Goal: Task Accomplishment & Management: Use online tool/utility

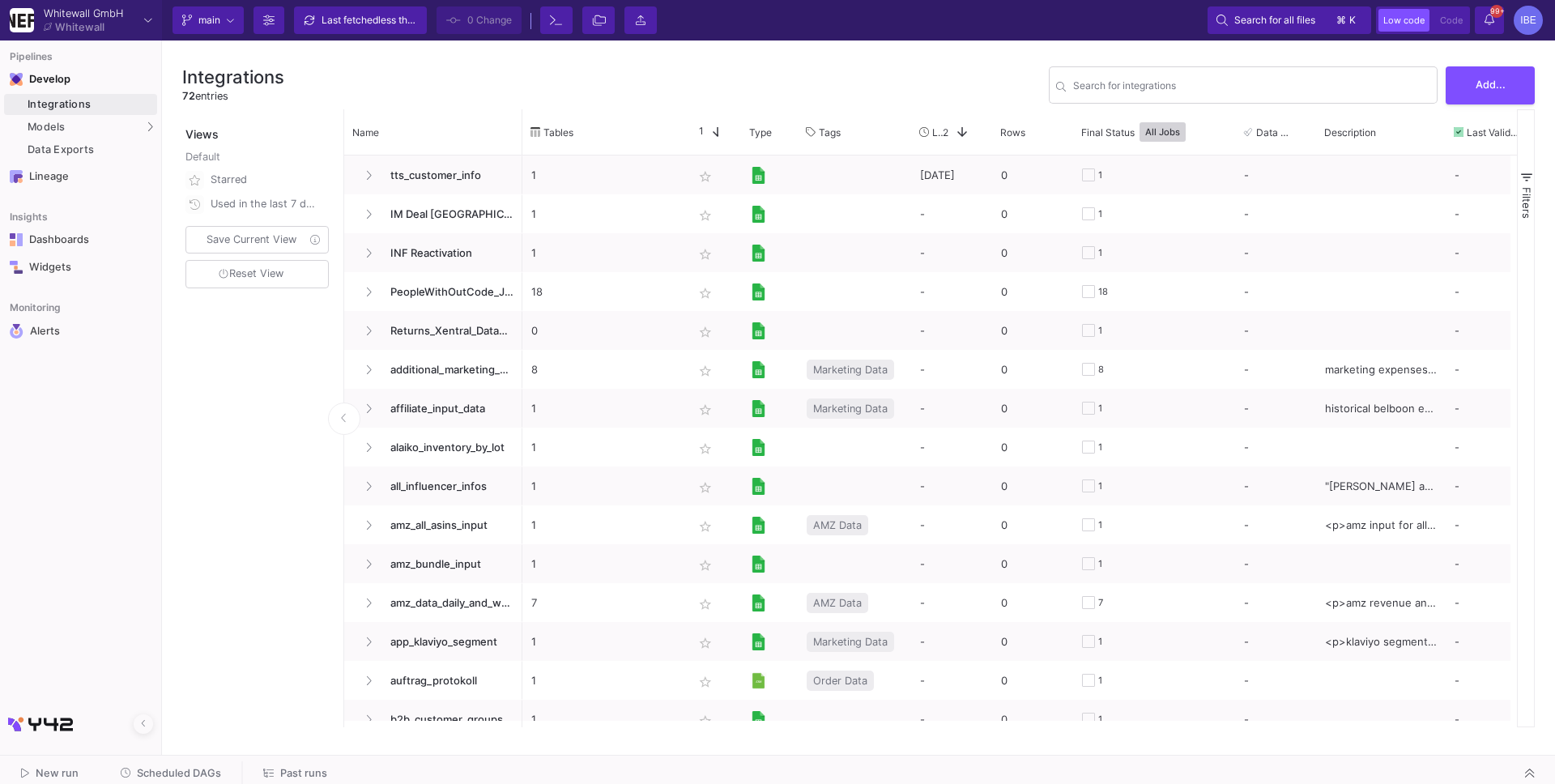
click at [167, 760] on div "New run Scheduled DAGs Past runs" at bounding box center [778, 774] width 1555 height 37
click at [84, 133] on div "Models" at bounding box center [80, 127] width 153 height 21
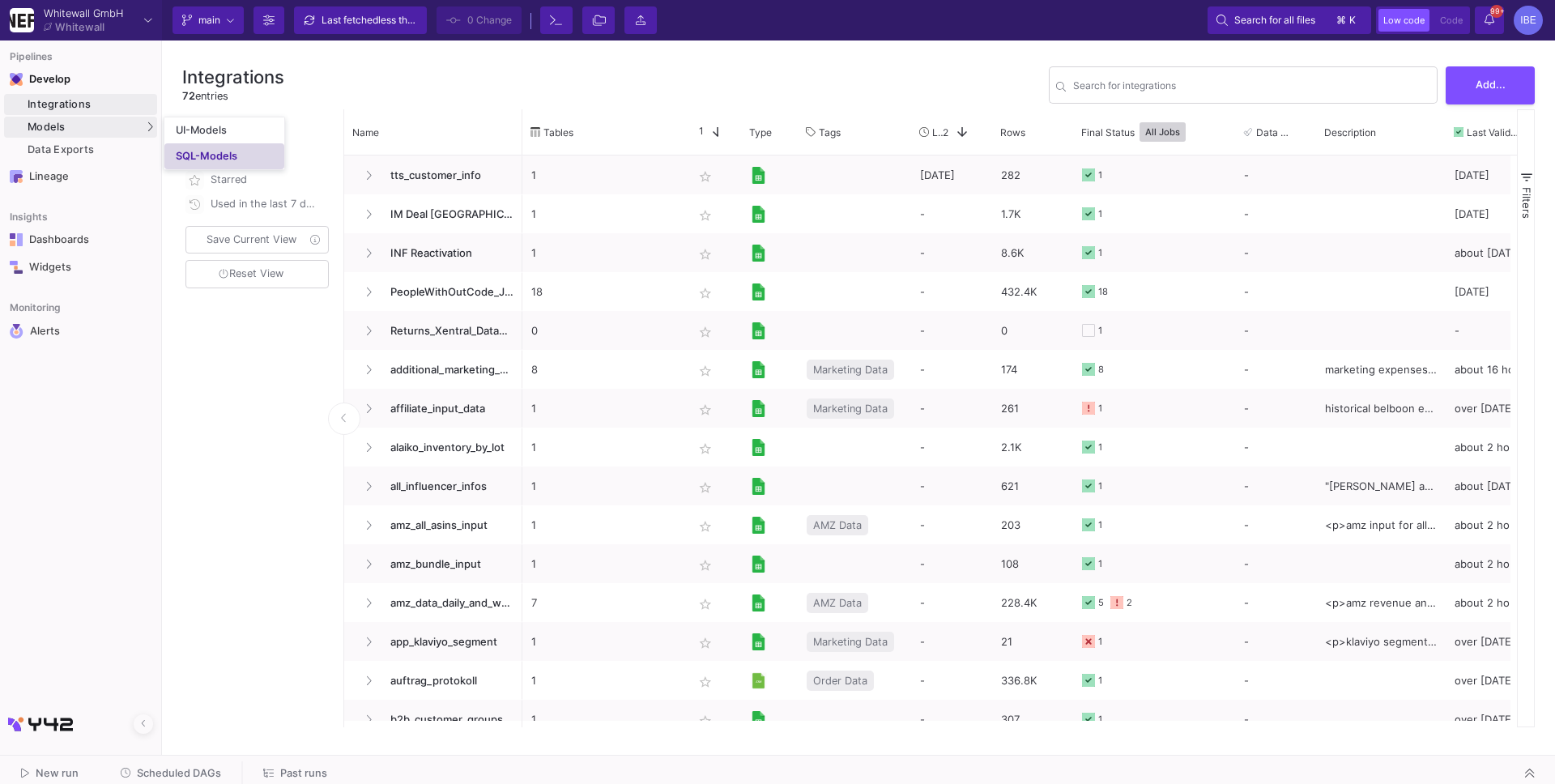
click at [182, 146] on link "SQL-Models" at bounding box center [224, 156] width 119 height 26
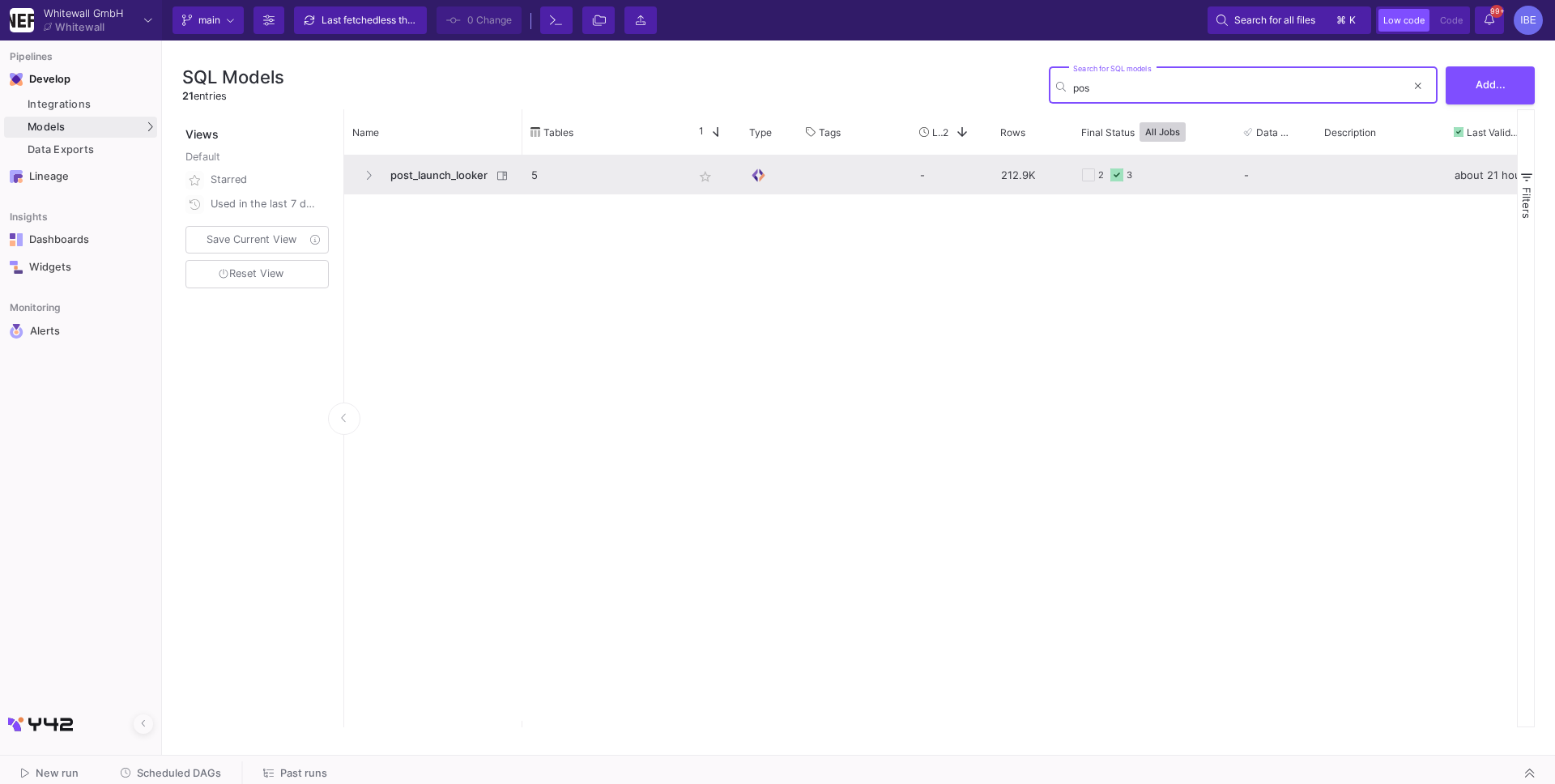
type input "pos"
click at [424, 181] on span "post_launch_looker" at bounding box center [436, 175] width 111 height 38
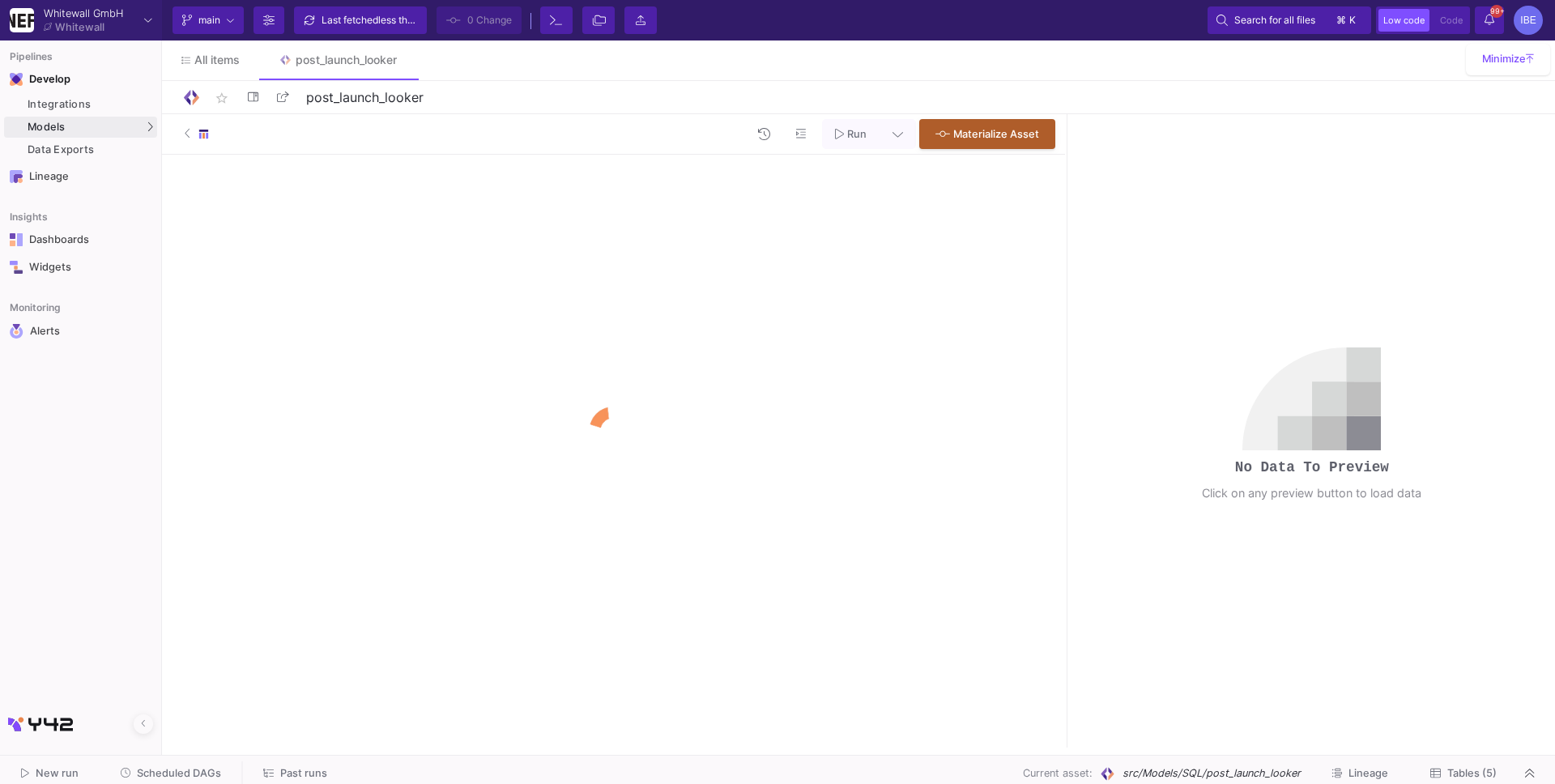
click at [1438, 768] on icon at bounding box center [1435, 772] width 10 height 10
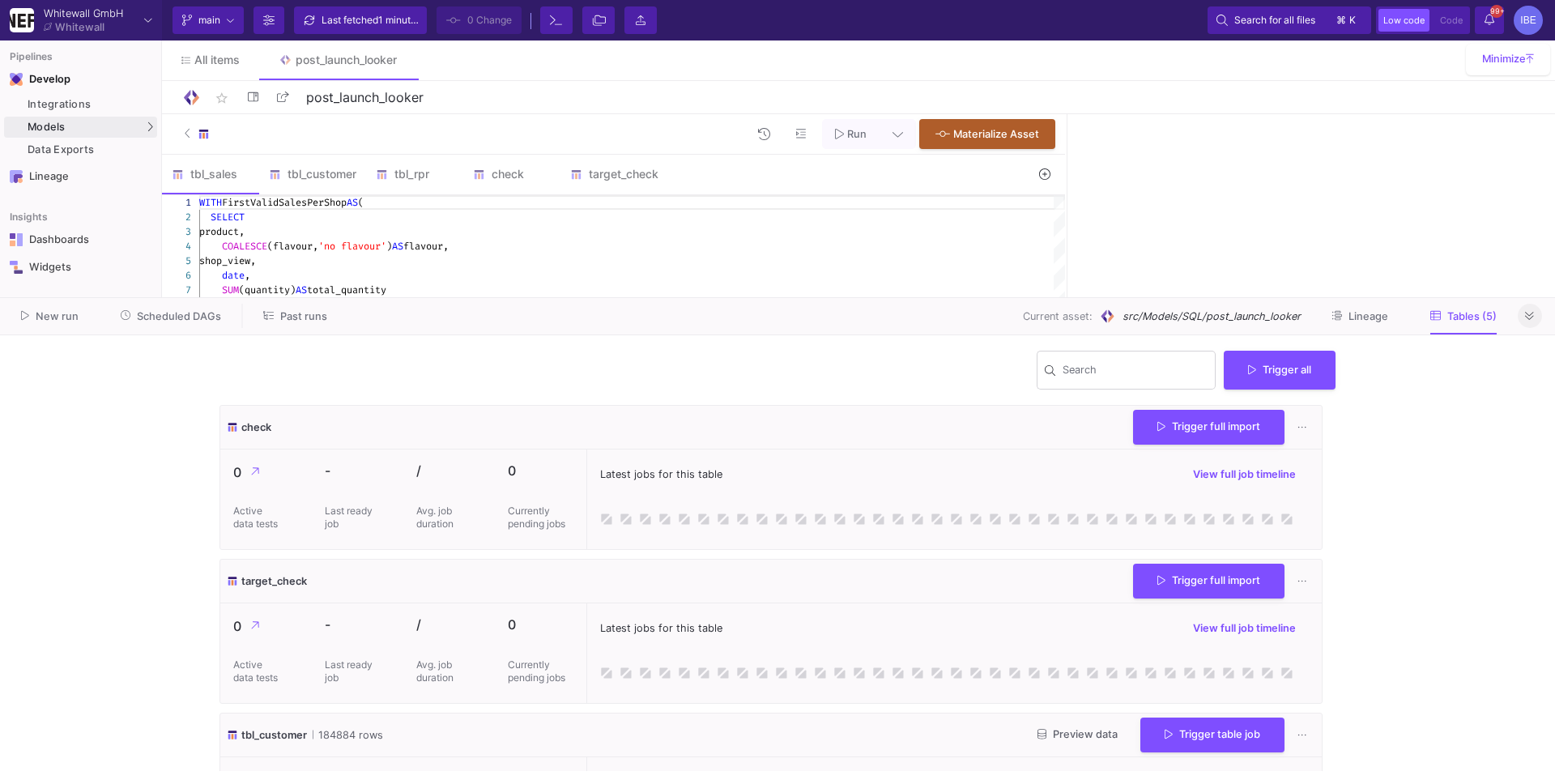
click at [1528, 314] on icon at bounding box center [1529, 316] width 8 height 8
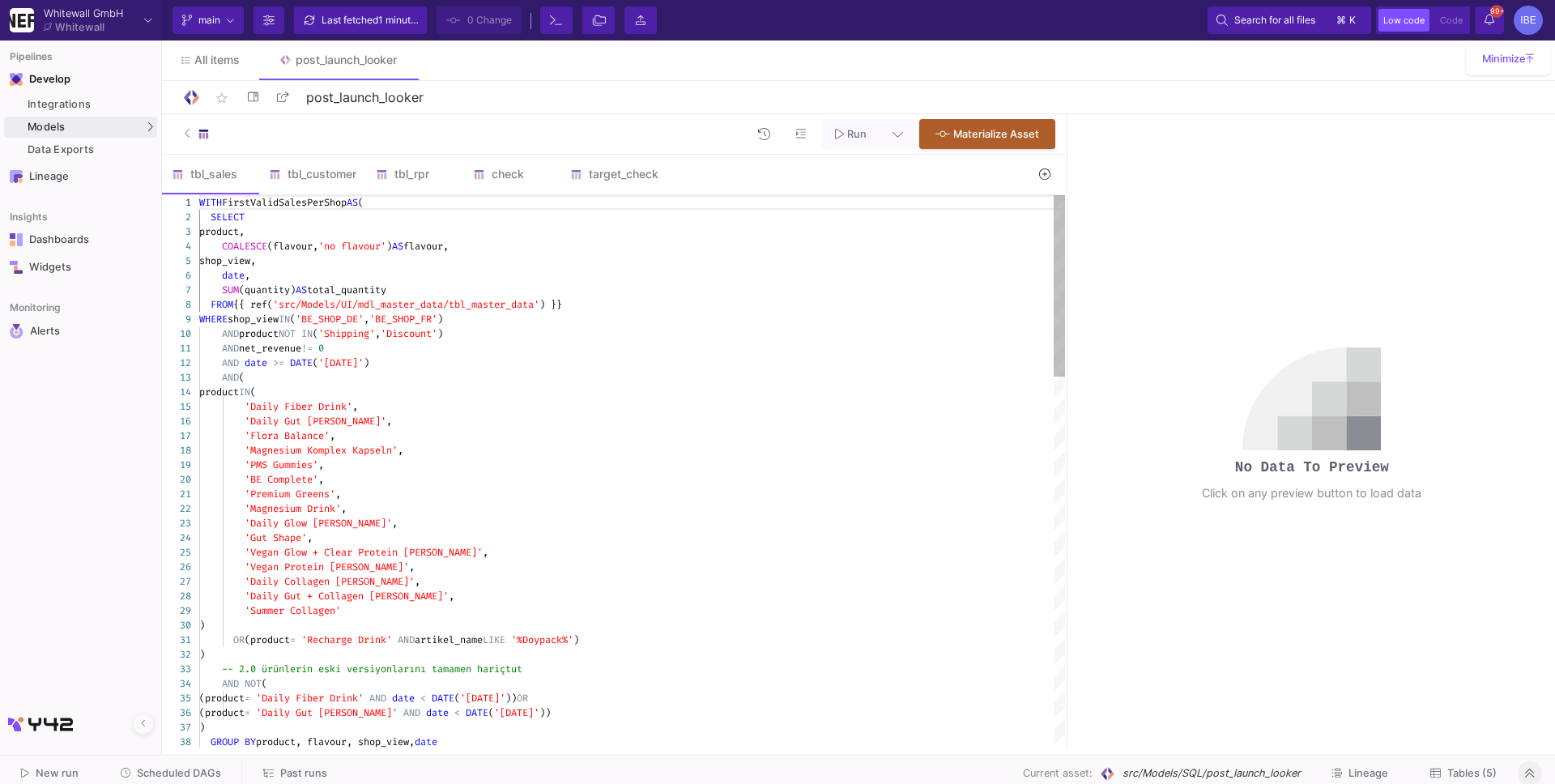
click at [955, 331] on div "AND product NOT IN ( 'Shipping' , 'Discount' )" at bounding box center [632, 334] width 866 height 15
type textarea "WITH FirstValidSalesPerShop AS ( SELECT product, COALESCE(flavour, 'no flavour'…"
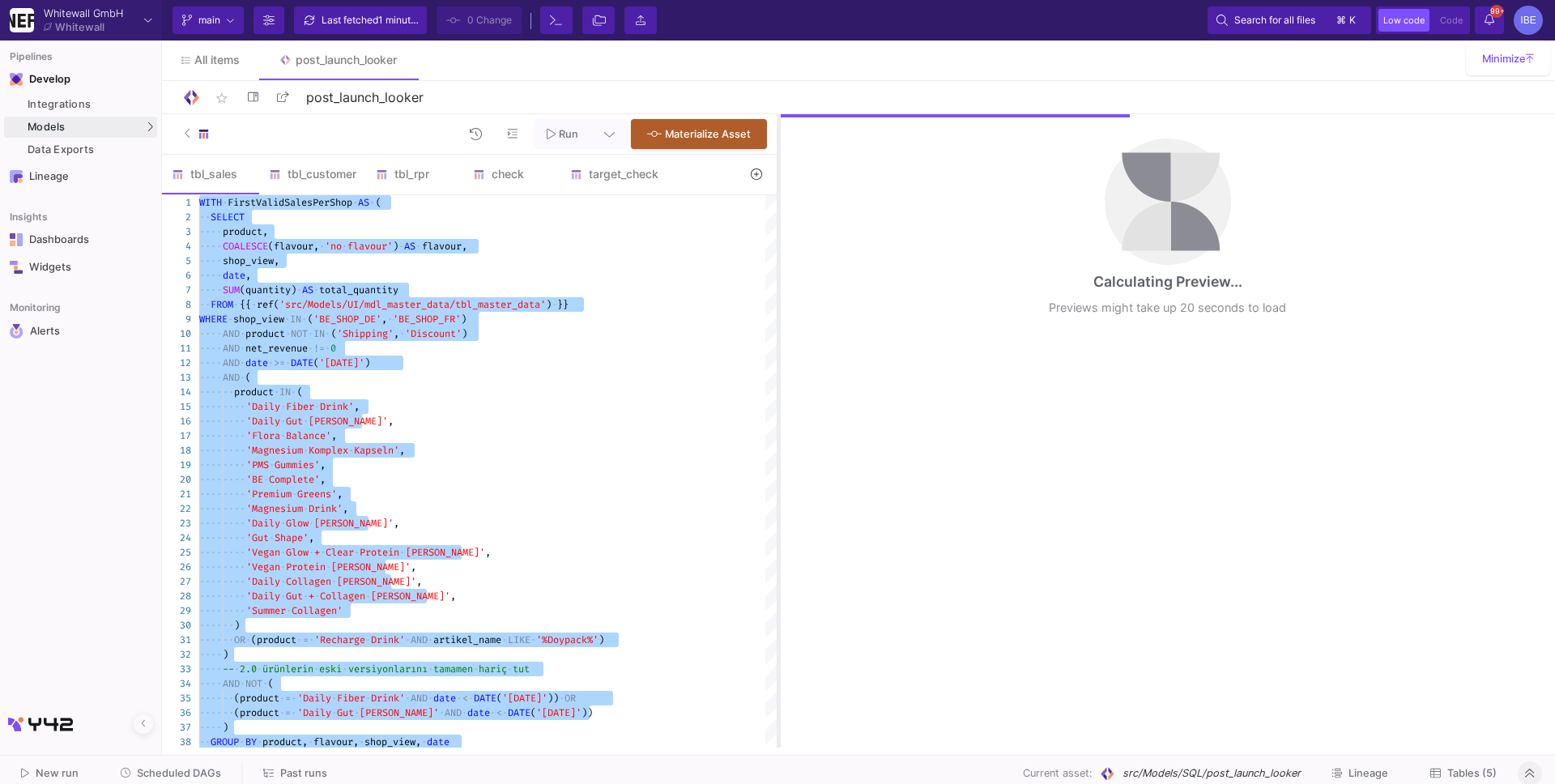
drag, startPoint x: 1066, startPoint y: 317, endPoint x: 749, endPoint y: 254, distance: 323.2
click at [777, 254] on div at bounding box center [778, 430] width 4 height 633
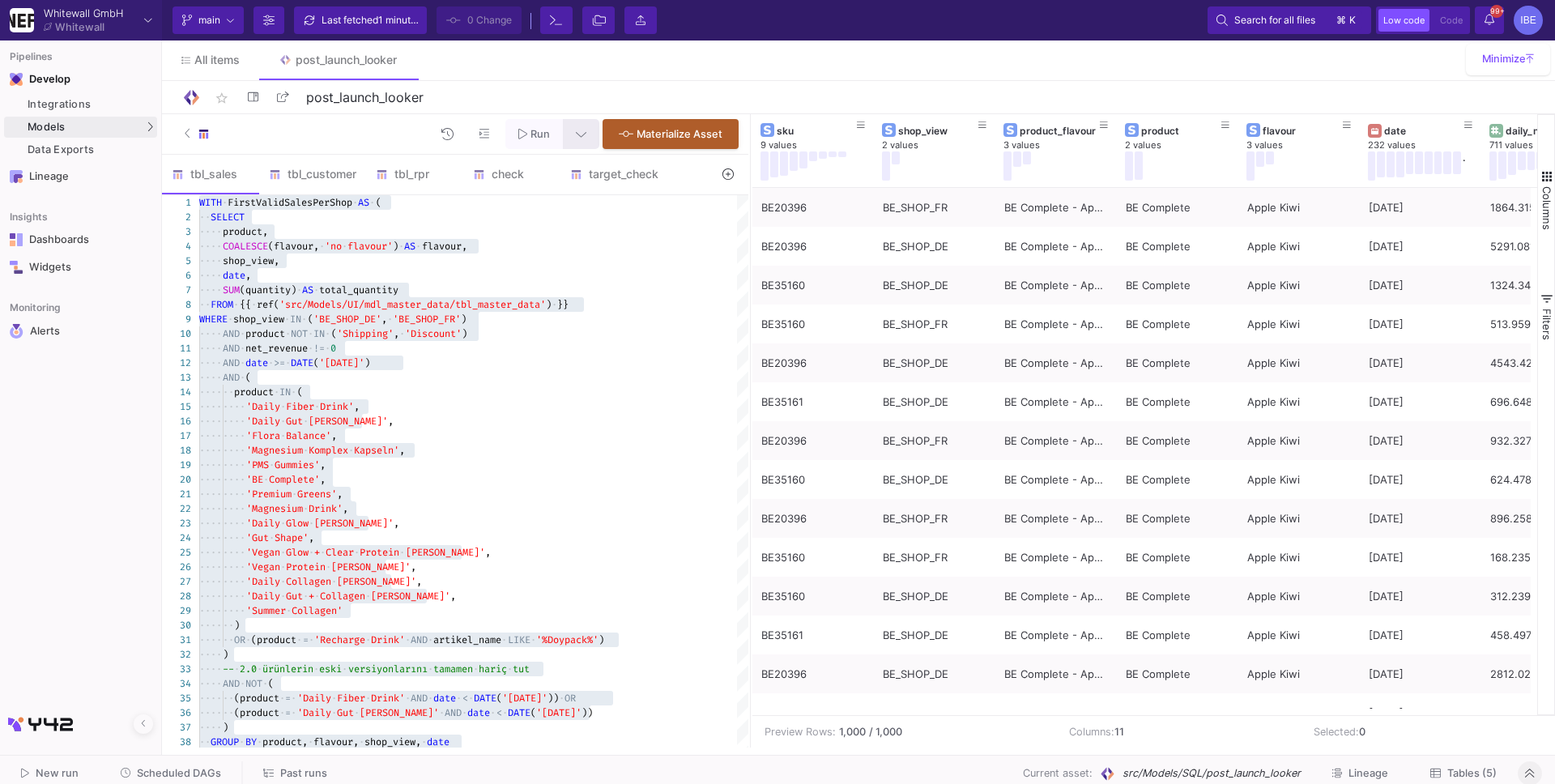
click at [575, 133] on button at bounding box center [581, 134] width 37 height 30
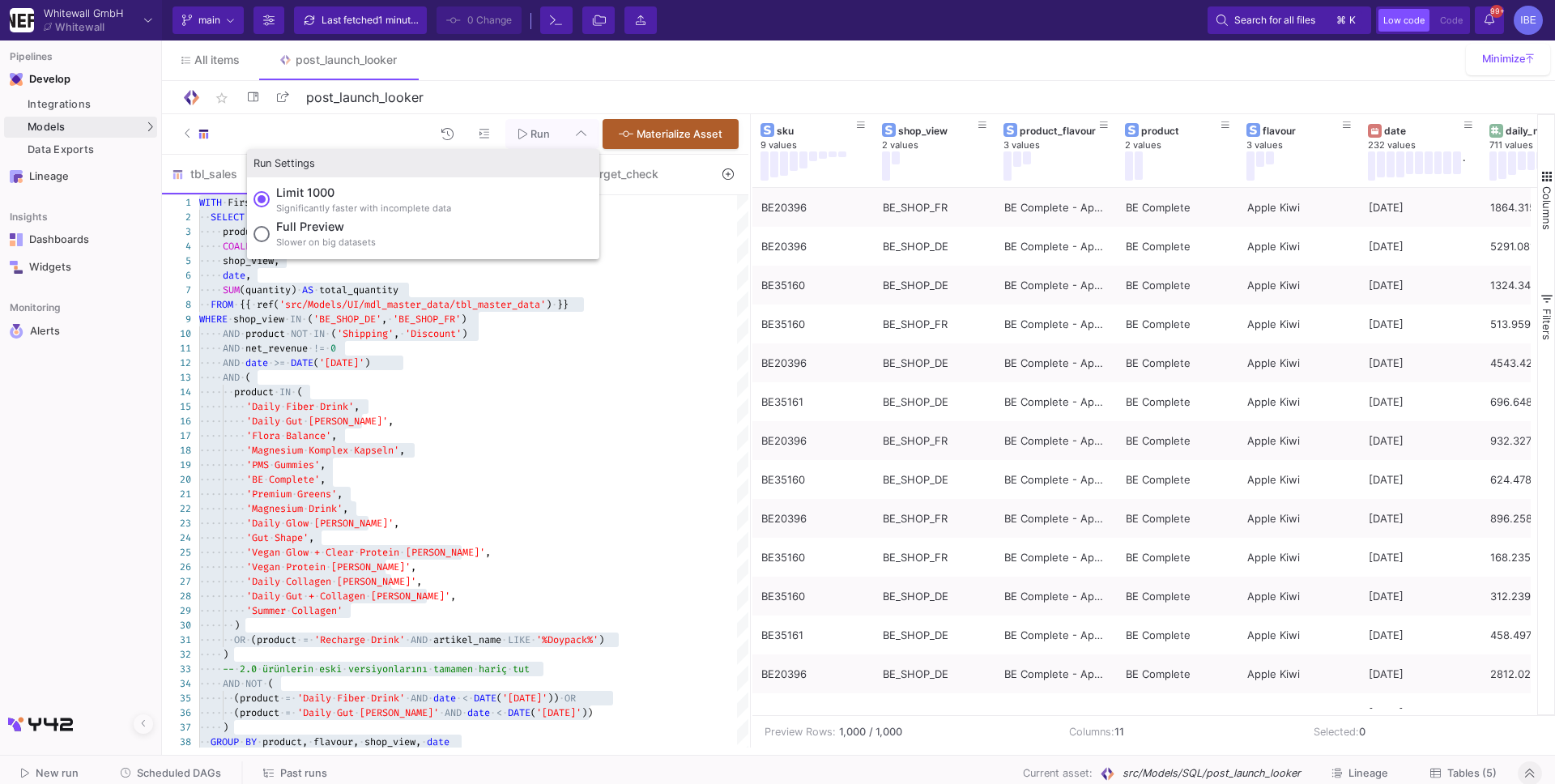
click at [354, 232] on div "Full preview" at bounding box center [326, 227] width 100 height 18
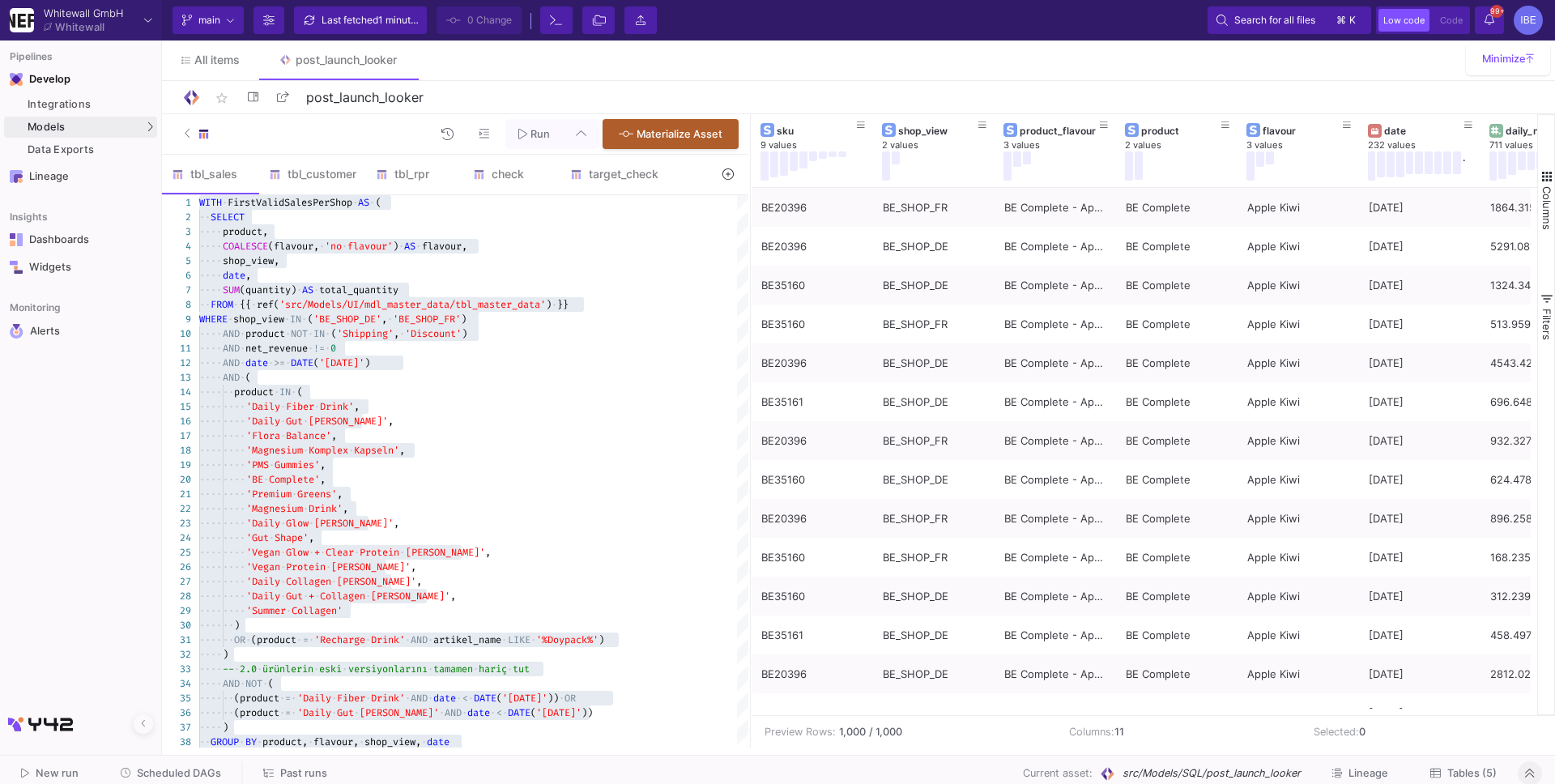
click at [270, 232] on input "Full preview Slower on big datasets" at bounding box center [261, 233] width 16 height 16
radio input "true"
click at [531, 139] on span "Run" at bounding box center [540, 133] width 20 height 12
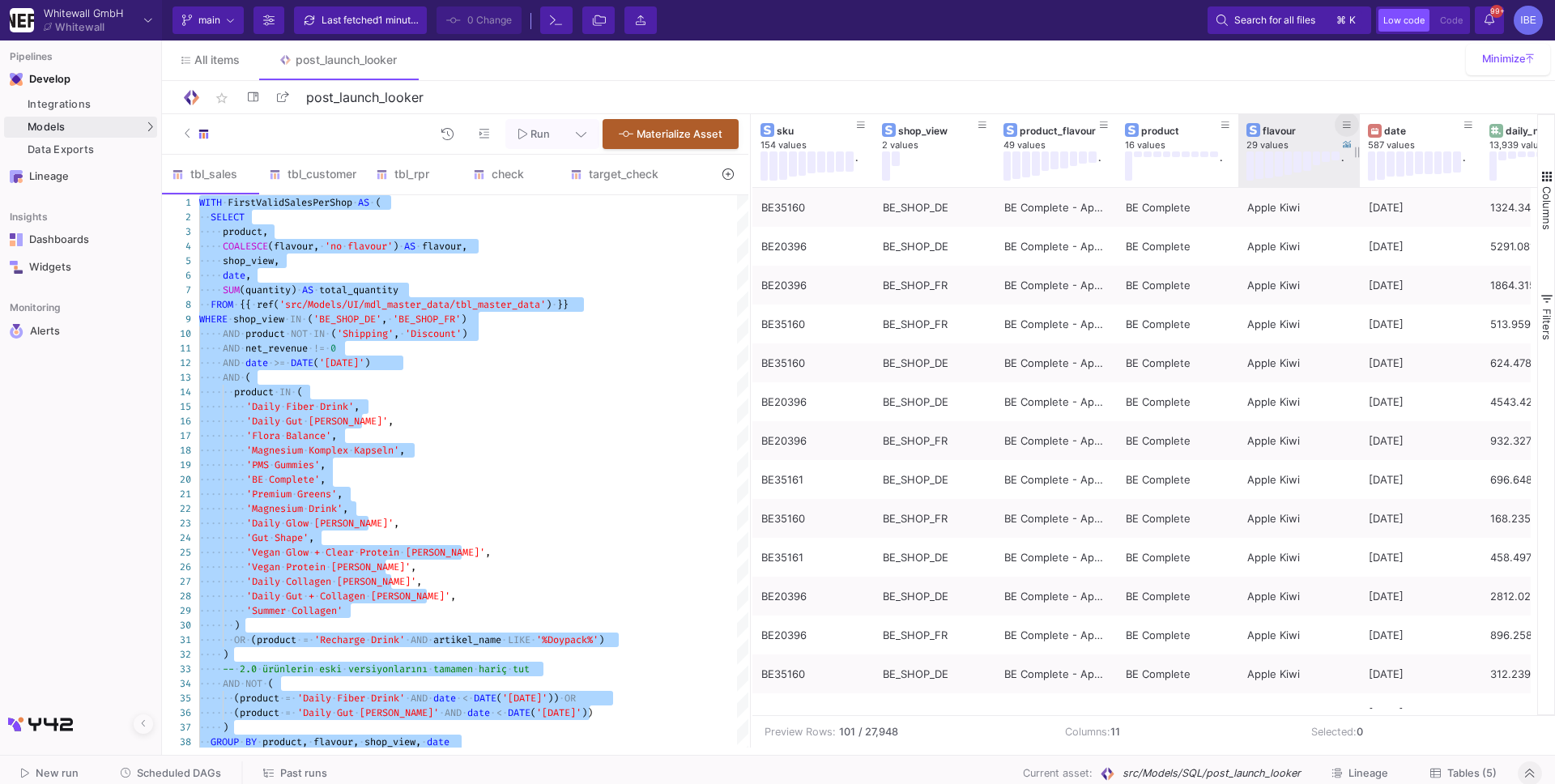
click at [1347, 127] on icon at bounding box center [1346, 124] width 8 height 7
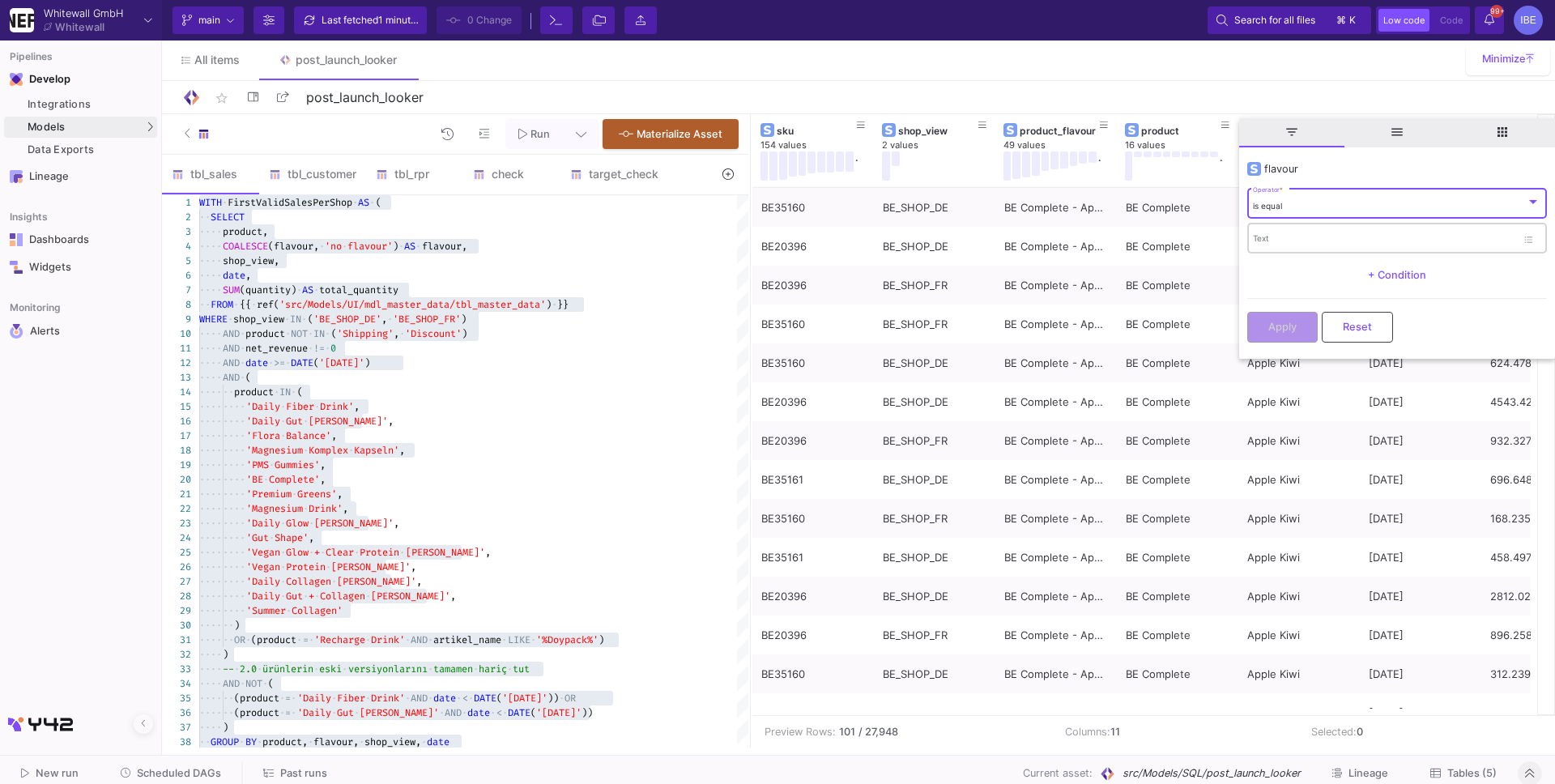
click at [1327, 248] on div "Text" at bounding box center [1384, 237] width 263 height 33
type input "Hazelnut"
click at [1295, 329] on span "Apply" at bounding box center [1282, 324] width 28 height 12
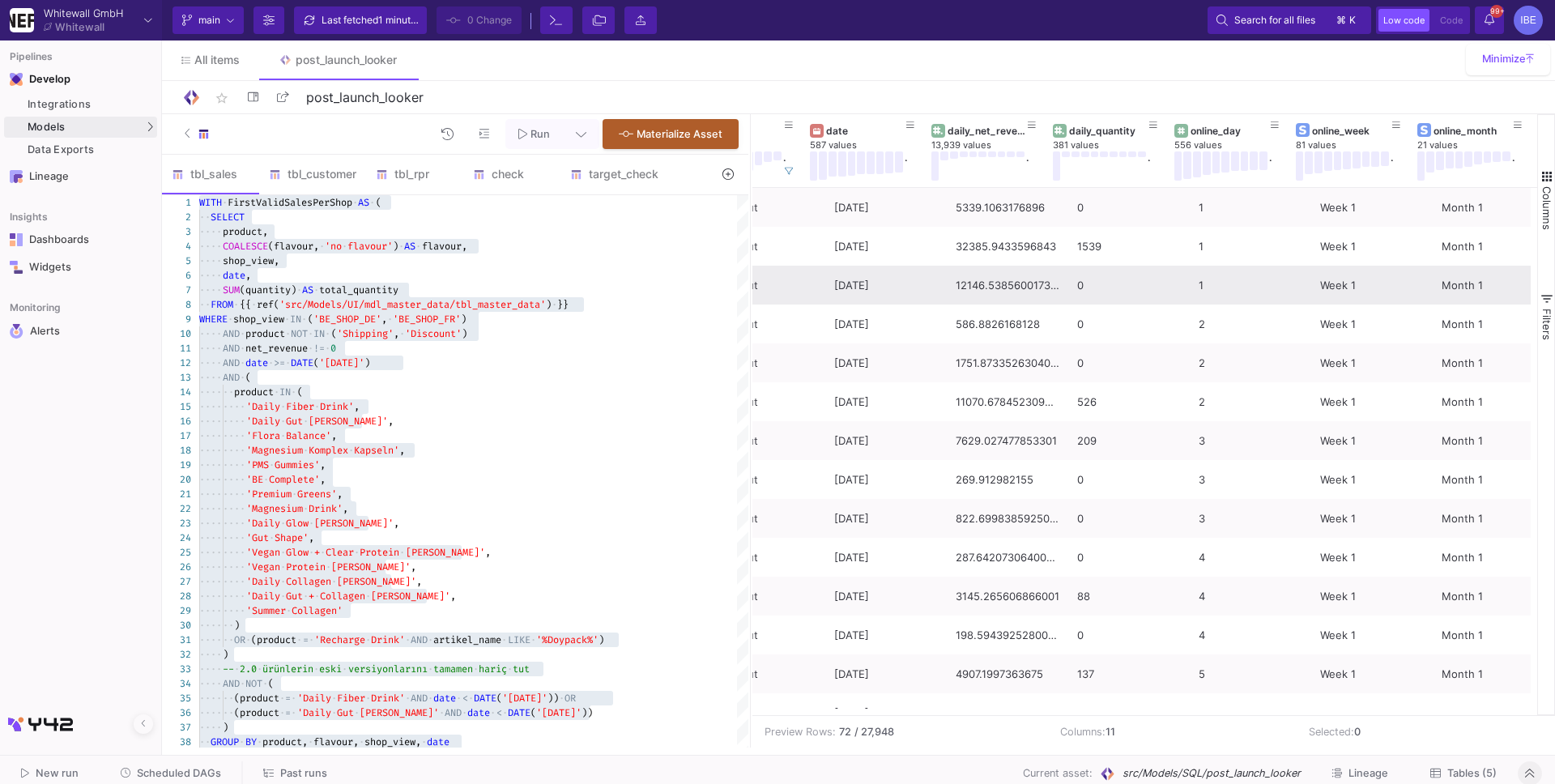
scroll to position [0, 558]
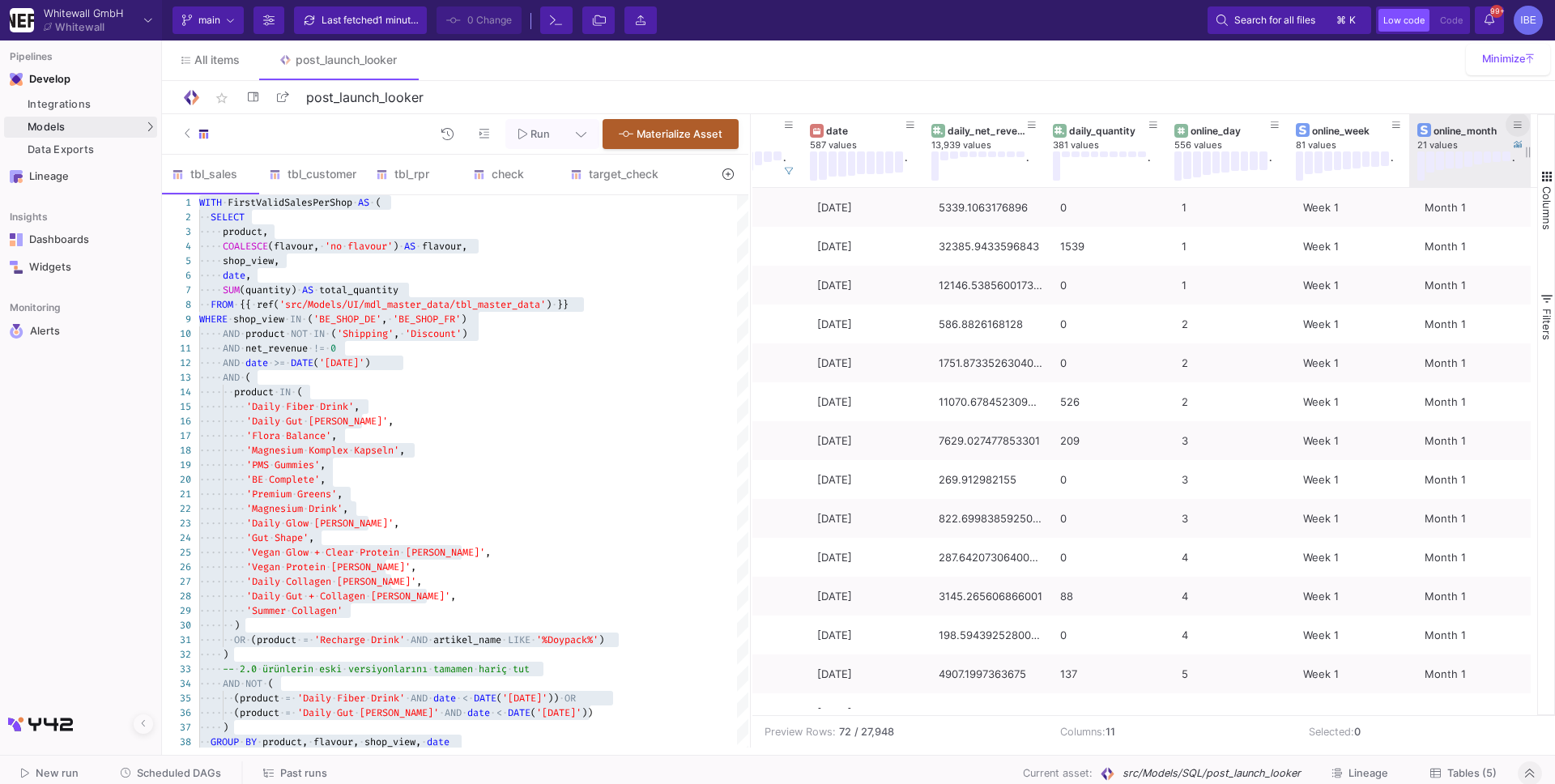
click at [1516, 122] on icon at bounding box center [1517, 124] width 8 height 8
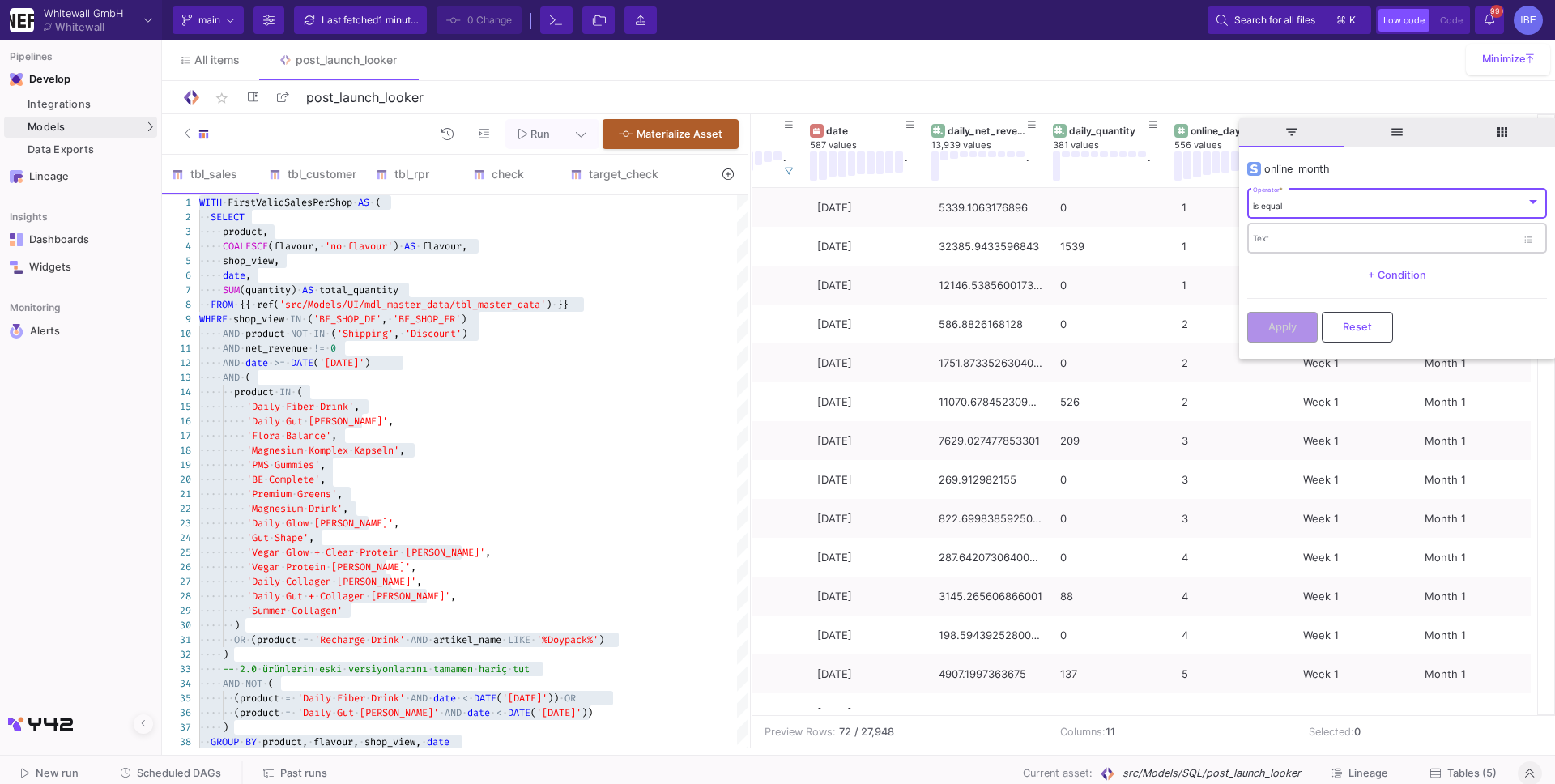
click at [1430, 228] on div "Text" at bounding box center [1384, 237] width 263 height 33
type input "Month 3"
click at [1297, 336] on button "Apply" at bounding box center [1281, 325] width 71 height 31
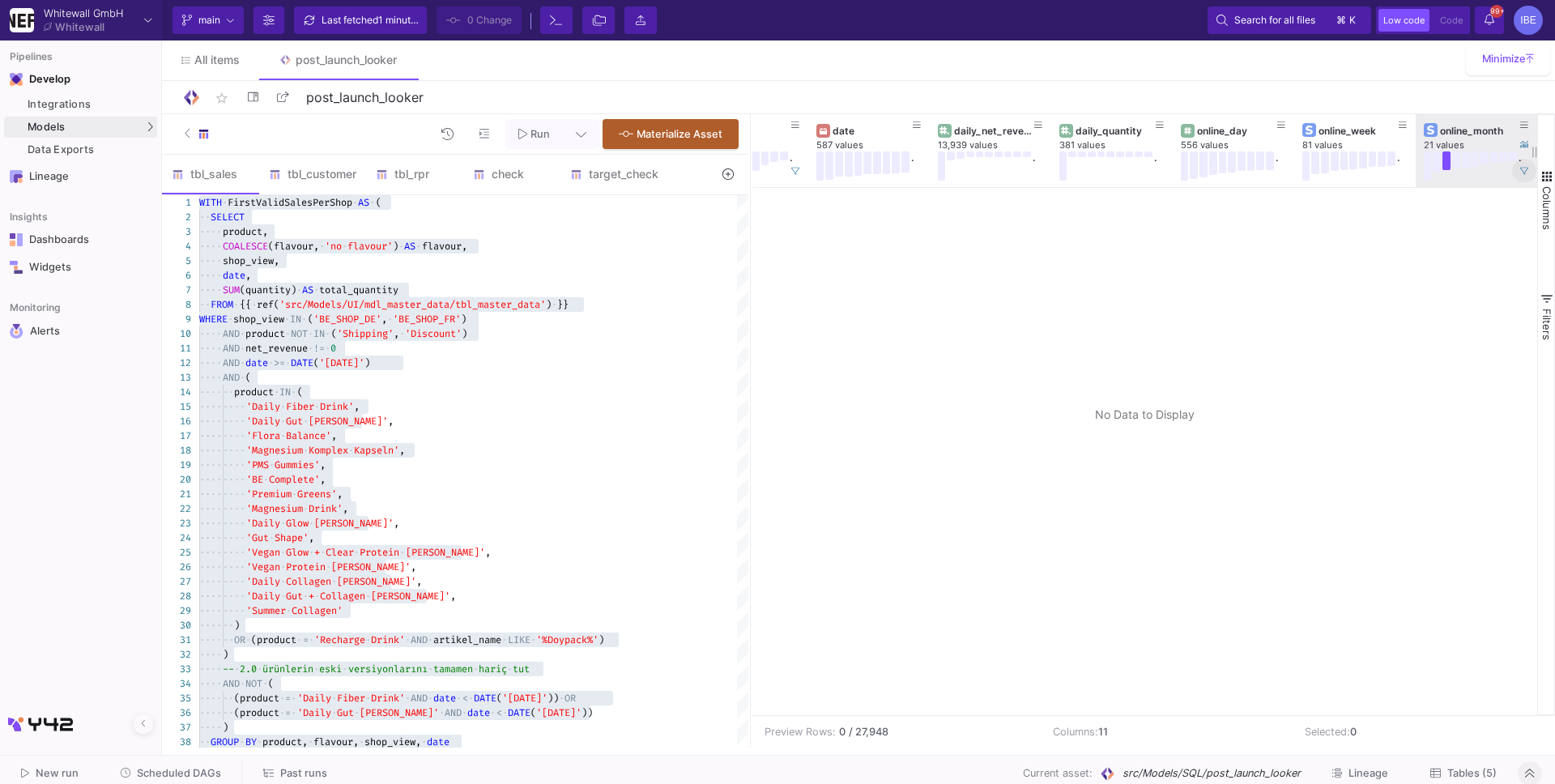
click at [1520, 174] on icon at bounding box center [1524, 170] width 8 height 8
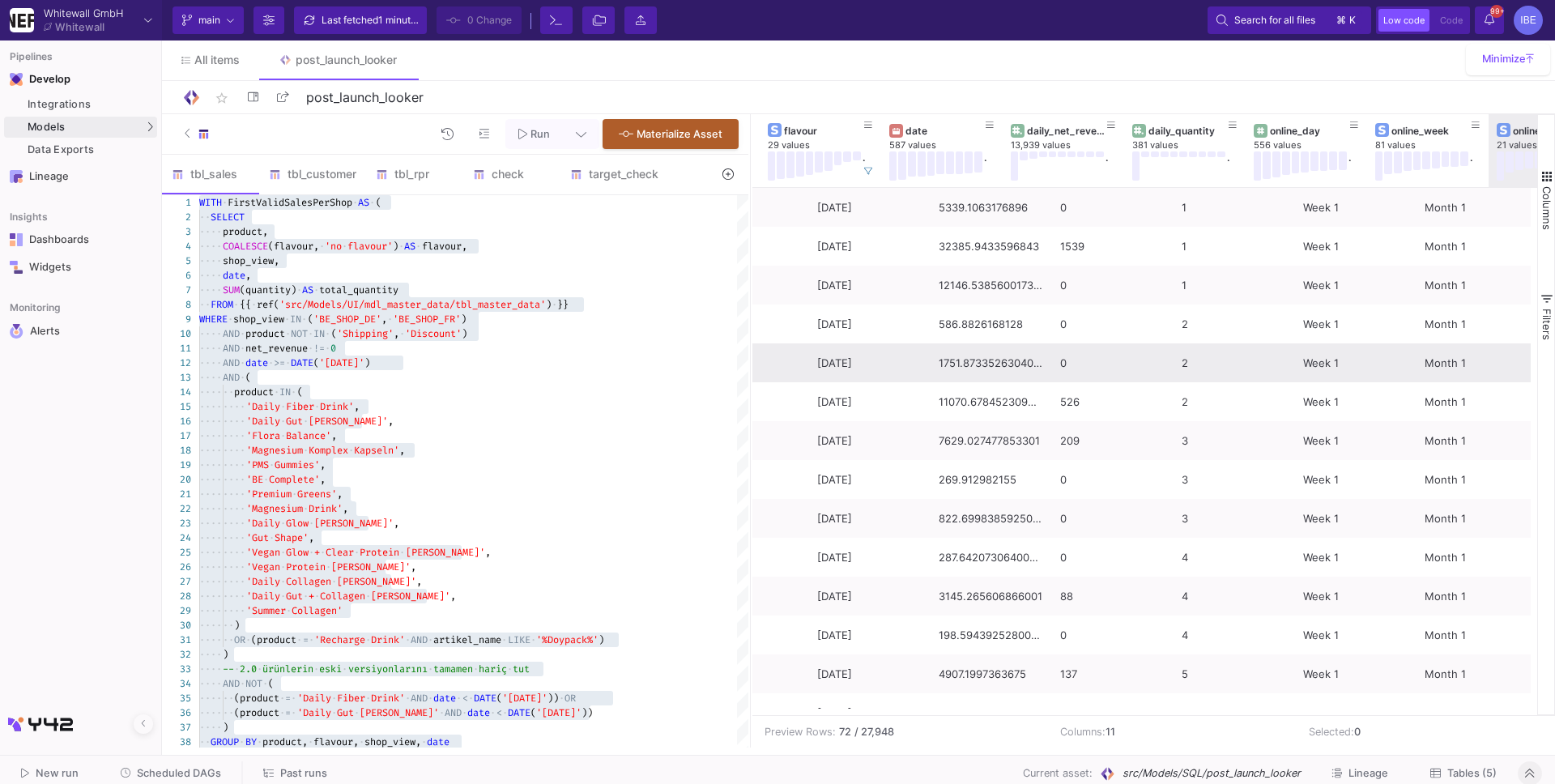
scroll to position [0, 0]
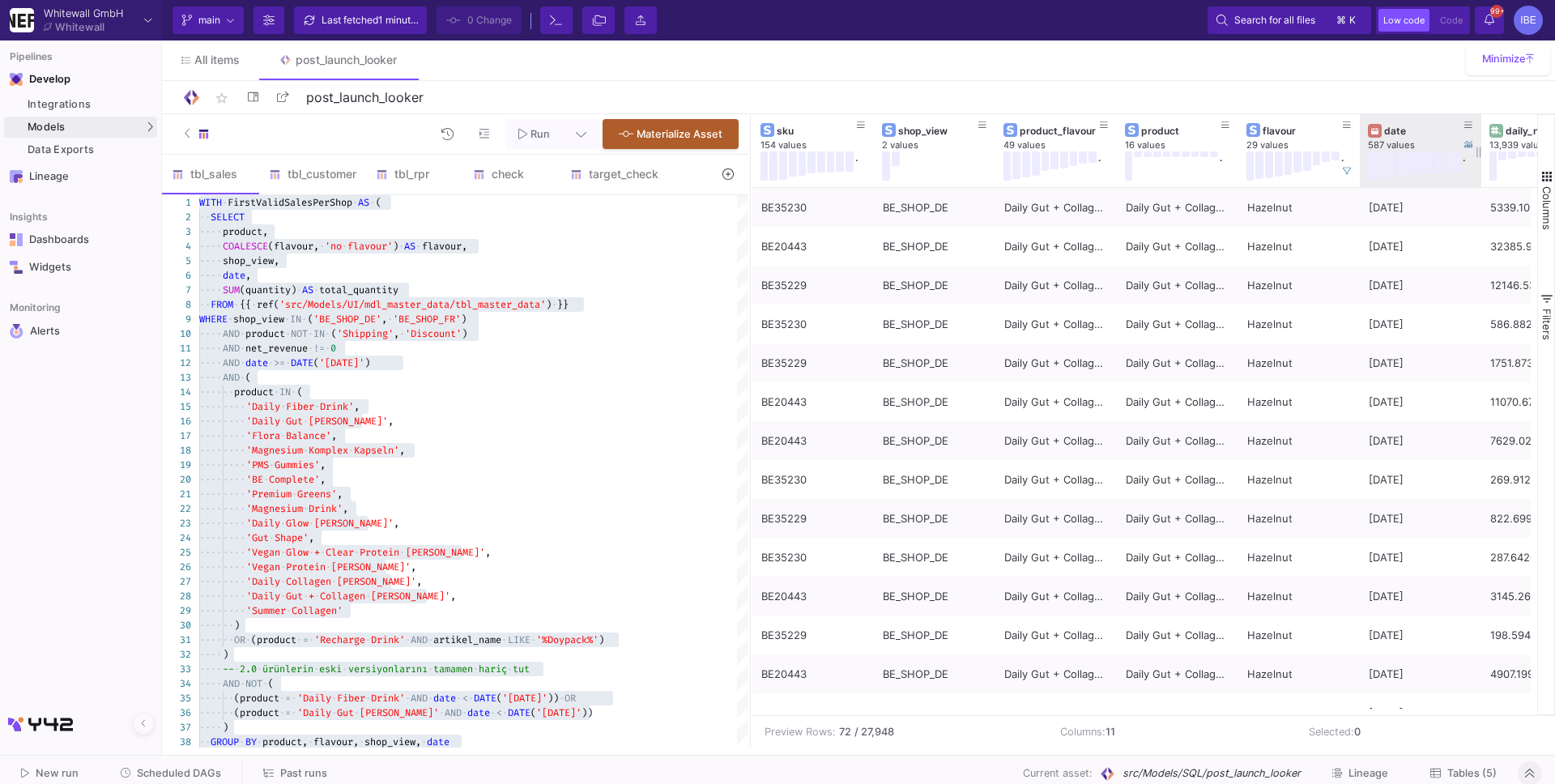
click at [1413, 132] on div "date" at bounding box center [1423, 131] width 80 height 12
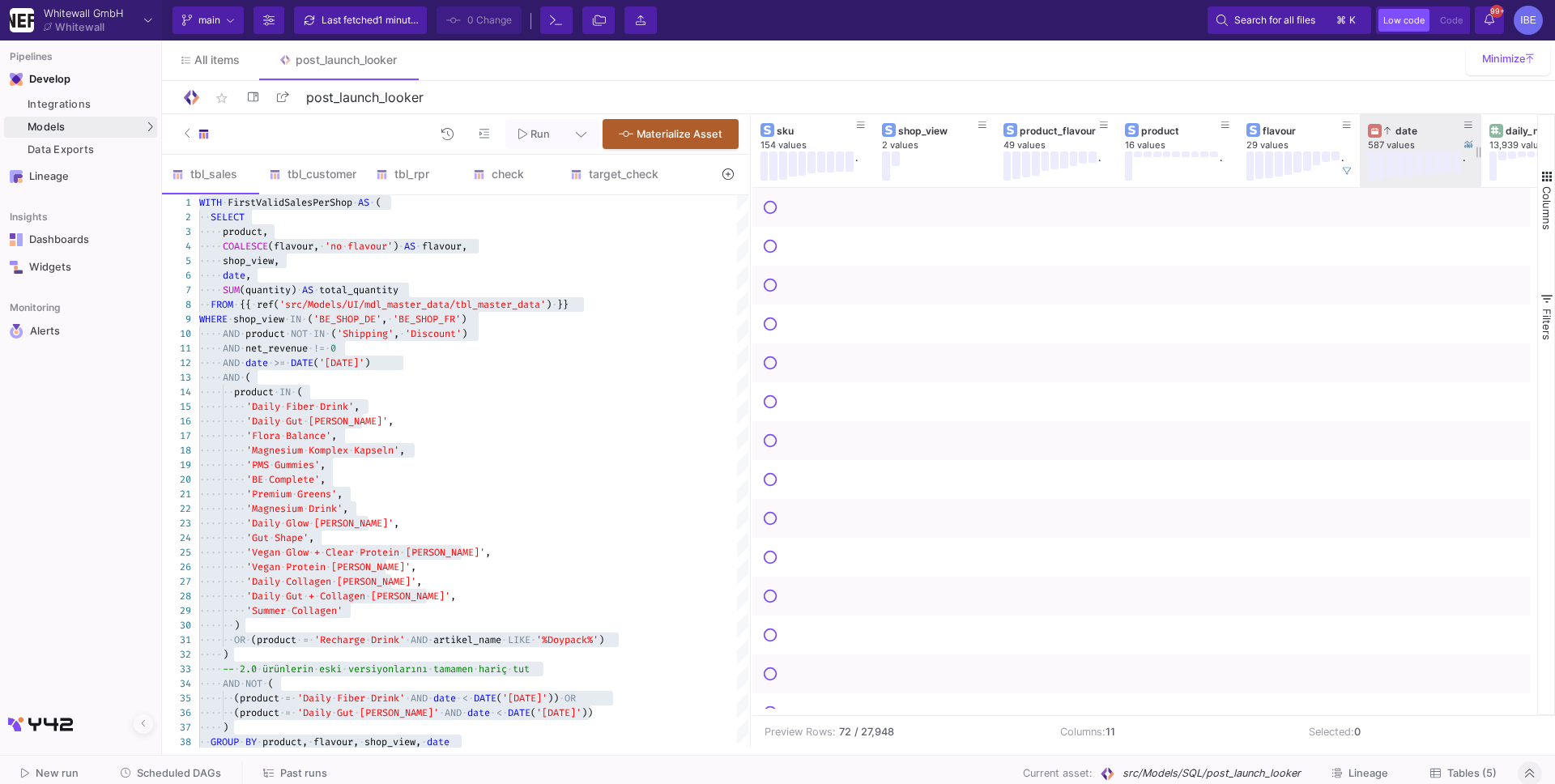
click at [1413, 132] on div "date" at bounding box center [1423, 131] width 80 height 12
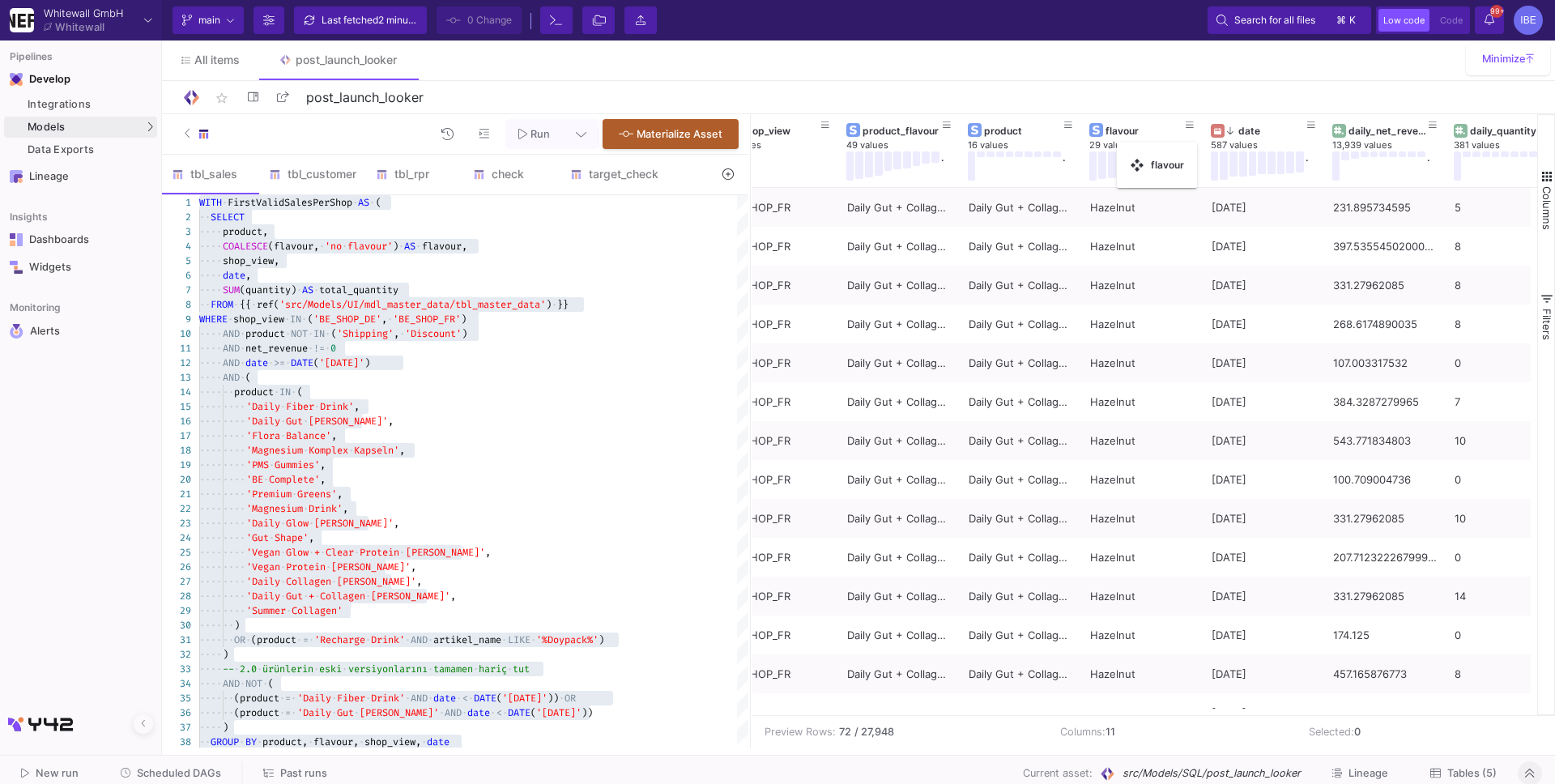
drag, startPoint x: 1080, startPoint y: 149, endPoint x: 1119, endPoint y: 151, distance: 39.1
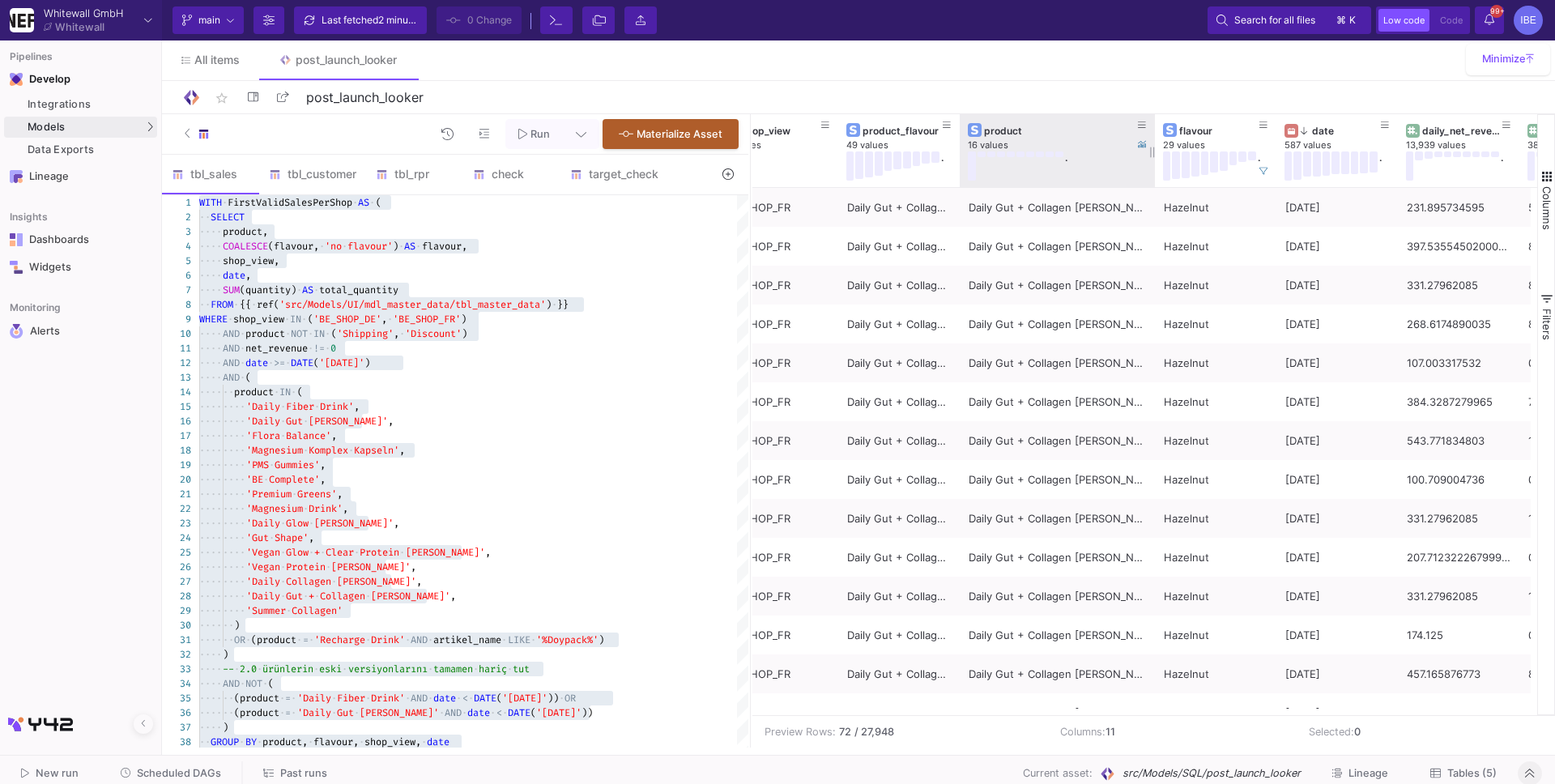
drag, startPoint x: 1079, startPoint y: 148, endPoint x: 1149, endPoint y: 140, distance: 70.5
click at [1152, 141] on div at bounding box center [1154, 150] width 7 height 73
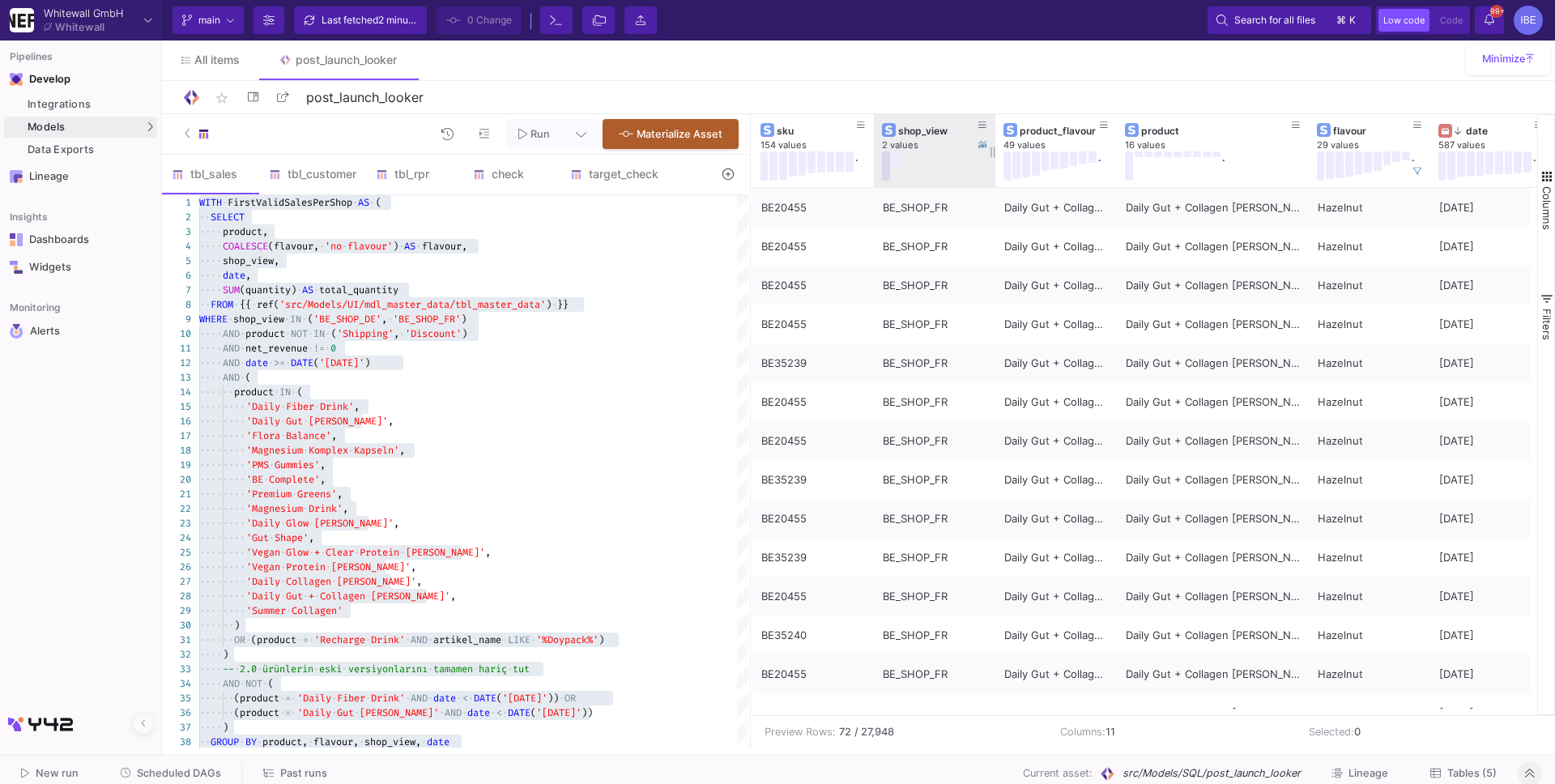
click at [887, 172] on button at bounding box center [886, 165] width 8 height 29
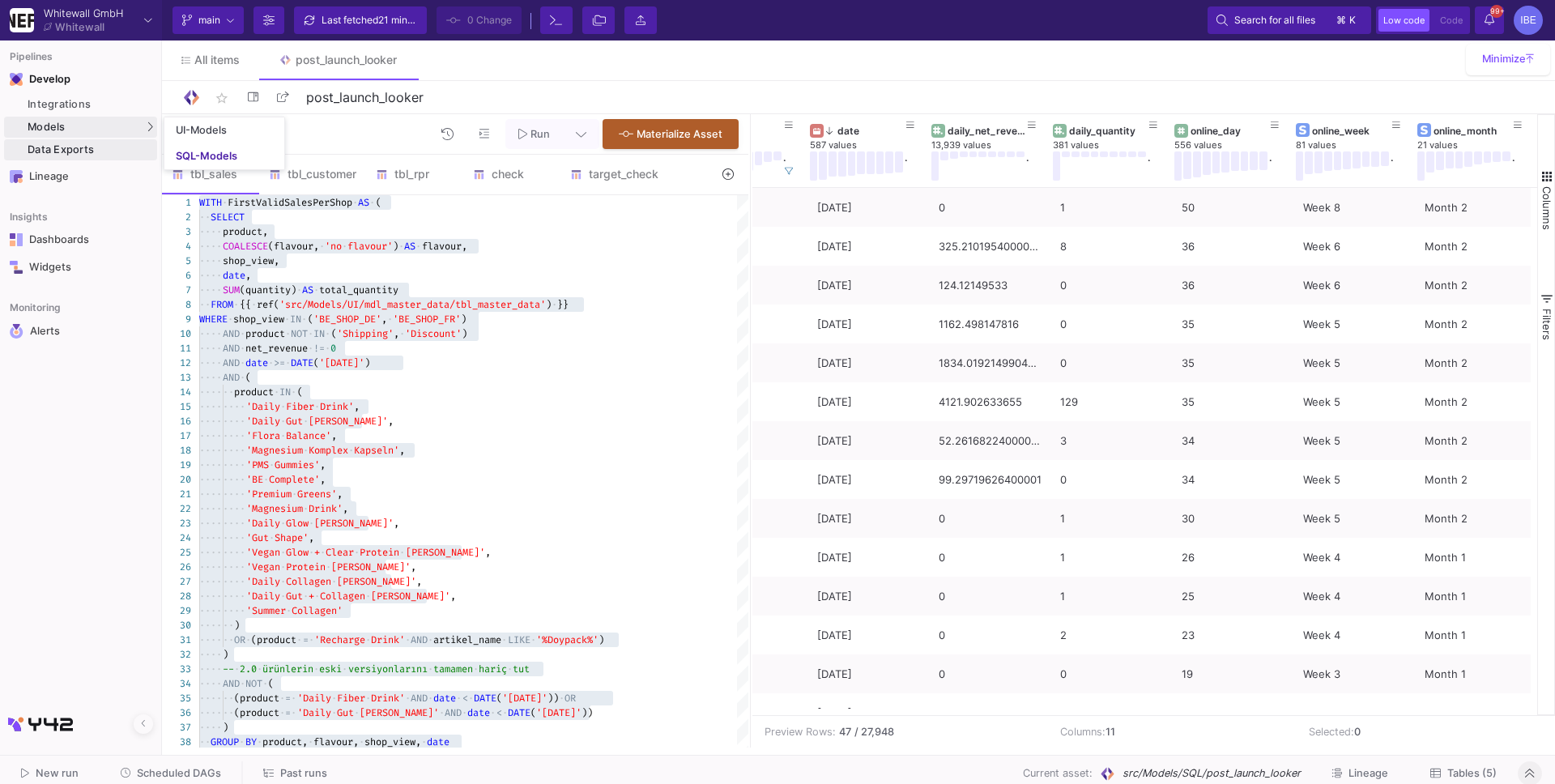
click at [195, 151] on mat-tooltip-component "Data Exports (option + shift + x)" at bounding box center [244, 149] width 162 height 34
click at [193, 150] on div "SQL-Models" at bounding box center [206, 156] width 61 height 13
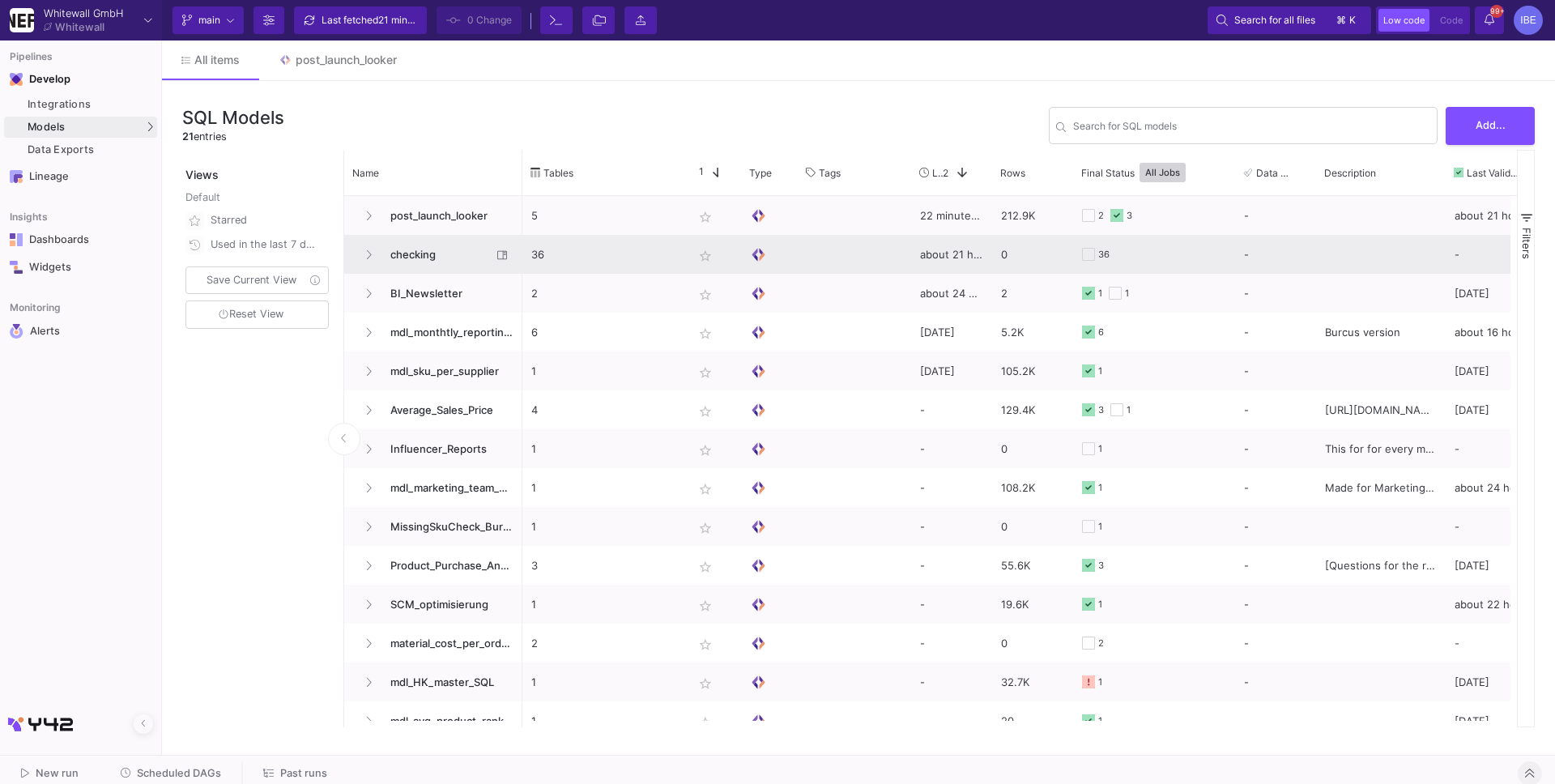
click at [449, 263] on span "checking" at bounding box center [436, 255] width 111 height 38
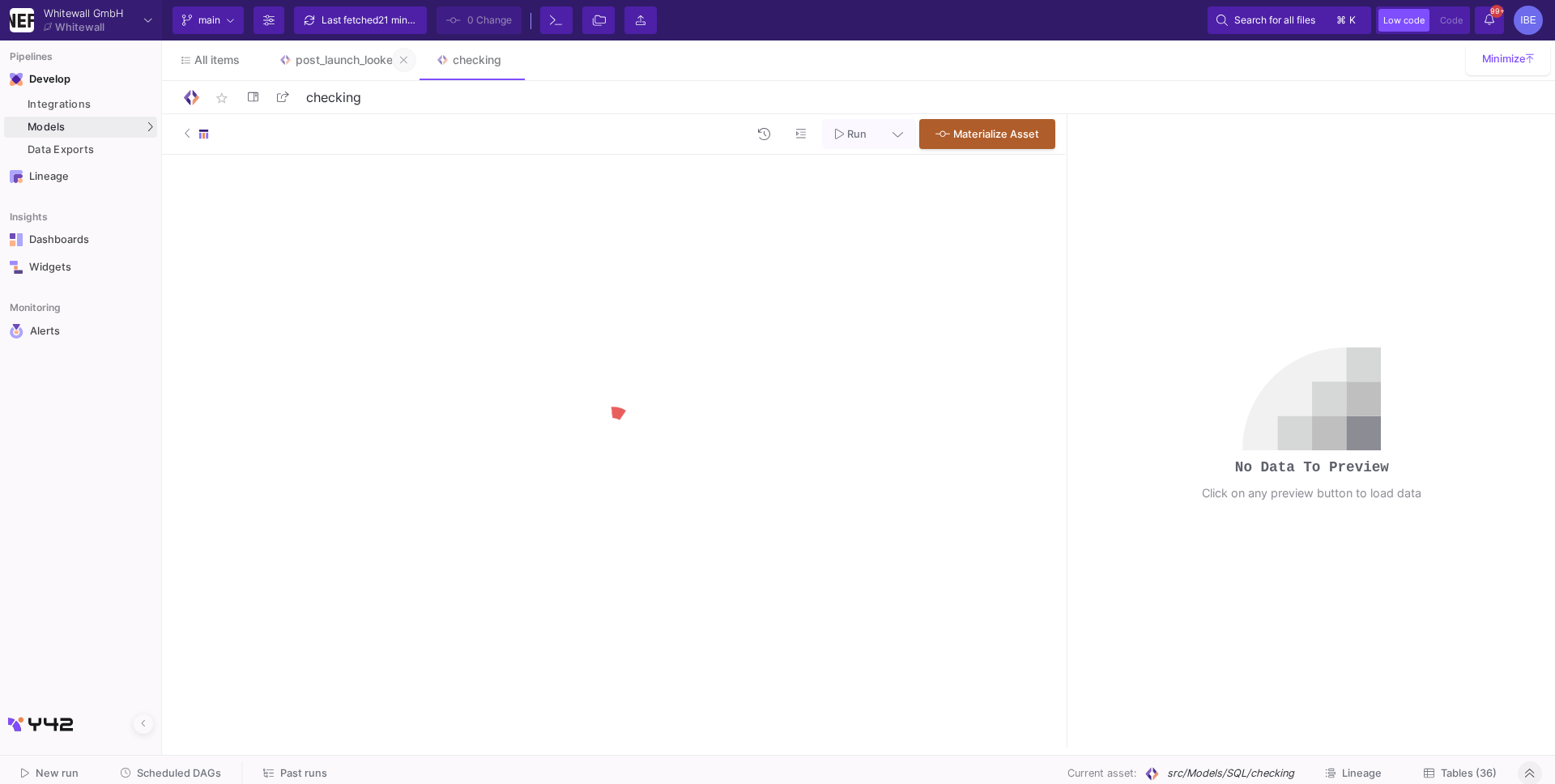
click at [405, 59] on icon at bounding box center [403, 60] width 8 height 11
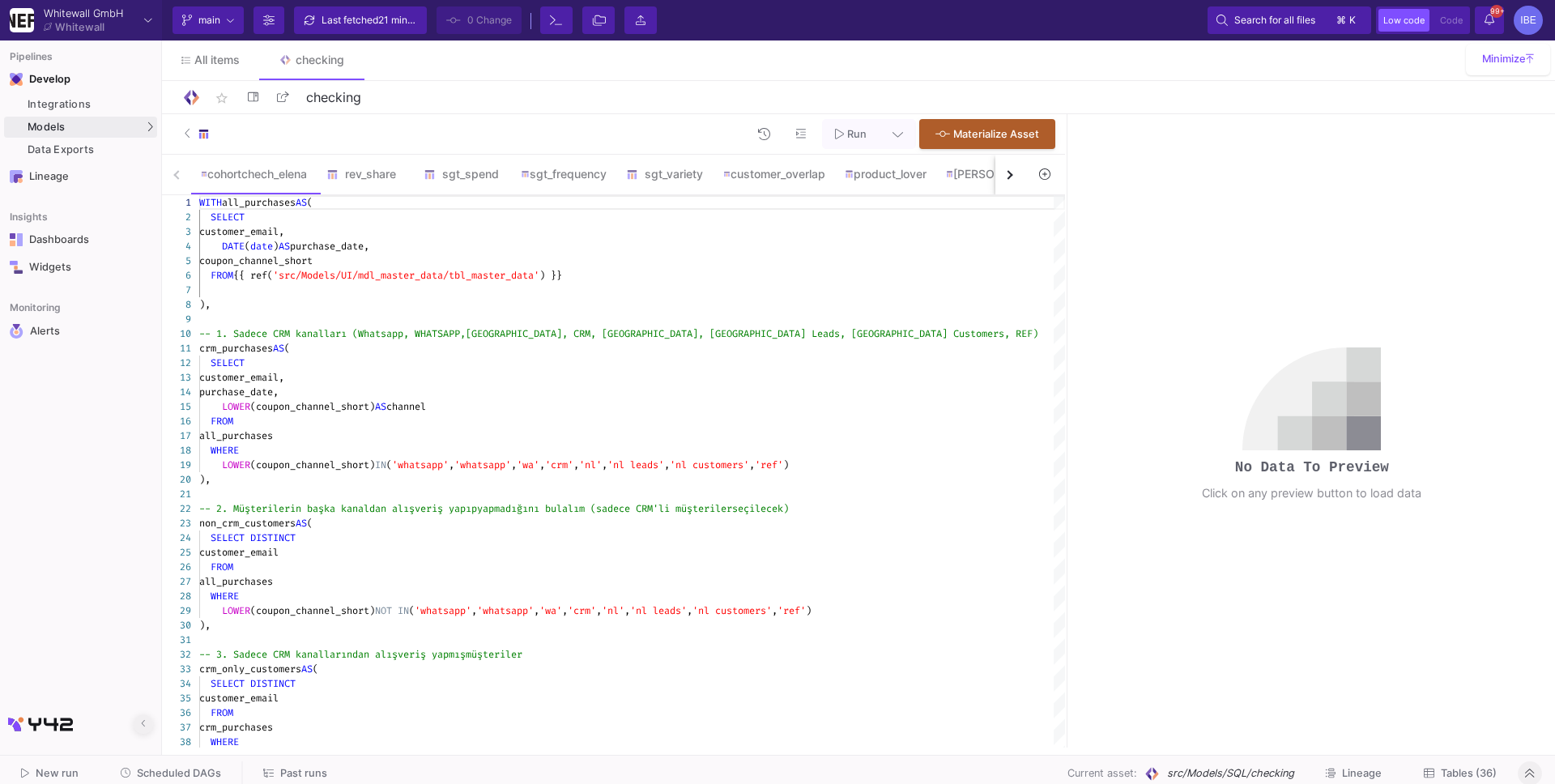
click at [146, 720] on button at bounding box center [143, 724] width 20 height 20
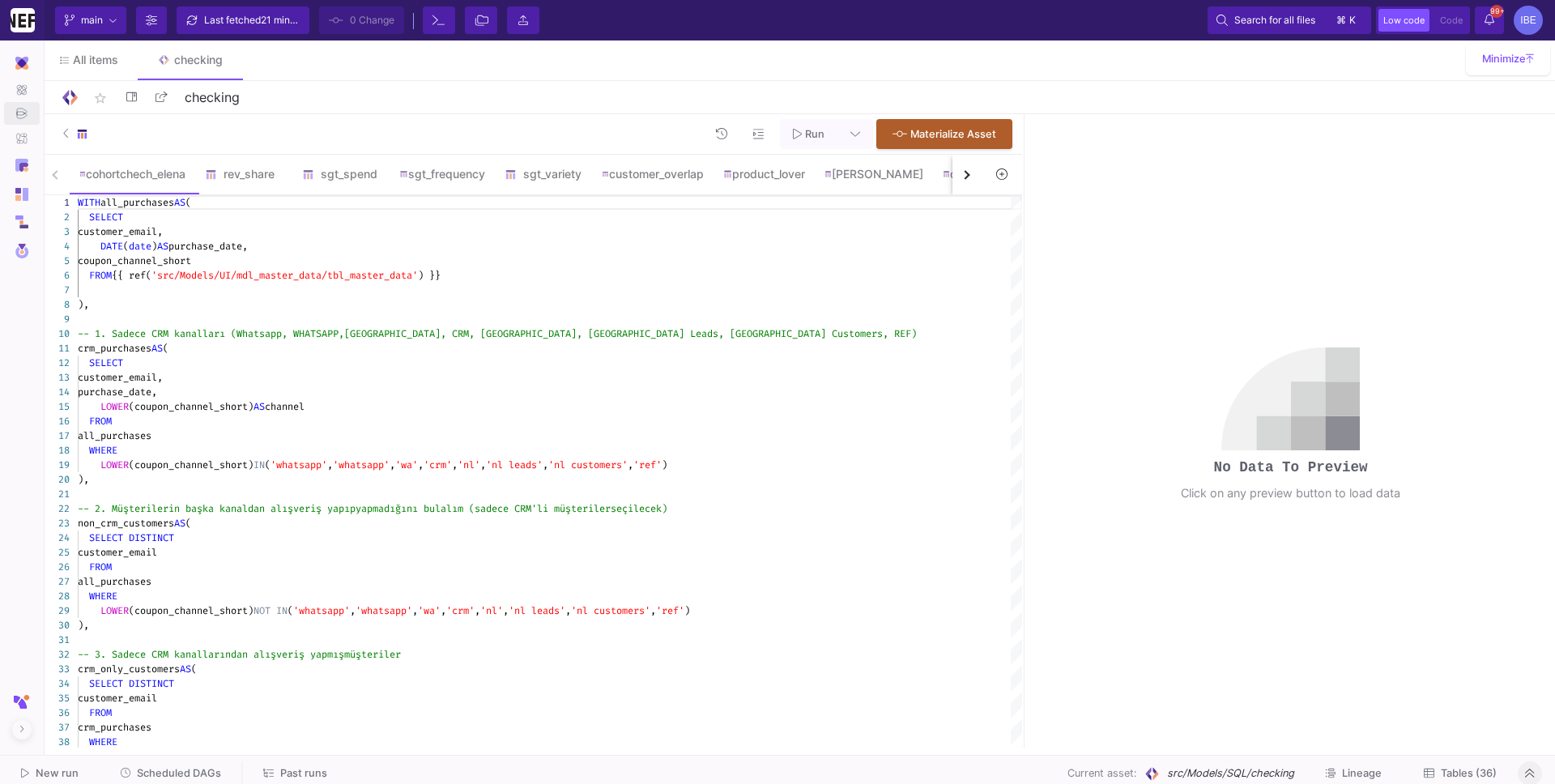
click at [966, 180] on button "button" at bounding box center [966, 174] width 29 height 39
click at [966, 183] on button "button" at bounding box center [966, 174] width 29 height 39
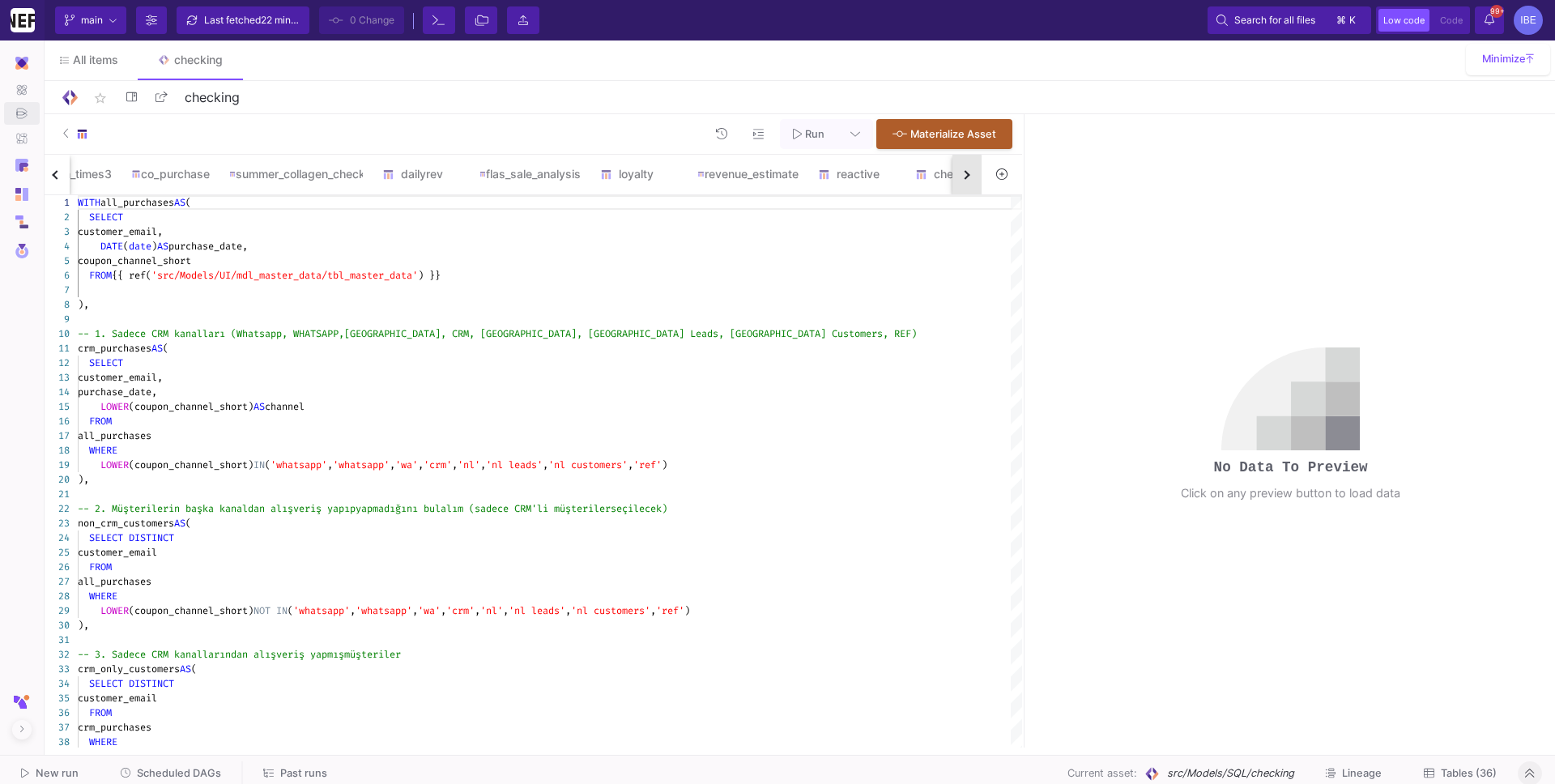
click at [966, 183] on button "button" at bounding box center [966, 174] width 29 height 39
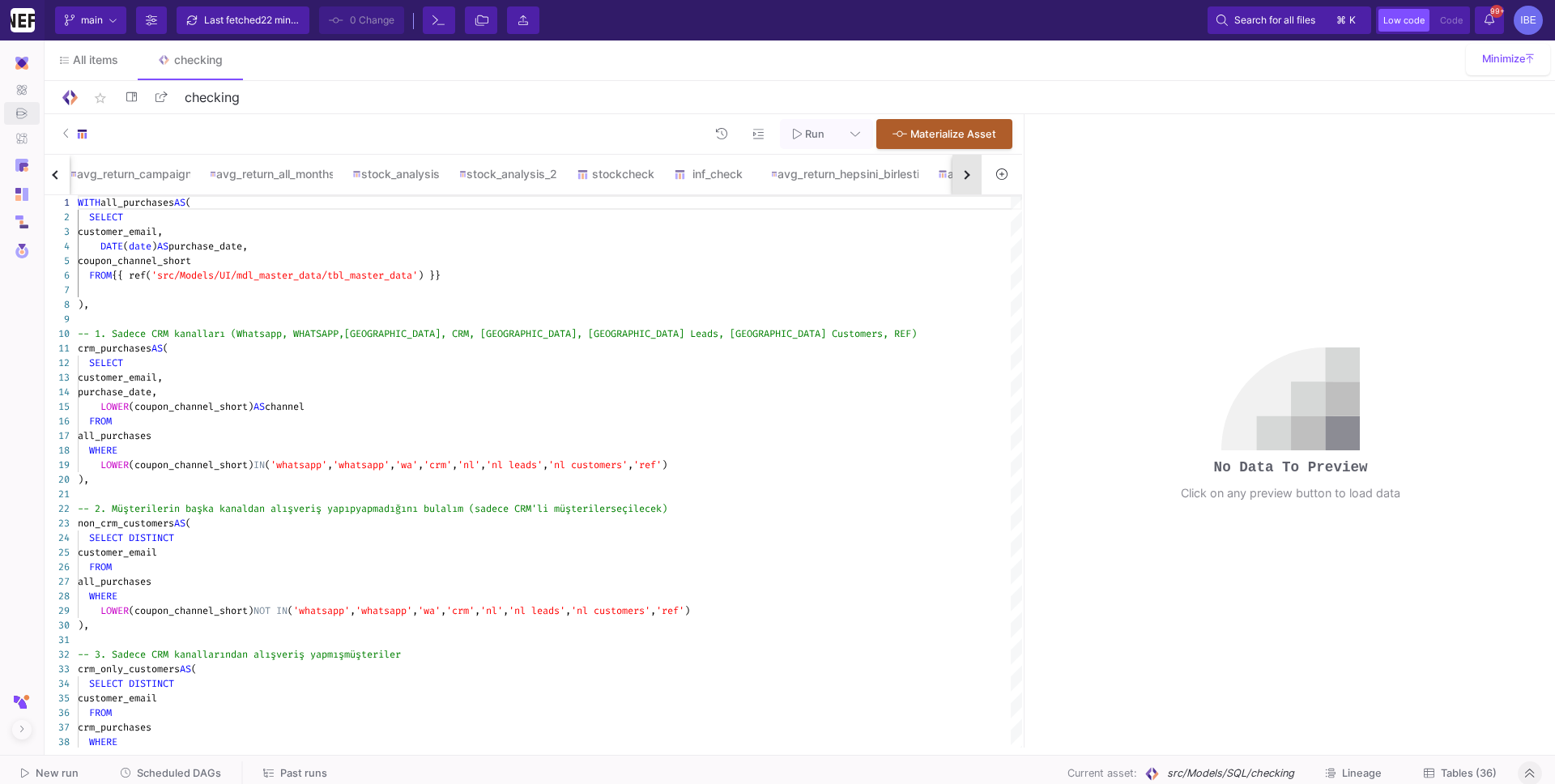
click at [966, 183] on button "button" at bounding box center [966, 174] width 29 height 39
click at [966, 183] on div "cohortchech_elena rev_share sgt_spend sgt_frequency sgt_variety customer_overla…" at bounding box center [510, 174] width 941 height 40
click at [966, 184] on div "cohortchech_elena rev_share sgt_spend sgt_frequency sgt_variety customer_overla…" at bounding box center [510, 174] width 941 height 40
click at [803, 186] on div "ttscheck4_hilke_check" at bounding box center [731, 173] width 143 height 39
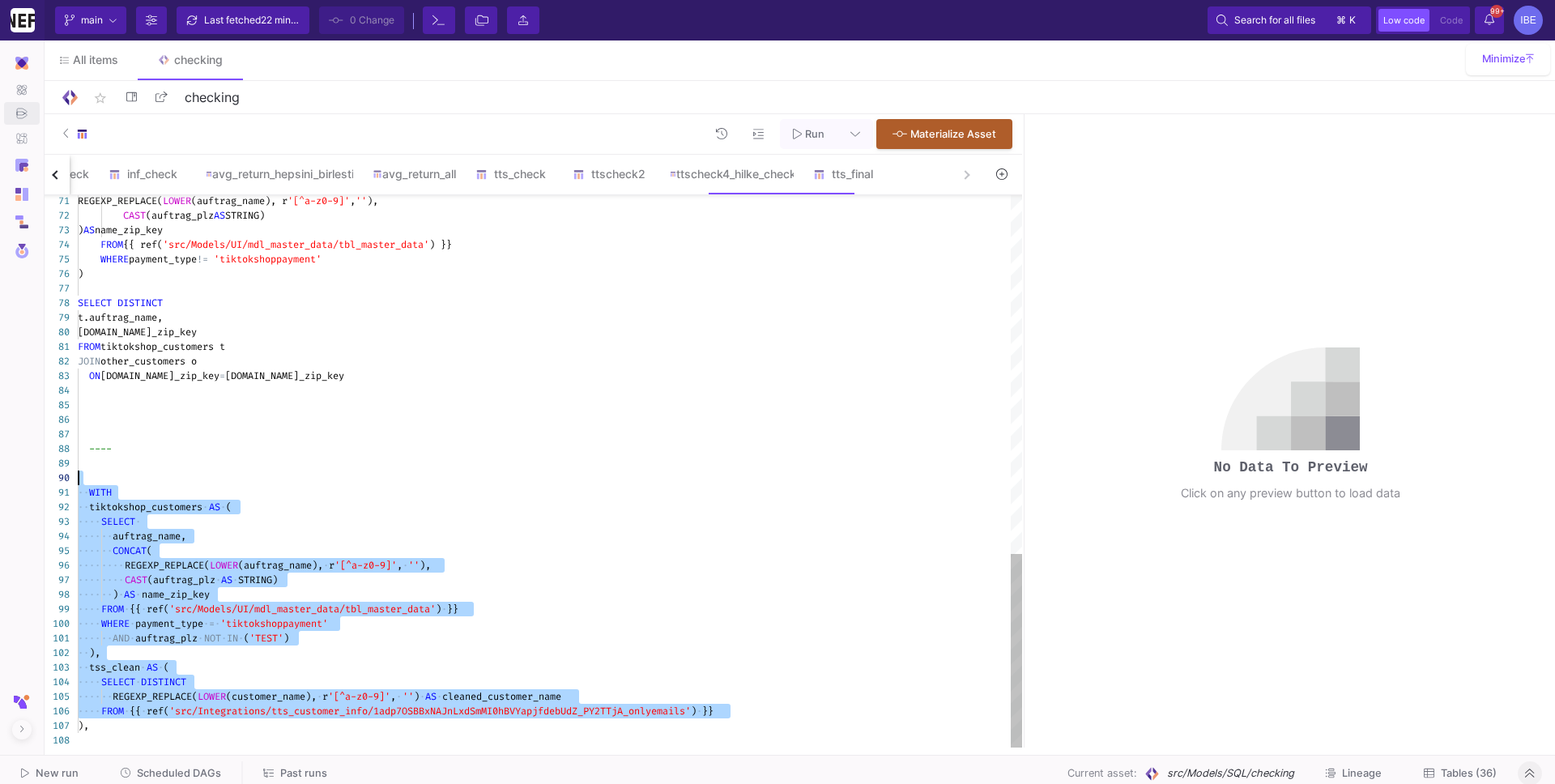
drag, startPoint x: 744, startPoint y: 712, endPoint x: 132, endPoint y: 473, distance: 657.0
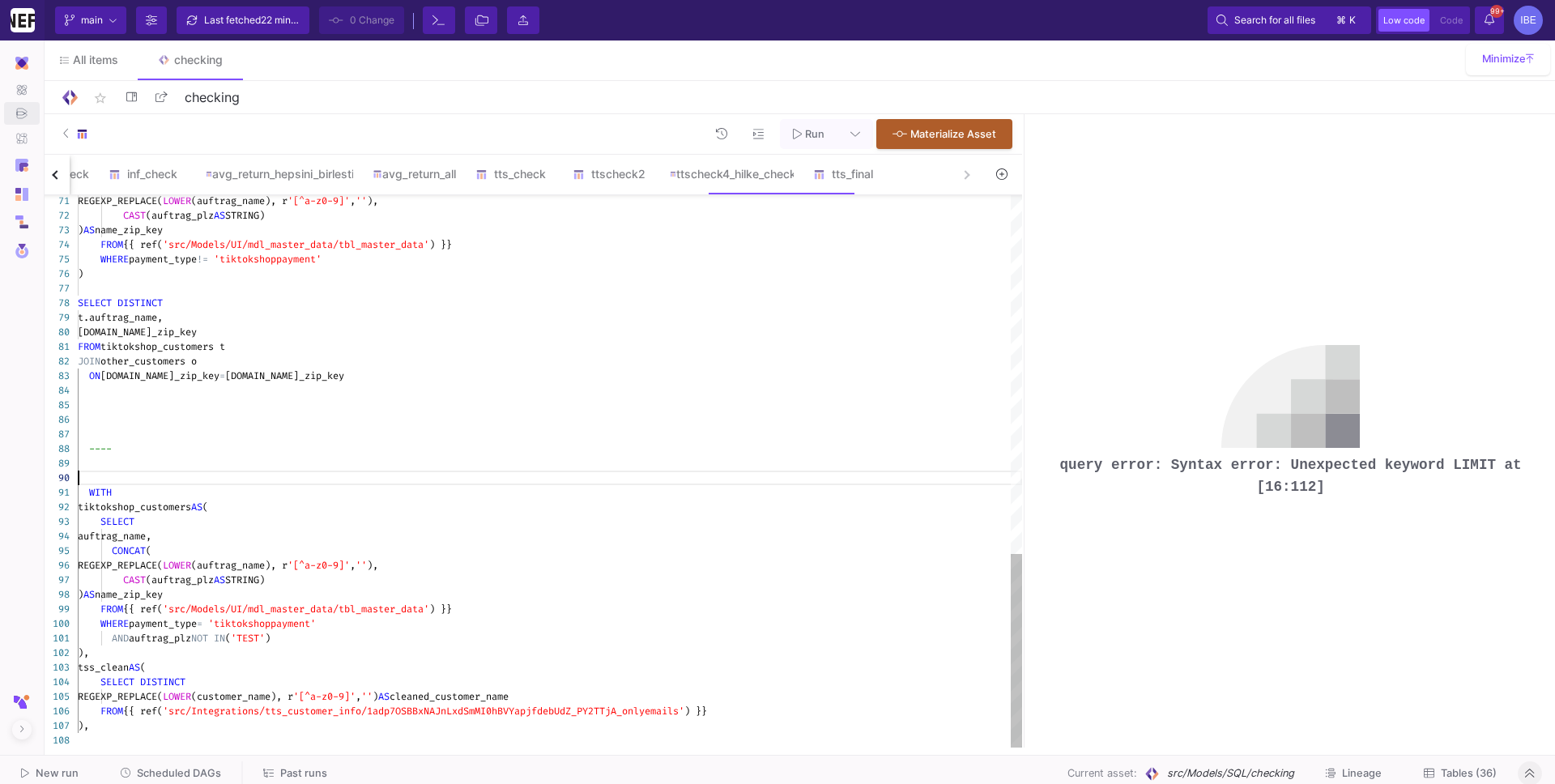
click at [132, 473] on div at bounding box center [550, 478] width 944 height 15
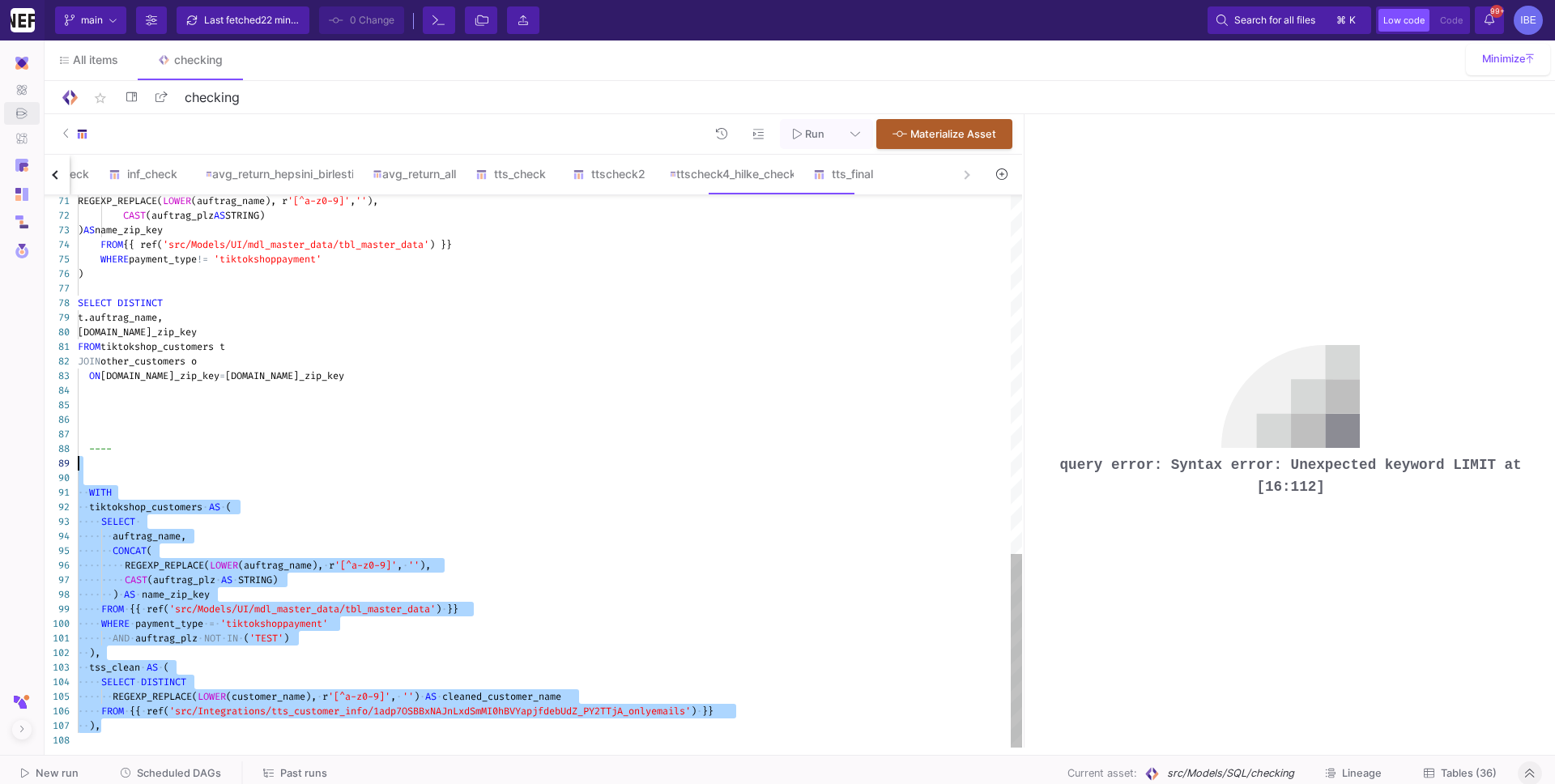
drag, startPoint x: 126, startPoint y: 729, endPoint x: 67, endPoint y: 462, distance: 273.4
click at [176, 693] on span "REGEXP_REPLACE(" at bounding box center [155, 697] width 85 height 13
drag, startPoint x: 167, startPoint y: 734, endPoint x: 77, endPoint y: 481, distance: 268.5
click at [75, 485] on div "71 72 73 74 75 76 77 78 79 80 81 82 83 84 85 86 87 88 89 90 91 92 93 94 95 96 9…" at bounding box center [531, 471] width 982 height 552
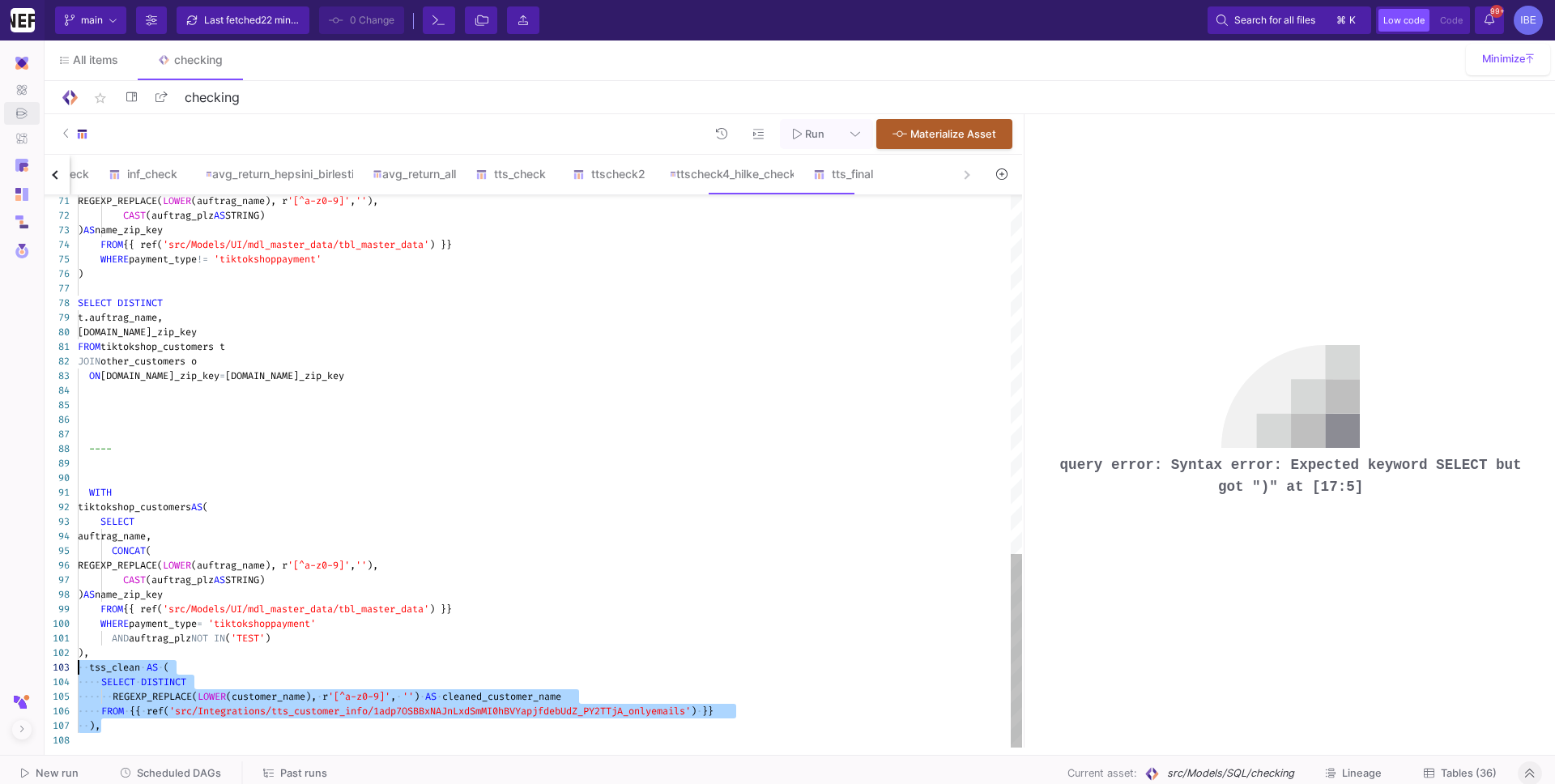
drag, startPoint x: 139, startPoint y: 731, endPoint x: 58, endPoint y: 674, distance: 99.0
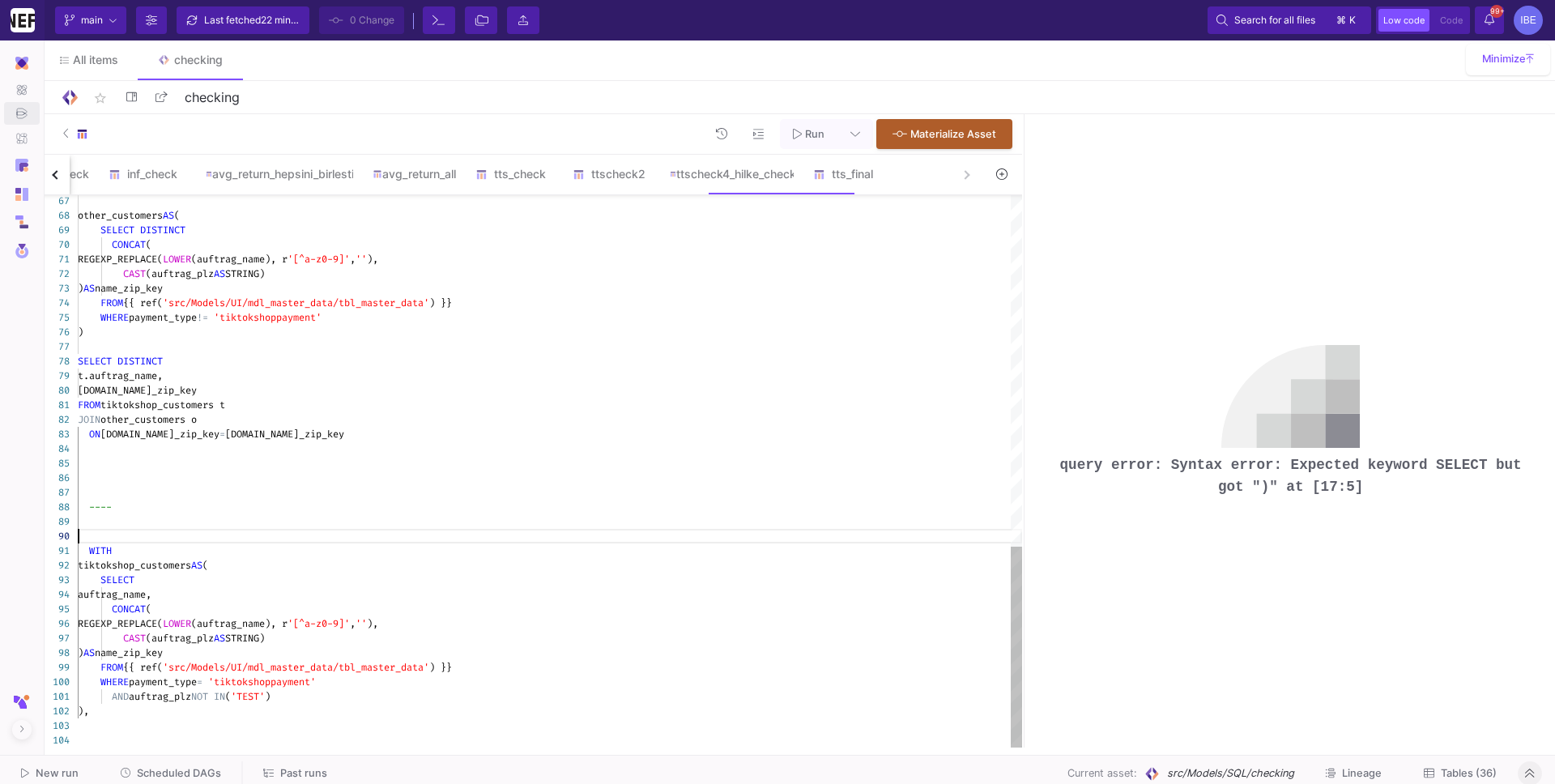
click at [134, 541] on div at bounding box center [550, 536] width 944 height 15
drag, startPoint x: 256, startPoint y: 559, endPoint x: 60, endPoint y: 548, distance: 196.3
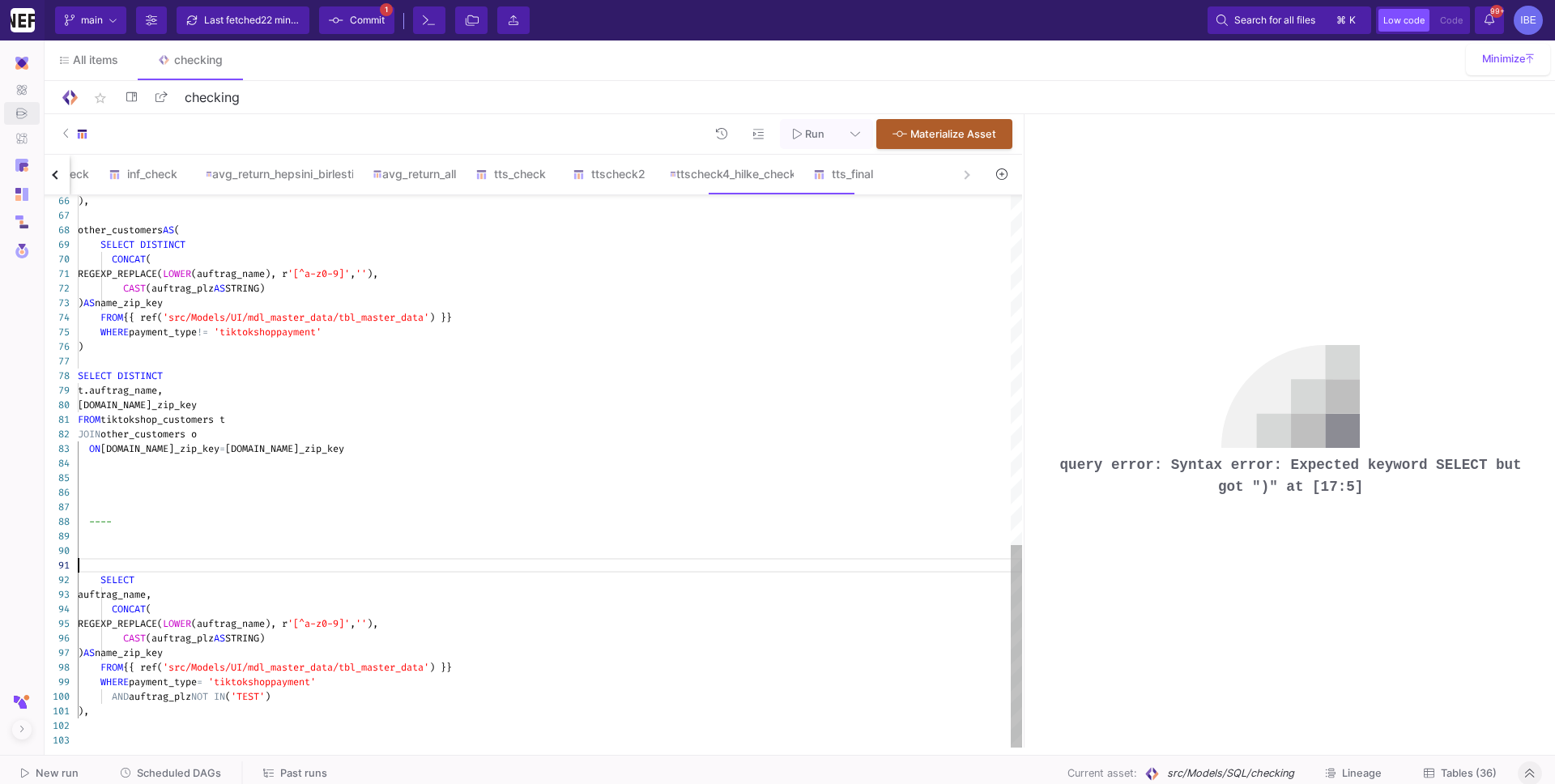
click at [163, 625] on span "REGEXP_REPLACE(" at bounding box center [120, 623] width 85 height 13
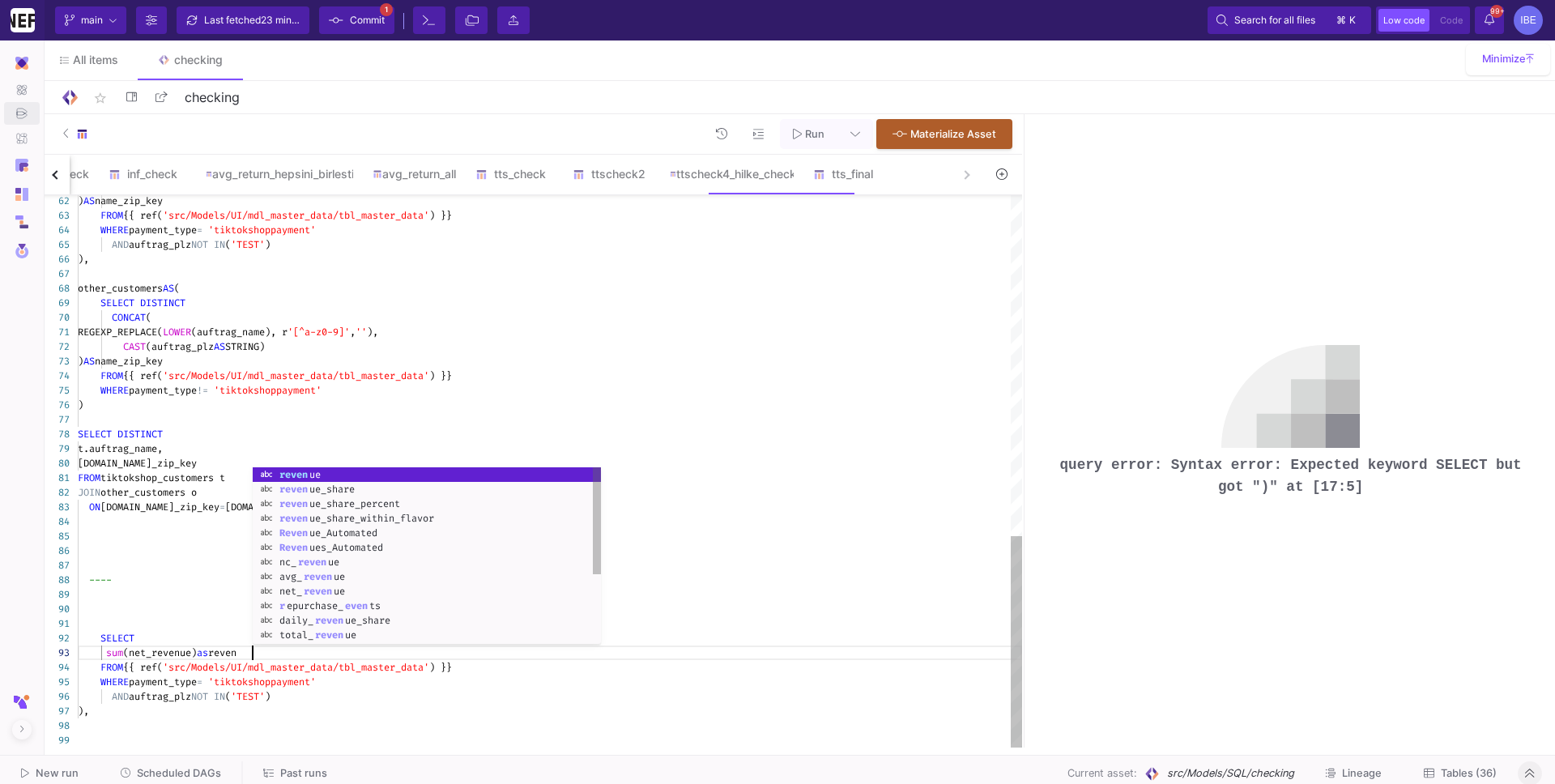
scroll to position [28, 185]
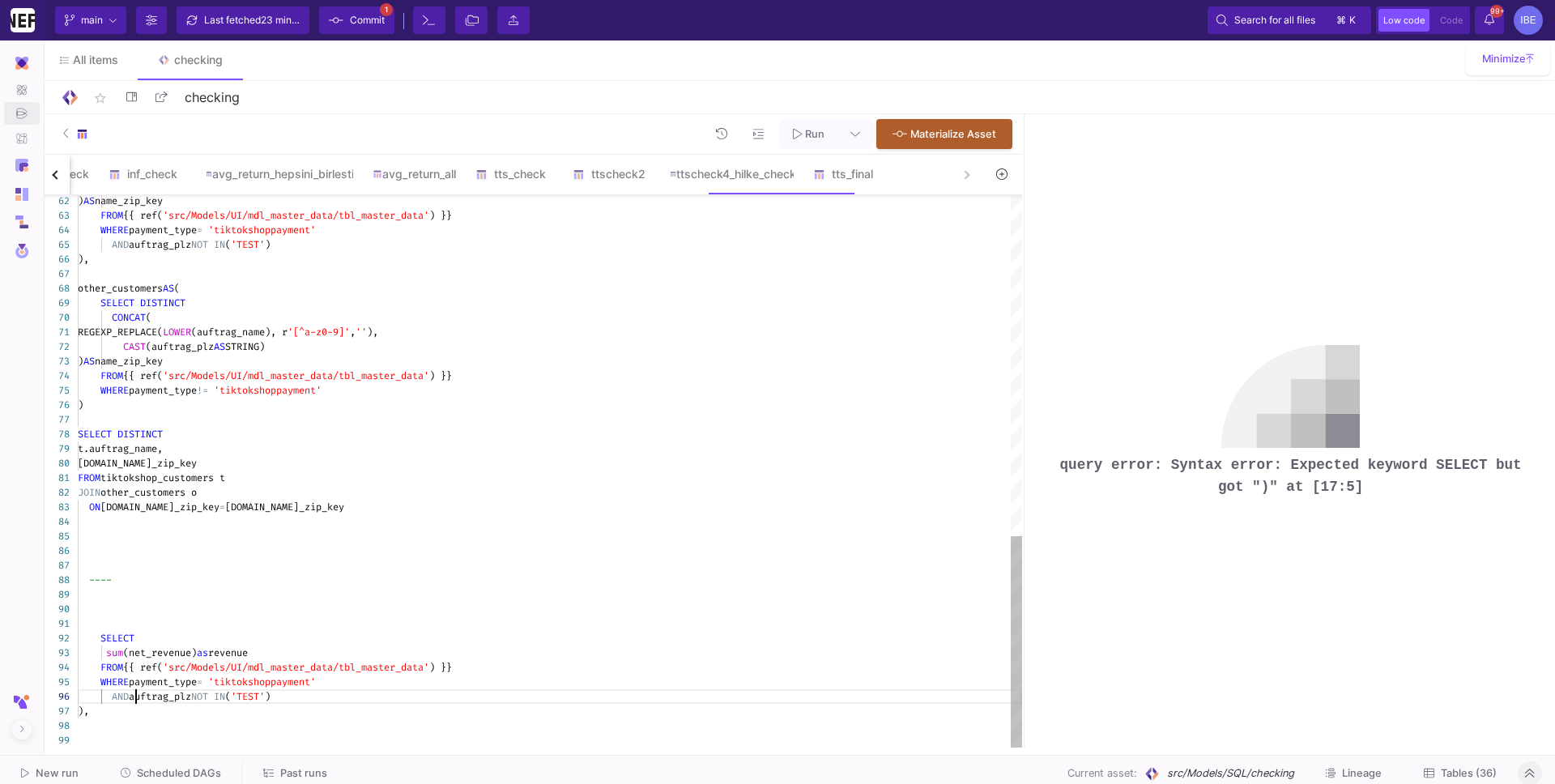
click at [137, 698] on span "auftrag_plz" at bounding box center [160, 697] width 62 height 13
click at [129, 709] on div ")," at bounding box center [550, 711] width 944 height 15
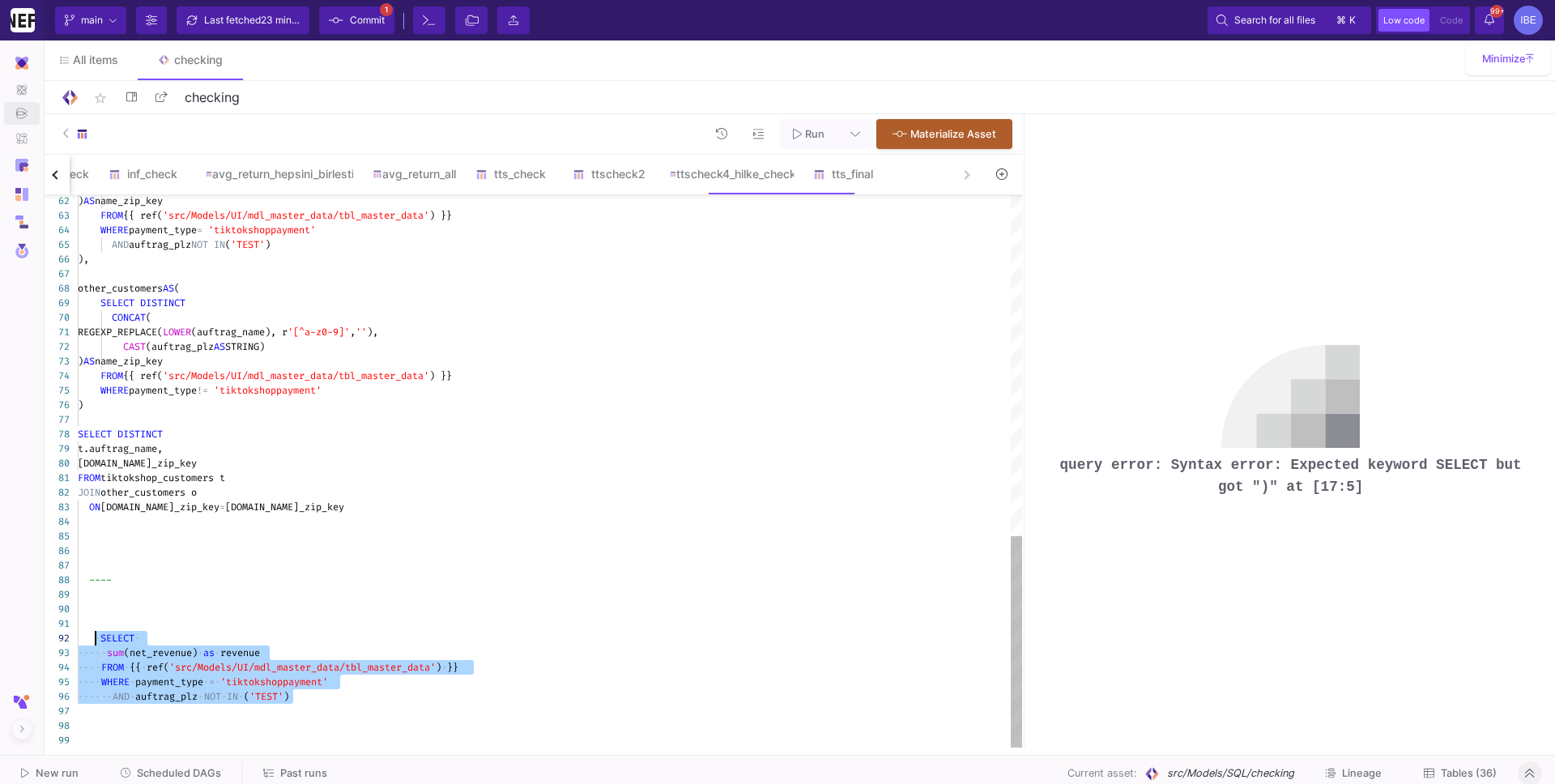
drag, startPoint x: 322, startPoint y: 694, endPoint x: 95, endPoint y: 638, distance: 233.8
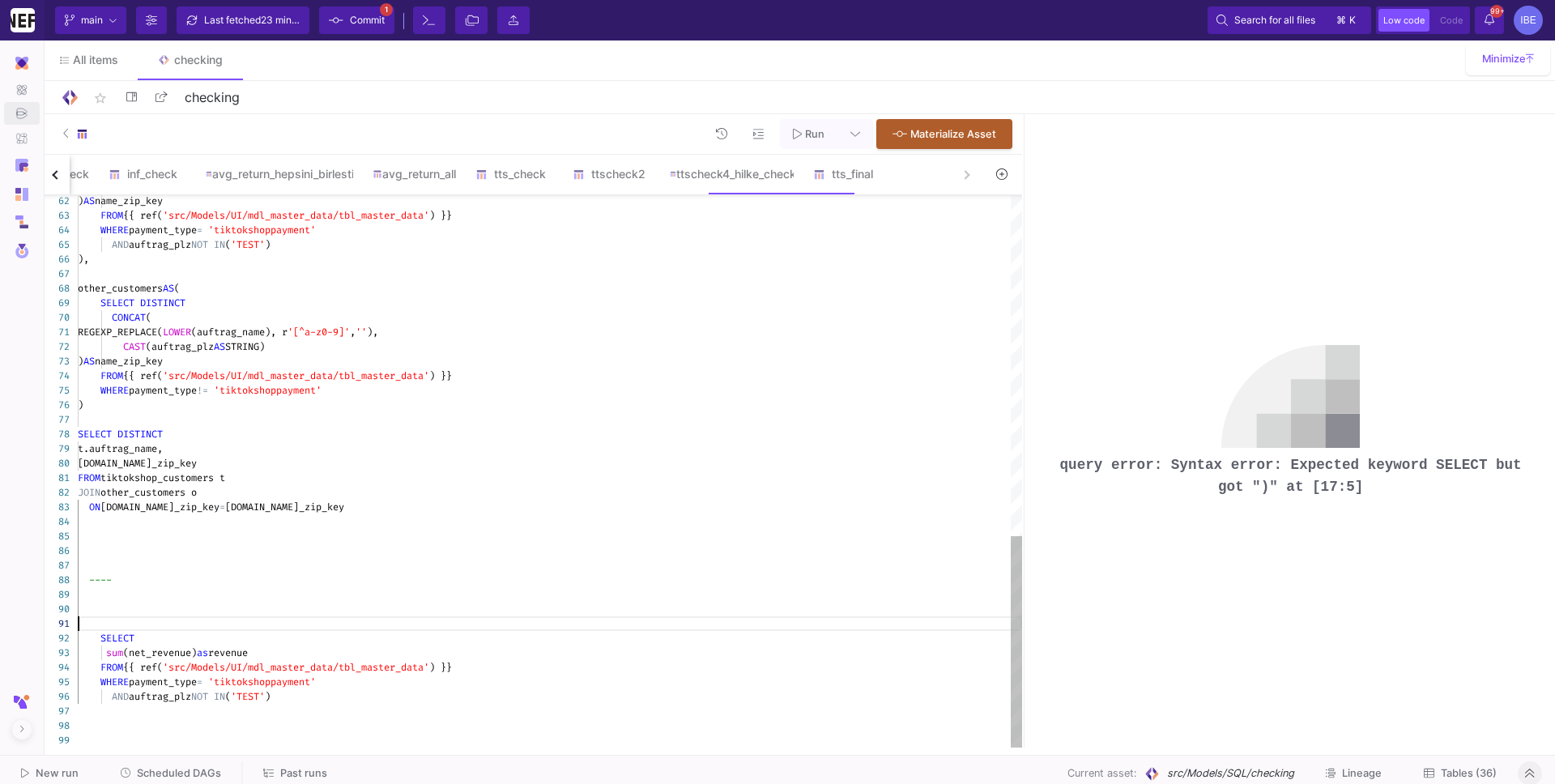
click at [108, 622] on div at bounding box center [550, 623] width 944 height 15
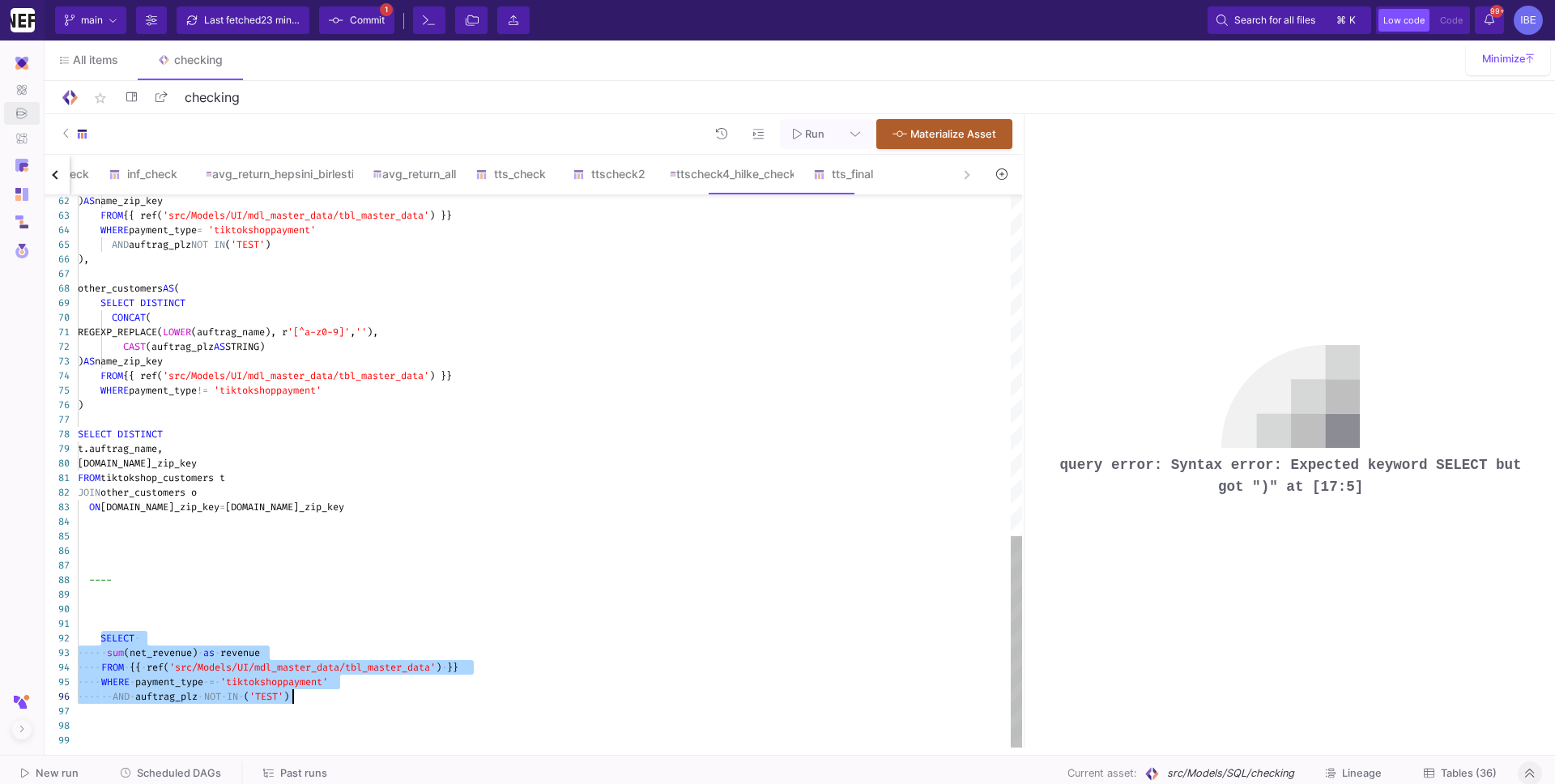
drag, startPoint x: 102, startPoint y: 632, endPoint x: 321, endPoint y: 697, distance: 228.4
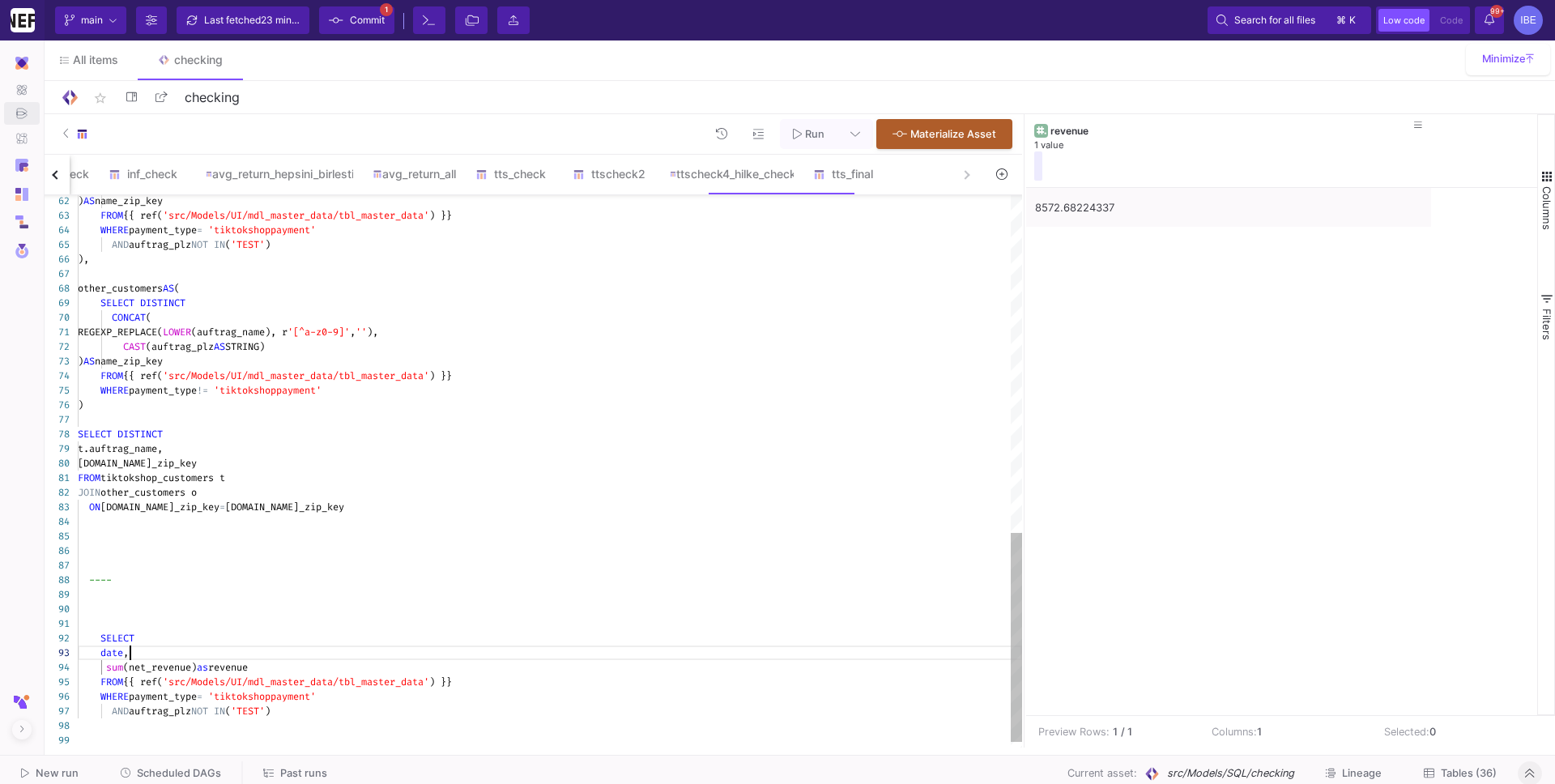
scroll to position [28, 51]
click at [347, 710] on div "AND auftrag_plz NOT IN ( 'TEST' )" at bounding box center [550, 711] width 944 height 15
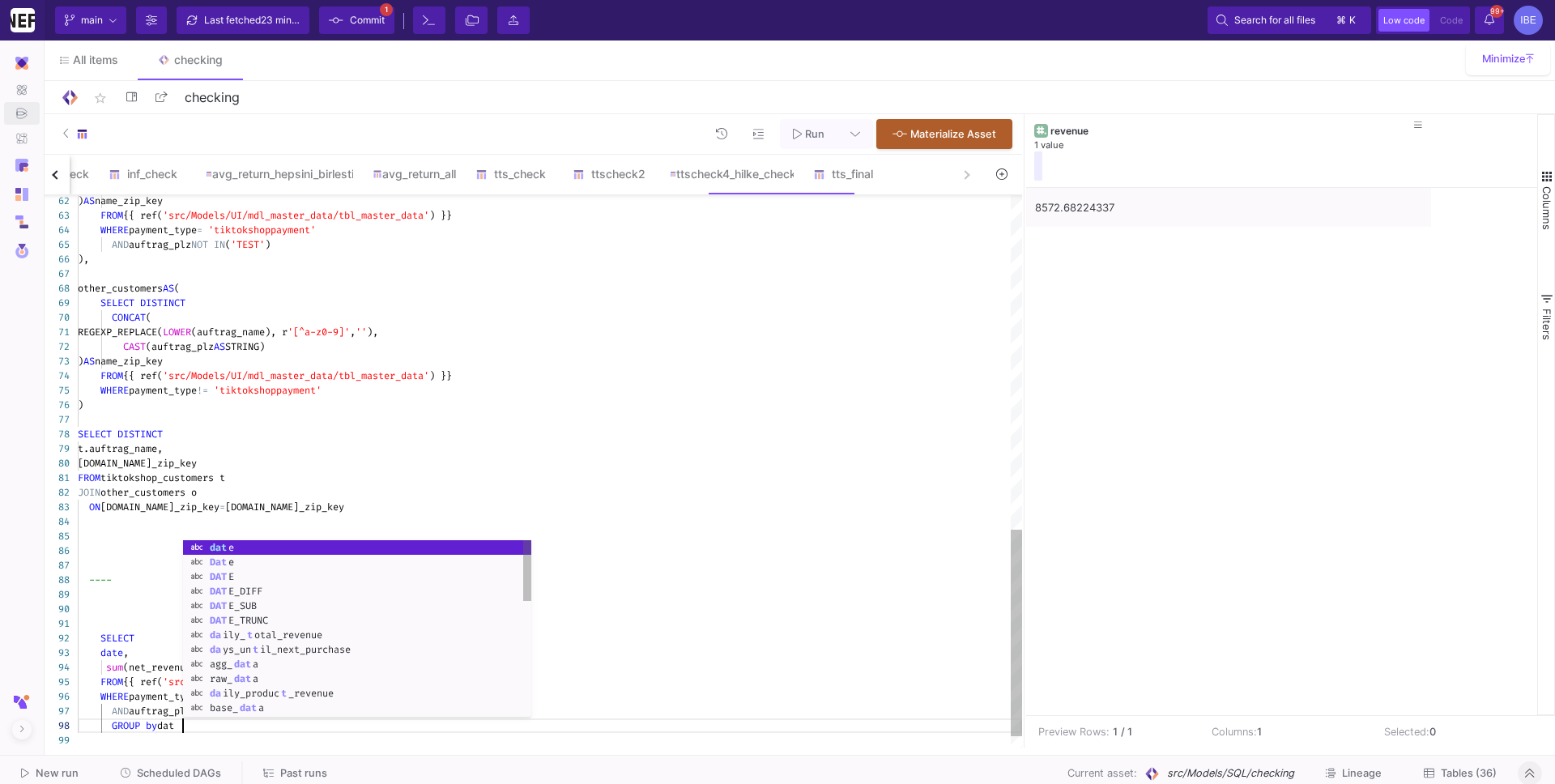
scroll to position [102, 109]
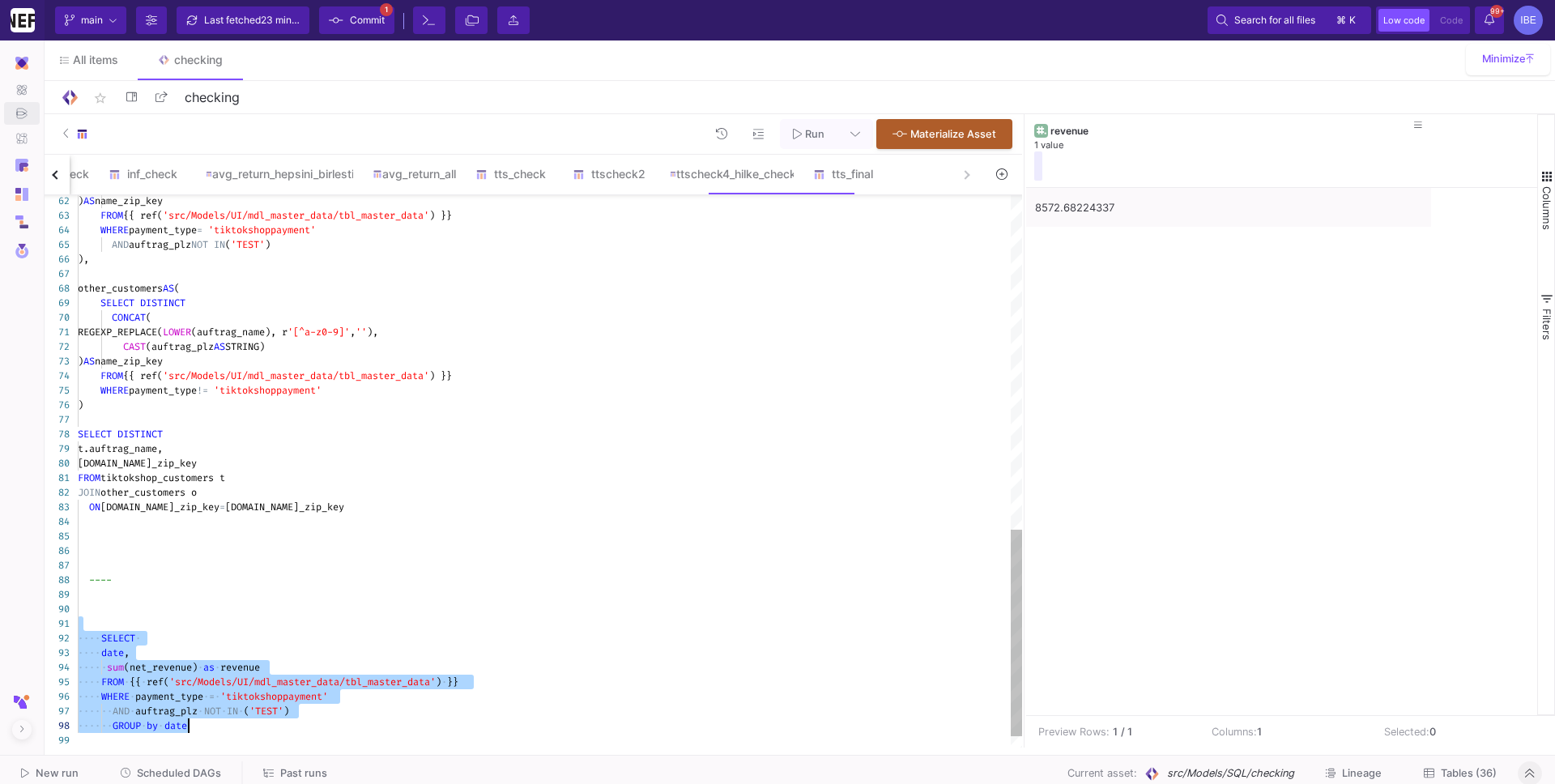
drag, startPoint x: 116, startPoint y: 616, endPoint x: 199, endPoint y: 729, distance: 140.2
click at [199, 729] on div "REGEXP_REPLACE( LOWER (auftrag_name), r '[^a-z0-9]' , '' ), CAST (auftrag_plz A…" at bounding box center [550, 40] width 944 height 1472
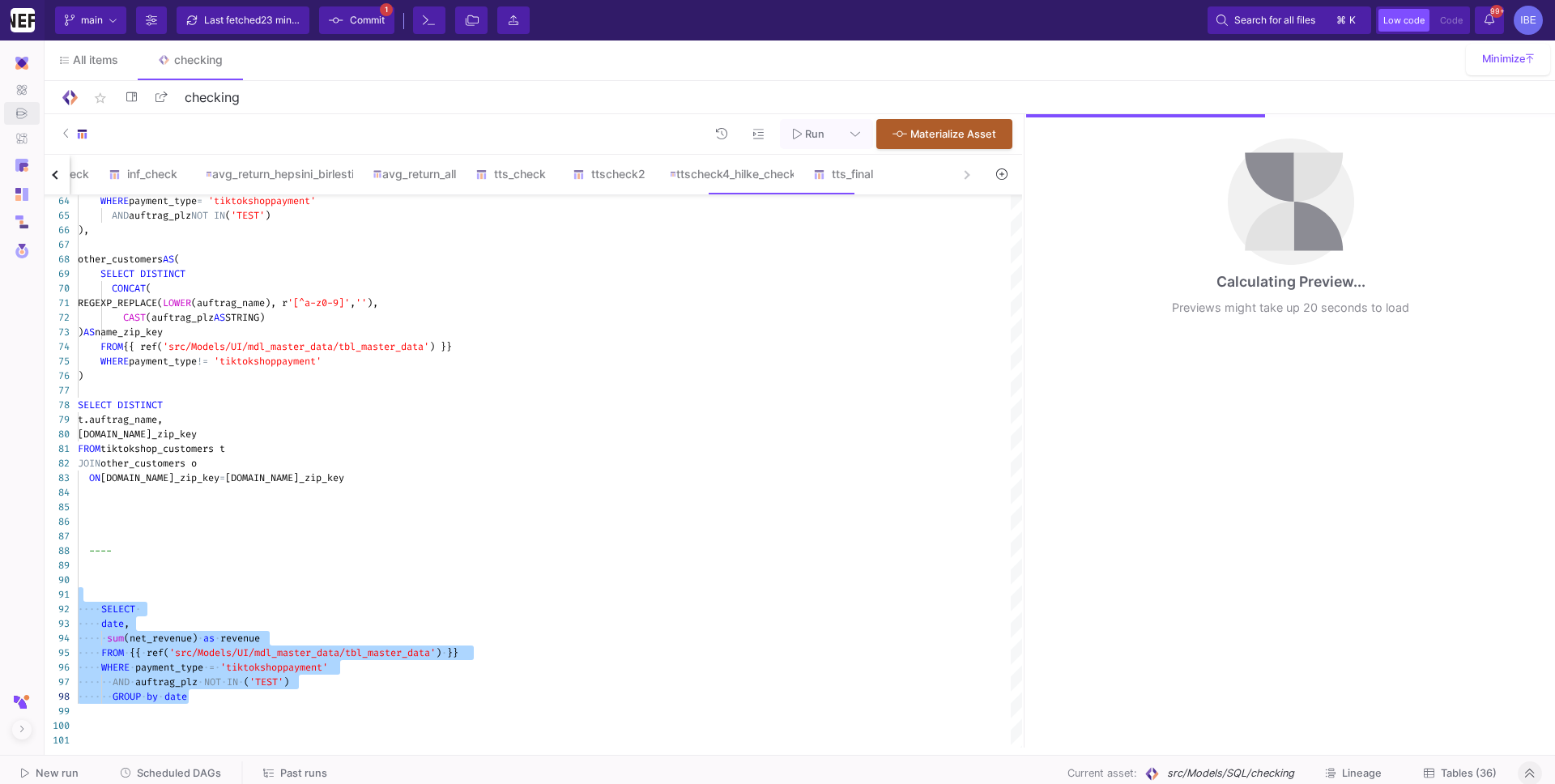
type textarea "SELECT date, sum(net_revenue) as revenue FROM {{ ref('src/Models/UI/mdl_master_…"
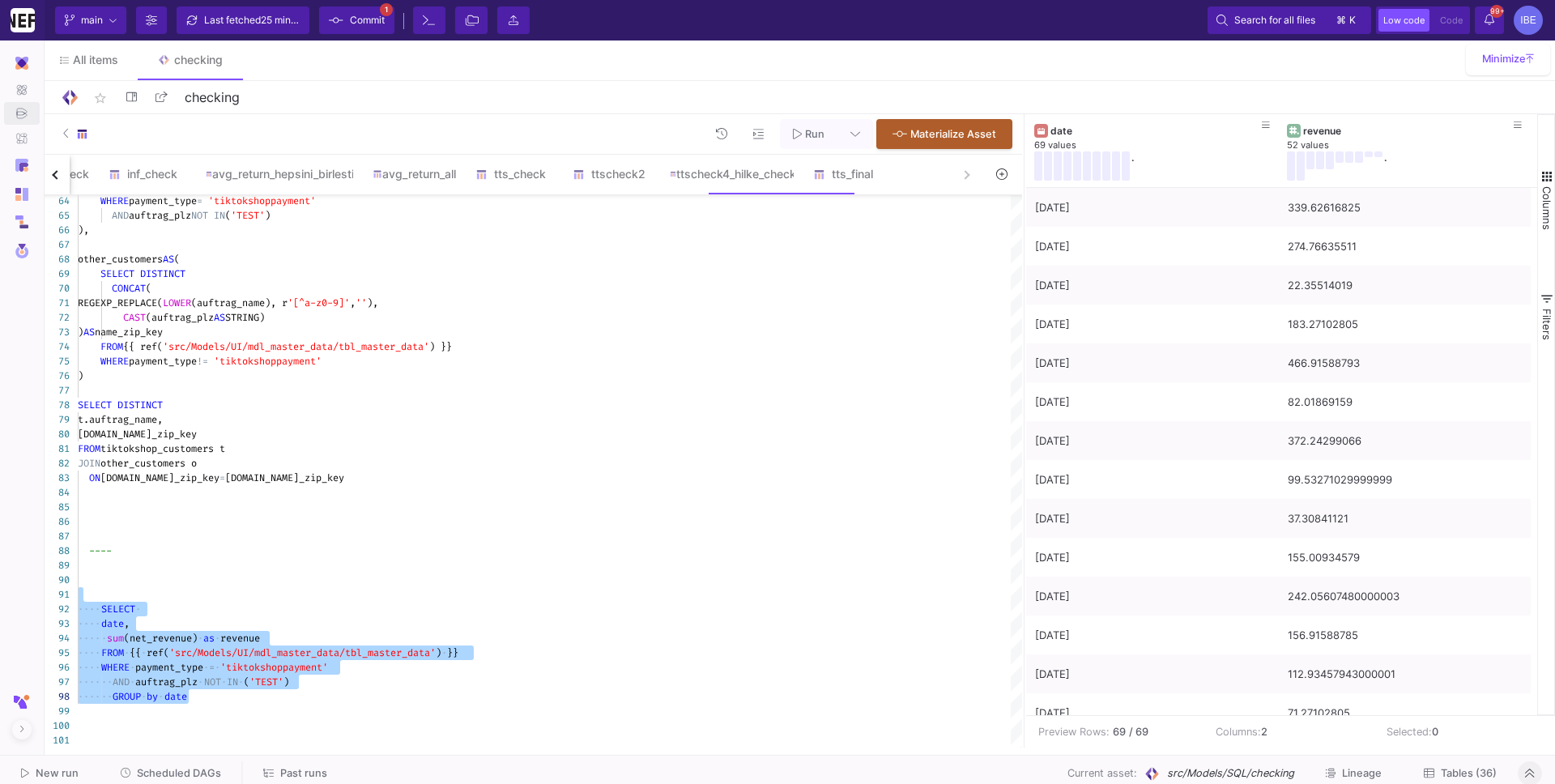
click at [172, 774] on span "Scheduled DAGs" at bounding box center [180, 773] width 85 height 12
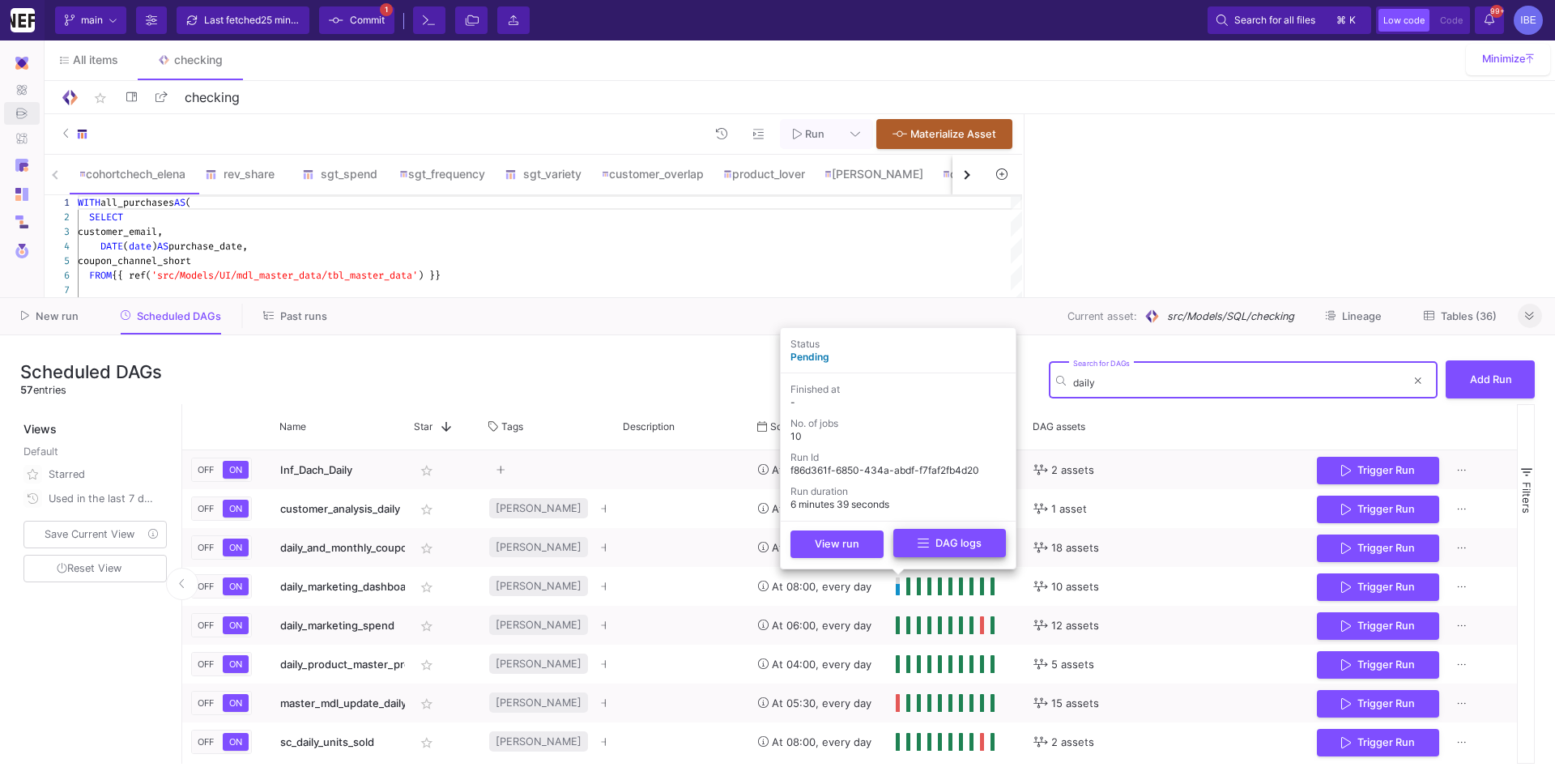
type input "daily"
click at [916, 551] on button "DAG logs" at bounding box center [950, 542] width 113 height 28
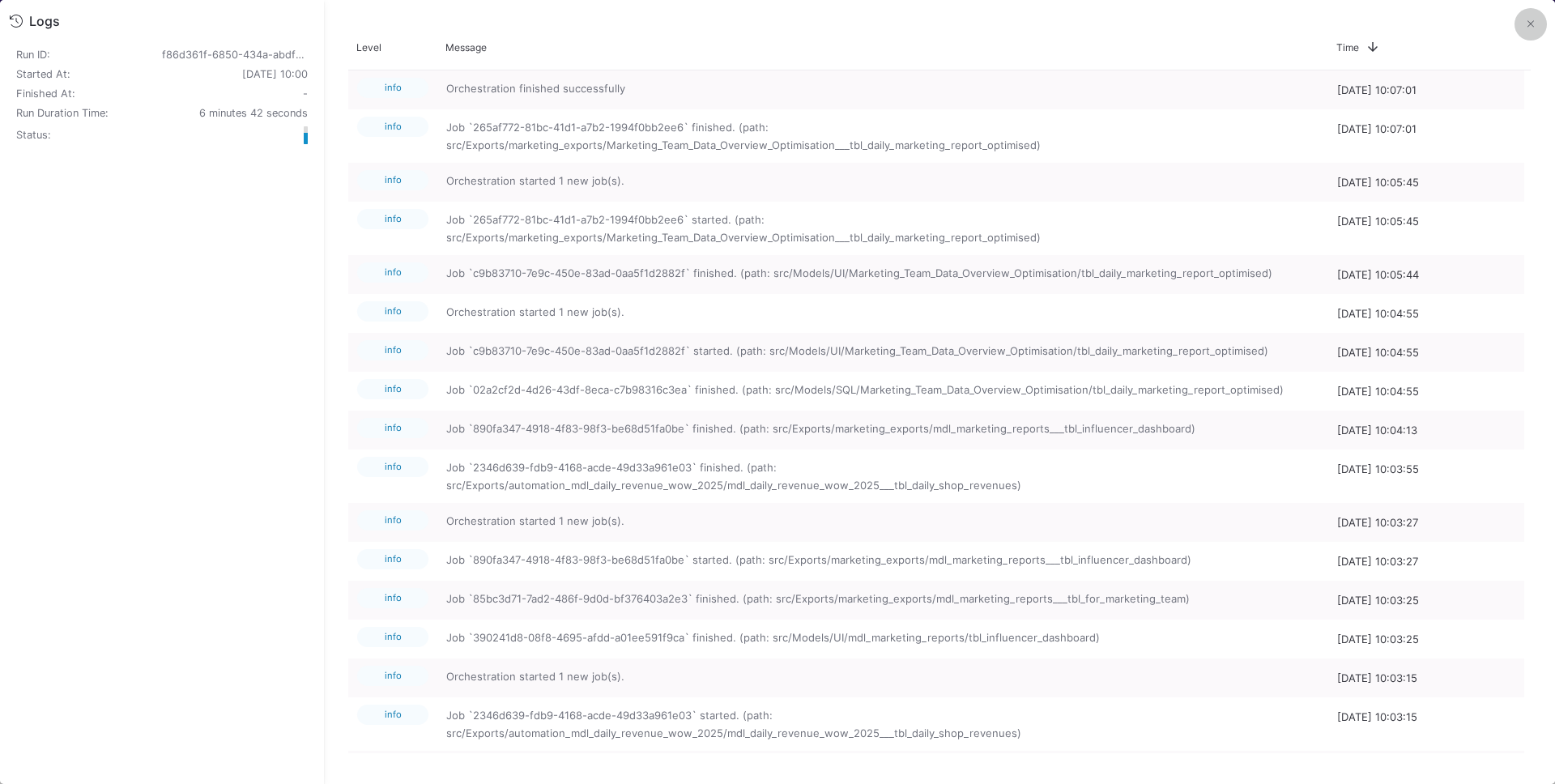
click at [1530, 21] on icon at bounding box center [1530, 24] width 7 height 10
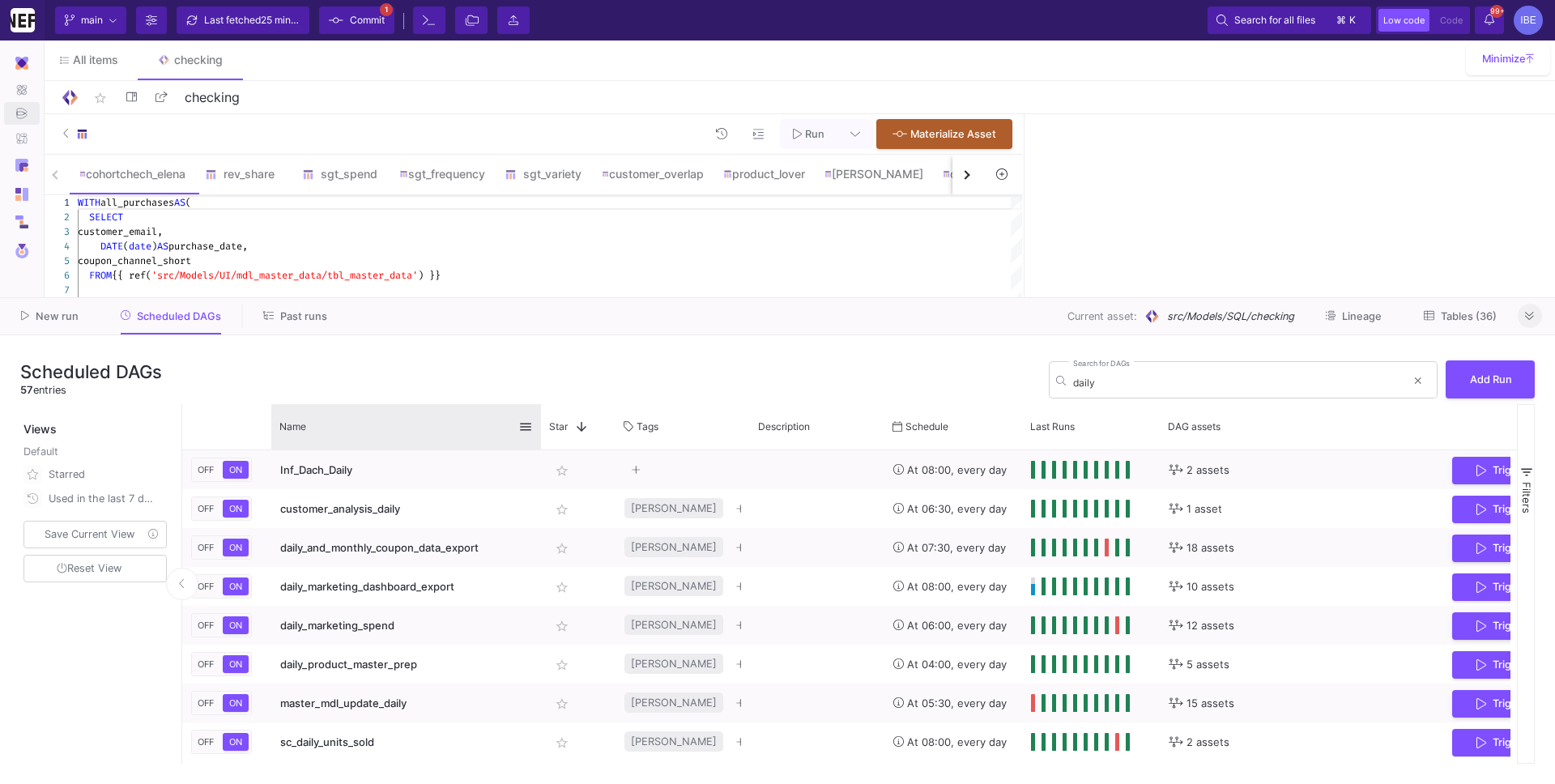
drag, startPoint x: 403, startPoint y: 423, endPoint x: 538, endPoint y: 429, distance: 135.1
click at [538, 429] on div at bounding box center [541, 427] width 7 height 45
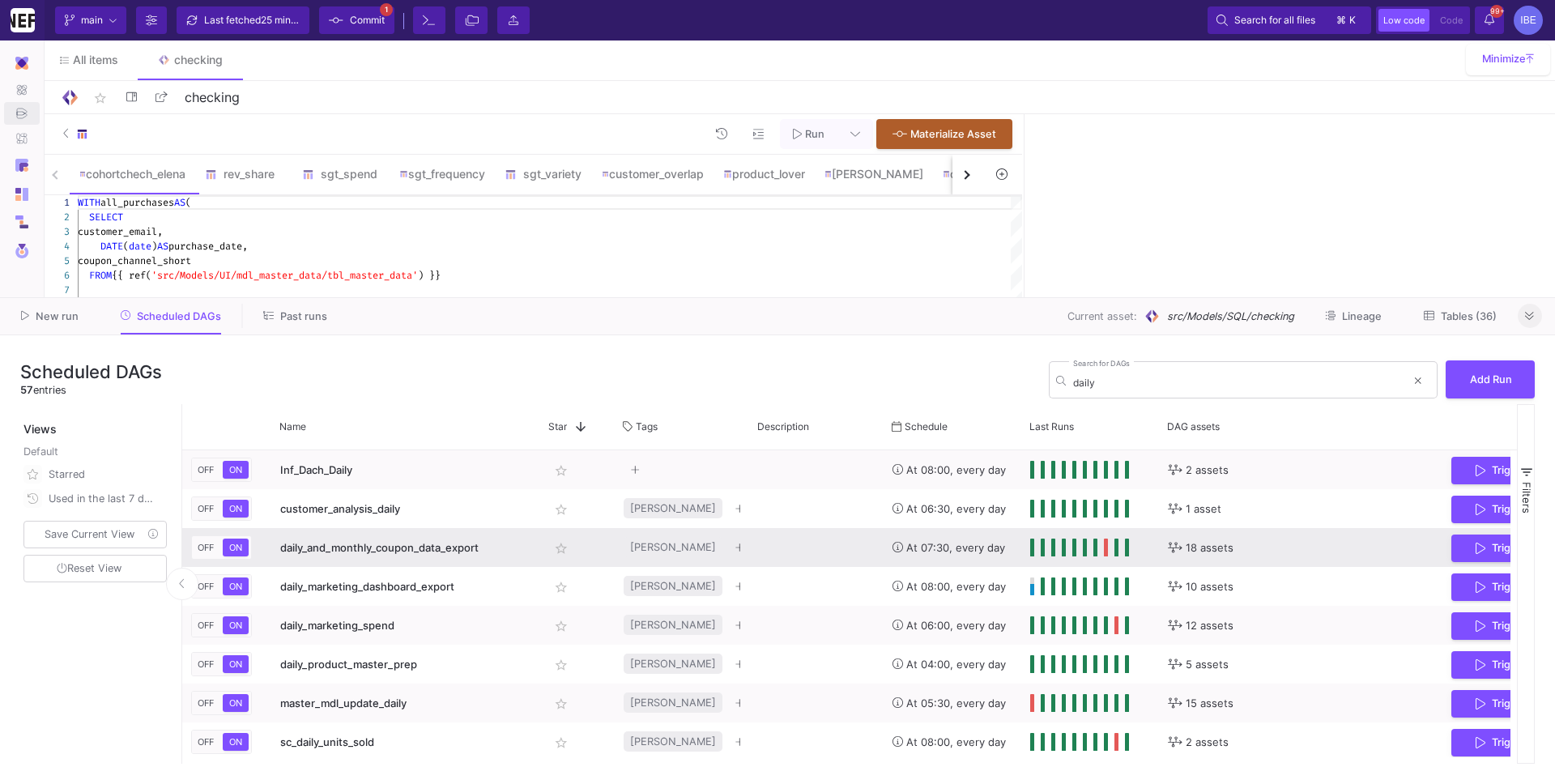
click at [520, 552] on div "daily_and_monthly_coupon_data_export" at bounding box center [405, 547] width 251 height 38
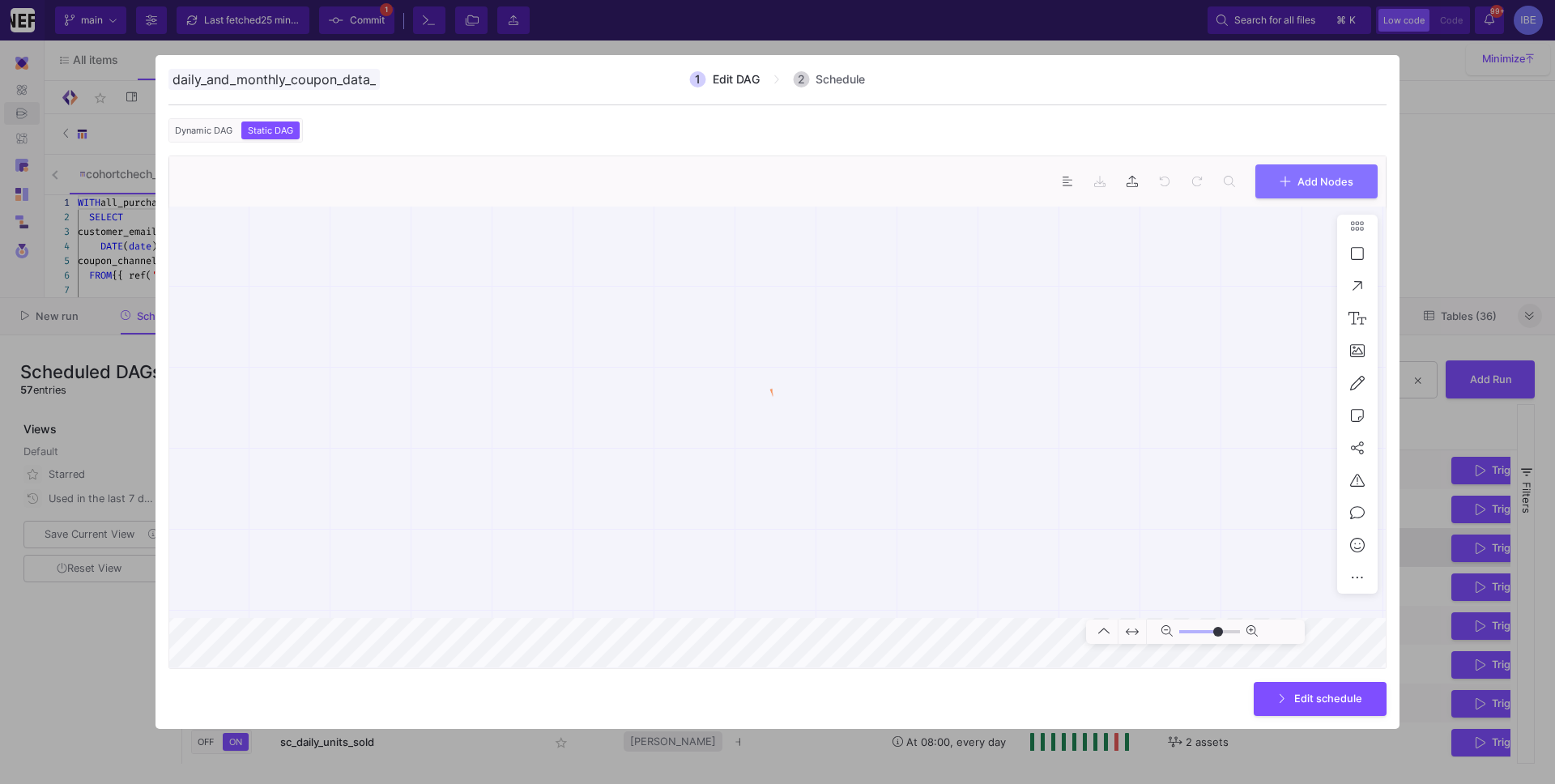
scroll to position [0, 48]
type input "0"
click at [1522, 264] on div at bounding box center [778, 392] width 1555 height 784
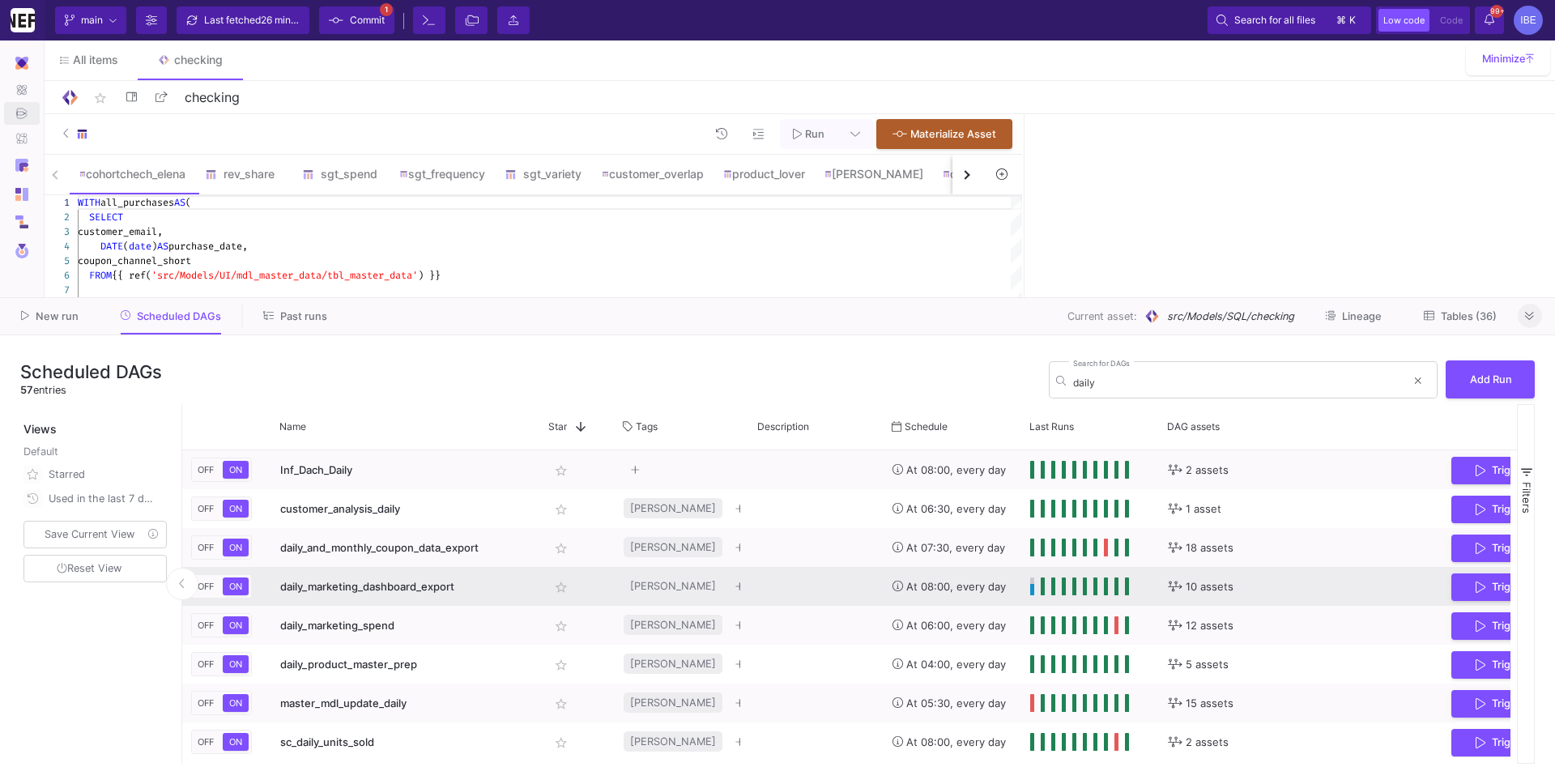
click at [860, 575] on div "Press SPACE to select this row." at bounding box center [816, 586] width 134 height 39
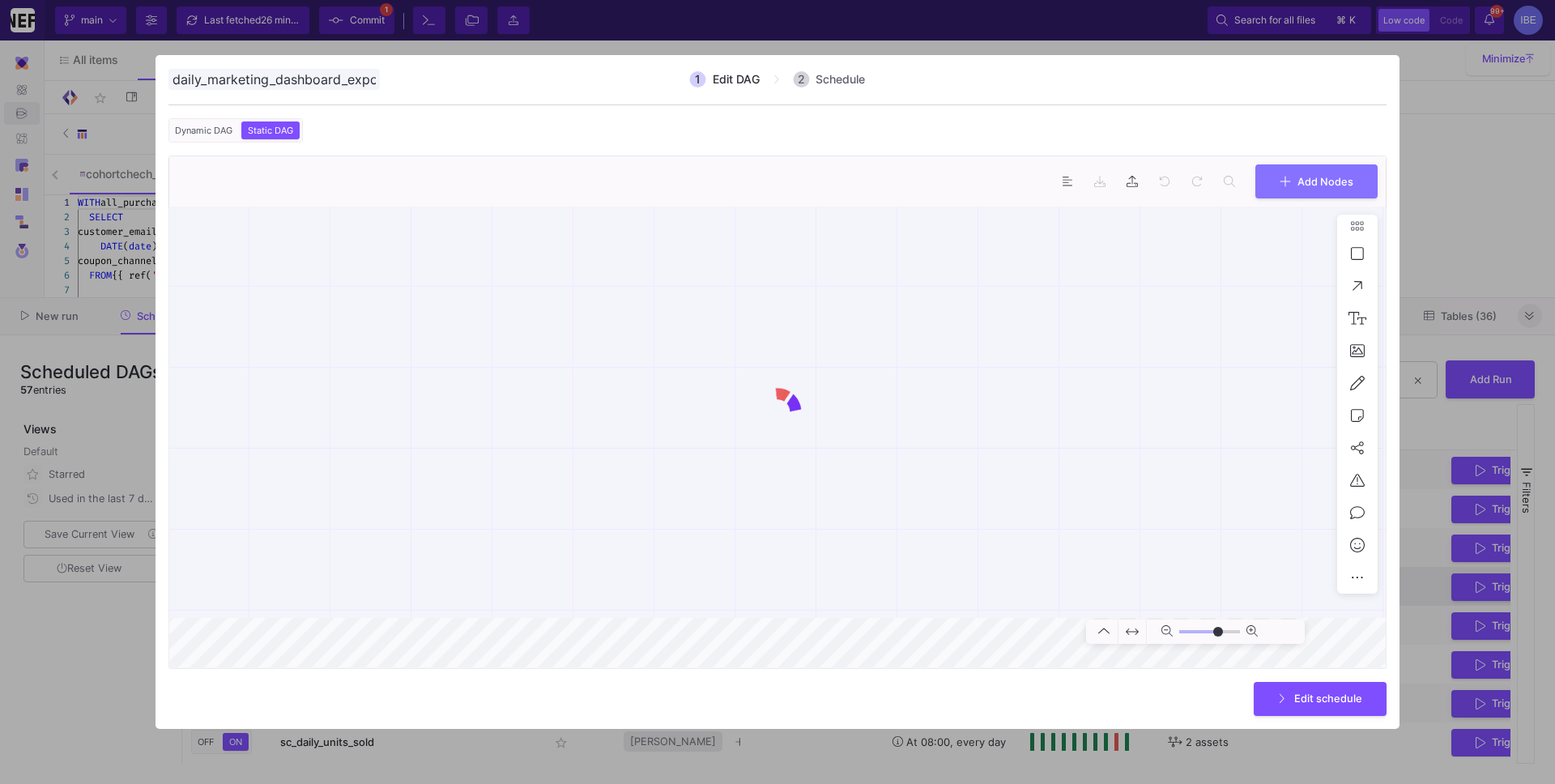
scroll to position [0, 19]
type input "0"
click at [1453, 237] on div at bounding box center [778, 392] width 1555 height 784
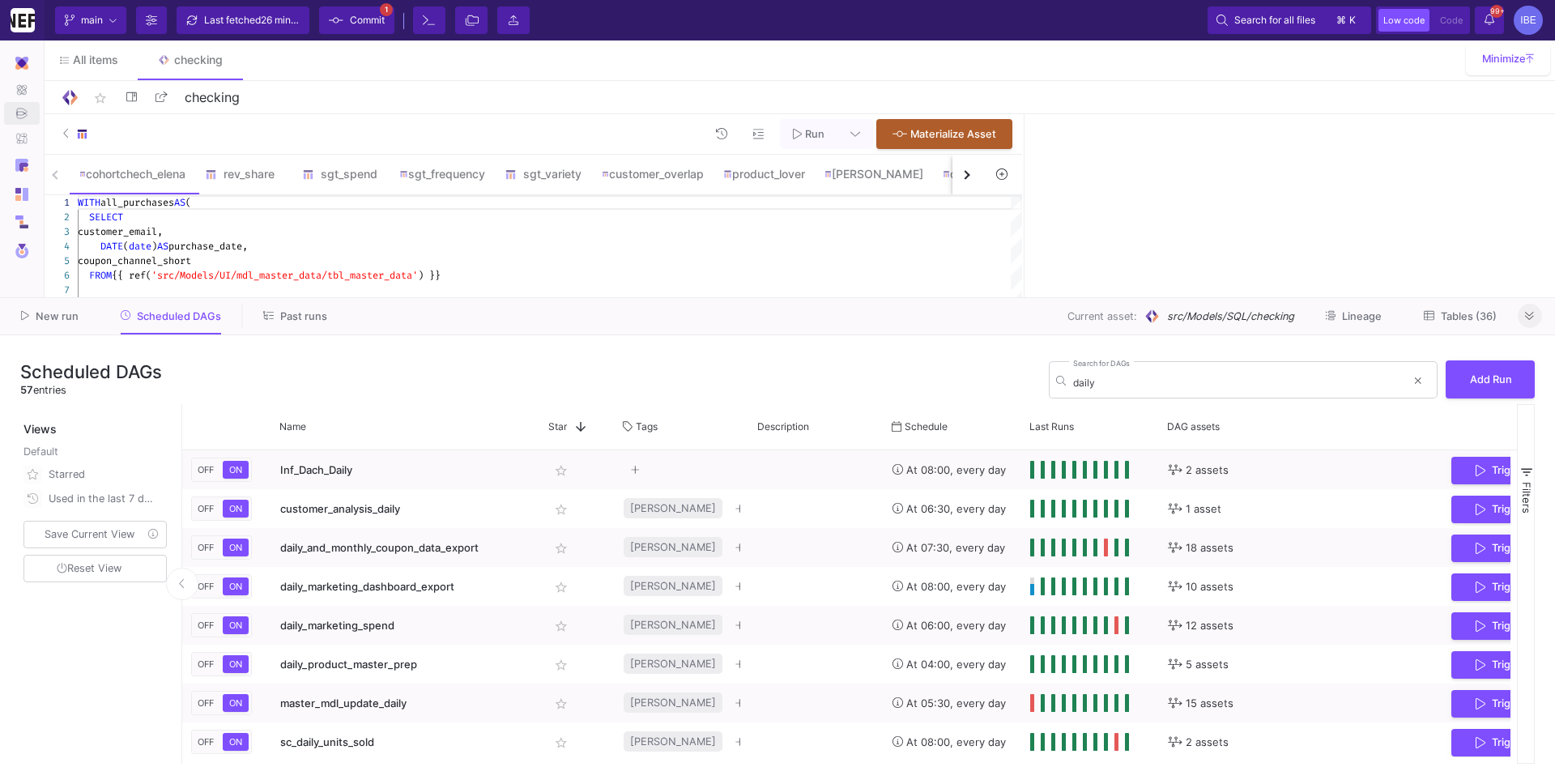
scroll to position [0, 0]
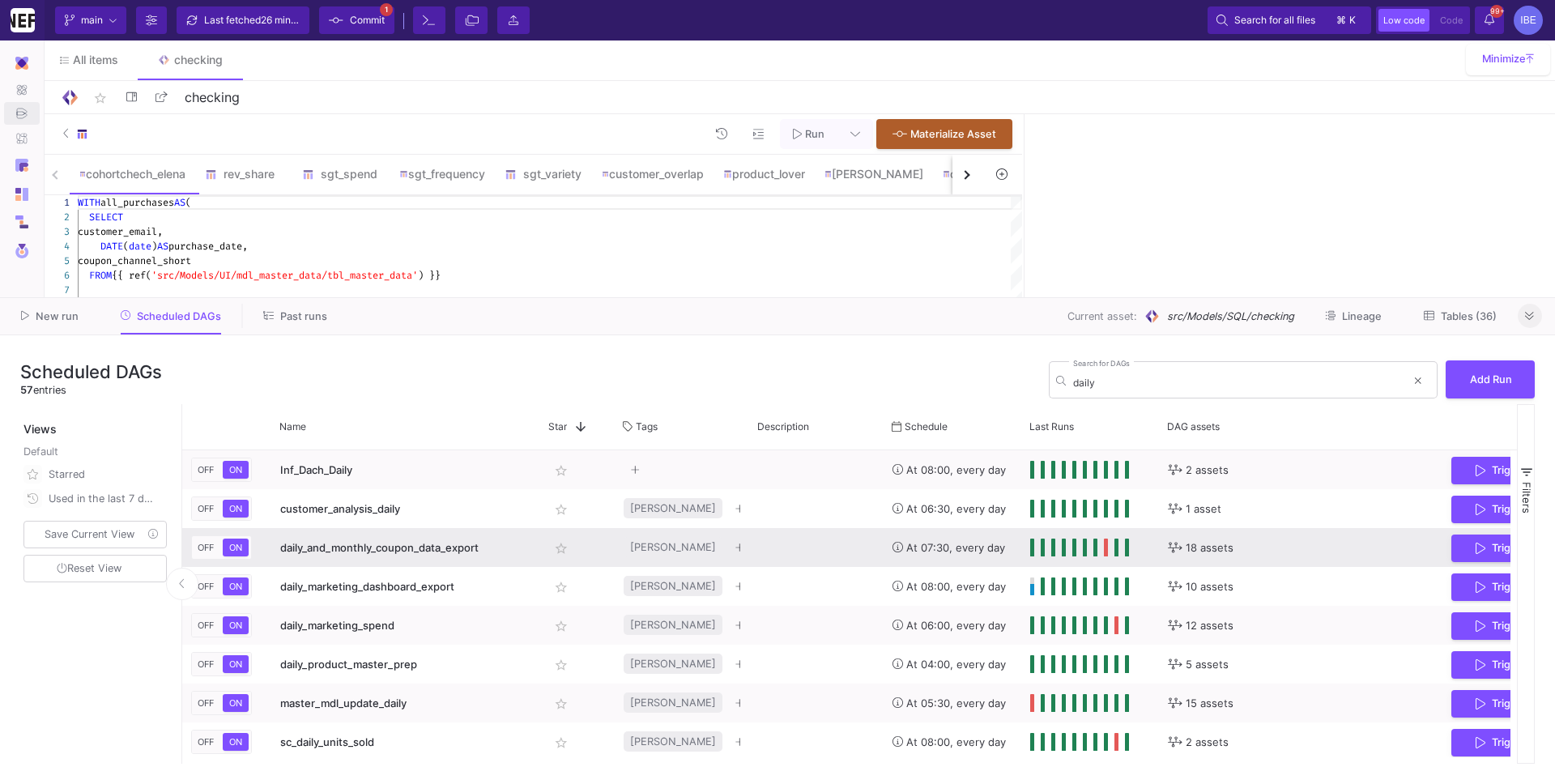
click at [497, 553] on div "daily_and_monthly_coupon_data_export" at bounding box center [405, 547] width 251 height 38
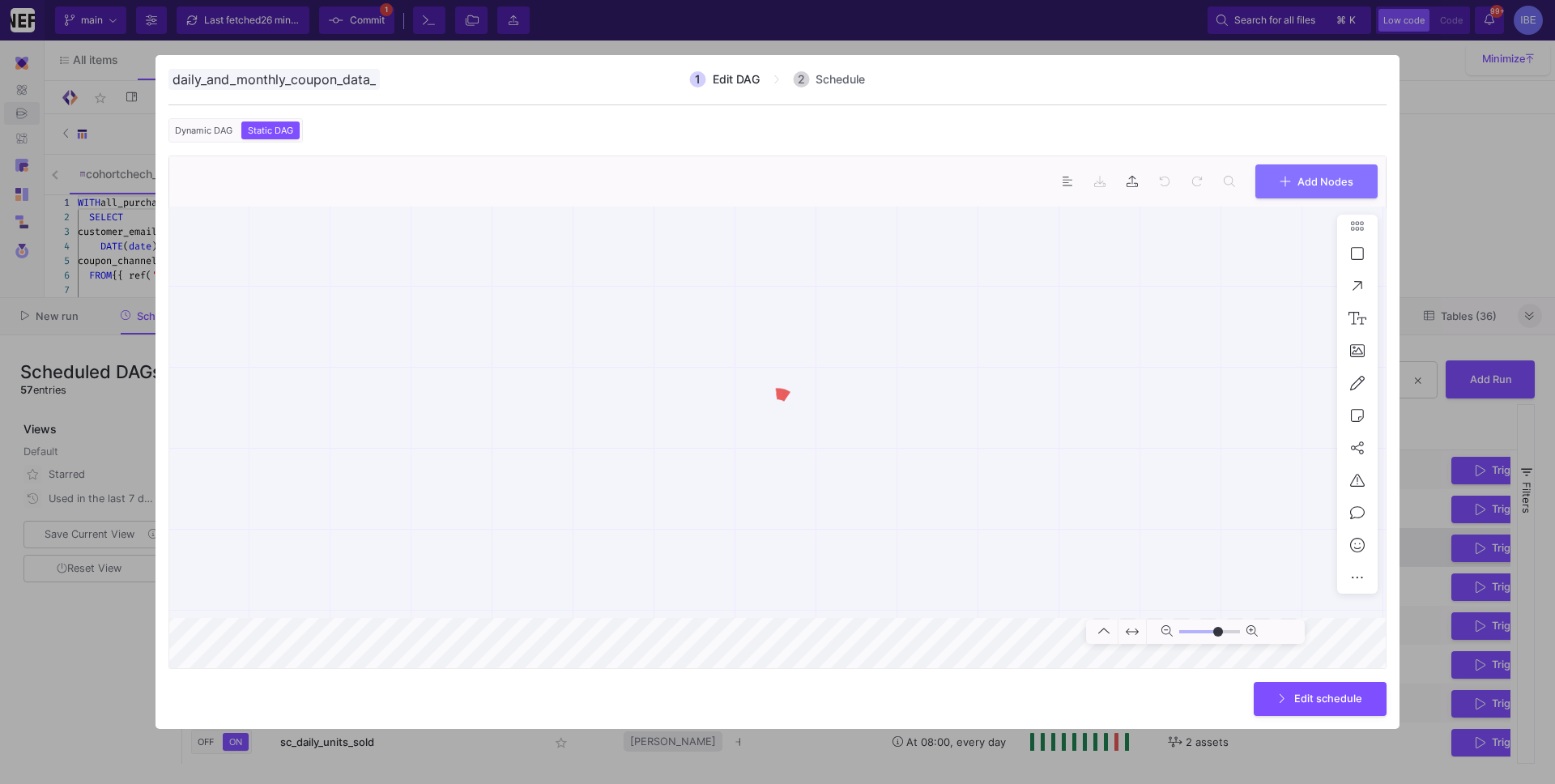
scroll to position [0, 48]
type input "0"
click at [1434, 212] on div at bounding box center [778, 392] width 1555 height 784
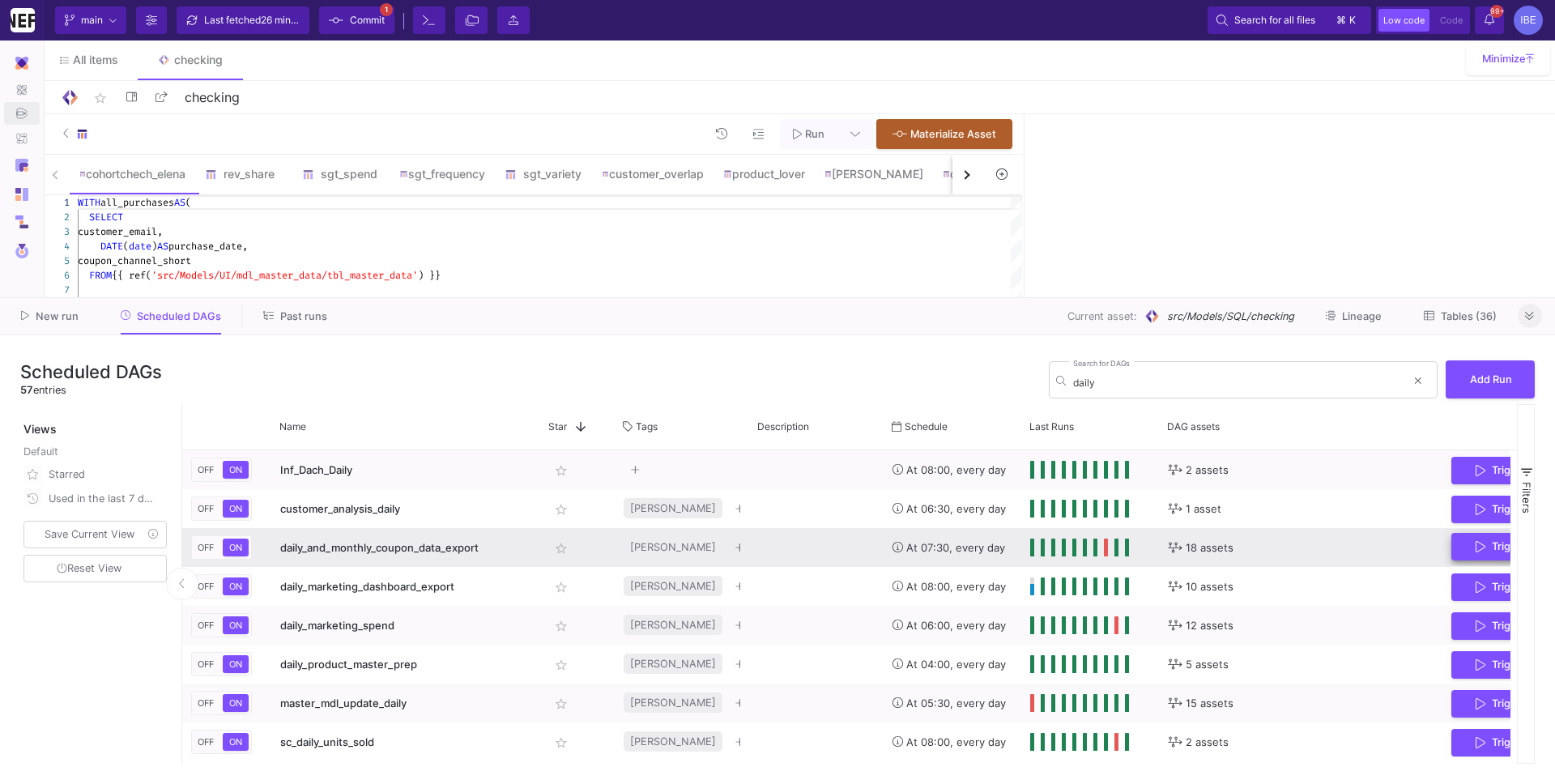
click at [1464, 550] on button "Trigger Run" at bounding box center [1512, 547] width 122 height 28
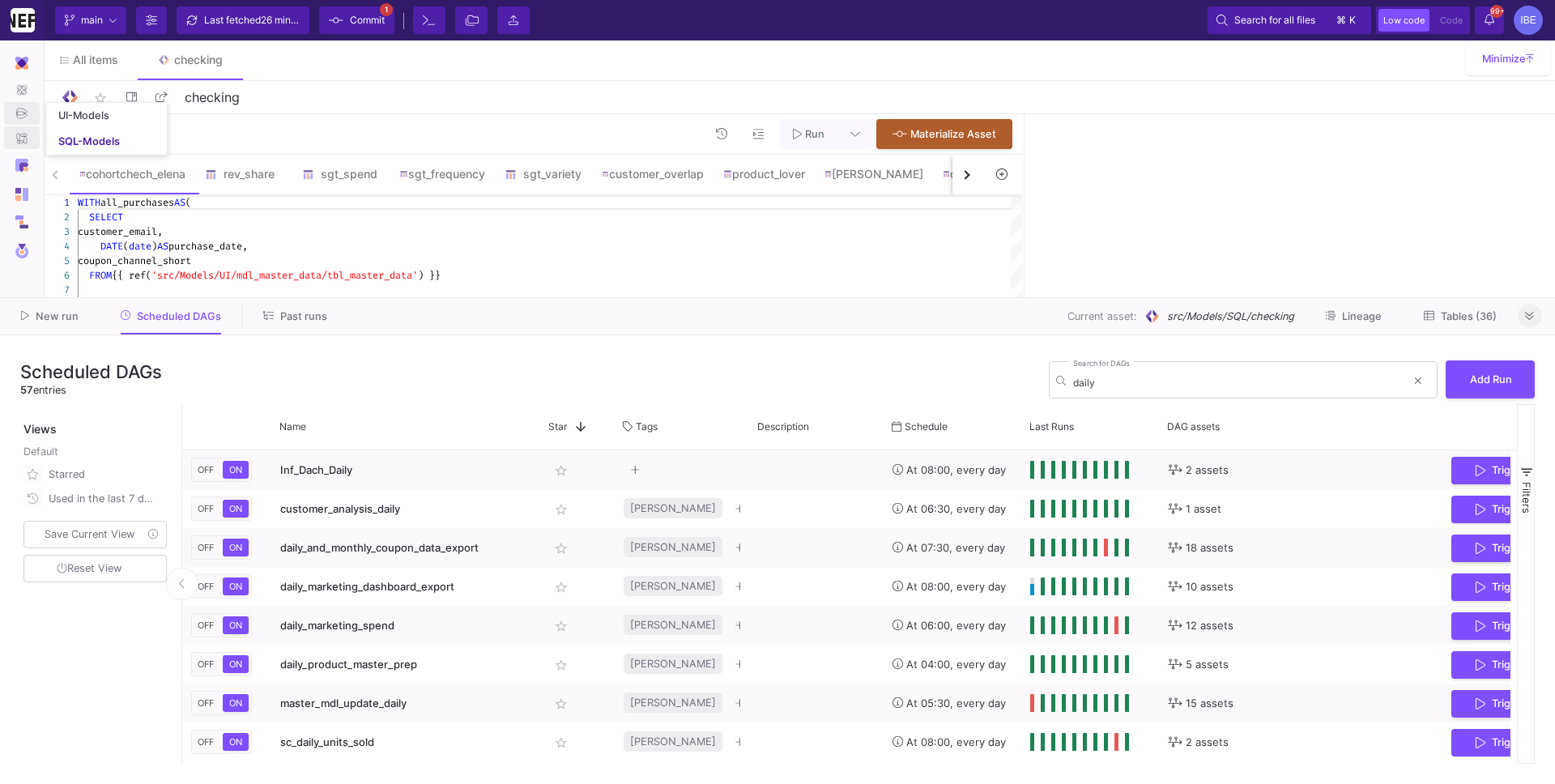
click at [29, 134] on div "Data Exports" at bounding box center [22, 137] width 29 height 24
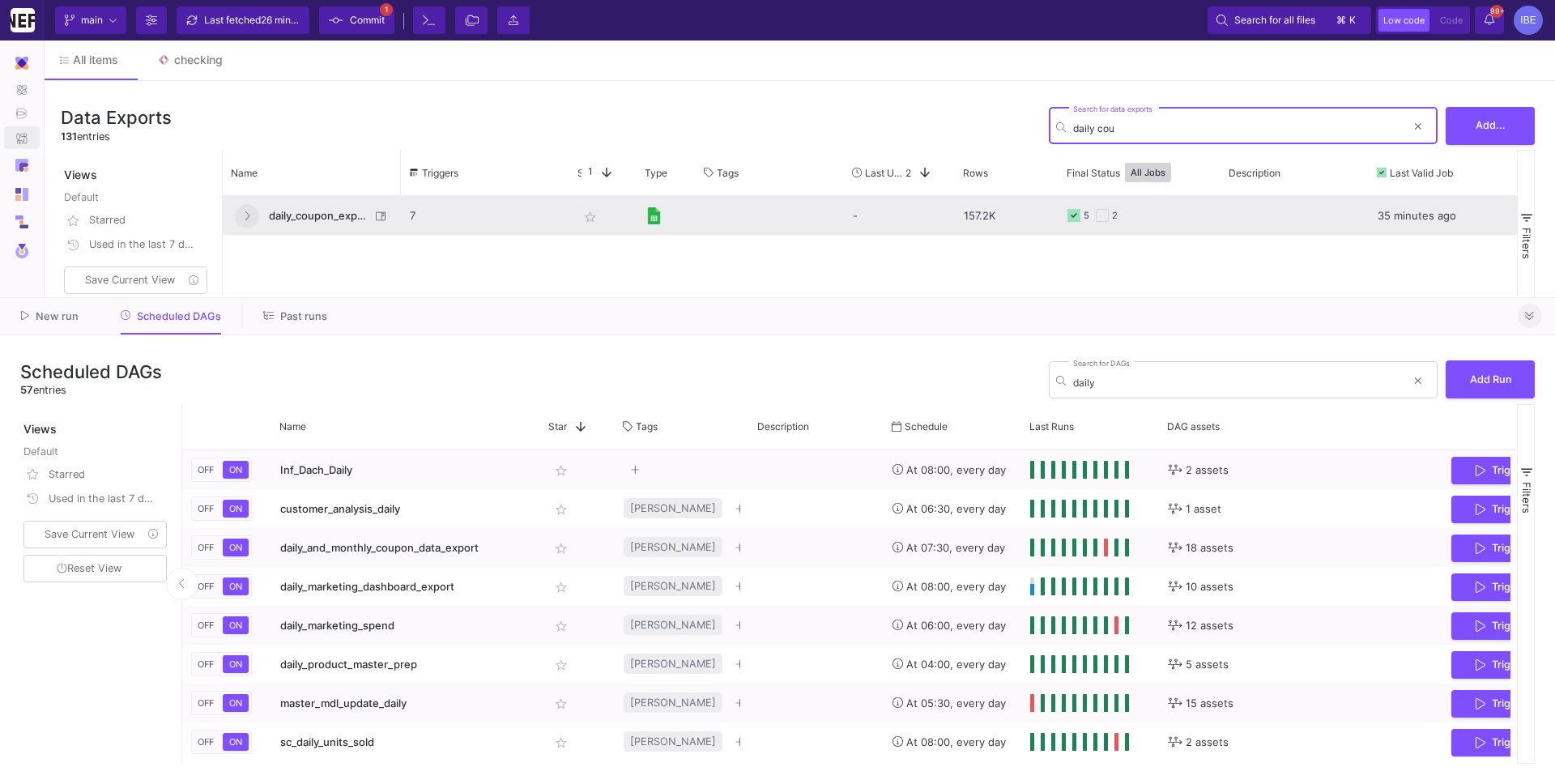
type input "daily cou"
click at [249, 218] on icon "Press SPACE to select this row." at bounding box center [246, 215] width 7 height 10
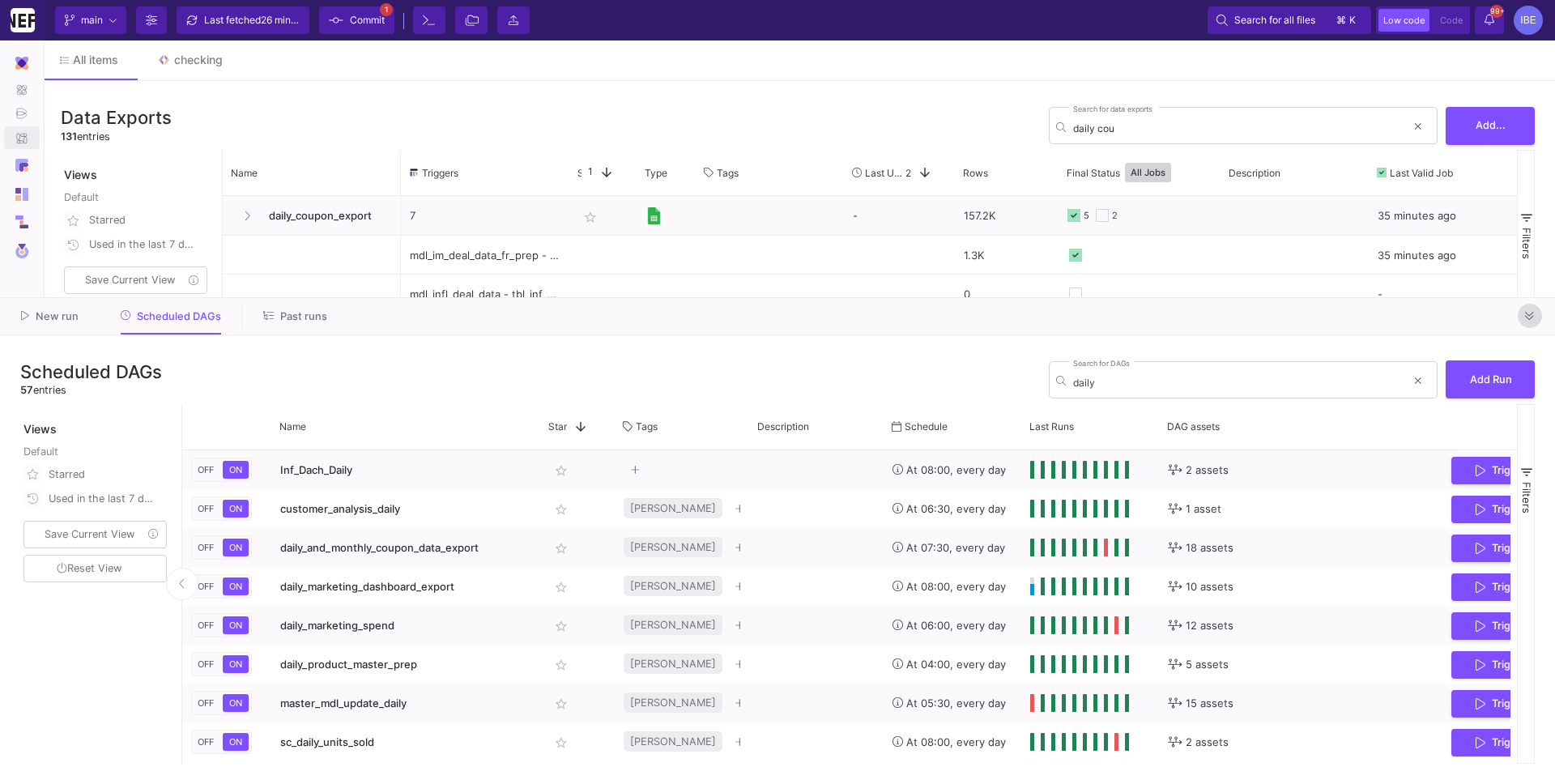
click at [1525, 314] on icon at bounding box center [1529, 316] width 8 height 10
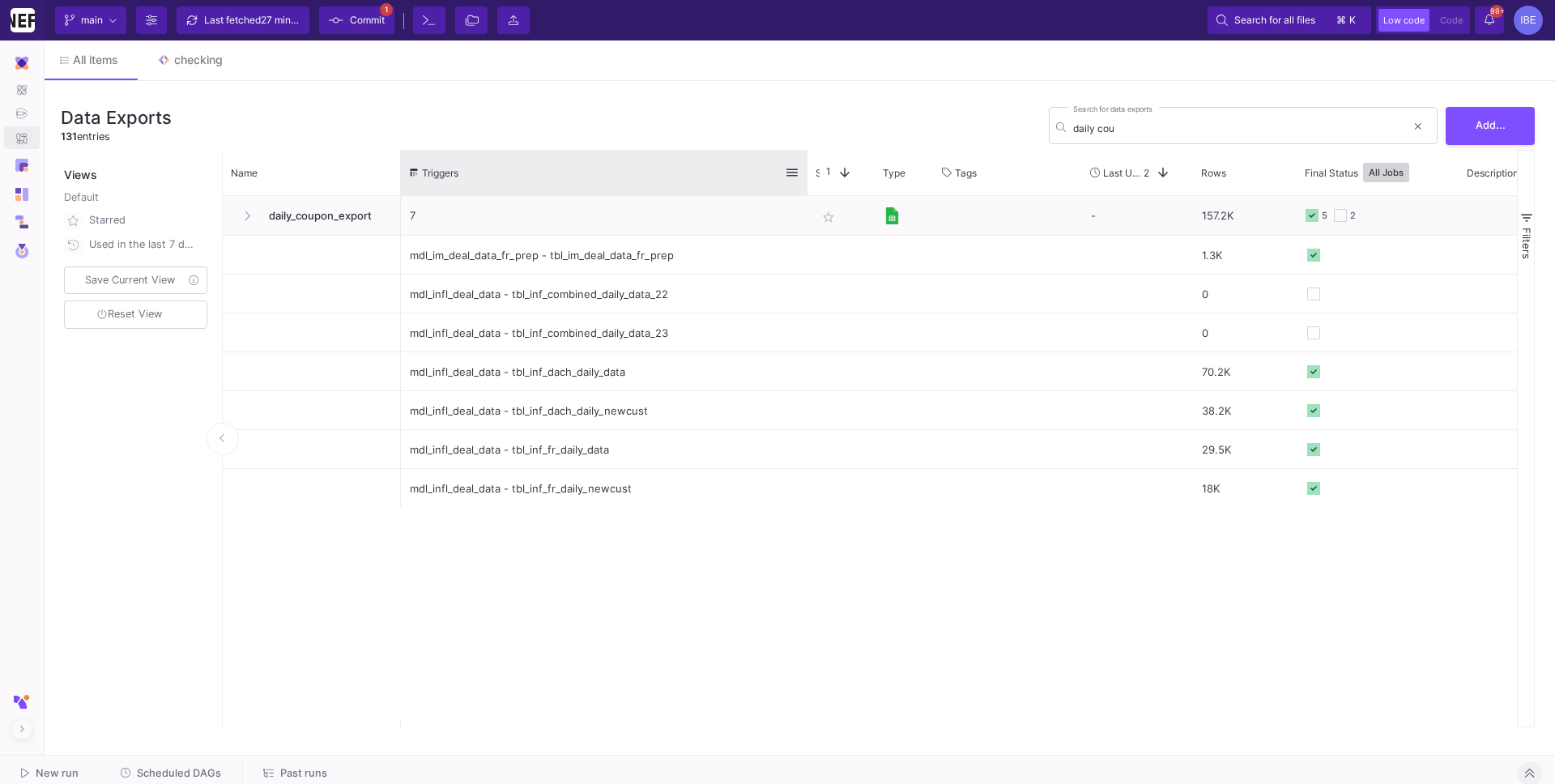
drag, startPoint x: 568, startPoint y: 168, endPoint x: 805, endPoint y: 189, distance: 237.9
click at [805, 189] on div at bounding box center [807, 172] width 7 height 45
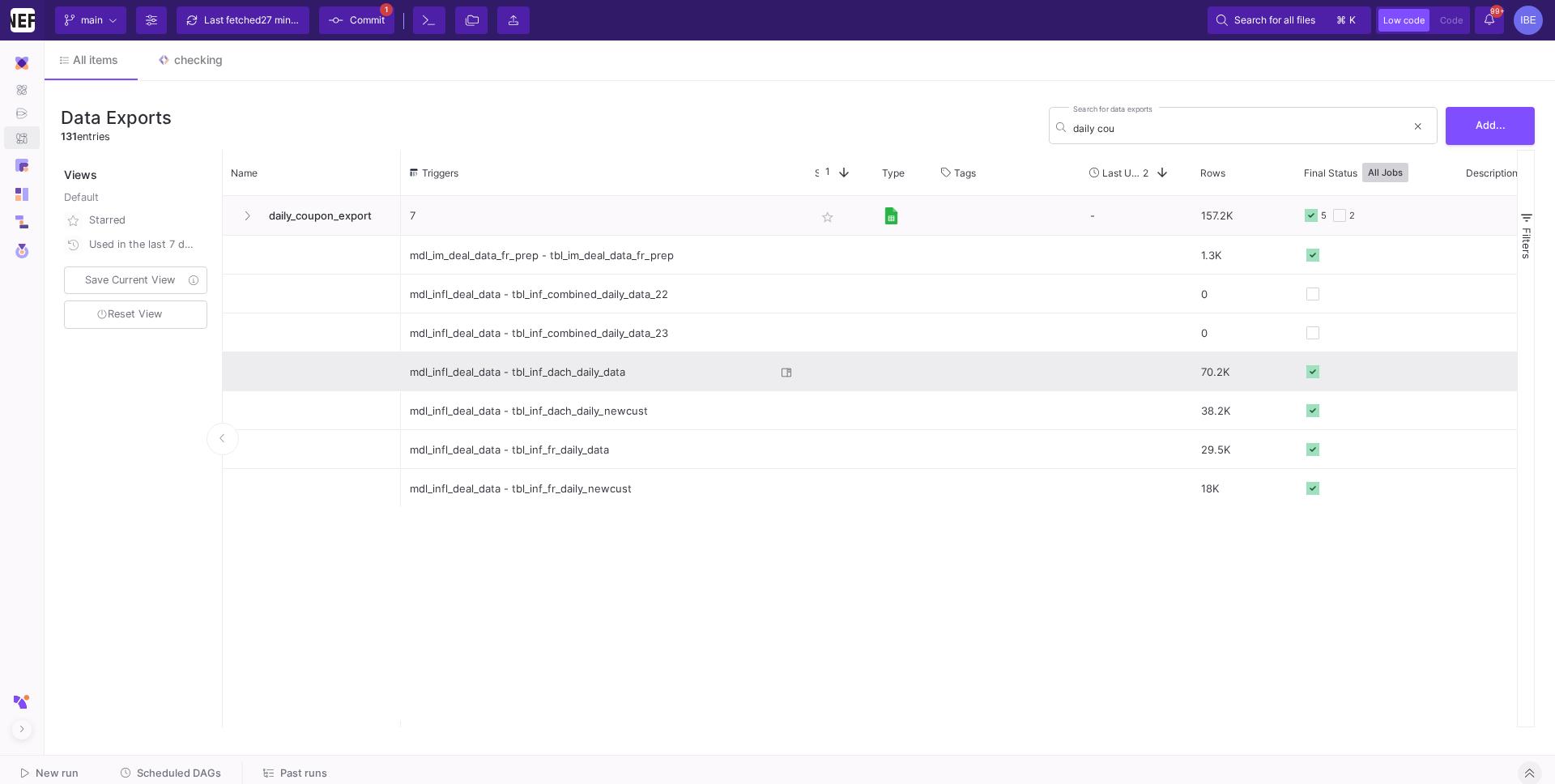
click at [629, 372] on div "mdl_infl_deal_data - tbl_inf_dach_daily_data" at bounding box center [592, 371] width 366 height 38
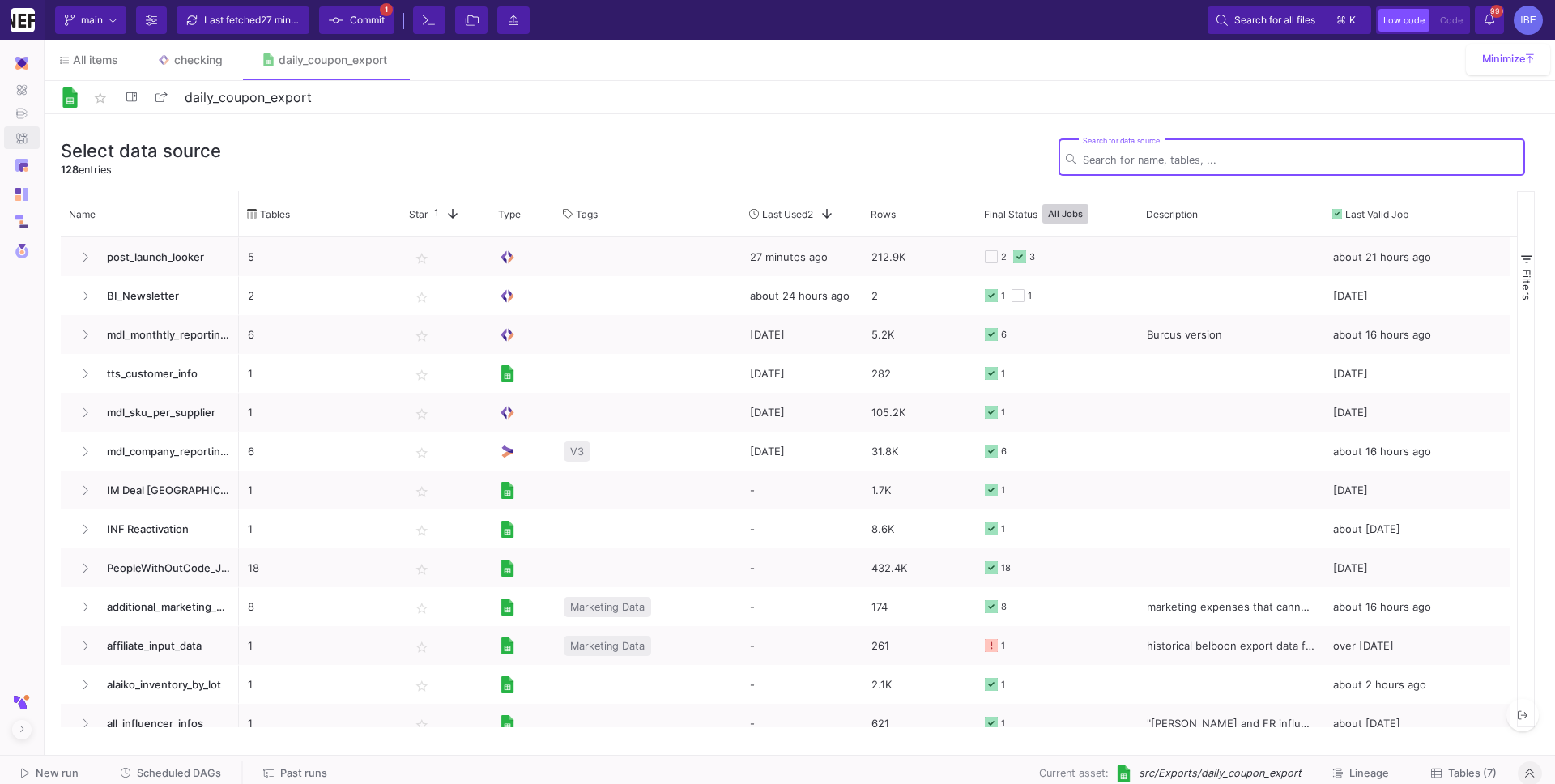
click at [1436, 773] on icon at bounding box center [1436, 772] width 10 height 10
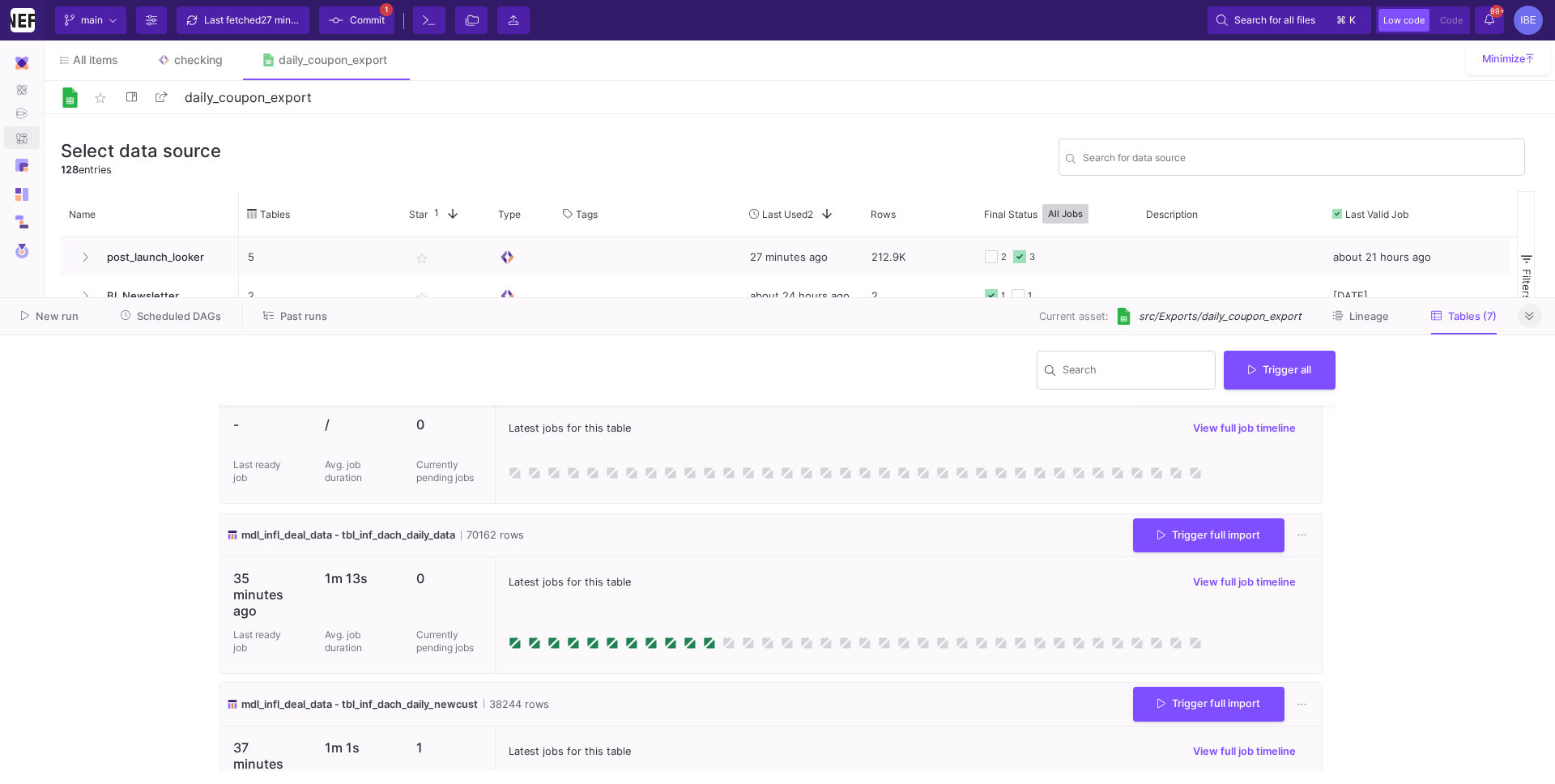
scroll to position [368, 0]
click at [1296, 541] on button at bounding box center [1302, 536] width 26 height 26
click at [1324, 604] on link "Download CSV" at bounding box center [1345, 611] width 124 height 39
click at [1139, 536] on button "Trigger full import" at bounding box center [1208, 534] width 151 height 35
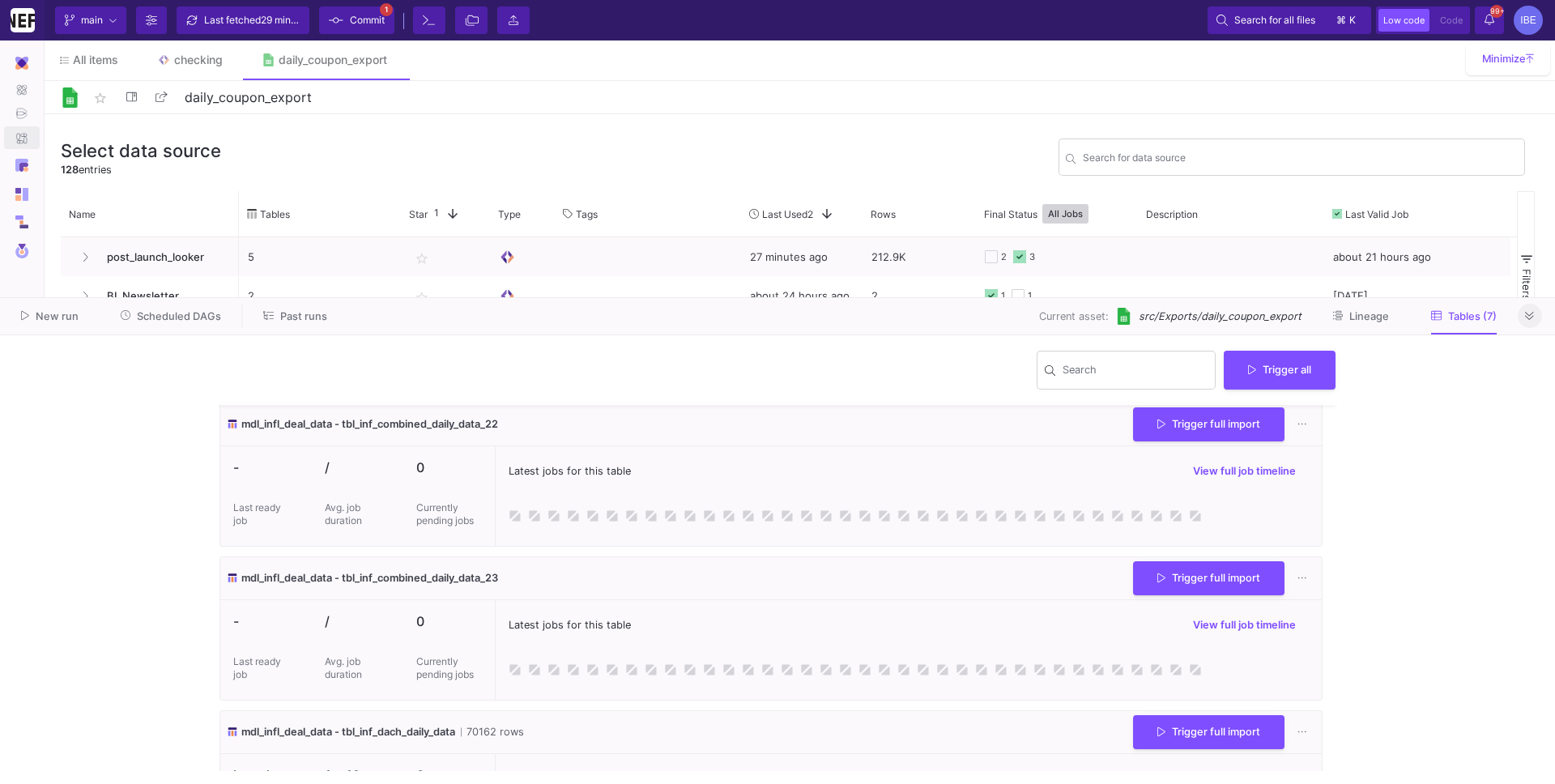
scroll to position [421, 0]
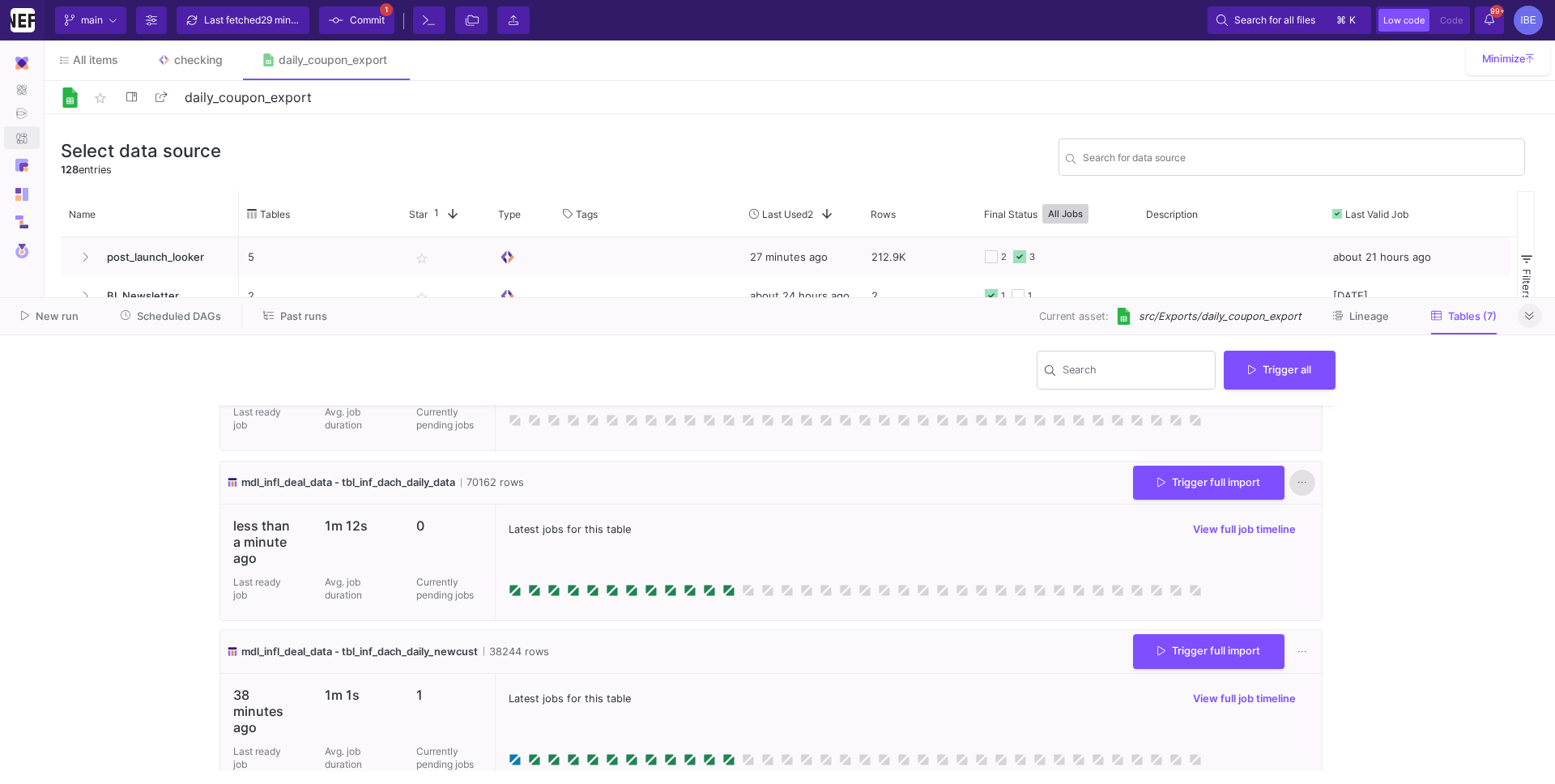
click at [1296, 487] on button at bounding box center [1302, 483] width 26 height 26
click at [1345, 464] on div at bounding box center [778, 392] width 1555 height 784
click at [428, 481] on span "mdl_infl_deal_data - tbl_inf_dach_daily_data" at bounding box center [348, 482] width 213 height 15
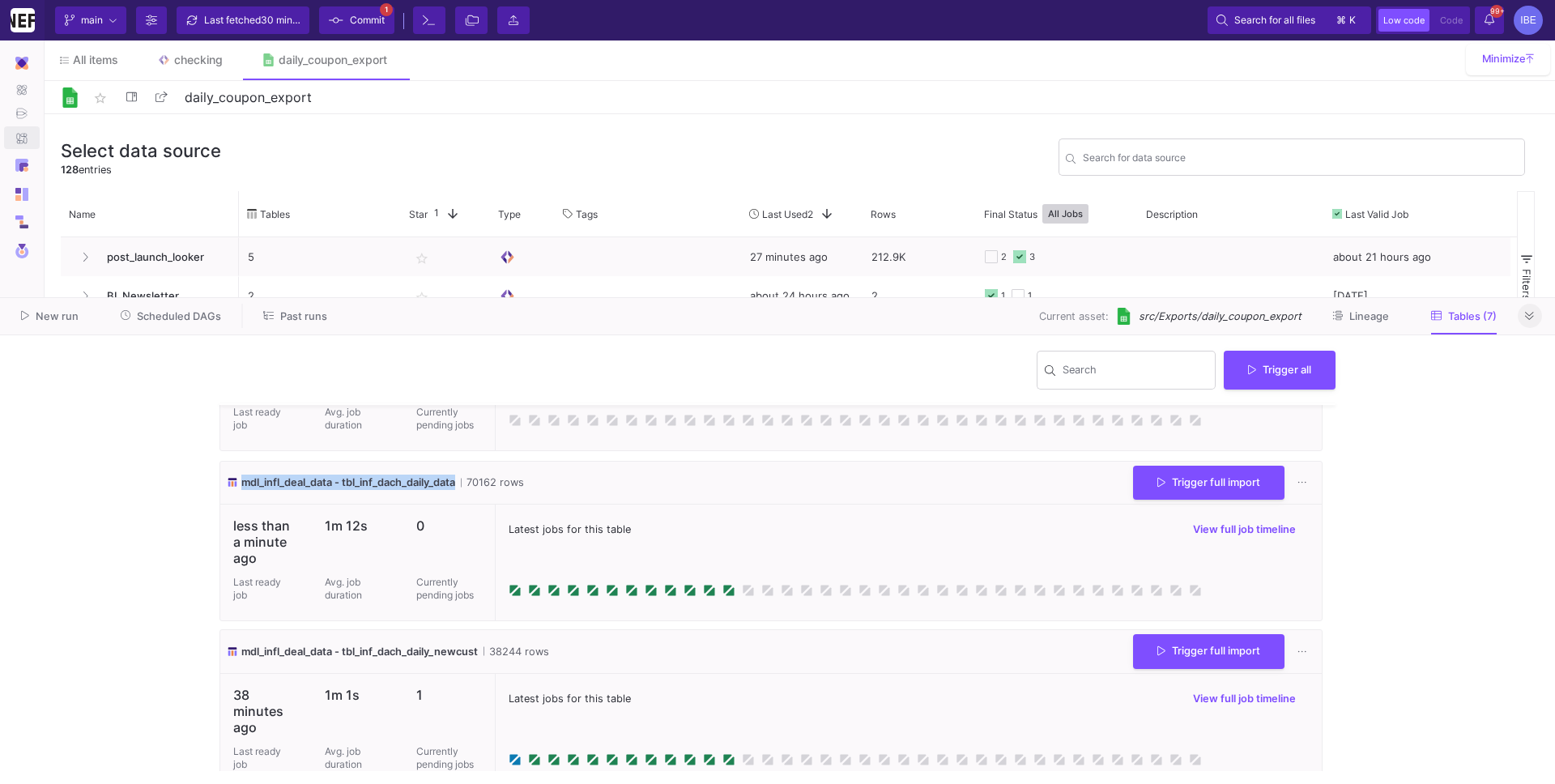
copy span "mdl_infl_deal_data - tbl_inf_dach_daily_data"
click at [221, 321] on button "Scheduled DAGs" at bounding box center [171, 316] width 140 height 25
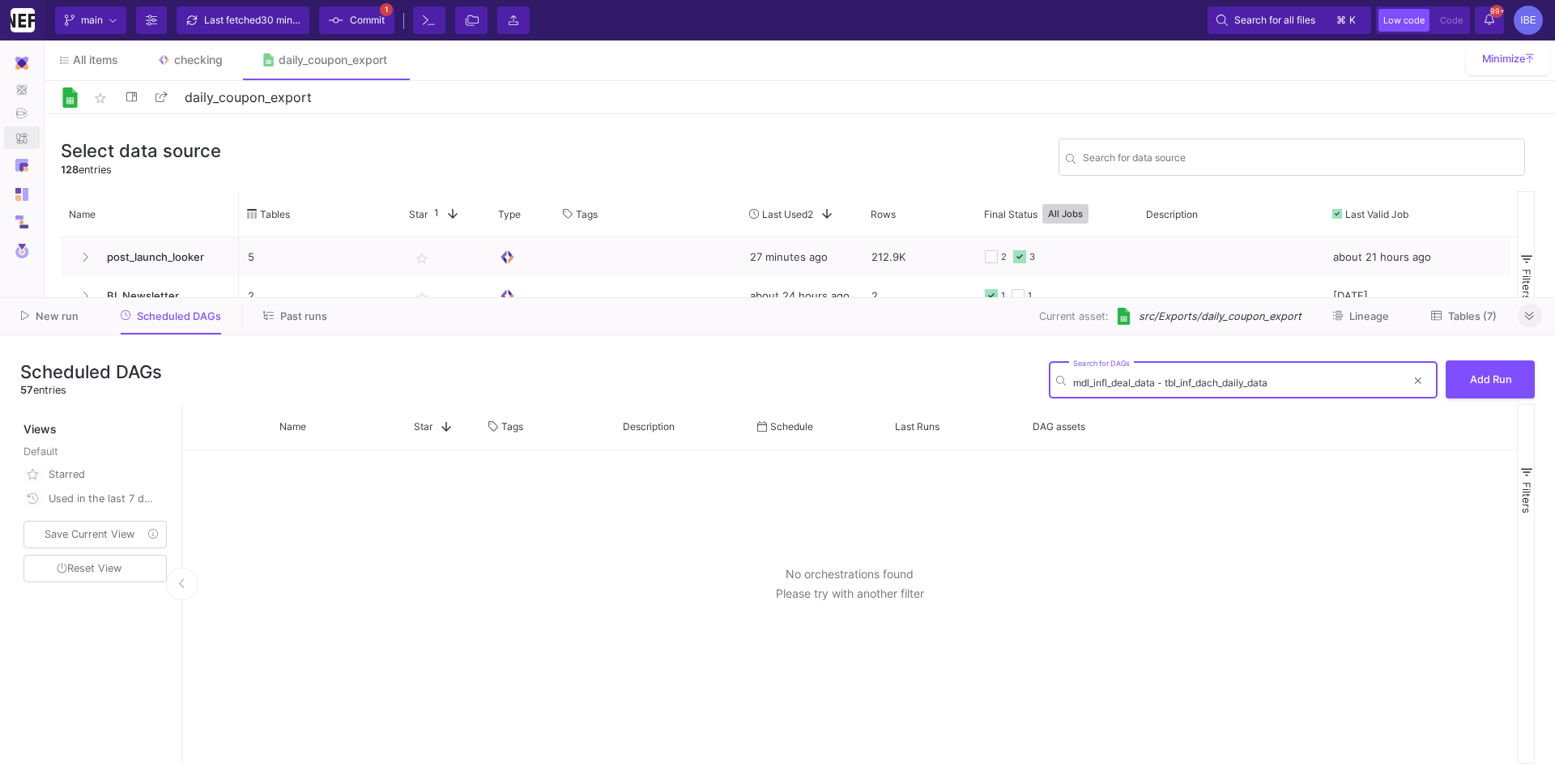
drag, startPoint x: 1167, startPoint y: 386, endPoint x: 1003, endPoint y: 386, distance: 164.0
click at [1006, 387] on div "Scheduled DAGs 57 entries mdl_infl_deal_data - tbl_inf_dach_daily_data Search f…" at bounding box center [778, 380] width 1514 height 49
type input "tbl_inf_dach_daily_data"
click at [1249, 378] on input "tbl_inf_dach_daily_data" at bounding box center [1239, 382] width 333 height 12
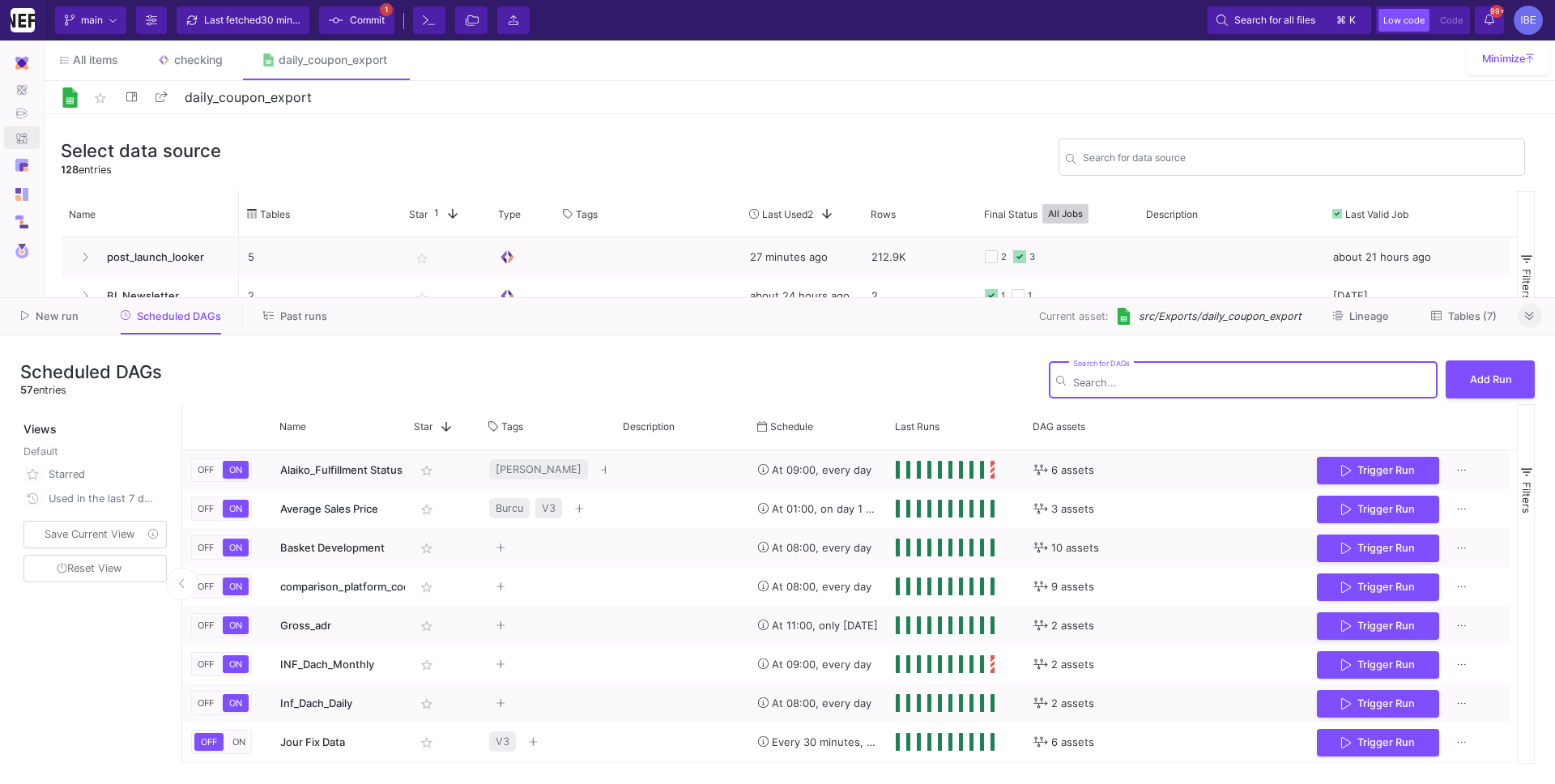
click at [1112, 394] on div "Search for DAGs" at bounding box center [1251, 379] width 357 height 39
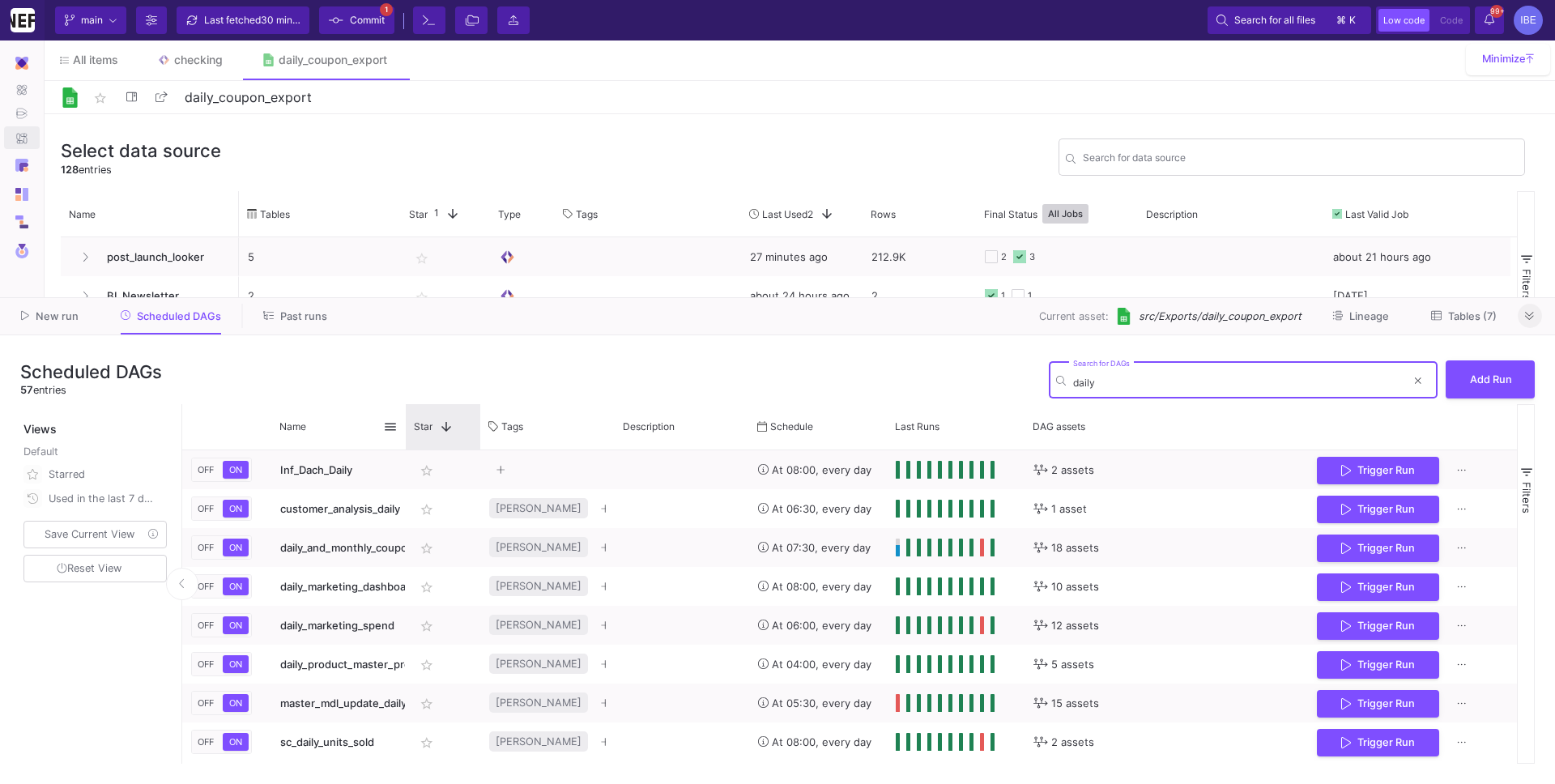
type input "daily"
click at [406, 415] on div "Star 1" at bounding box center [442, 427] width 74 height 45
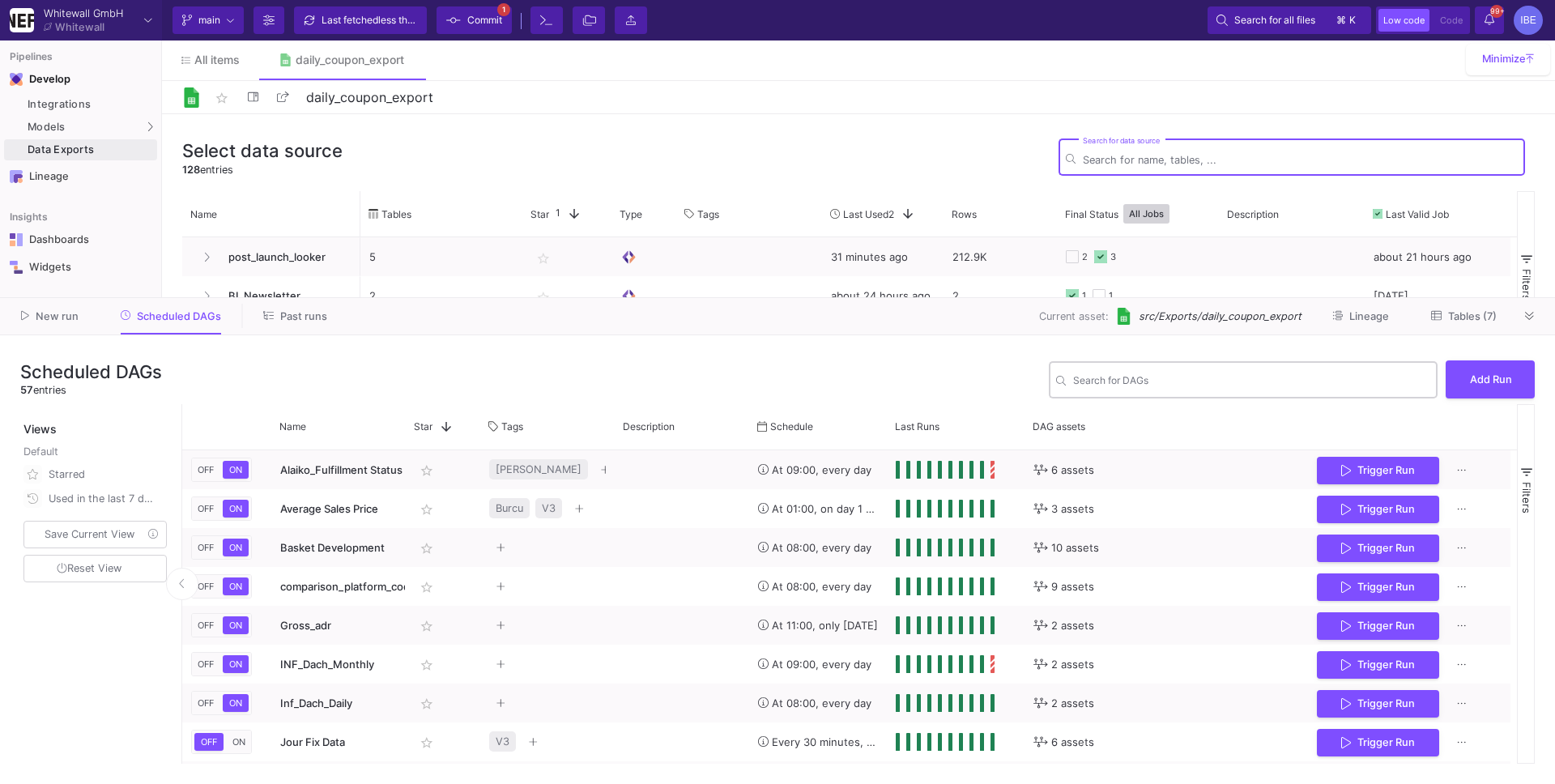
click at [1227, 372] on div "Search for DAGs" at bounding box center [1251, 379] width 357 height 39
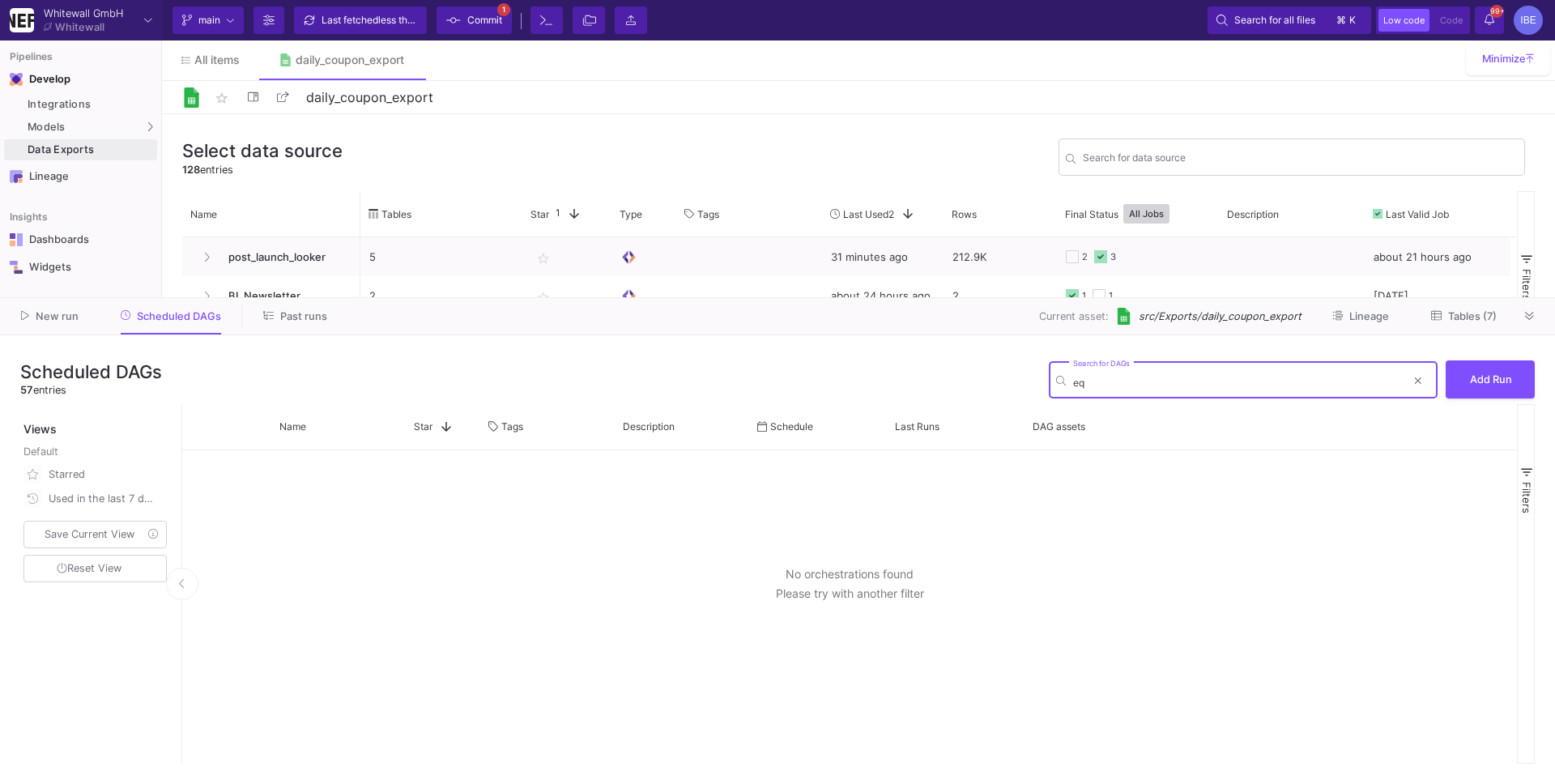
type input "e"
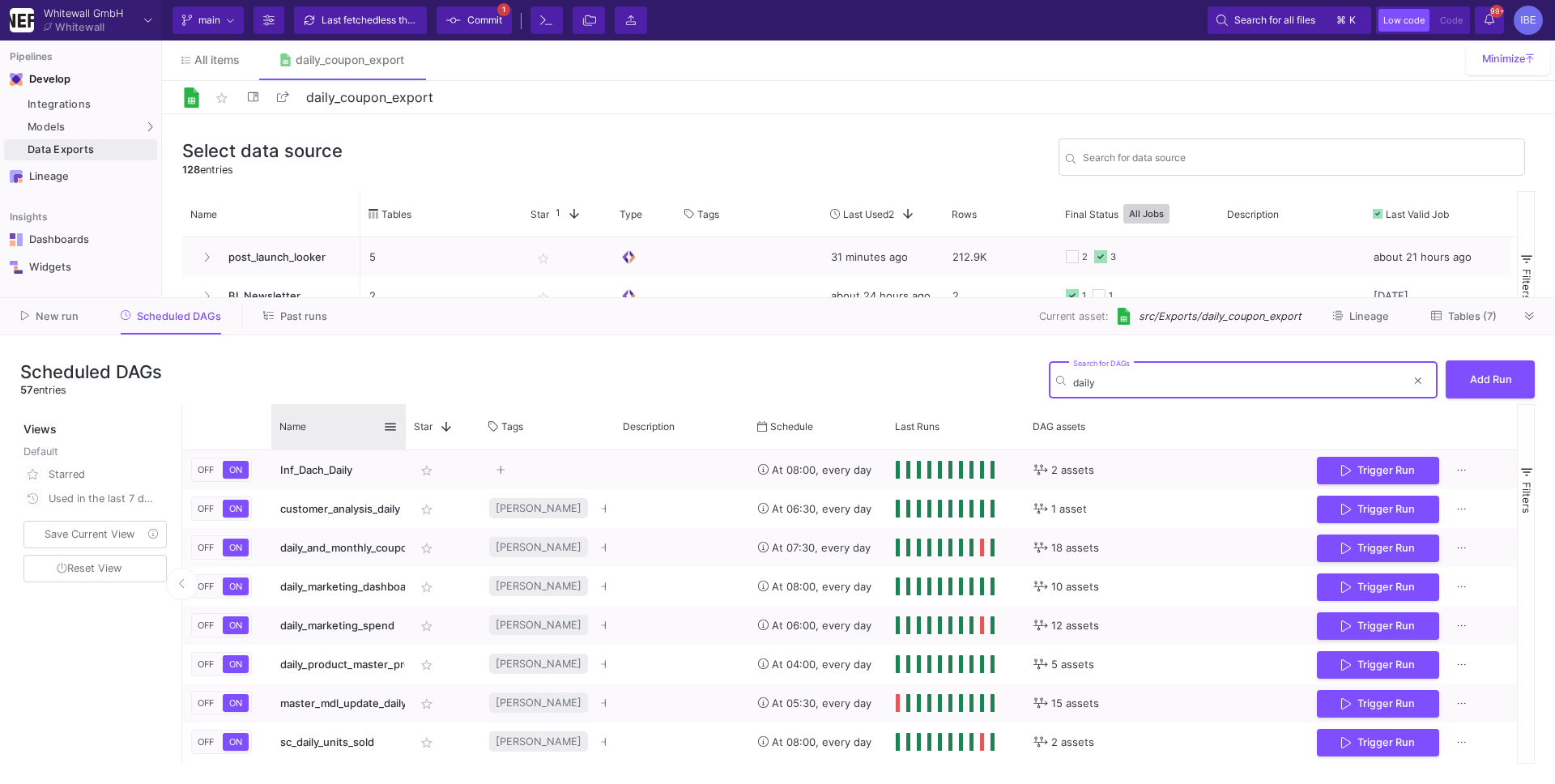
type input "daily"
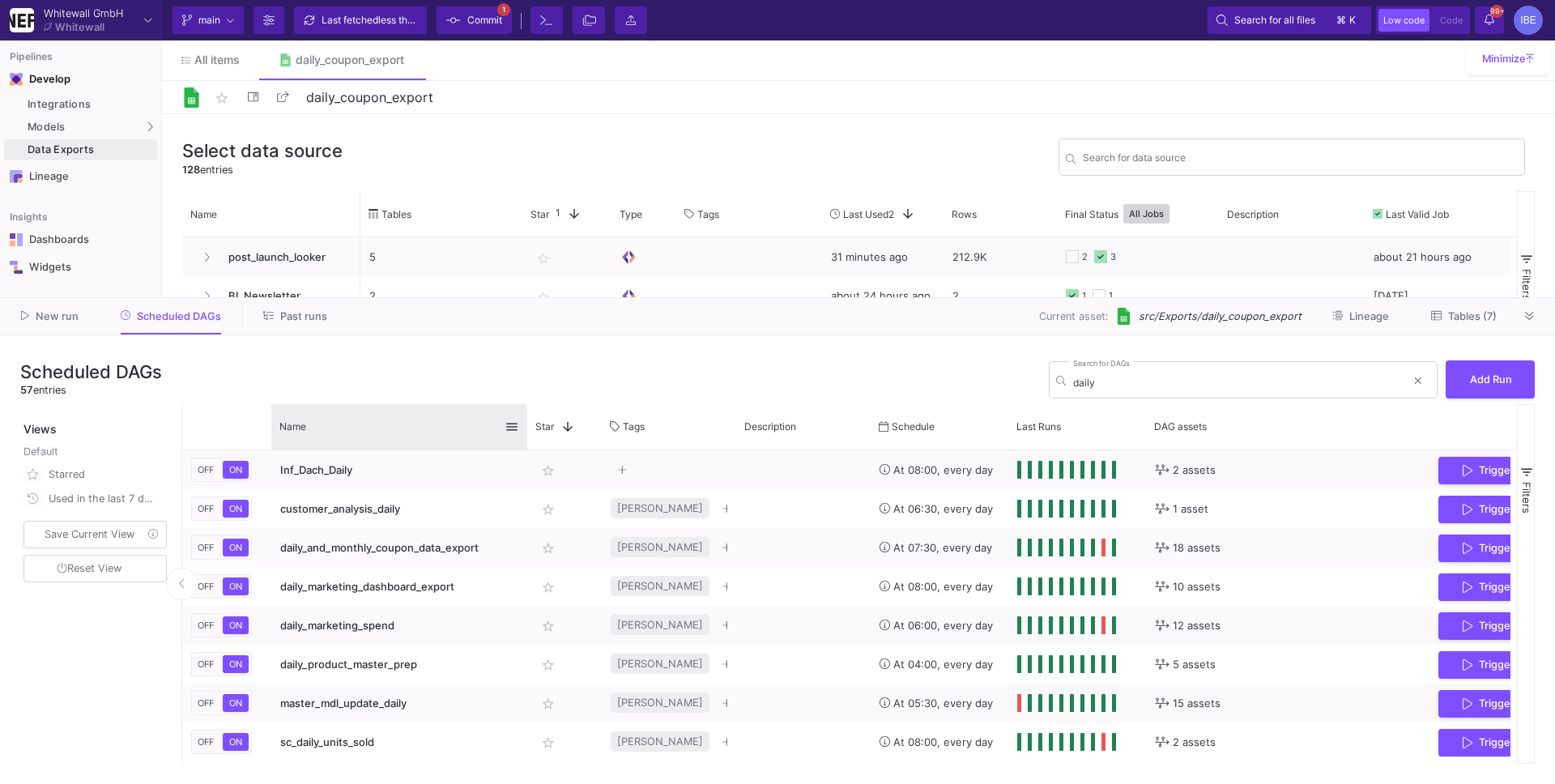
drag, startPoint x: 405, startPoint y: 421, endPoint x: 526, endPoint y: 432, distance: 121.5
click at [526, 432] on div at bounding box center [526, 427] width 7 height 45
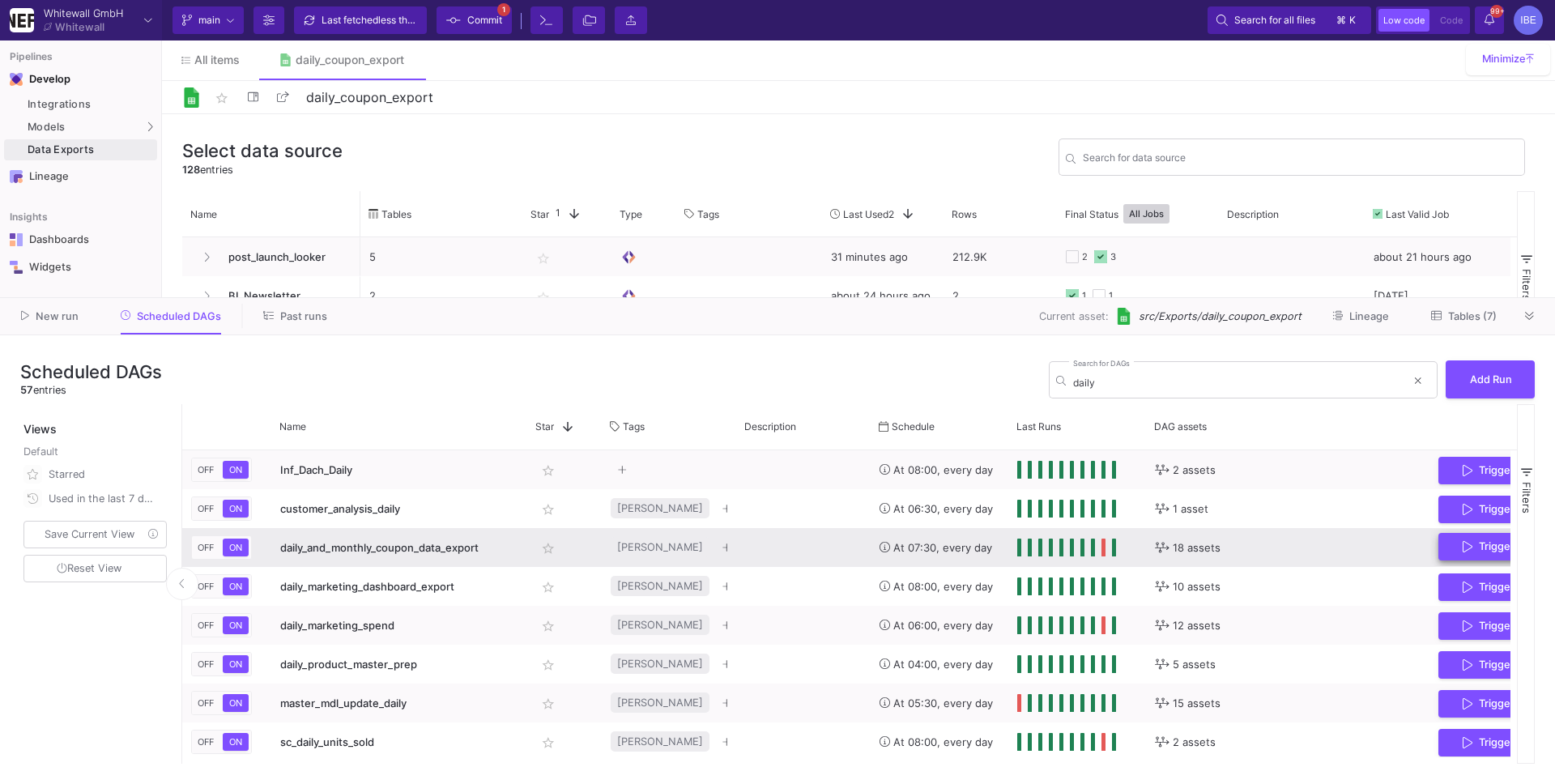
click at [1466, 552] on icon "Press SPACE to select this row." at bounding box center [1467, 546] width 9 height 13
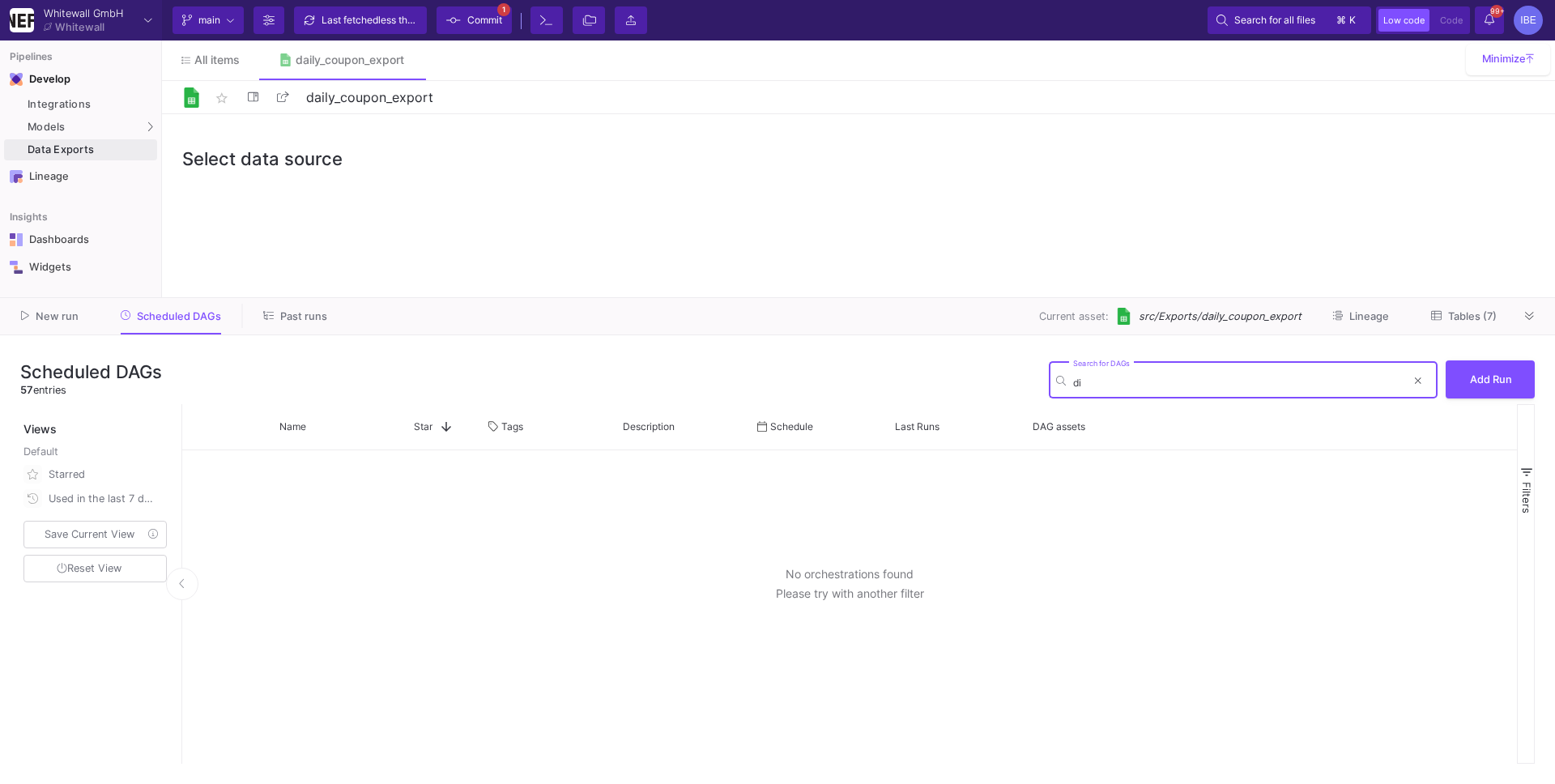
type input "d"
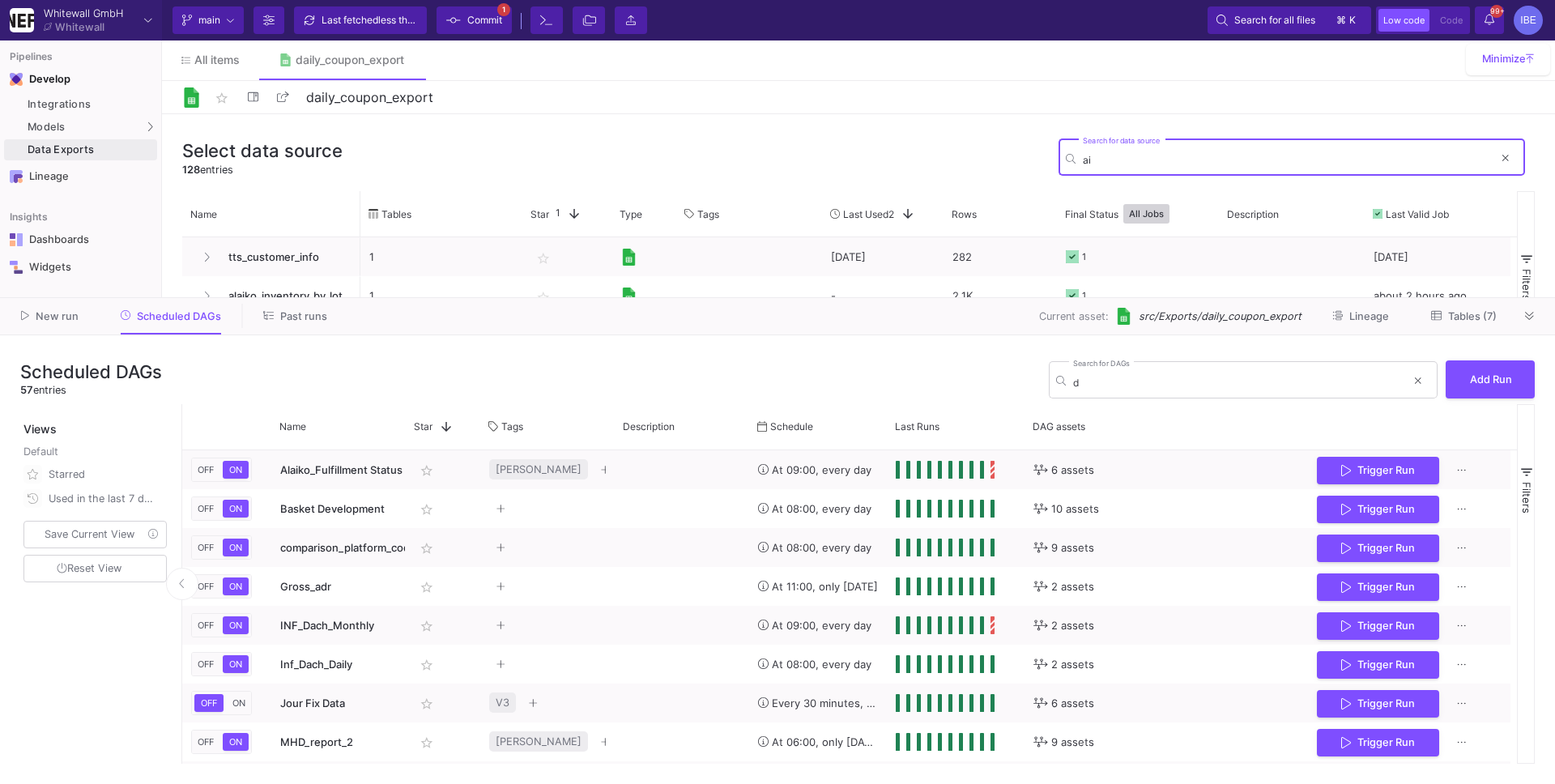
type input "a"
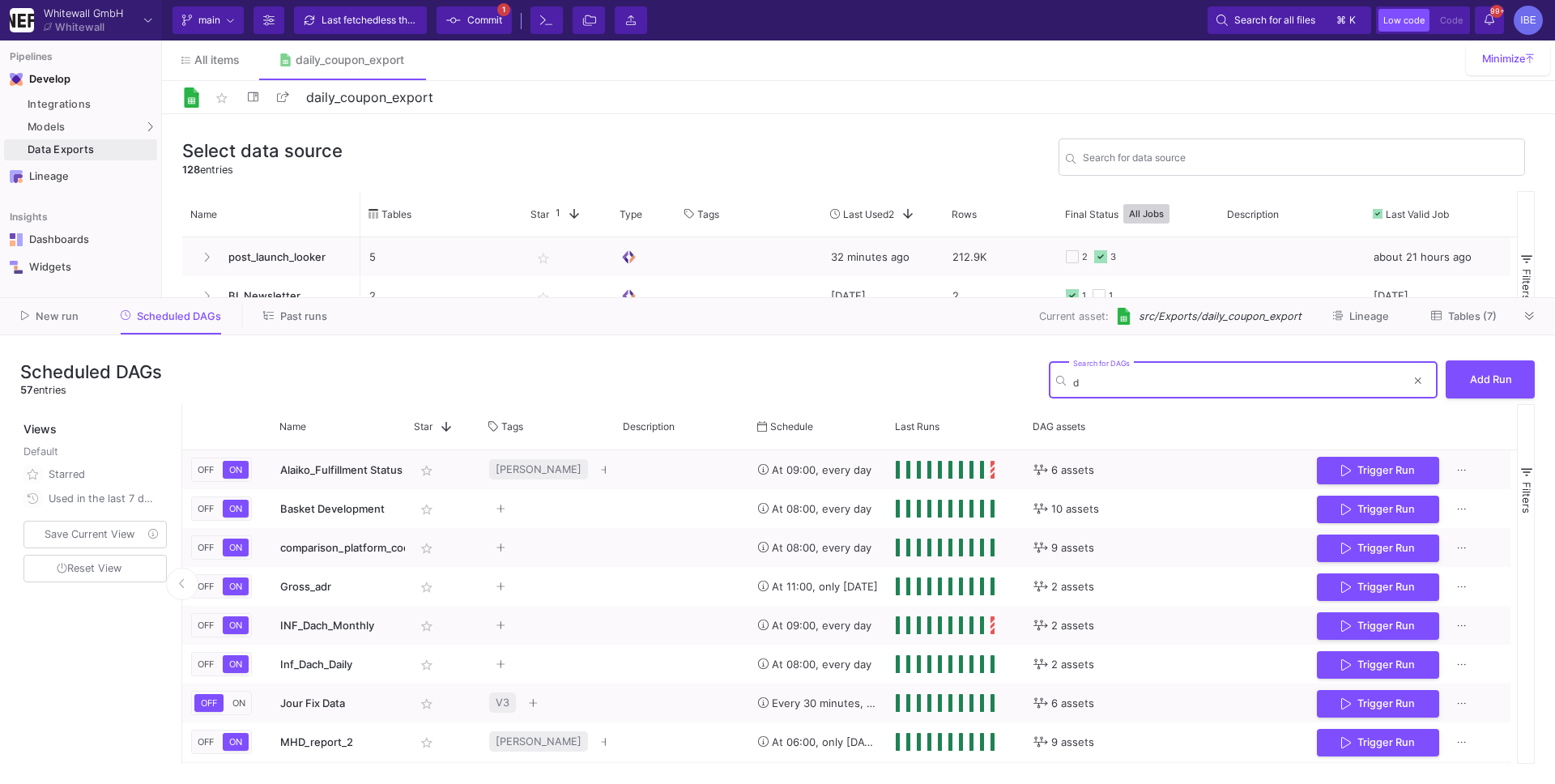
click at [1164, 380] on input "d" at bounding box center [1239, 382] width 333 height 12
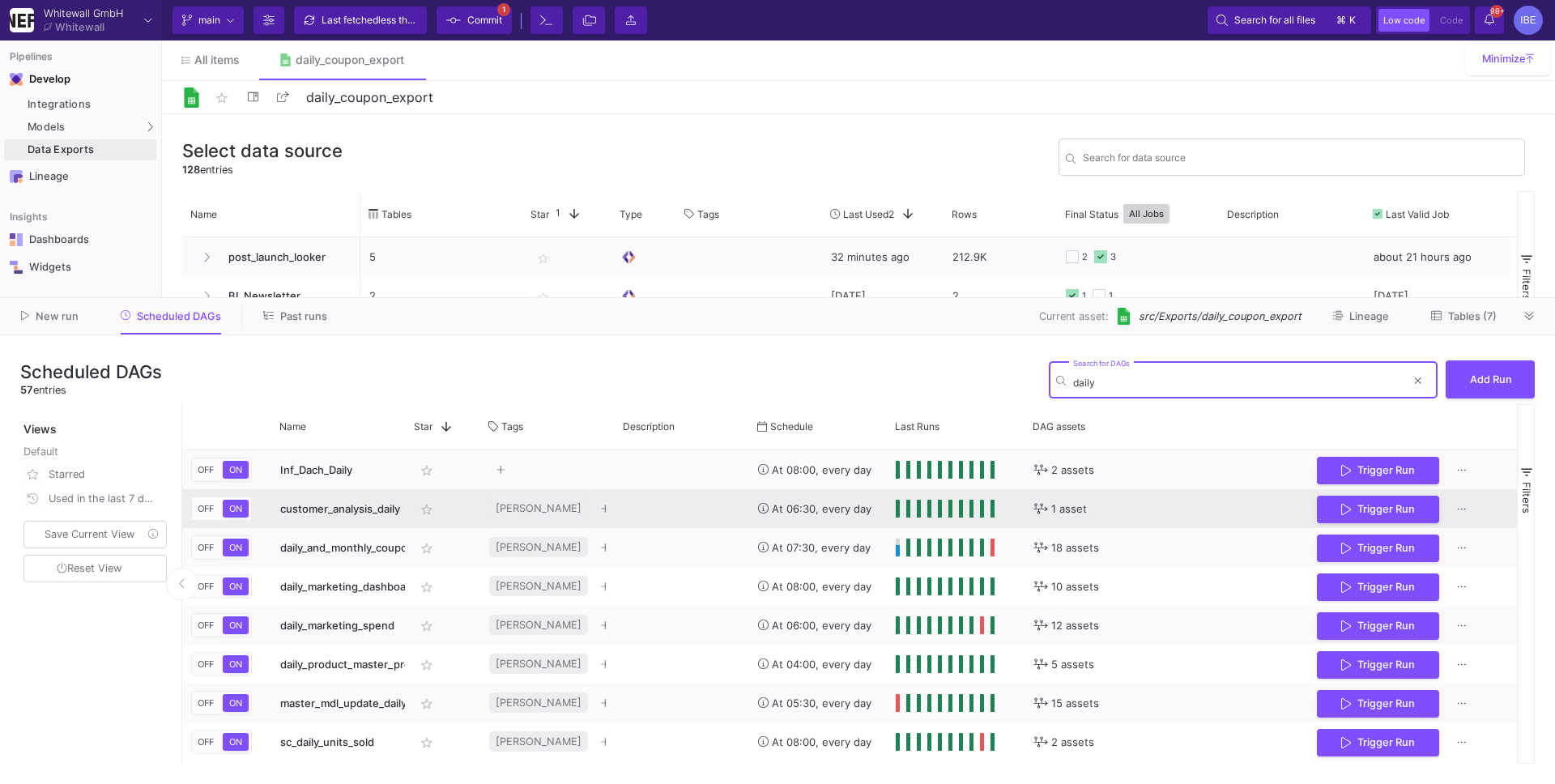
type input "daily"
click at [921, 516] on div "Press SPACE to select this row." at bounding box center [945, 508] width 99 height 18
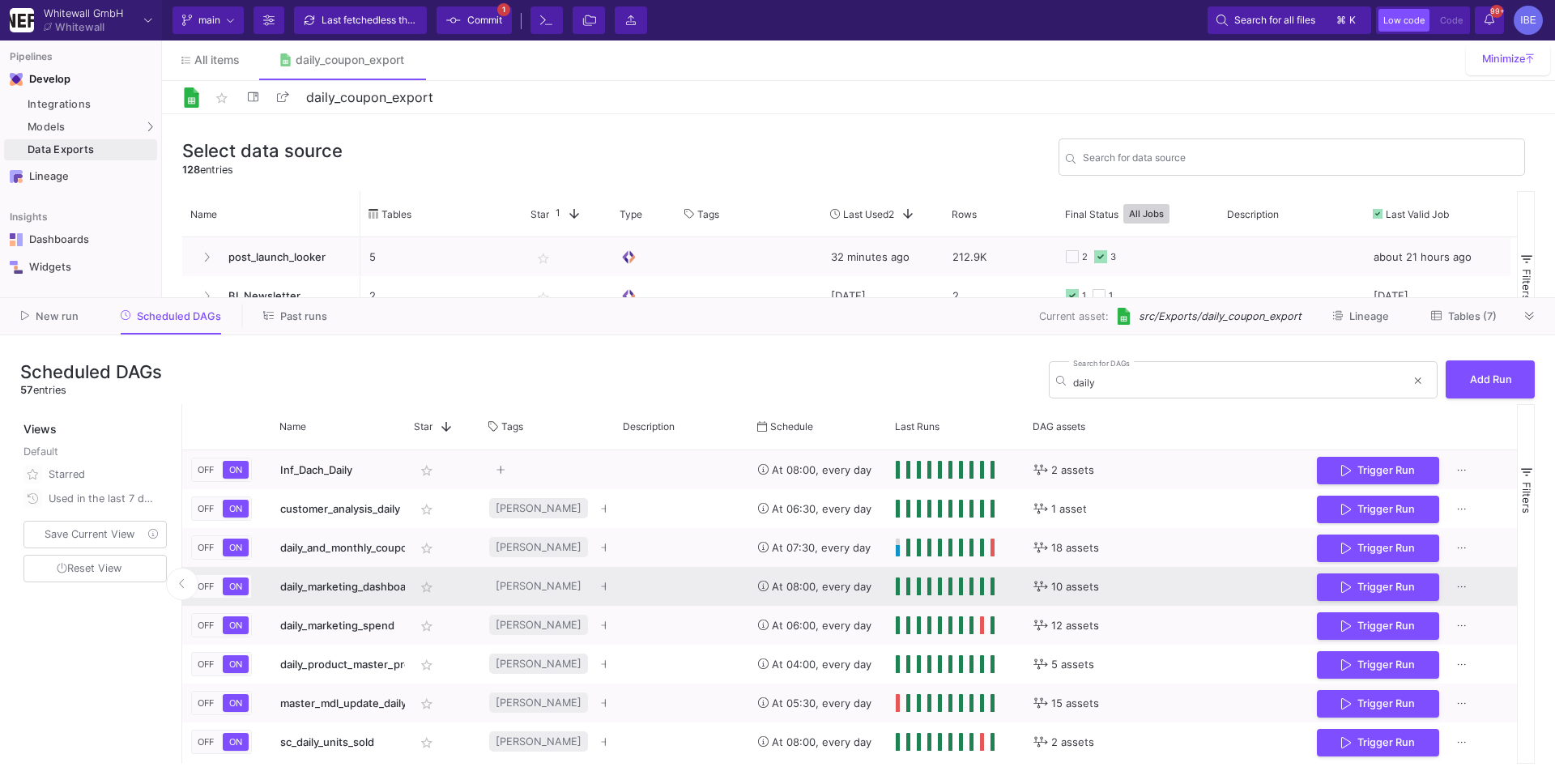
click at [691, 570] on div "Press SPACE to select this row." at bounding box center [682, 586] width 134 height 39
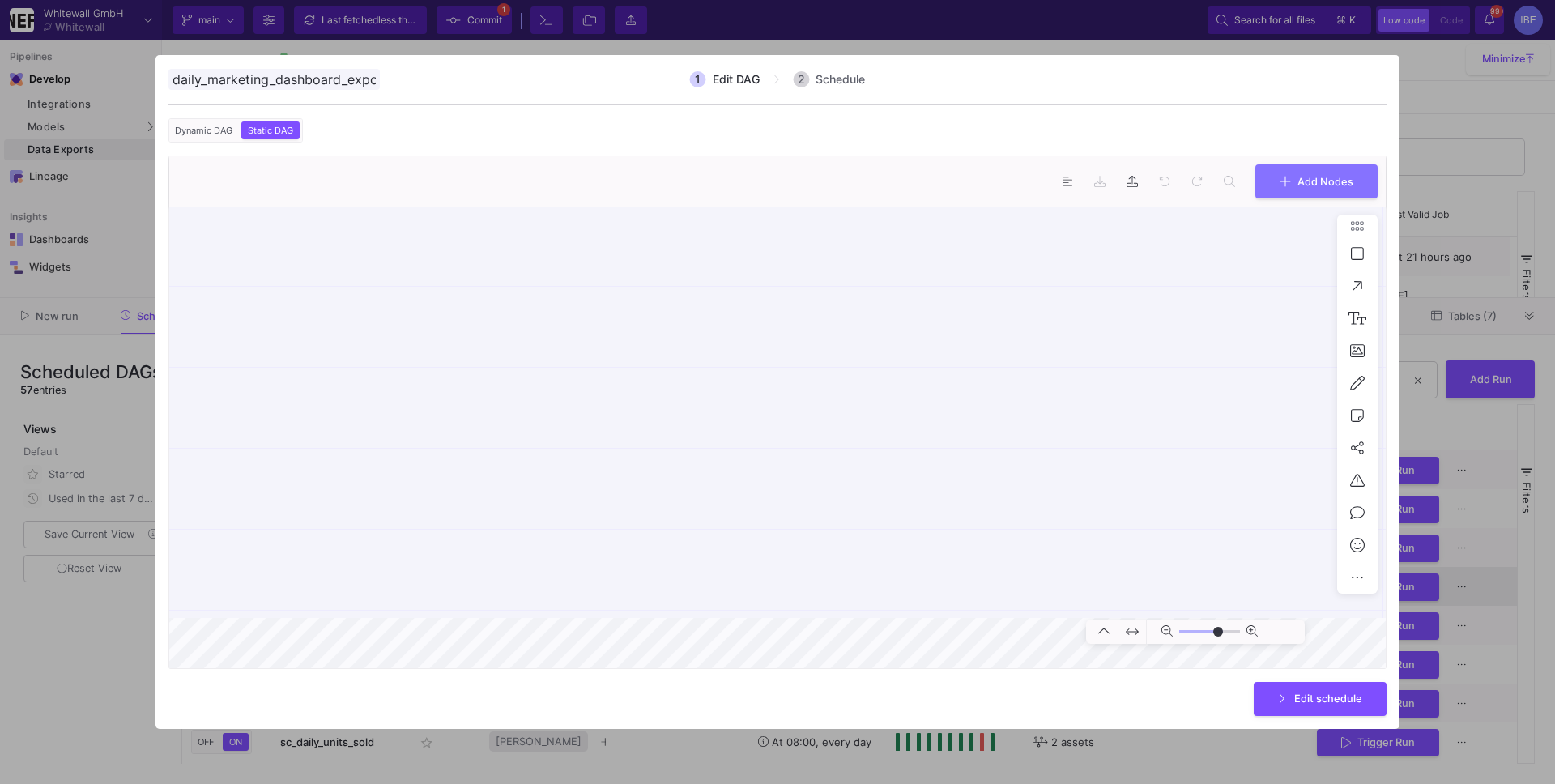
scroll to position [0, 19]
type input "0"
click at [1494, 306] on div at bounding box center [778, 392] width 1555 height 784
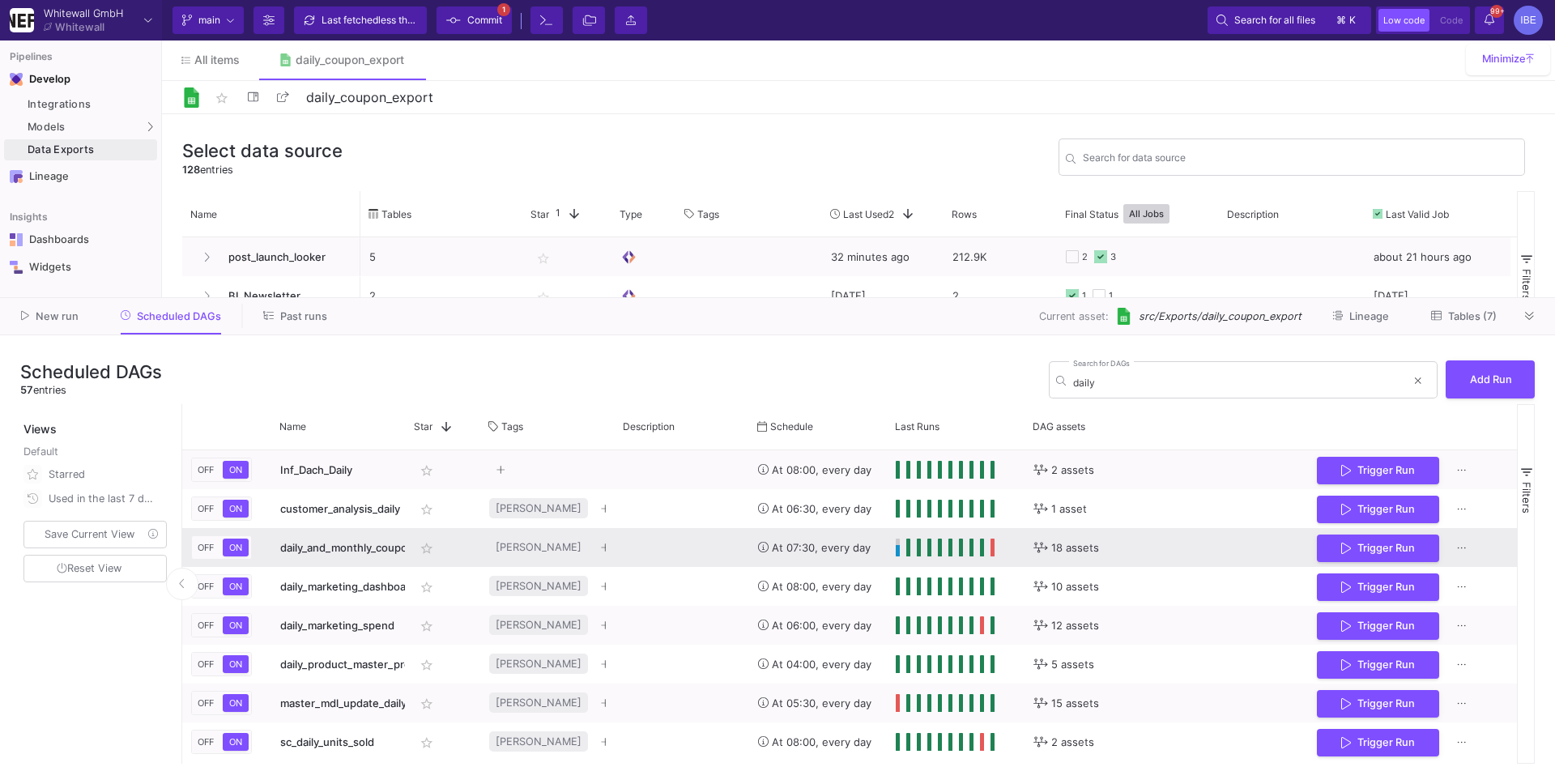
click at [657, 537] on div "Press SPACE to select this row." at bounding box center [682, 547] width 134 height 39
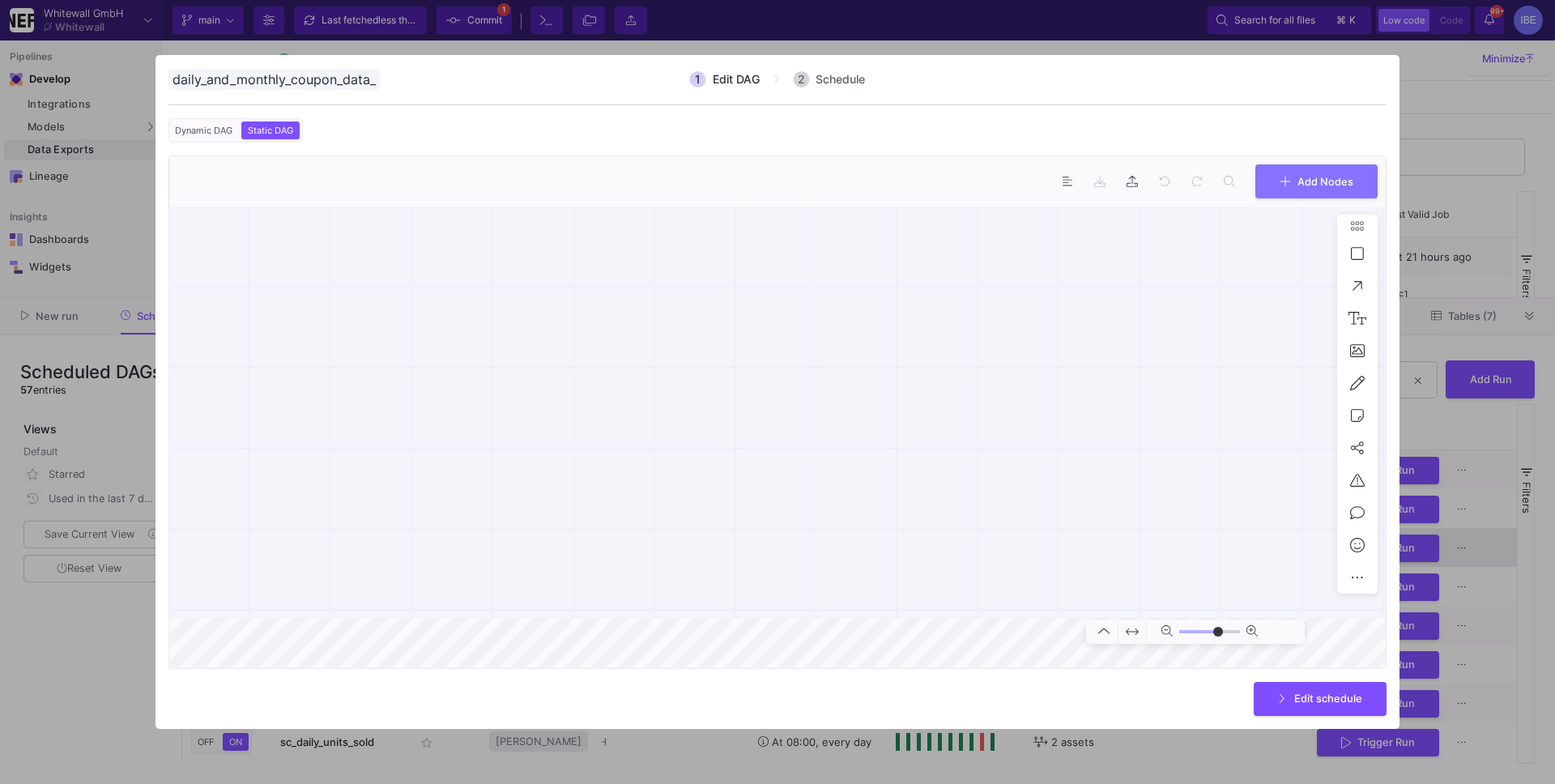
scroll to position [0, 48]
type input "0"
click at [654, 772] on div at bounding box center [778, 392] width 1555 height 784
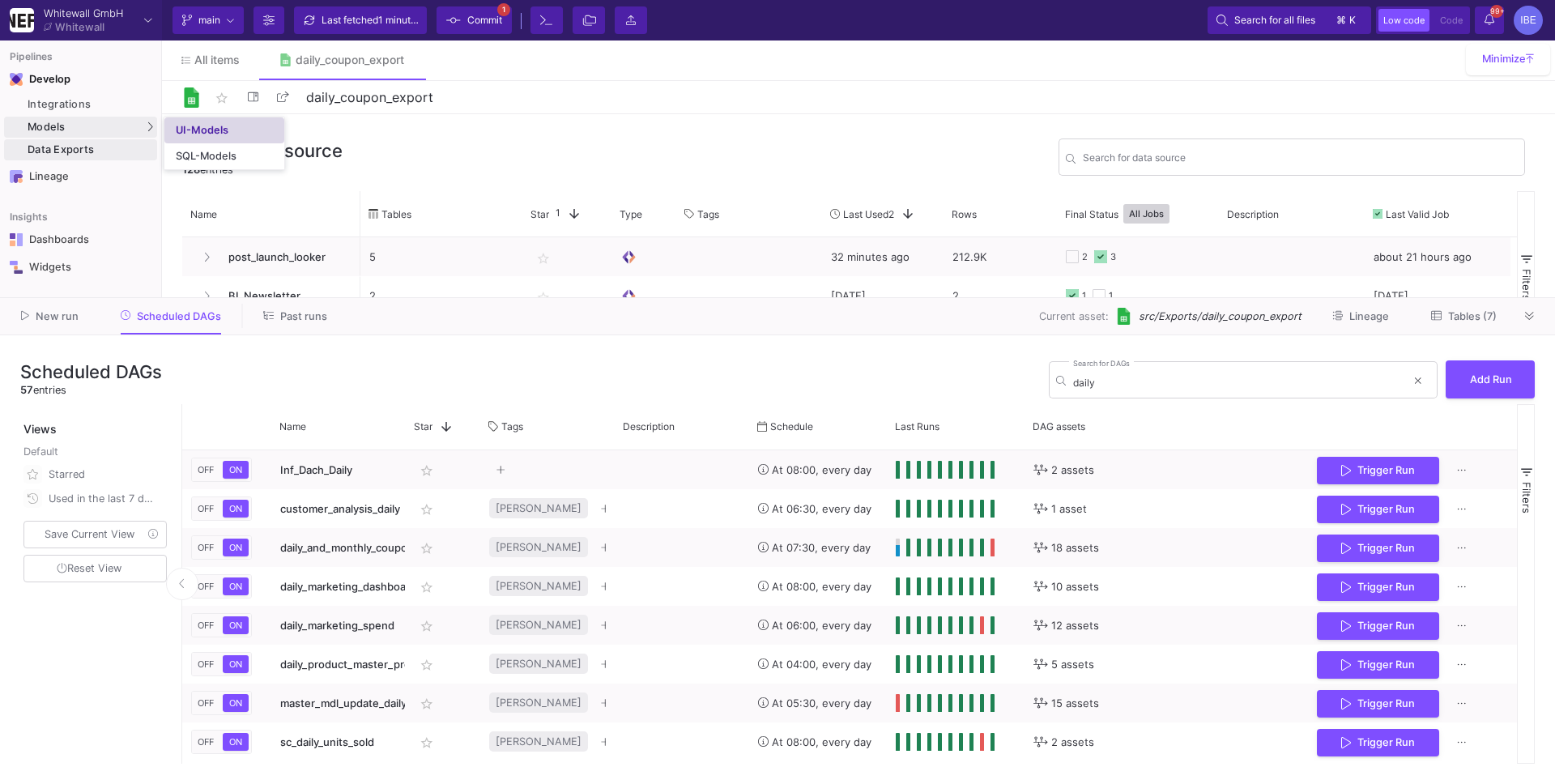
click at [180, 130] on div "UI-Models" at bounding box center [202, 131] width 53 height 13
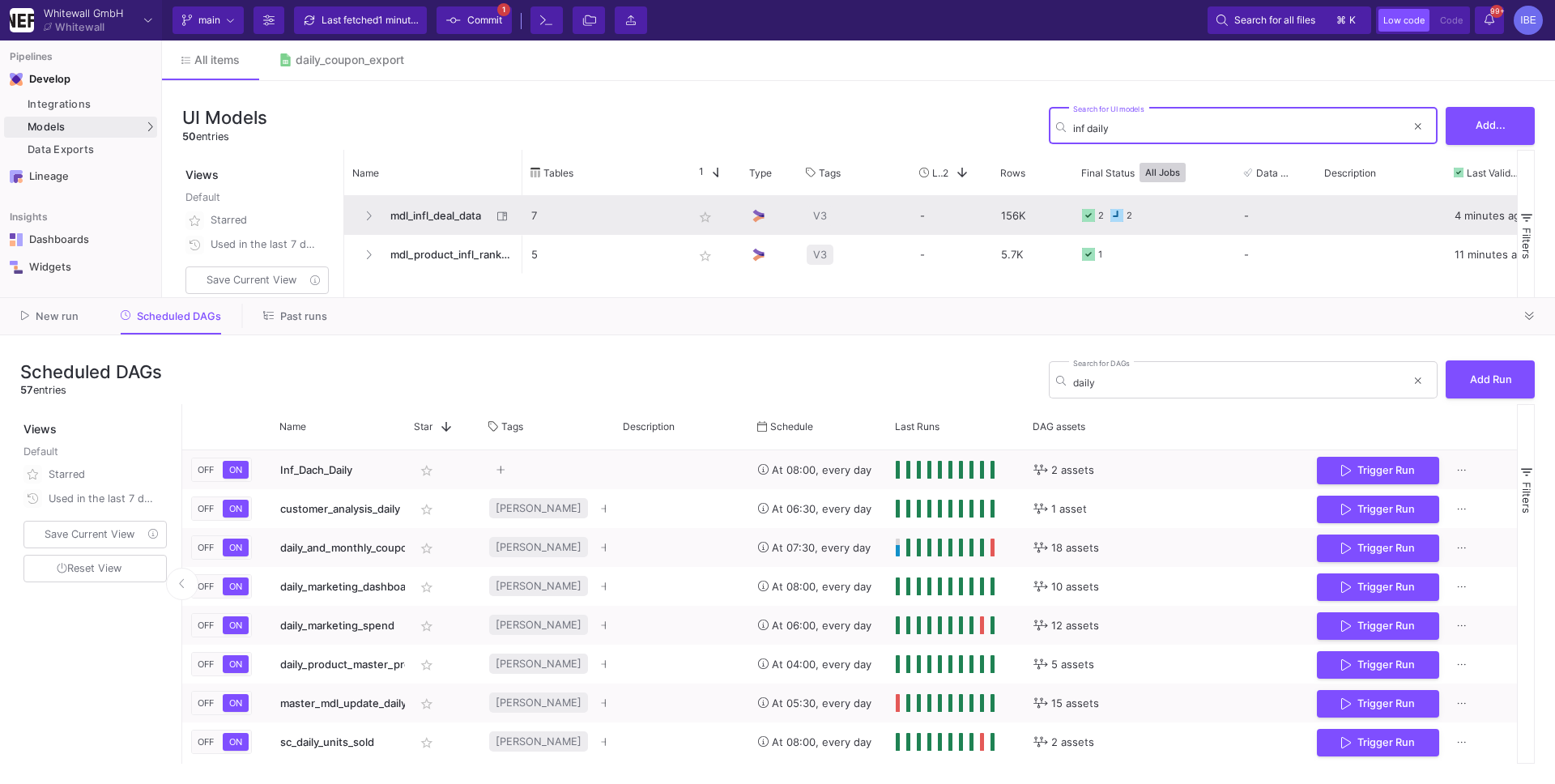
type input "inf daily"
click at [388, 211] on span "mdl_infl_deal_data" at bounding box center [436, 215] width 111 height 38
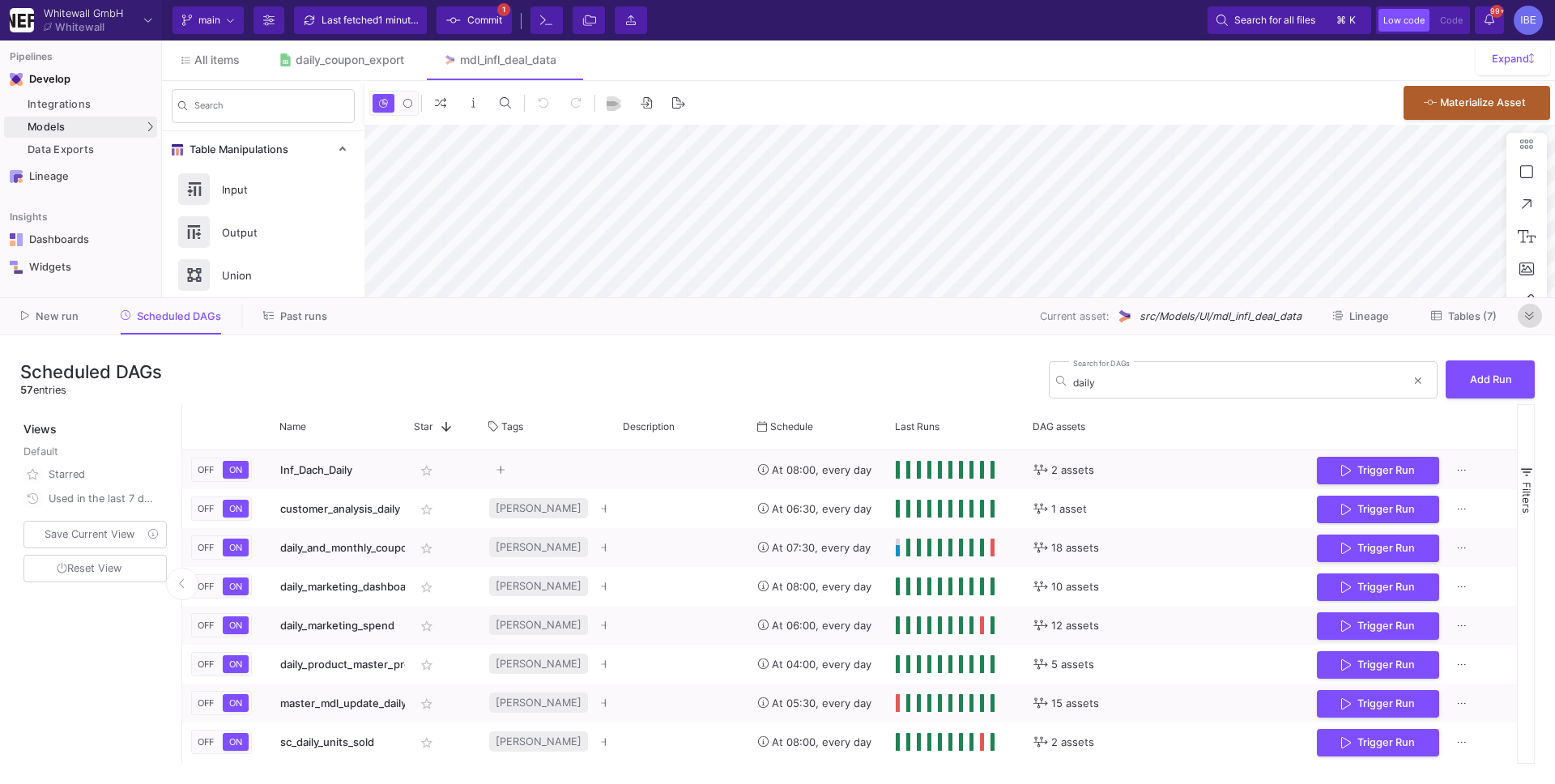
click at [1536, 319] on button at bounding box center [1530, 316] width 24 height 24
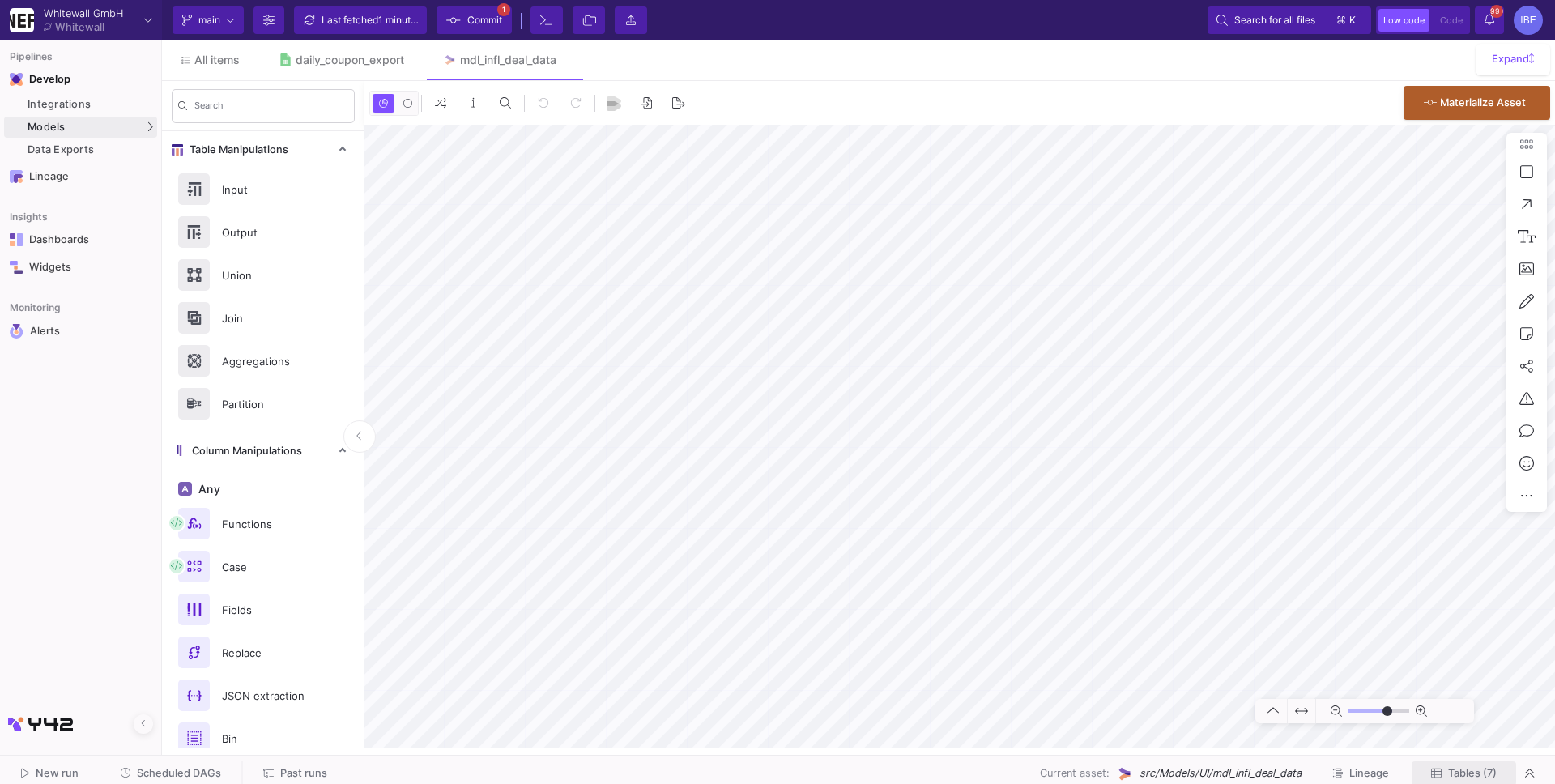
click at [1459, 773] on span "Tables (7)" at bounding box center [1472, 773] width 49 height 12
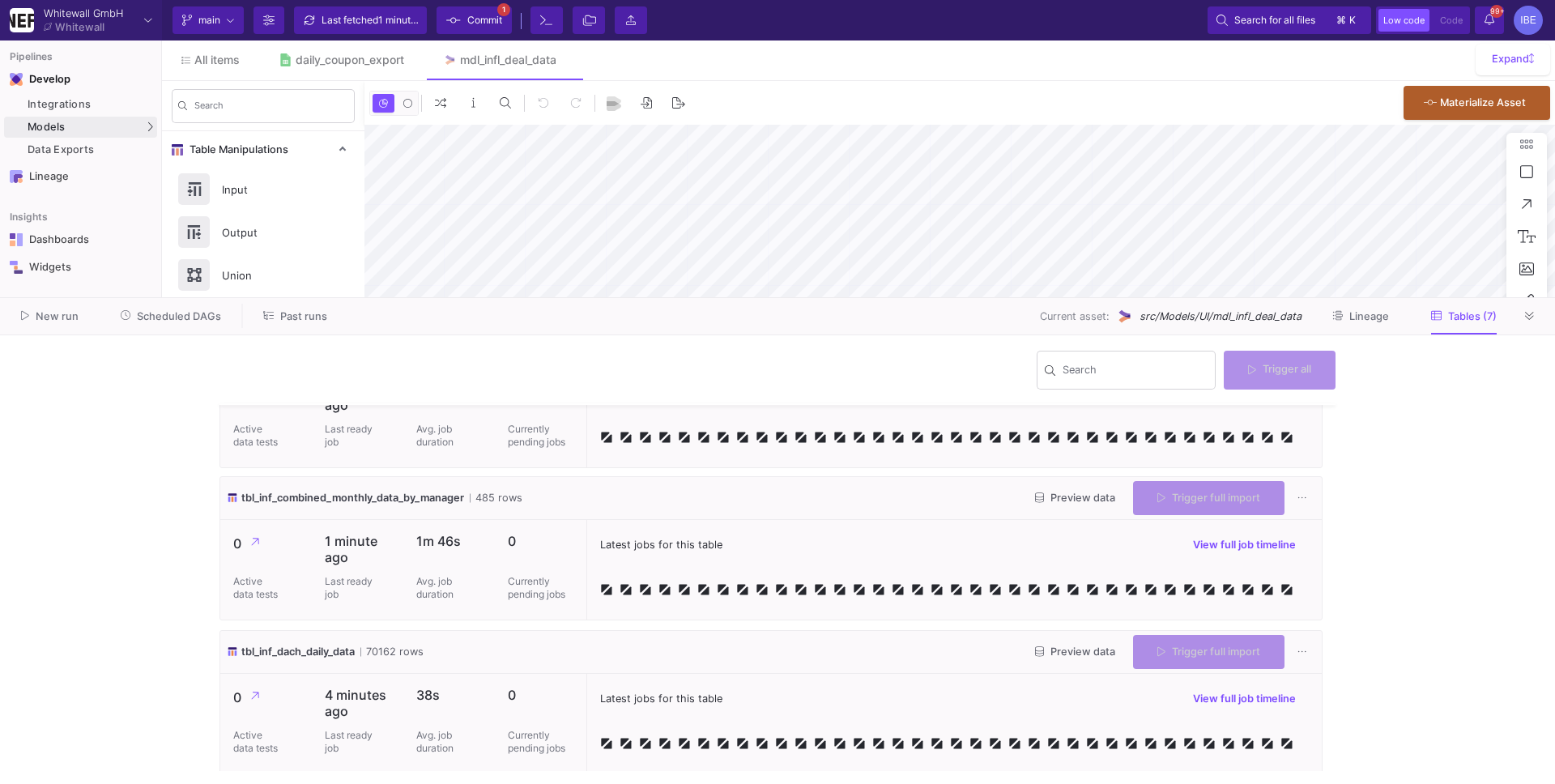
scroll to position [284, 0]
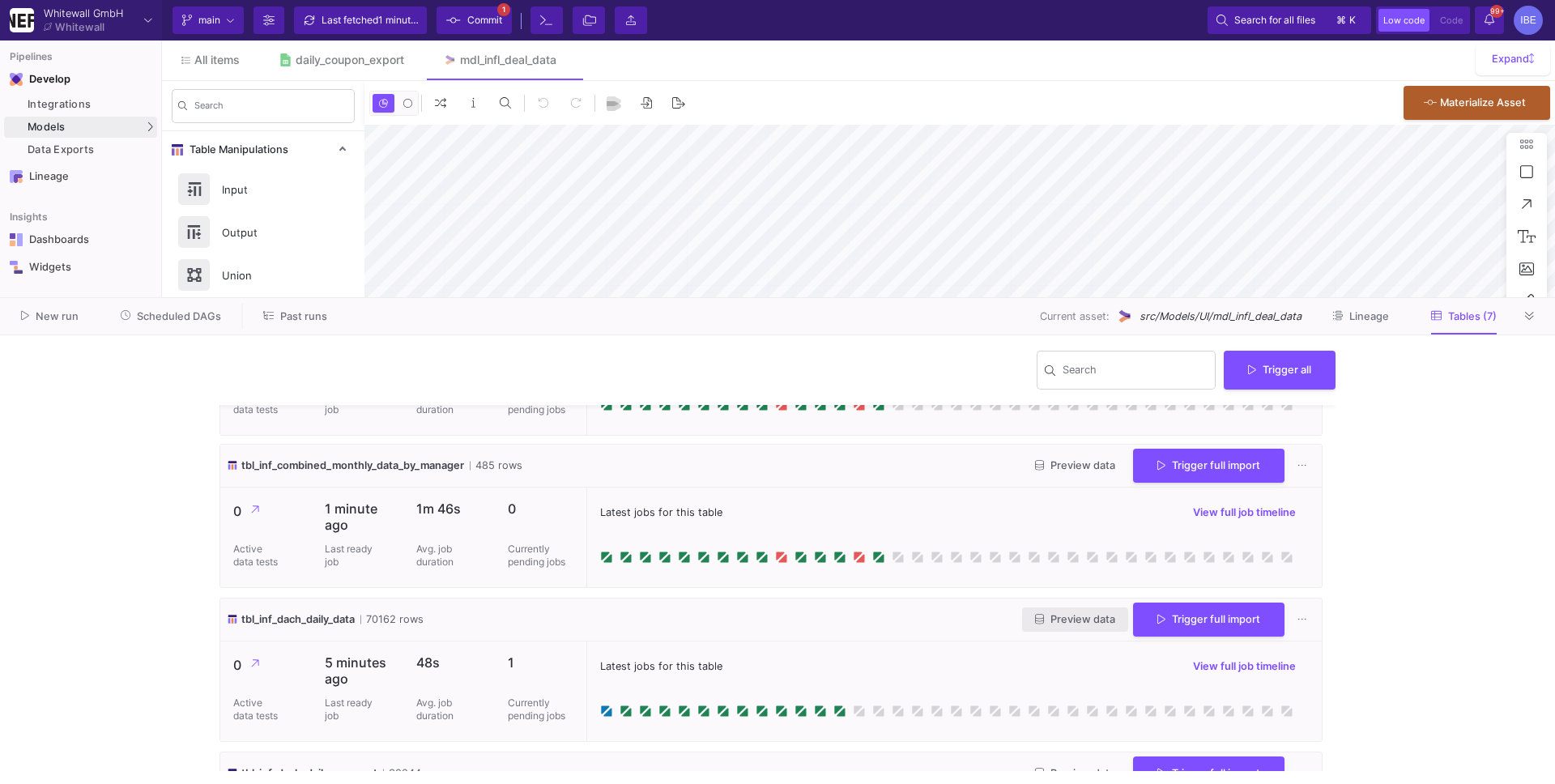
click at [1095, 622] on span "Preview data" at bounding box center [1075, 619] width 80 height 12
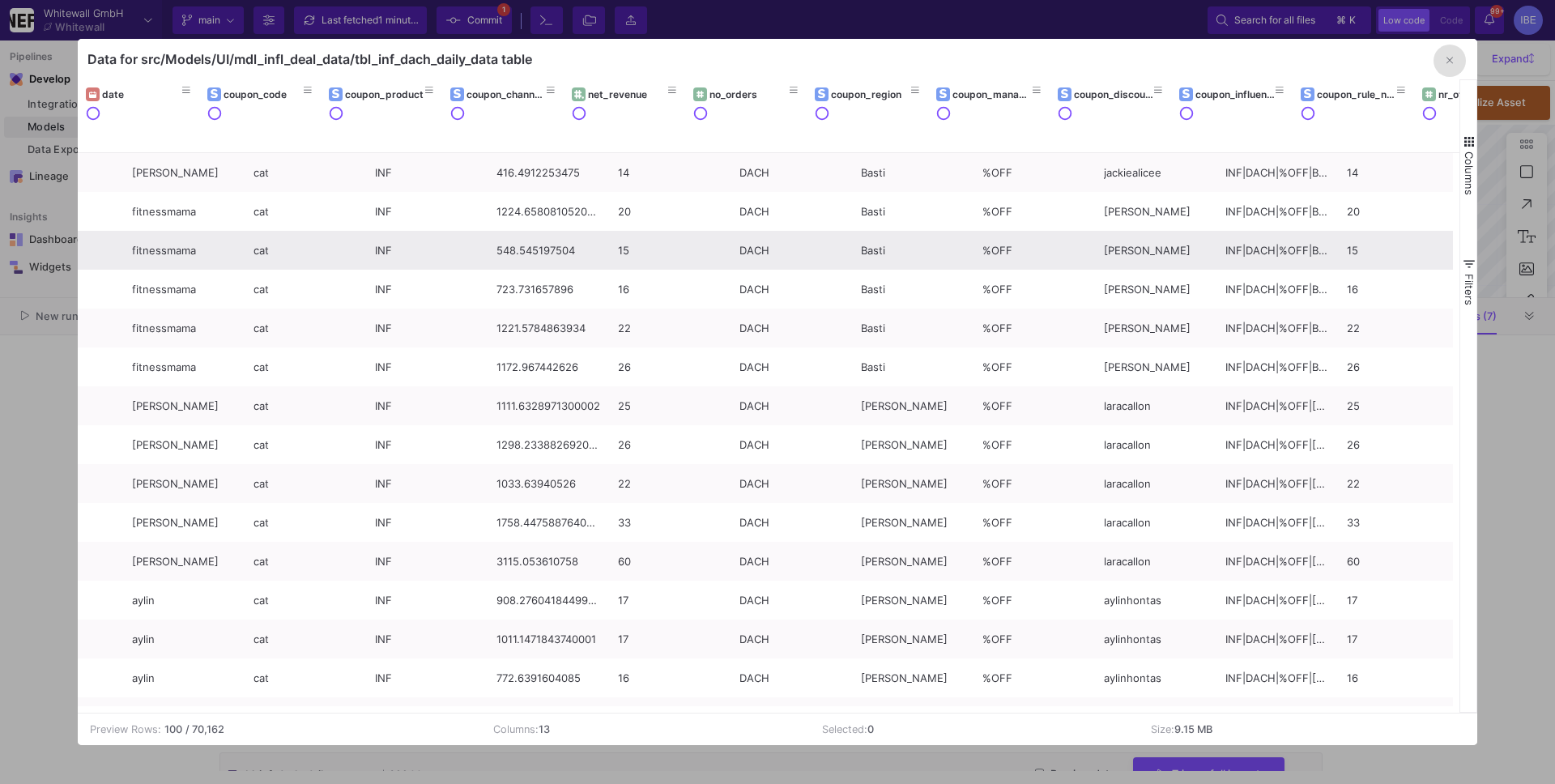
scroll to position [0, 0]
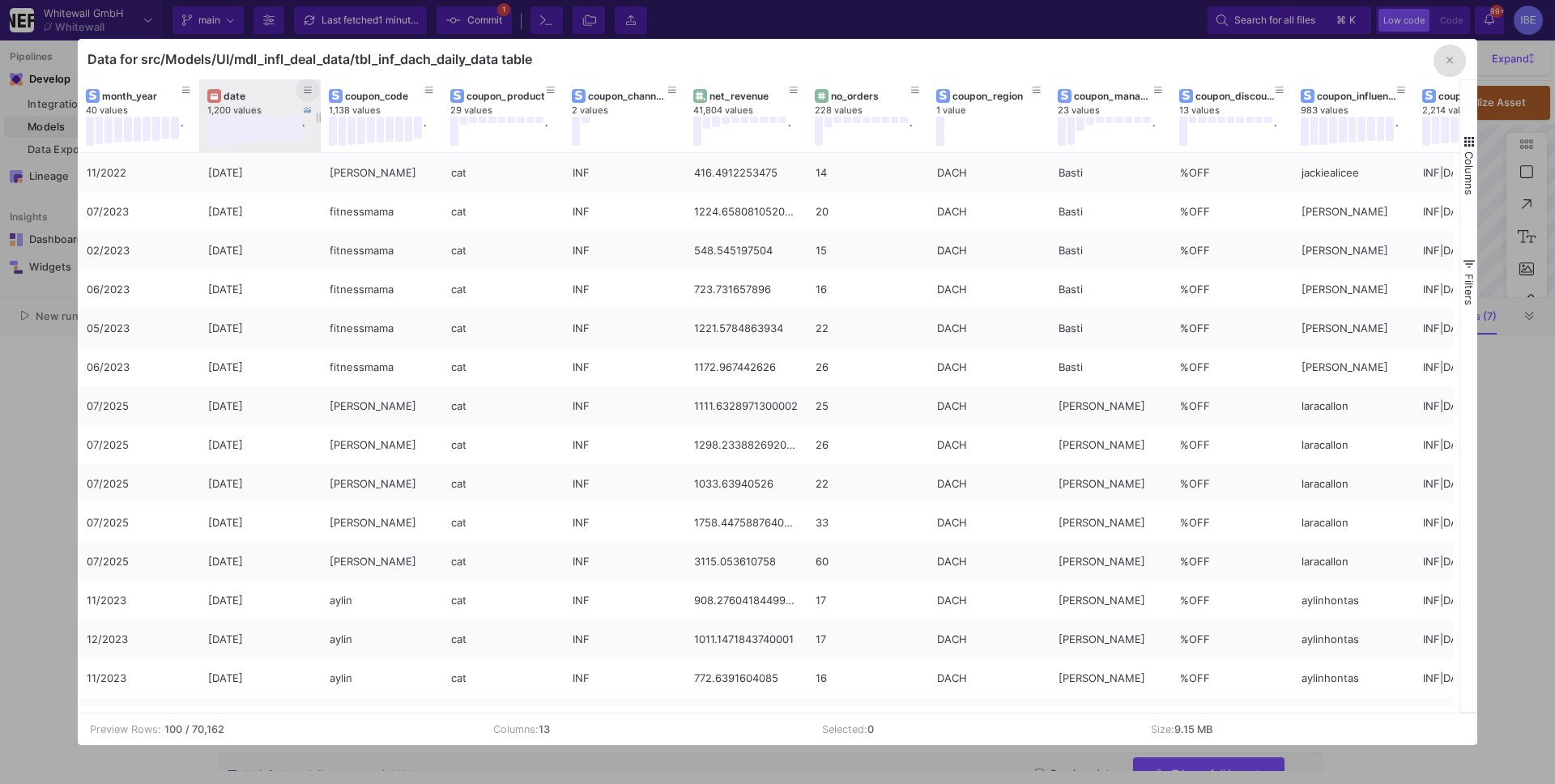
click at [304, 88] on icon at bounding box center [307, 89] width 8 height 8
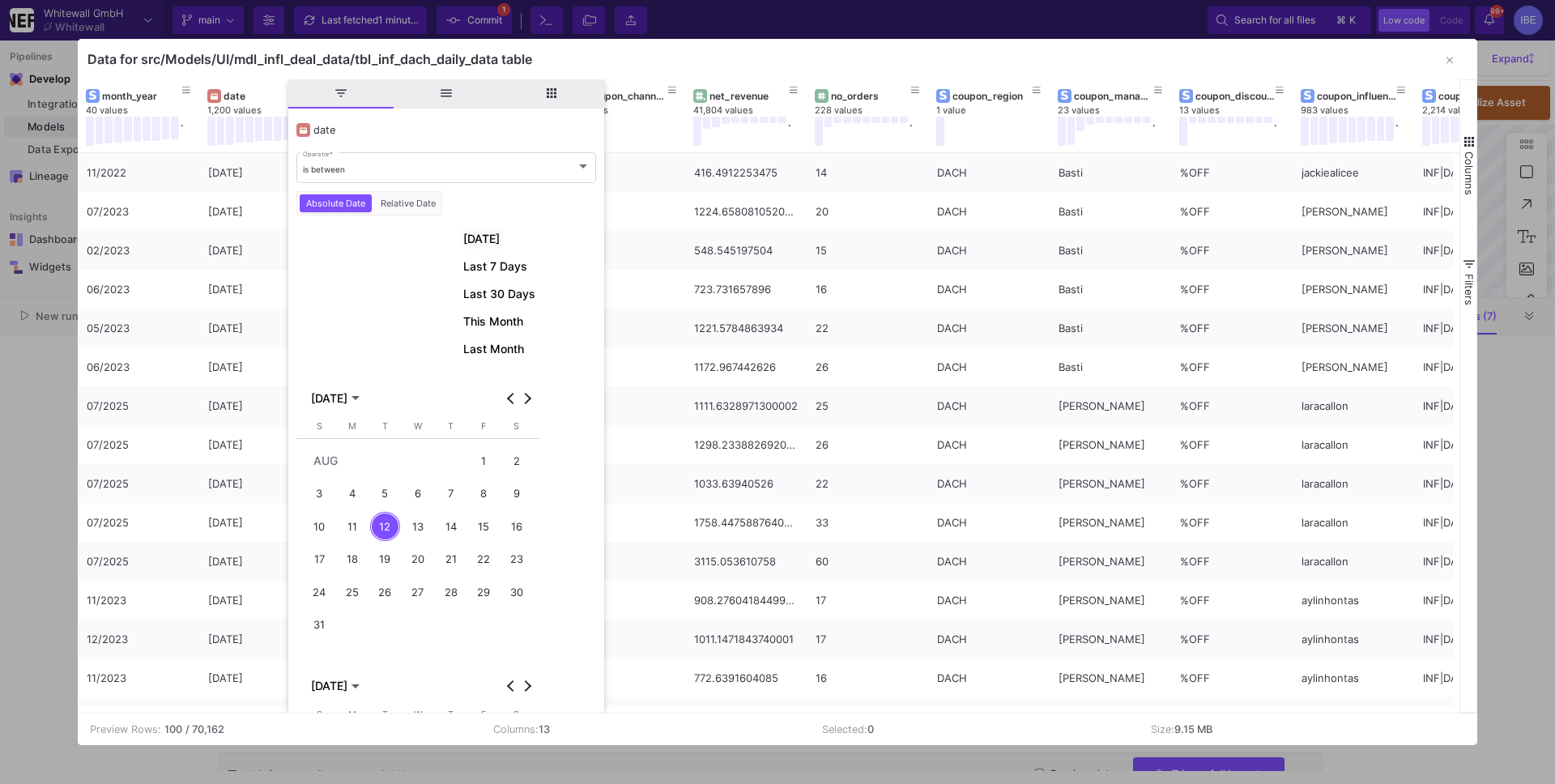
click at [495, 242] on span "Today" at bounding box center [481, 239] width 37 height 13
click at [352, 526] on div "11" at bounding box center [353, 526] width 30 height 30
click at [469, 174] on div "is between" at bounding box center [439, 169] width 273 height 10
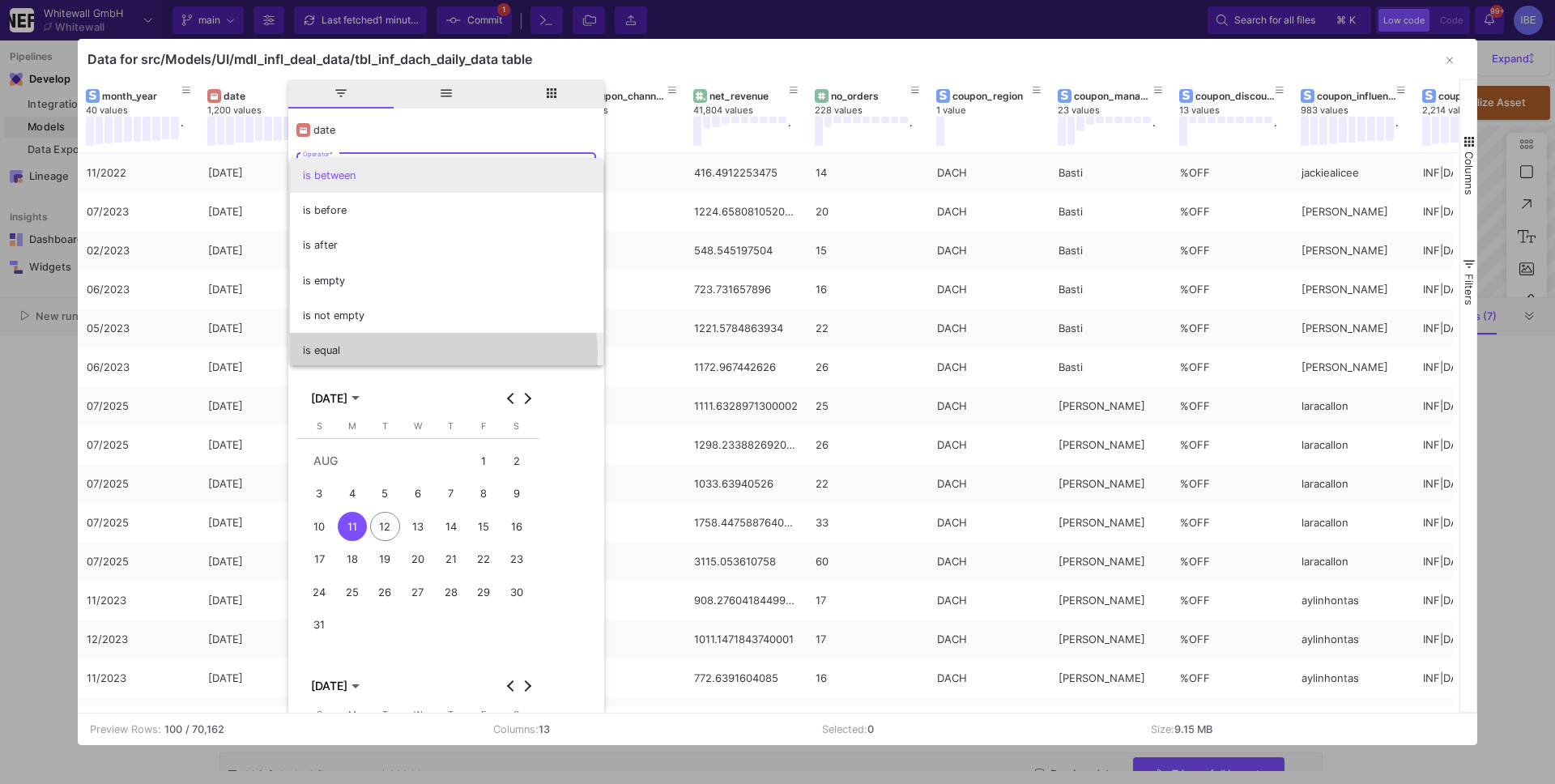
click at [416, 354] on span "is equal" at bounding box center [447, 350] width 288 height 35
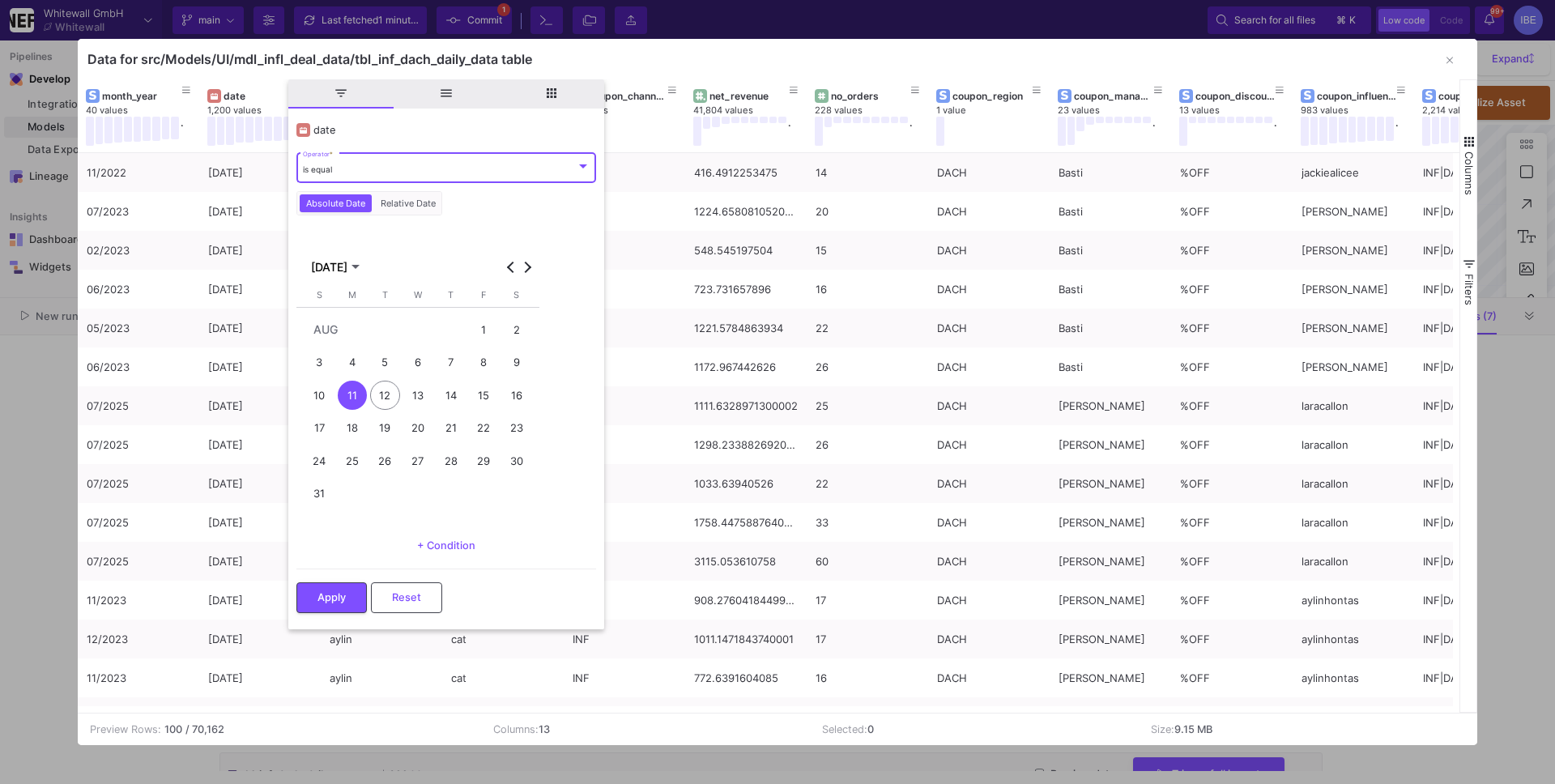
click at [361, 395] on div "11" at bounding box center [353, 396] width 30 height 30
click at [351, 598] on button "Apply" at bounding box center [331, 595] width 71 height 31
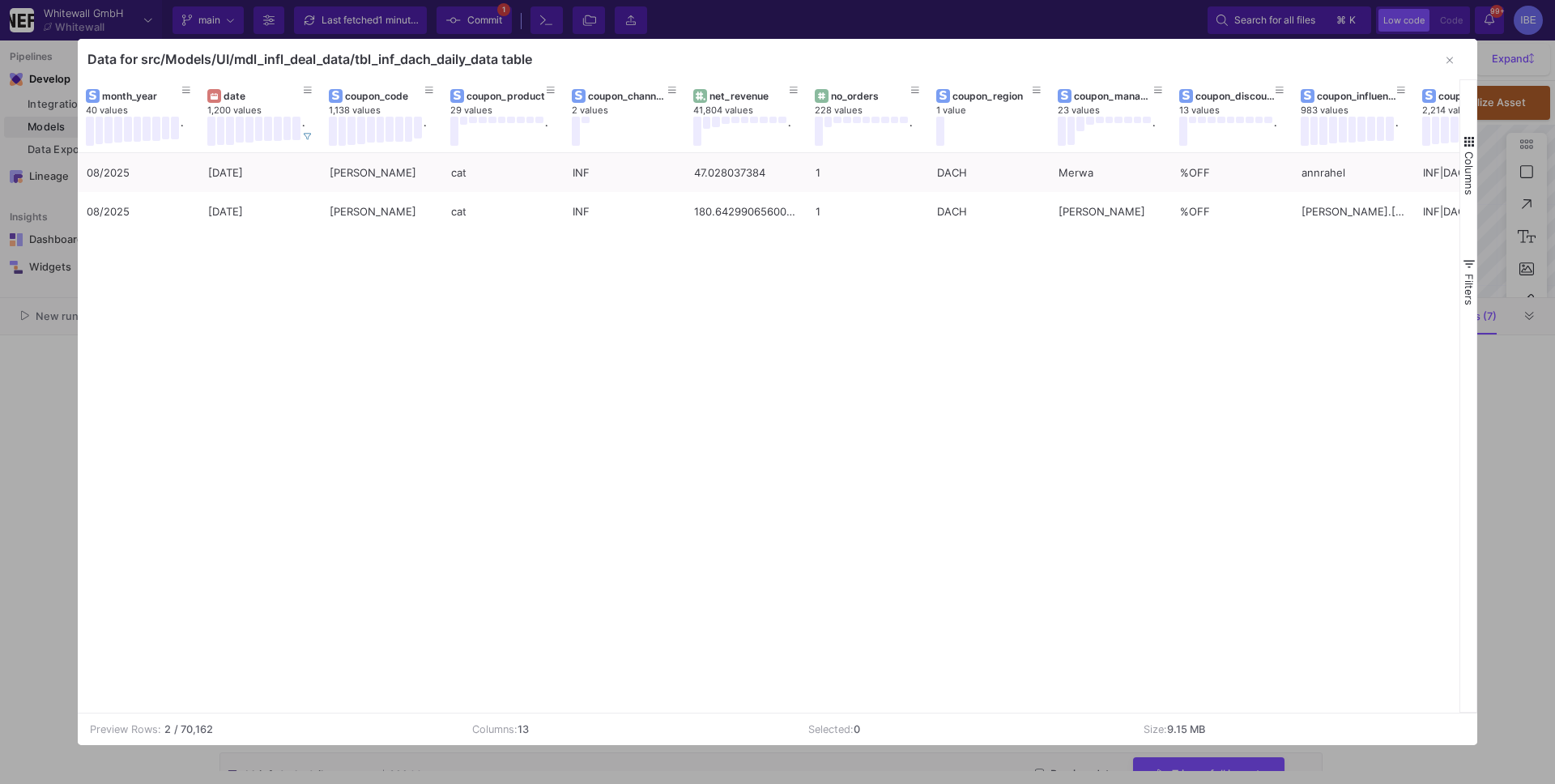
click at [83, 550] on div "08/2025 11/08/25 rahel cat INF 47.028037384 1 DACH Merwa %OFF annrahel INF|DACH…" at bounding box center [768, 432] width 1381 height 558
click at [54, 561] on div at bounding box center [778, 392] width 1555 height 784
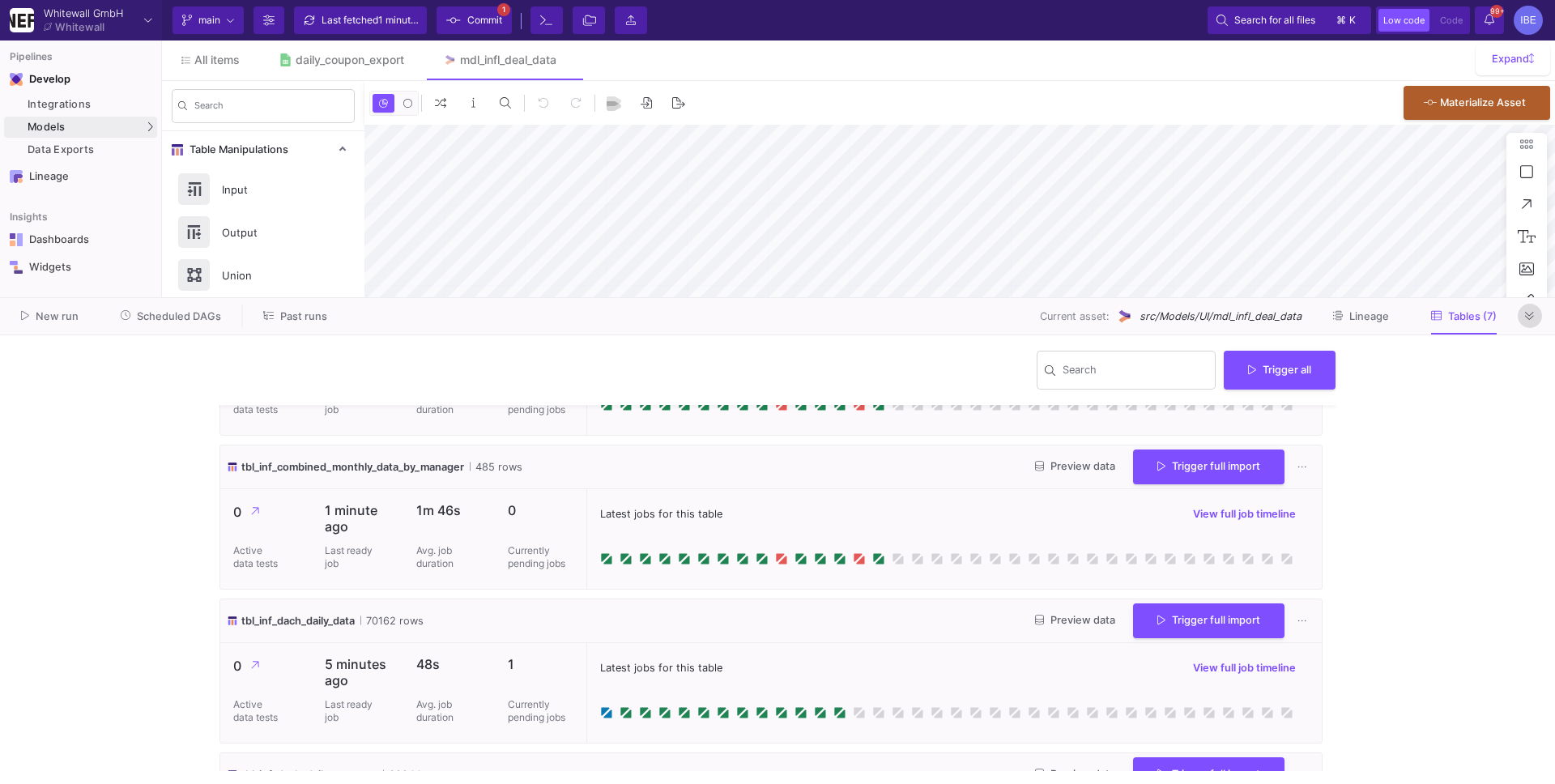
click at [1531, 322] on button at bounding box center [1530, 316] width 24 height 24
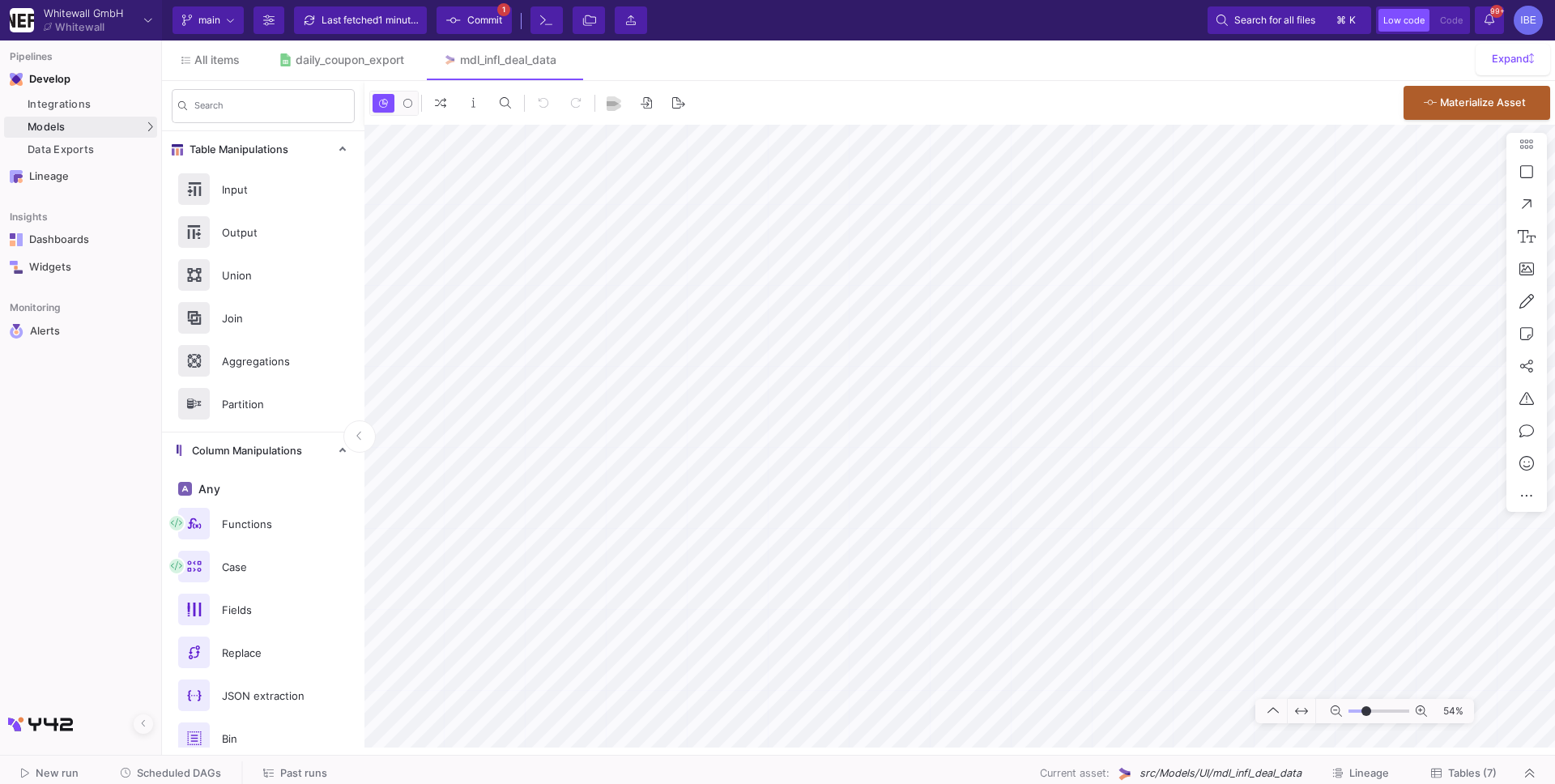
type input "-38"
click at [1493, 767] on span "Tables (7)" at bounding box center [1472, 773] width 49 height 12
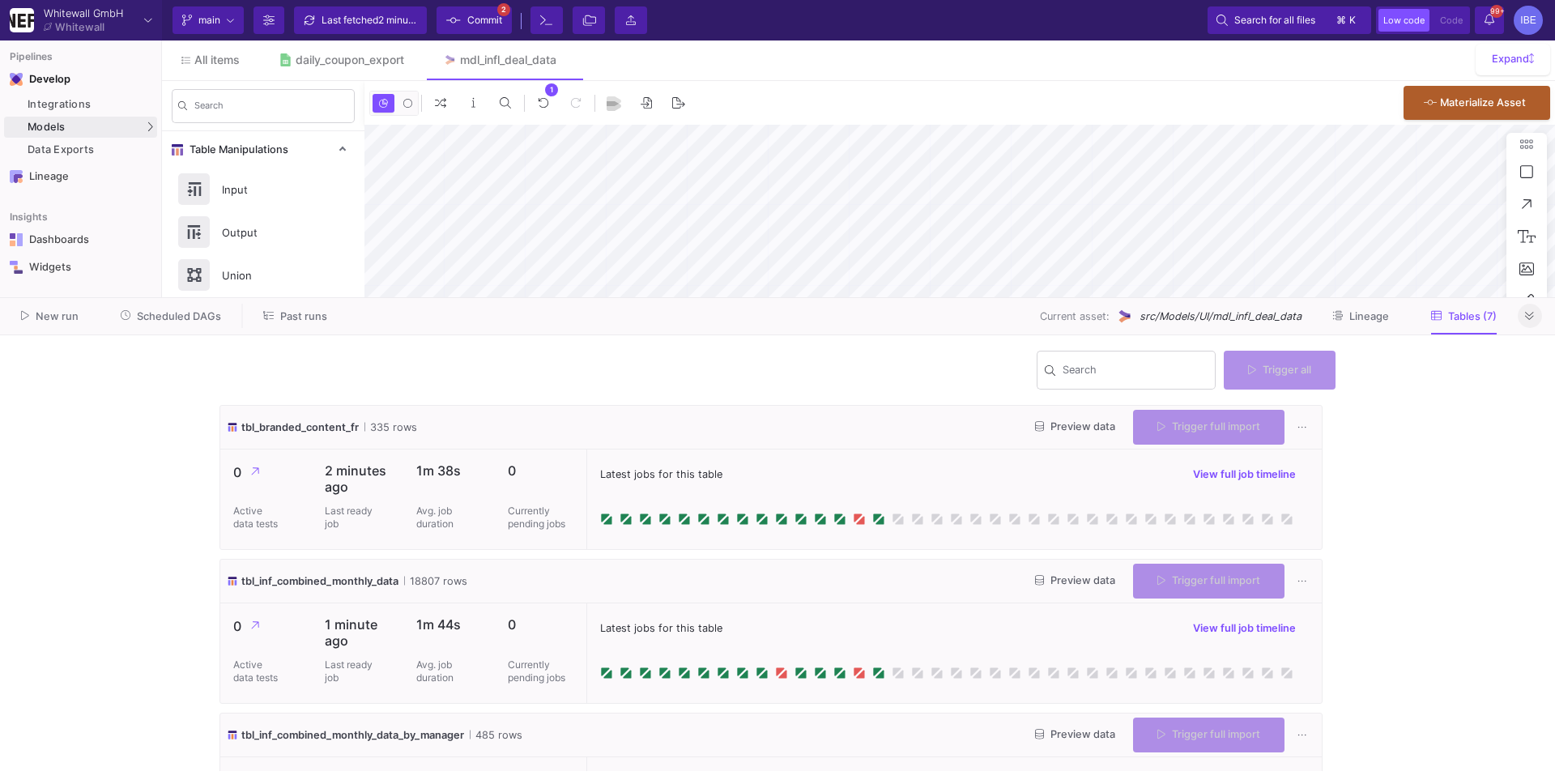
click at [1529, 319] on icon at bounding box center [1529, 316] width 8 height 10
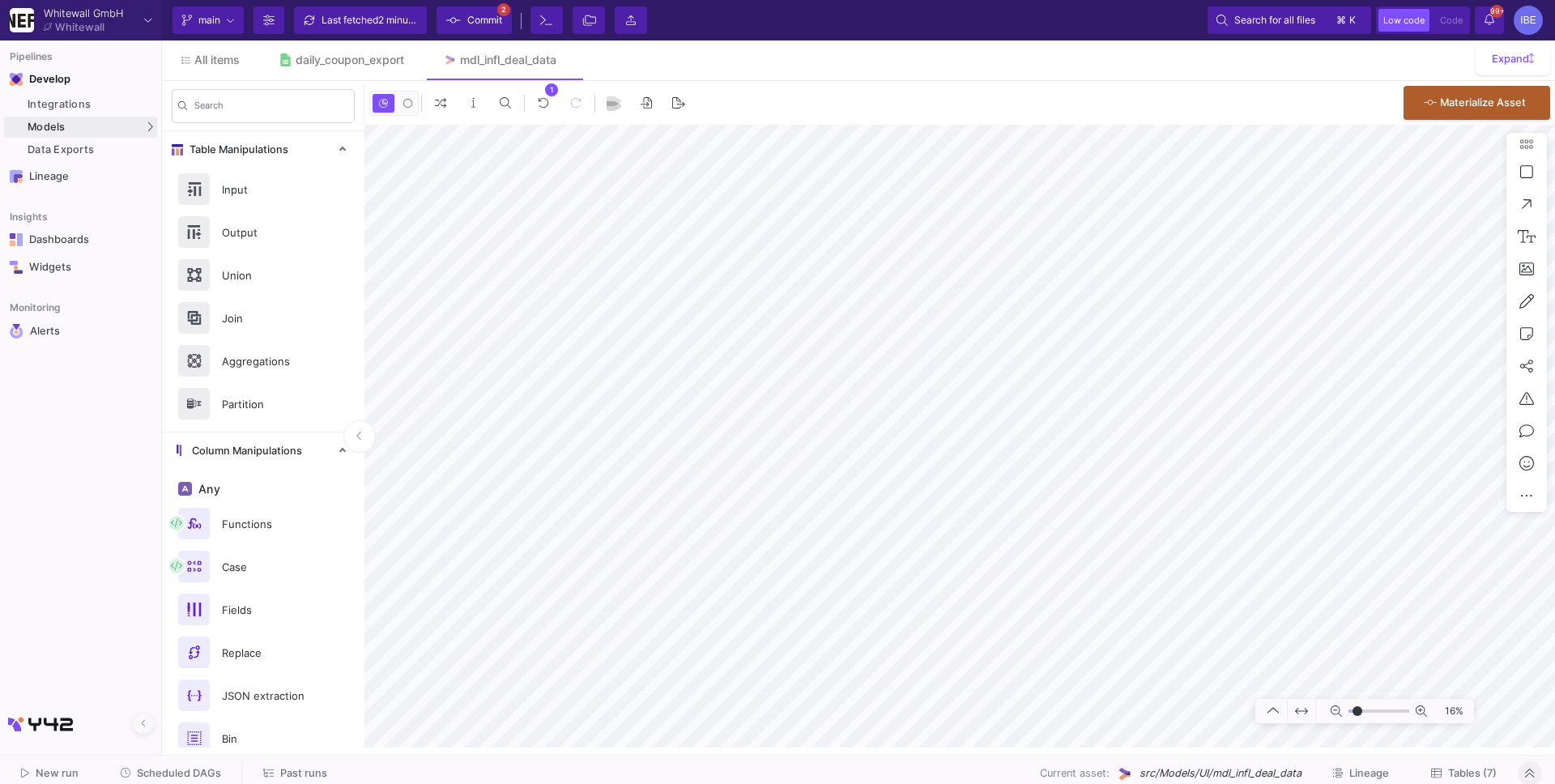
click at [479, 24] on span "Commit" at bounding box center [484, 21] width 35 height 24
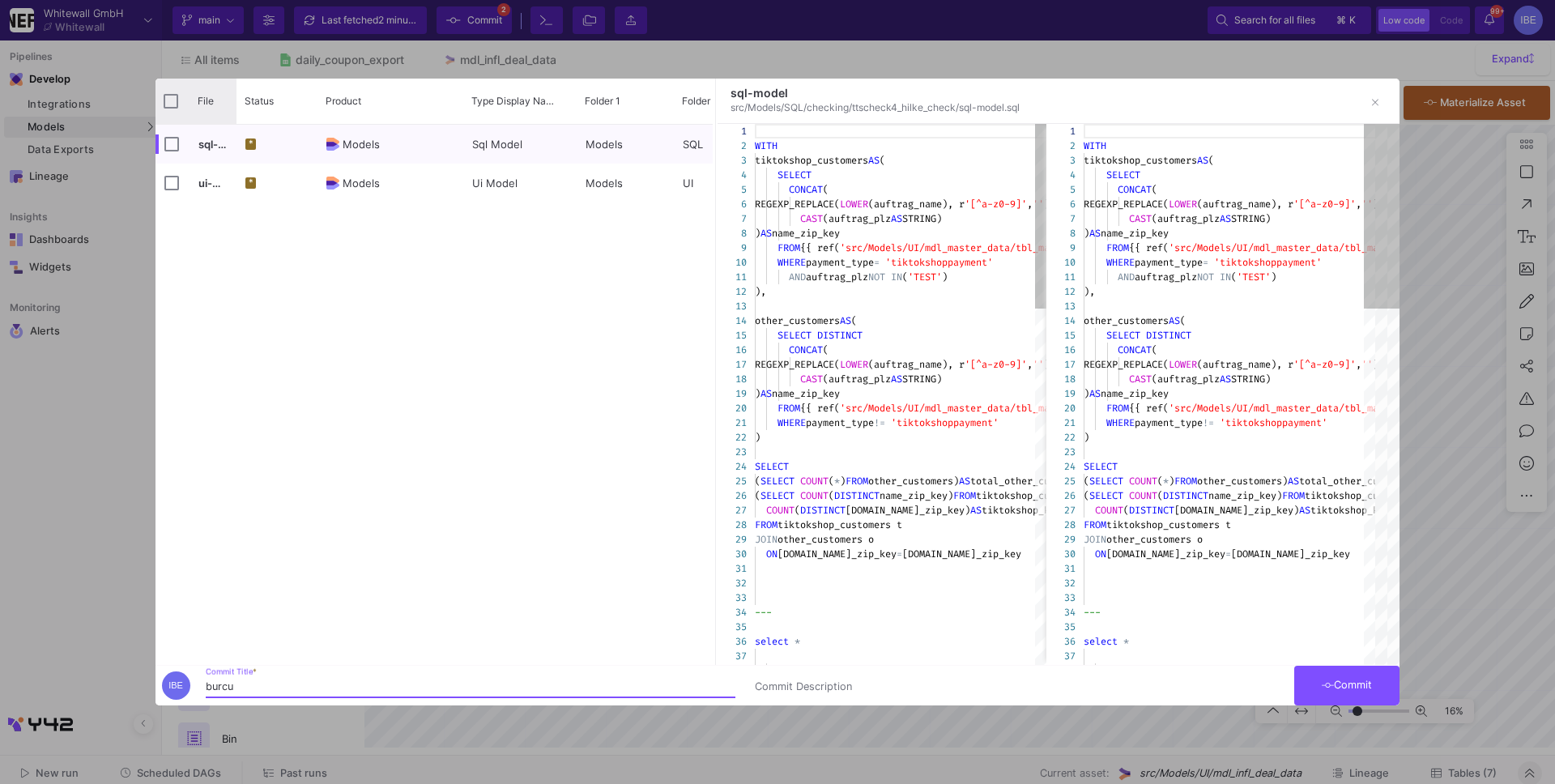
type input "burcu"
click at [171, 98] on input "Press Space to toggle all rows selection (unchecked)" at bounding box center [171, 102] width 15 height 15
checkbox input "true"
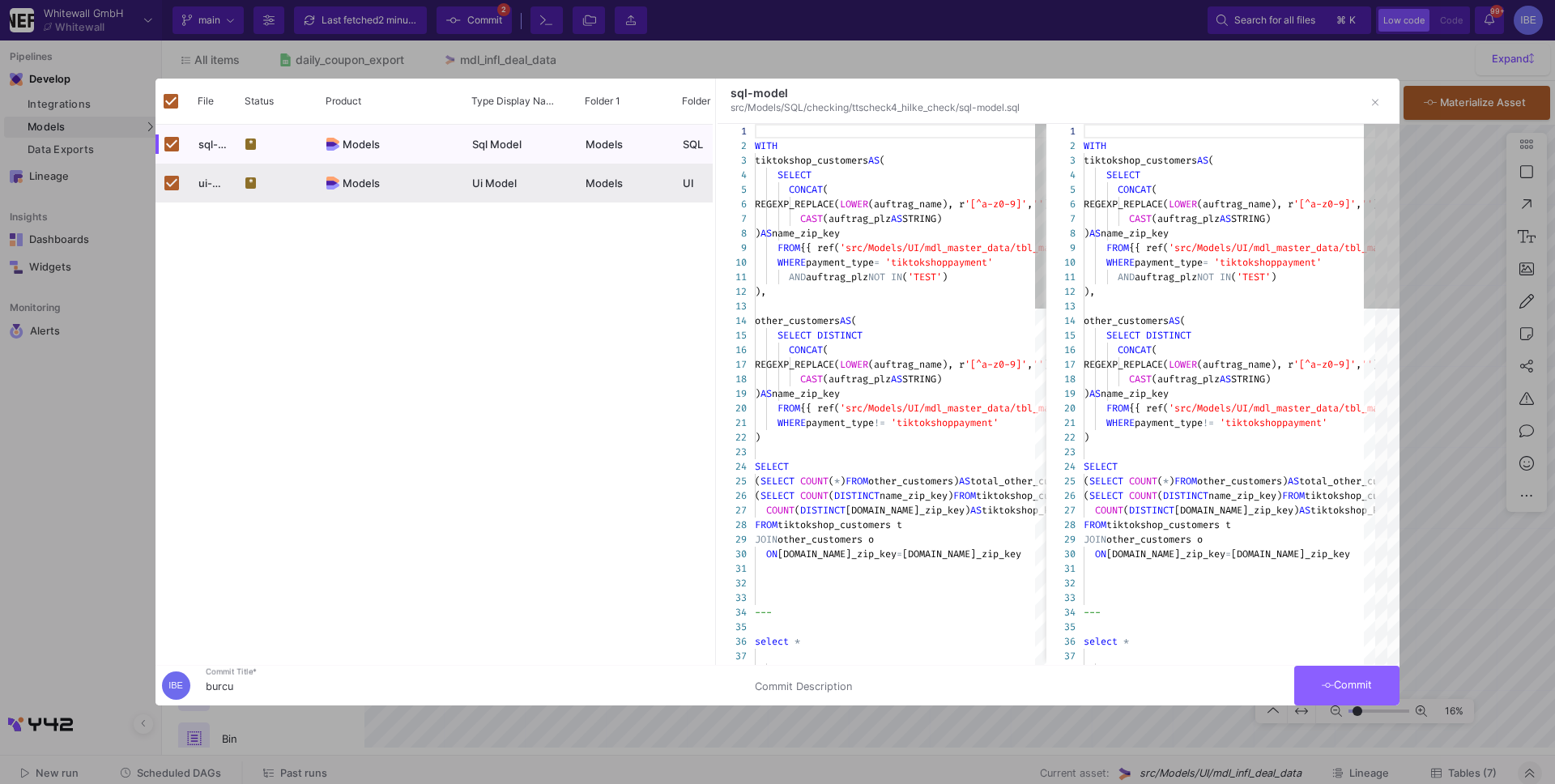
click at [1323, 676] on button "Commit" at bounding box center [1346, 685] width 105 height 39
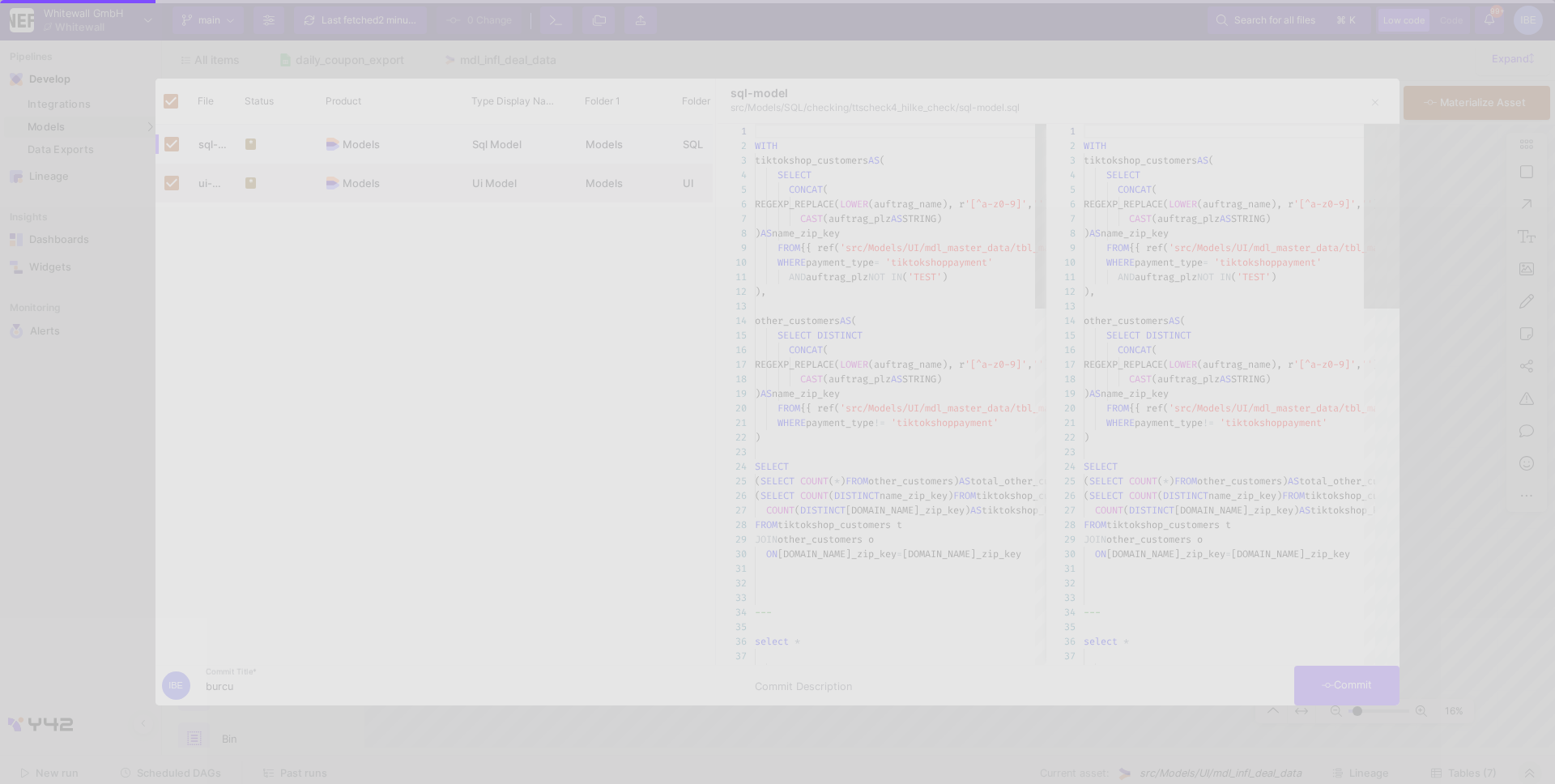
checkbox input "false"
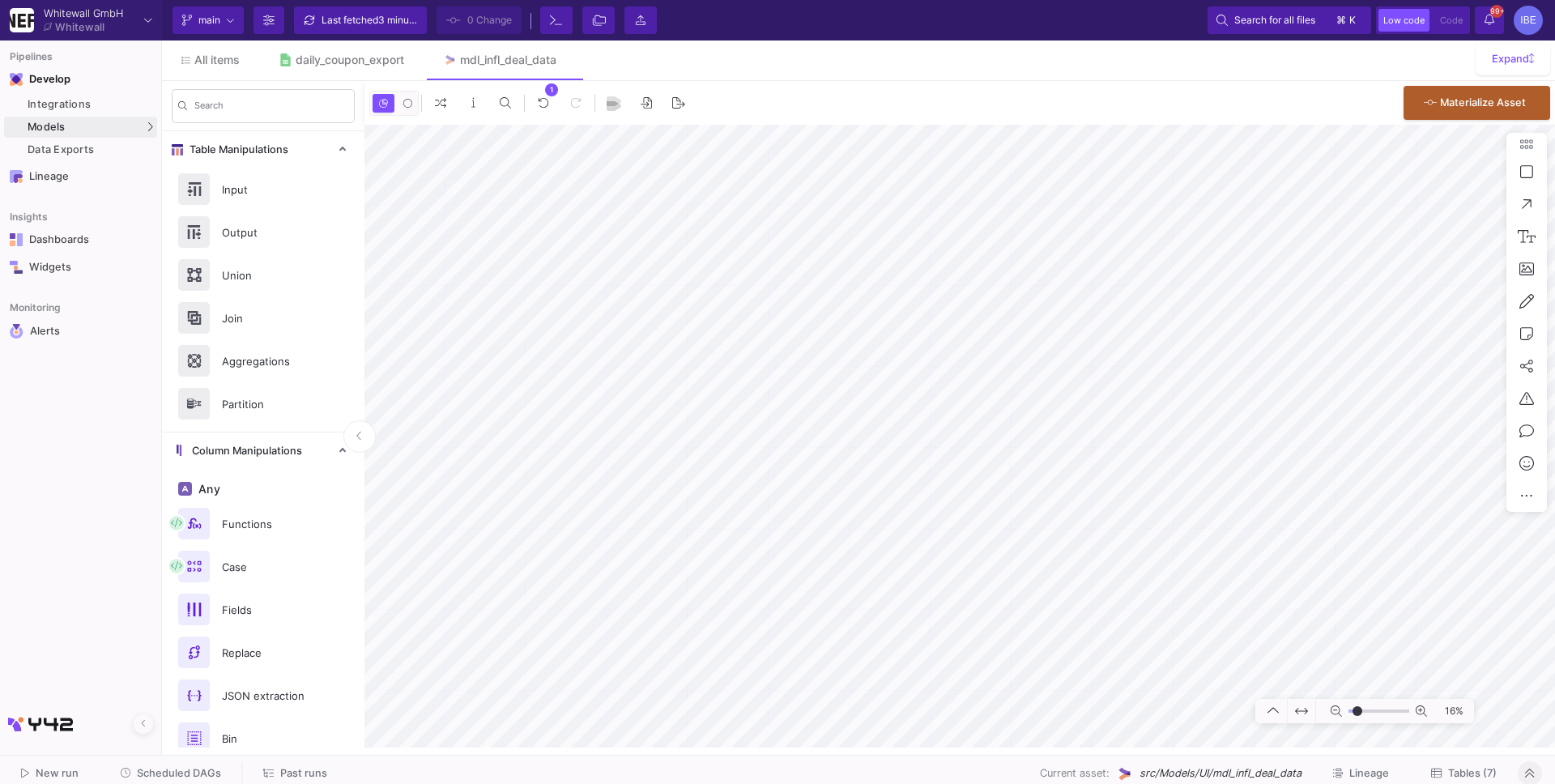
click at [190, 777] on span "Scheduled DAGs" at bounding box center [180, 773] width 85 height 12
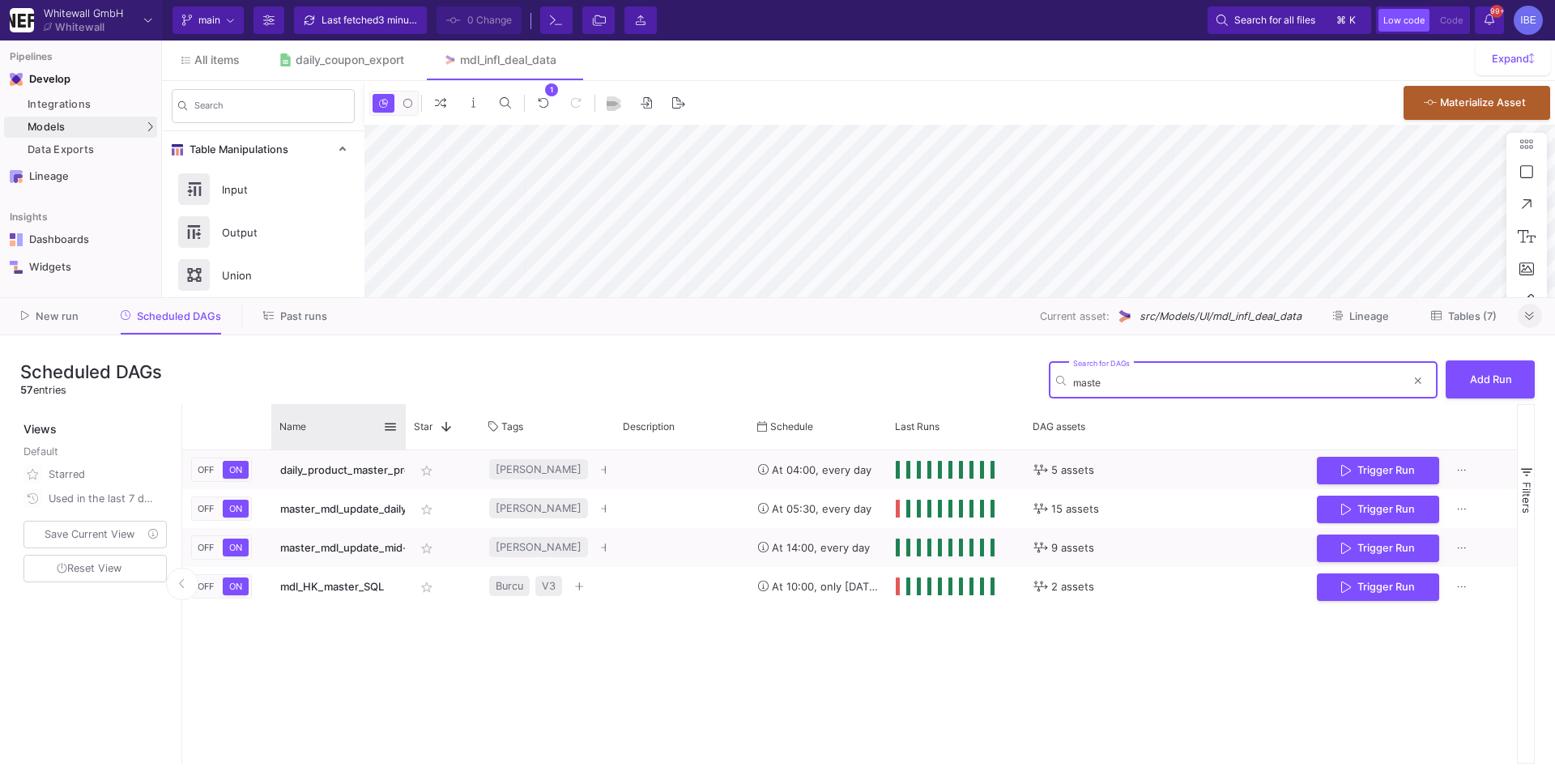
type input "maste"
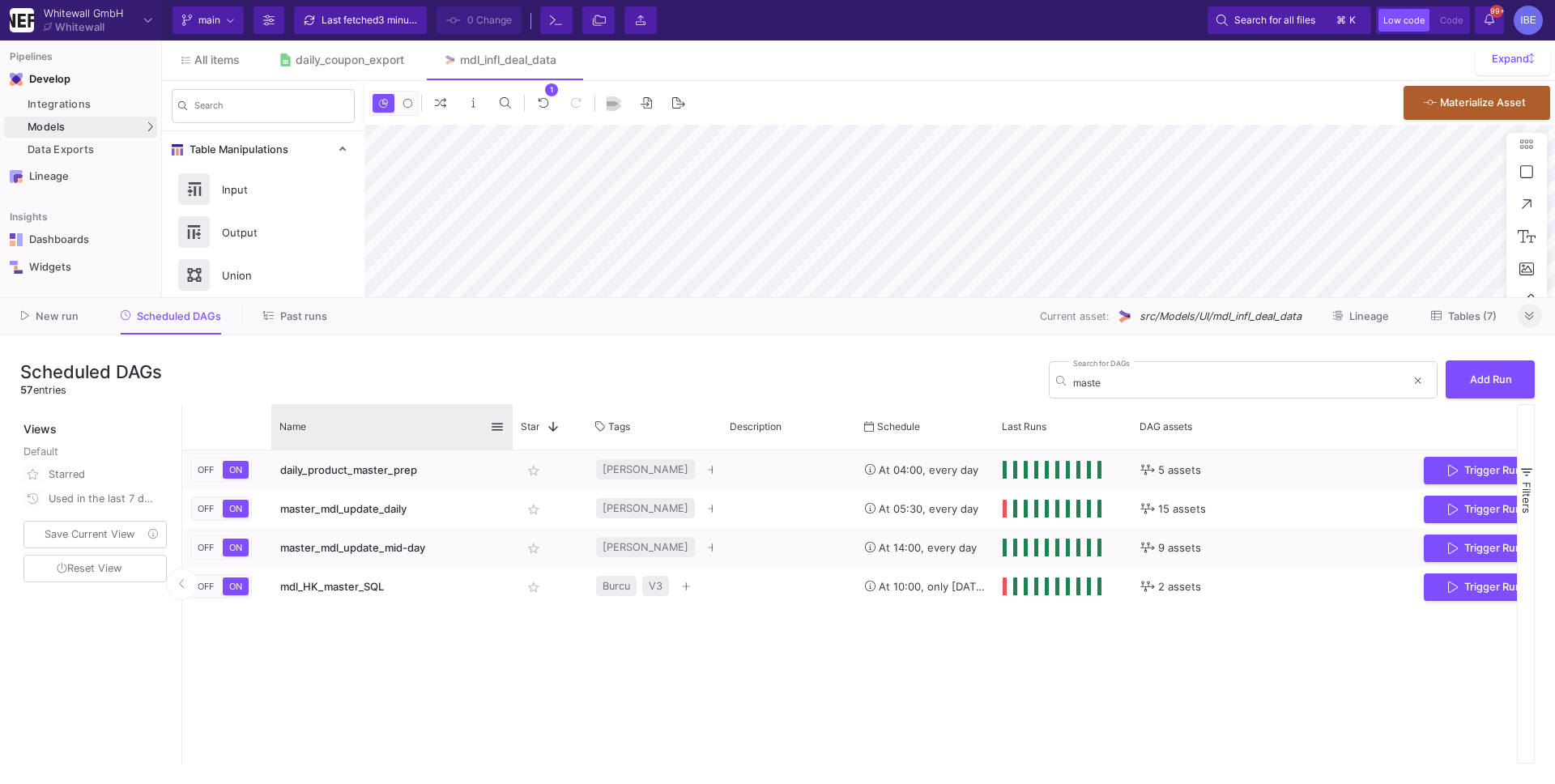
drag, startPoint x: 405, startPoint y: 423, endPoint x: 510, endPoint y: 429, distance: 105.2
click at [510, 429] on div at bounding box center [512, 427] width 7 height 45
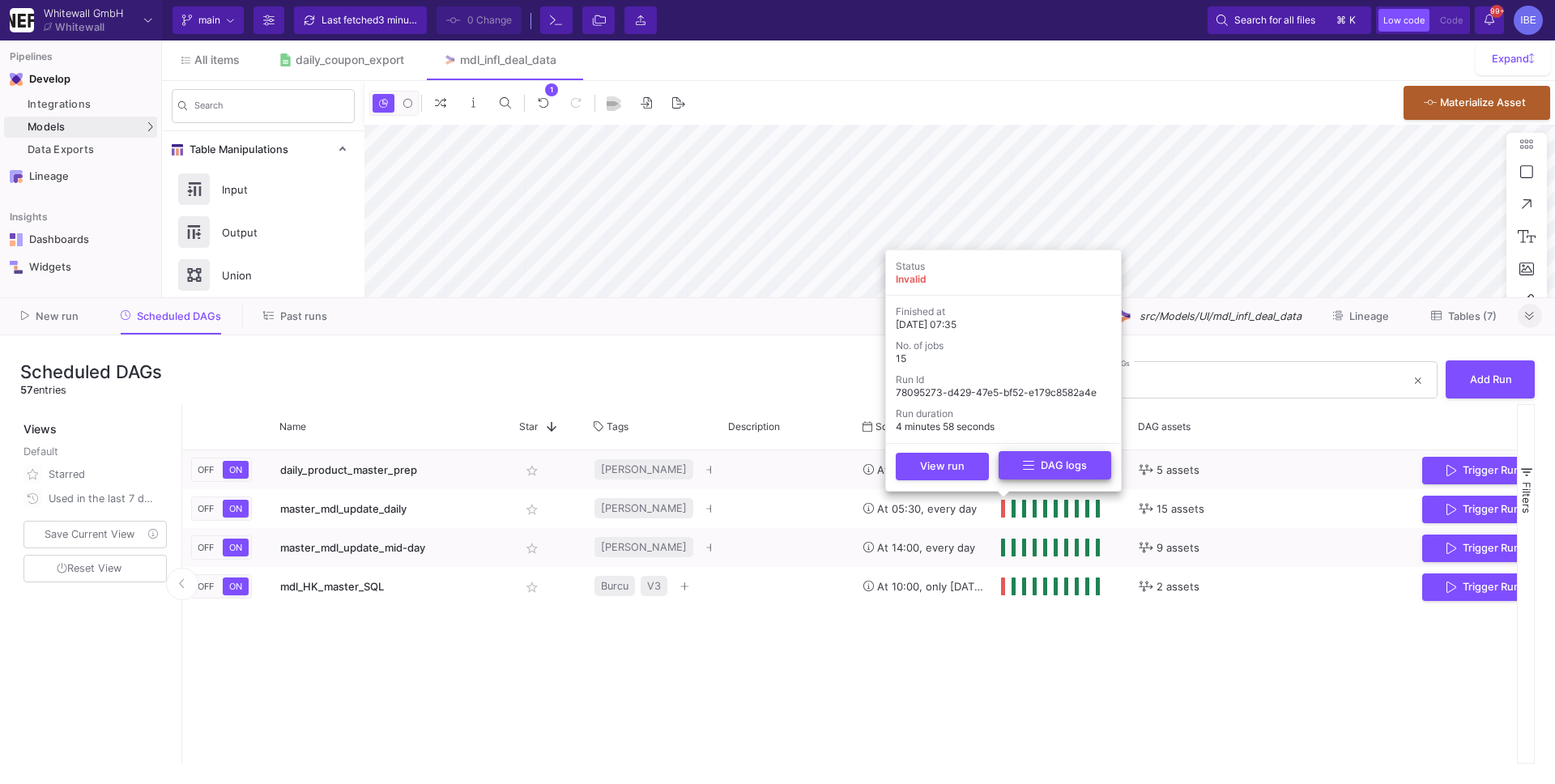
click at [1008, 470] on button "DAG logs" at bounding box center [1055, 465] width 113 height 28
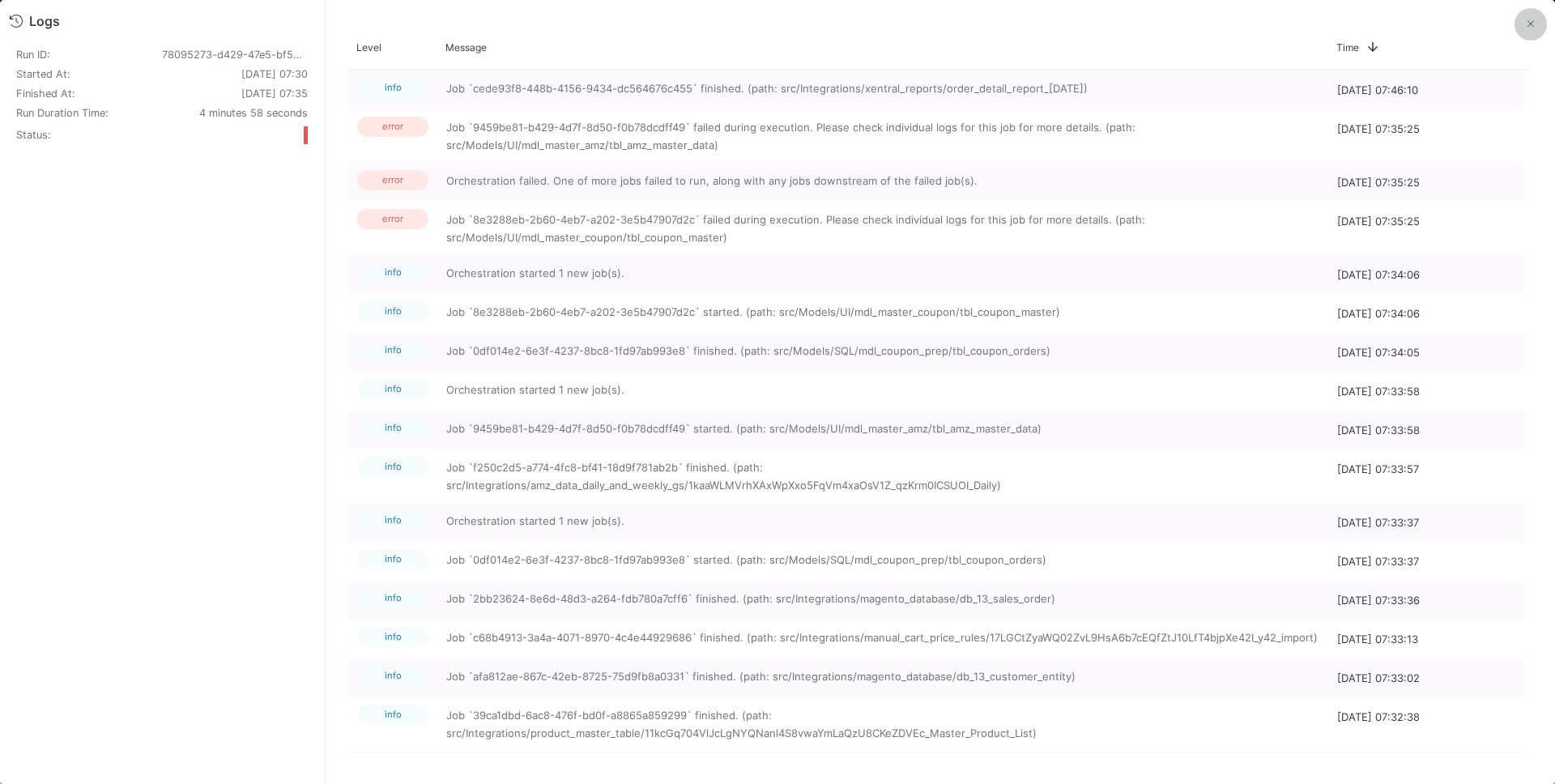
click at [1519, 25] on button at bounding box center [1530, 24] width 32 height 32
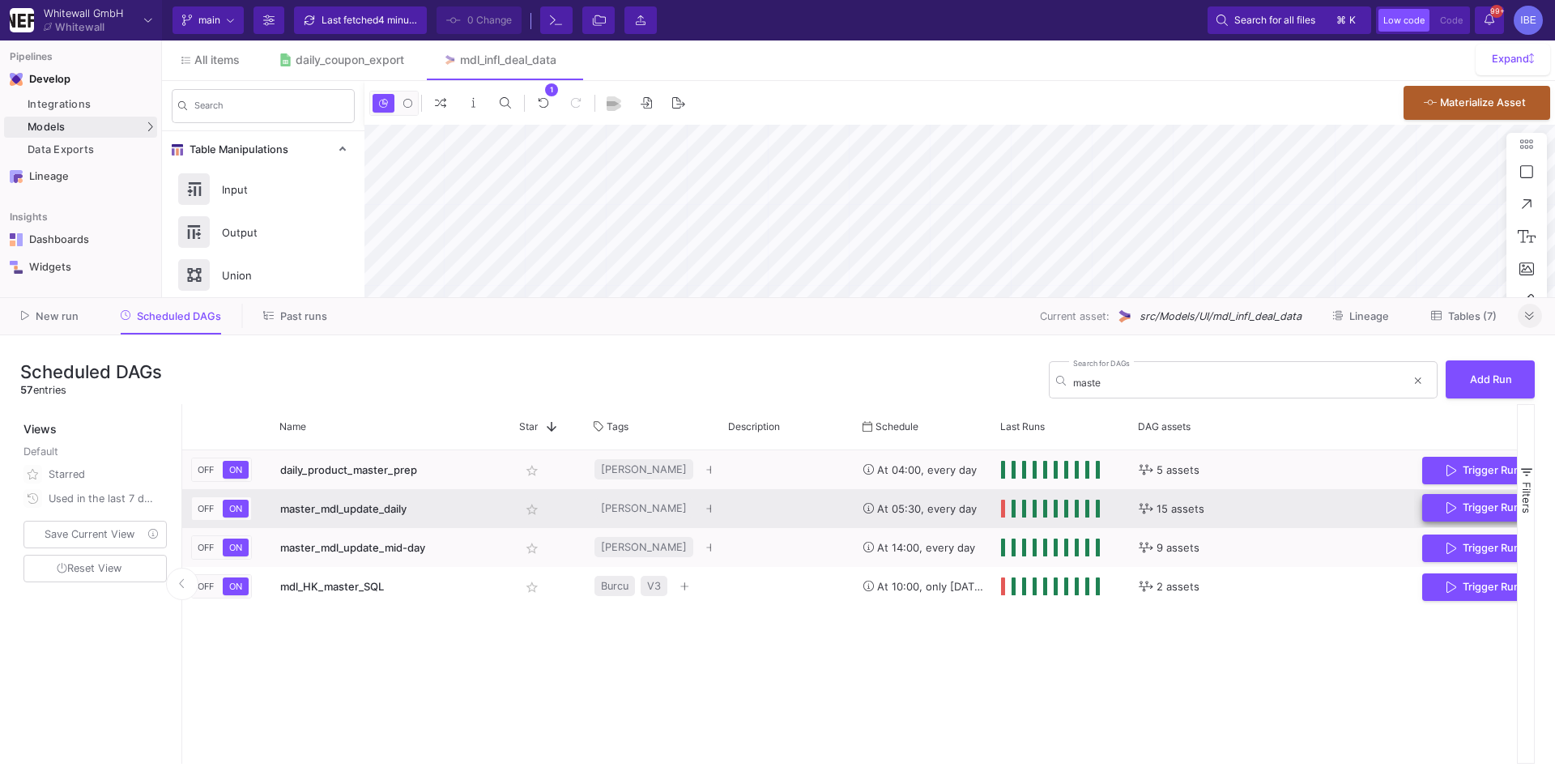
click at [1441, 510] on button "Trigger Run" at bounding box center [1483, 508] width 122 height 28
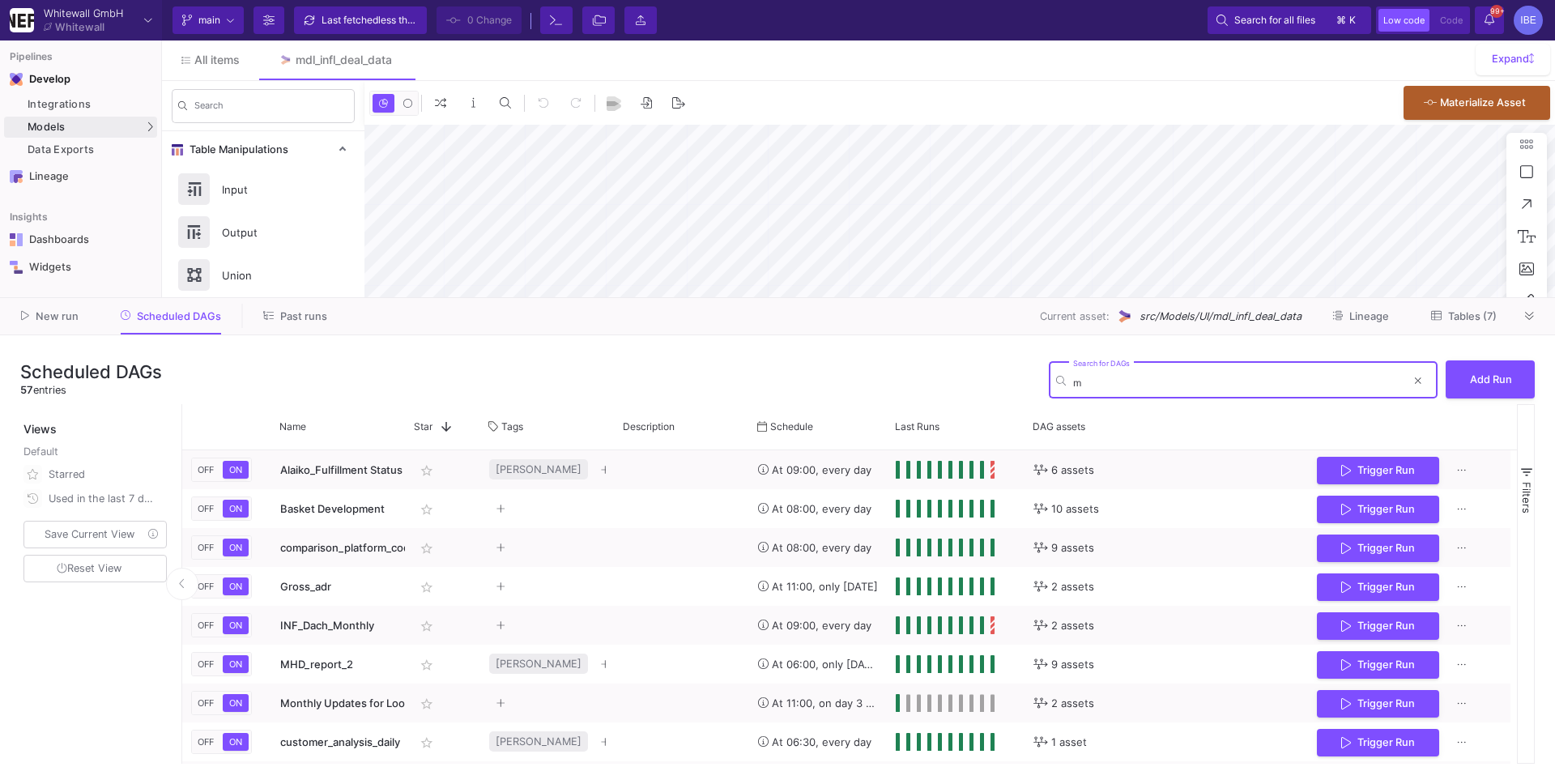
type input "ma"
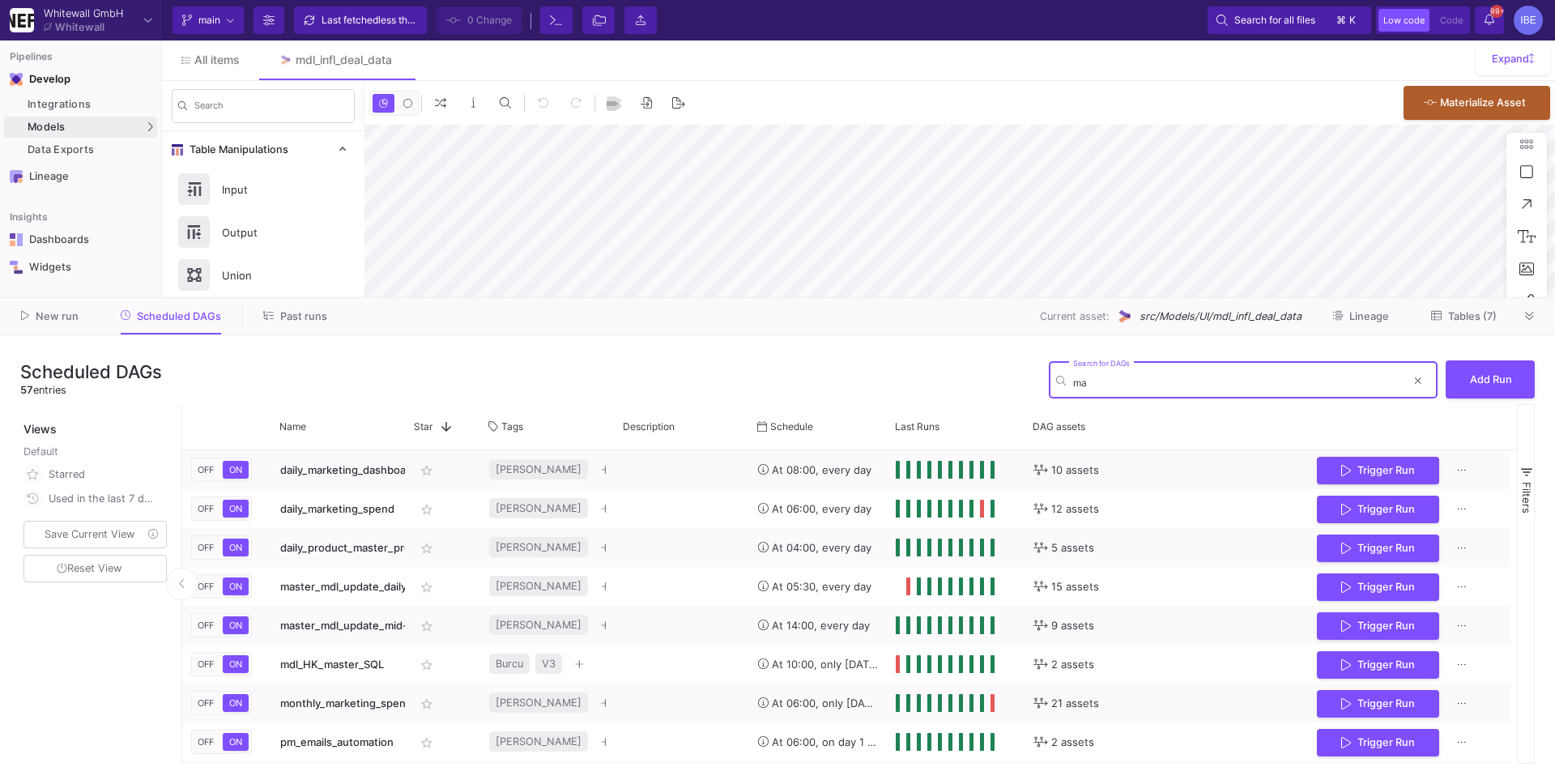
type input "-36"
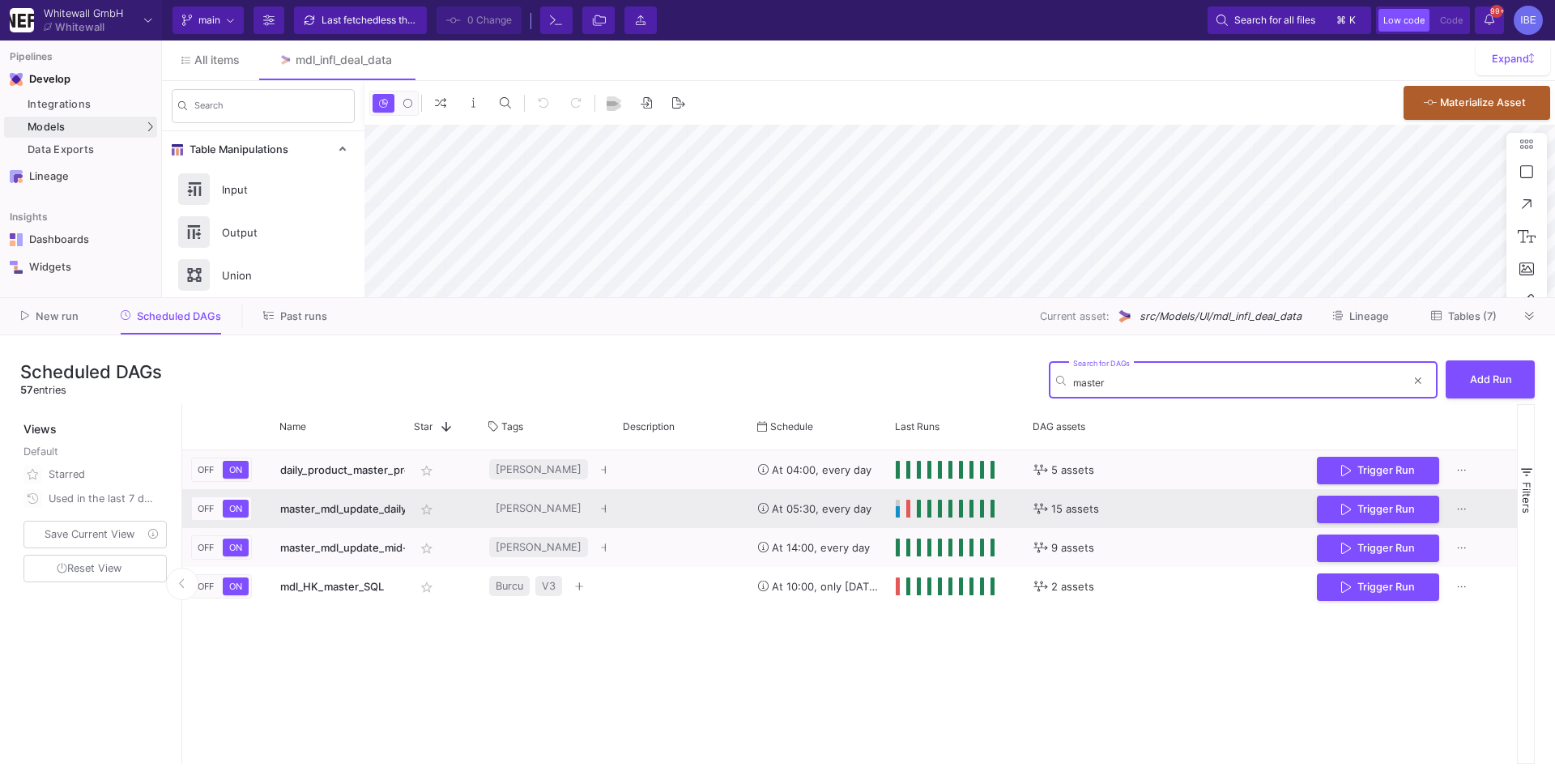
type input "master"
click at [636, 508] on div "Press SPACE to select this row." at bounding box center [682, 508] width 134 height 39
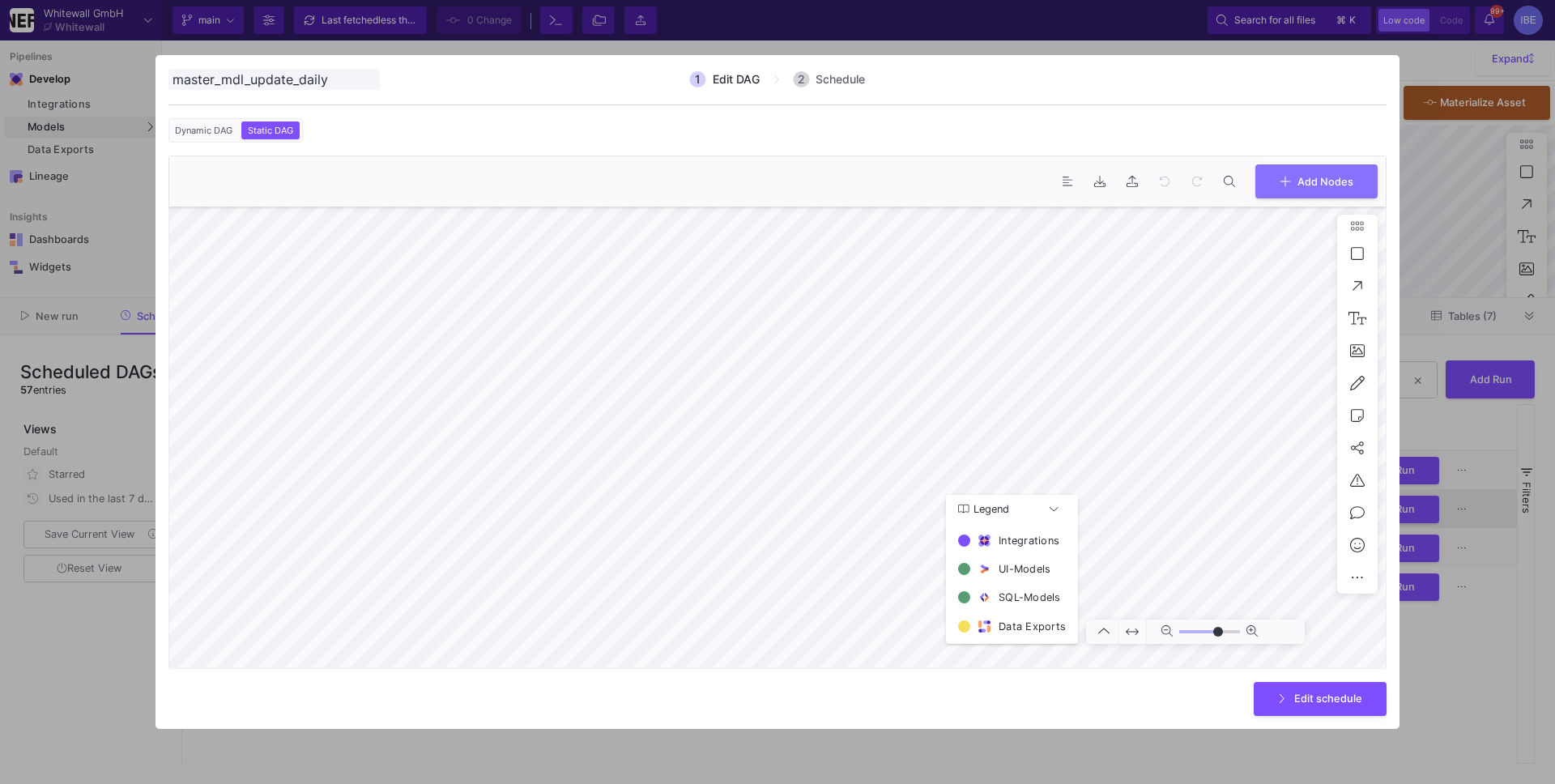
type input "0"
click at [764, 734] on div at bounding box center [778, 392] width 1555 height 784
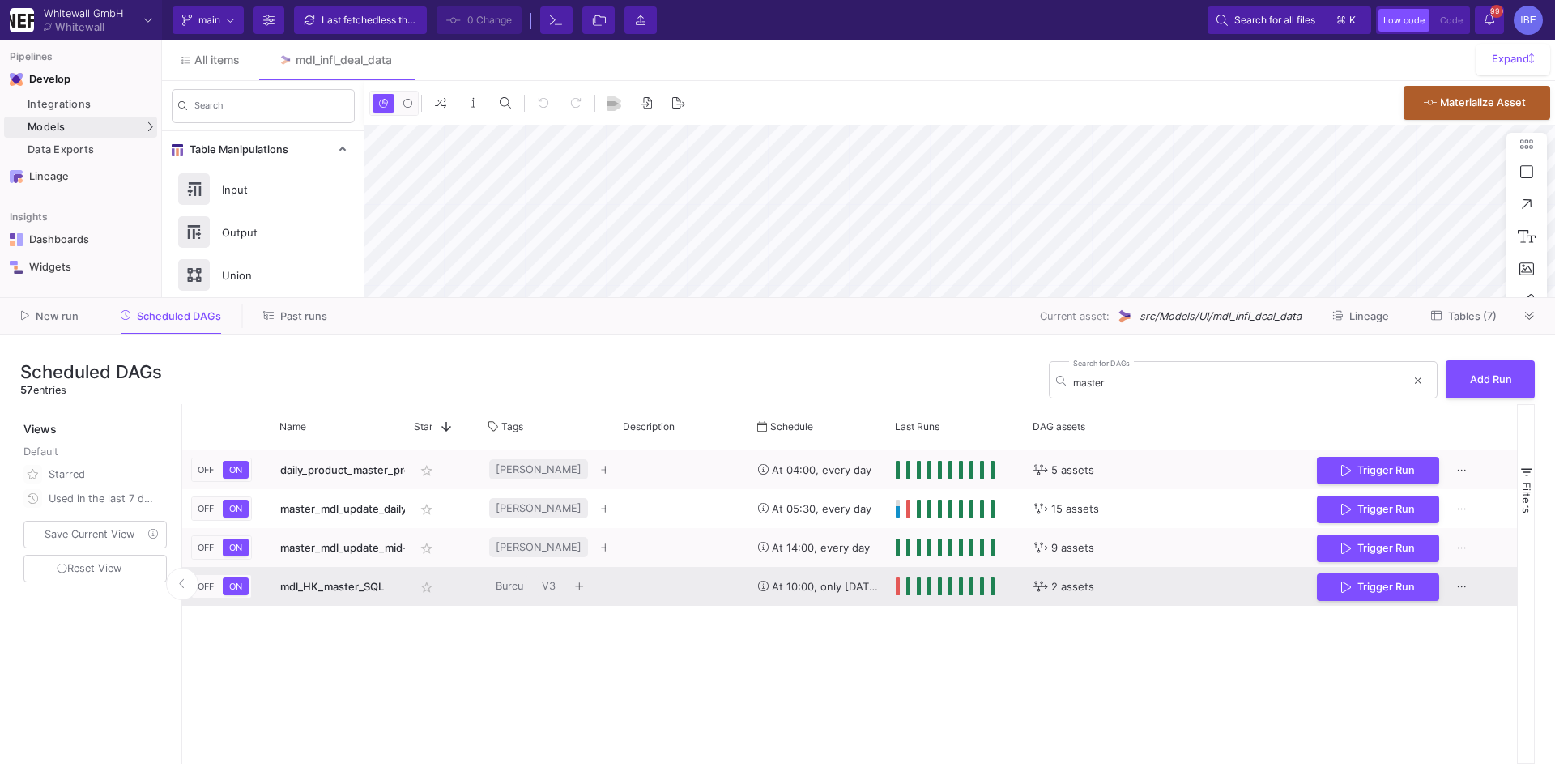
click at [668, 588] on div "Press SPACE to select this row." at bounding box center [682, 586] width 134 height 39
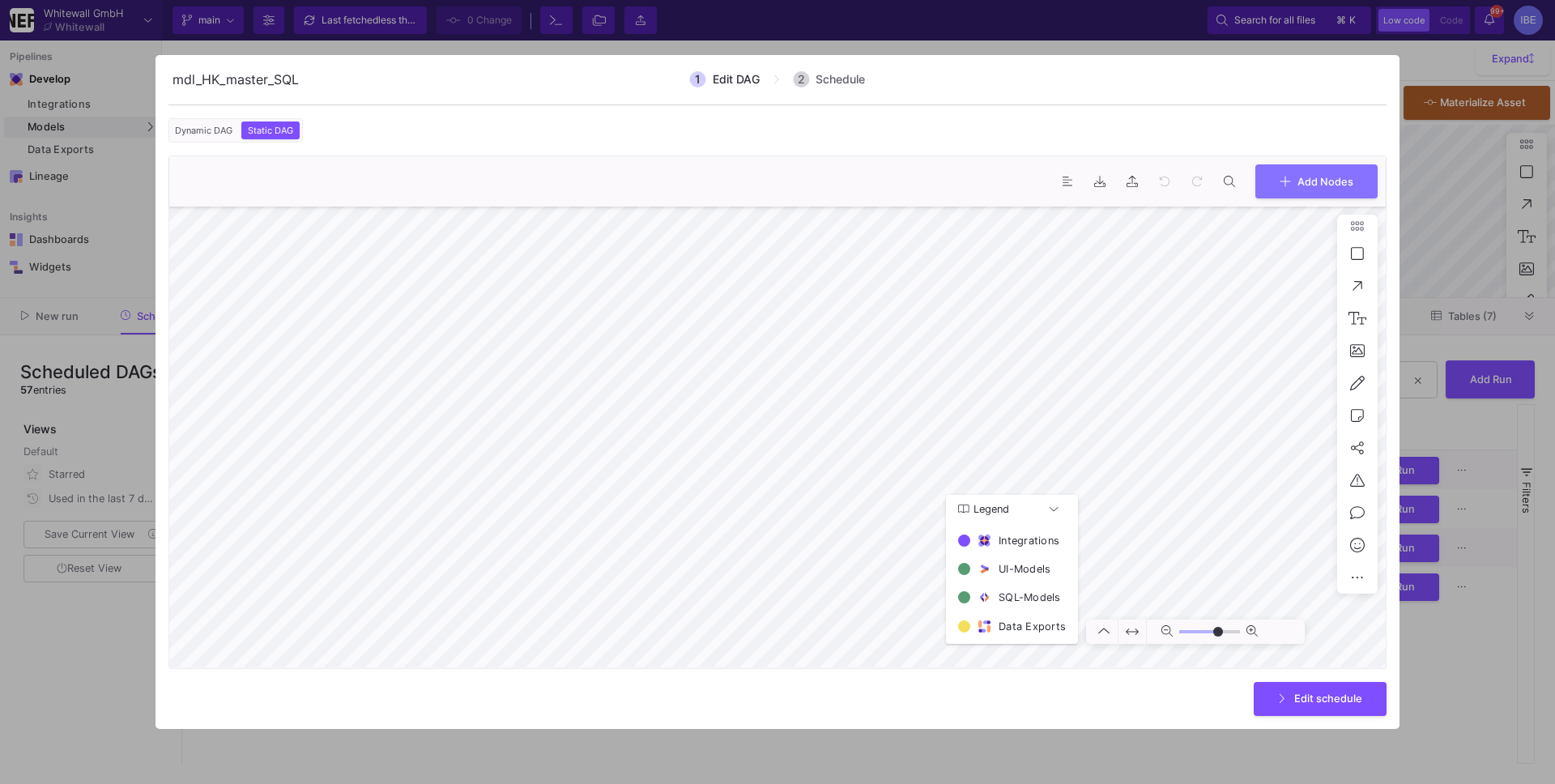
type input "0"
click at [770, 745] on div at bounding box center [778, 392] width 1555 height 784
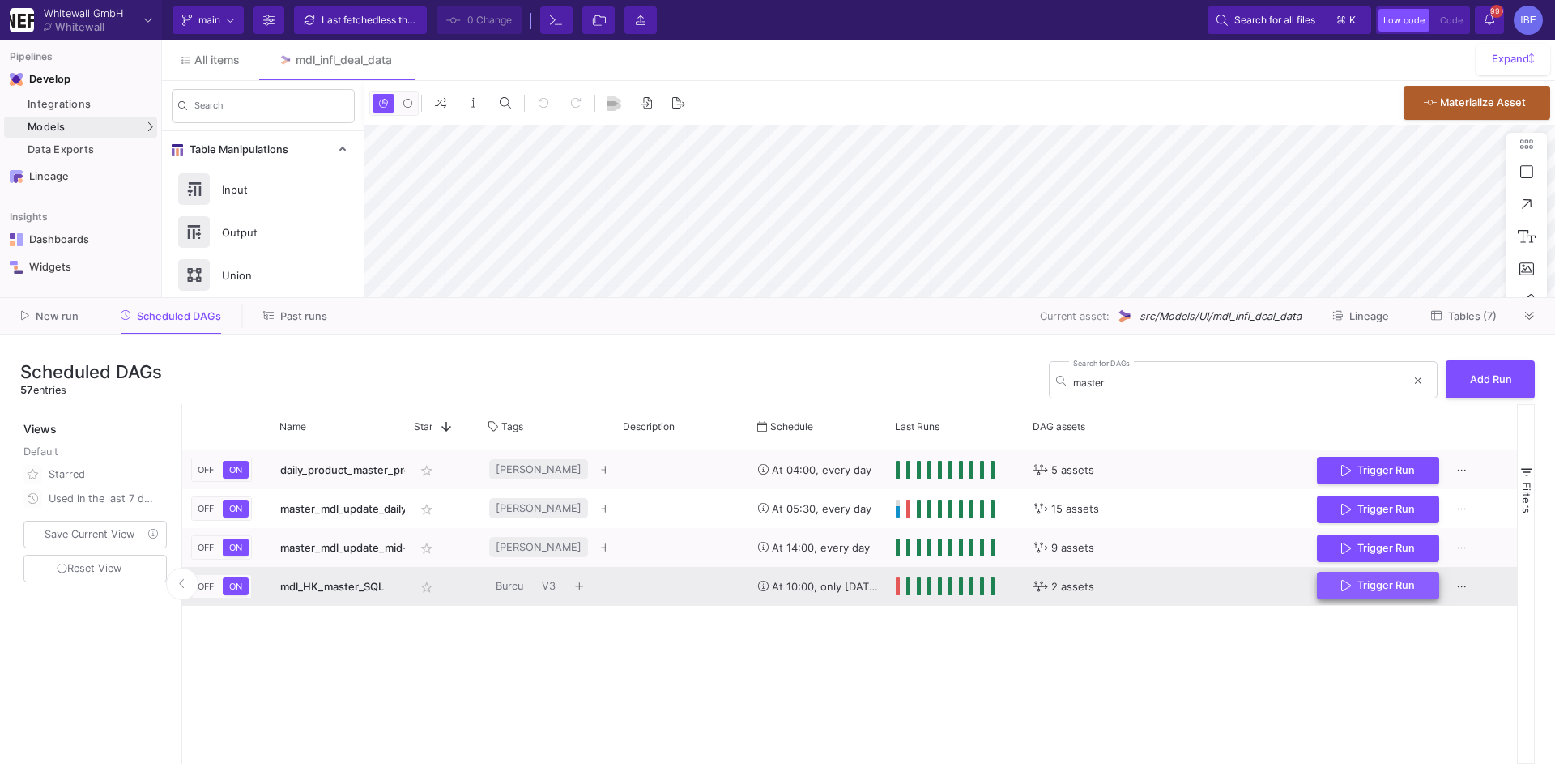
click at [1386, 574] on button "Trigger Run" at bounding box center [1377, 586] width 122 height 28
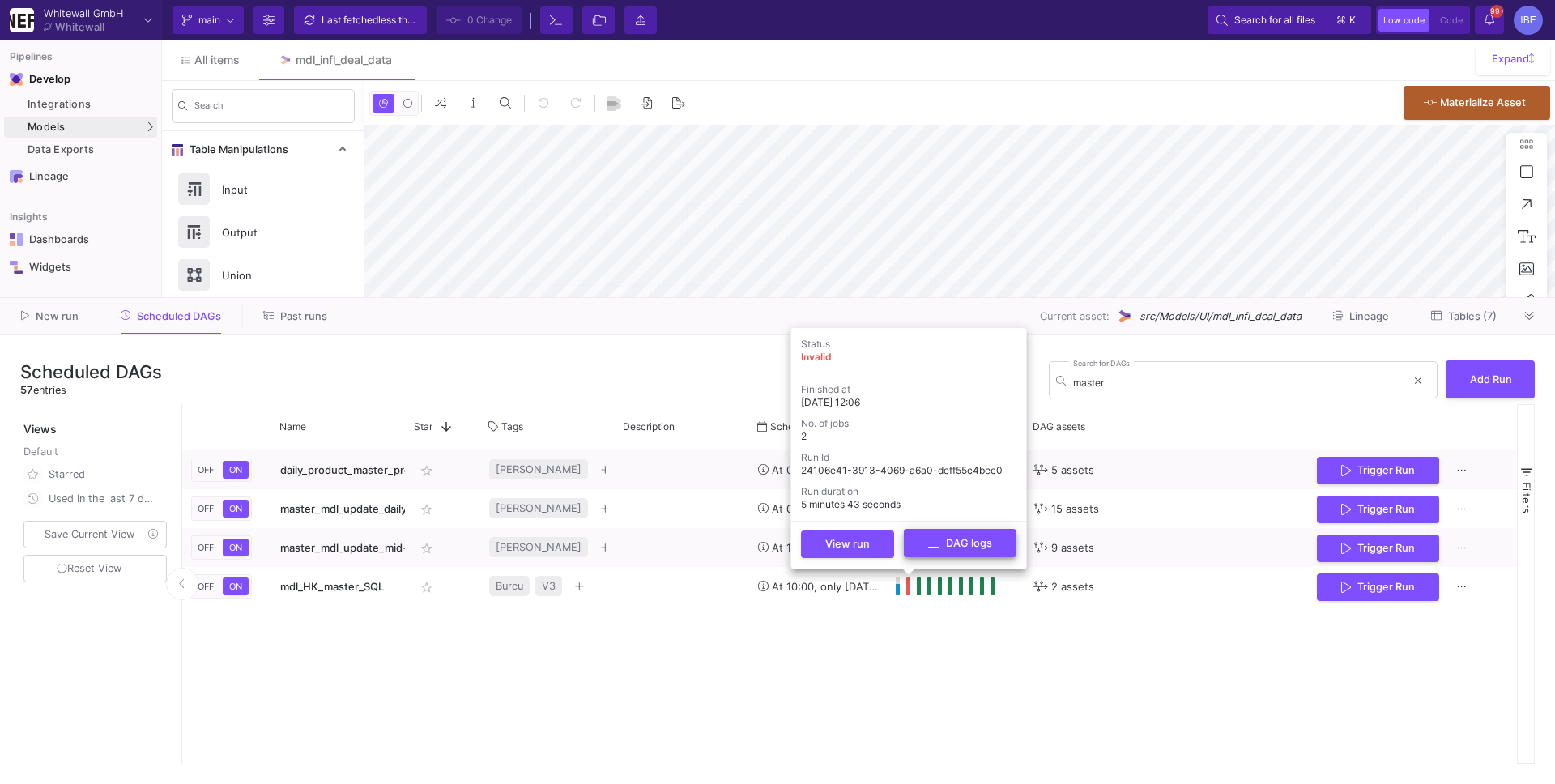
click at [934, 556] on button "DAG logs" at bounding box center [960, 542] width 113 height 28
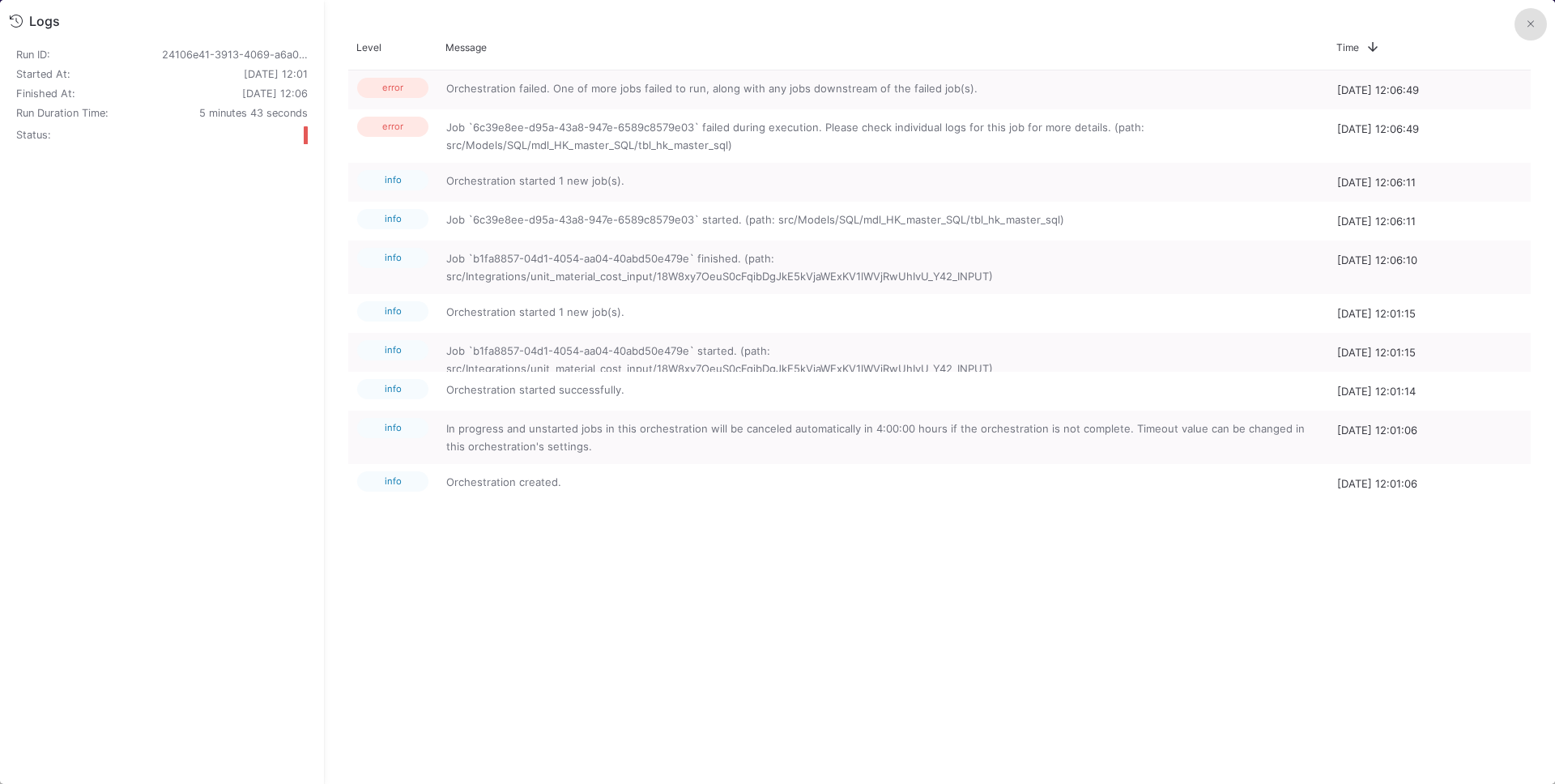
click at [1520, 30] on button at bounding box center [1530, 24] width 32 height 32
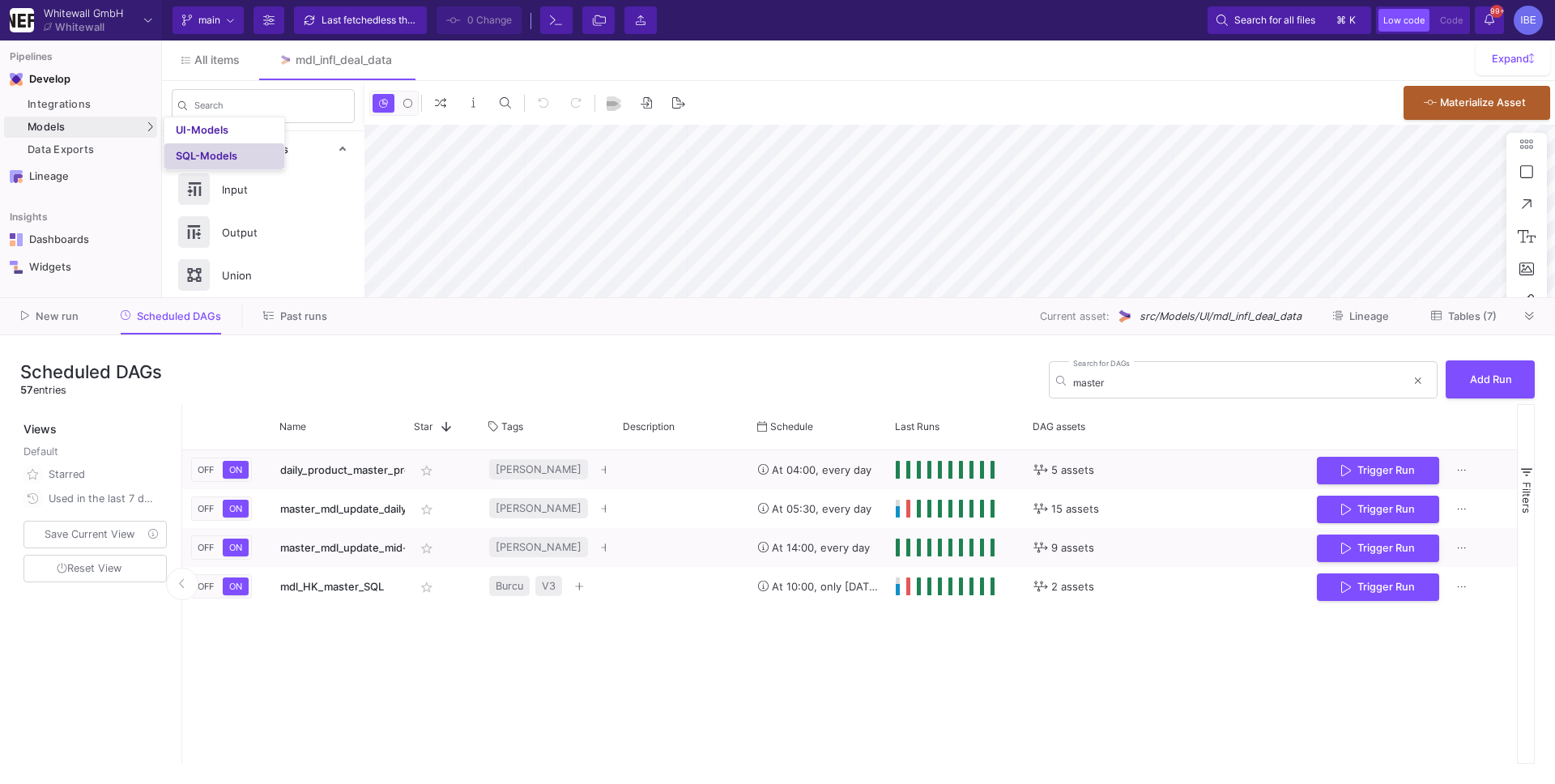
click at [194, 149] on div "SQL-Models" at bounding box center [206, 156] width 61 height 13
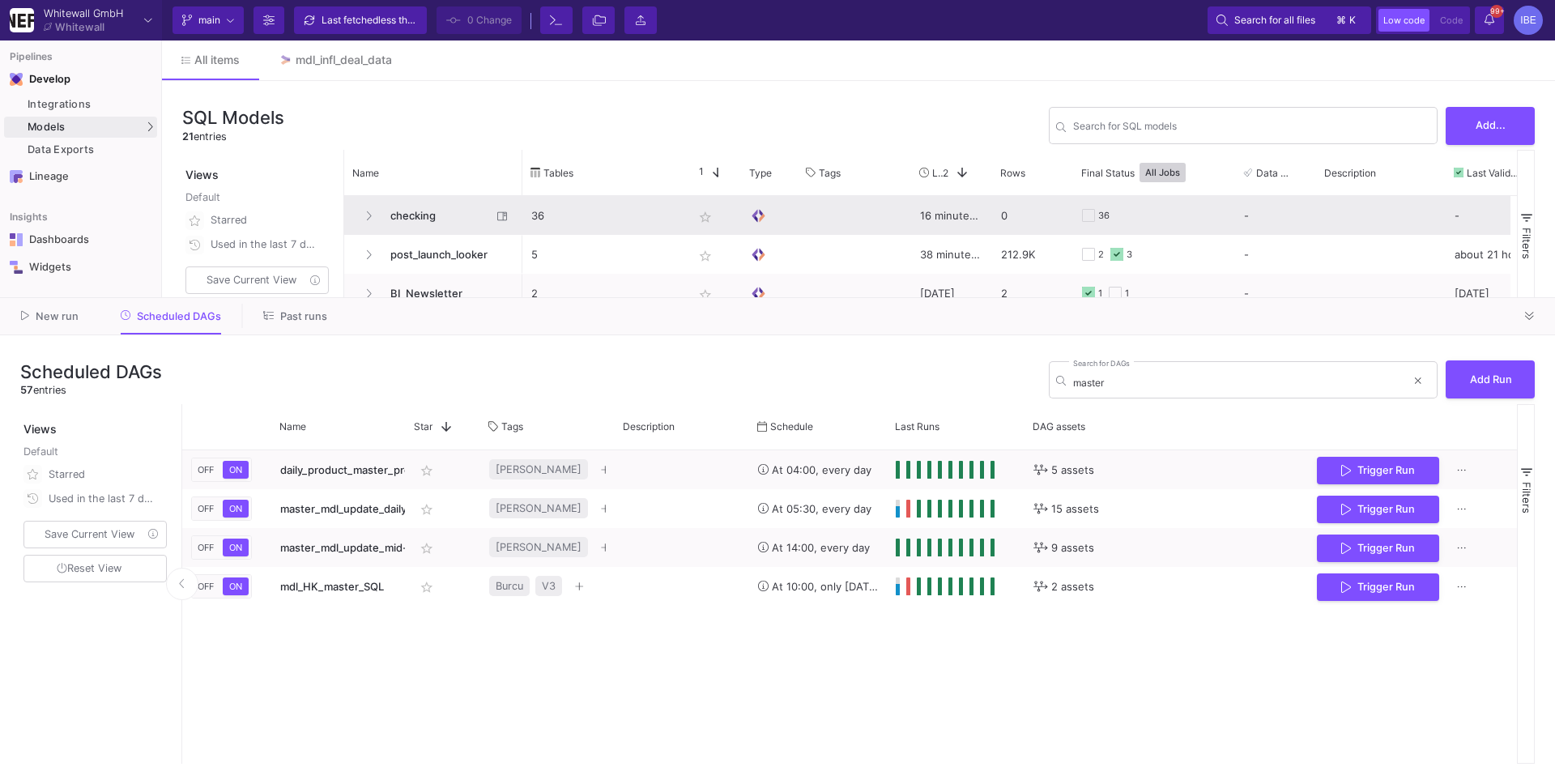
click at [449, 226] on span "checking" at bounding box center [436, 215] width 111 height 38
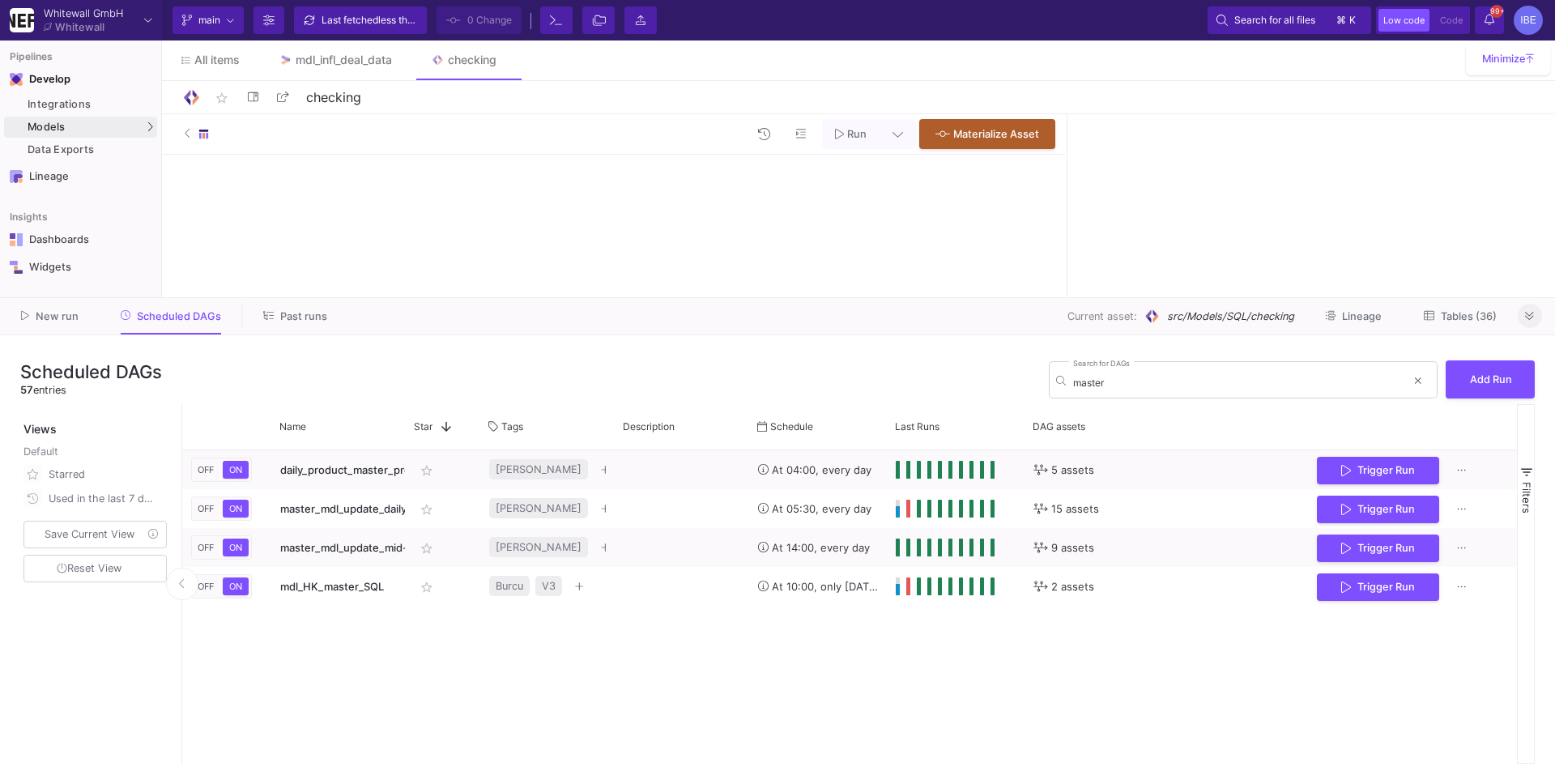
click at [1538, 321] on button at bounding box center [1530, 316] width 24 height 24
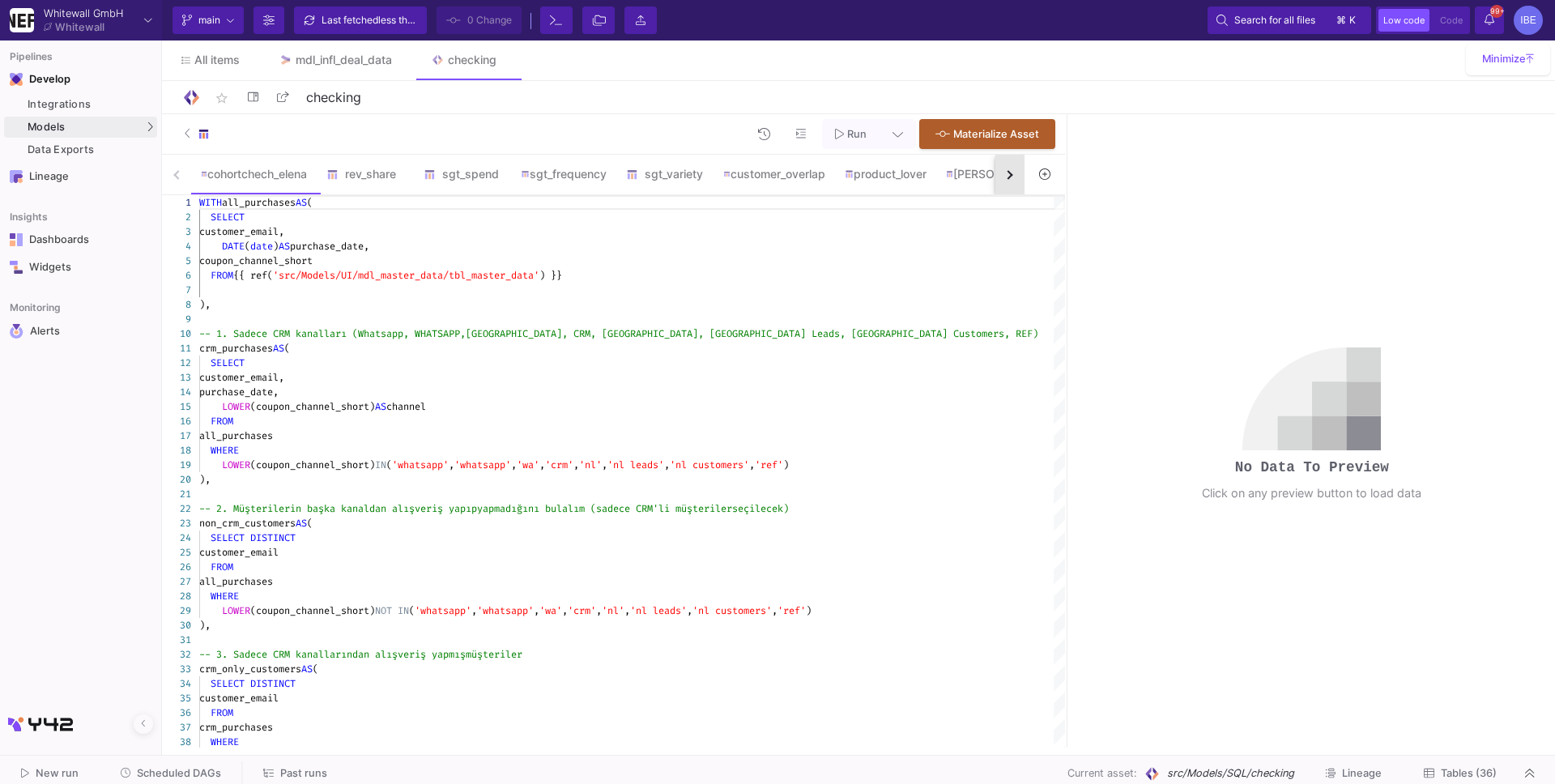
click at [1014, 169] on button "button" at bounding box center [1009, 174] width 29 height 39
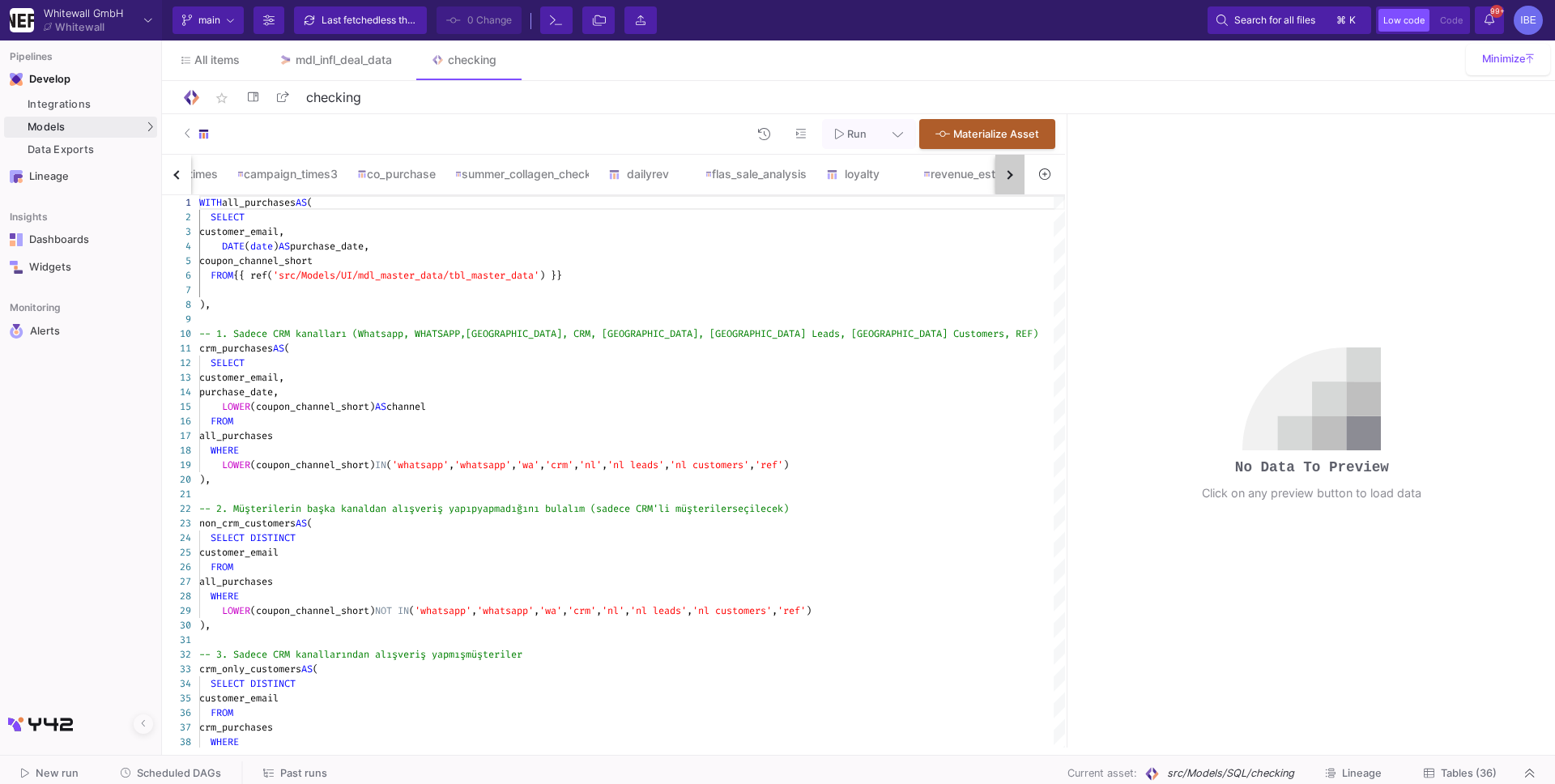
click at [1014, 169] on button "button" at bounding box center [1009, 174] width 29 height 39
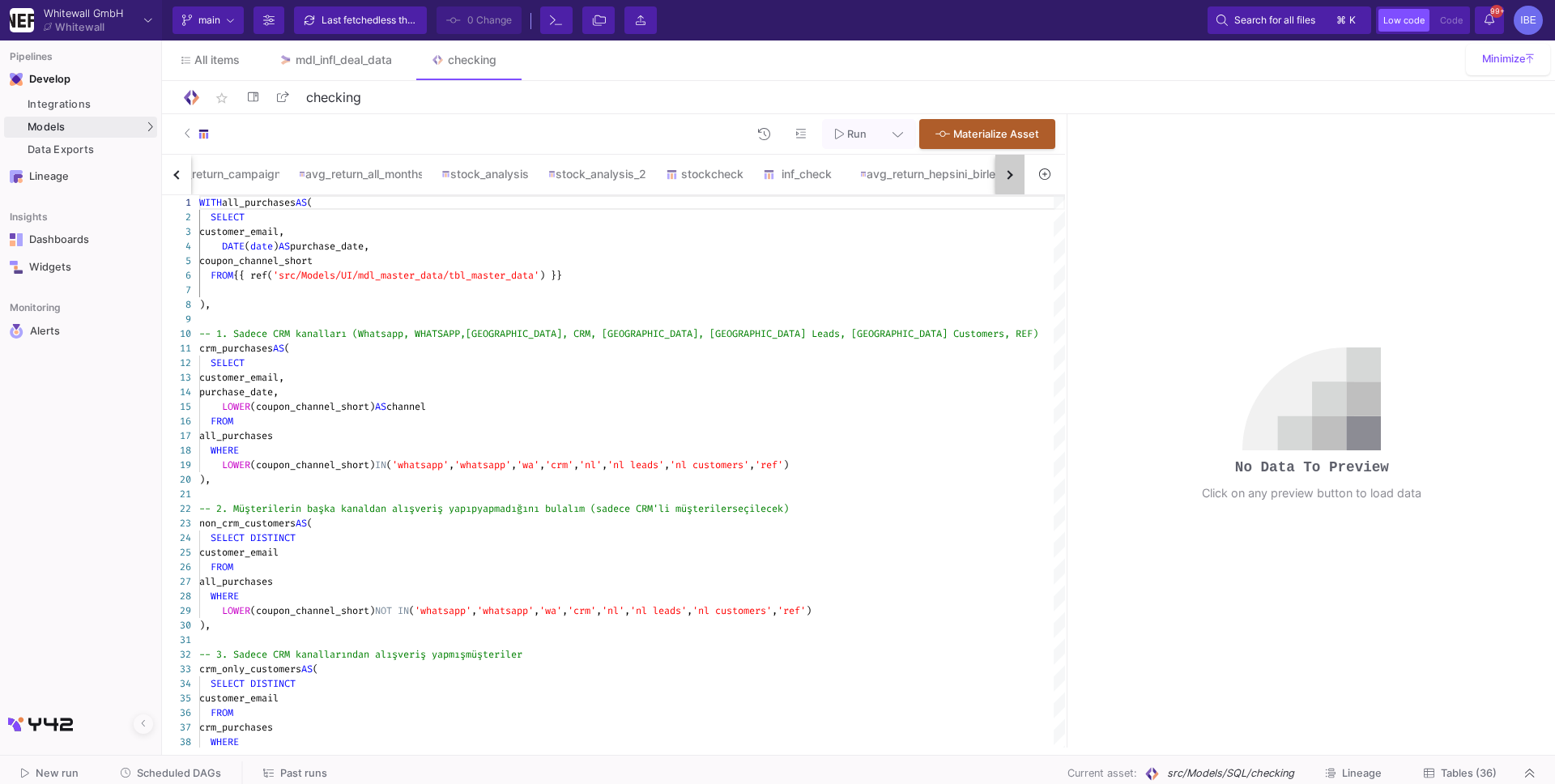
click at [1014, 169] on button "button" at bounding box center [1009, 174] width 29 height 39
click at [1013, 169] on button "button" at bounding box center [1009, 174] width 29 height 39
click at [1013, 169] on div "cohortchech_elena rev_share sgt_spend sgt_frequency sgt_variety customer_overla…" at bounding box center [592, 174] width 862 height 40
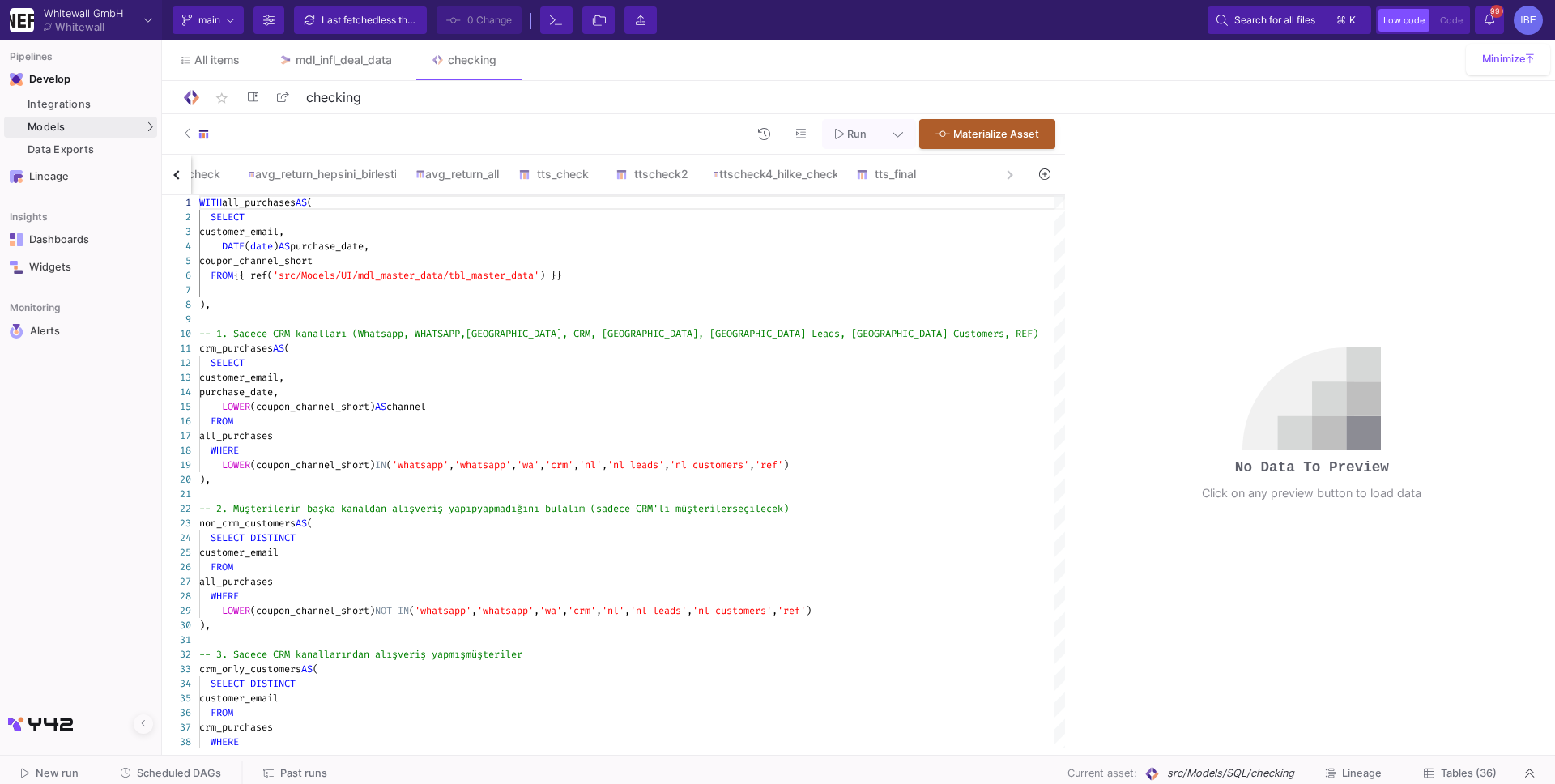
click at [1013, 169] on div "cohortchech_elena rev_share sgt_spend sgt_frequency sgt_variety customer_overla…" at bounding box center [592, 174] width 862 height 40
click at [820, 189] on div "ttscheck4_hilke_check" at bounding box center [775, 173] width 143 height 39
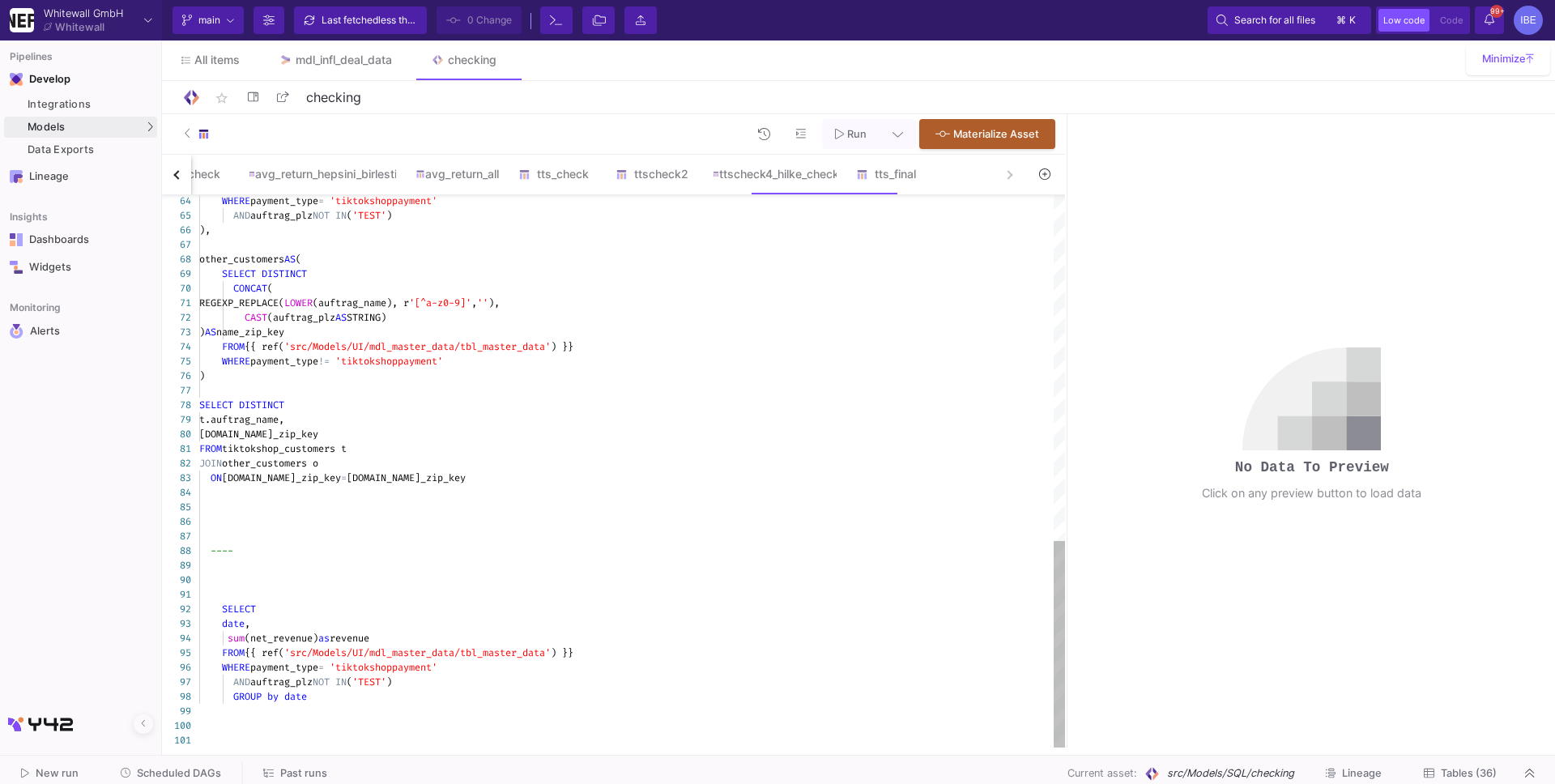
type textarea "SELECT date, sum(net_revenue) as revenue FROM {{ ref('src/Models/UI/mdl_master_…"
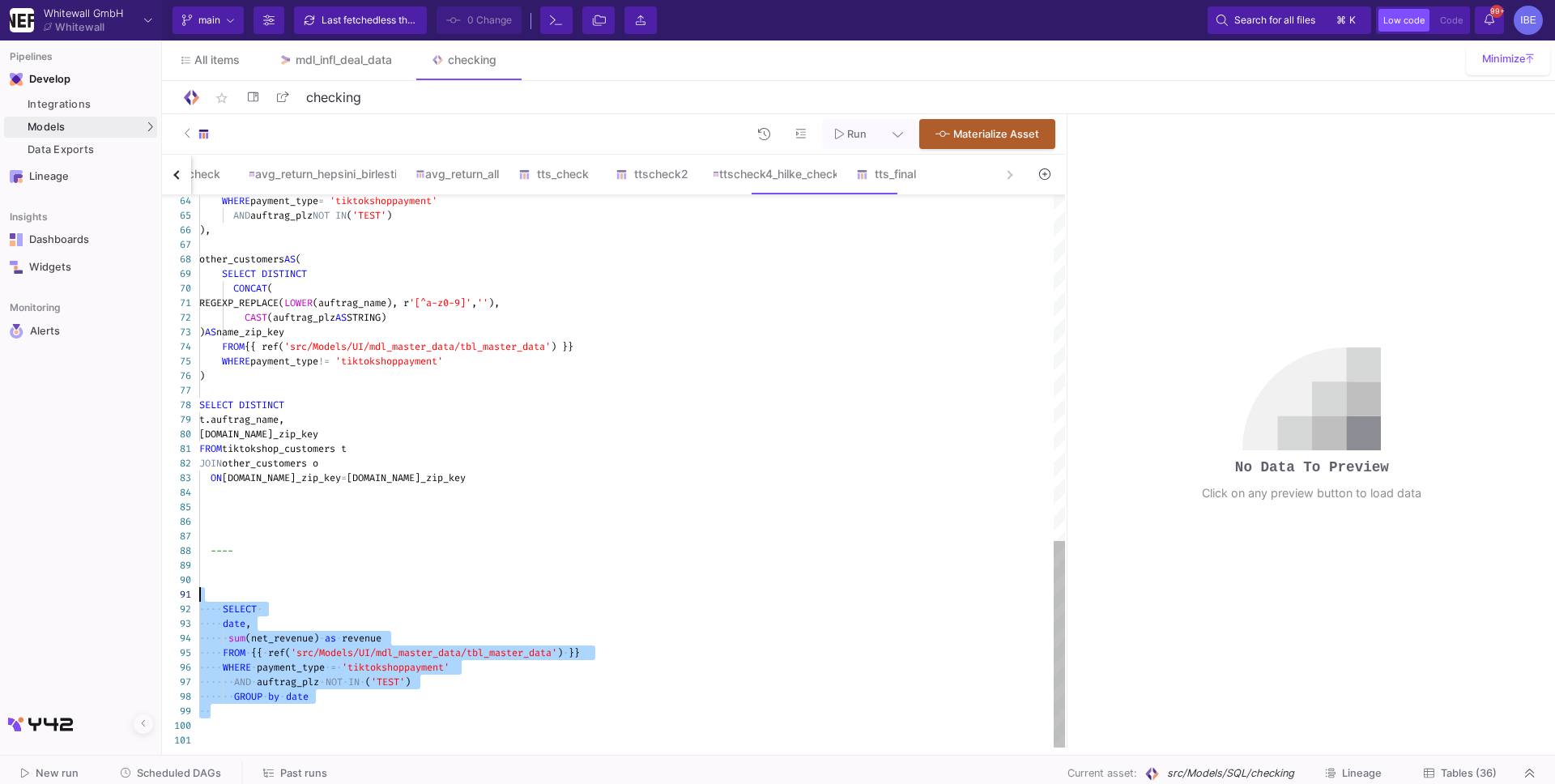
drag, startPoint x: 392, startPoint y: 706, endPoint x: 196, endPoint y: 596, distance: 224.8
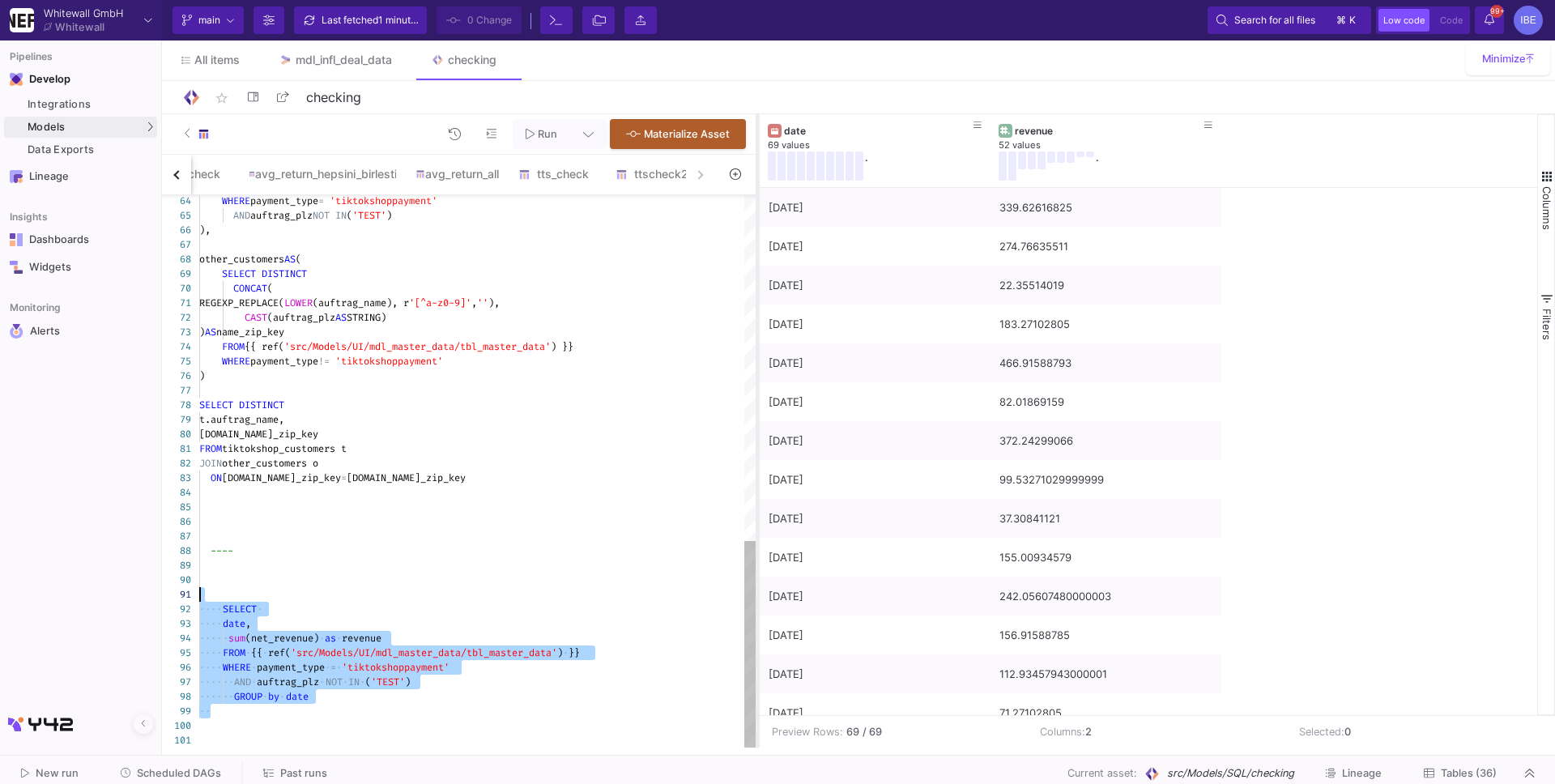
drag, startPoint x: 1064, startPoint y: 400, endPoint x: 751, endPoint y: 400, distance: 313.0
click at [756, 400] on div at bounding box center [758, 430] width 4 height 633
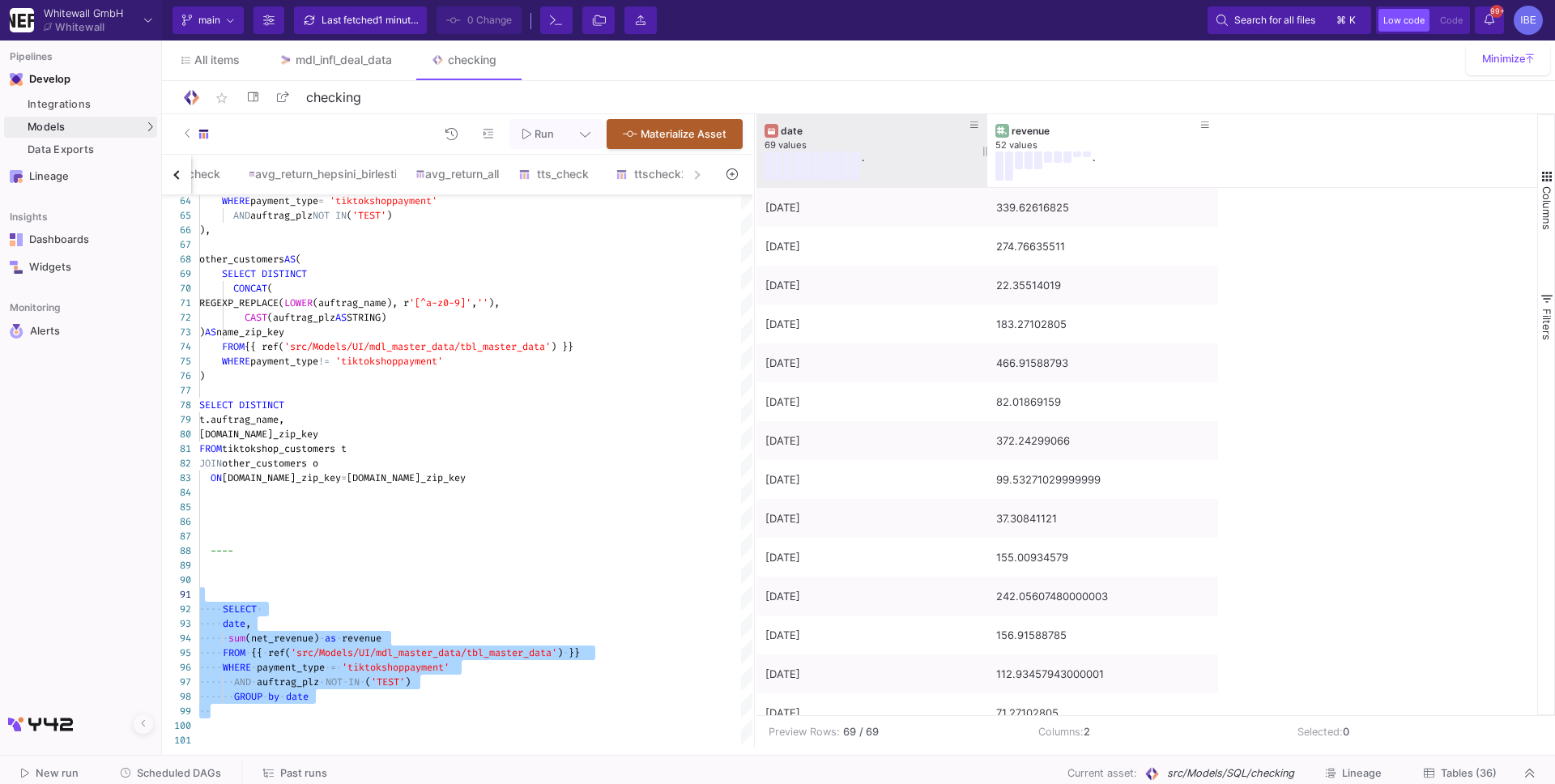
click at [892, 166] on div "." at bounding box center [859, 165] width 190 height 29
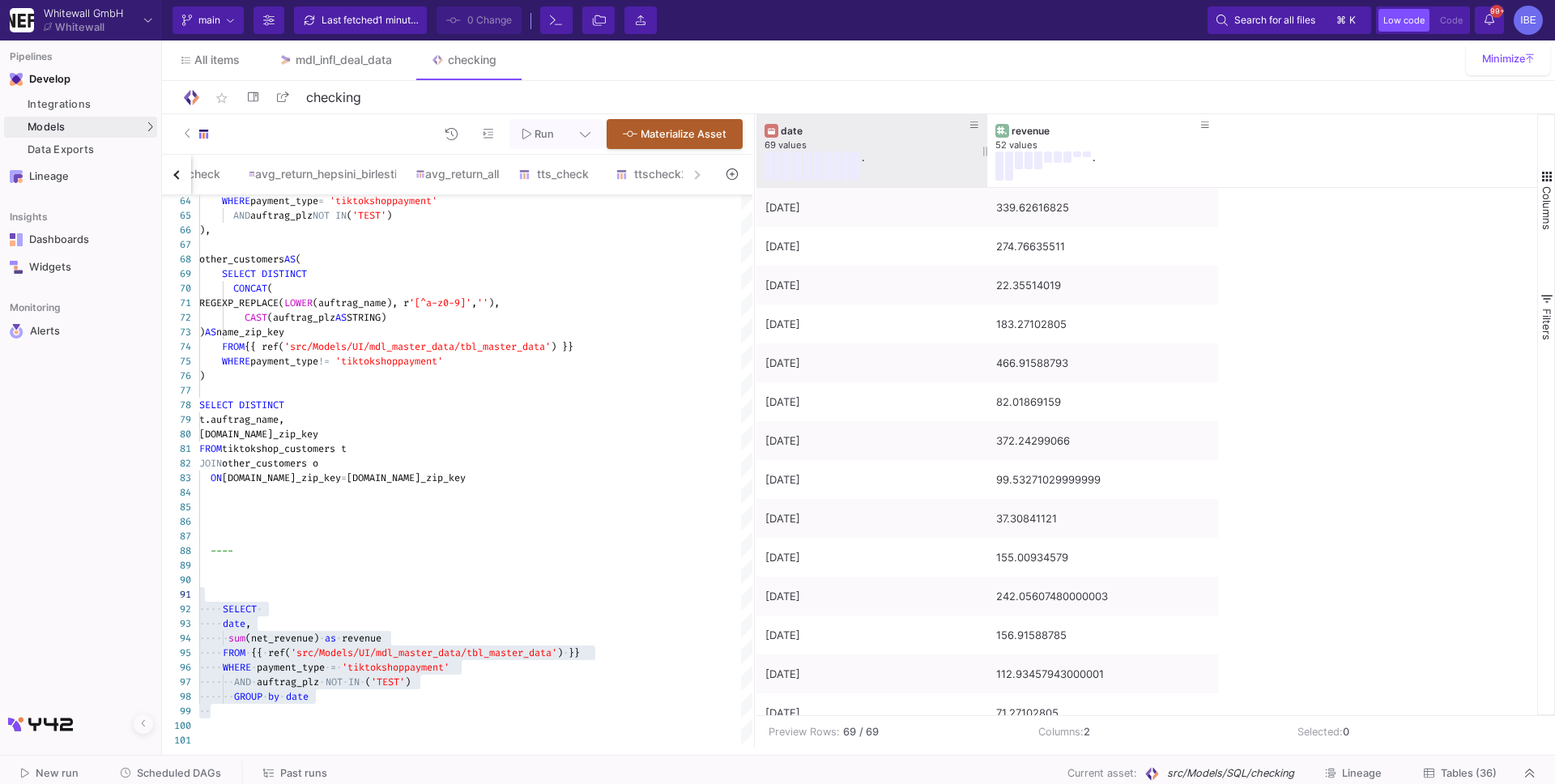
click at [892, 166] on div "." at bounding box center [859, 165] width 190 height 29
click at [926, 114] on div "date 69 values ." at bounding box center [872, 150] width 214 height 73
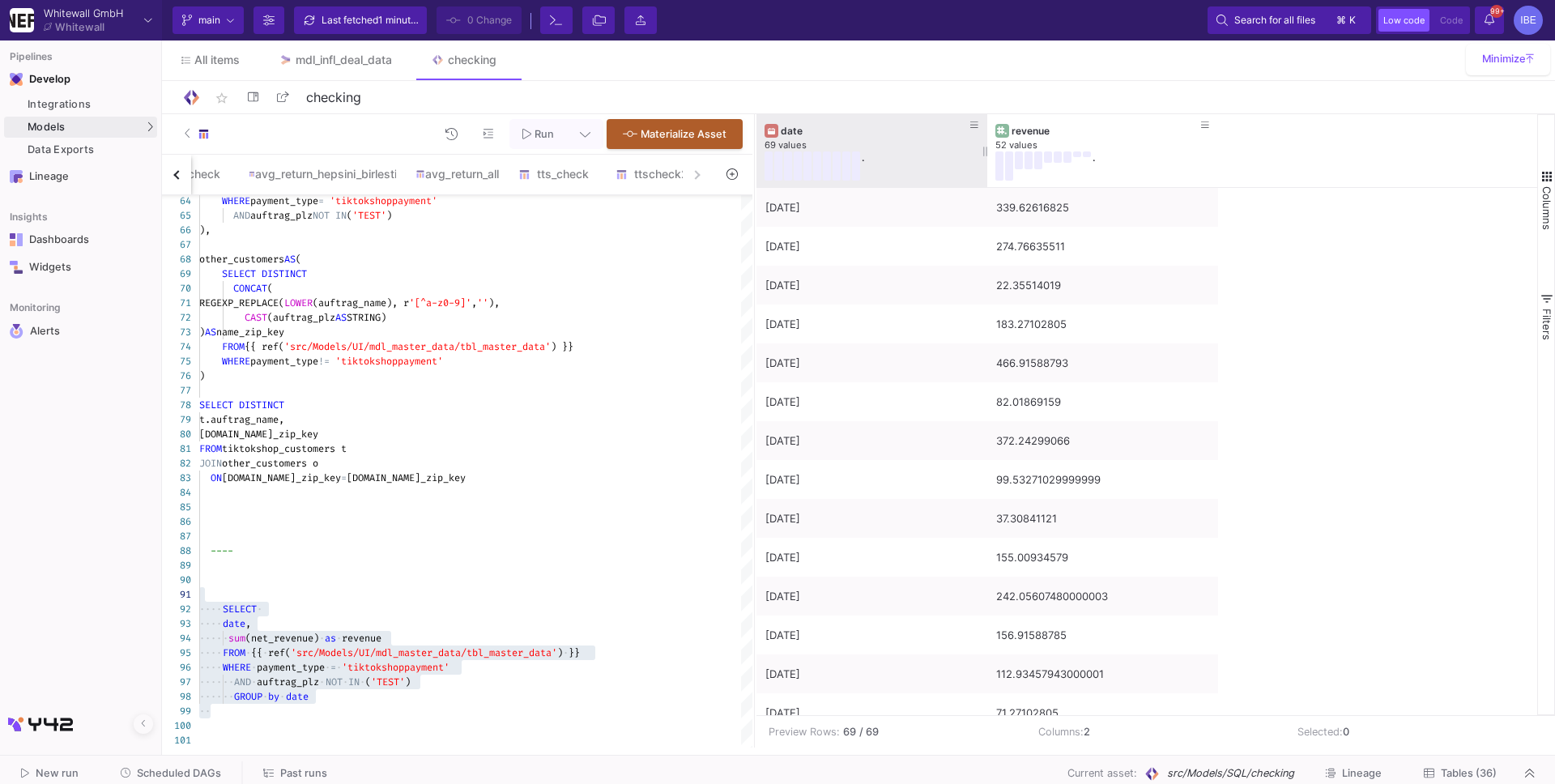
click at [939, 132] on div "date" at bounding box center [875, 131] width 190 height 12
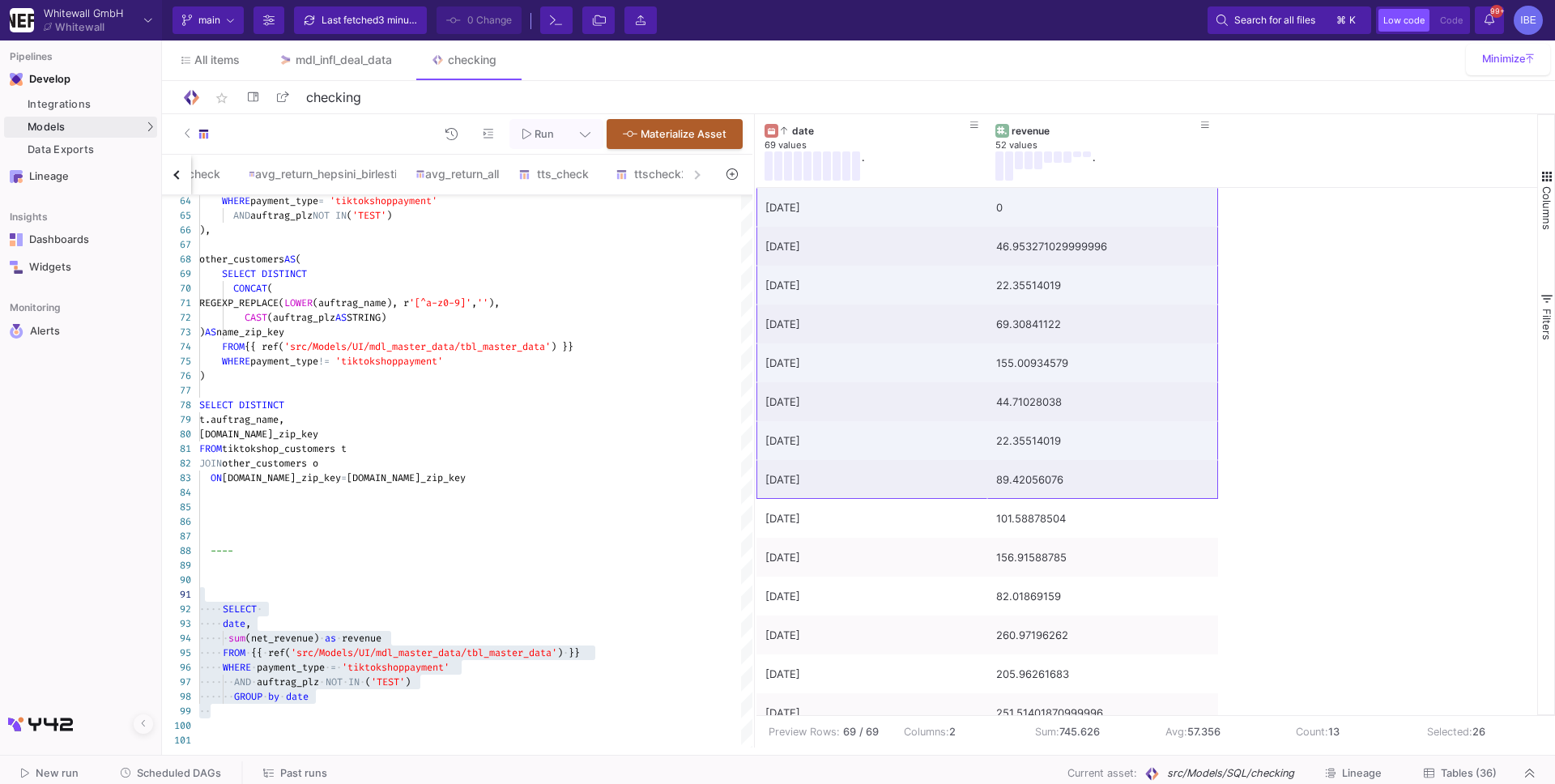
scroll to position [259, 0]
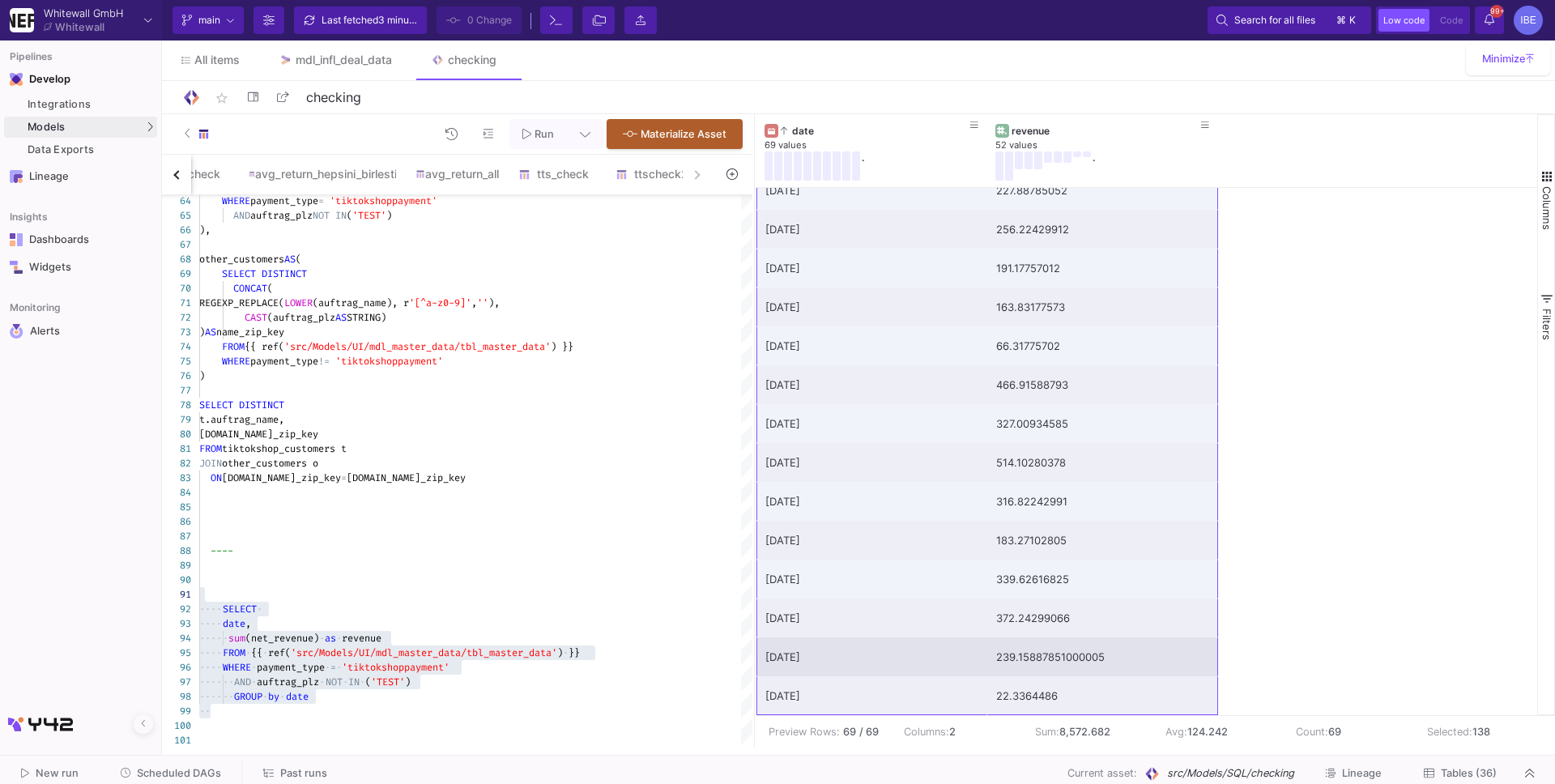
drag, startPoint x: 923, startPoint y: 208, endPoint x: 1128, endPoint y: 674, distance: 509.1
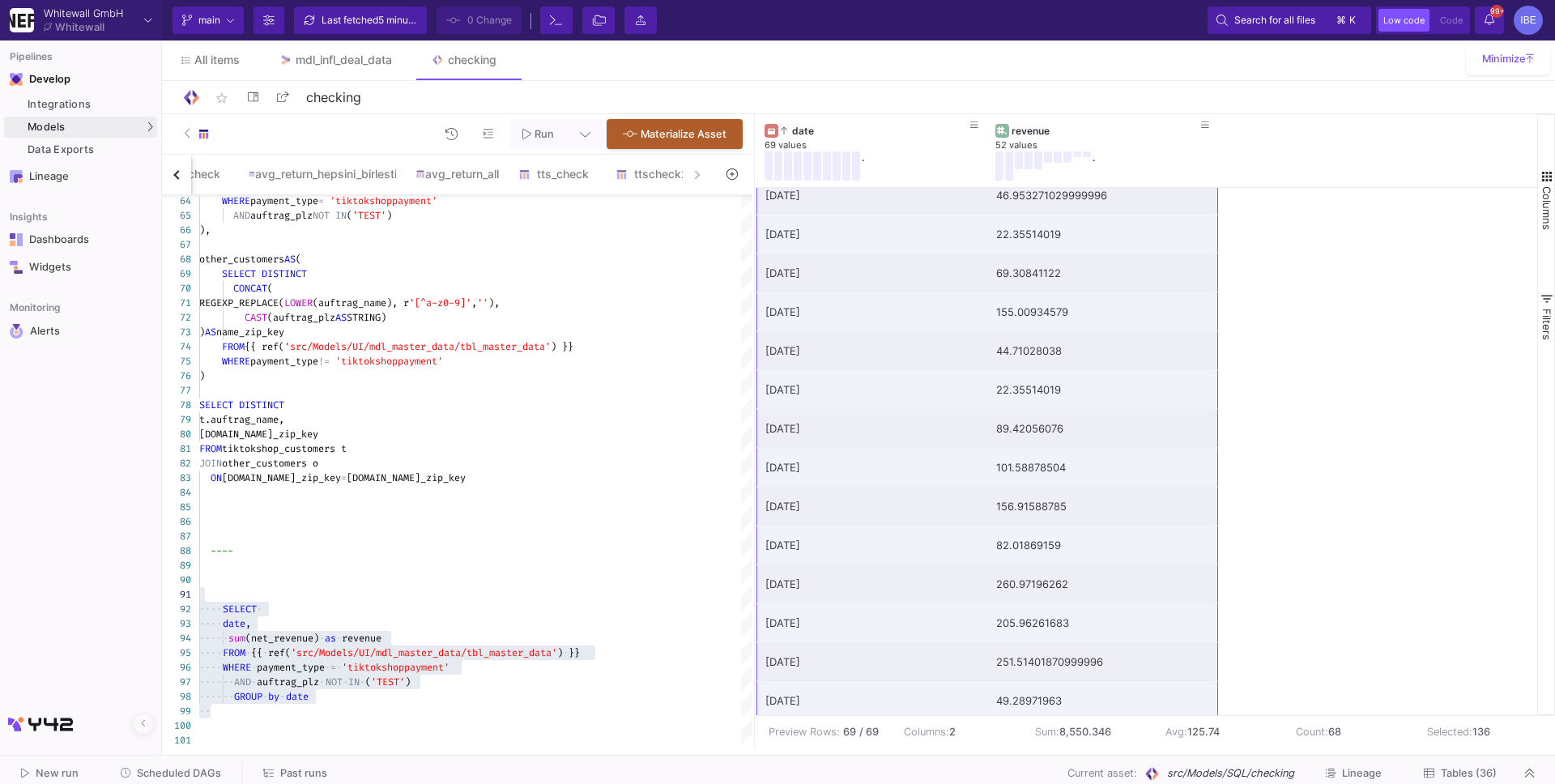
scroll to position [122, 0]
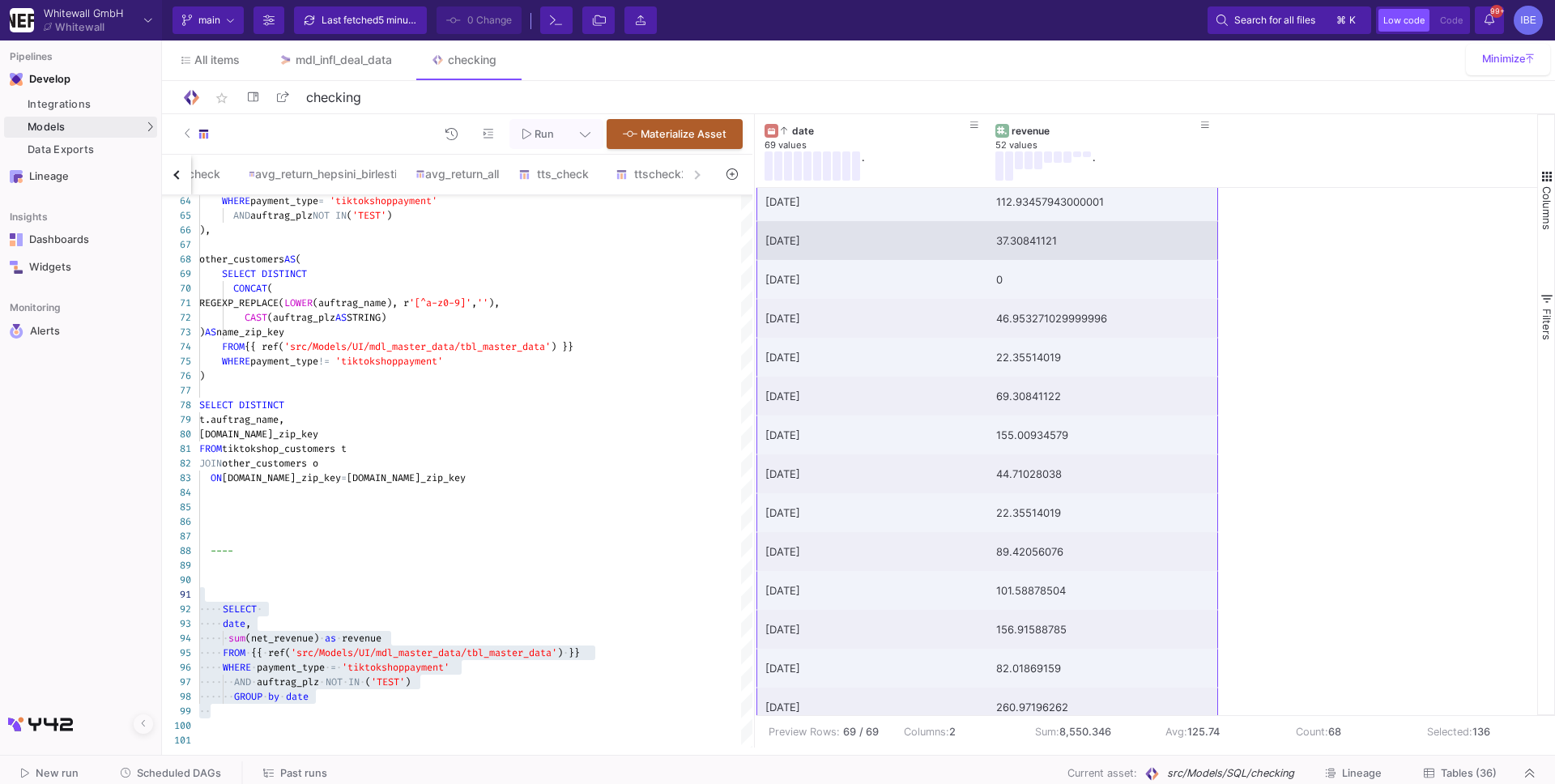
click at [1018, 226] on div "37.30841121" at bounding box center [1102, 241] width 212 height 38
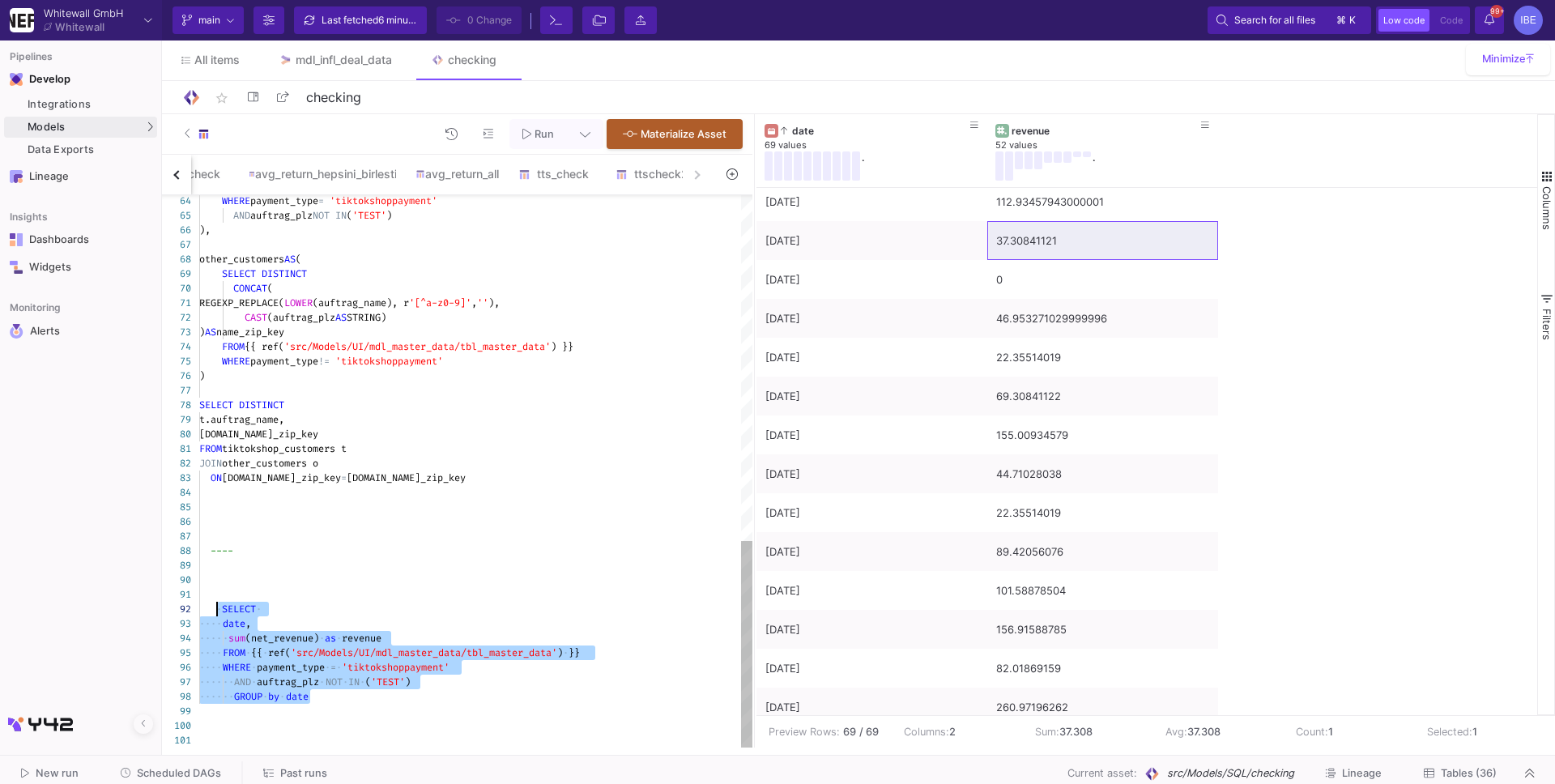
drag, startPoint x: 333, startPoint y: 694, endPoint x: 216, endPoint y: 614, distance: 141.7
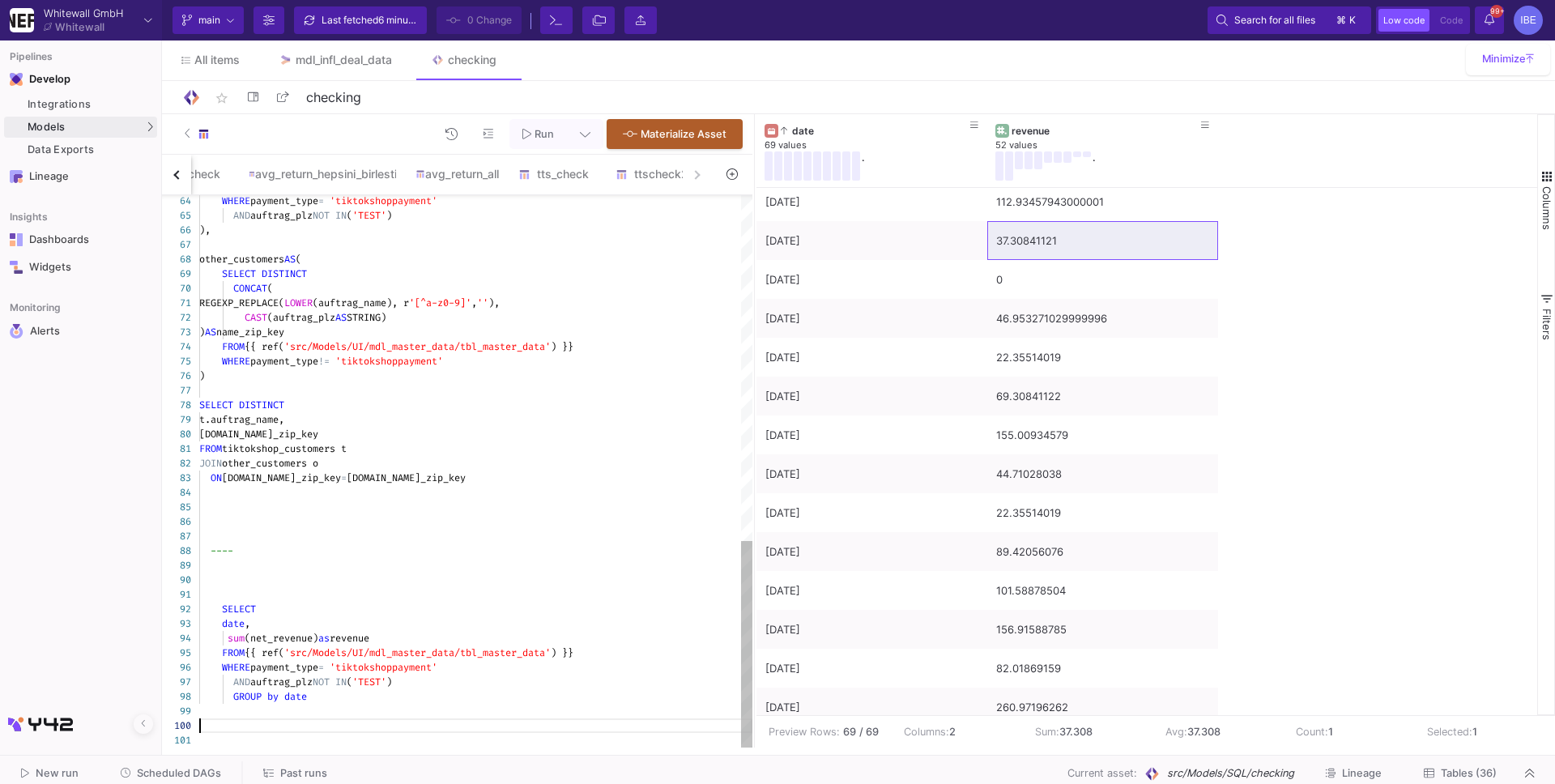
click at [296, 729] on div at bounding box center [476, 726] width 553 height 15
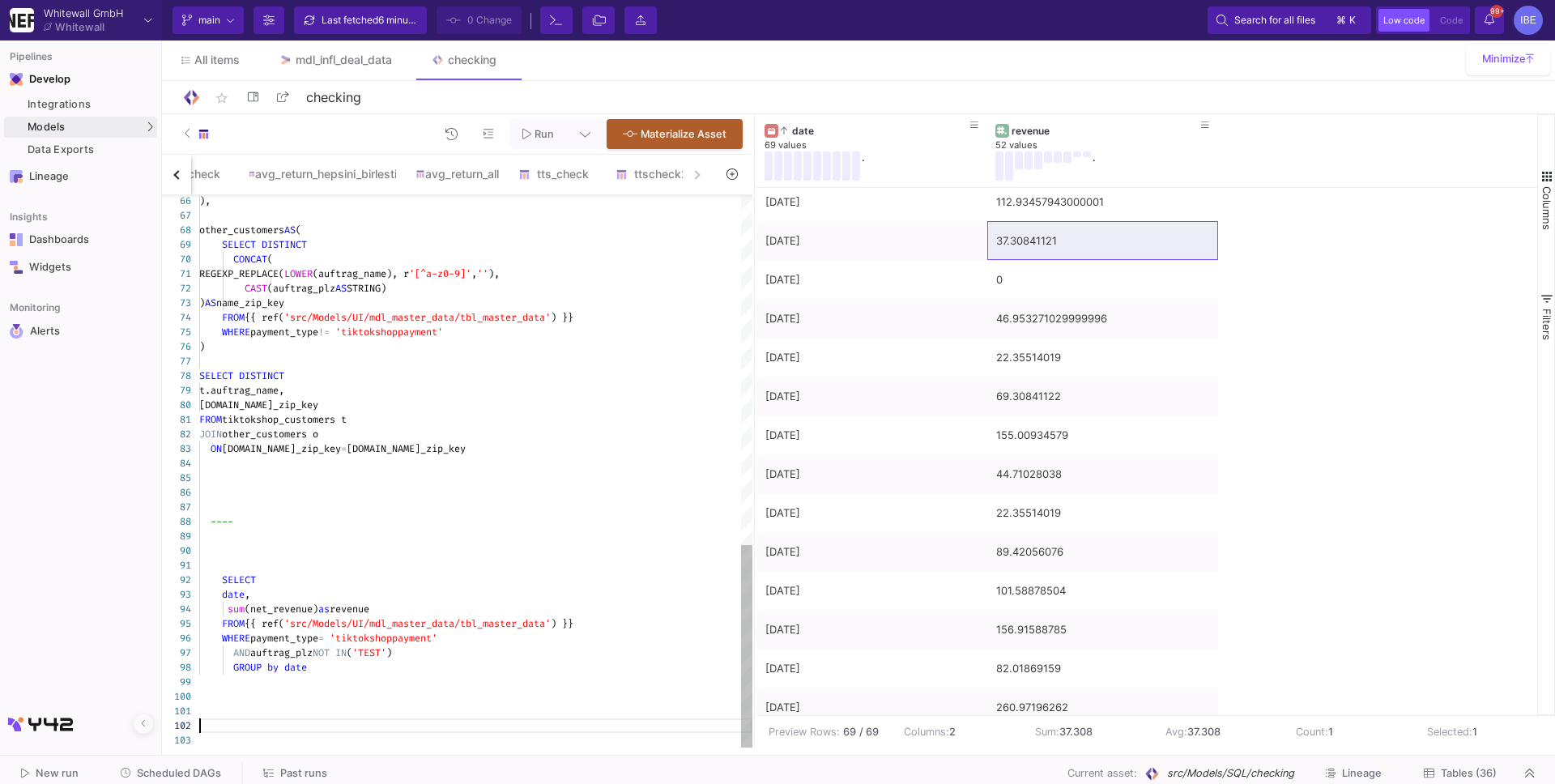
scroll to position [14, 0]
paste textarea "SELECT date, sum(net_revenue) as revenue FROM {{ ref('src/Models/UI/mdl_master_…"
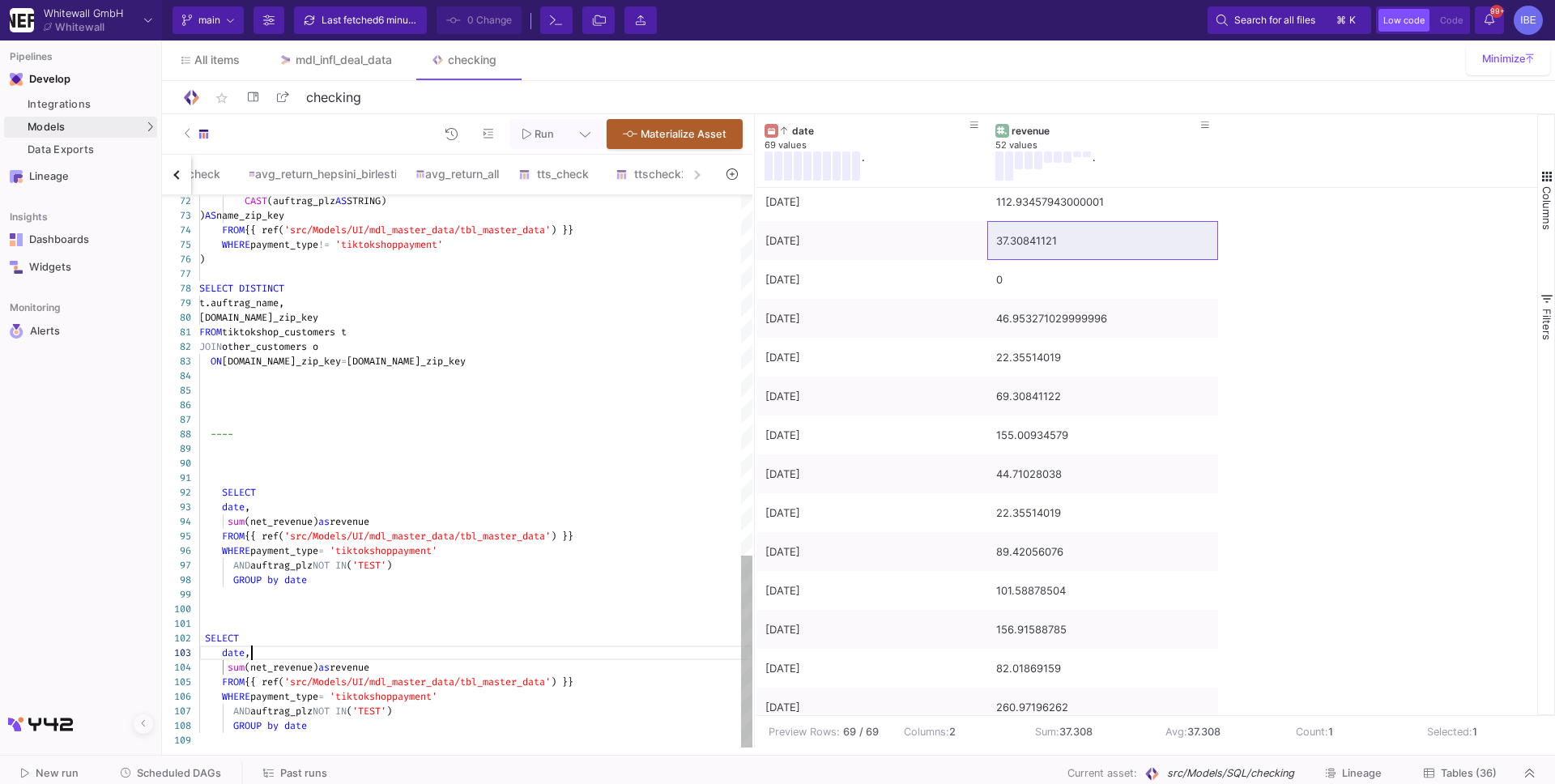
click at [291, 660] on div "sum (net_revenue) as revenue" at bounding box center [476, 667] width 553 height 15
drag, startPoint x: 396, startPoint y: 666, endPoint x: 220, endPoint y: 650, distance: 176.7
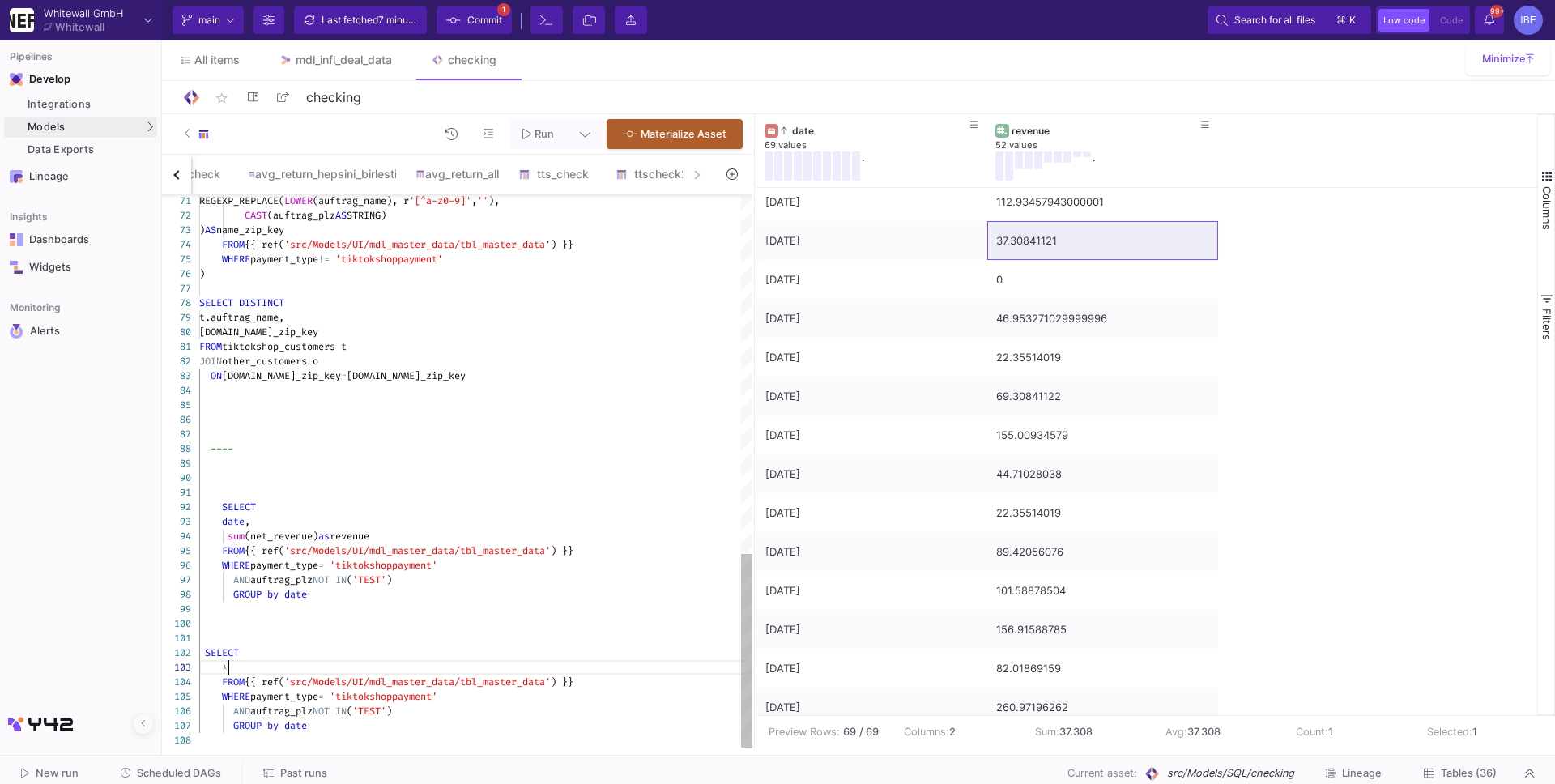
click at [330, 725] on div "GROUP by date" at bounding box center [476, 726] width 553 height 15
drag, startPoint x: 330, startPoint y: 725, endPoint x: 250, endPoint y: 724, distance: 80.0
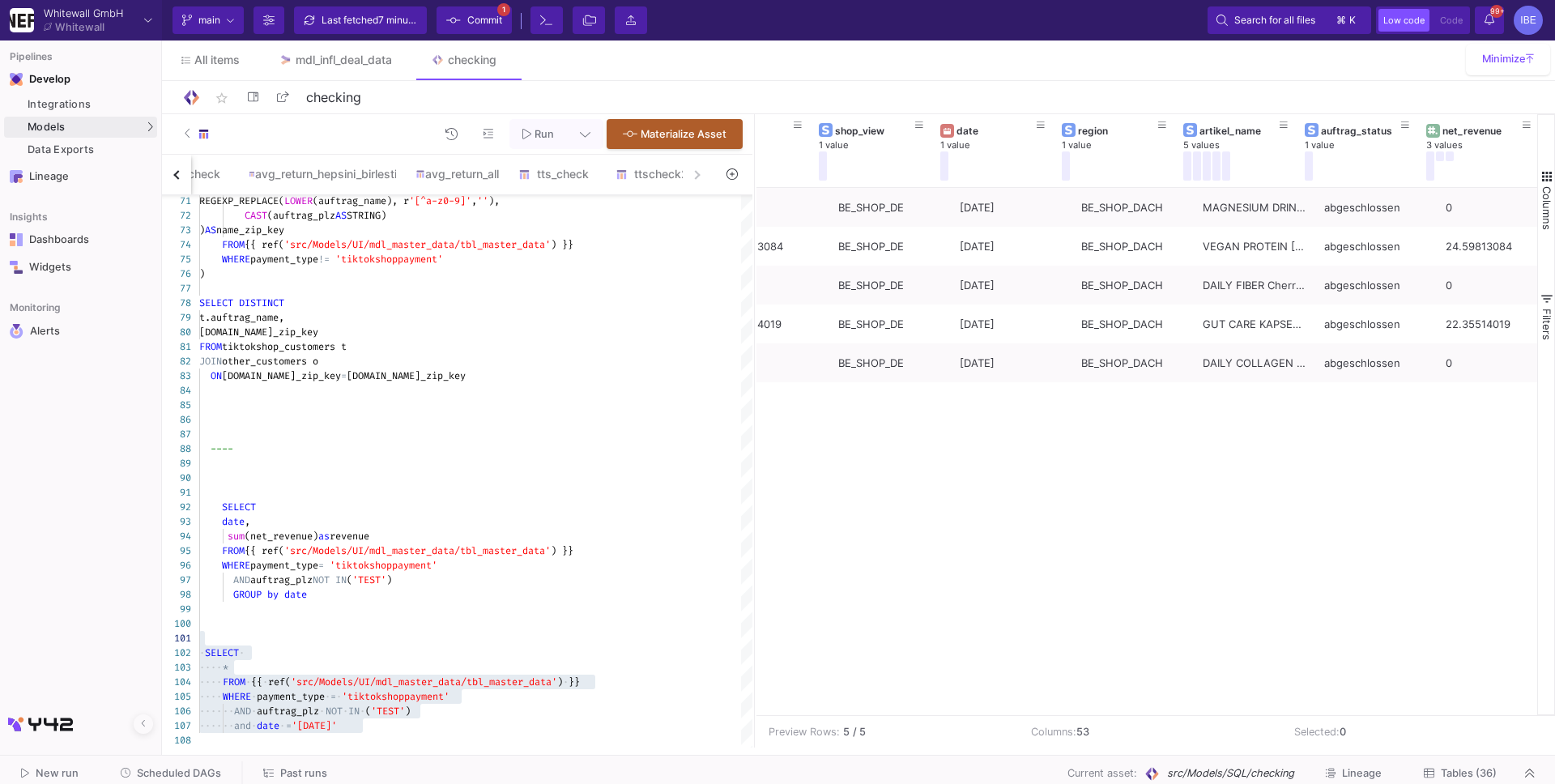
scroll to position [0, 433]
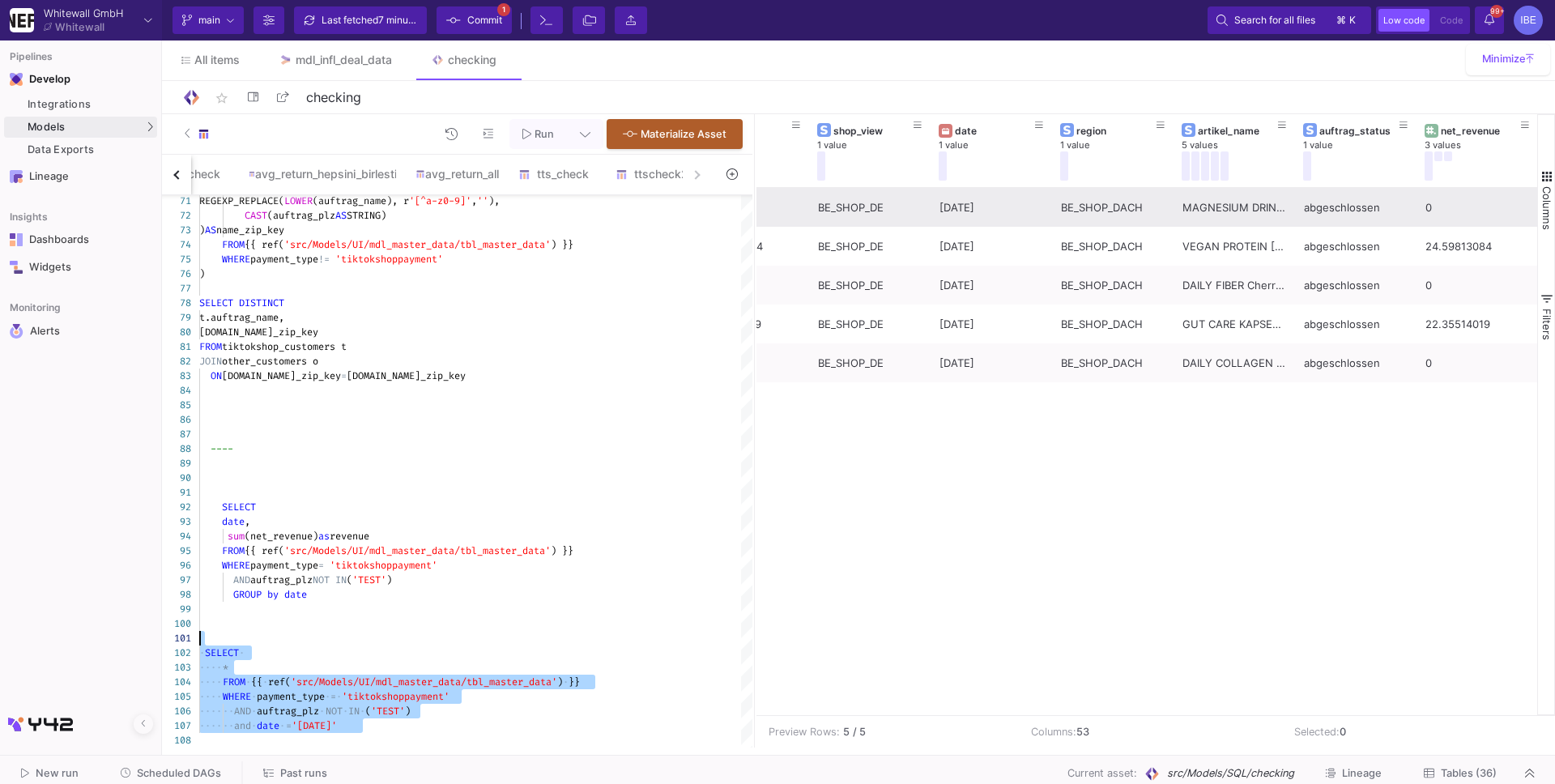
click at [1252, 219] on div "MAGNESIUM DRINK Lavendel 120g Doypack DE" at bounding box center [1233, 208] width 103 height 38
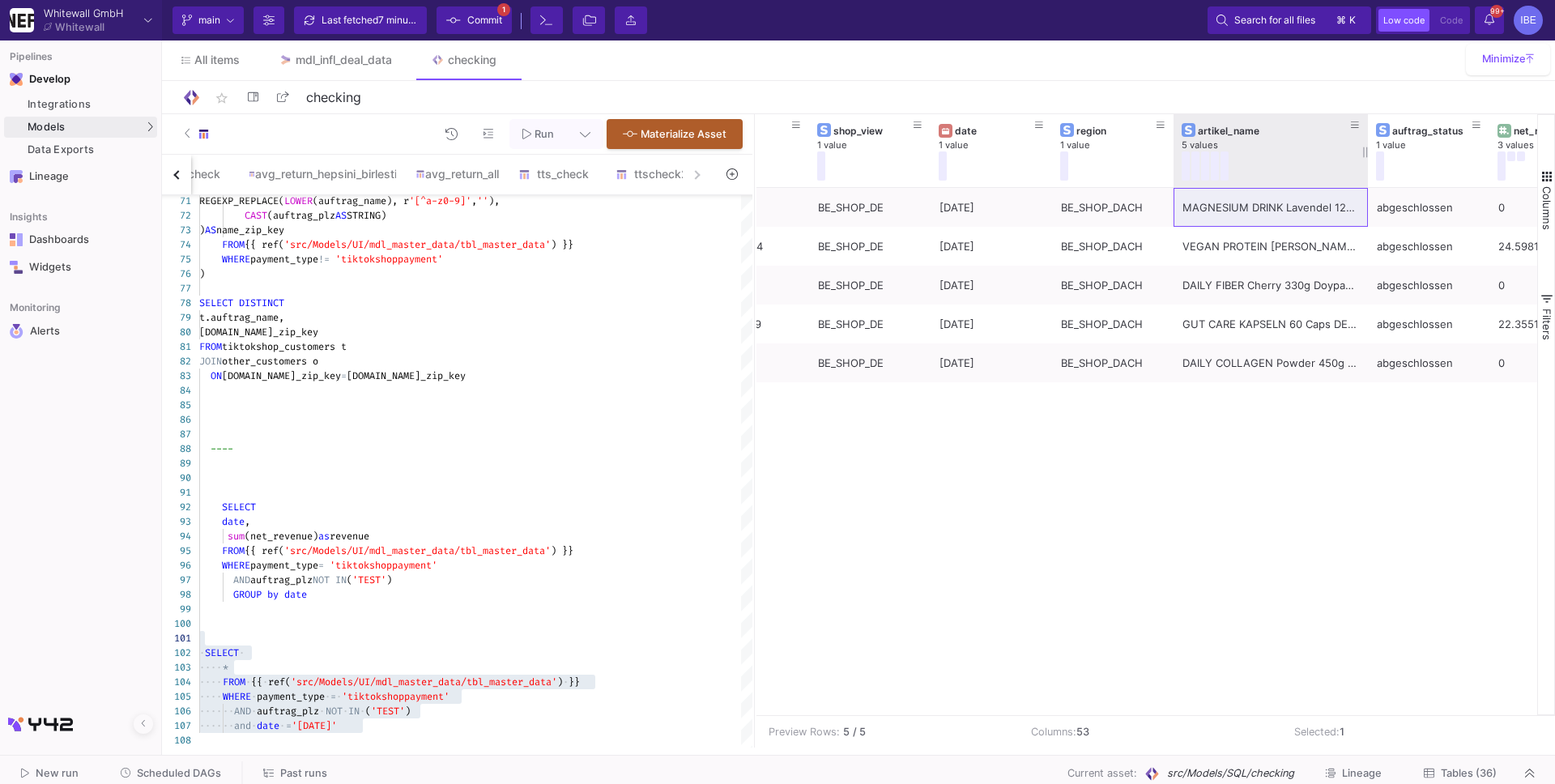
drag, startPoint x: 1293, startPoint y: 157, endPoint x: 1364, endPoint y: 153, distance: 71.1
click at [1365, 153] on div at bounding box center [1367, 150] width 7 height 73
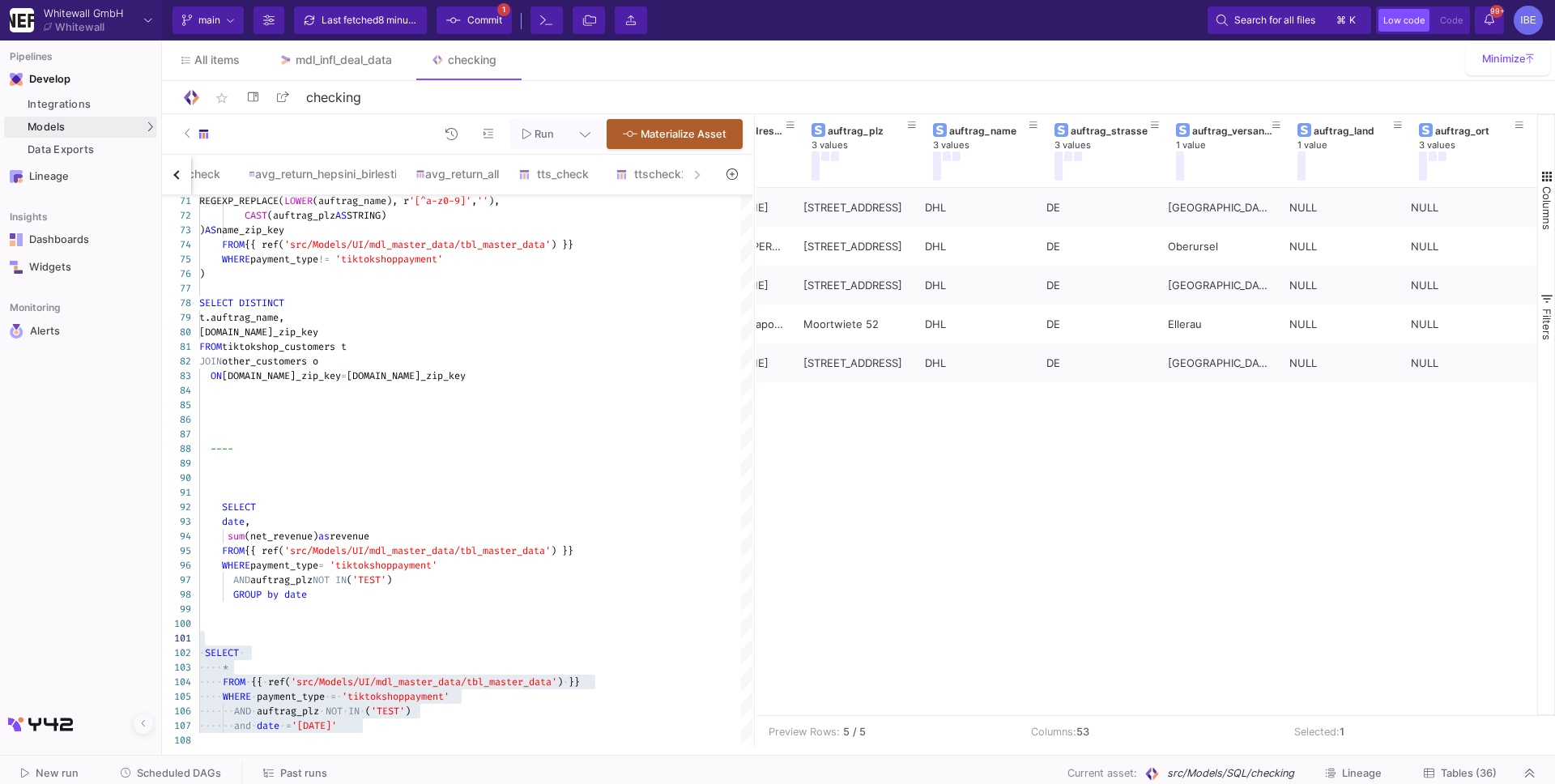
scroll to position [0, 3410]
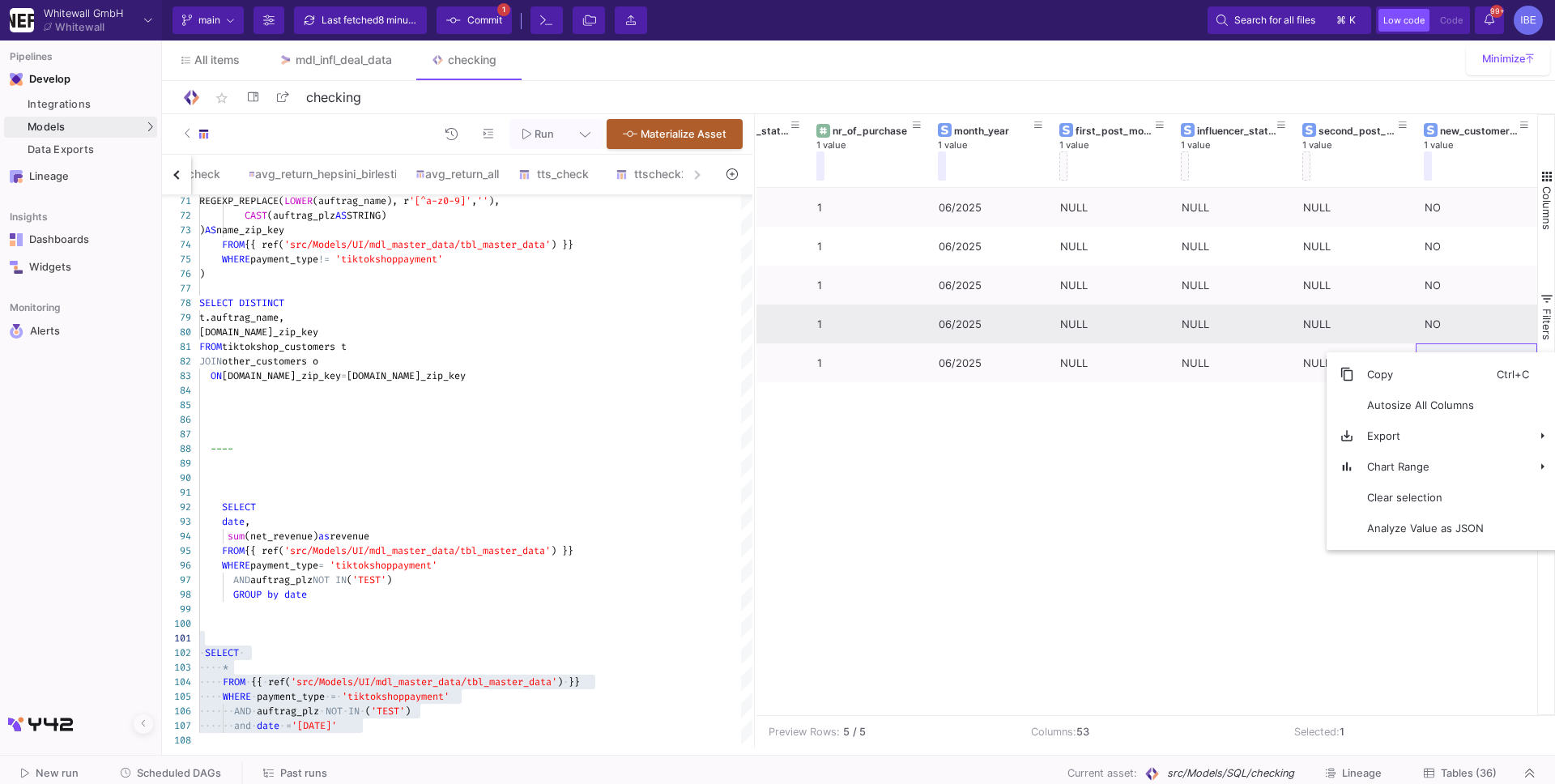
click at [1445, 325] on div "NO" at bounding box center [1476, 324] width 103 height 38
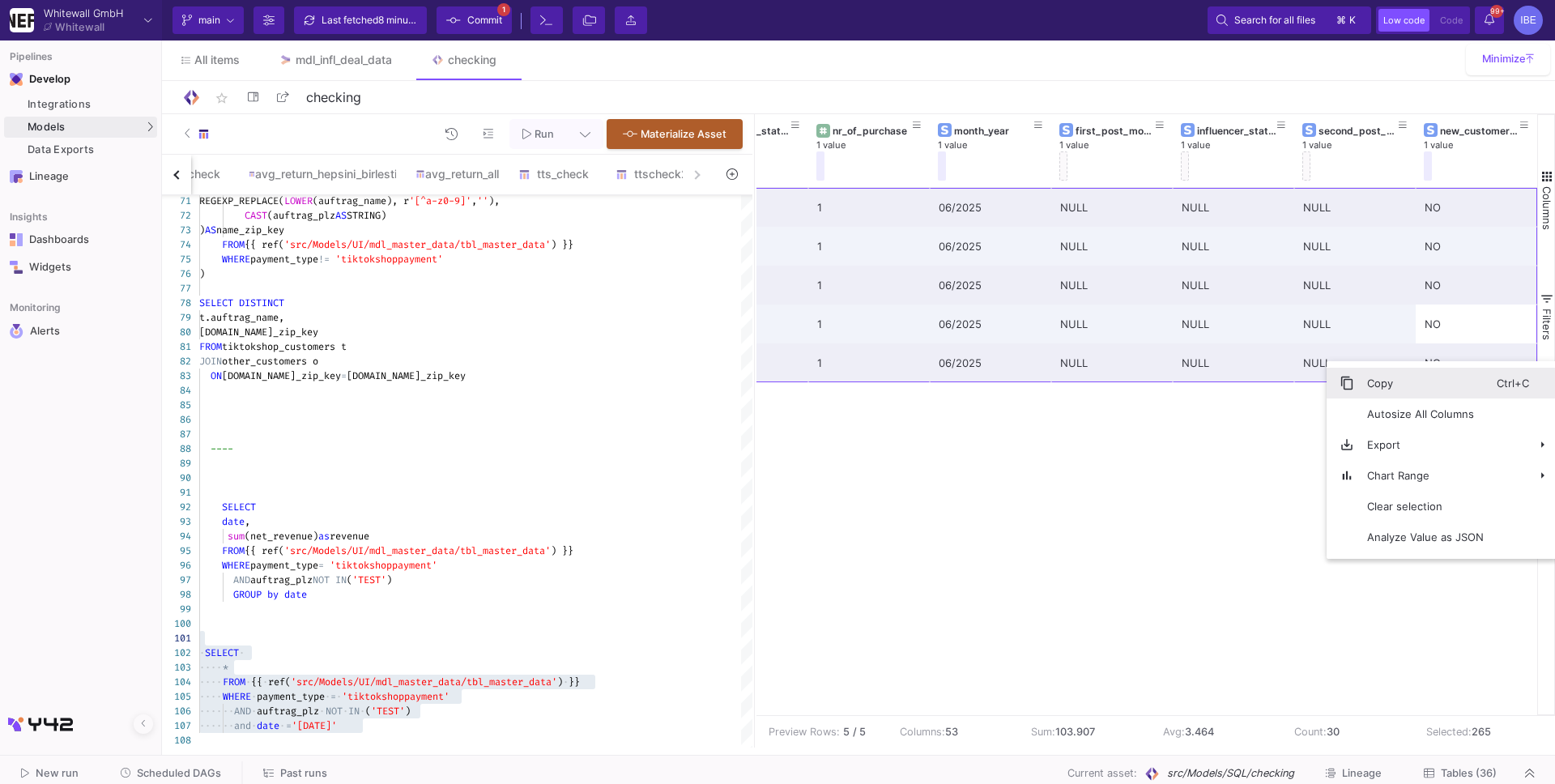
click at [1447, 379] on span "Copy" at bounding box center [1425, 383] width 143 height 31
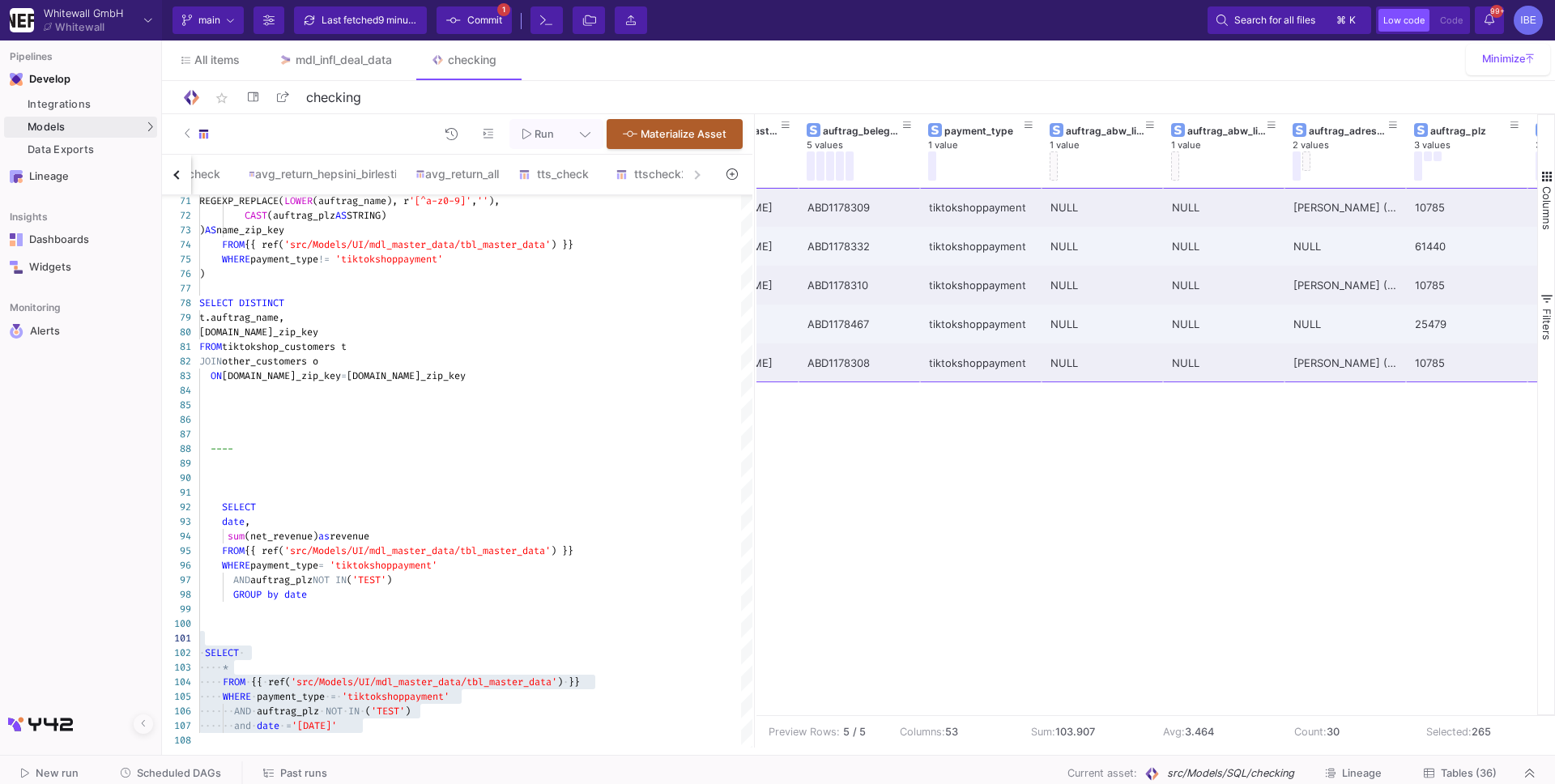
scroll to position [0, 1830]
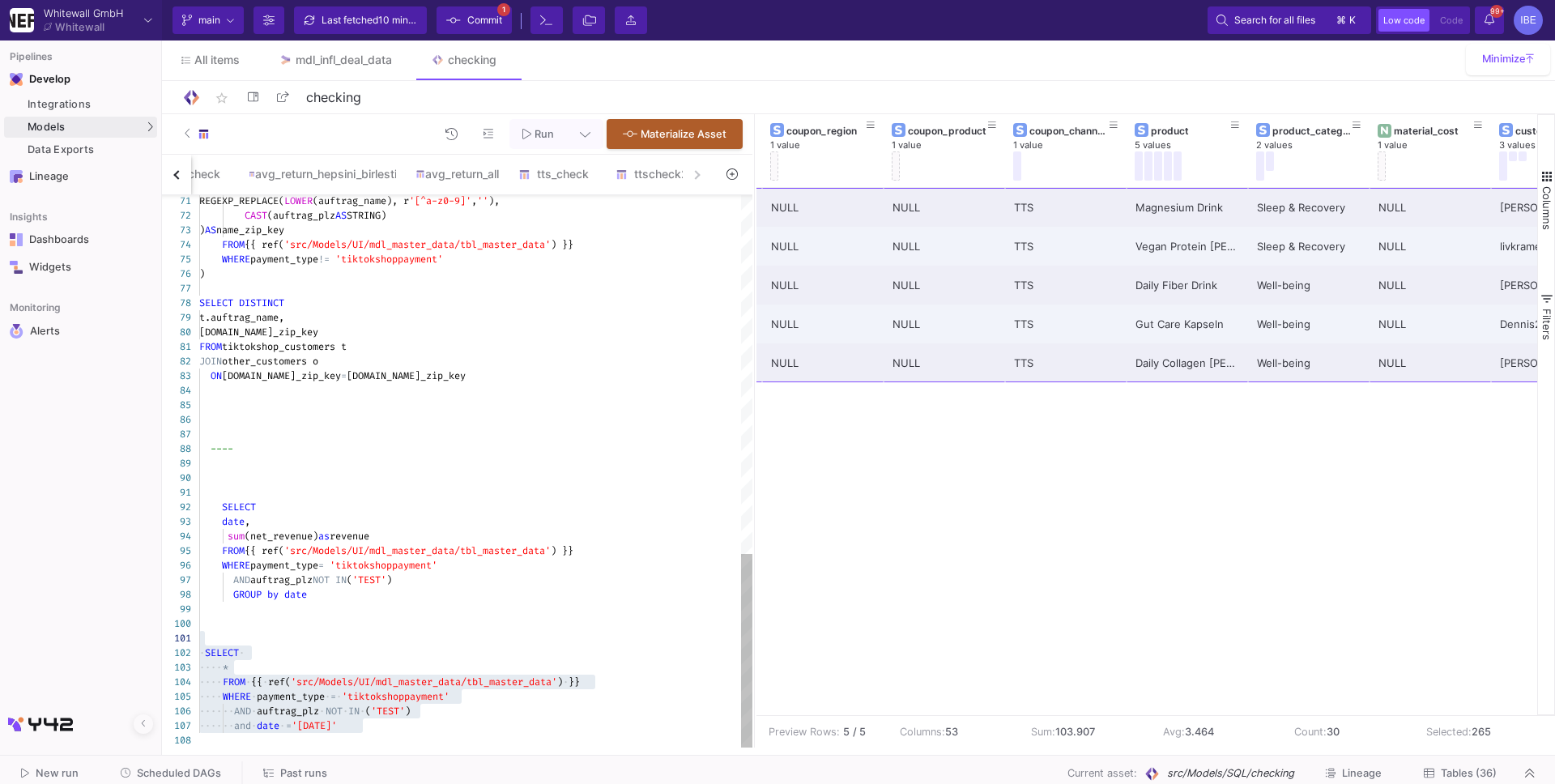
click at [424, 732] on div at bounding box center [476, 740] width 553 height 15
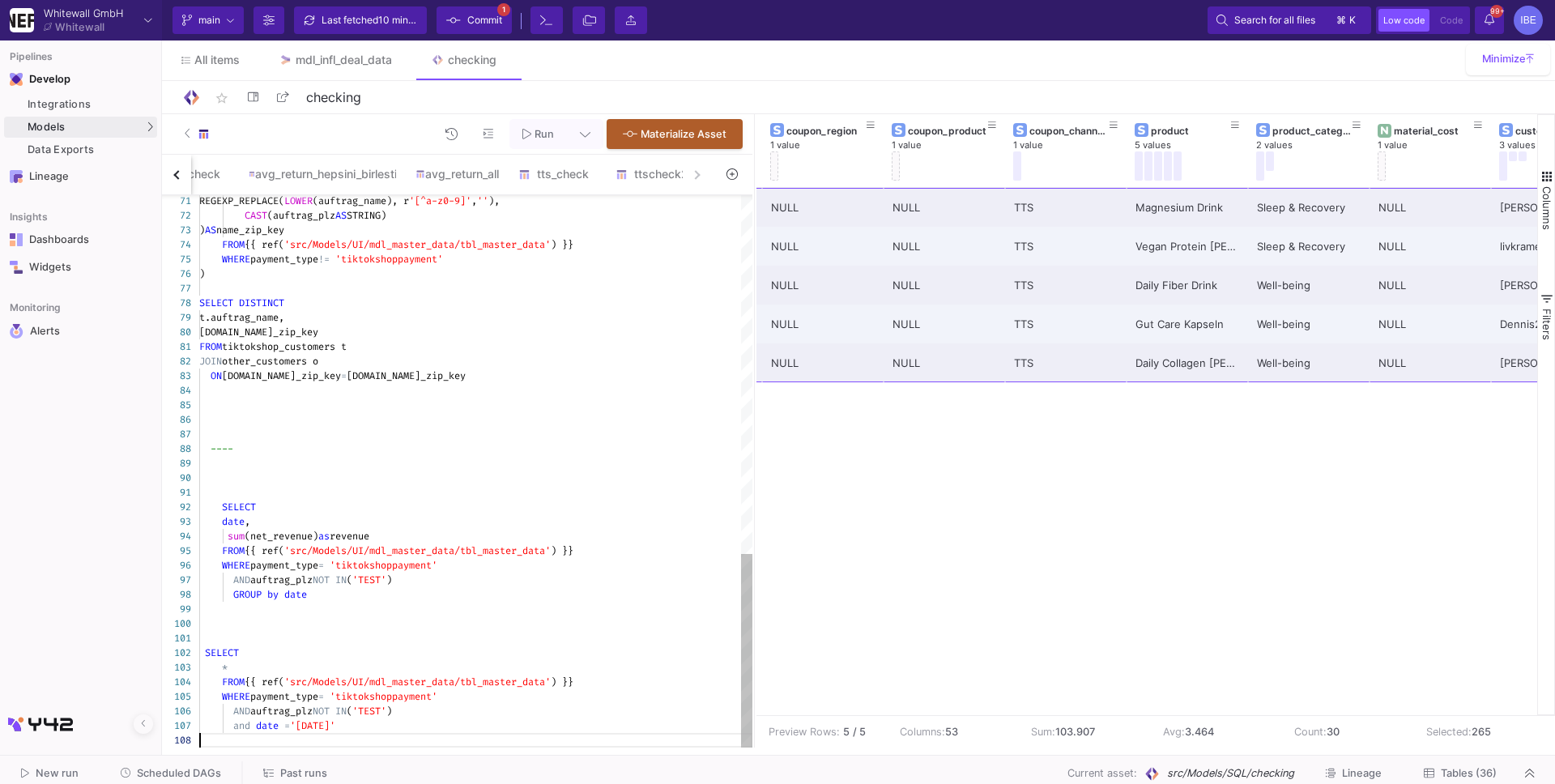
type textarea "SELECT * FROM {{ ref('src/Models/UI/mdl_master_data/tbl_master_data') }} WHERE …"
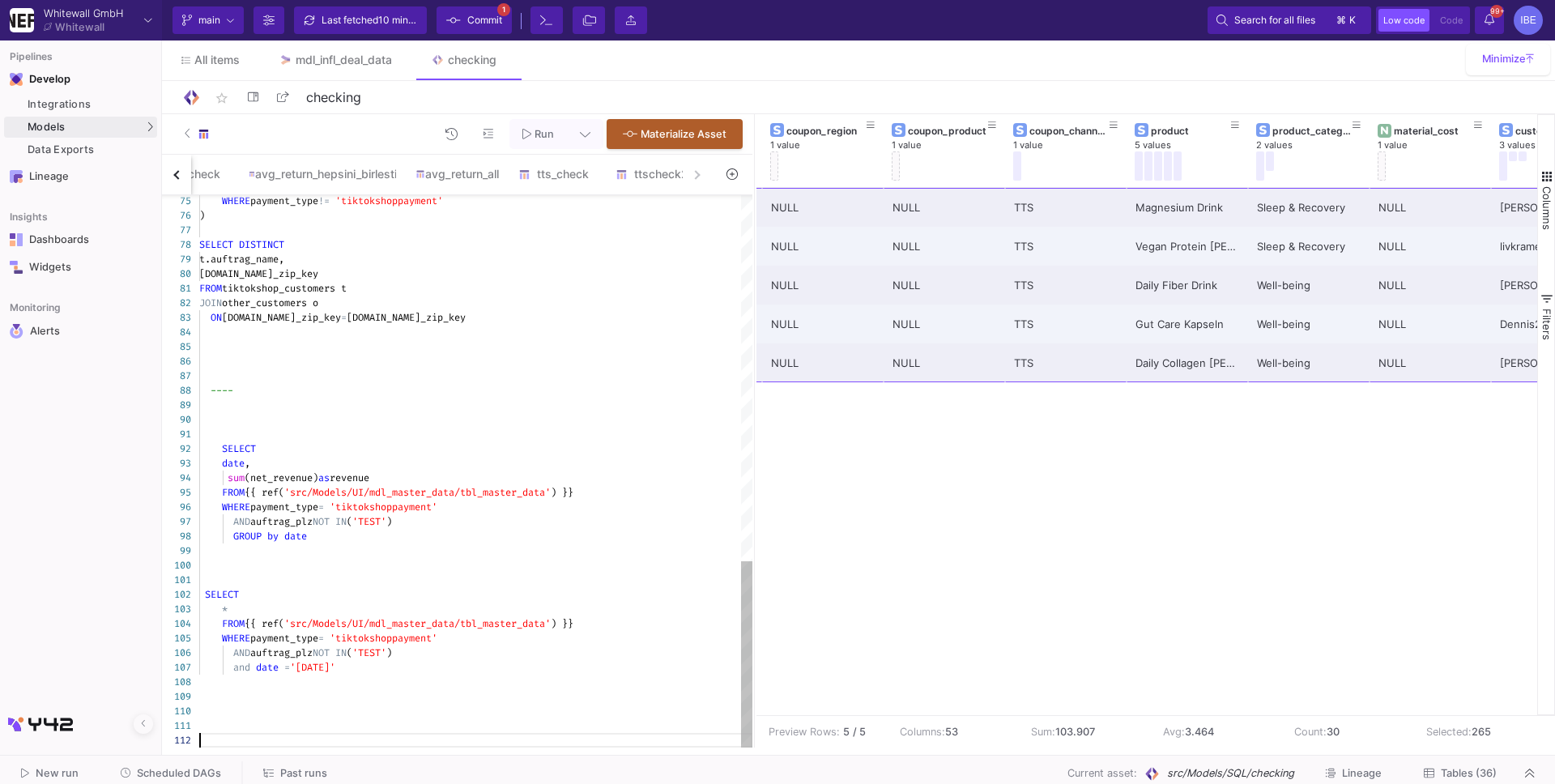
scroll to position [14, 0]
paste textarea "Kasapoglu"
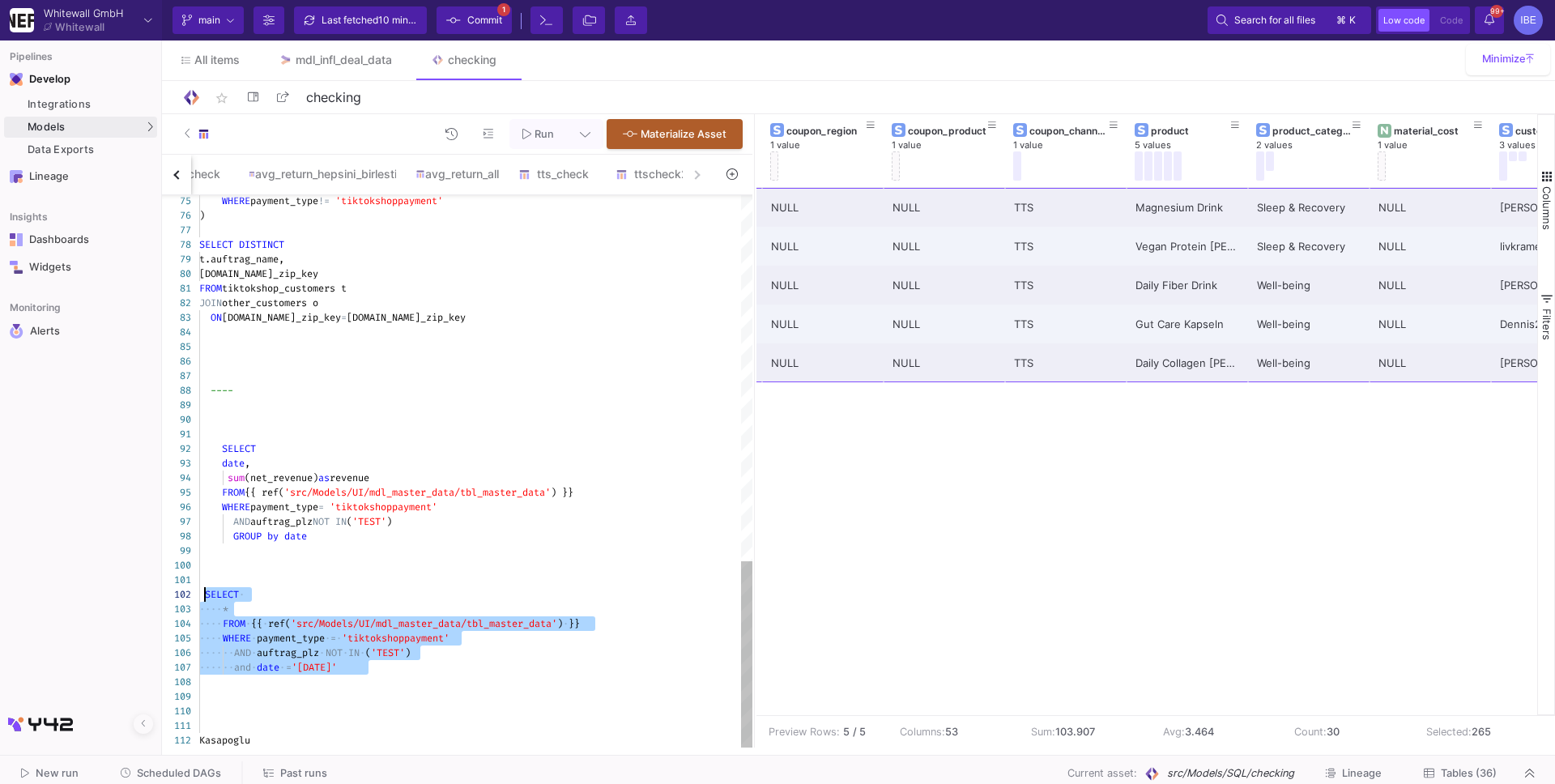
drag, startPoint x: 370, startPoint y: 677, endPoint x: 204, endPoint y: 595, distance: 185.1
click at [204, 595] on div "75 76 77 78 79 80 81 82 83 84 85 86 87 88 89 90 91 92 93 94 95 96 97 98 99 100 …" at bounding box center [457, 471] width 590 height 552
drag, startPoint x: 618, startPoint y: 633, endPoint x: 196, endPoint y: 586, distance: 424.6
click at [205, 579] on div at bounding box center [476, 580] width 553 height 15
drag, startPoint x: 204, startPoint y: 592, endPoint x: 630, endPoint y: 619, distance: 426.9
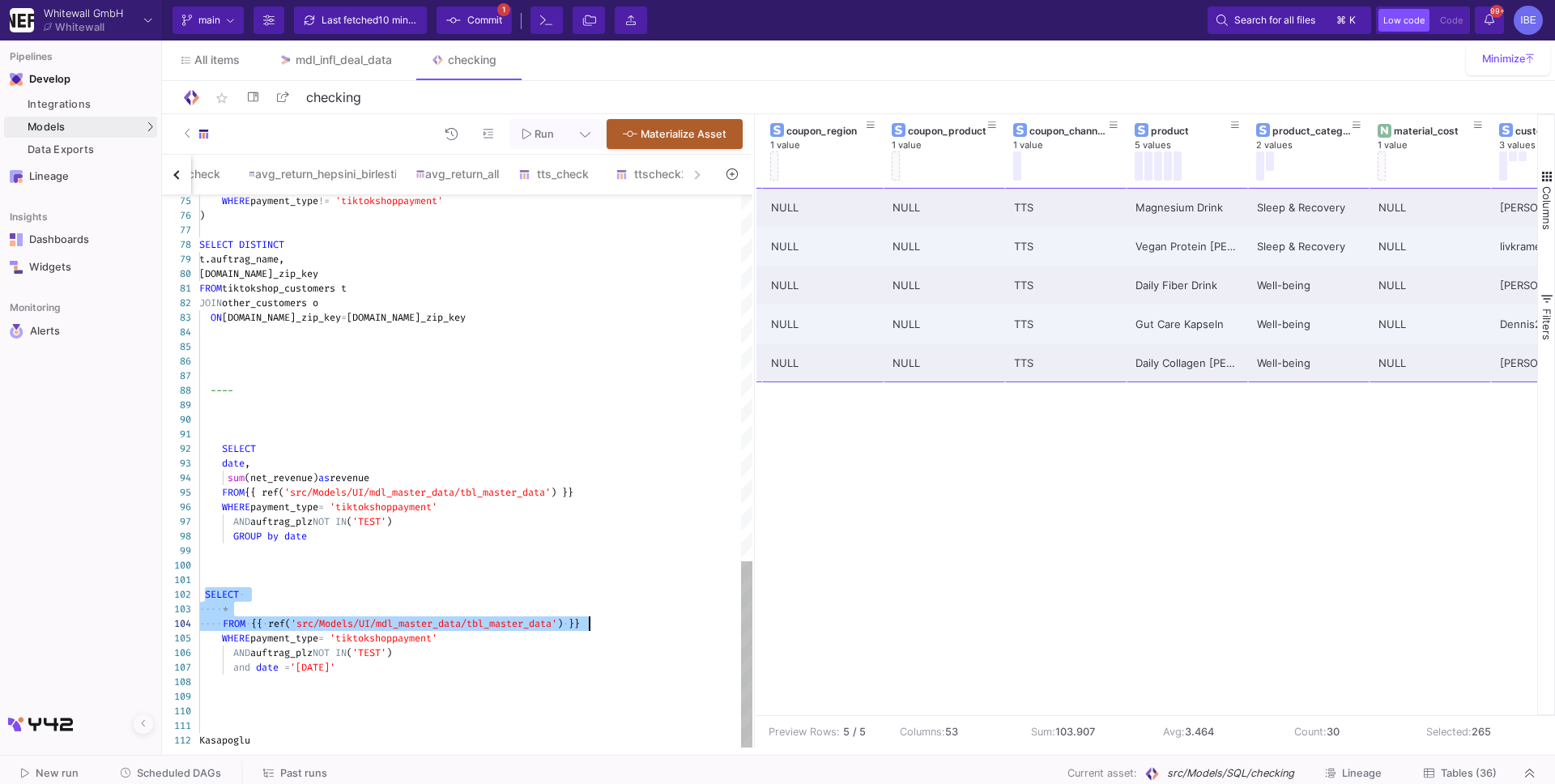
click at [264, 720] on div at bounding box center [476, 726] width 553 height 15
paste textarea "SELECT * FROM {{ ref('src/Models/UI/mdl_master_data/tbl_master_data') }}"
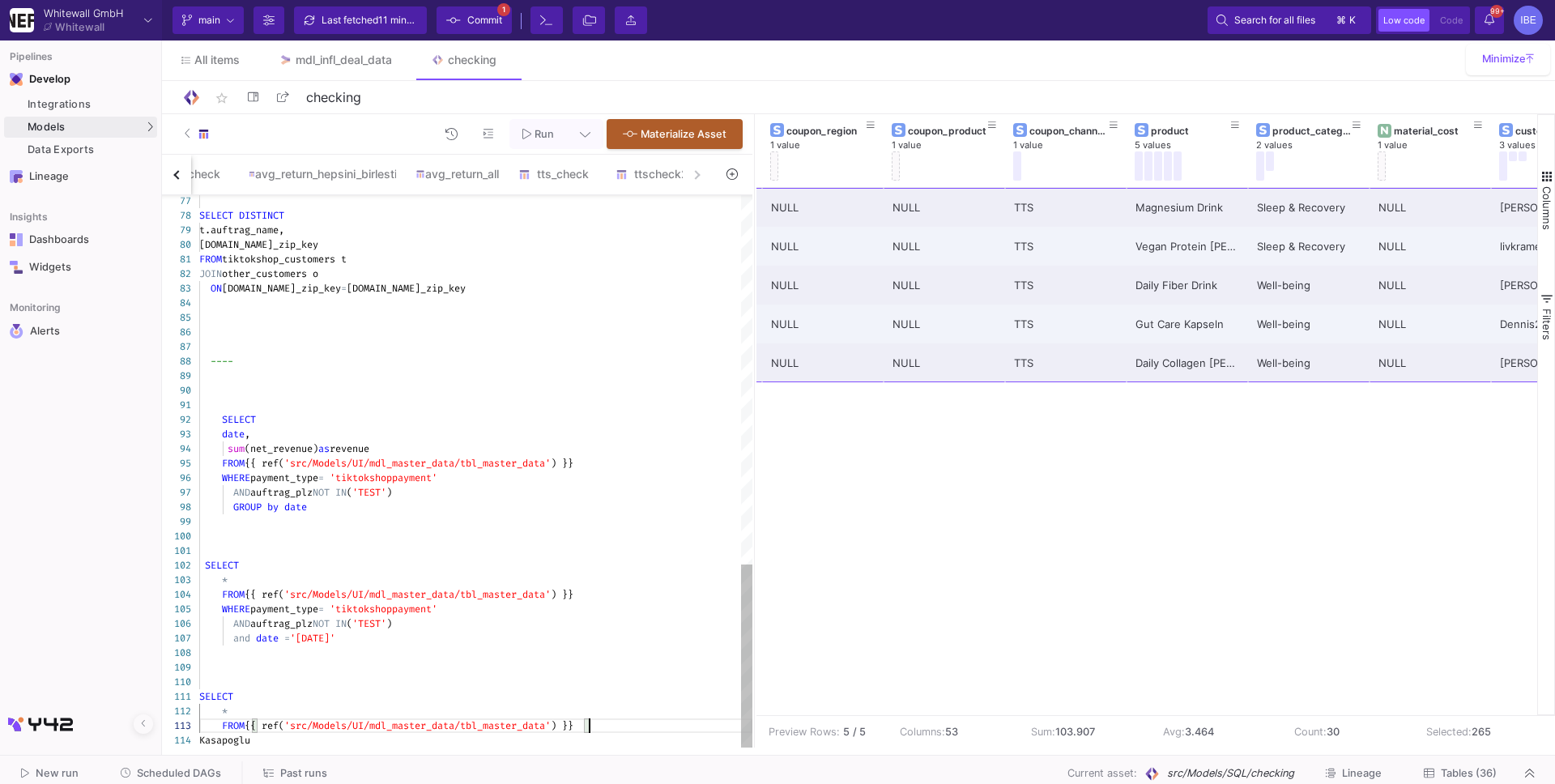
click at [201, 741] on span "Kasapoglu" at bounding box center [225, 740] width 51 height 13
click at [416, 744] on div "where auftrag_nachname = 'Kasapoglu" at bounding box center [476, 740] width 553 height 15
drag, startPoint x: 290, startPoint y: 682, endPoint x: 354, endPoint y: 764, distance: 104.0
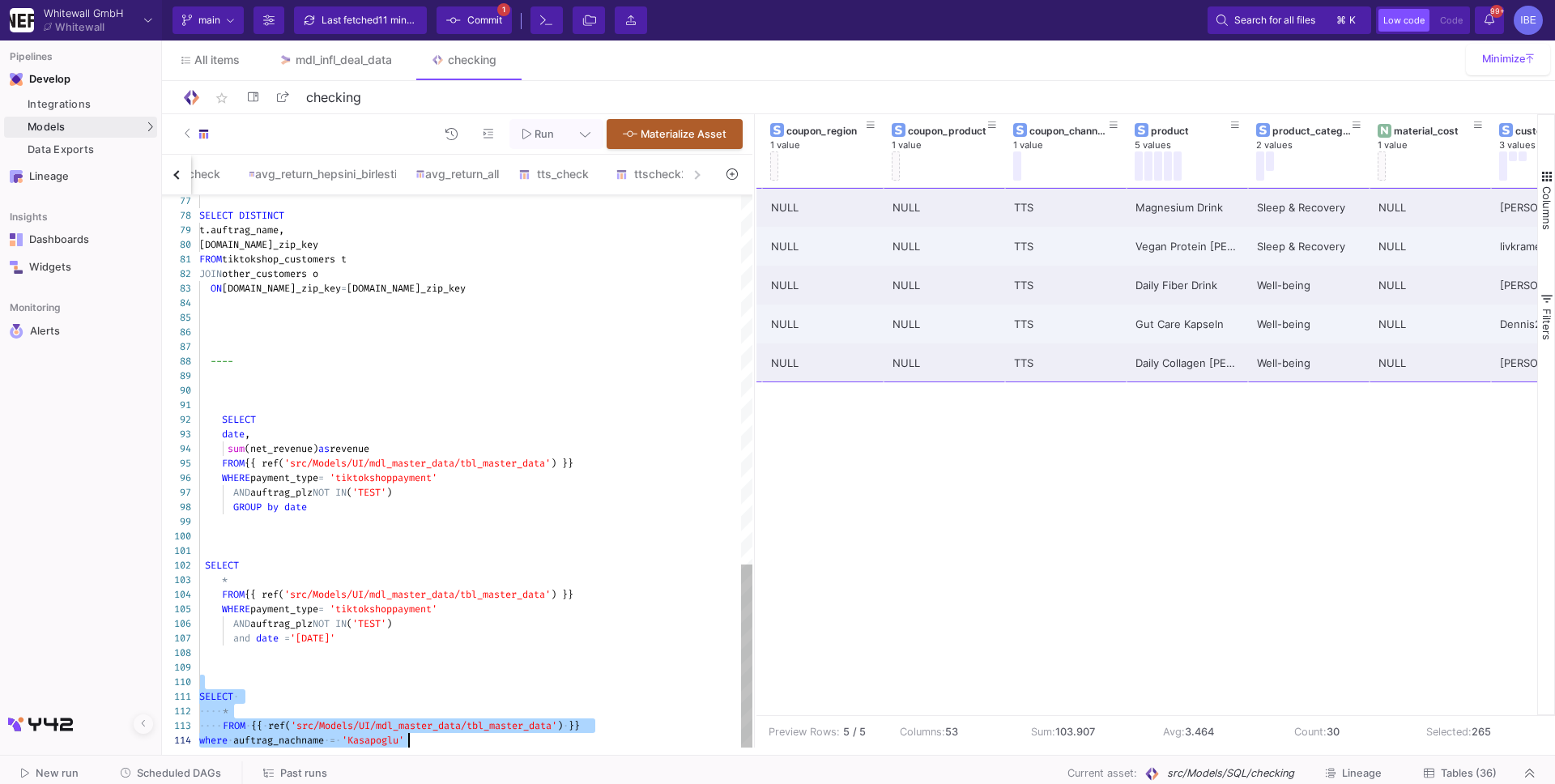
click at [354, 764] on as-split "Whitewall GmbH Whitewall Current branch main Branch Options Last fetched 11 min…" at bounding box center [778, 392] width 1555 height 784
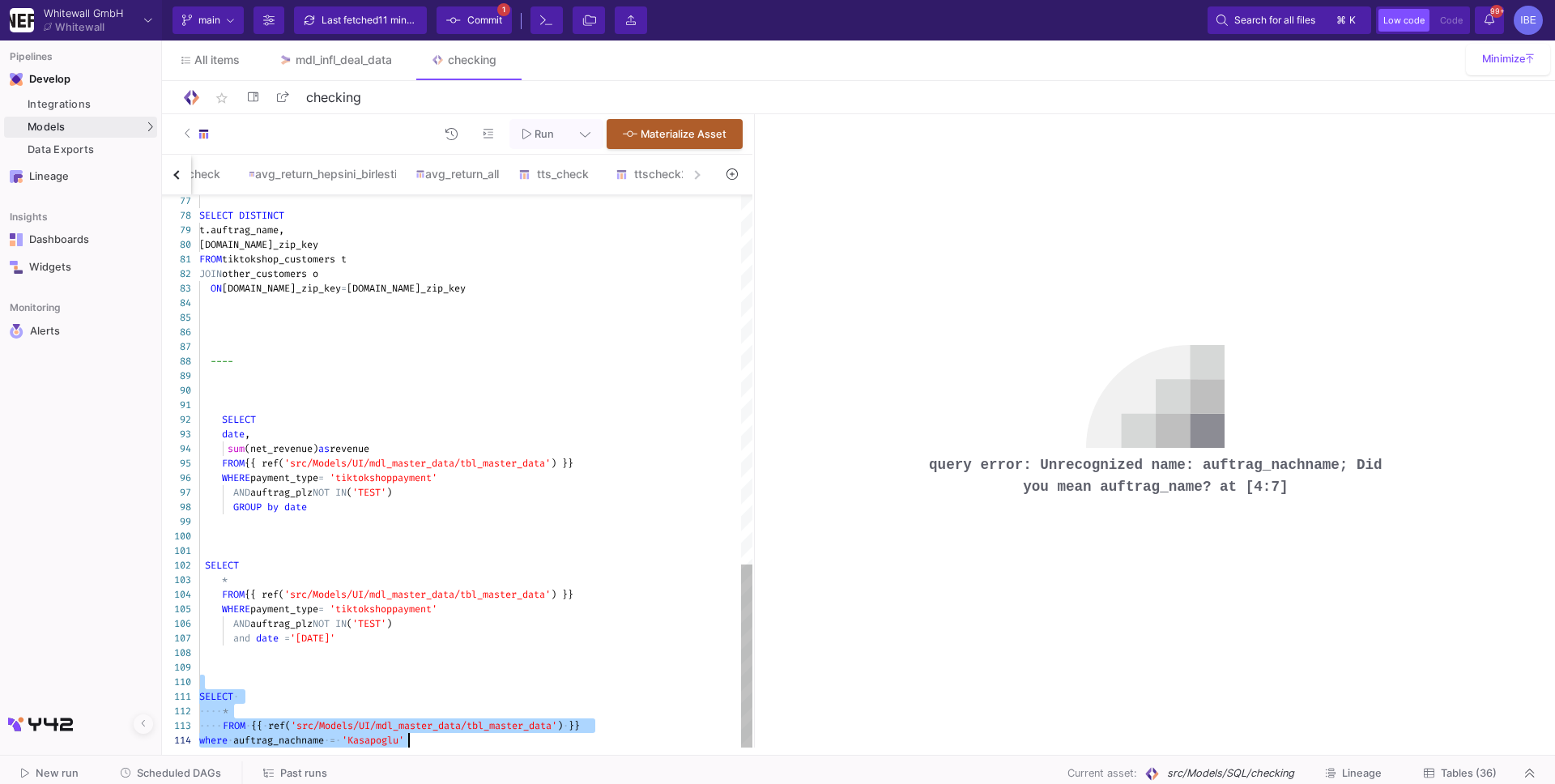
click at [315, 741] on span "auftrag_nachname" at bounding box center [278, 740] width 90 height 13
click at [315, 741] on div "77 78 79 80 81 82 83 84 85 86 87 88 89 90 91 92 93 94 95 96 97 98 99 100 101 10…" at bounding box center [457, 471] width 590 height 552
click at [283, 746] on div "where auftrag_nachname = 'Kasapoglu'" at bounding box center [476, 740] width 553 height 15
drag, startPoint x: 243, startPoint y: 688, endPoint x: 306, endPoint y: 755, distance: 92.0
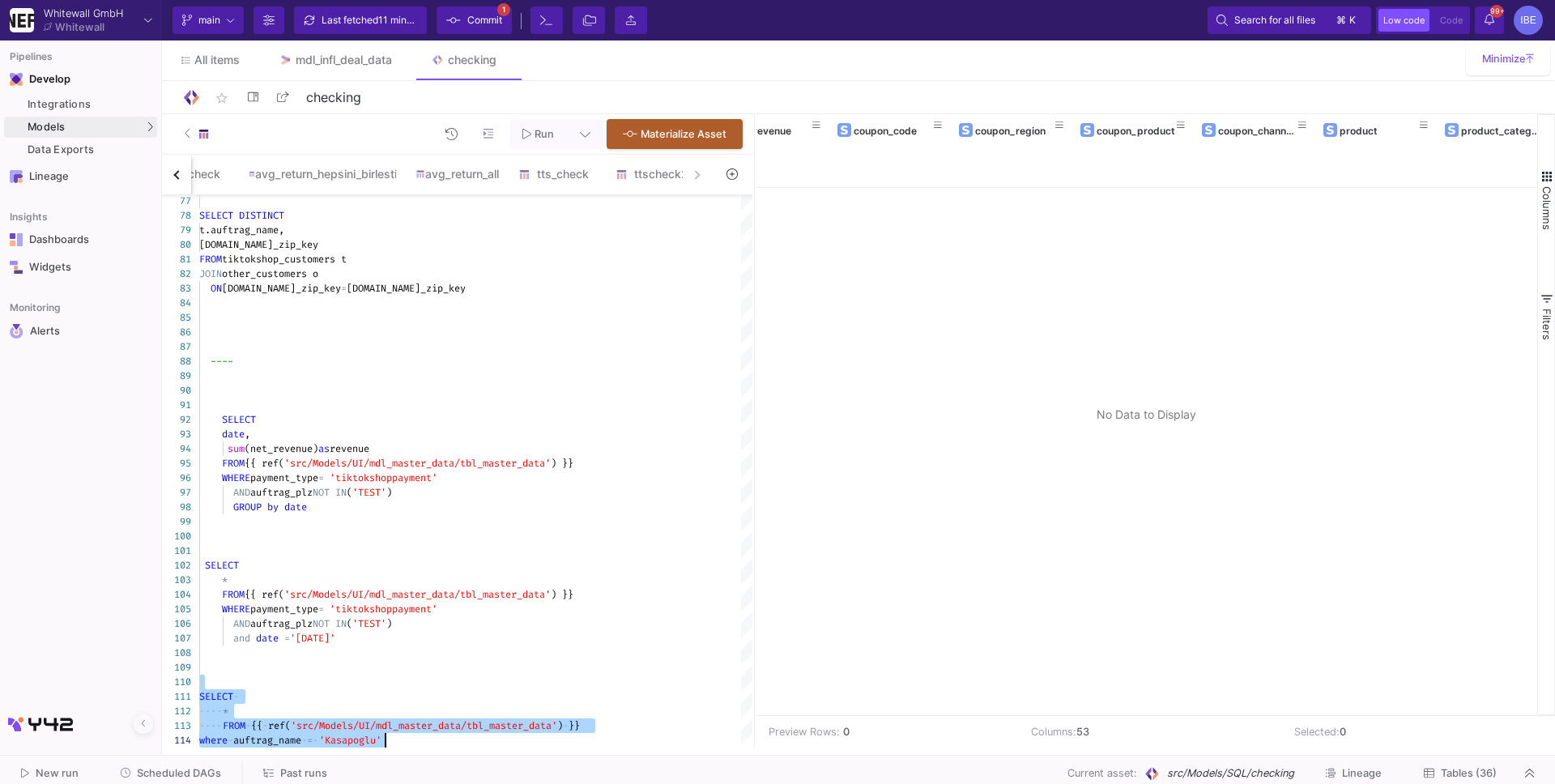
scroll to position [0, 1164]
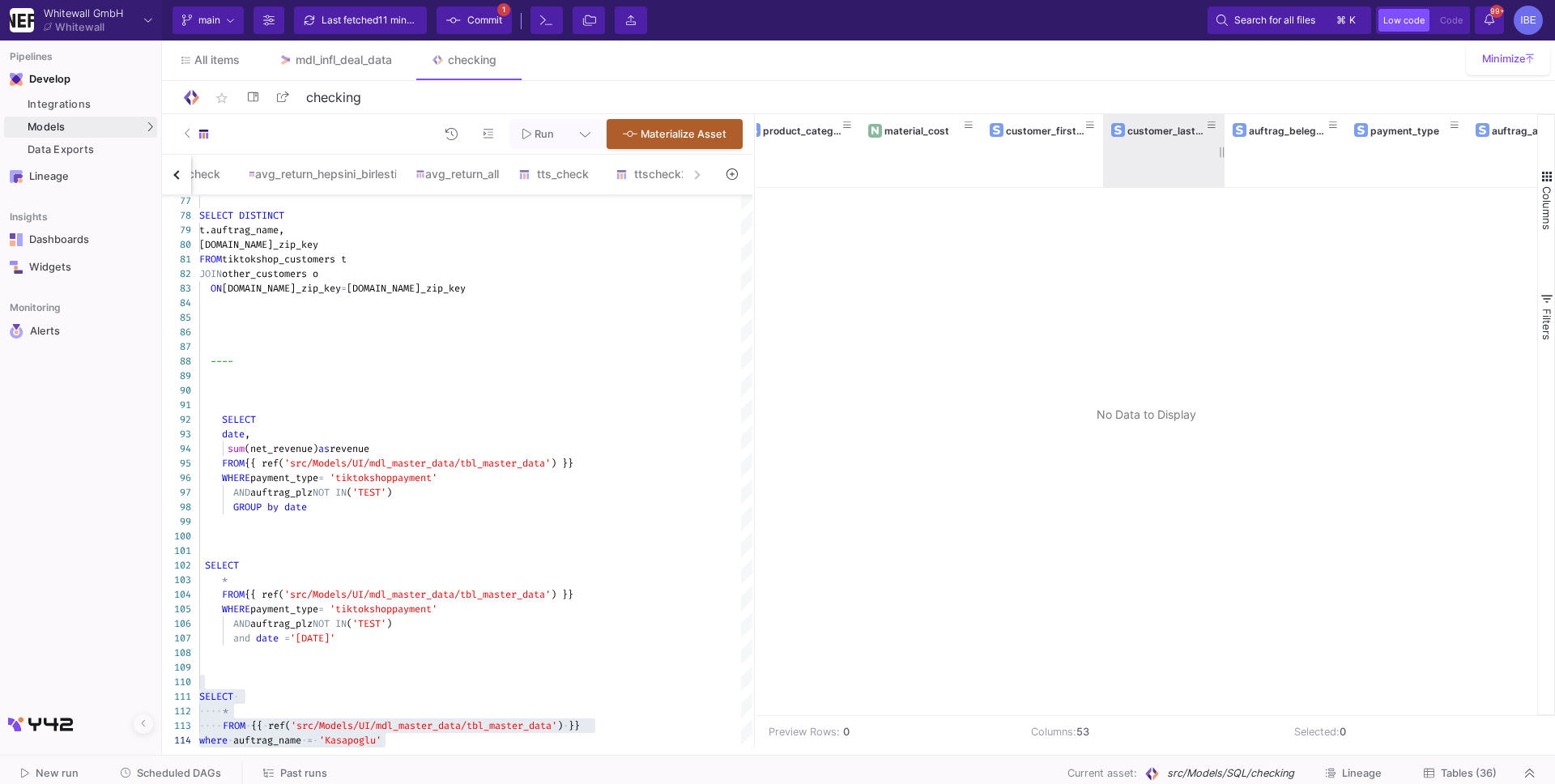
drag, startPoint x: 1221, startPoint y: 141, endPoint x: 1288, endPoint y: 136, distance: 67.2
click at [1228, 136] on div at bounding box center [1224, 150] width 7 height 73
click at [279, 756] on div "New run Scheduled DAGs Past runs Current asset: src/Models/SQL/checking Lineage…" at bounding box center [778, 774] width 1555 height 37
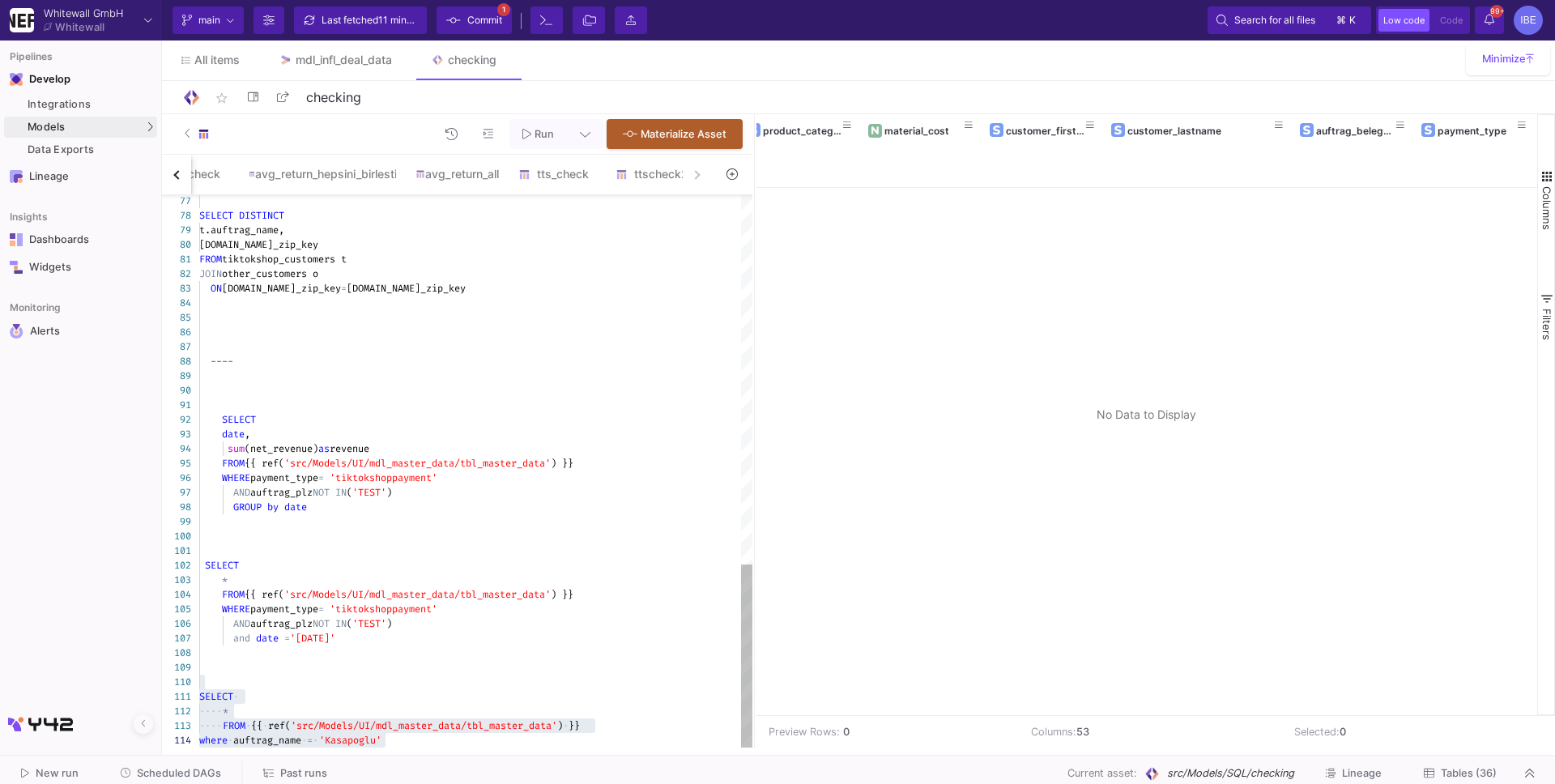
click at [278, 735] on span "auftrag_name" at bounding box center [267, 740] width 68 height 13
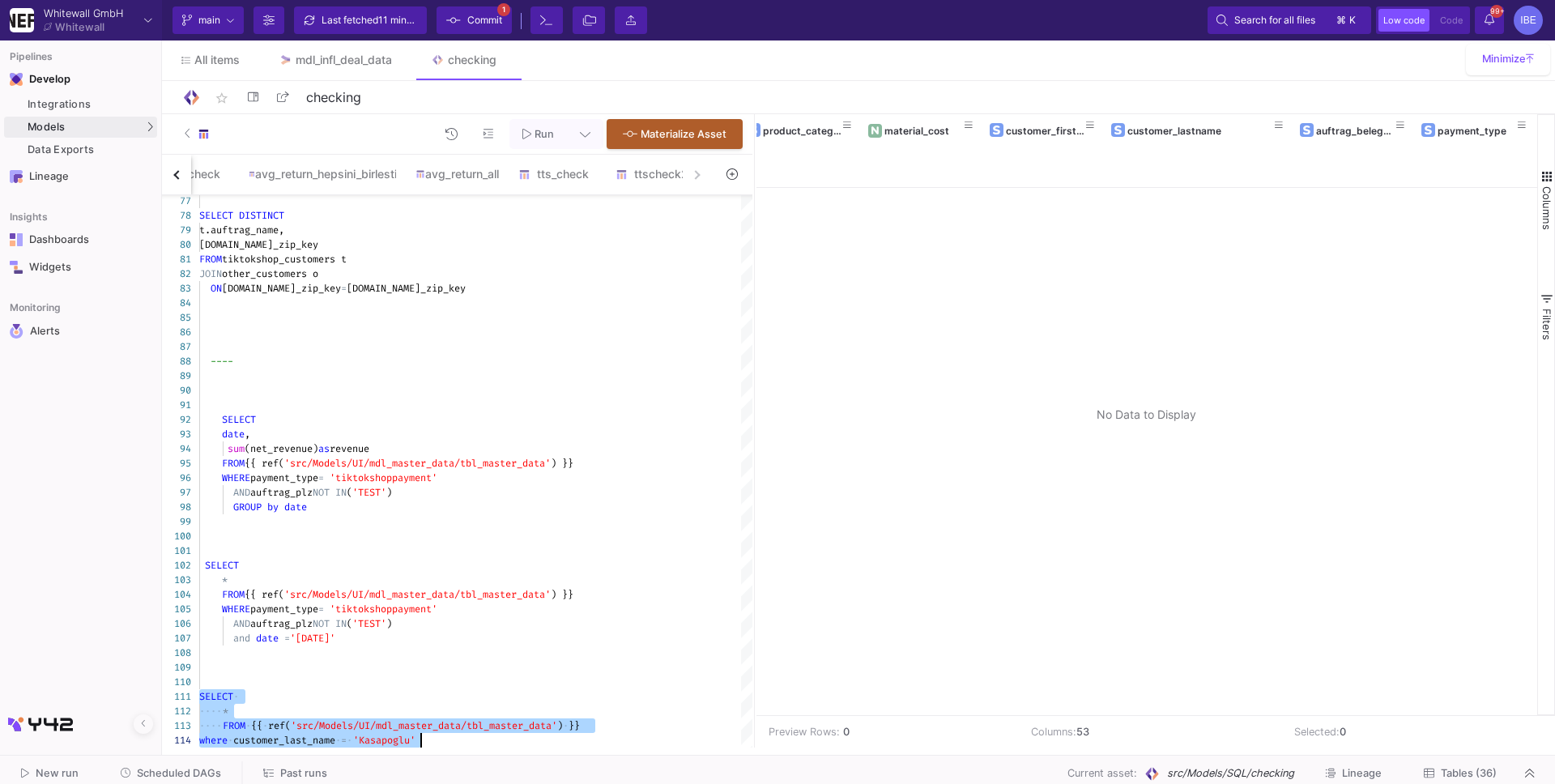
drag, startPoint x: 201, startPoint y: 698, endPoint x: 369, endPoint y: 746, distance: 174.7
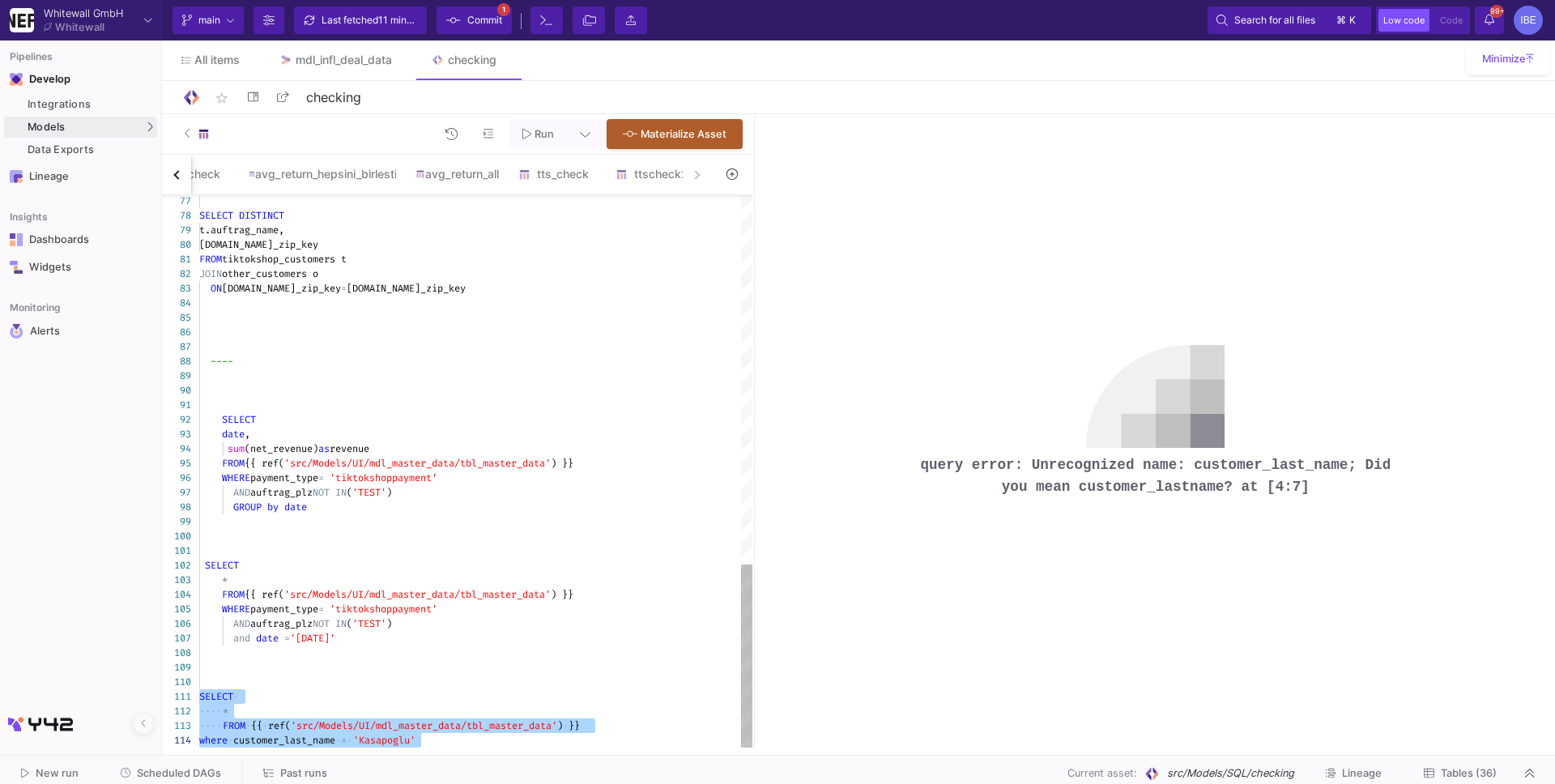
click at [320, 745] on span "customer_last_name" at bounding box center [284, 740] width 102 height 13
drag, startPoint x: 382, startPoint y: 699, endPoint x: 424, endPoint y: 800, distance: 109.4
click at [424, 783] on html "Whitewall GmbH Whitewall Current branch main Branch Options Last fetched 11 min…" at bounding box center [778, 392] width 1555 height 784
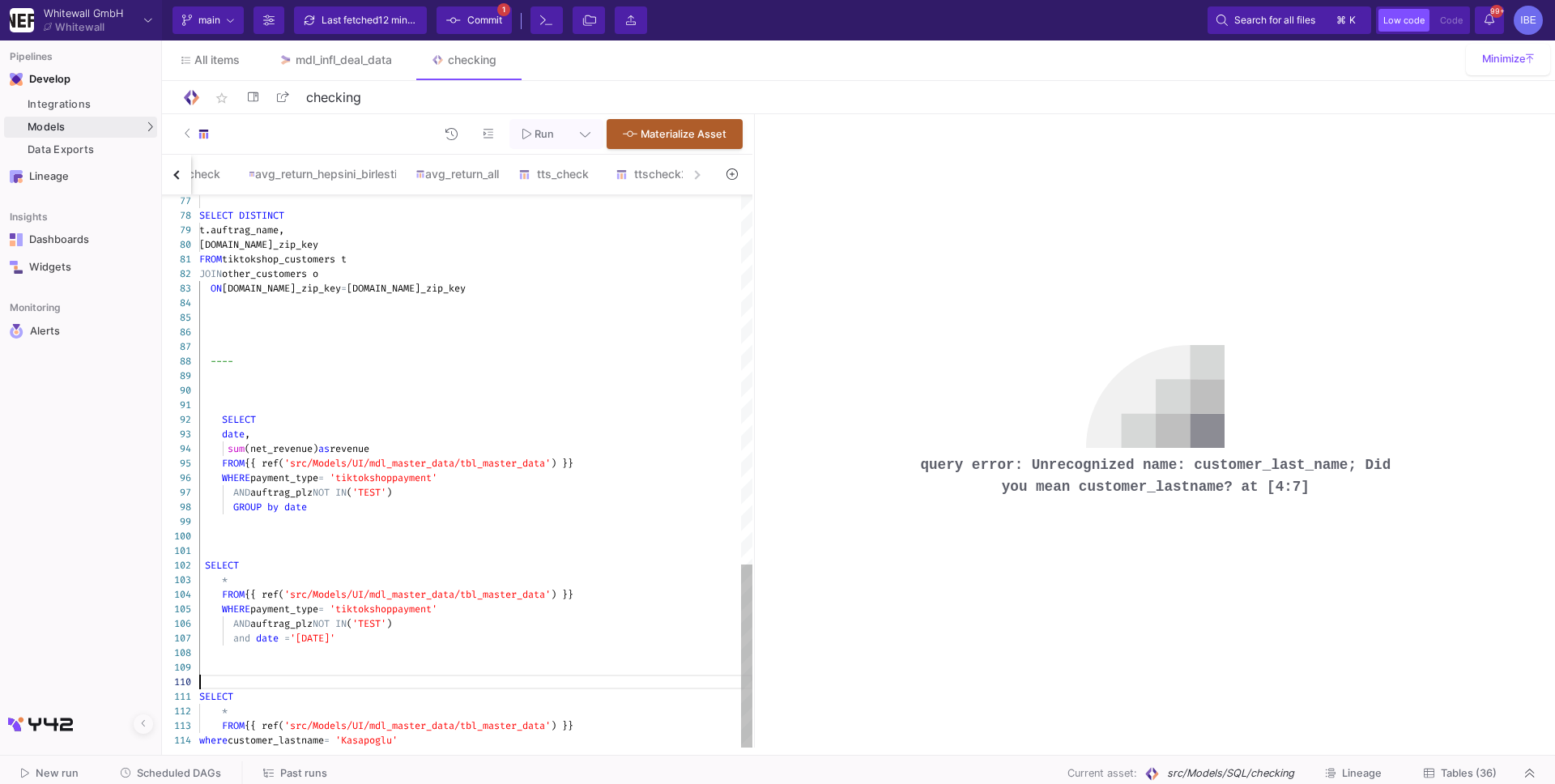
drag, startPoint x: 203, startPoint y: 685, endPoint x: 305, endPoint y: 760, distance: 126.6
click at [297, 760] on as-split "Whitewall GmbH Whitewall Current branch main Branch Options Last fetched 12 min…" at bounding box center [778, 392] width 1555 height 784
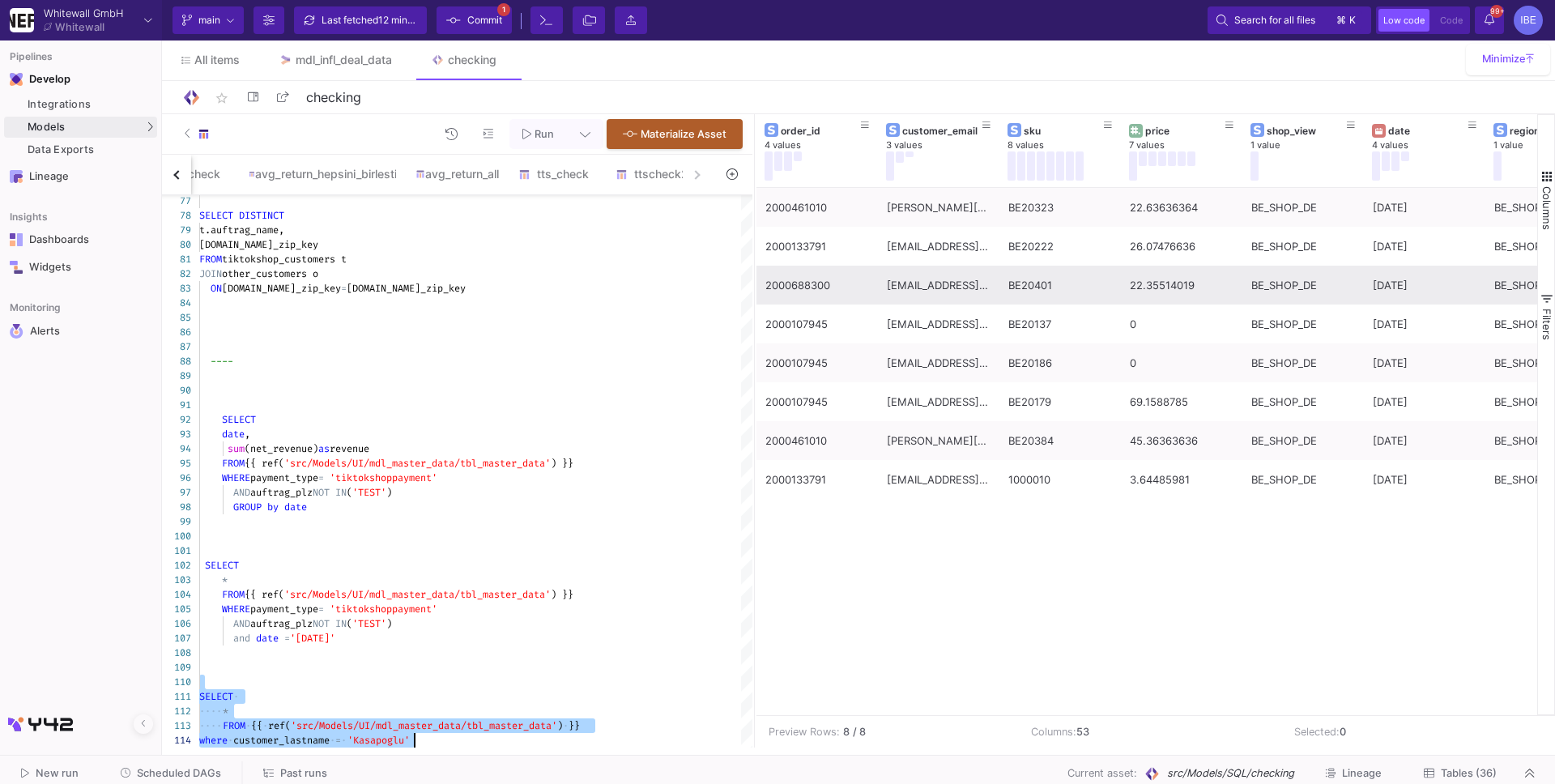
type textarea "SELECT * FROM {{ ref('src/Models/UI/mdl_master_data/tbl_master_data') }} WHERE …"
click at [1387, 283] on div "06/06/25" at bounding box center [1424, 285] width 103 height 38
click at [810, 281] on div "2000688300" at bounding box center [817, 285] width 103 height 38
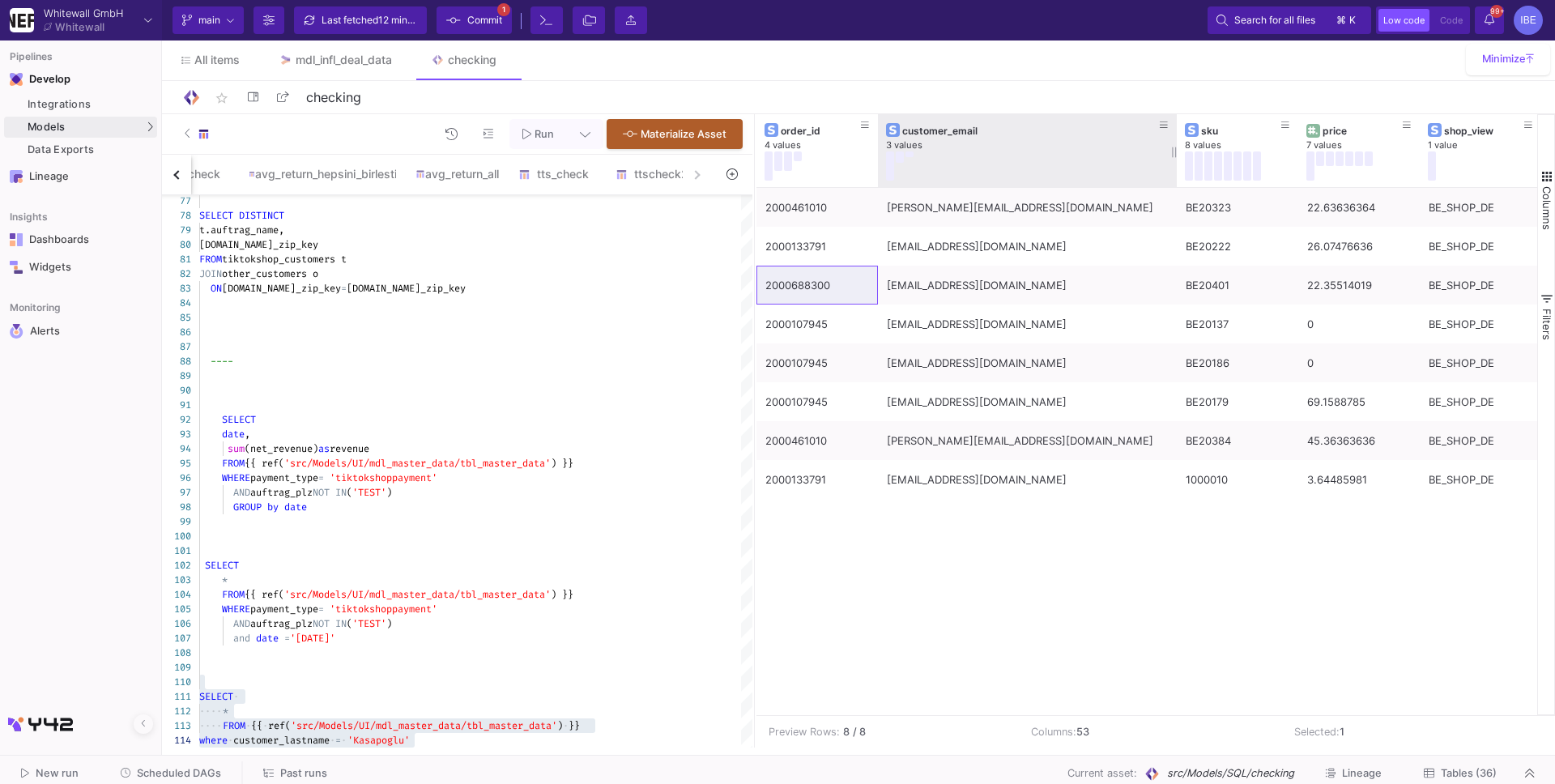
drag, startPoint x: 997, startPoint y: 144, endPoint x: 1178, endPoint y: 158, distance: 181.5
click at [1178, 158] on div at bounding box center [1176, 150] width 7 height 73
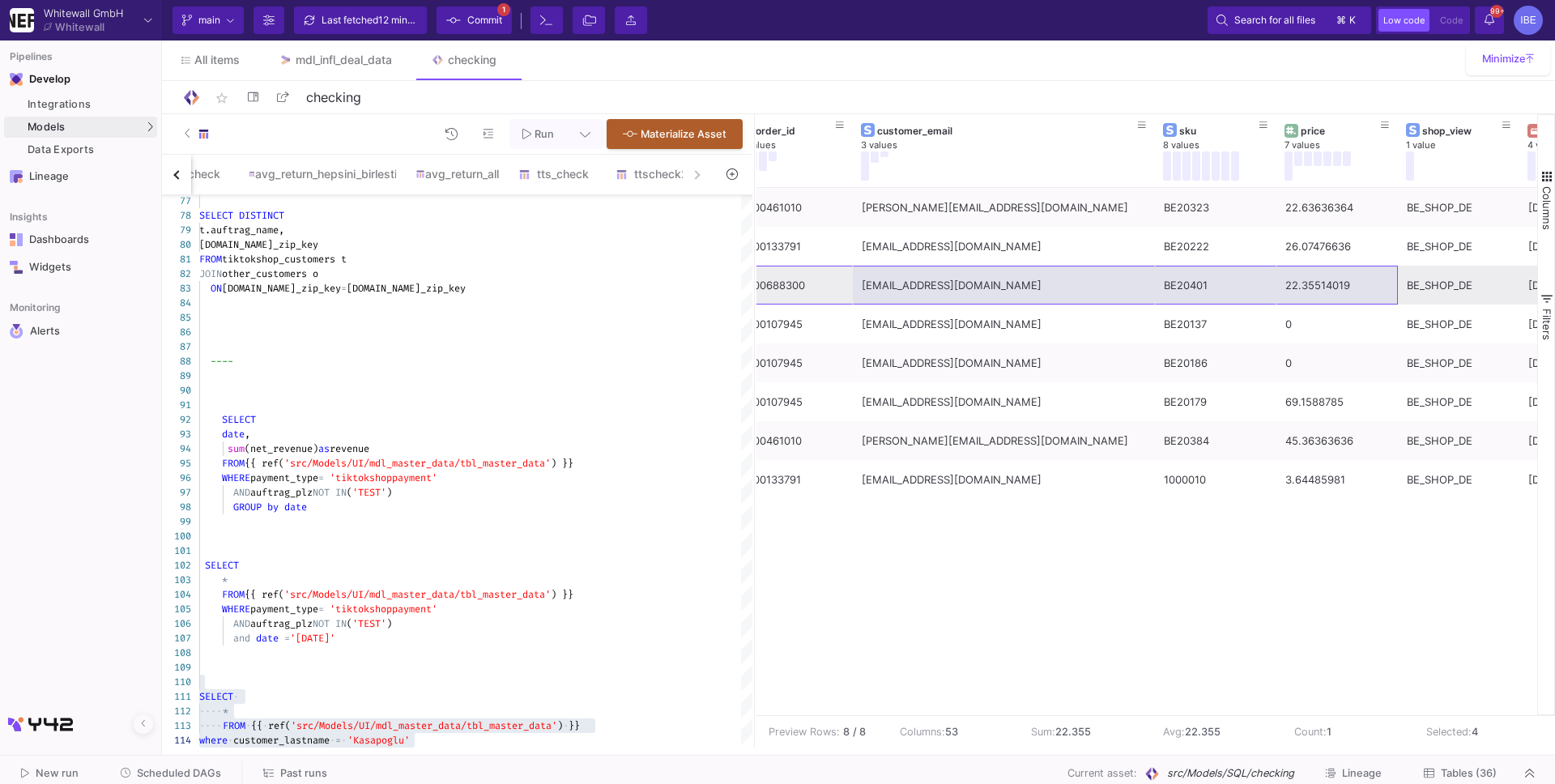
drag, startPoint x: 818, startPoint y: 293, endPoint x: 1377, endPoint y: 290, distance: 559.0
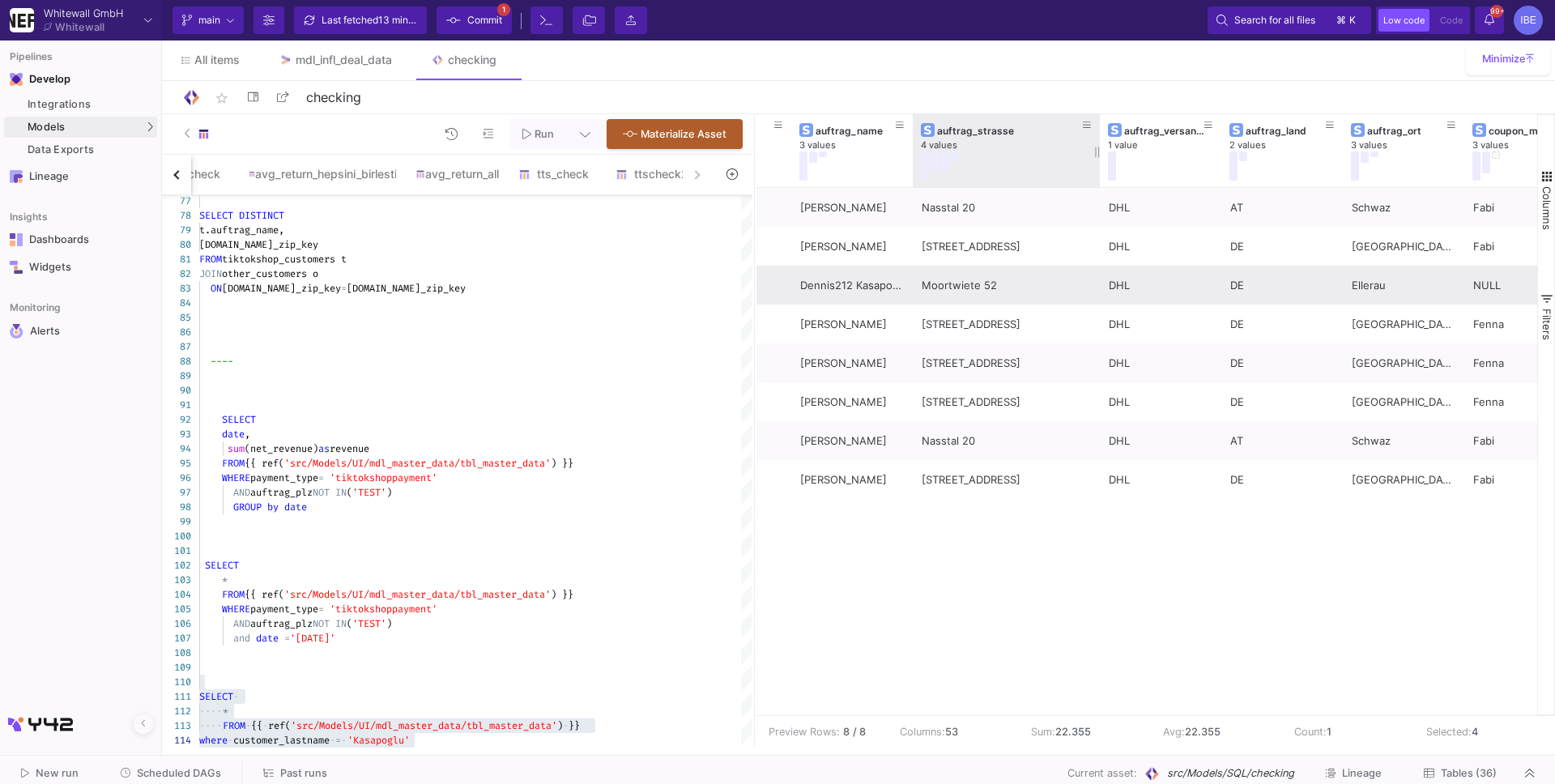
drag, startPoint x: 1031, startPoint y: 147, endPoint x: 1090, endPoint y: 162, distance: 60.9
click at [1096, 162] on div at bounding box center [1099, 150] width 7 height 73
click at [1081, 299] on div "Moortwiete 52" at bounding box center [1002, 285] width 162 height 38
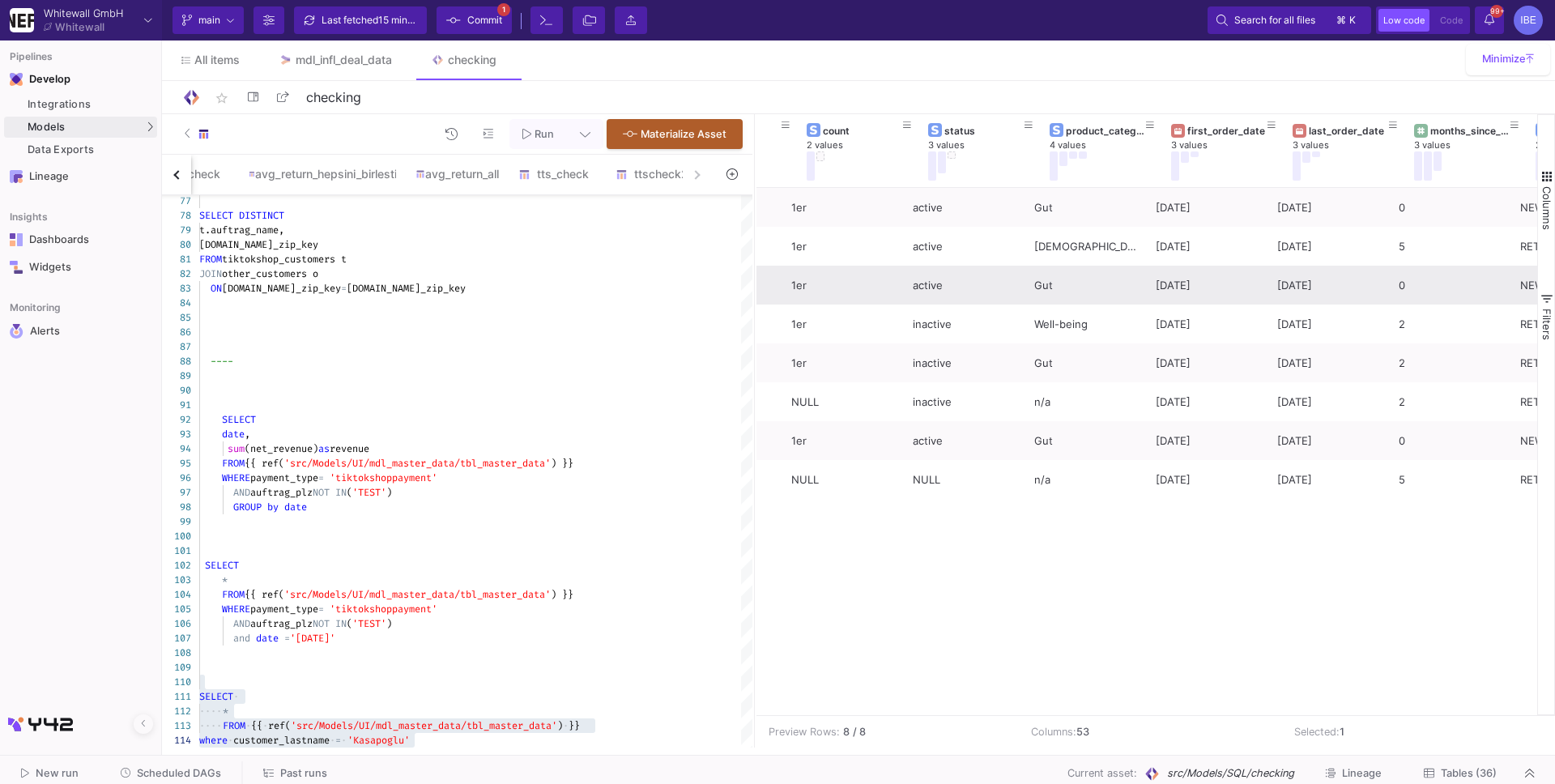
scroll to position [0, 5079]
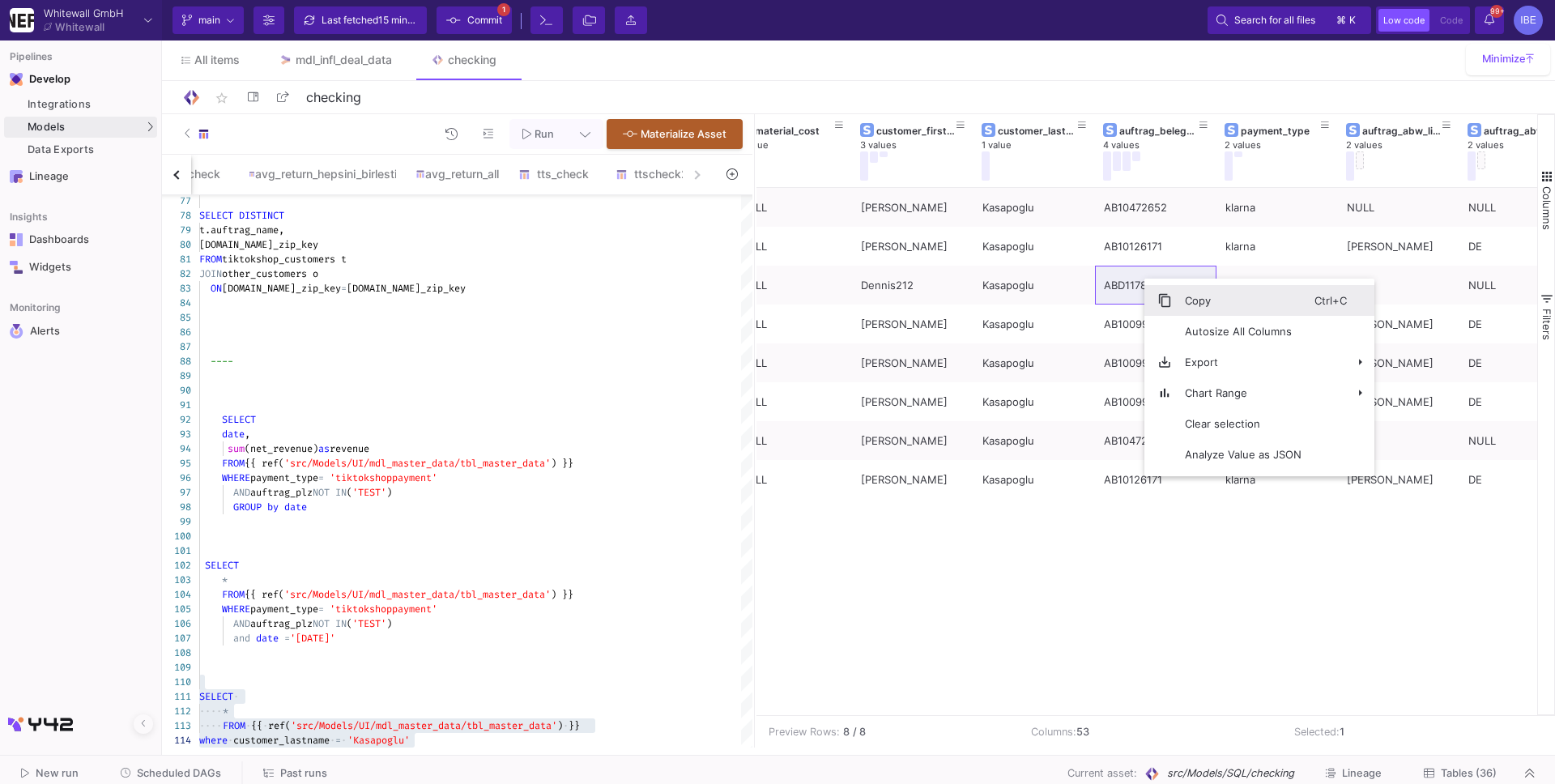
click at [1155, 290] on span "Context Menu" at bounding box center [1157, 300] width 27 height 31
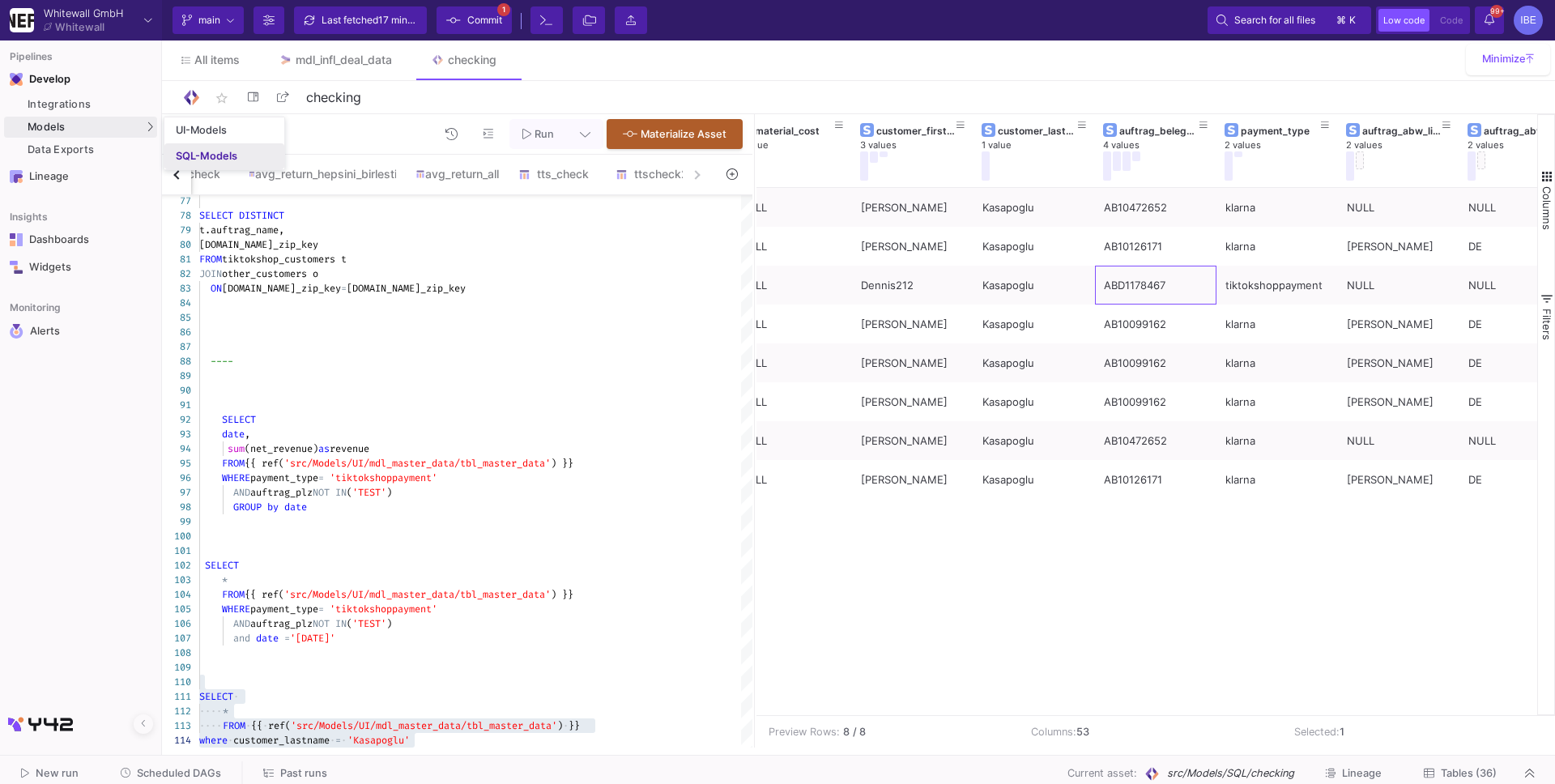
click at [212, 164] on link "SQL-Models" at bounding box center [224, 156] width 119 height 26
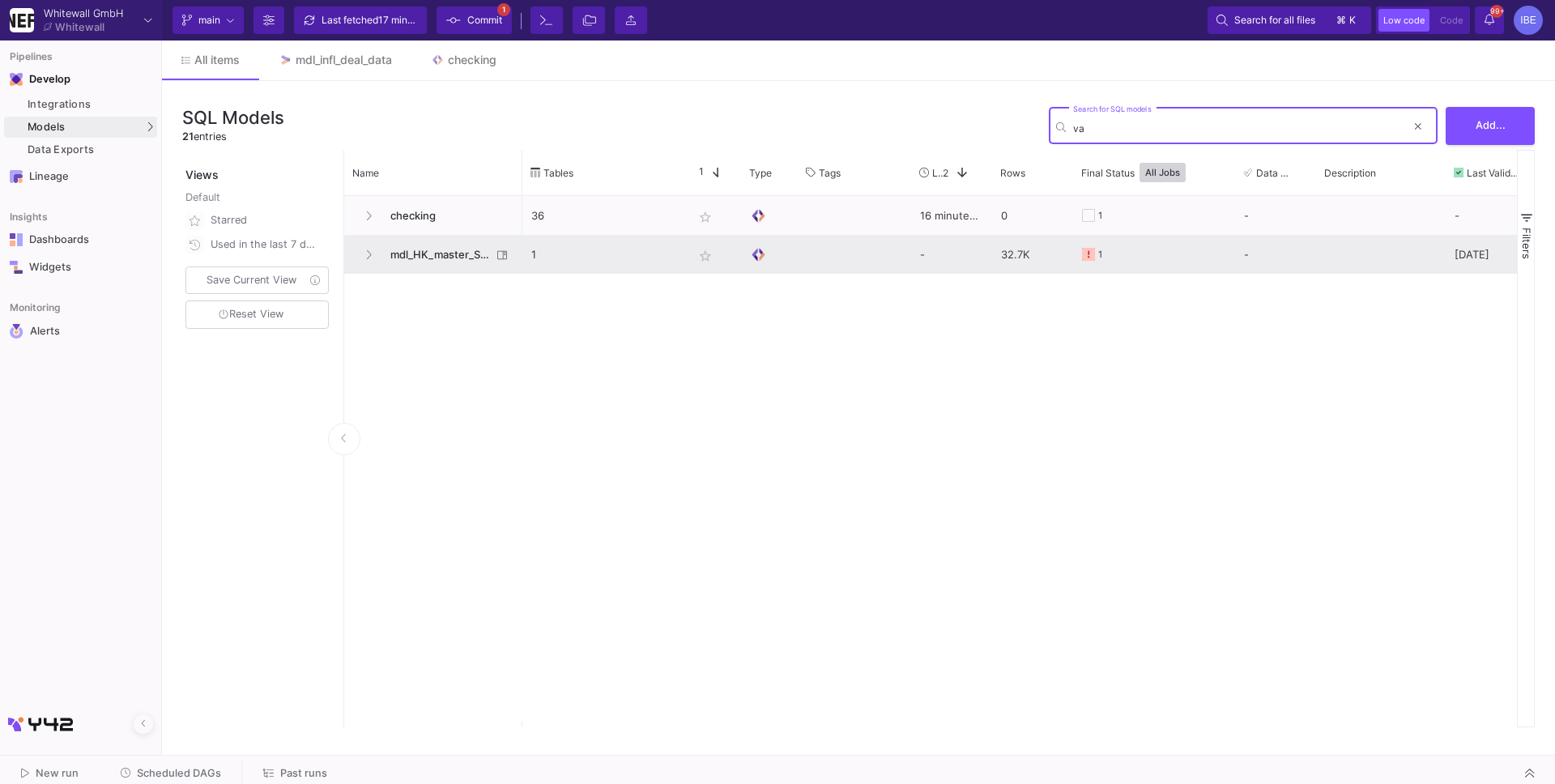
type input "v"
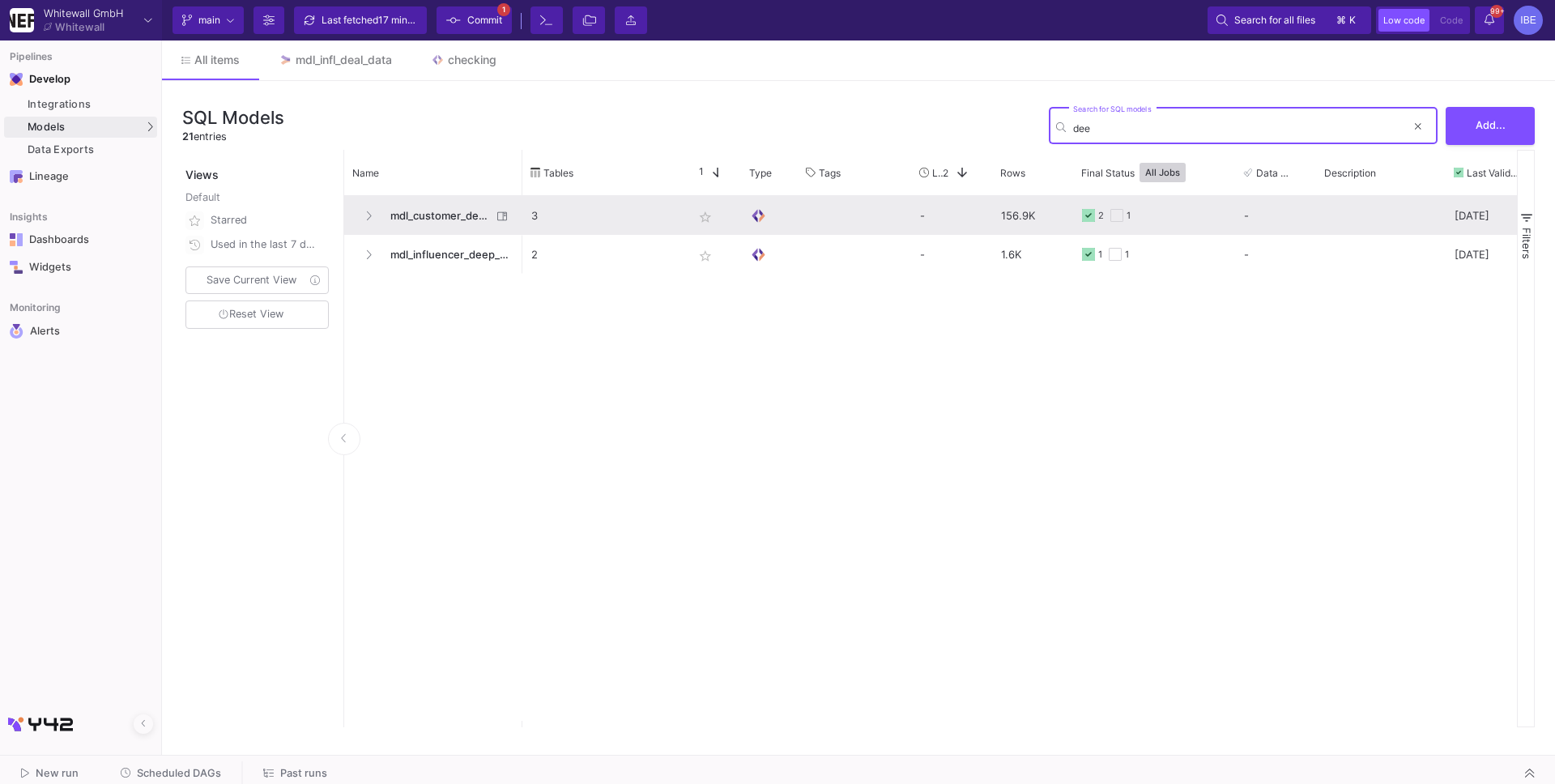
type input "dee"
click at [441, 233] on span "mdl_customer_deep_dive" at bounding box center [436, 215] width 111 height 38
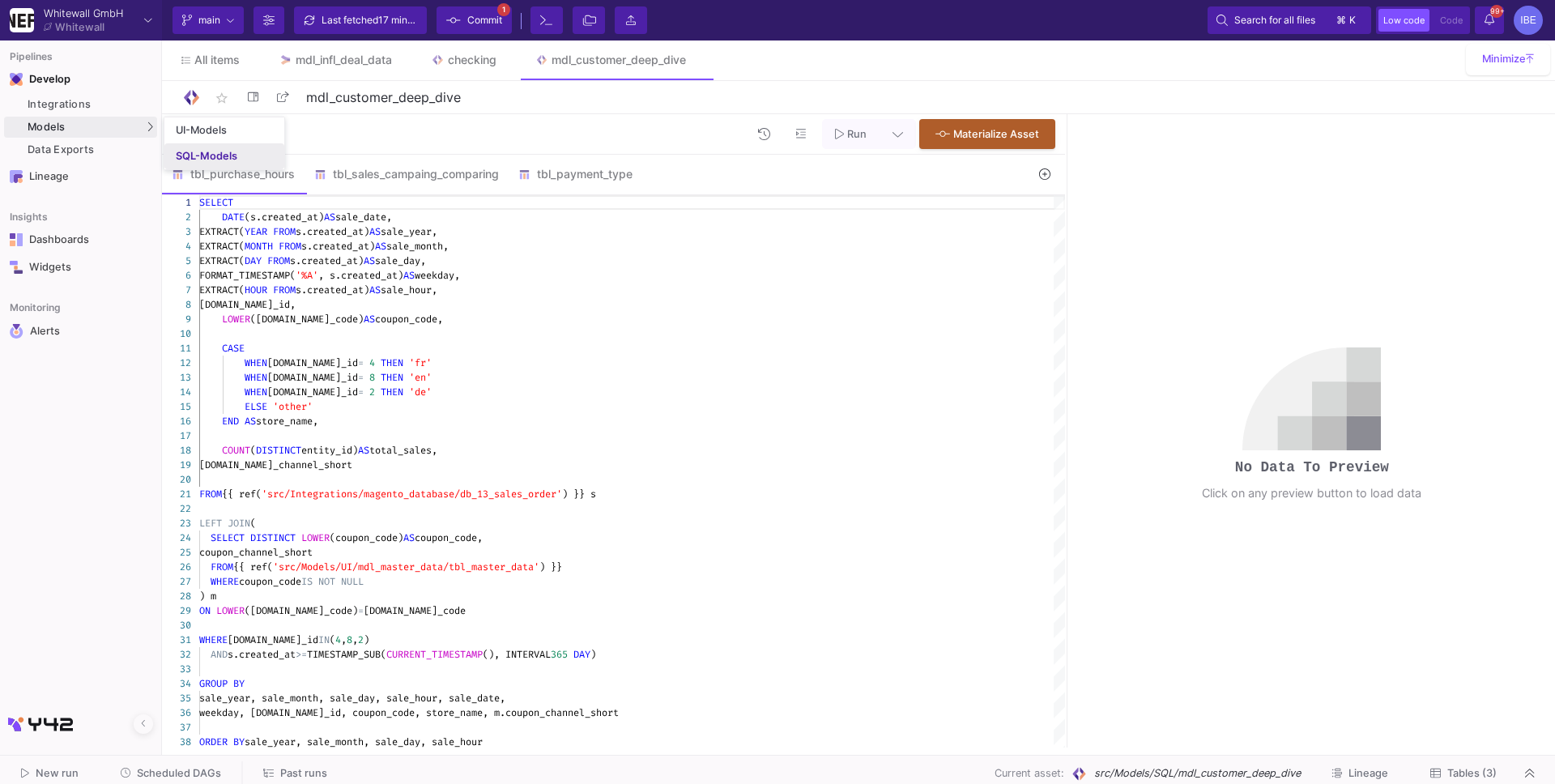
click at [196, 165] on link "SQL-Models" at bounding box center [224, 156] width 119 height 26
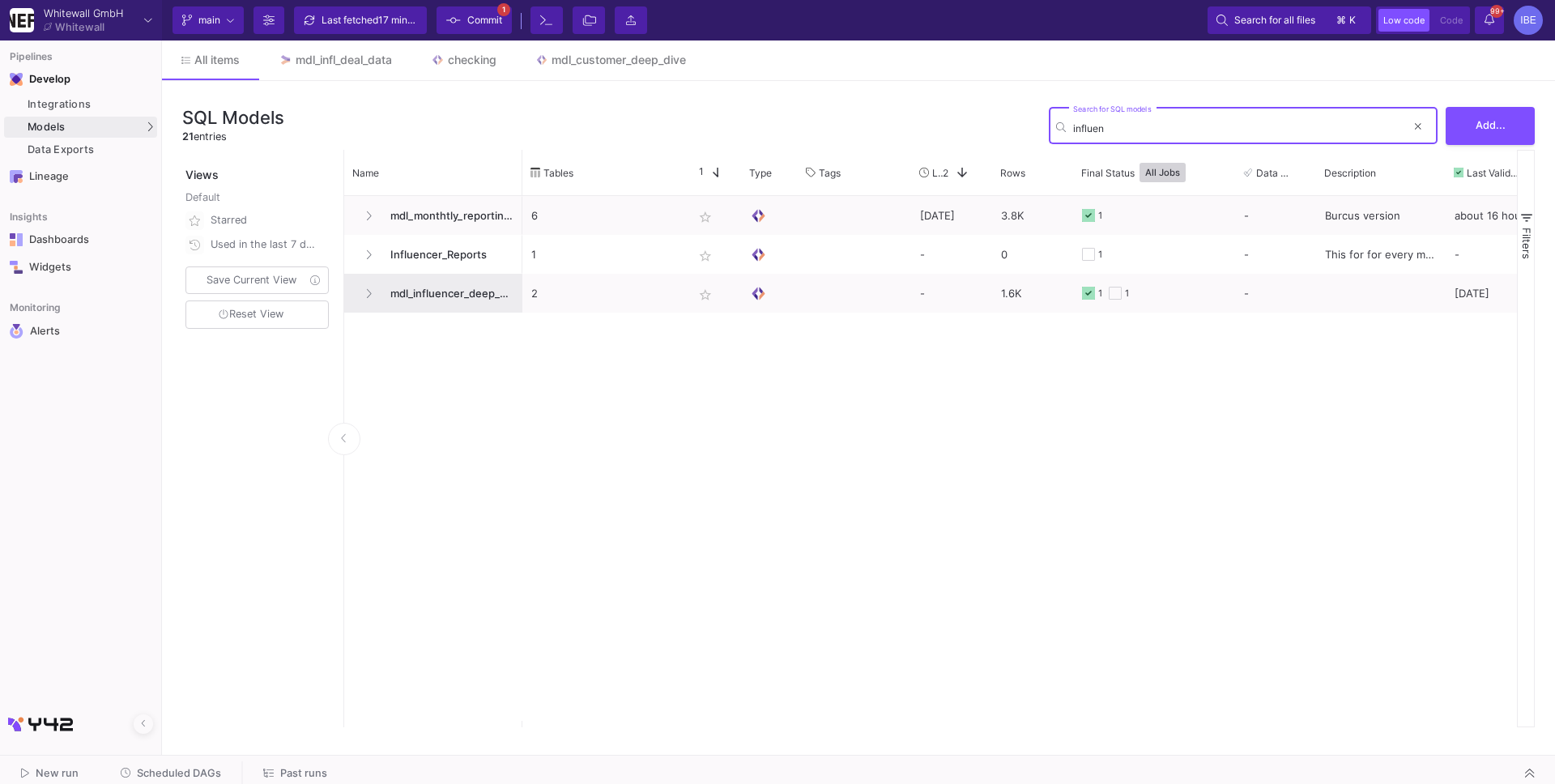
type input "influen"
click at [453, 301] on span "mdl_influencer_deep_dive" at bounding box center [447, 293] width 133 height 38
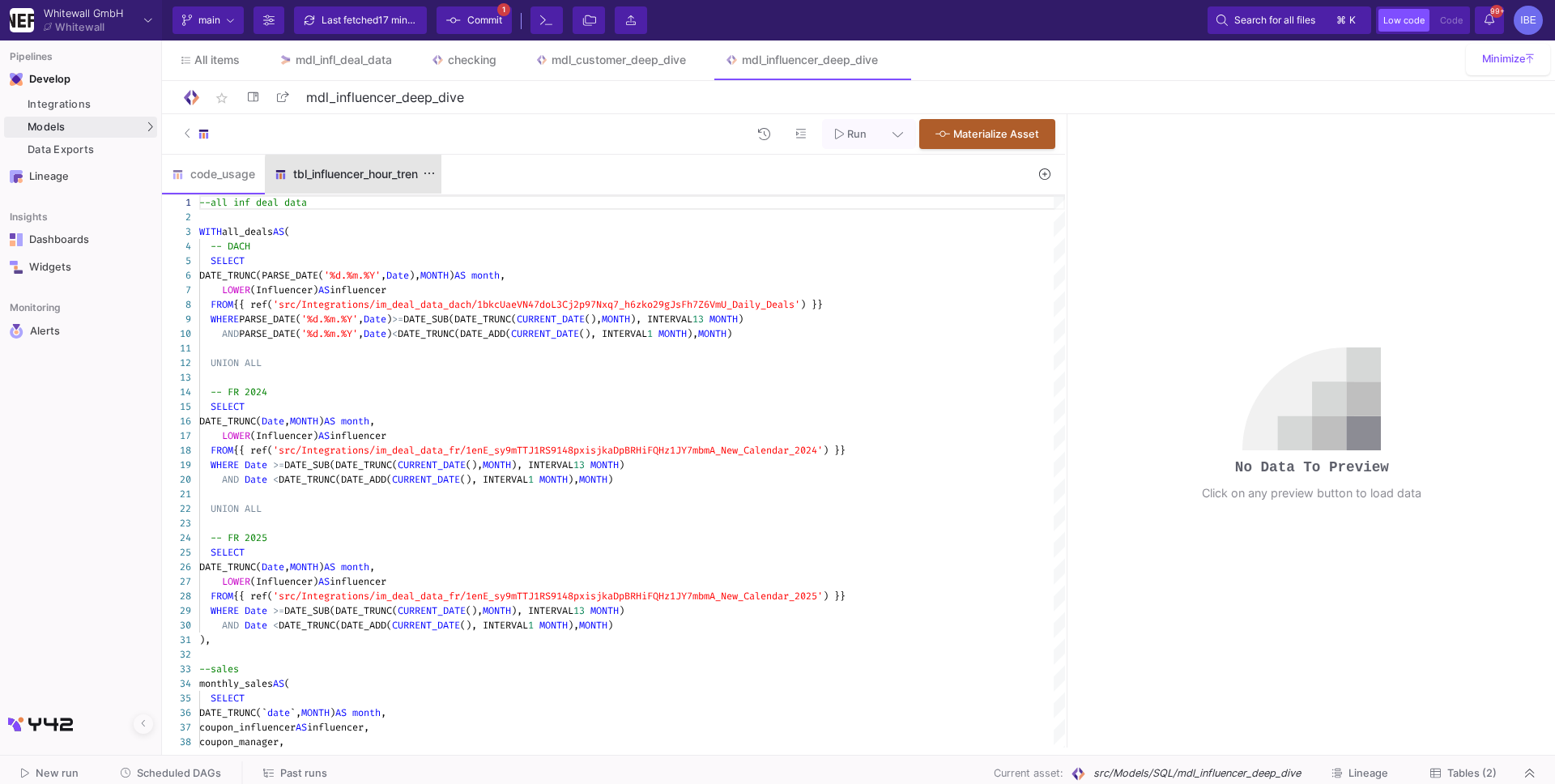
click at [375, 176] on div "tbl_influencer_hour_trends" at bounding box center [353, 174] width 157 height 13
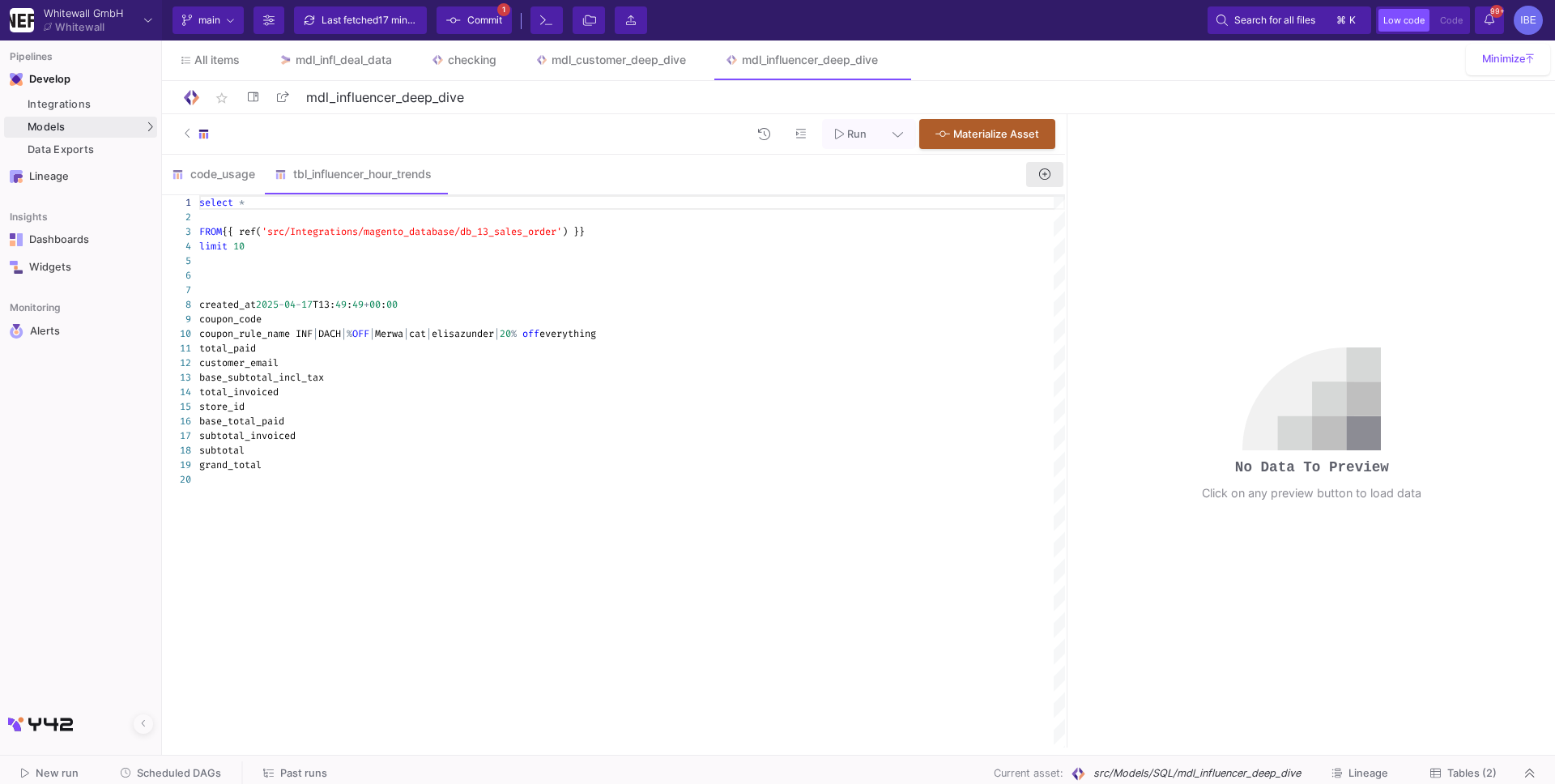
click at [1032, 180] on button at bounding box center [1045, 174] width 38 height 25
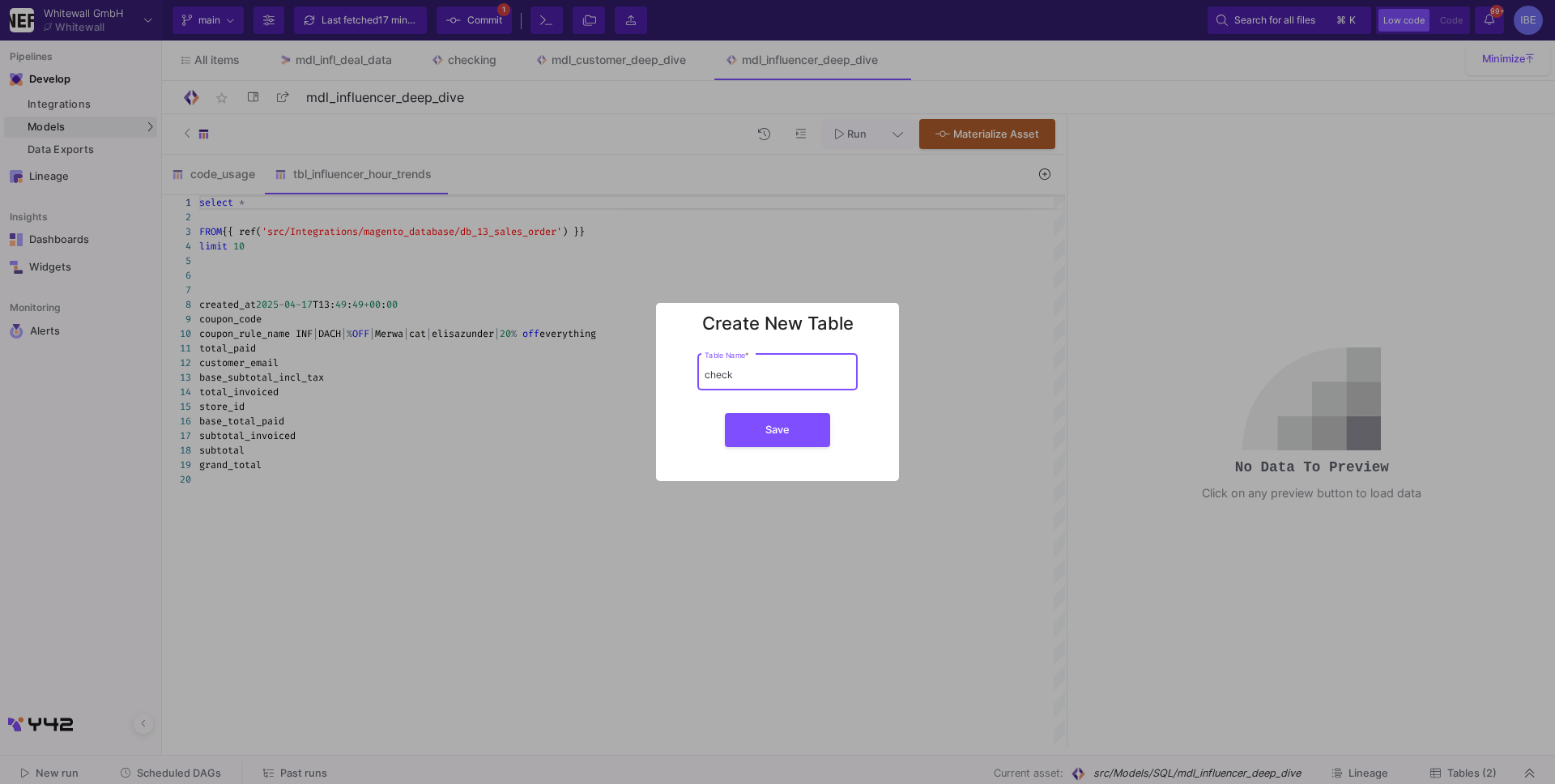
type input "check"
click at [725, 413] on button "Save" at bounding box center [778, 430] width 105 height 34
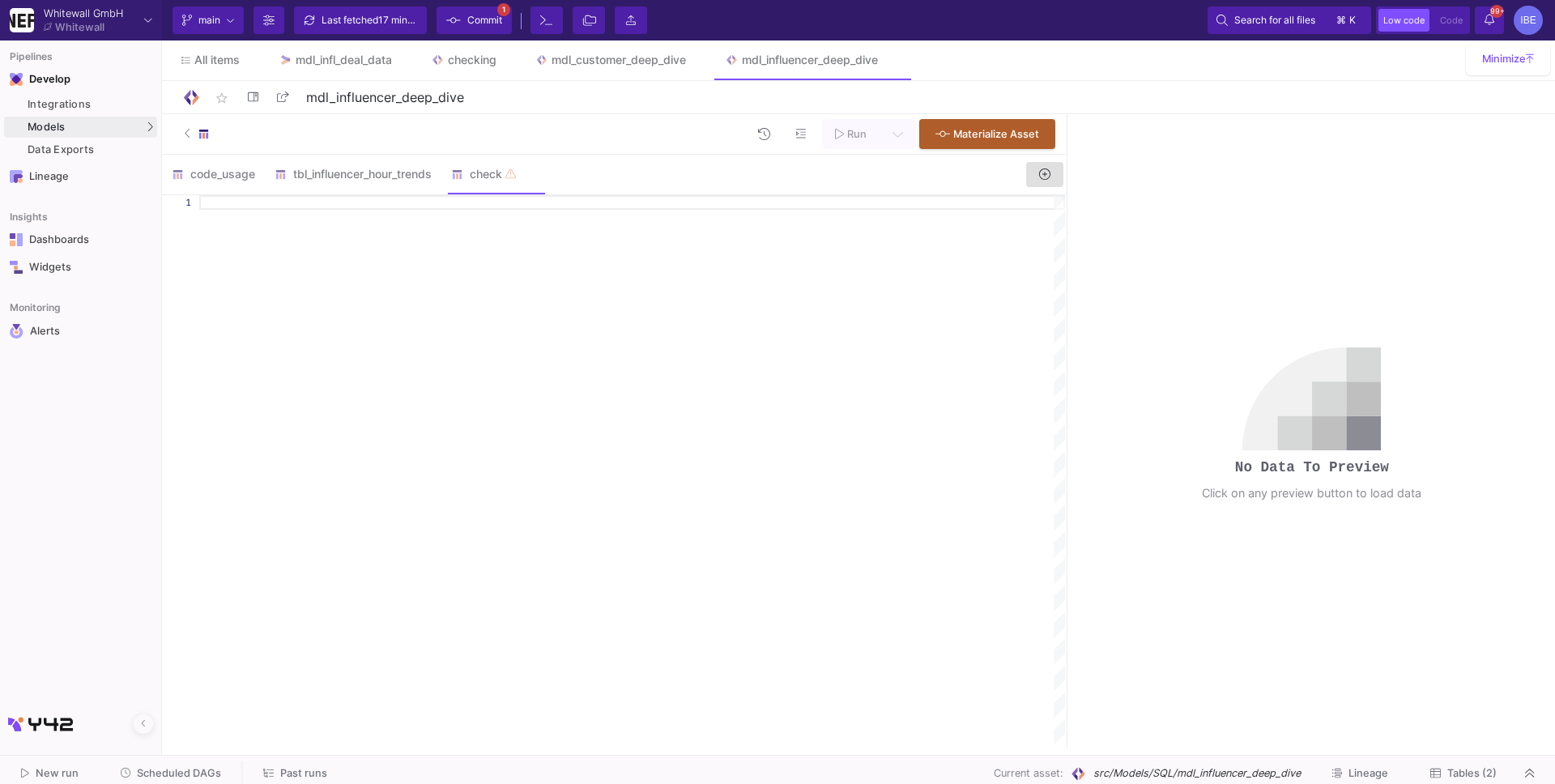
click at [692, 235] on div at bounding box center [632, 471] width 866 height 552
paste textarea "ABD1178467"
click at [421, 175] on div "tbl_influencer_hour_trends" at bounding box center [353, 174] width 157 height 13
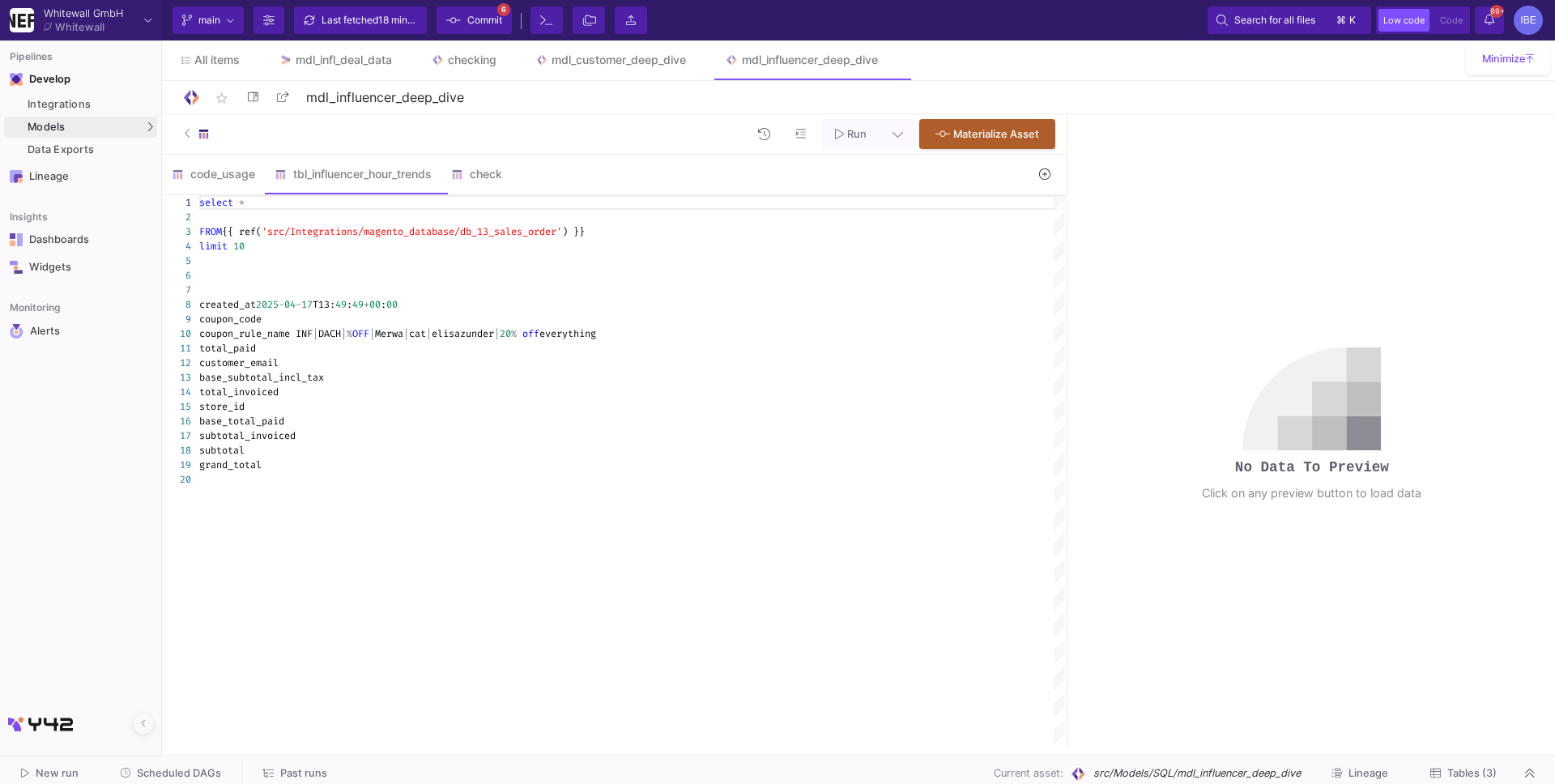
click at [211, 163] on mat-tooltip-component "Toggle Table Explorer" at bounding box center [199, 165] width 118 height 21
click at [224, 176] on mat-tooltip-component "Toggle Table Explorer" at bounding box center [199, 165] width 118 height 21
click at [228, 173] on div "code_usage" at bounding box center [213, 174] width 84 height 13
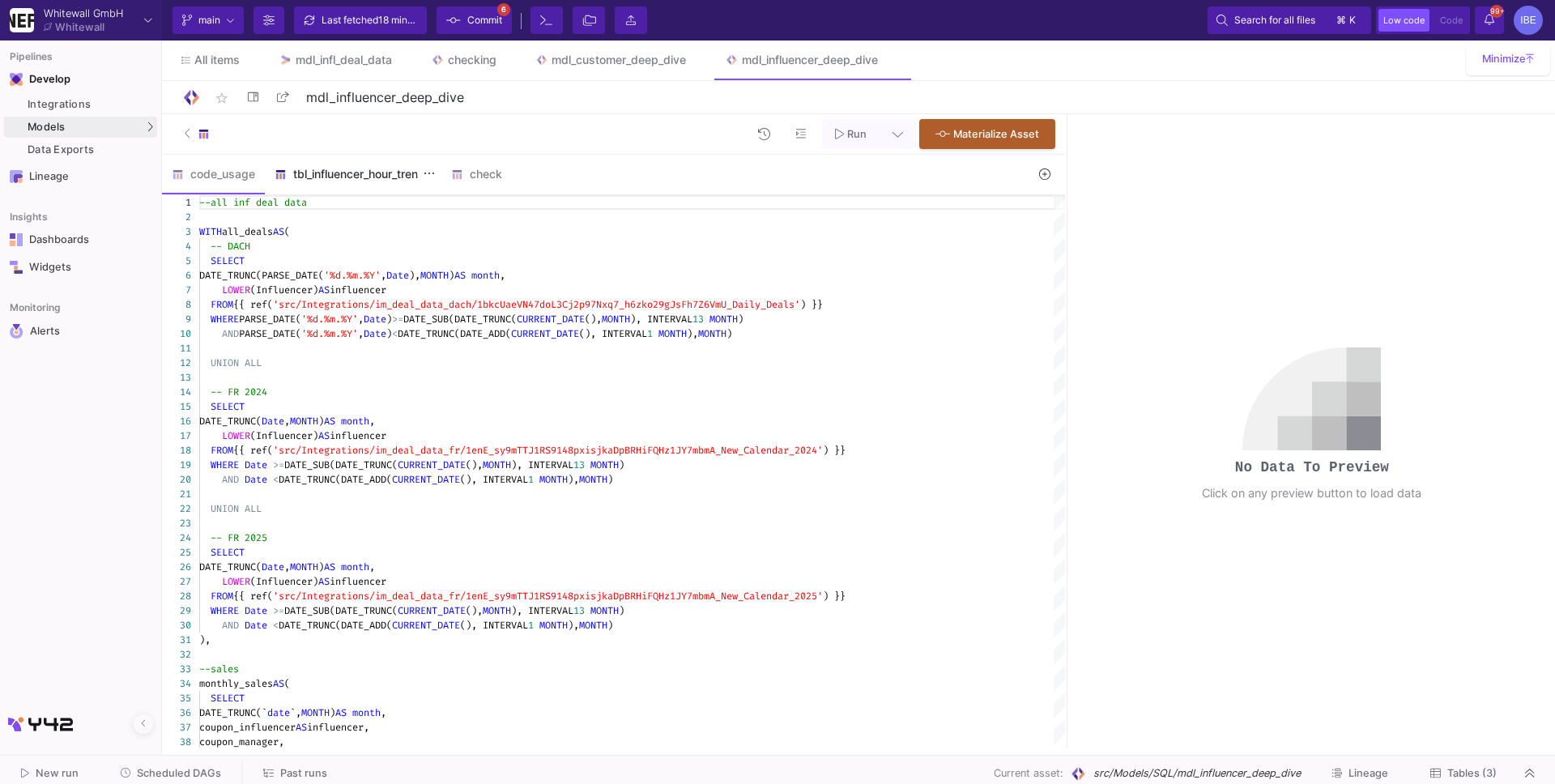
click at [312, 180] on div "tbl_influencer_hour_trends" at bounding box center [353, 174] width 157 height 13
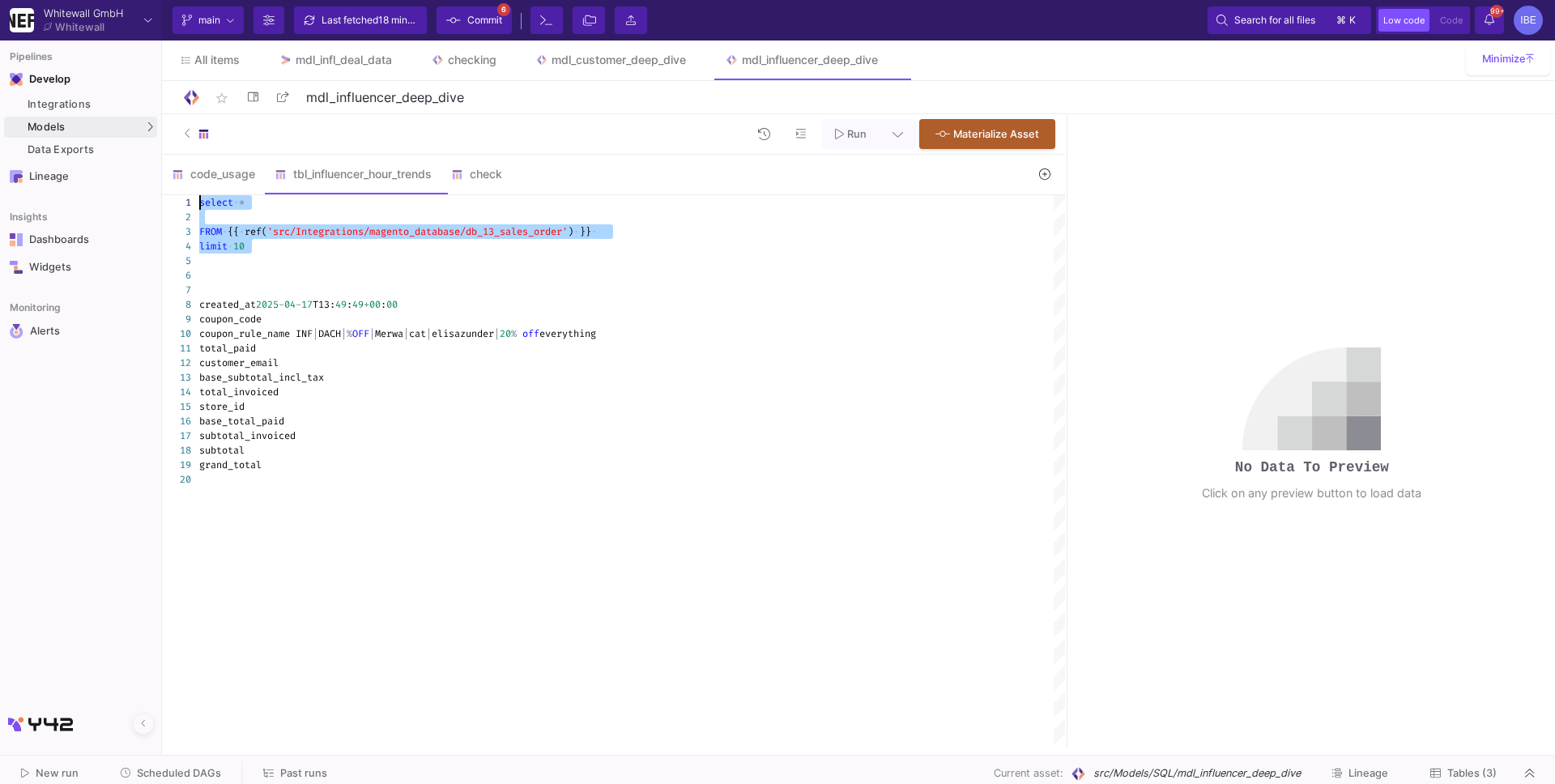
drag, startPoint x: 289, startPoint y: 259, endPoint x: 190, endPoint y: 198, distance: 116.3
click at [190, 198] on div "1 2 3 4 5 6 7 8 9 10 11 12 13 14 15 16 17 18 19 20 select · * FROM · {{ · ref( …" at bounding box center [613, 471] width 903 height 552
click at [480, 177] on div "check" at bounding box center [490, 174] width 78 height 13
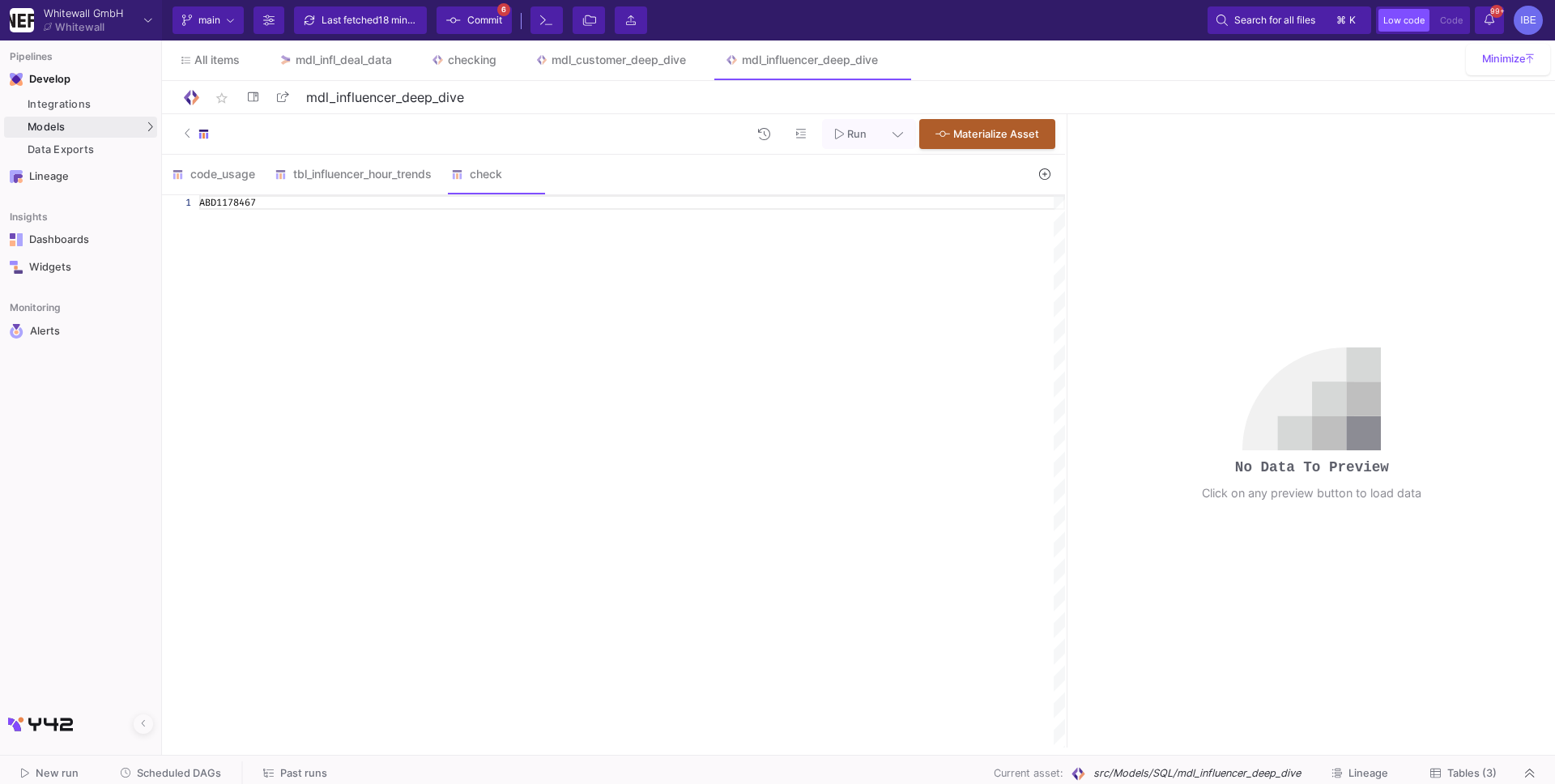
click at [453, 248] on div "ABD1178467" at bounding box center [632, 471] width 866 height 552
paste textarea "select * FROM {{ ref('src/Integrations/magento_database/db_13_sales_order') }} …"
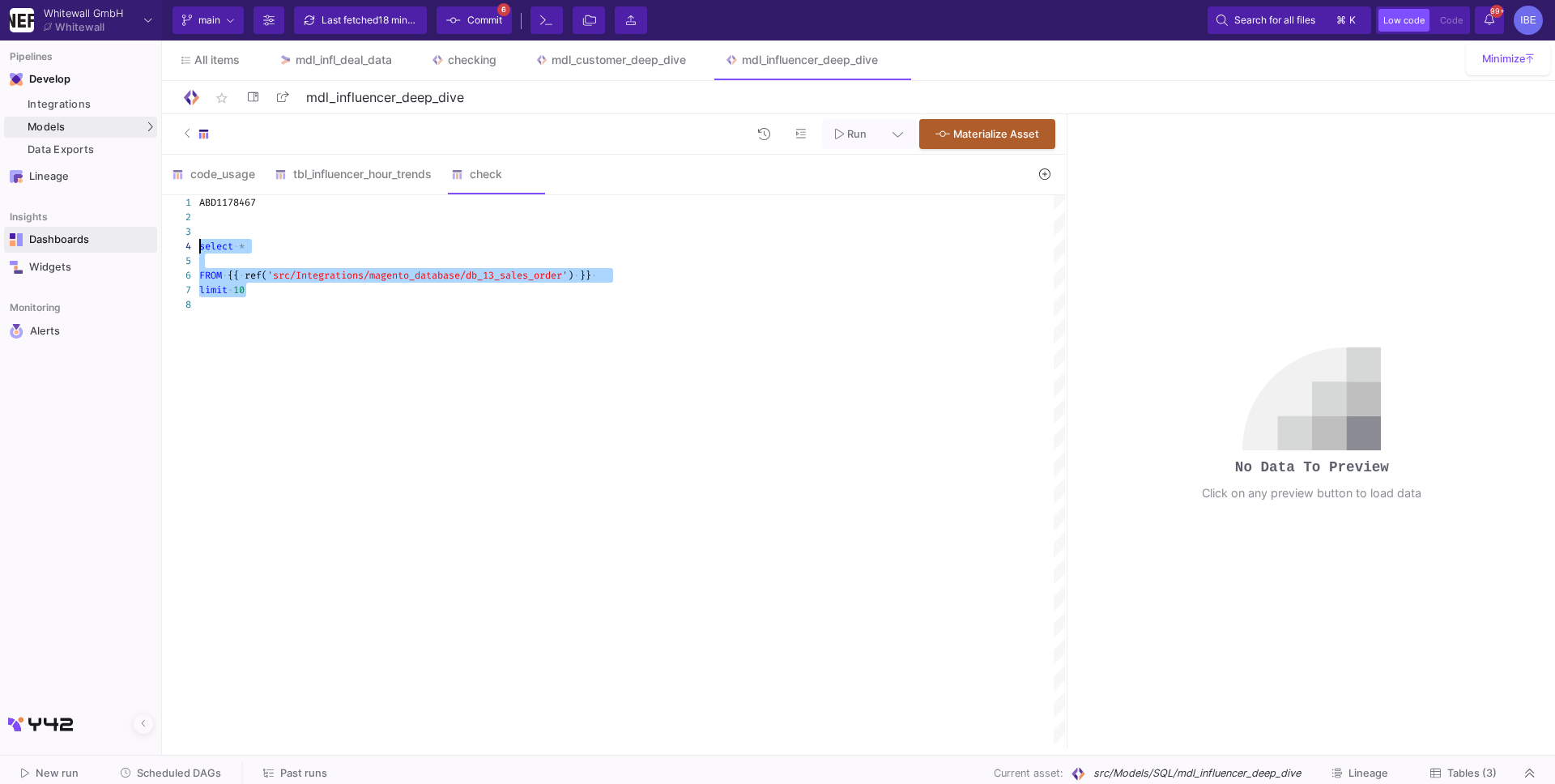
drag, startPoint x: 309, startPoint y: 295, endPoint x: 153, endPoint y: 248, distance: 162.9
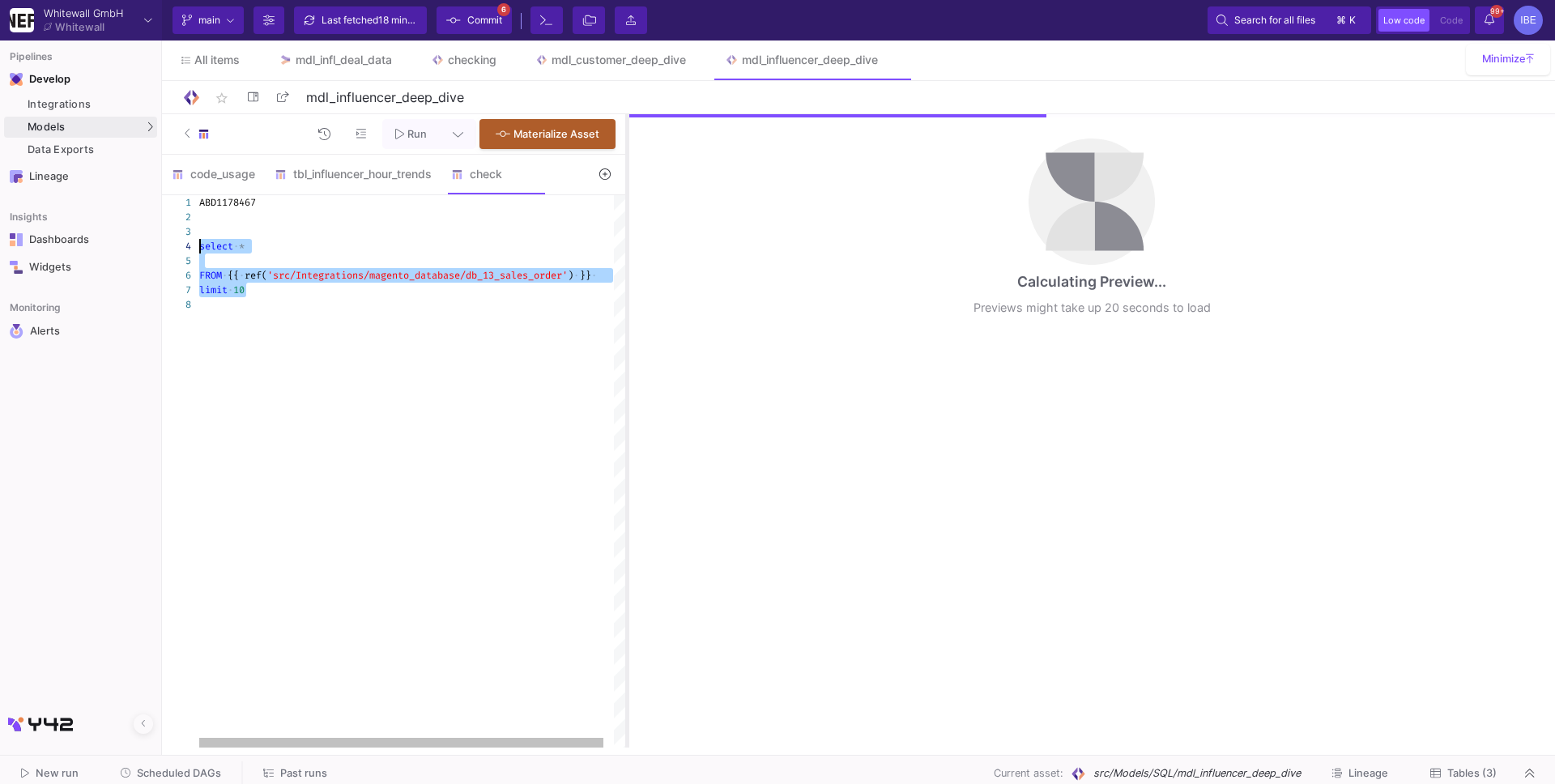
drag, startPoint x: 1064, startPoint y: 236, endPoint x: 623, endPoint y: 230, distance: 441.0
click at [625, 229] on div at bounding box center [627, 430] width 4 height 633
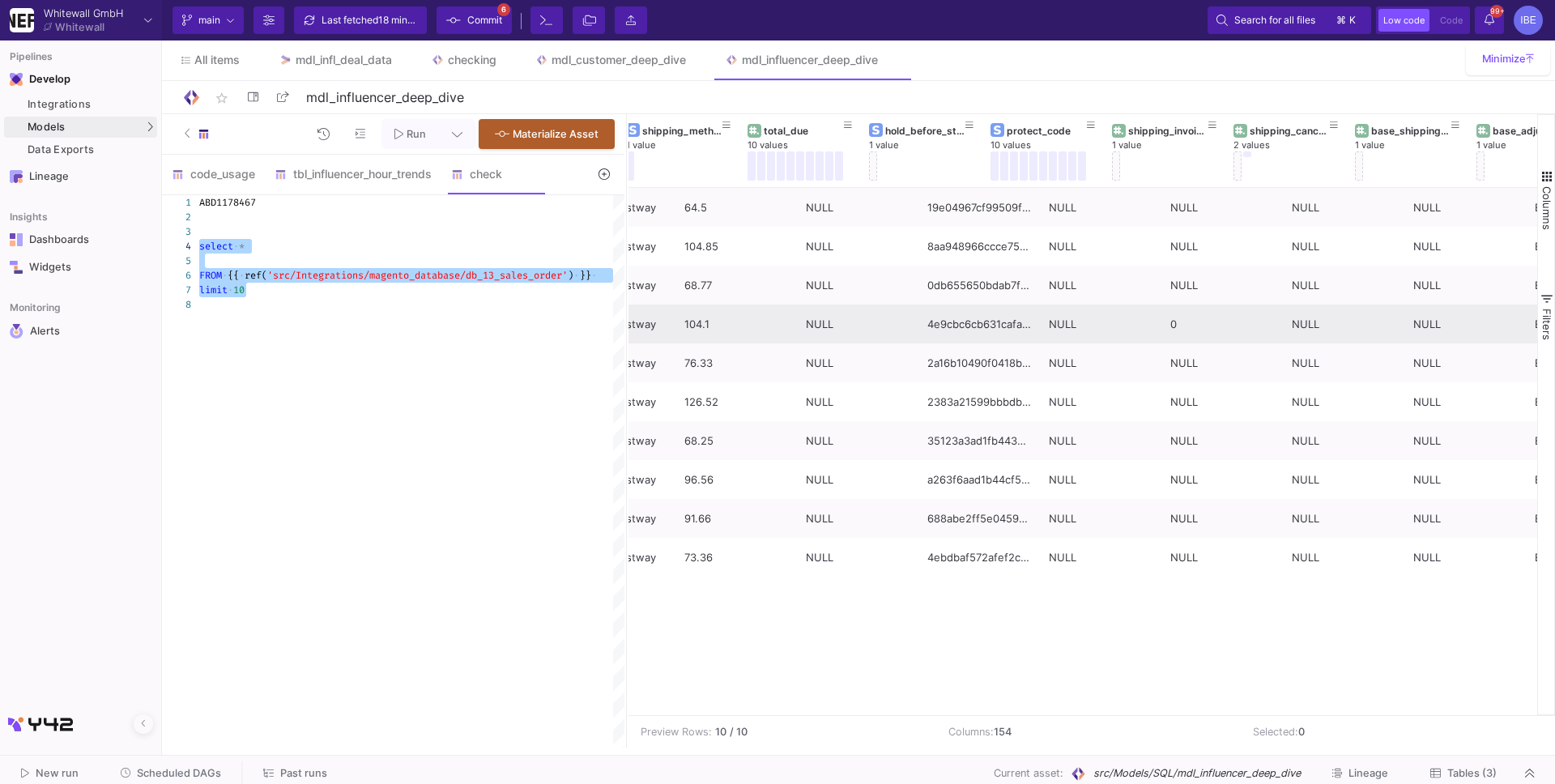
scroll to position [0, 323]
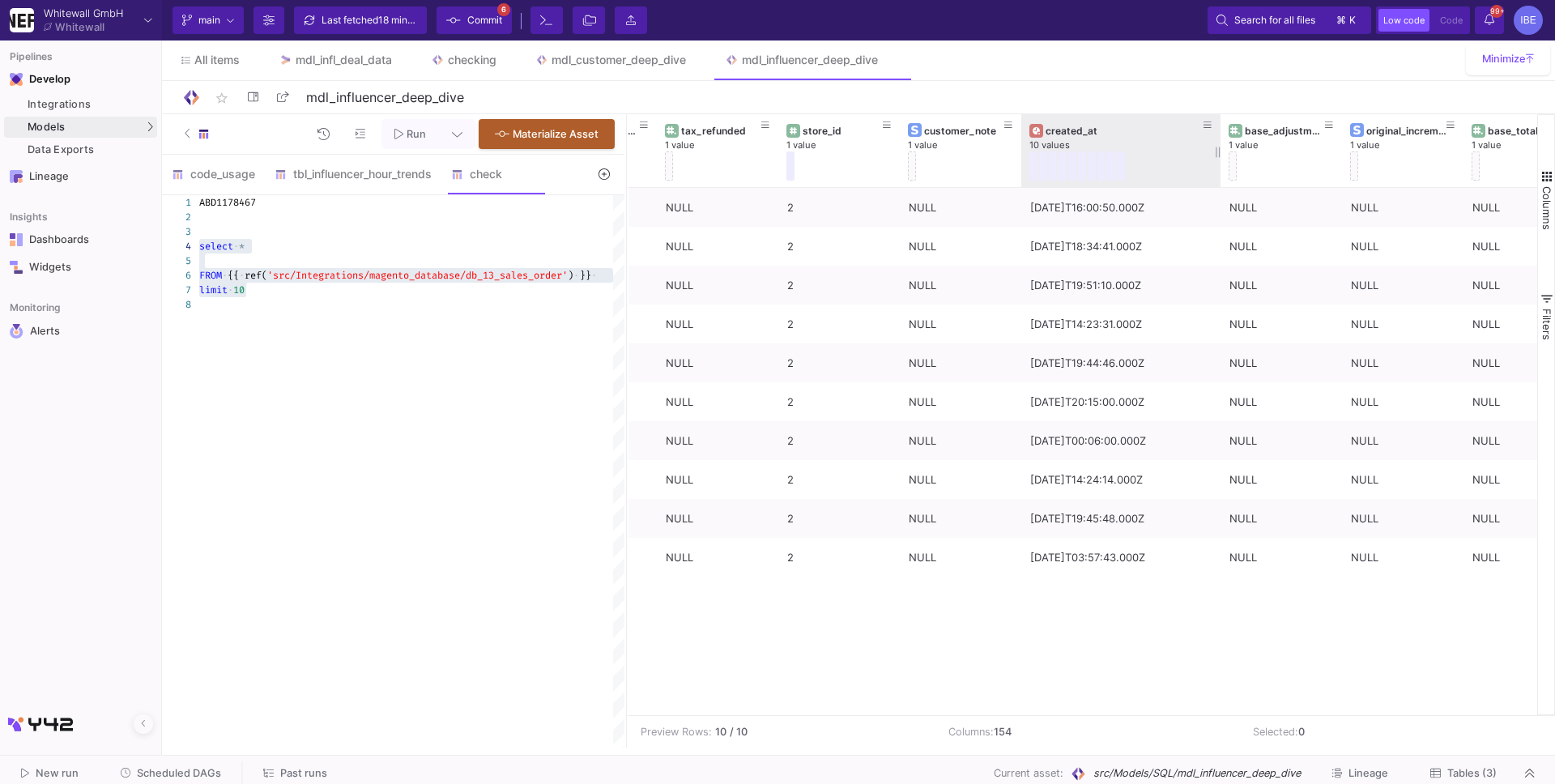
drag, startPoint x: 1139, startPoint y: 157, endPoint x: 1217, endPoint y: 157, distance: 78.0
click at [1217, 158] on div at bounding box center [1219, 150] width 7 height 73
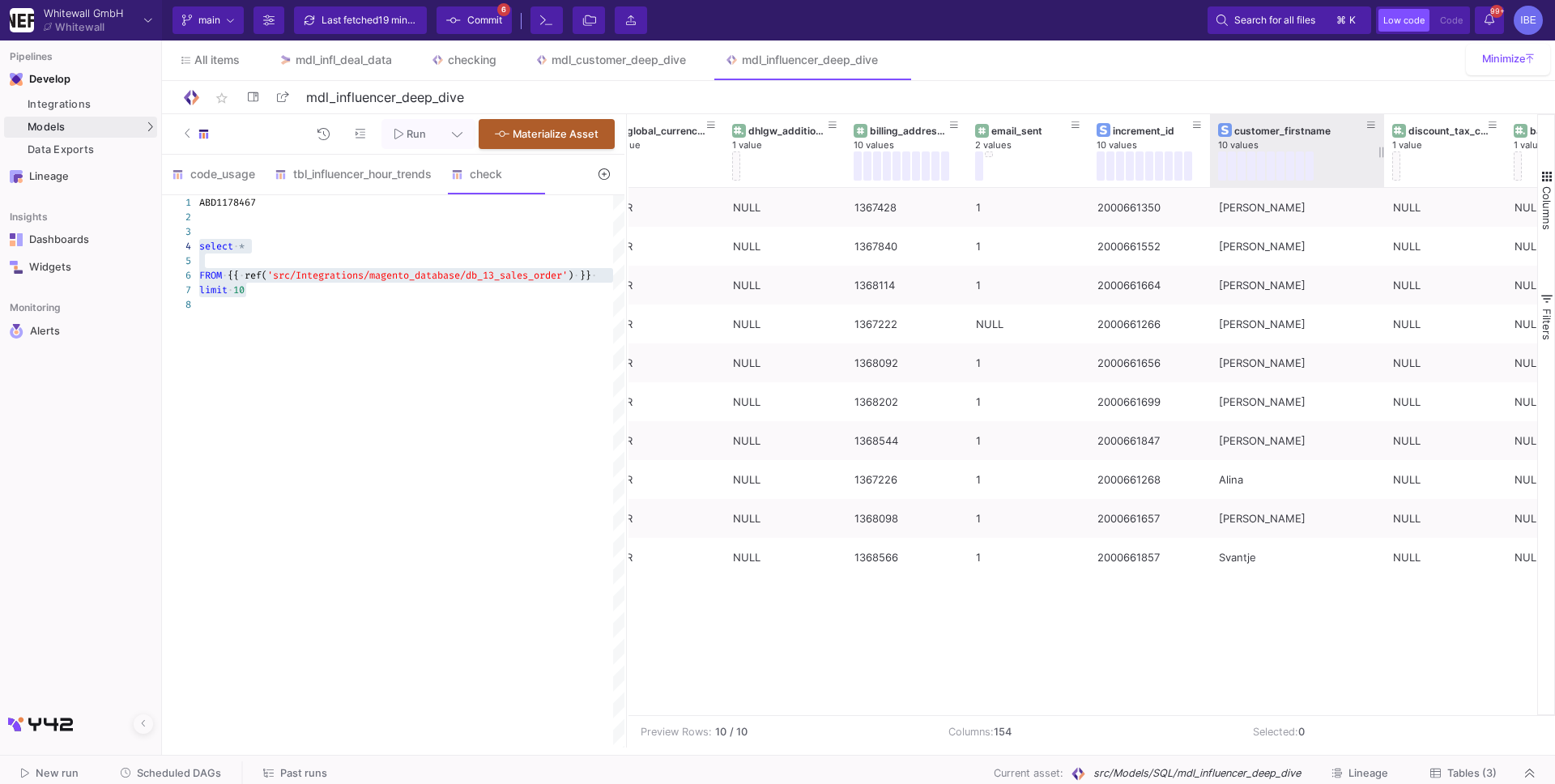
drag, startPoint x: 1329, startPoint y: 149, endPoint x: 1372, endPoint y: 152, distance: 43.1
click at [1380, 152] on div at bounding box center [1383, 150] width 7 height 73
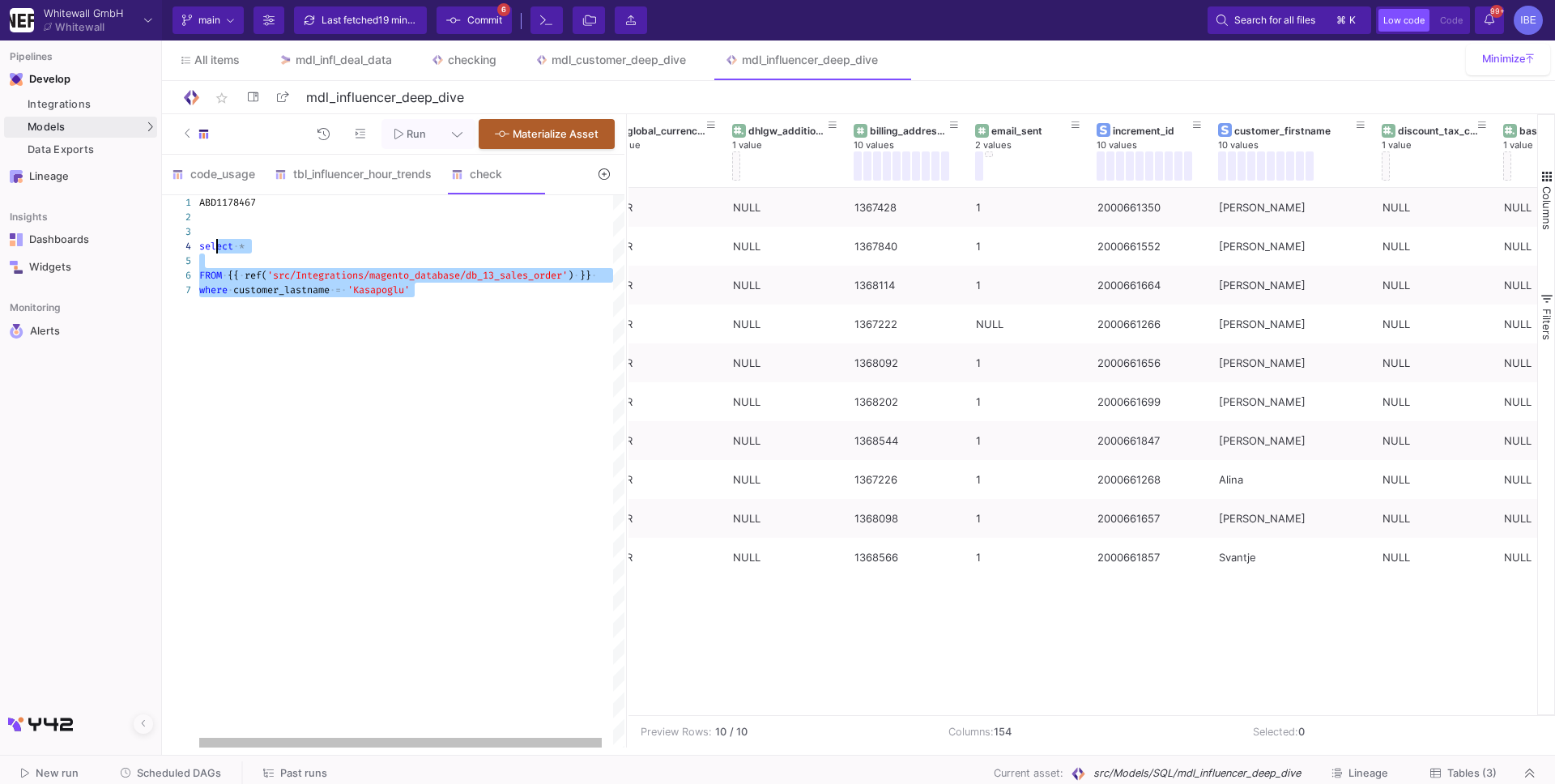
drag, startPoint x: 452, startPoint y: 295, endPoint x: 192, endPoint y: 244, distance: 265.0
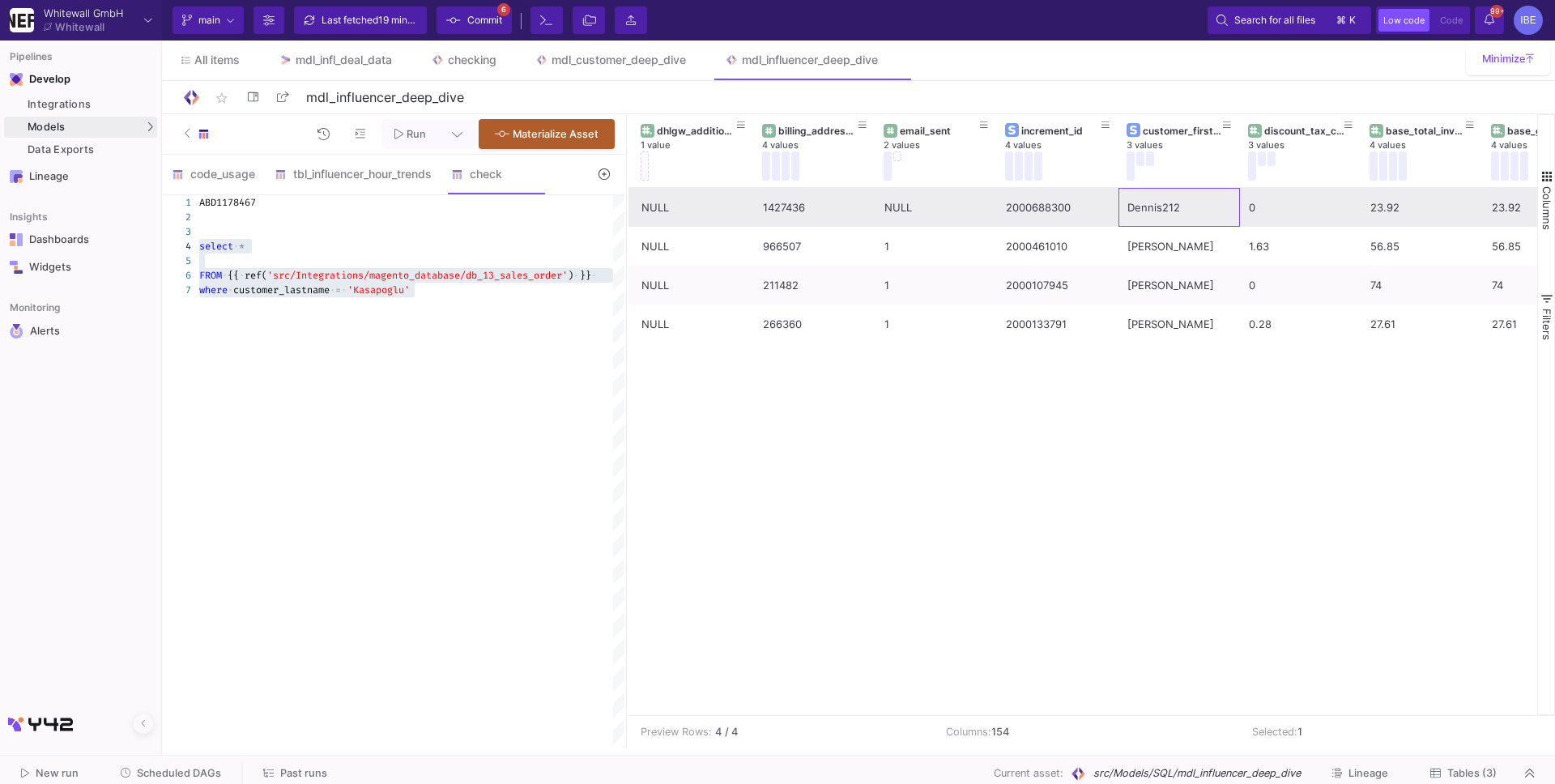
click at [1144, 212] on div "Dennis212" at bounding box center [1179, 208] width 103 height 38
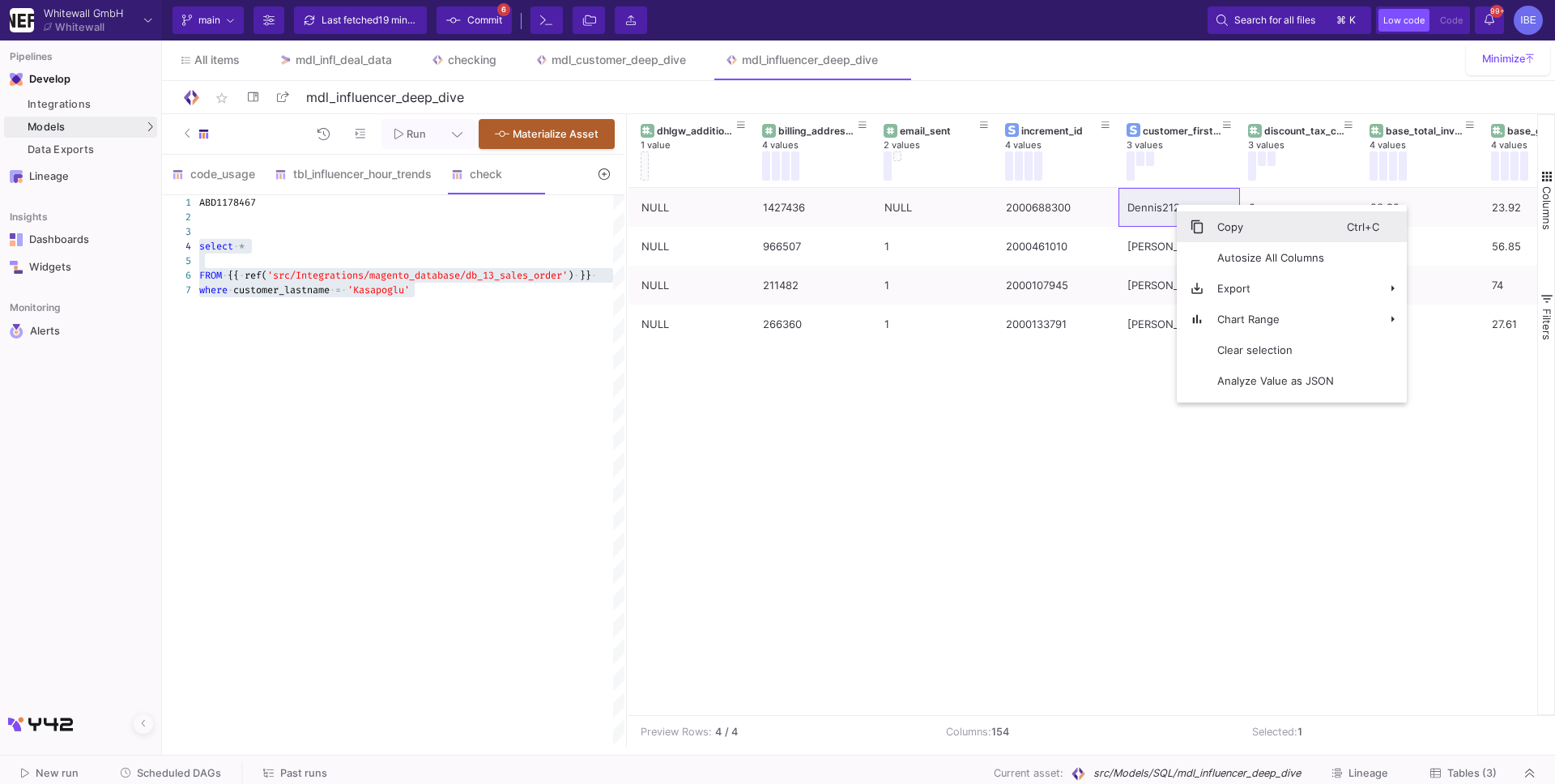
click at [1191, 225] on span "Context Menu" at bounding box center [1197, 227] width 15 height 15
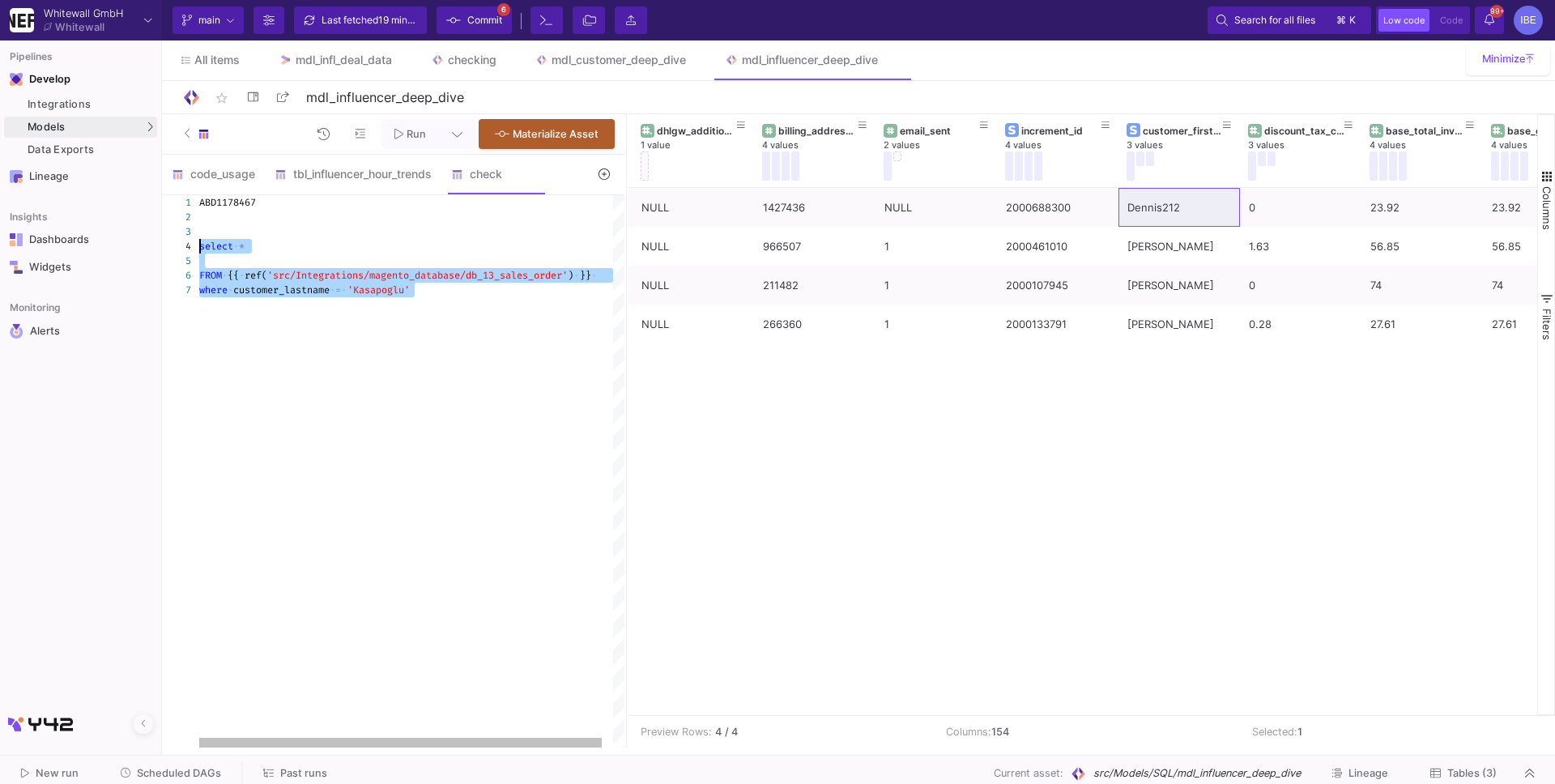
click at [312, 296] on div "where · customer_lastname · = · 'Kasapoglu'" at bounding box center [417, 290] width 436 height 15
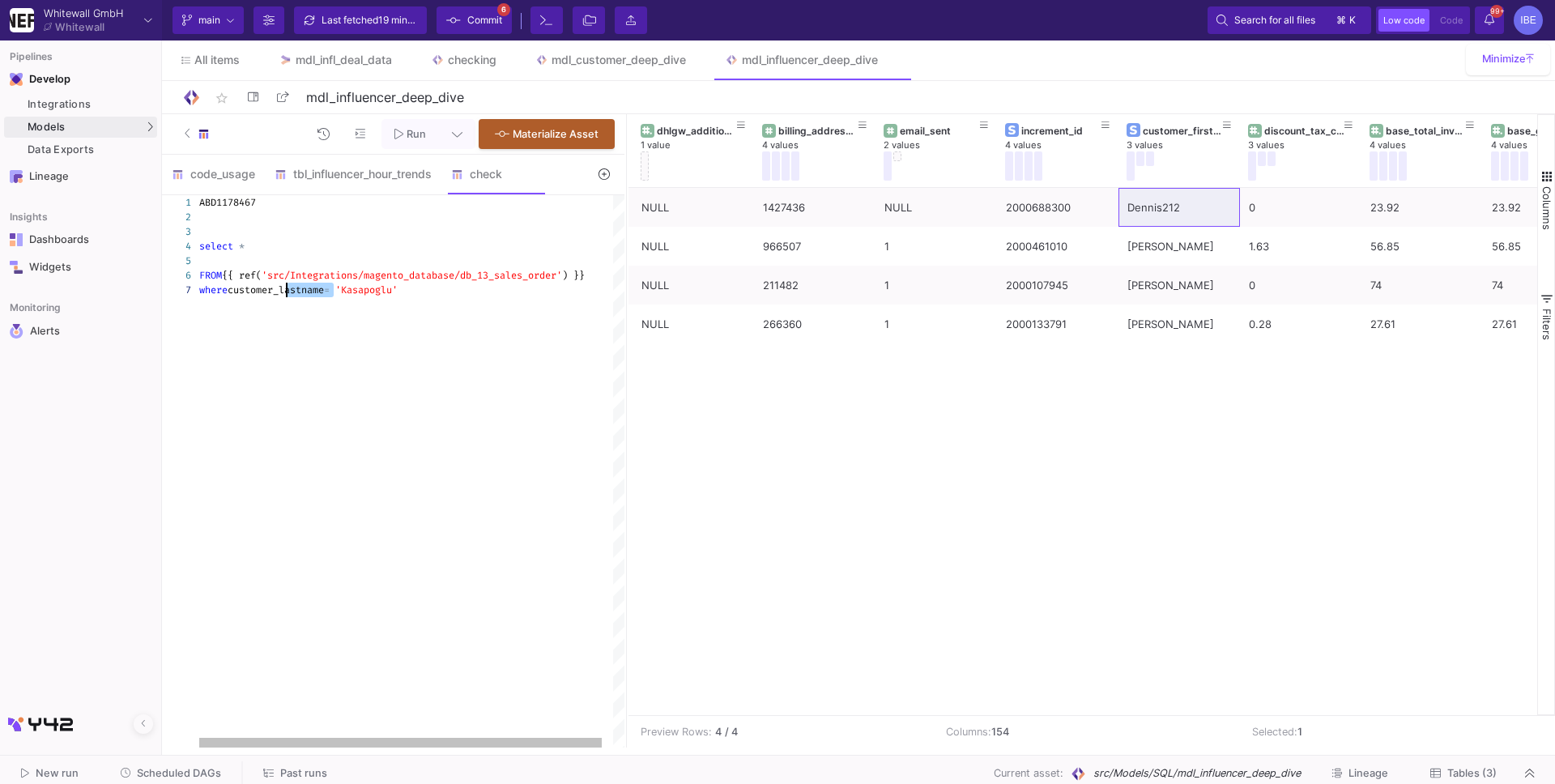
drag, startPoint x: 336, startPoint y: 294, endPoint x: 287, endPoint y: 292, distance: 49.0
paste textarea "Dennis212"
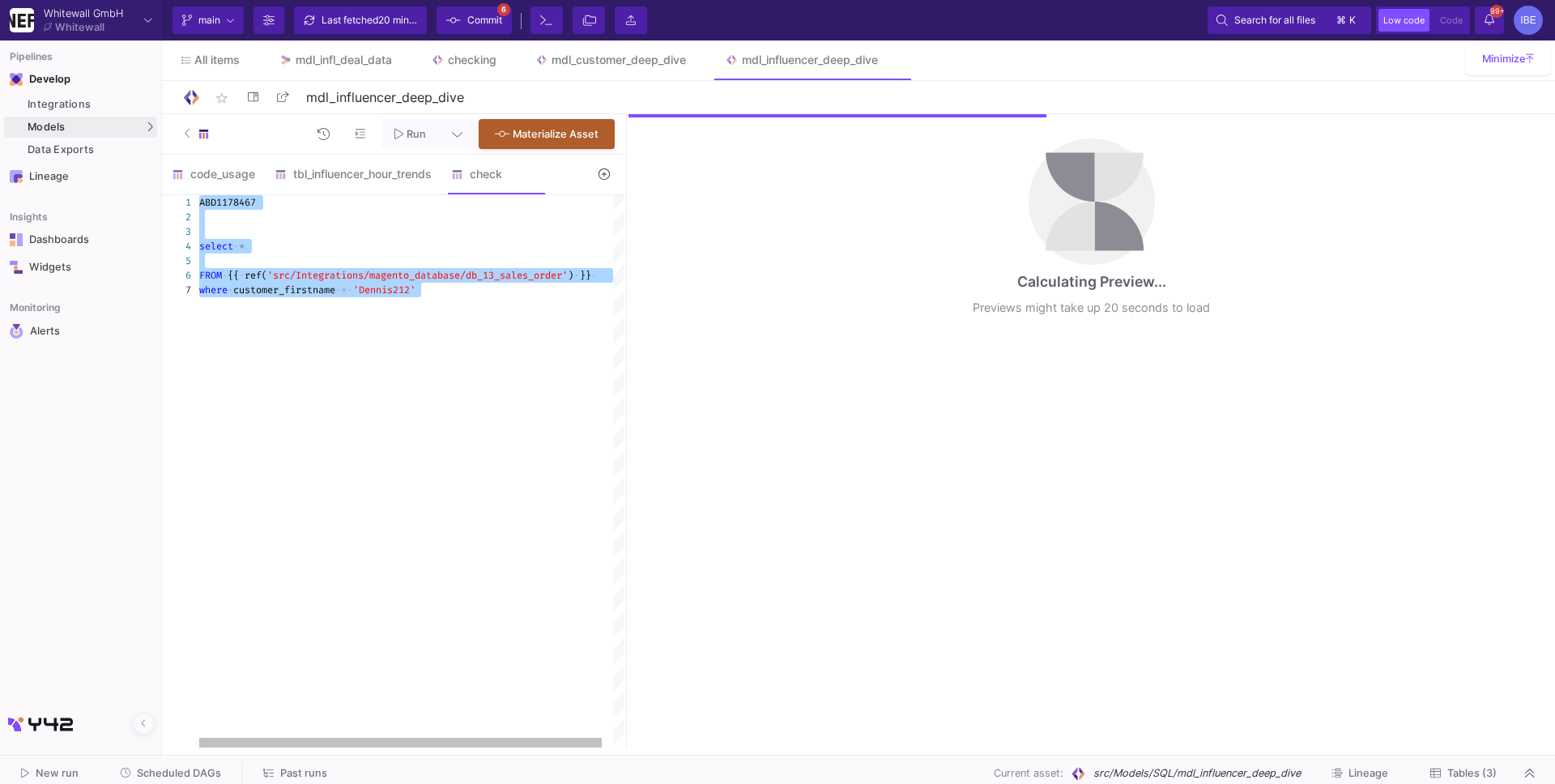
click at [289, 233] on div at bounding box center [417, 232] width 436 height 15
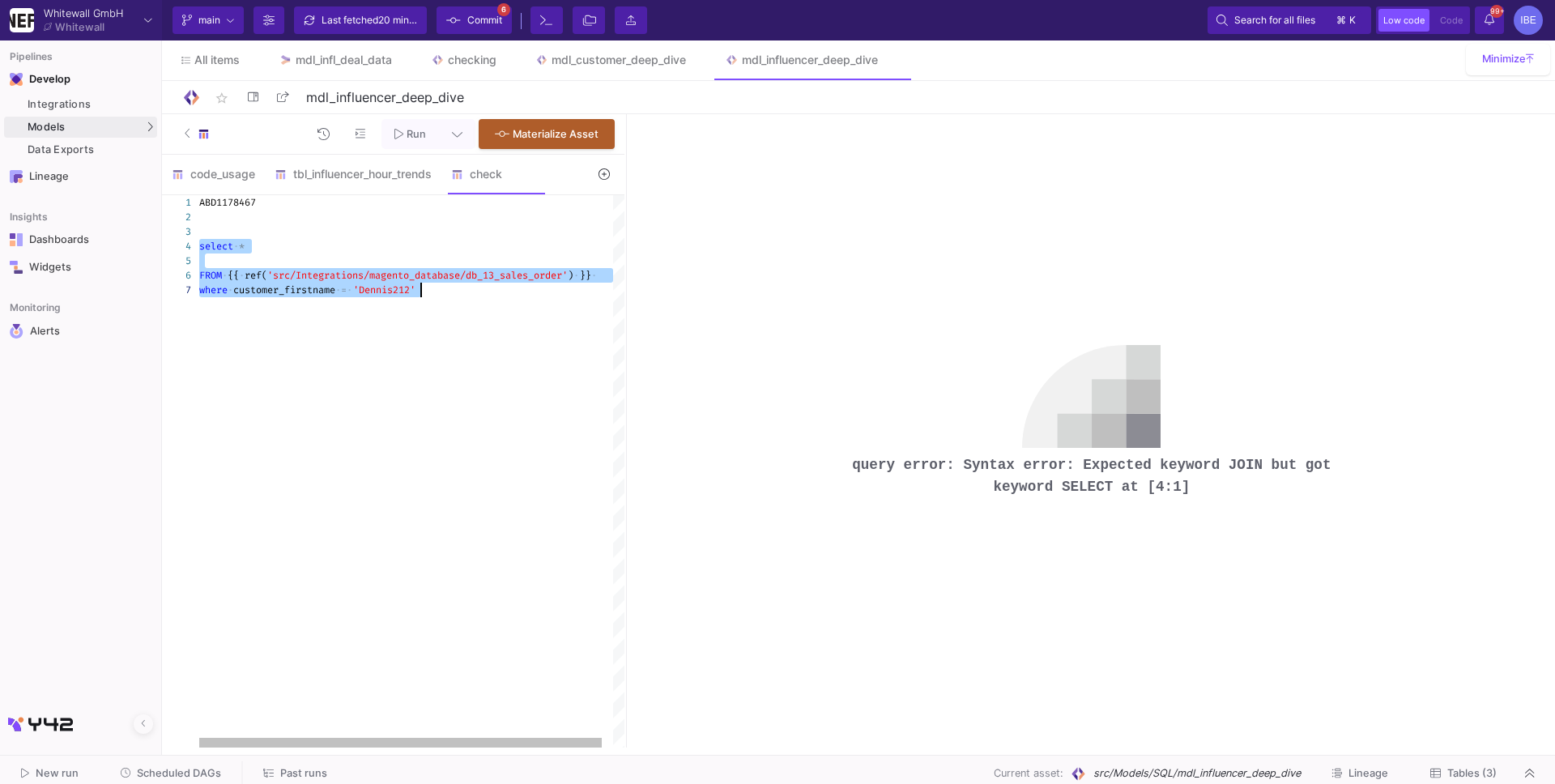
drag, startPoint x: 200, startPoint y: 249, endPoint x: 497, endPoint y: 314, distance: 304.0
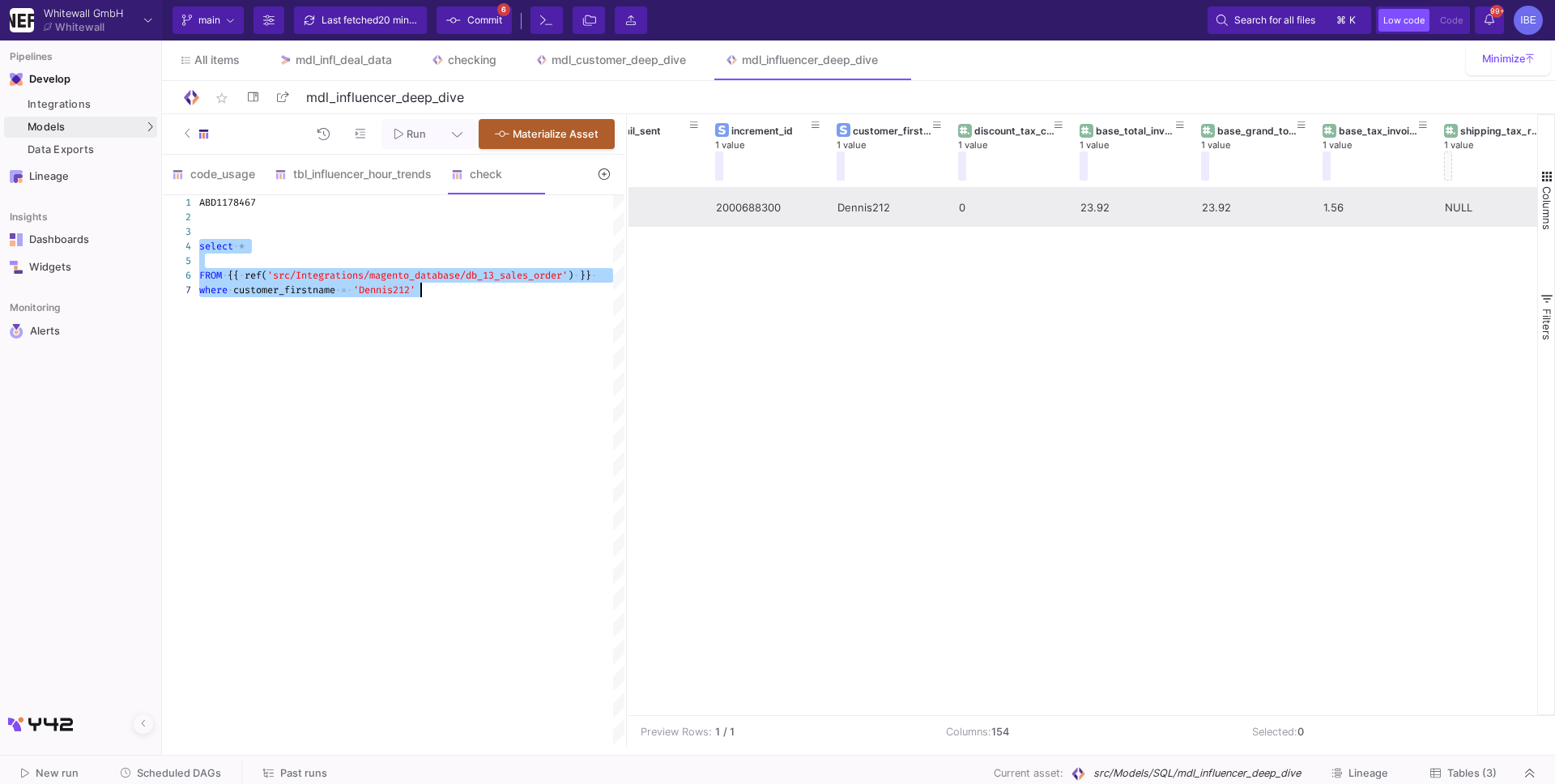
click at [1071, 201] on div "23.92" at bounding box center [1131, 207] width 121 height 39
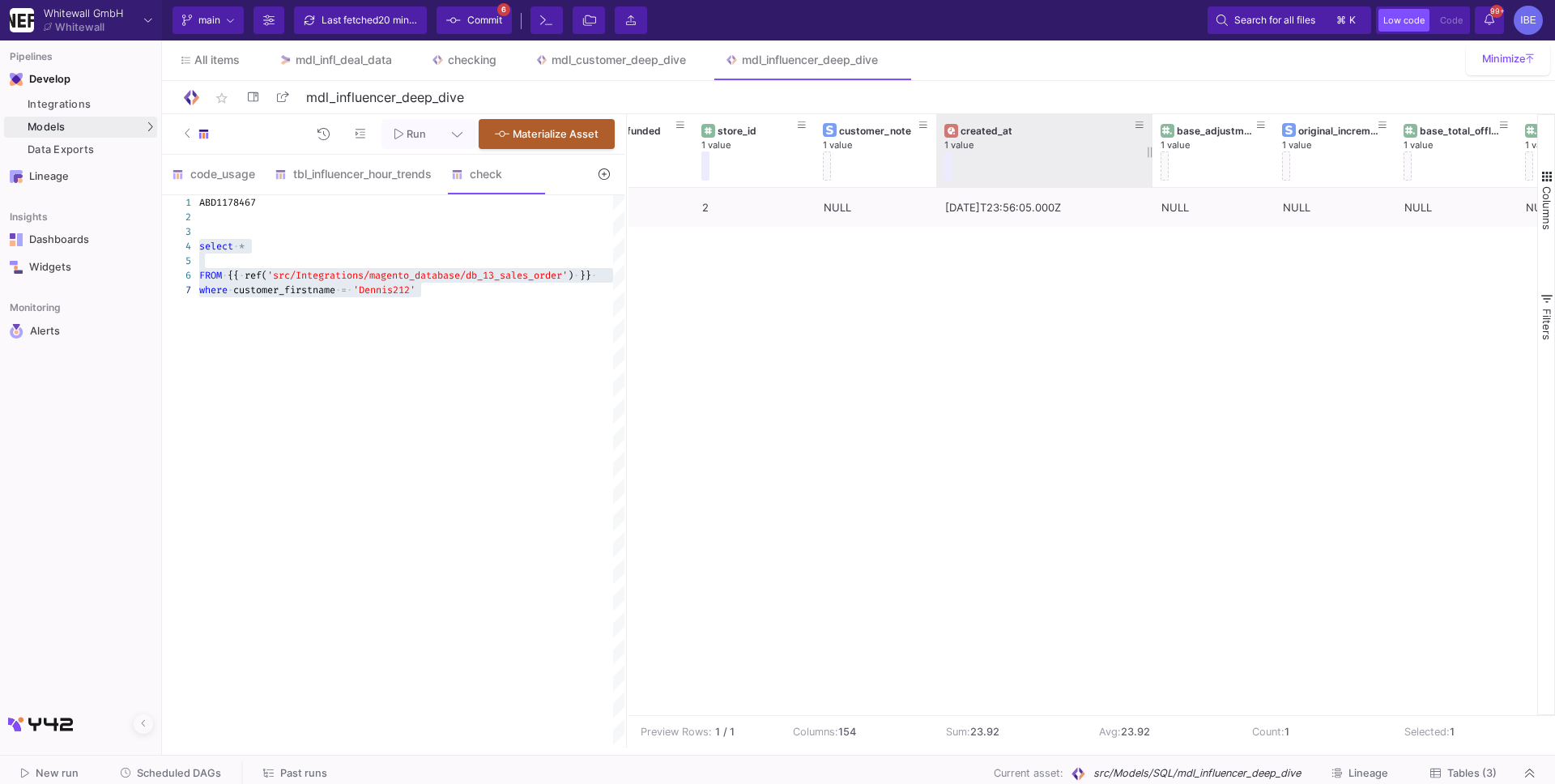
drag, startPoint x: 1055, startPoint y: 148, endPoint x: 1149, endPoint y: 145, distance: 94.0
click at [1150, 146] on div at bounding box center [1152, 150] width 7 height 73
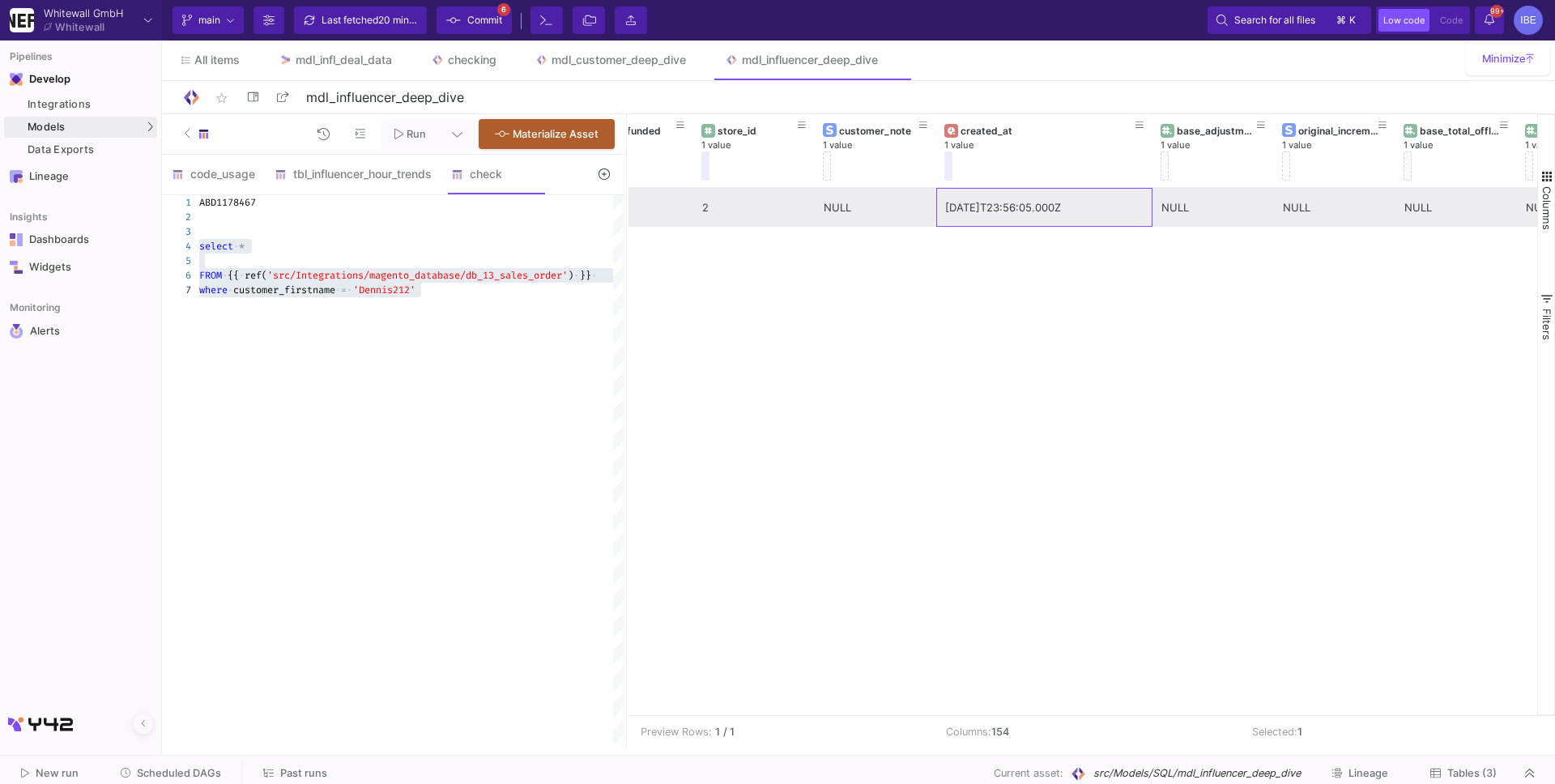
click at [1060, 197] on div "2025-06-06T23:56:05.000Z" at bounding box center [1044, 208] width 198 height 38
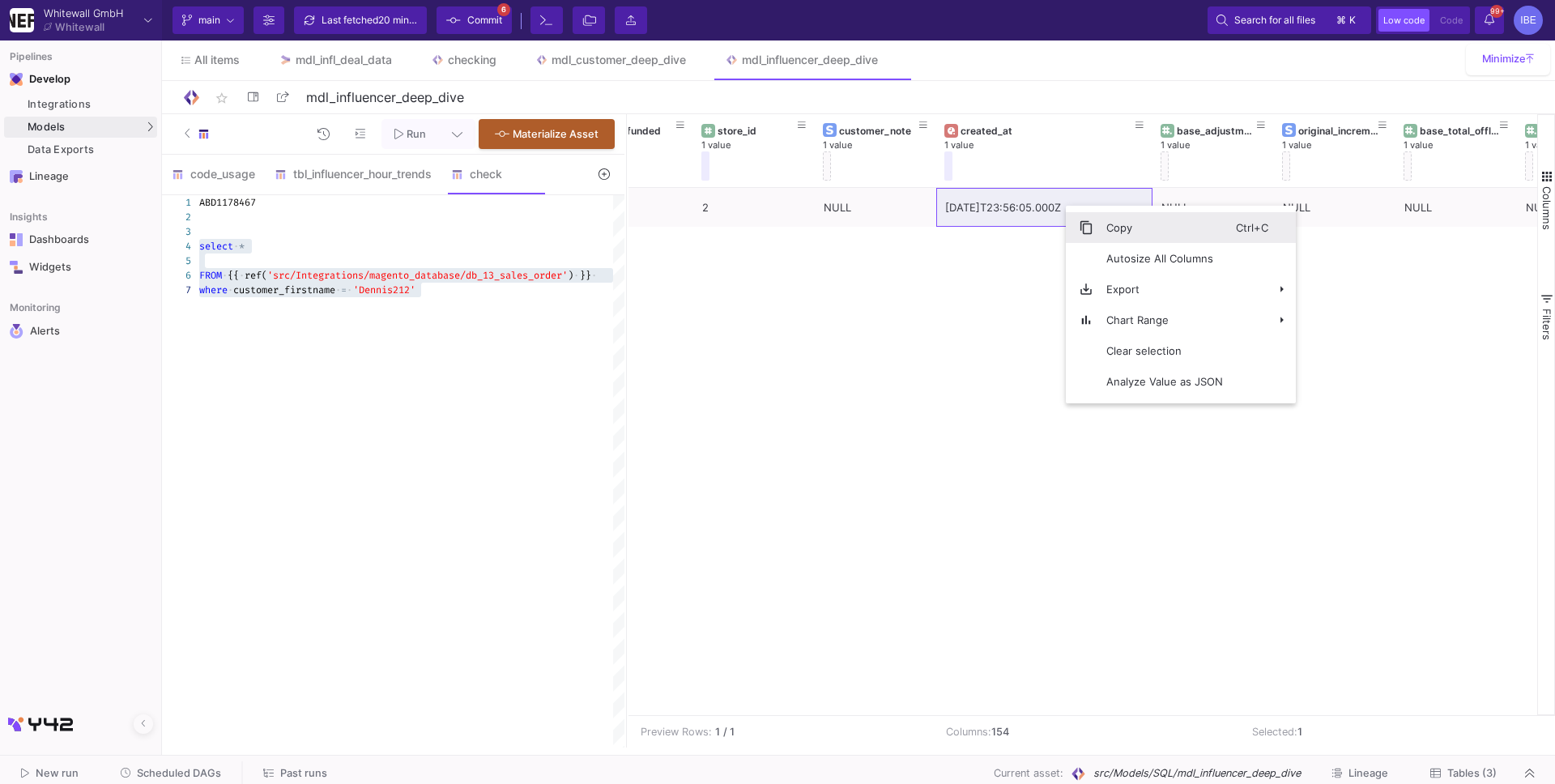
click at [1090, 217] on span "Context Menu" at bounding box center [1078, 227] width 27 height 31
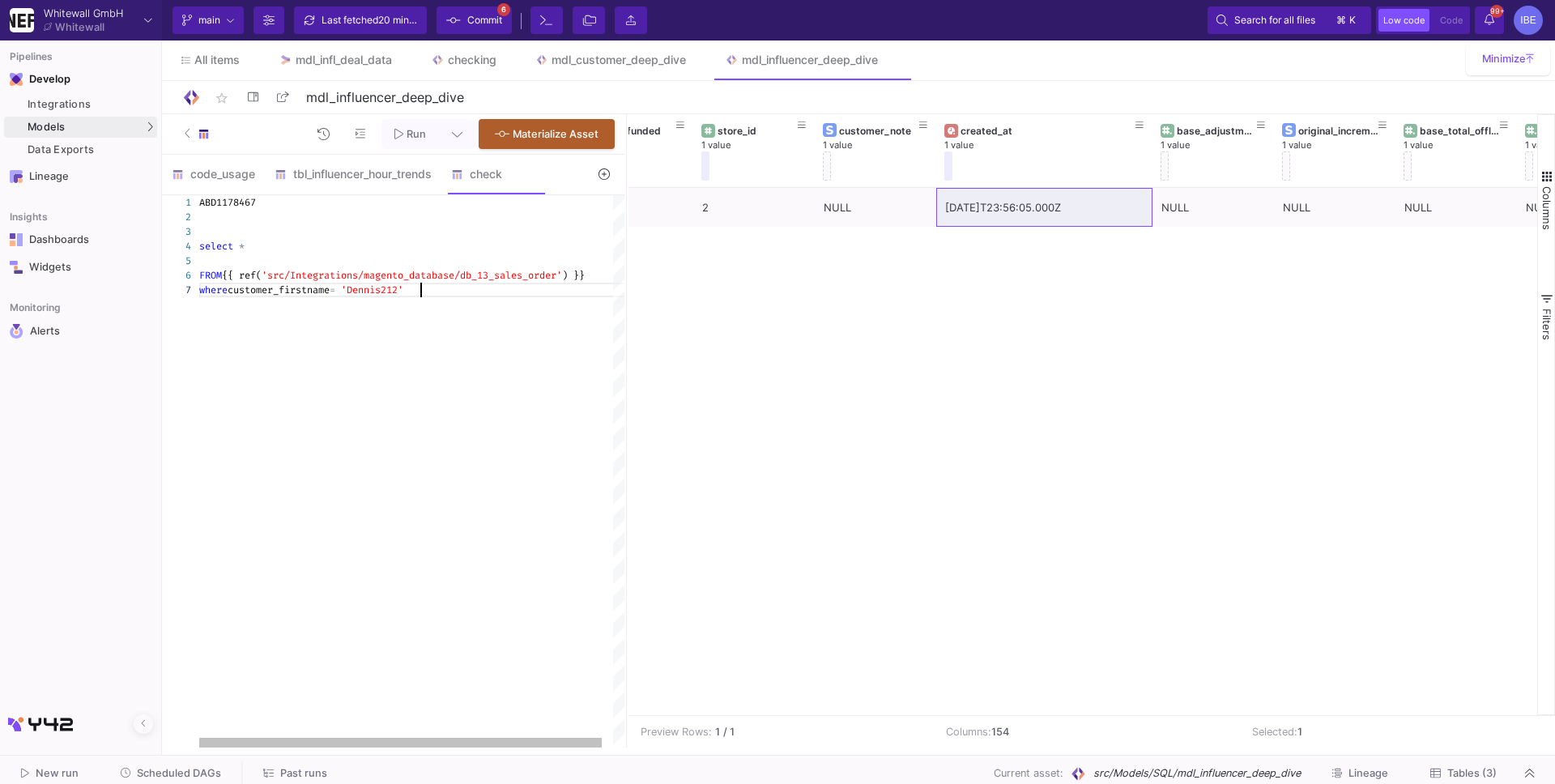
click at [299, 389] on div "ABD1178467 select * FROM {{ ref( 'src/Integrations/magento_database/db_13_sales…" at bounding box center [417, 471] width 436 height 552
paste textarea "2025-06-06T23:56:05+00:00"
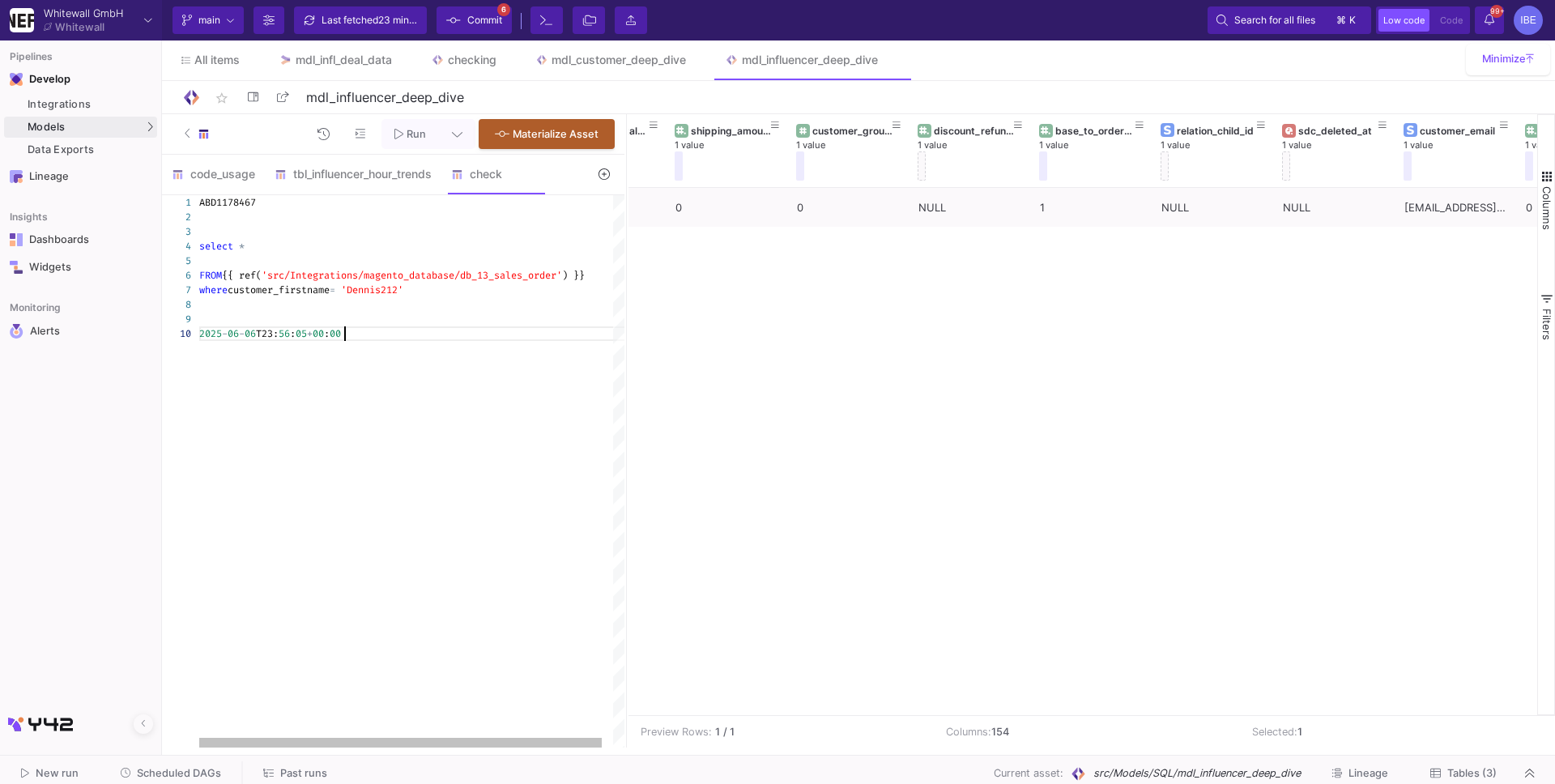
click at [393, 336] on div "2025 - 06 - 06 T23: 56 : 05 + 00 : 00" at bounding box center [417, 334] width 436 height 15
type textarea "ABD1178467 select * FROM {{ ref('src/Integrations/magento_database/db_13_sales_…"
click at [258, 347] on div "ABD1178467 select * FROM {{ ref( 'src/Integrations/magento_database/db_13_sales…" at bounding box center [417, 471] width 436 height 552
click at [243, 354] on div "ABD1178467 select * FROM {{ ref( 'src/Integrations/magento_database/db_13_sales…" at bounding box center [417, 471] width 436 height 552
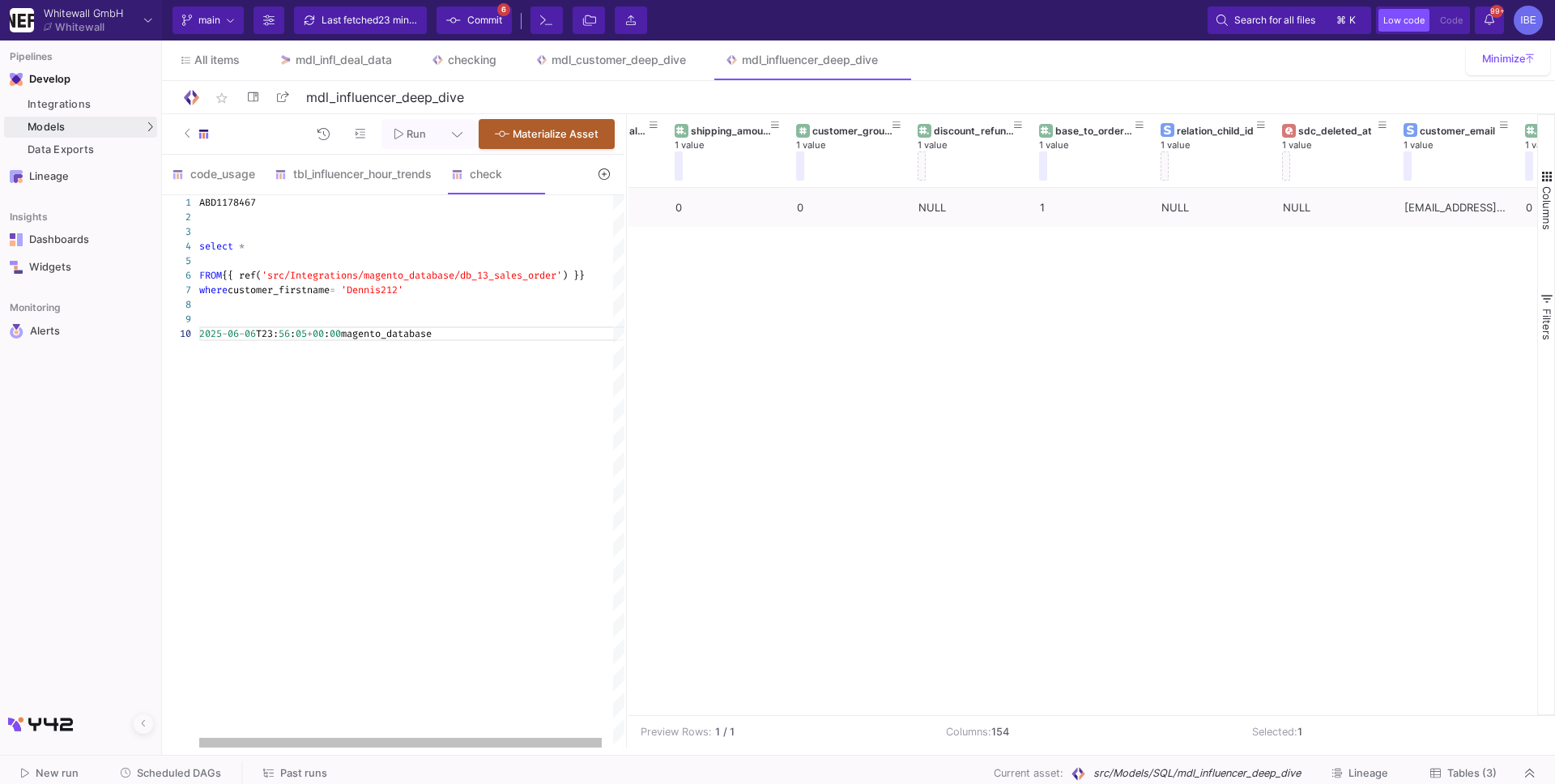
scroll to position [0, 0]
paste textarea "06/07/2025 12:49:27 AM"
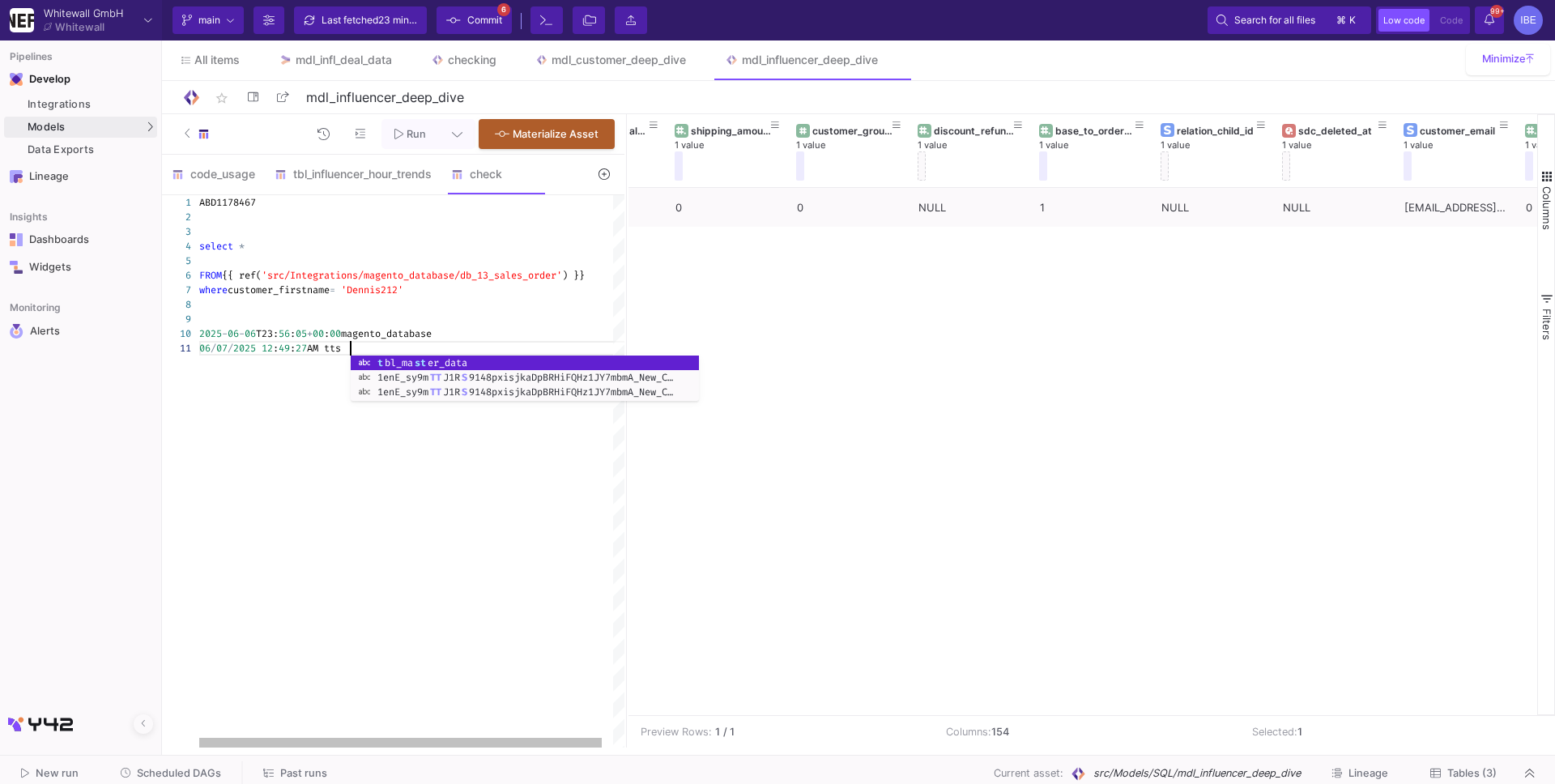
scroll to position [0, 156]
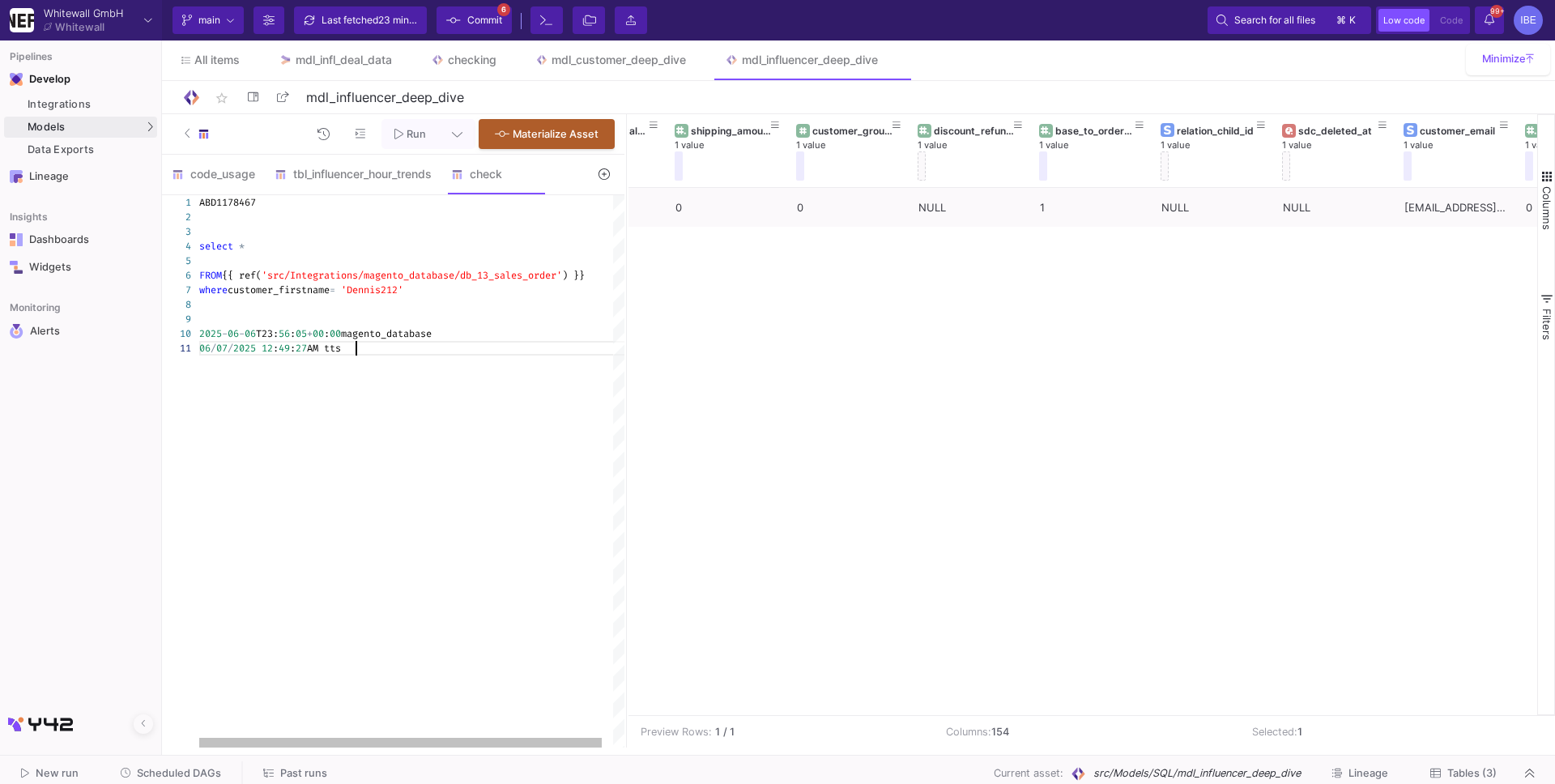
click at [436, 288] on div "where customer_firstname = 'Dennis212'" at bounding box center [417, 290] width 436 height 15
paste textarea "Manja Malzkorn"
drag, startPoint x: 379, startPoint y: 306, endPoint x: 343, endPoint y: 306, distance: 36.0
click at [382, 292] on span "'Dennis212'" at bounding box center [372, 290] width 62 height 13
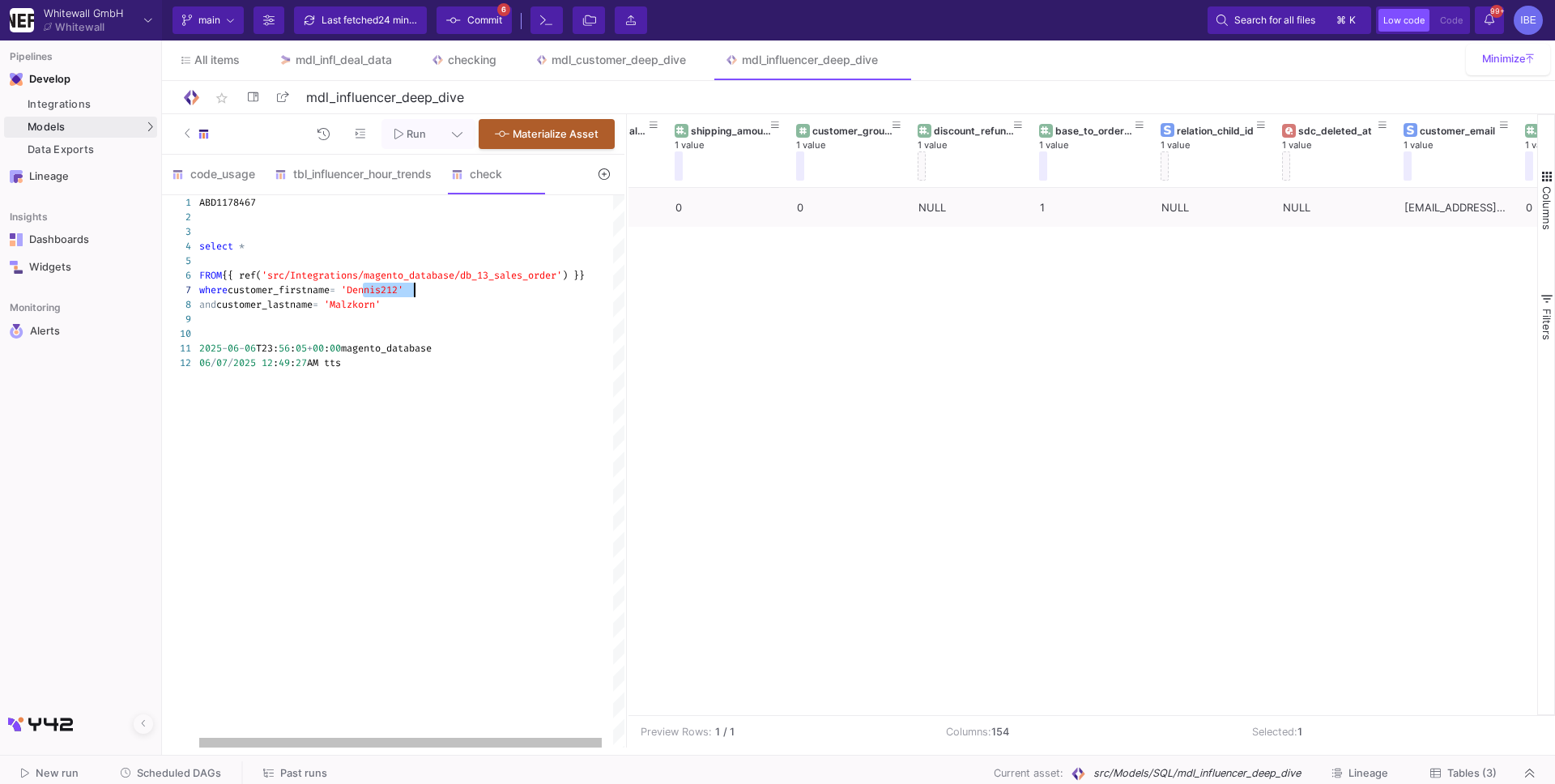
paste textarea "Manja"
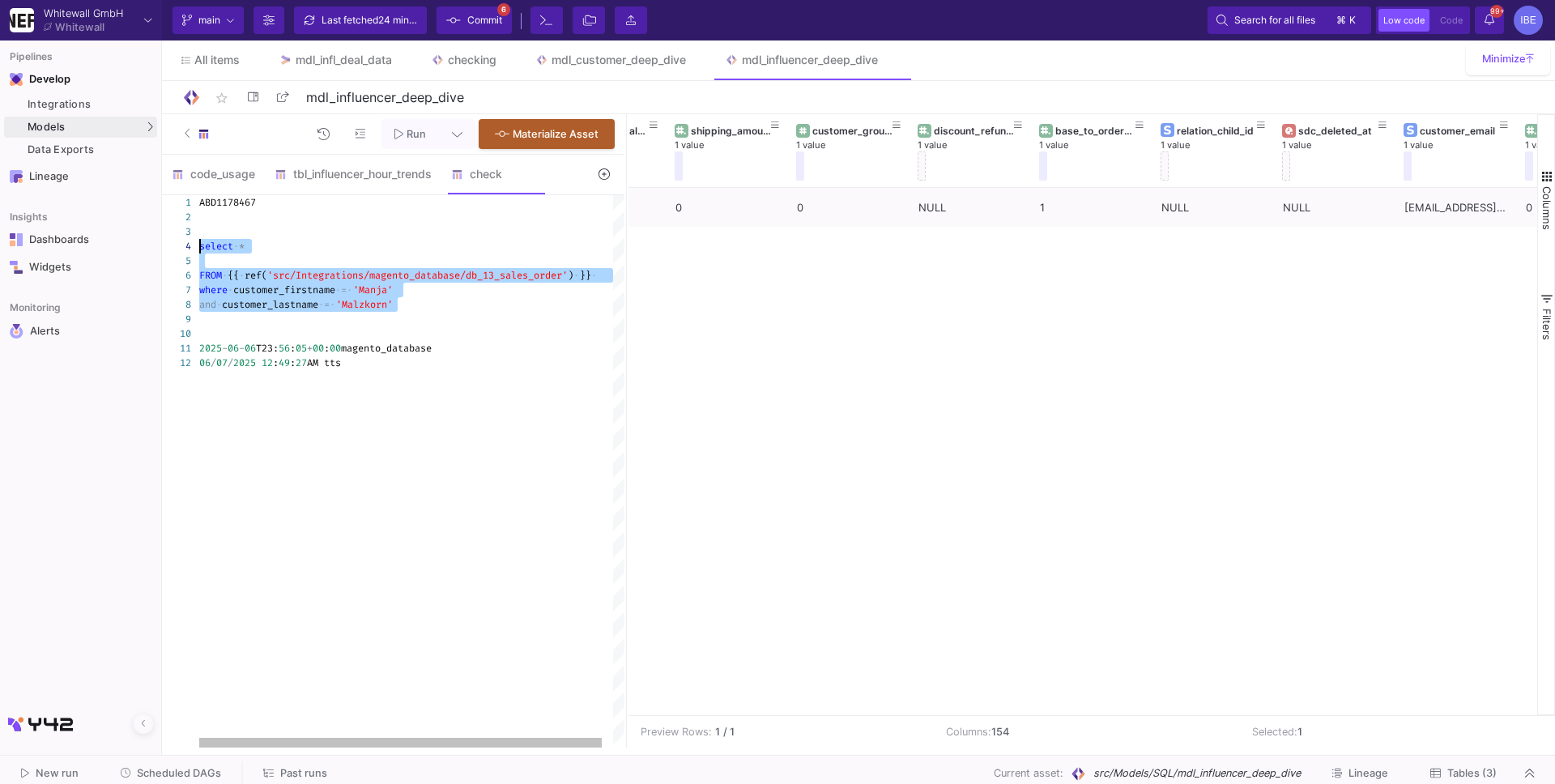
drag, startPoint x: 400, startPoint y: 303, endPoint x: 172, endPoint y: 245, distance: 235.3
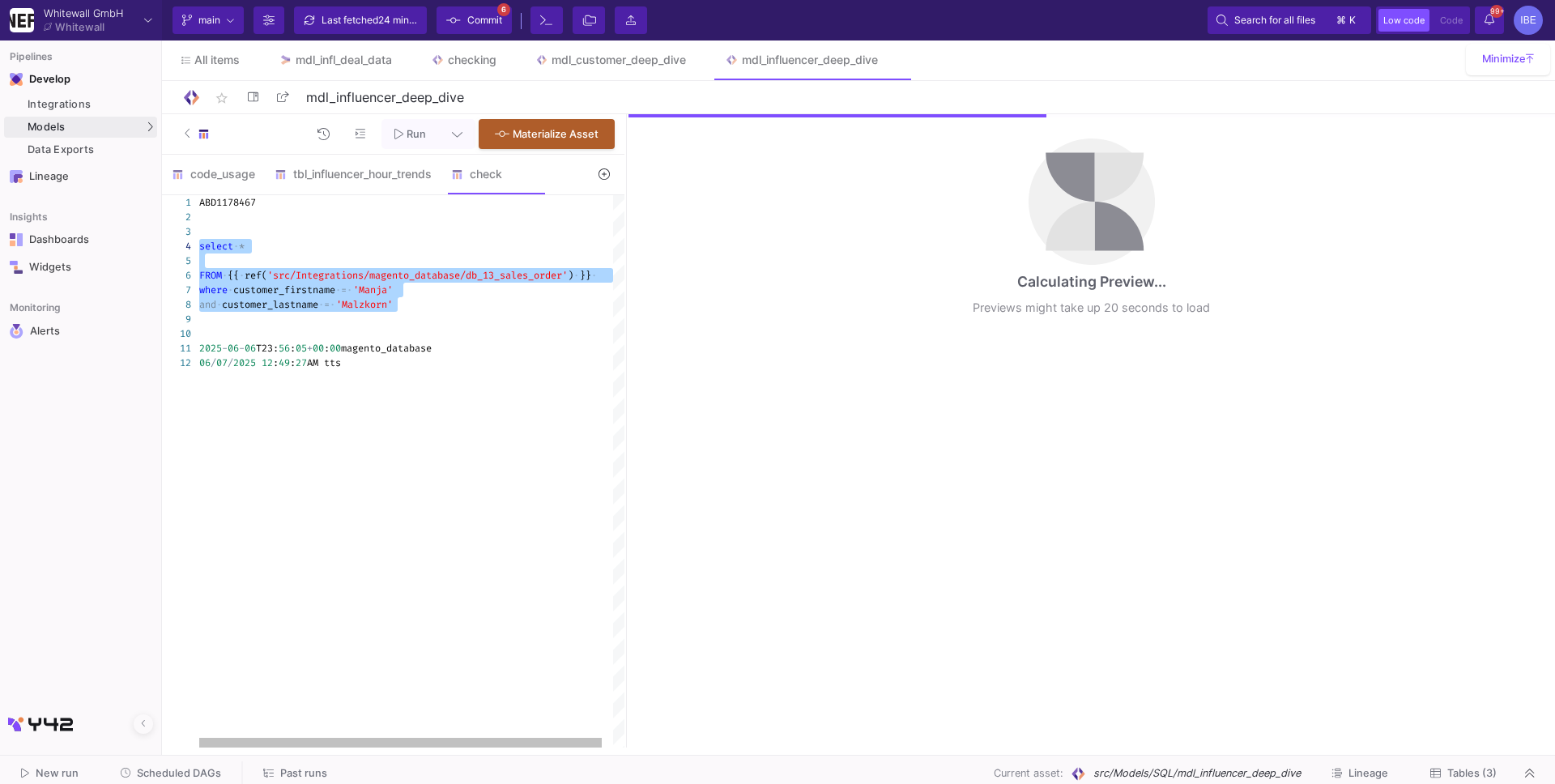
click at [415, 363] on div "06 / 07 / 2025 12 : 49 : 27 AM tts" at bounding box center [417, 363] width 436 height 15
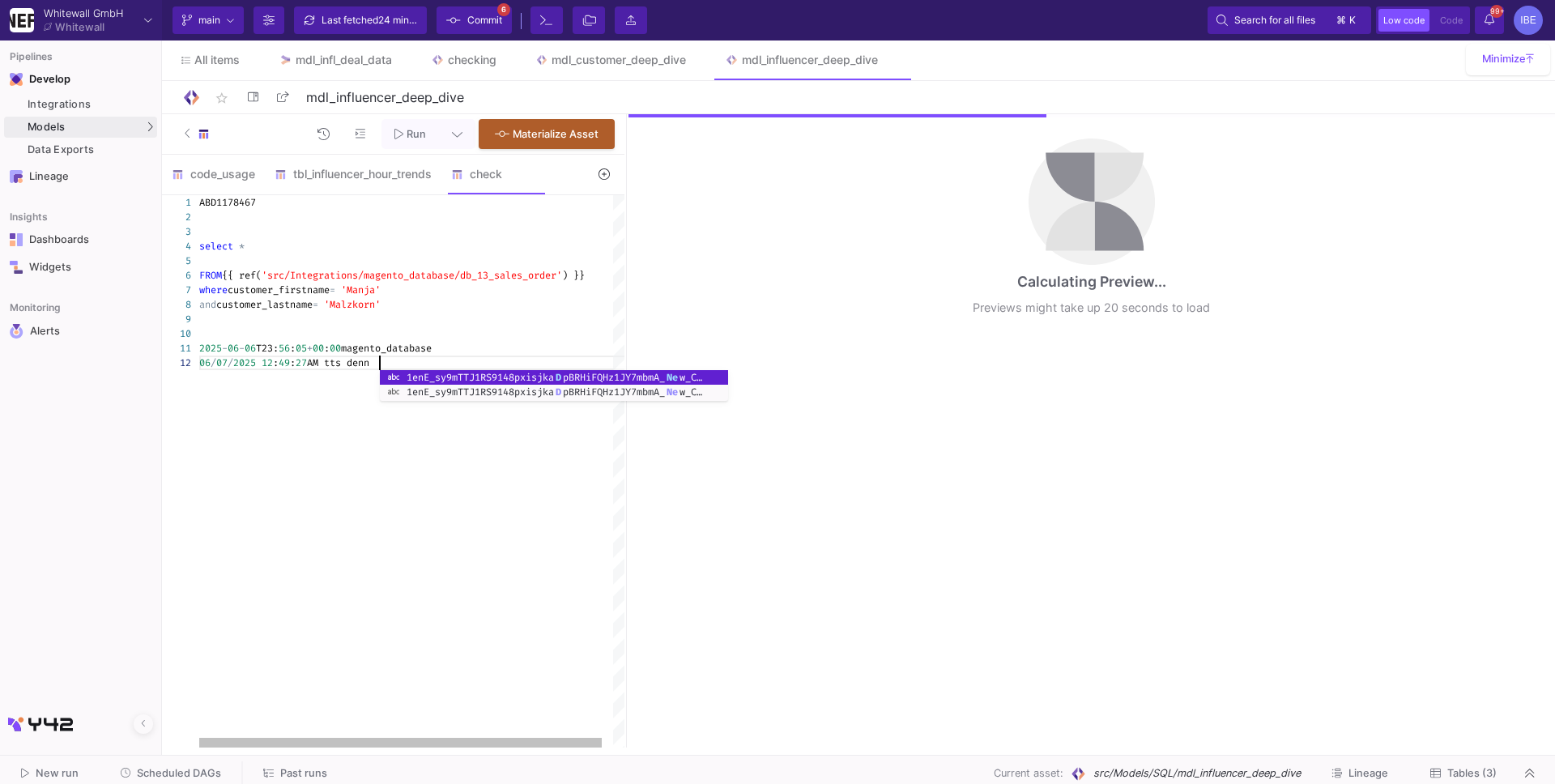
scroll to position [15, 191]
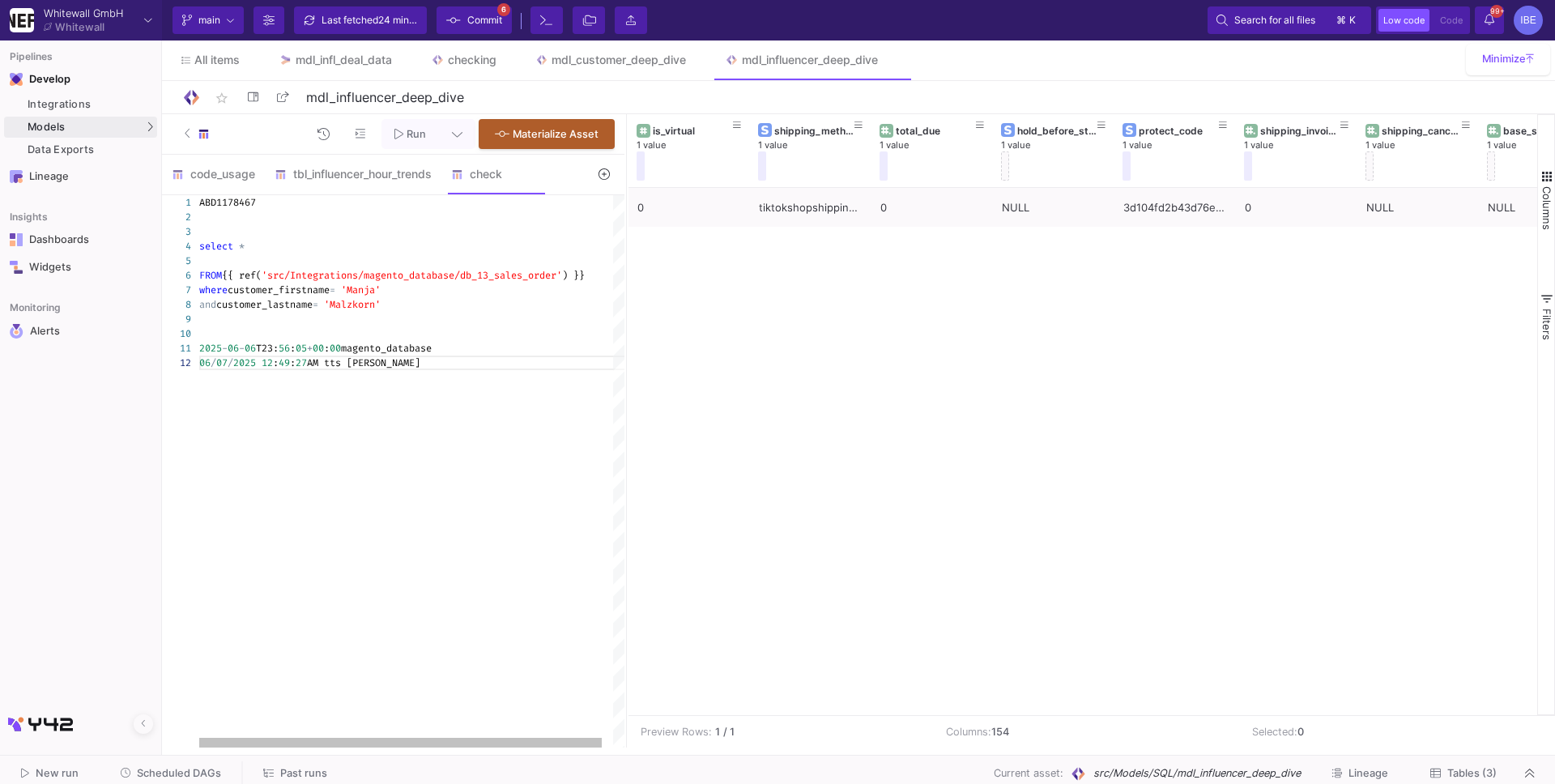
click at [397, 409] on div "ABD1178467 select * FROM {{ ref( 'src/Integrations/magento_database/db_13_sales…" at bounding box center [417, 471] width 436 height 552
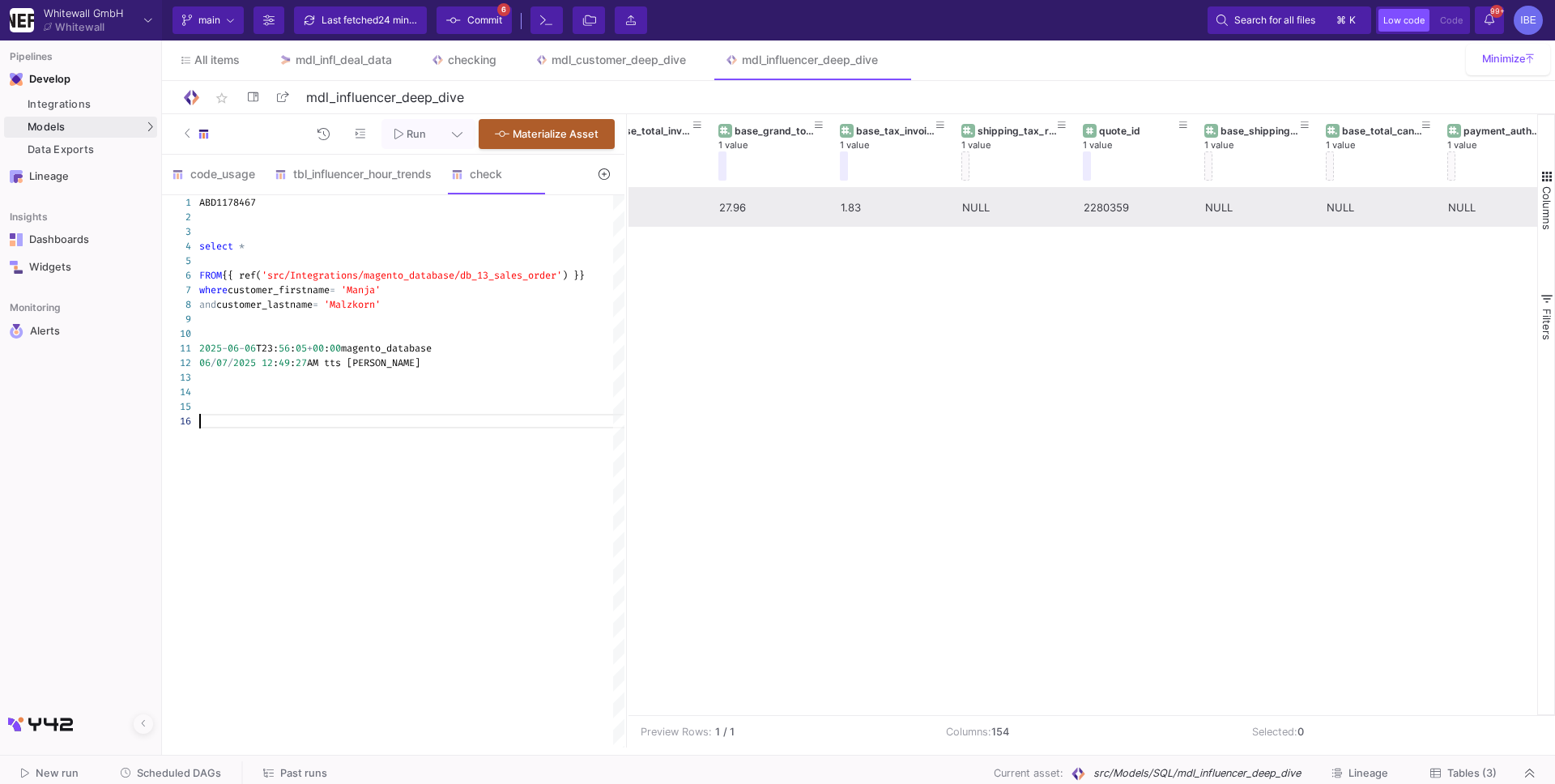
scroll to position [0, 2383]
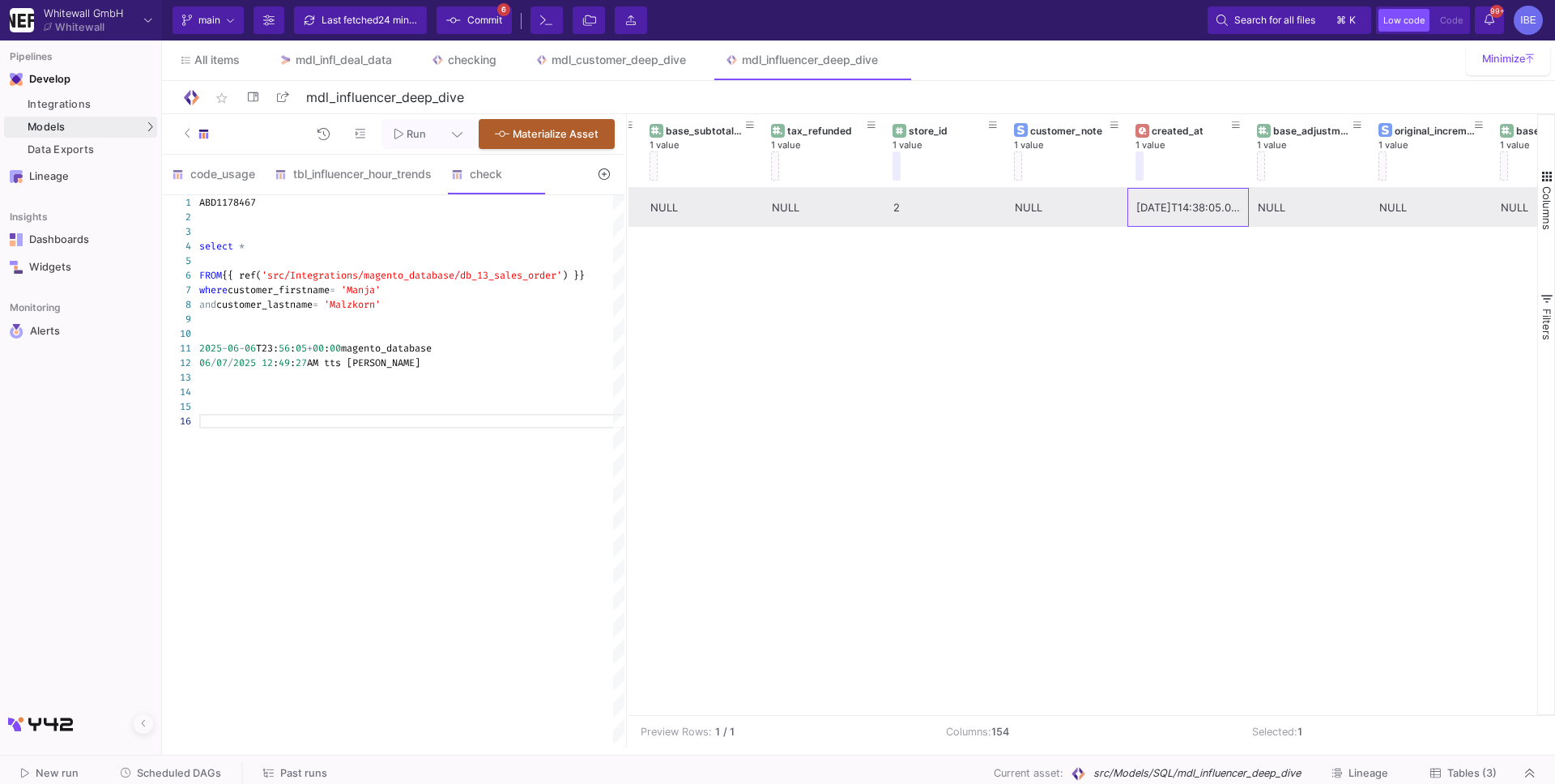
click at [1201, 201] on div "2025-08-01T14:38:05.000Z" at bounding box center [1187, 208] width 103 height 38
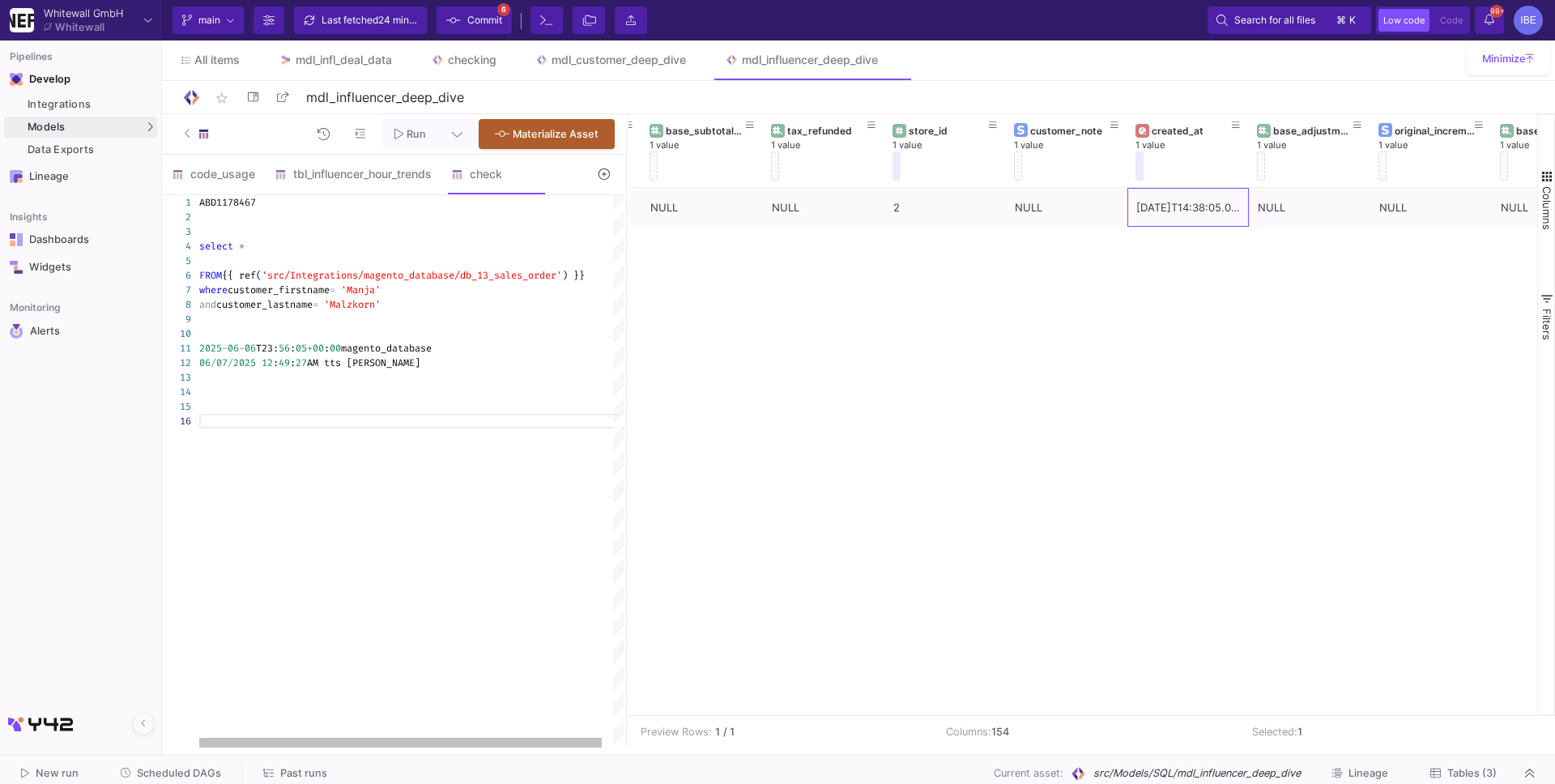
click at [341, 416] on div at bounding box center [417, 421] width 436 height 15
paste textarea "2025-08-01T14:38:05+00:00"
paste textarea "08/04/2025 9:27:06 PM"
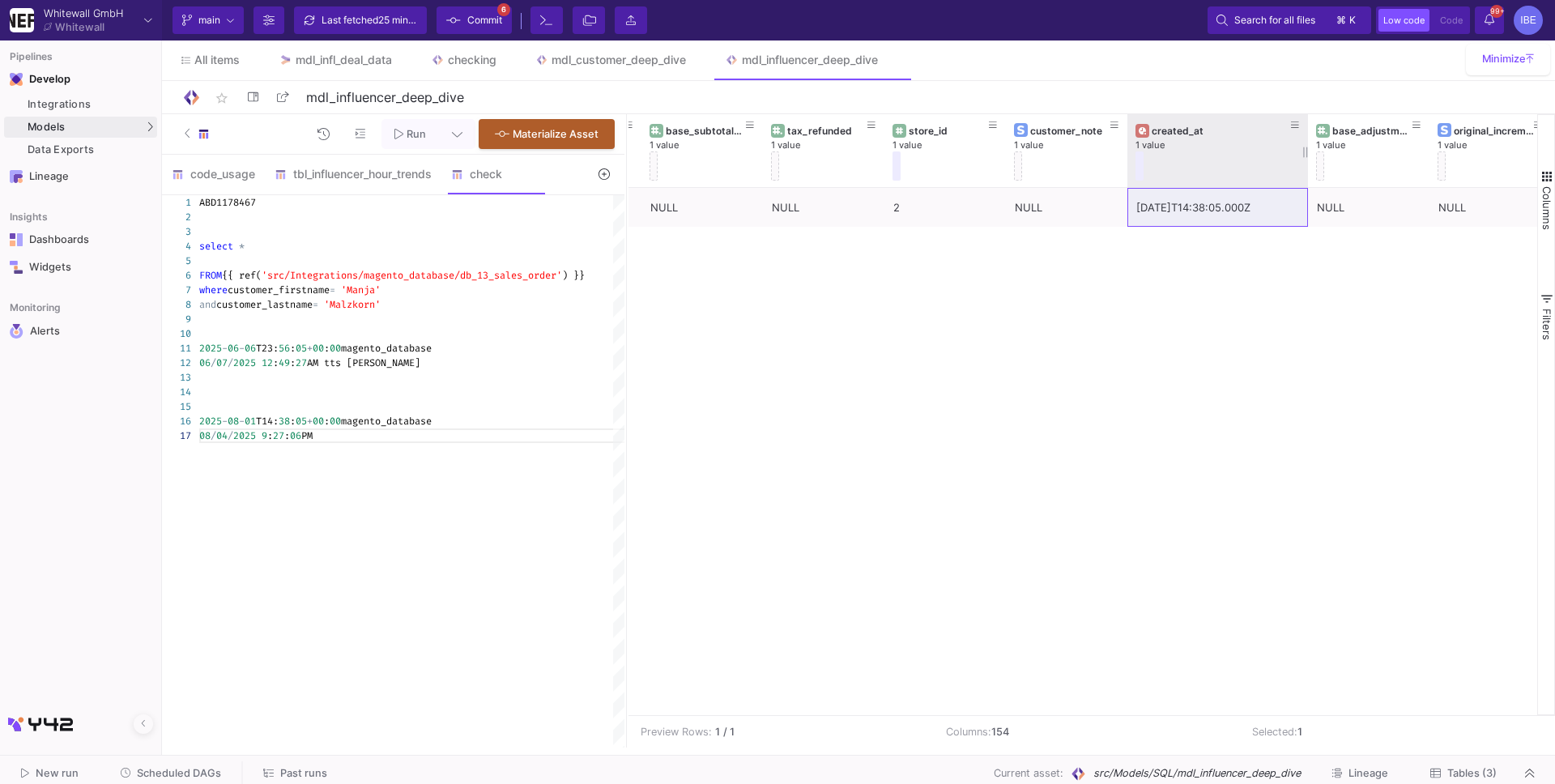
drag, startPoint x: 1247, startPoint y: 152, endPoint x: 1304, endPoint y: 142, distance: 57.9
click at [1304, 142] on div at bounding box center [1307, 150] width 7 height 73
click at [328, 433] on div "08 / 04 / 2025 9 : 27 : 06 PM" at bounding box center [417, 436] width 436 height 15
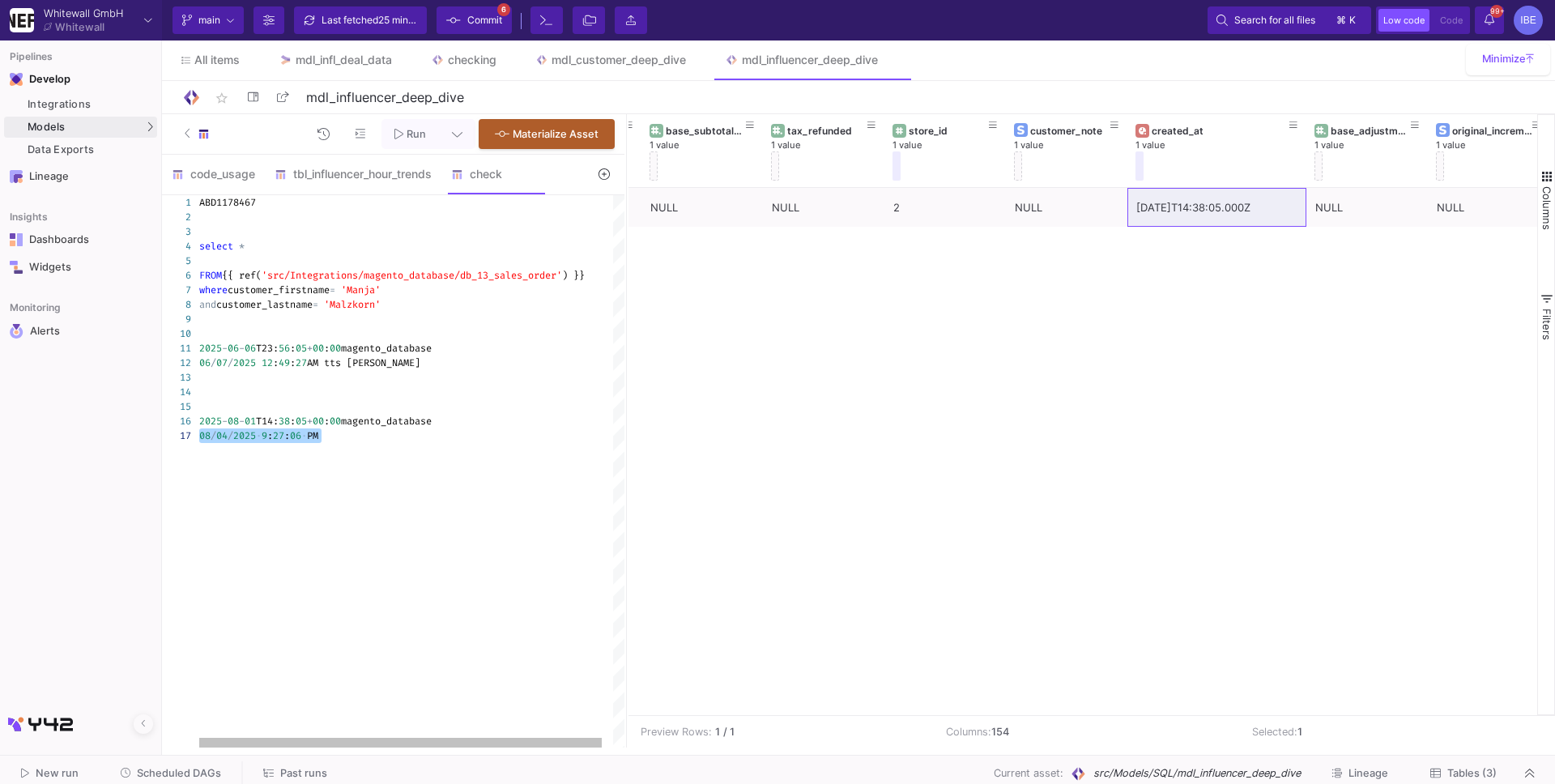
paste textarea "8/1/2025 15:32:45"
click at [351, 438] on div "8 / 1 / 2025 15 : 32 : 45" at bounding box center [417, 436] width 436 height 15
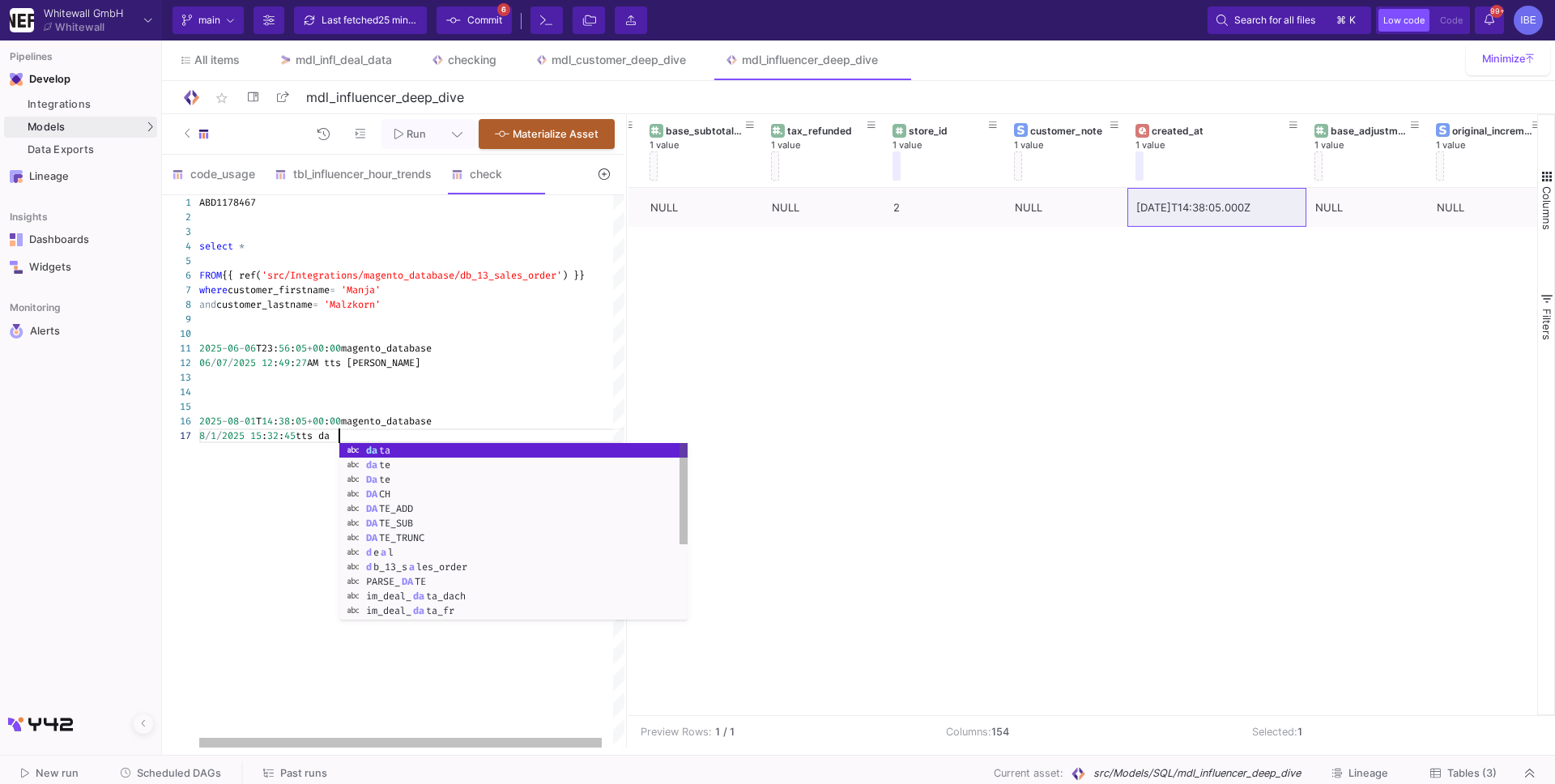
type textarea "2025-06-06T23:56:05+00:00 magento_database 06/07/2025 12:49:27 AM tts dennis 20…"
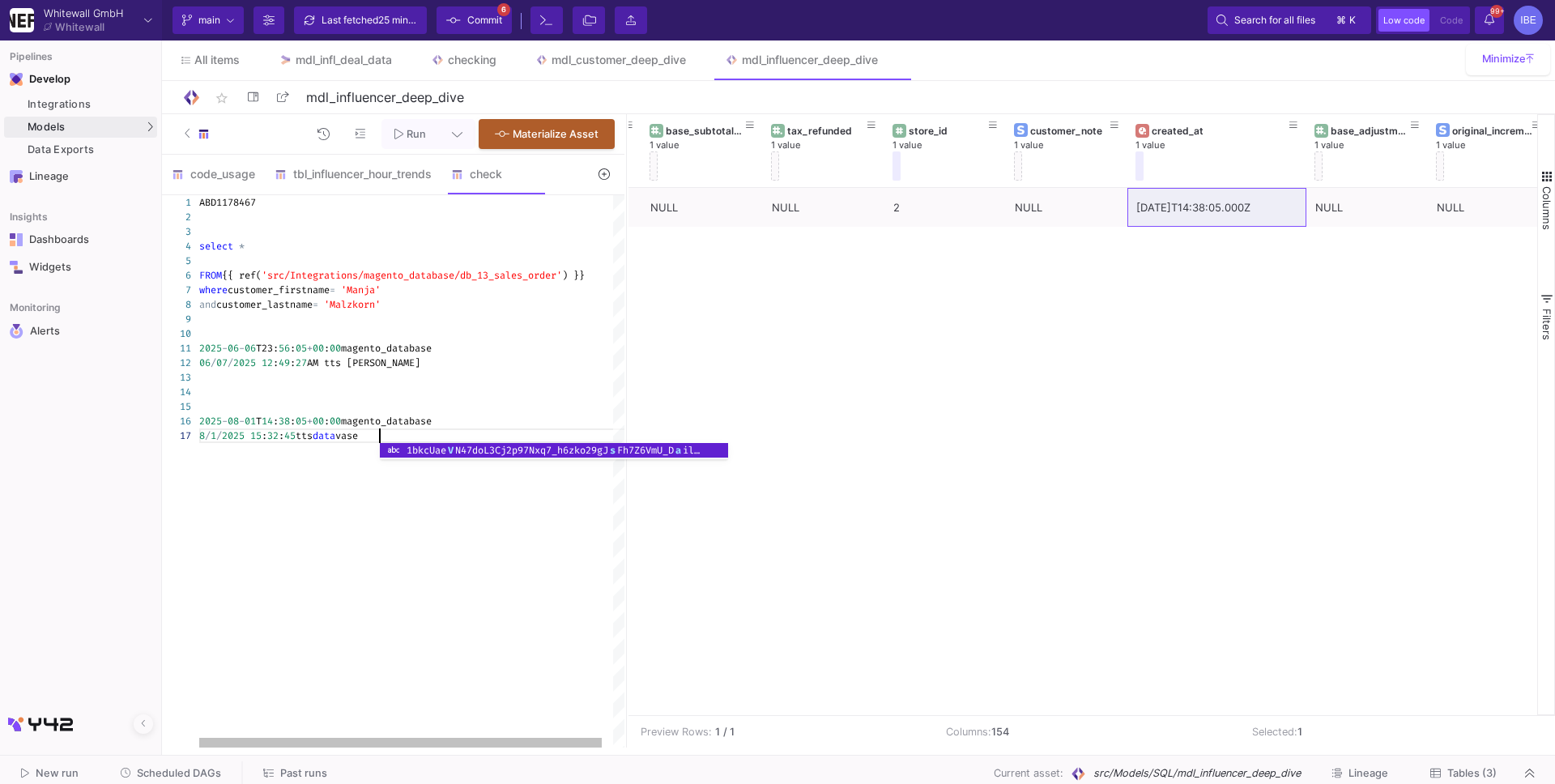
scroll to position [86, 185]
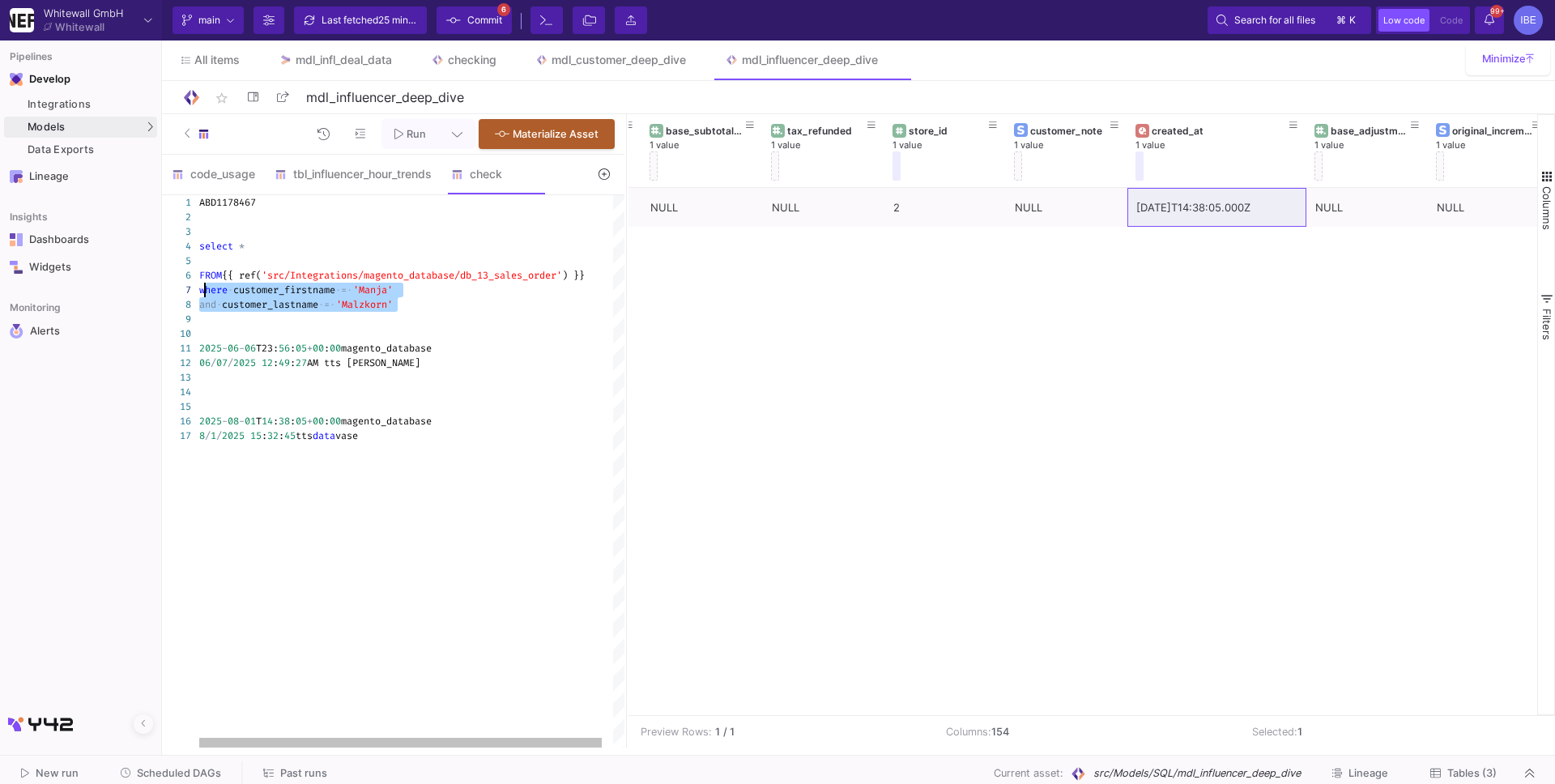
drag, startPoint x: 402, startPoint y: 306, endPoint x: 197, endPoint y: 289, distance: 205.7
click at [411, 447] on div "ABD1178467 select * FROM {{ ref( 'src/Integrations/magento_database/db_13_sales…" at bounding box center [417, 471] width 436 height 552
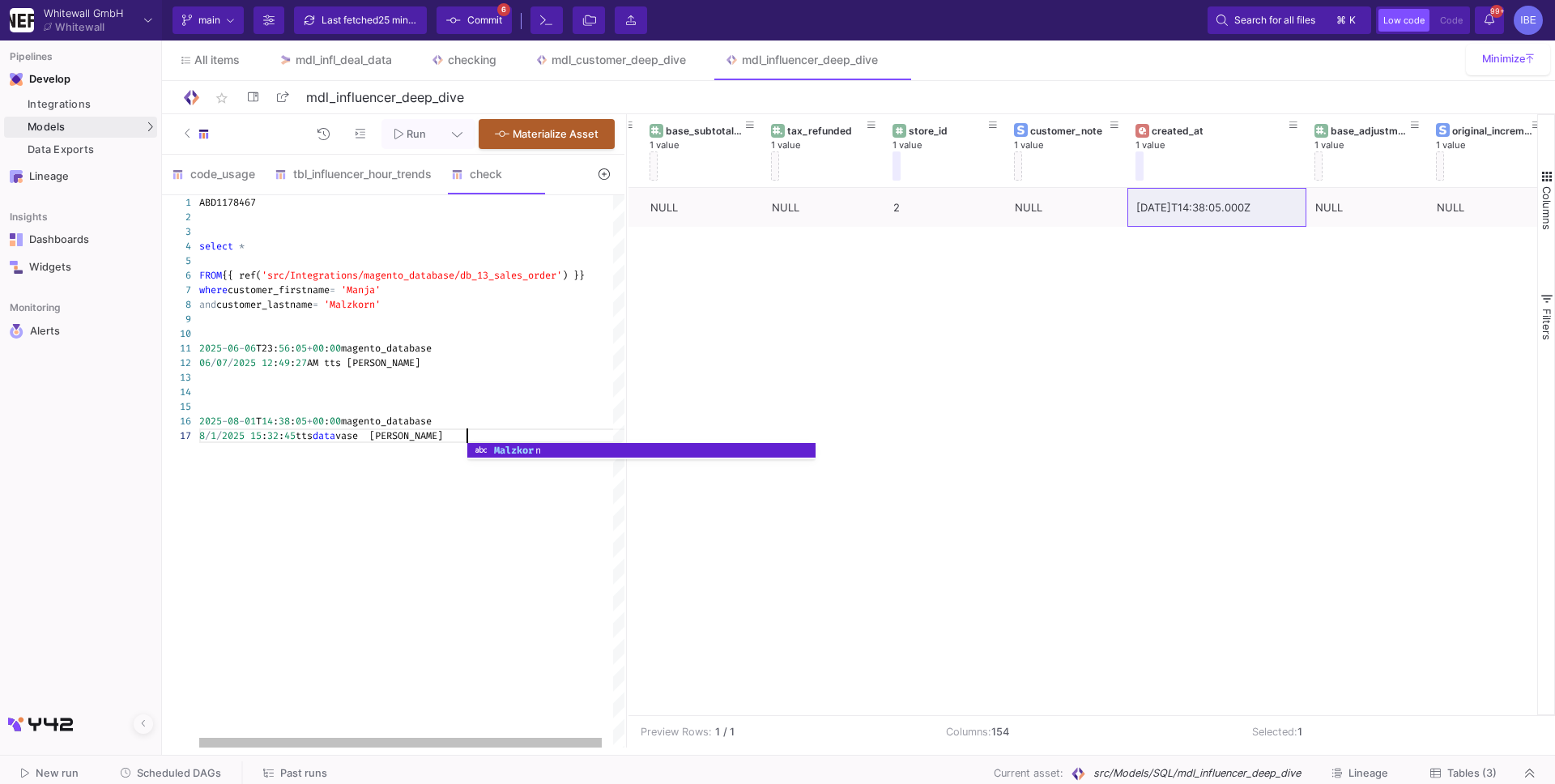
scroll to position [86, 273]
click at [349, 465] on div "ABD1178467 select * FROM {{ ref( 'src/Integrations/magento_database/db_13_sales…" at bounding box center [417, 471] width 436 height 552
click at [357, 510] on div "ABD1178467 select * FROM {{ ref( 'src/Integrations/magento_database/db_13_sales…" at bounding box center [417, 471] width 436 height 552
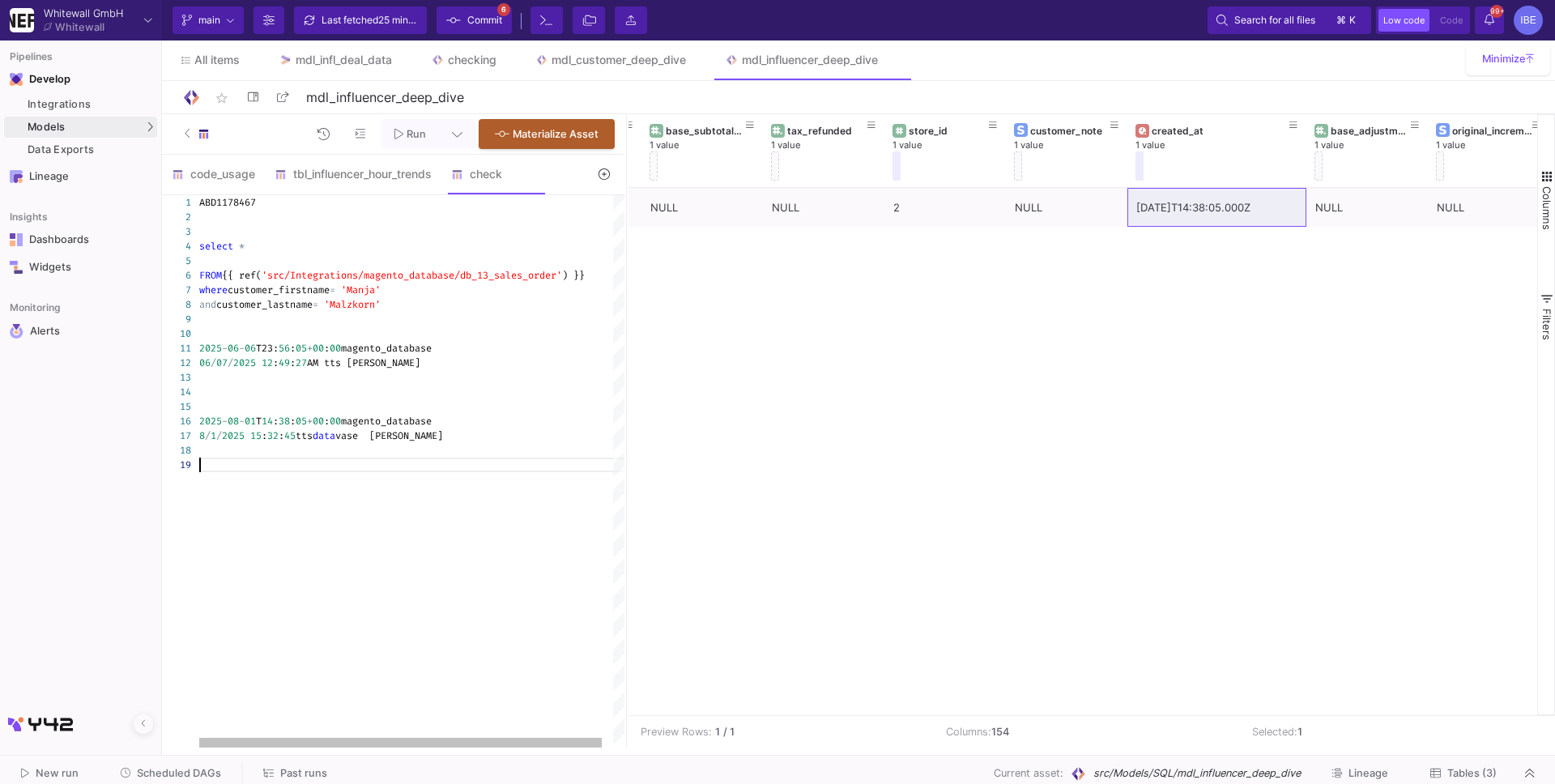
type textarea "[DATE]T23:56:05+00:00 magento_database [DATE] 12:49:27 AM tts [PERSON_NAME] [DA…"
click at [476, 54] on div "checking" at bounding box center [472, 60] width 49 height 13
type input "checking"
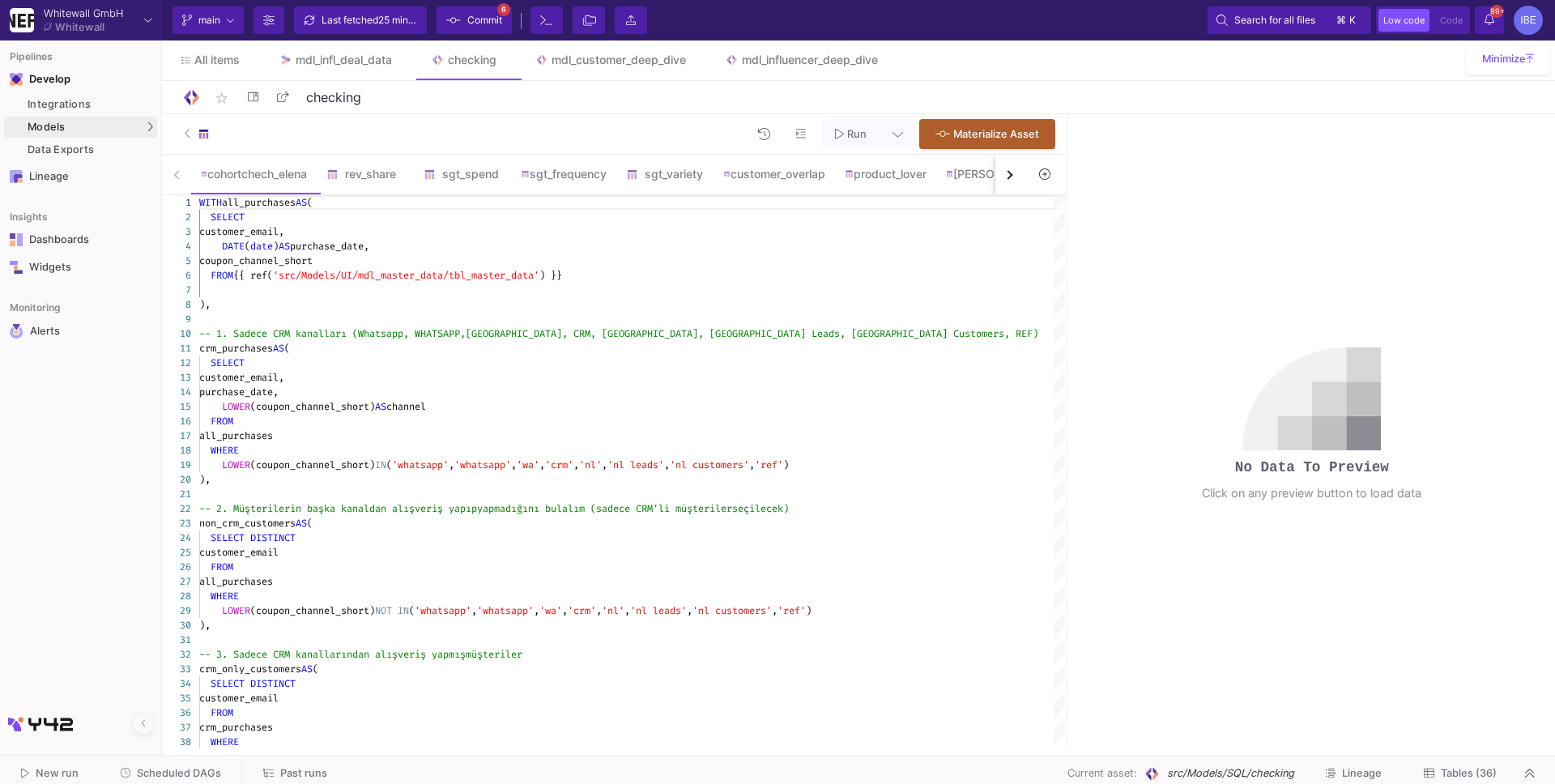
click at [1004, 178] on button "button" at bounding box center [1009, 174] width 29 height 39
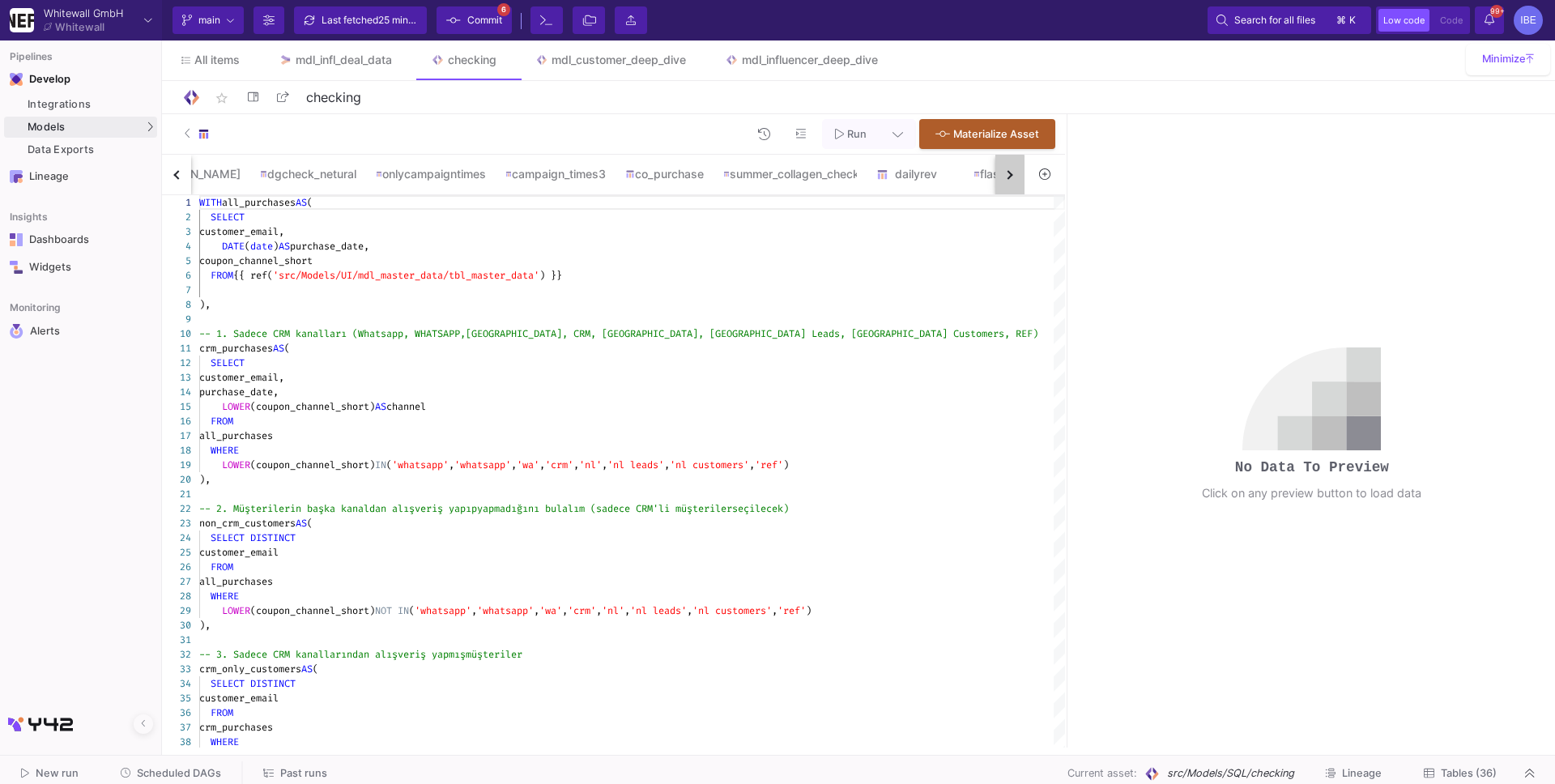
click at [1004, 178] on button "button" at bounding box center [1009, 174] width 29 height 39
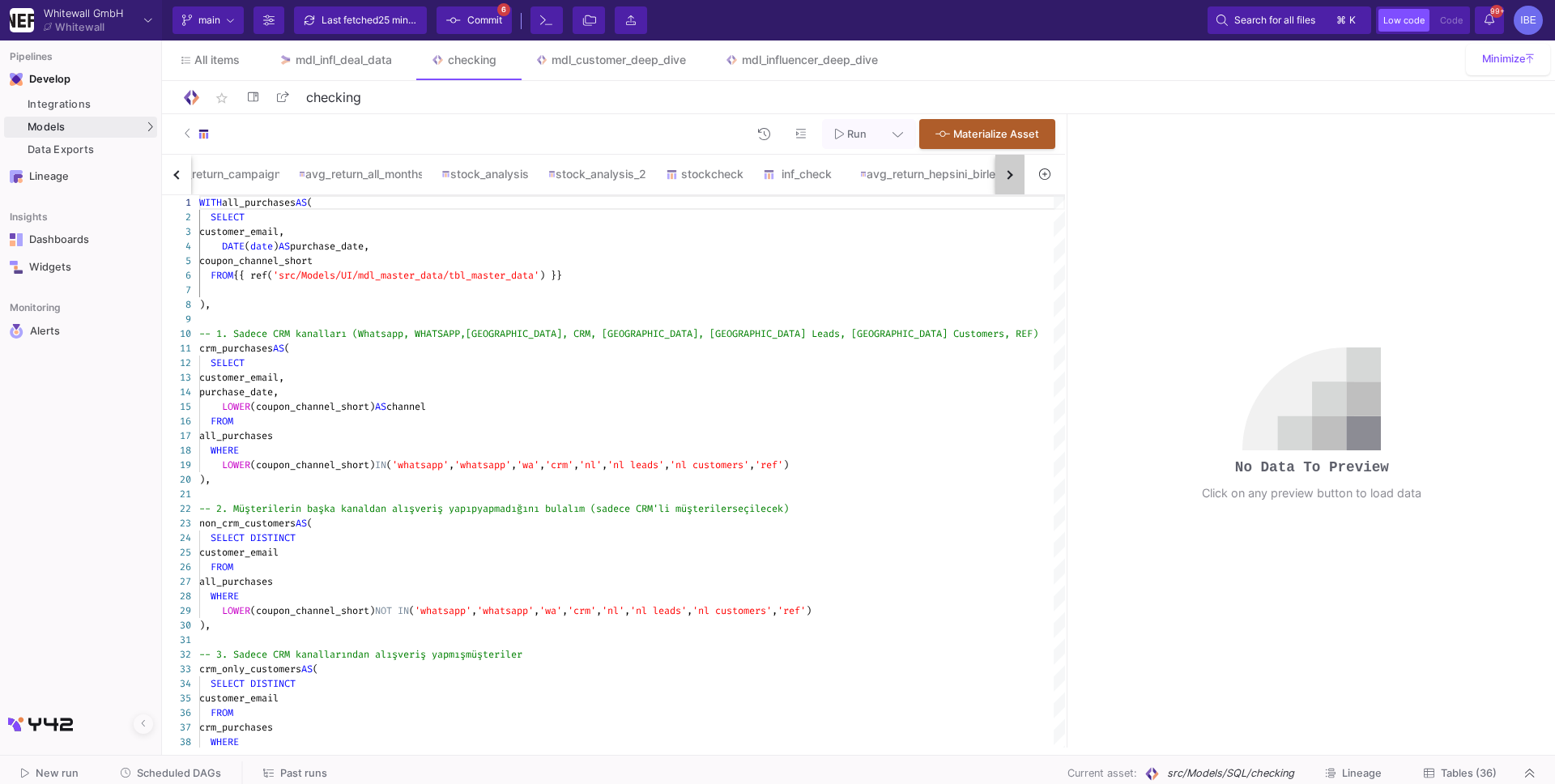
click at [1004, 178] on button "button" at bounding box center [1009, 174] width 29 height 39
click at [1004, 178] on div "cohortchech_elena rev_share sgt_spend sgt_frequency sgt_variety customer_overla…" at bounding box center [592, 174] width 862 height 40
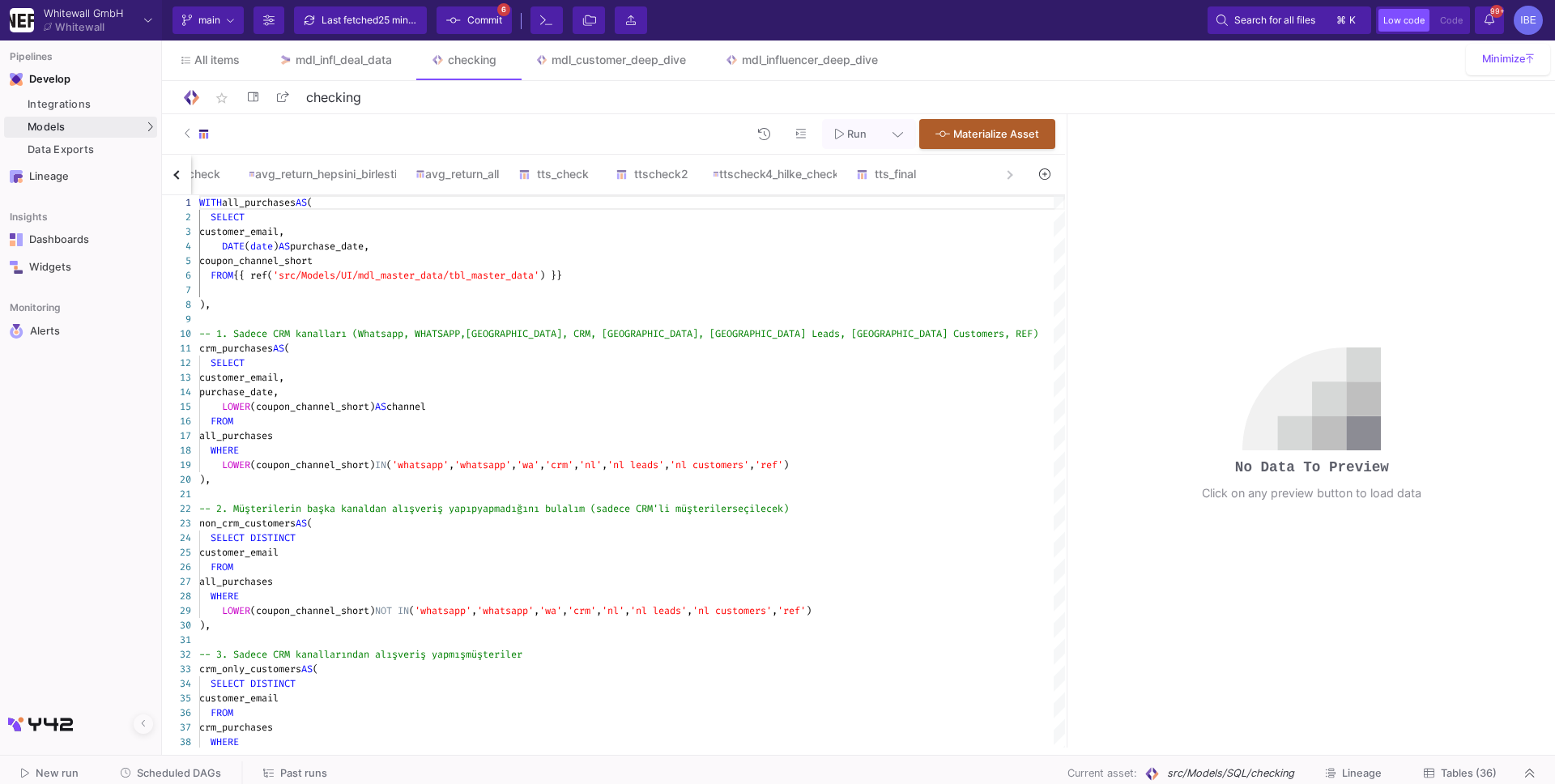
click at [1004, 178] on div "cohortchech_elena rev_share sgt_spend sgt_frequency sgt_variety customer_overla…" at bounding box center [592, 174] width 862 height 40
click at [825, 184] on div "ttscheck4_hilke_check" at bounding box center [775, 173] width 143 height 39
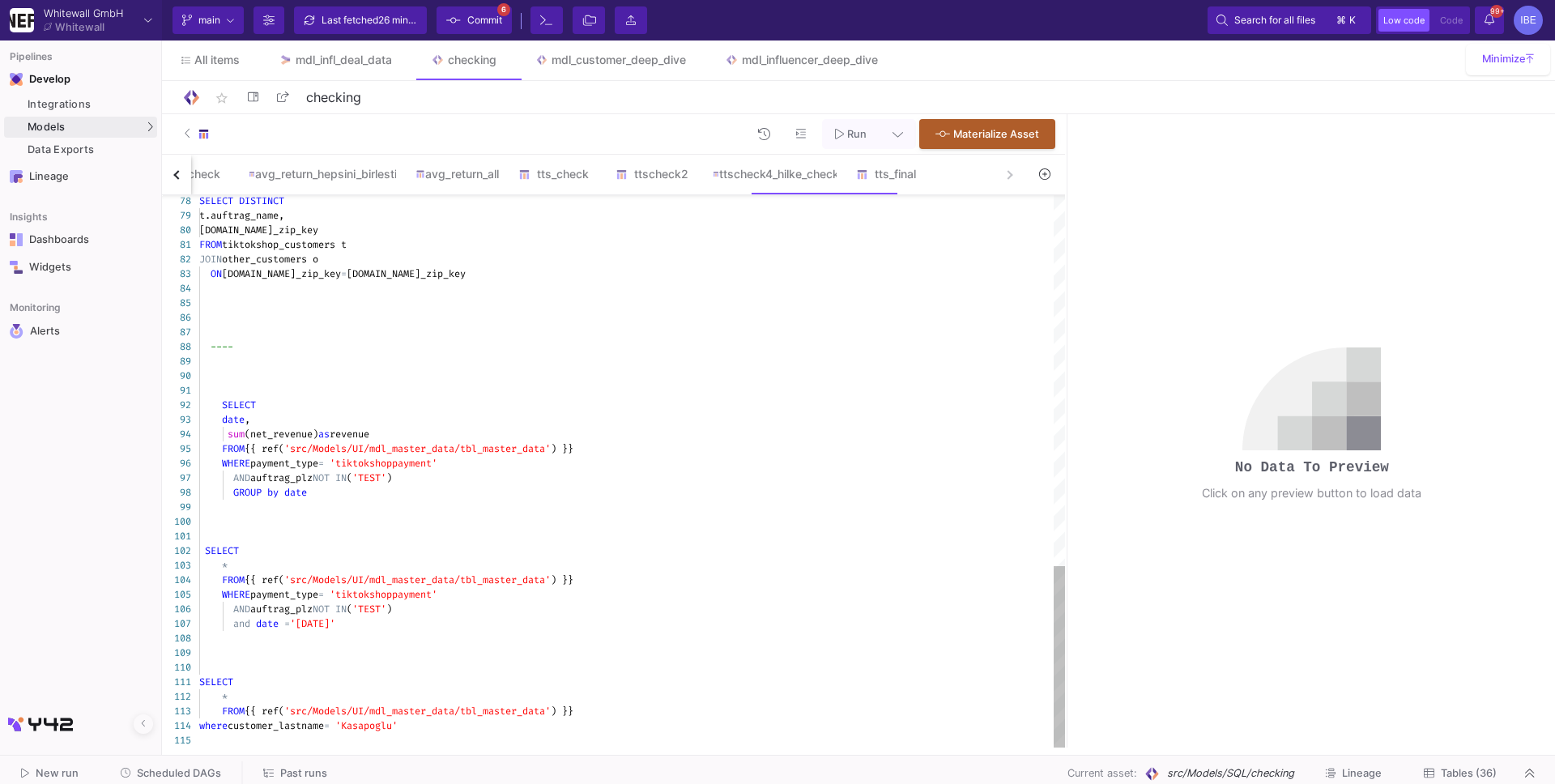
click at [374, 627] on div "and date = '[DATE]'" at bounding box center [632, 623] width 866 height 15
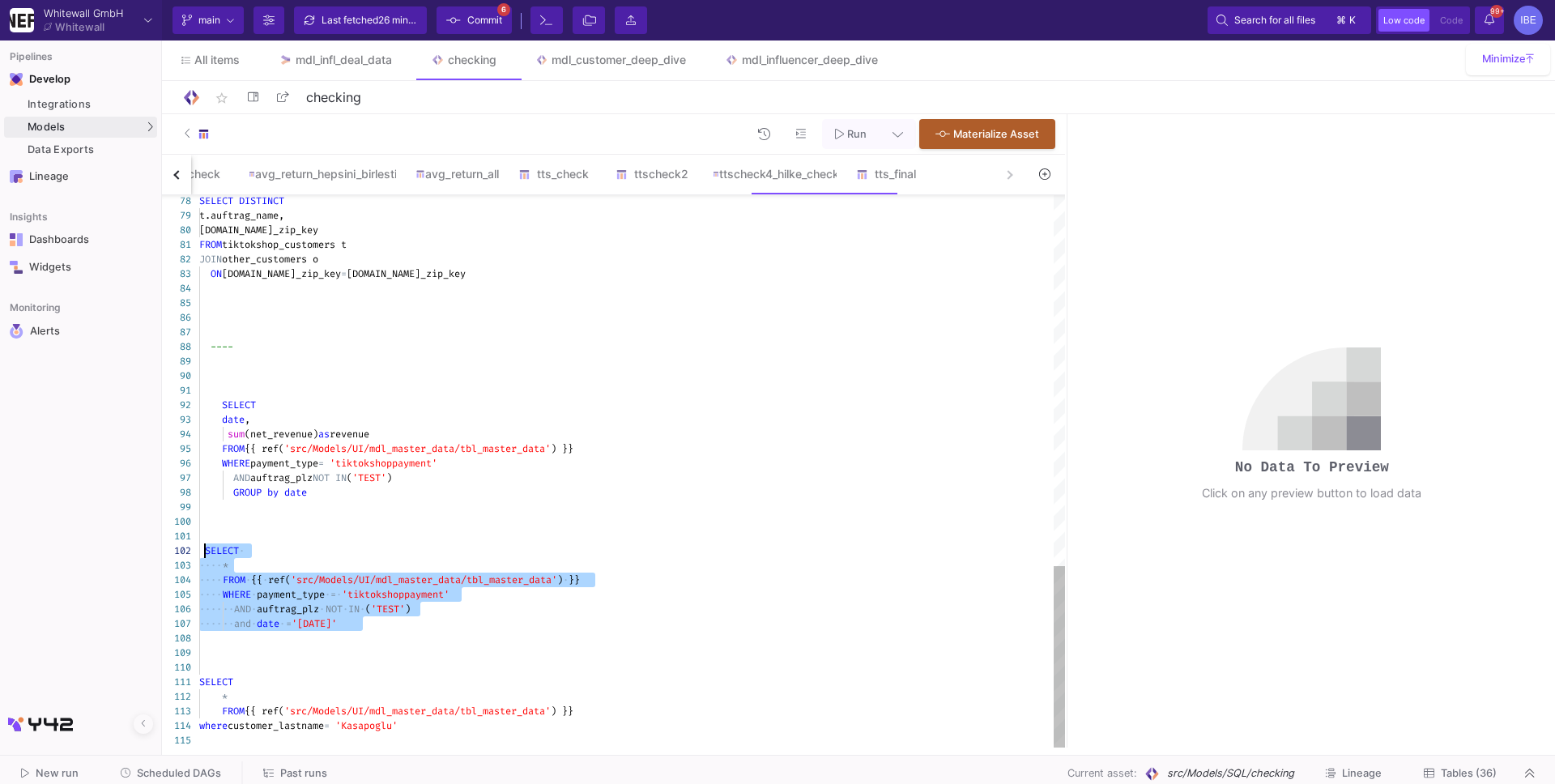
drag, startPoint x: 369, startPoint y: 627, endPoint x: 201, endPoint y: 548, distance: 185.6
click at [264, 624] on span "date" at bounding box center [268, 623] width 23 height 13
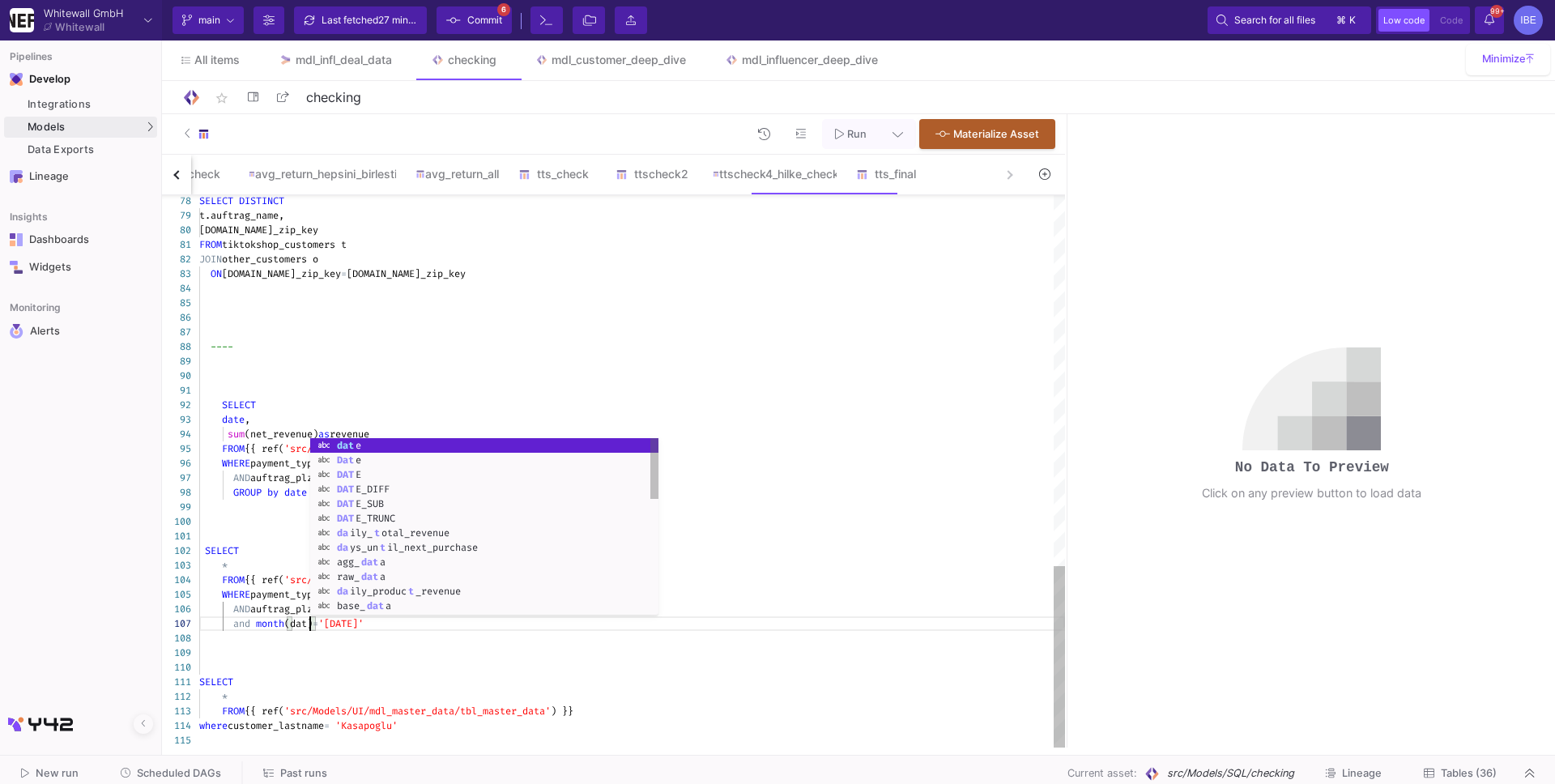
scroll to position [86, 117]
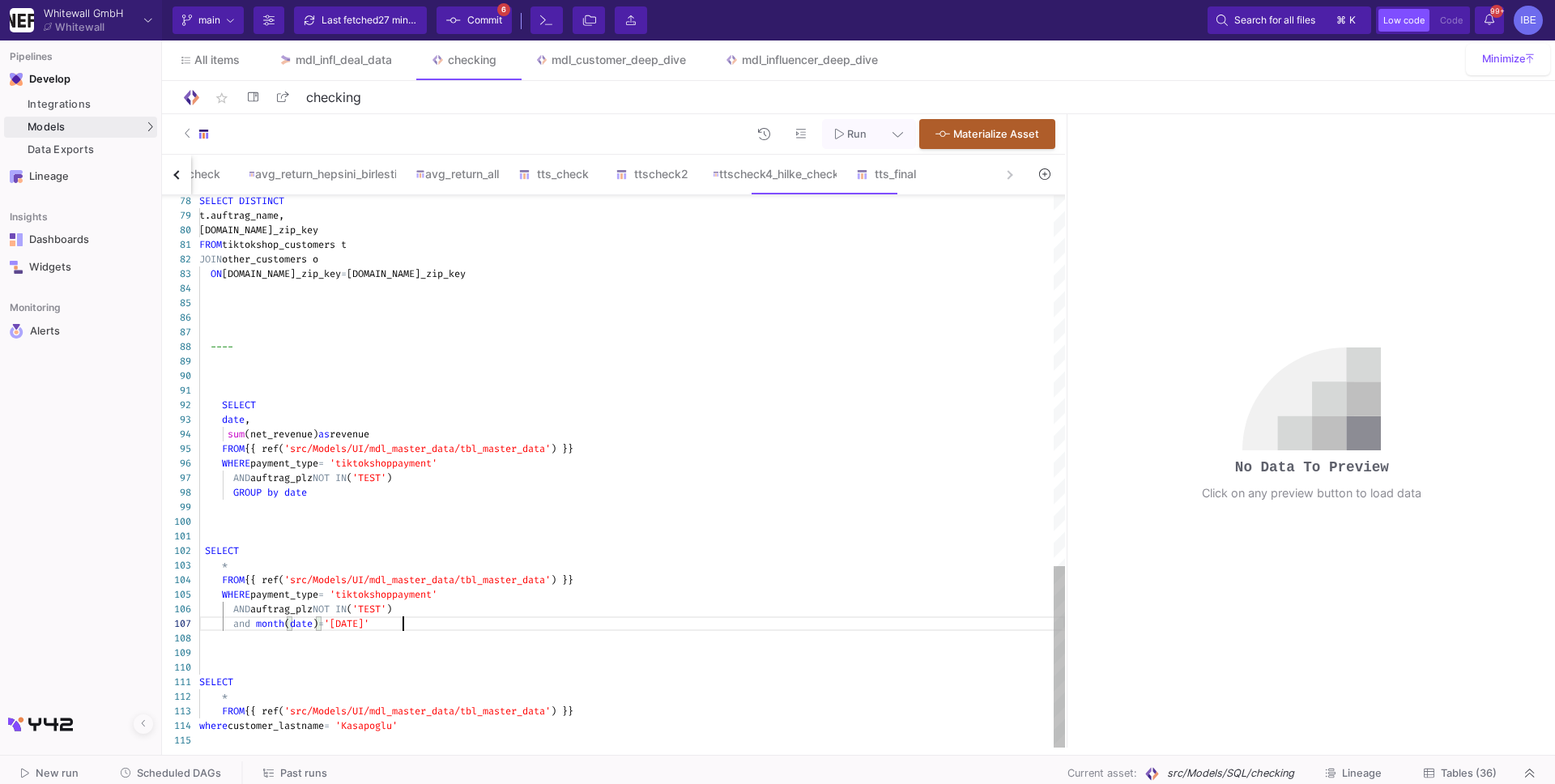
click at [433, 631] on div at bounding box center [632, 638] width 866 height 15
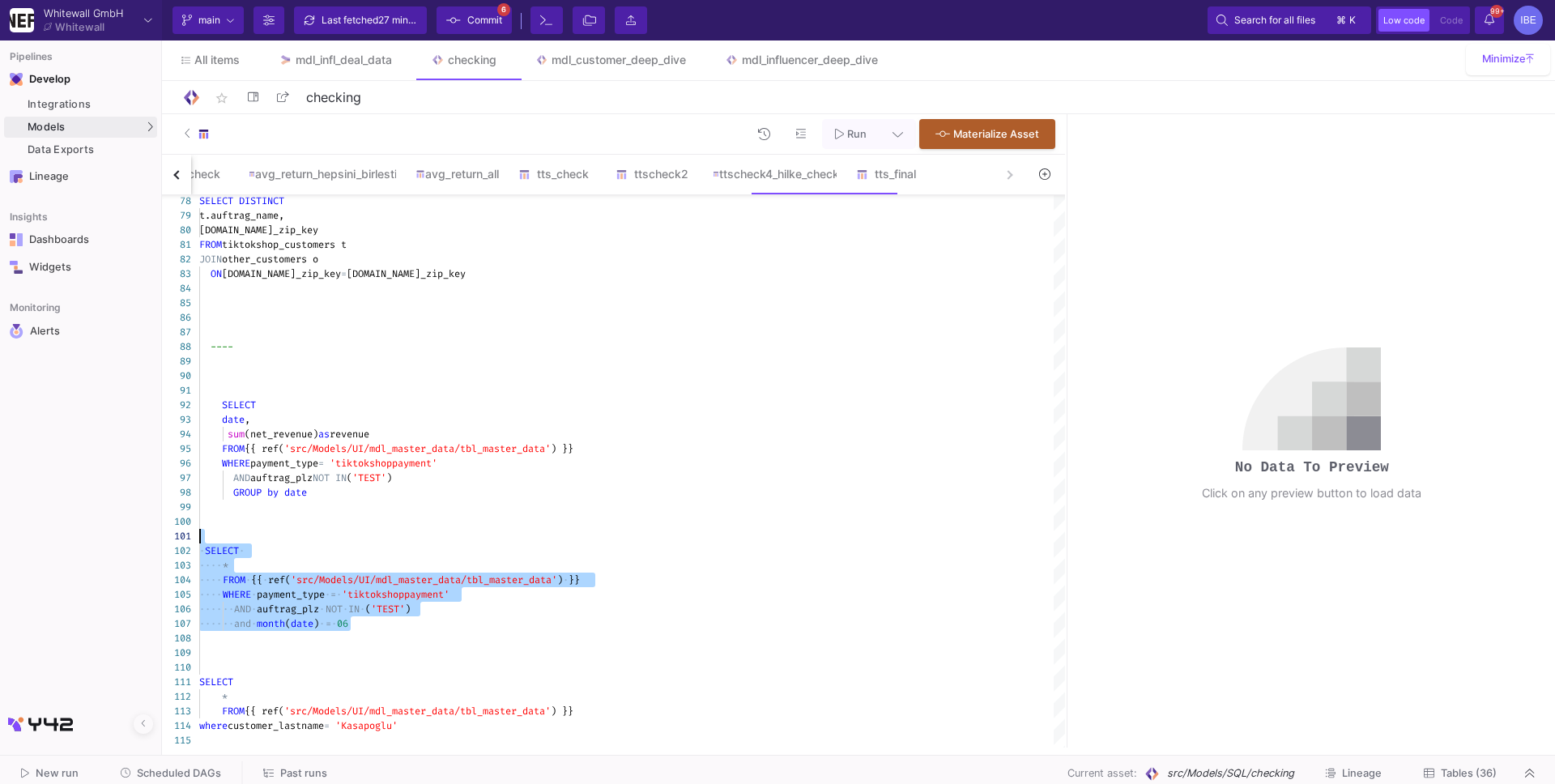
drag, startPoint x: 423, startPoint y: 619, endPoint x: 155, endPoint y: 535, distance: 280.9
click at [330, 621] on span "=" at bounding box center [328, 623] width 6 height 13
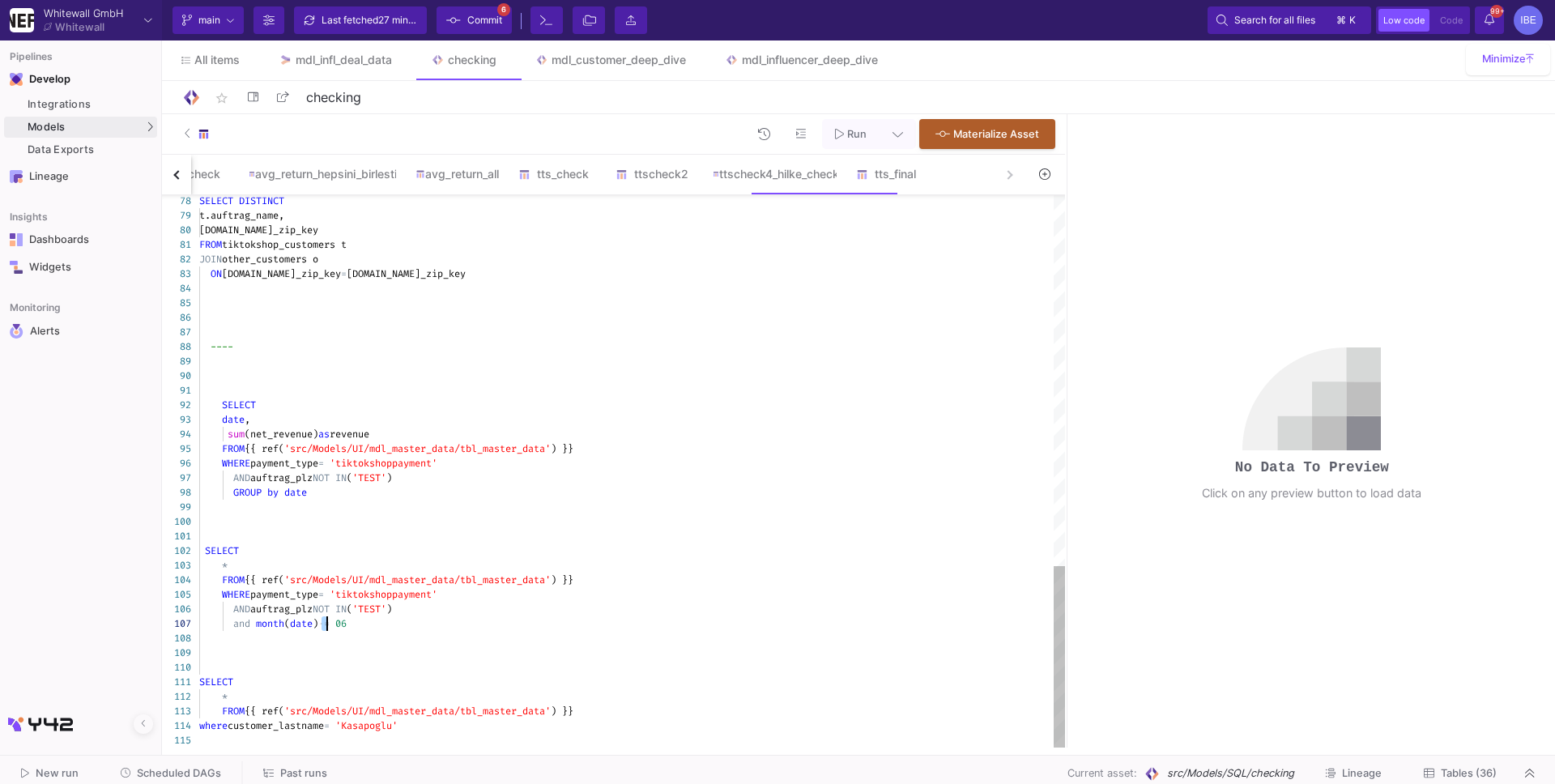
paste textarea "AND EXTRACT(MONTH FROM date) ="
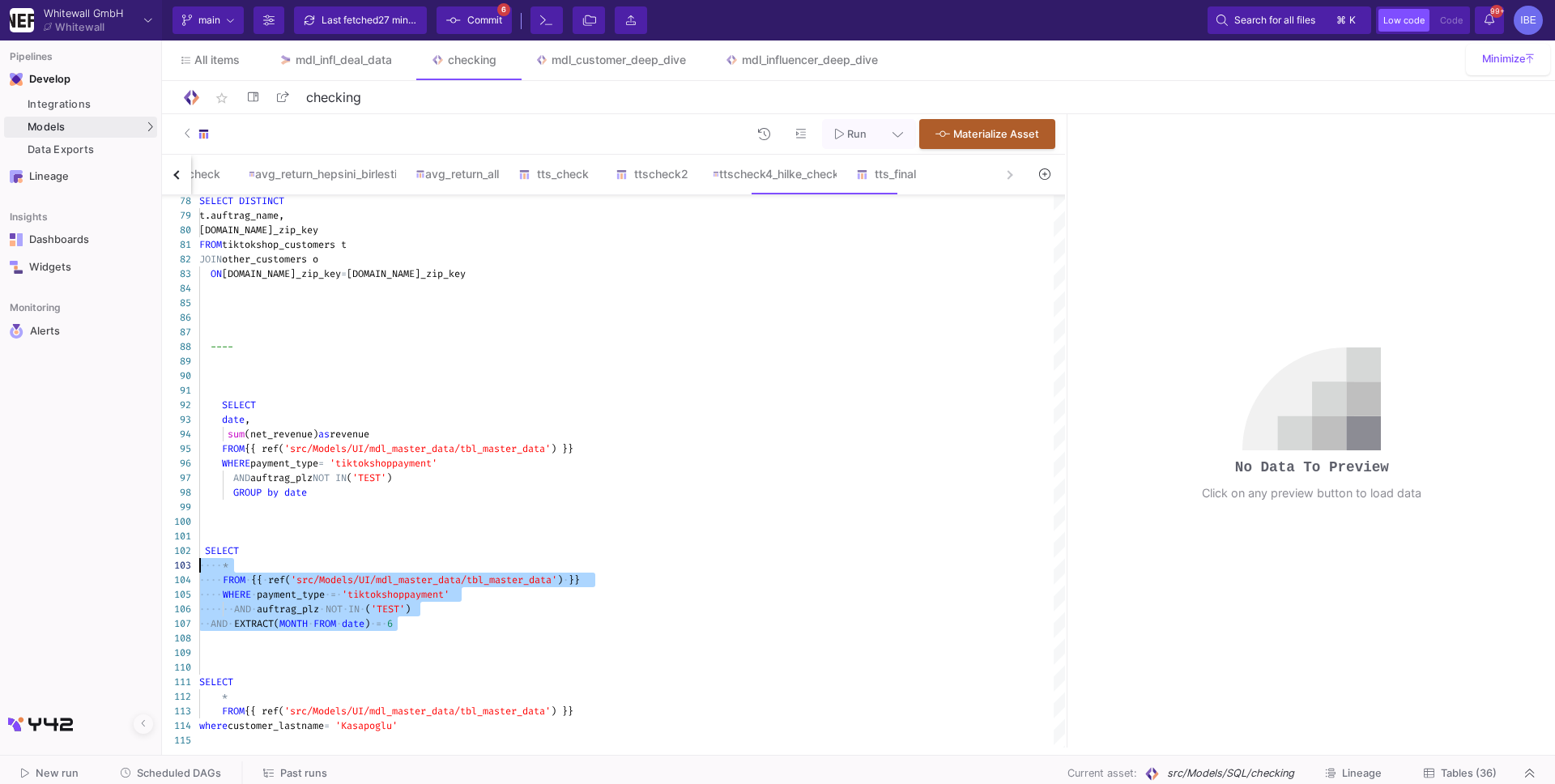
drag, startPoint x: 425, startPoint y: 626, endPoint x: 154, endPoint y: 559, distance: 279.2
drag, startPoint x: 207, startPoint y: 534, endPoint x: 378, endPoint y: 632, distance: 197.1
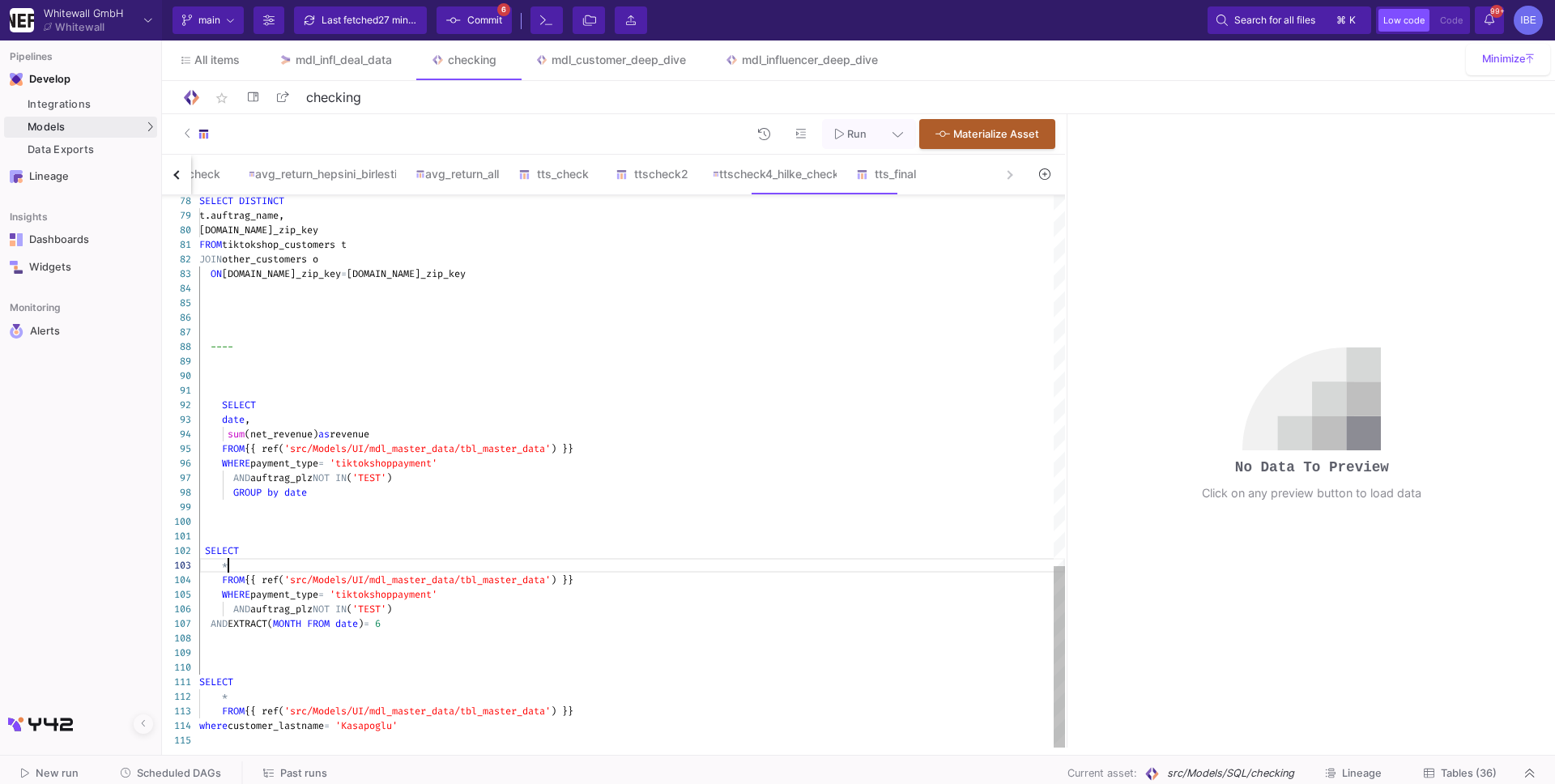
click at [293, 566] on div "*" at bounding box center [632, 565] width 866 height 15
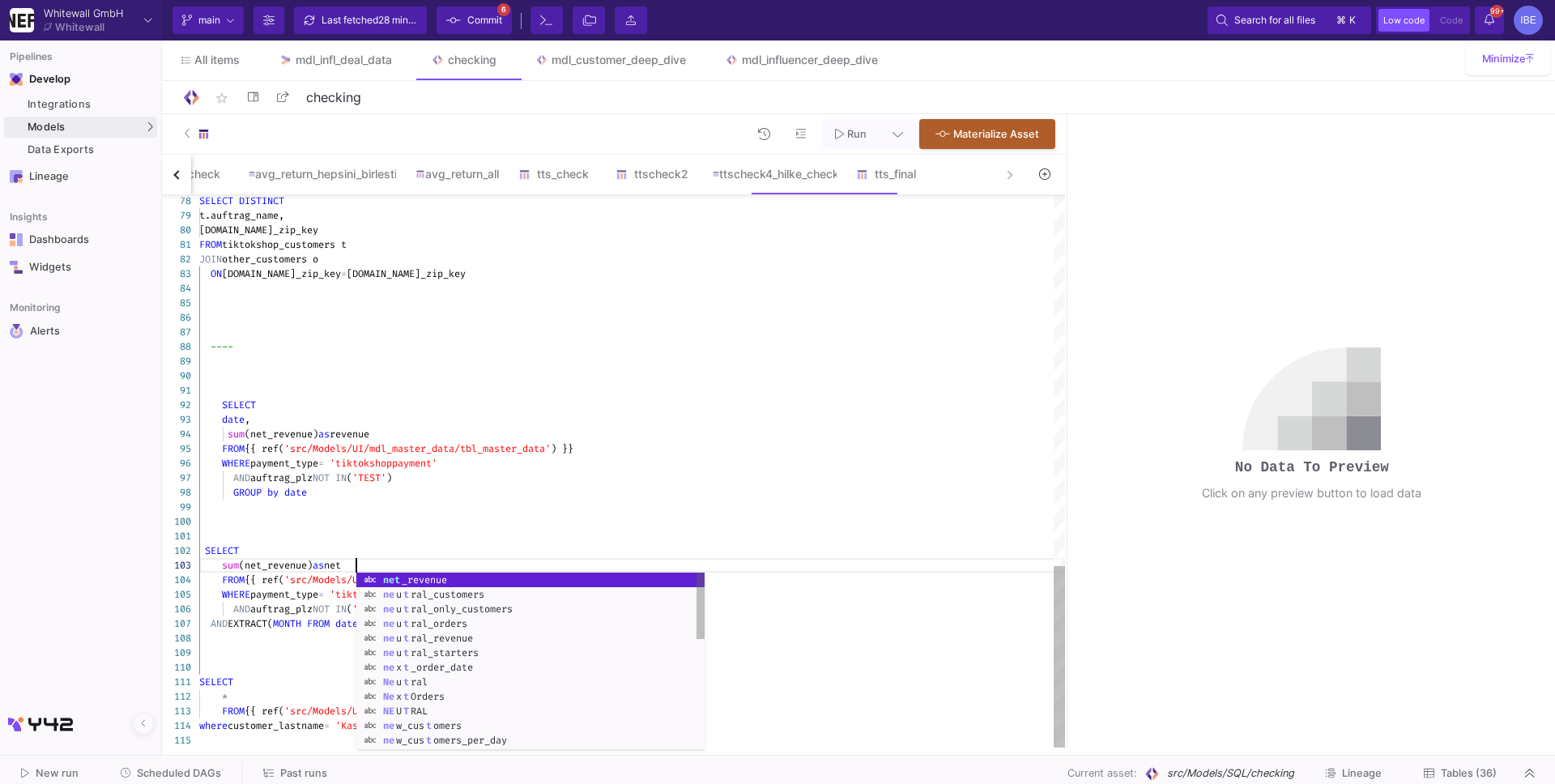
scroll to position [30, 156]
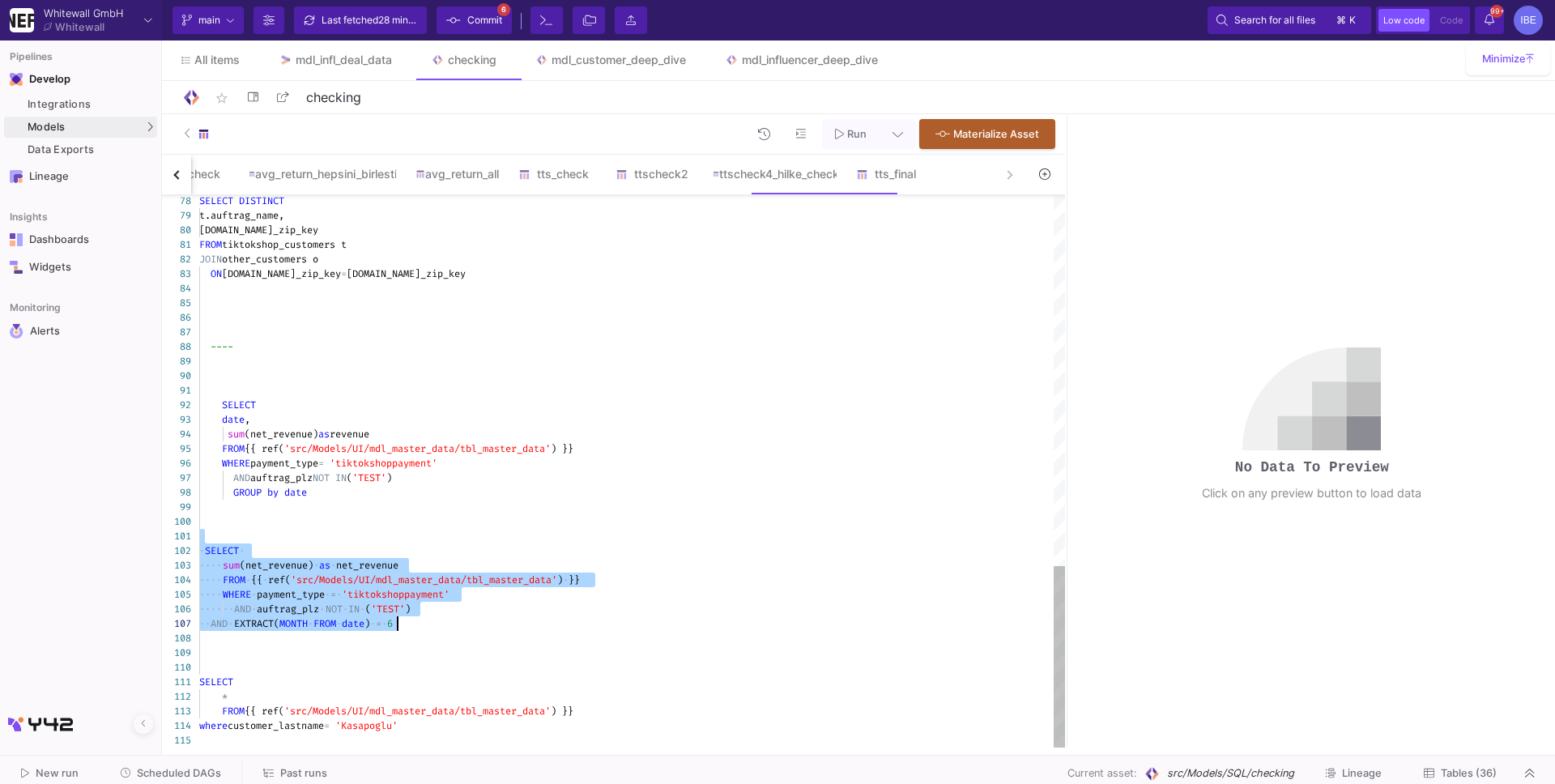
drag, startPoint x: 219, startPoint y: 539, endPoint x: 454, endPoint y: 617, distance: 247.6
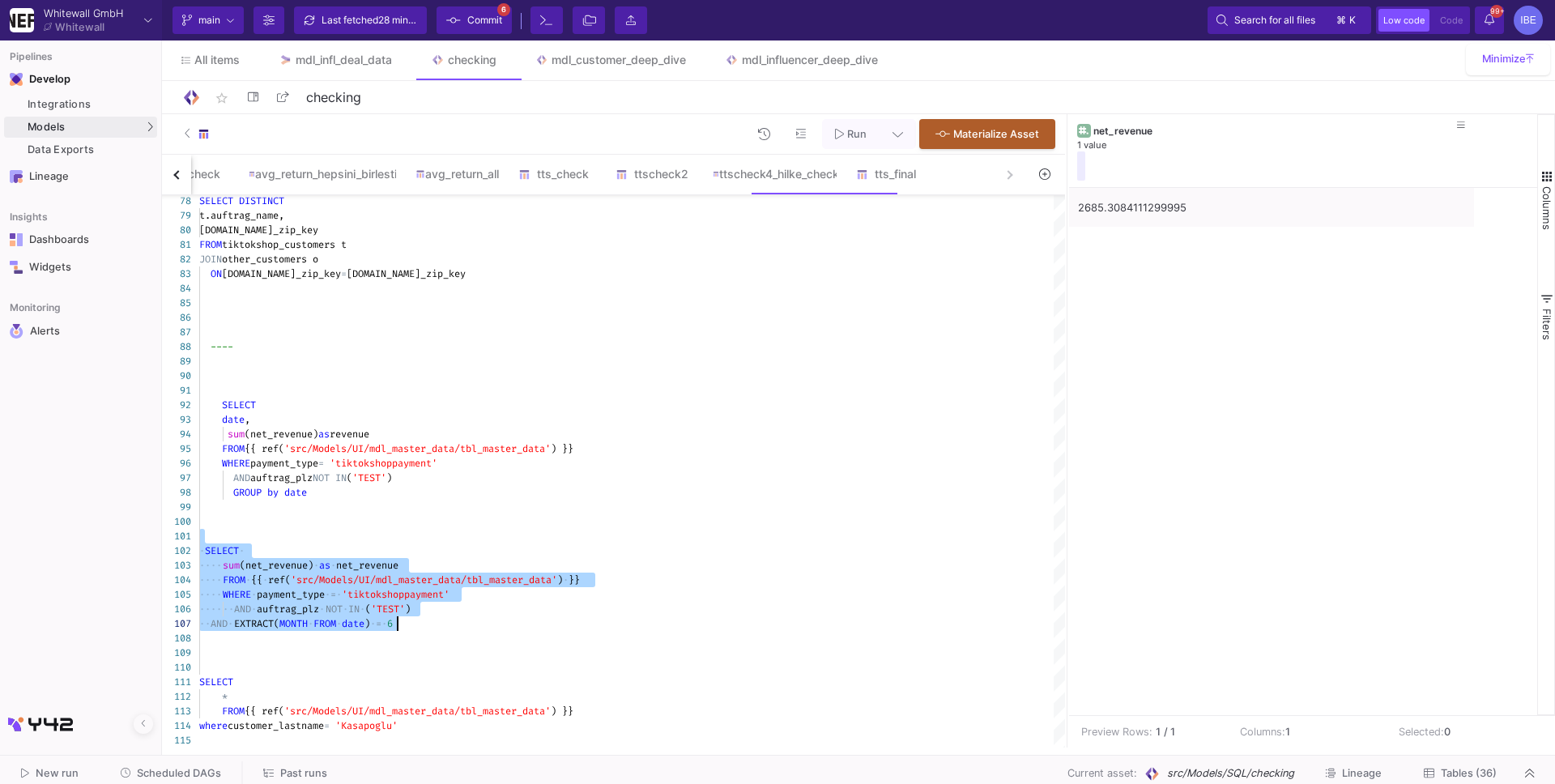
type textarea "SELECT sum(net_revenue) as net_revenue FROM {{ ref('src/Models/UI/mdl_master_da…"
click at [212, 771] on span "Scheduled DAGs" at bounding box center [180, 773] width 85 height 12
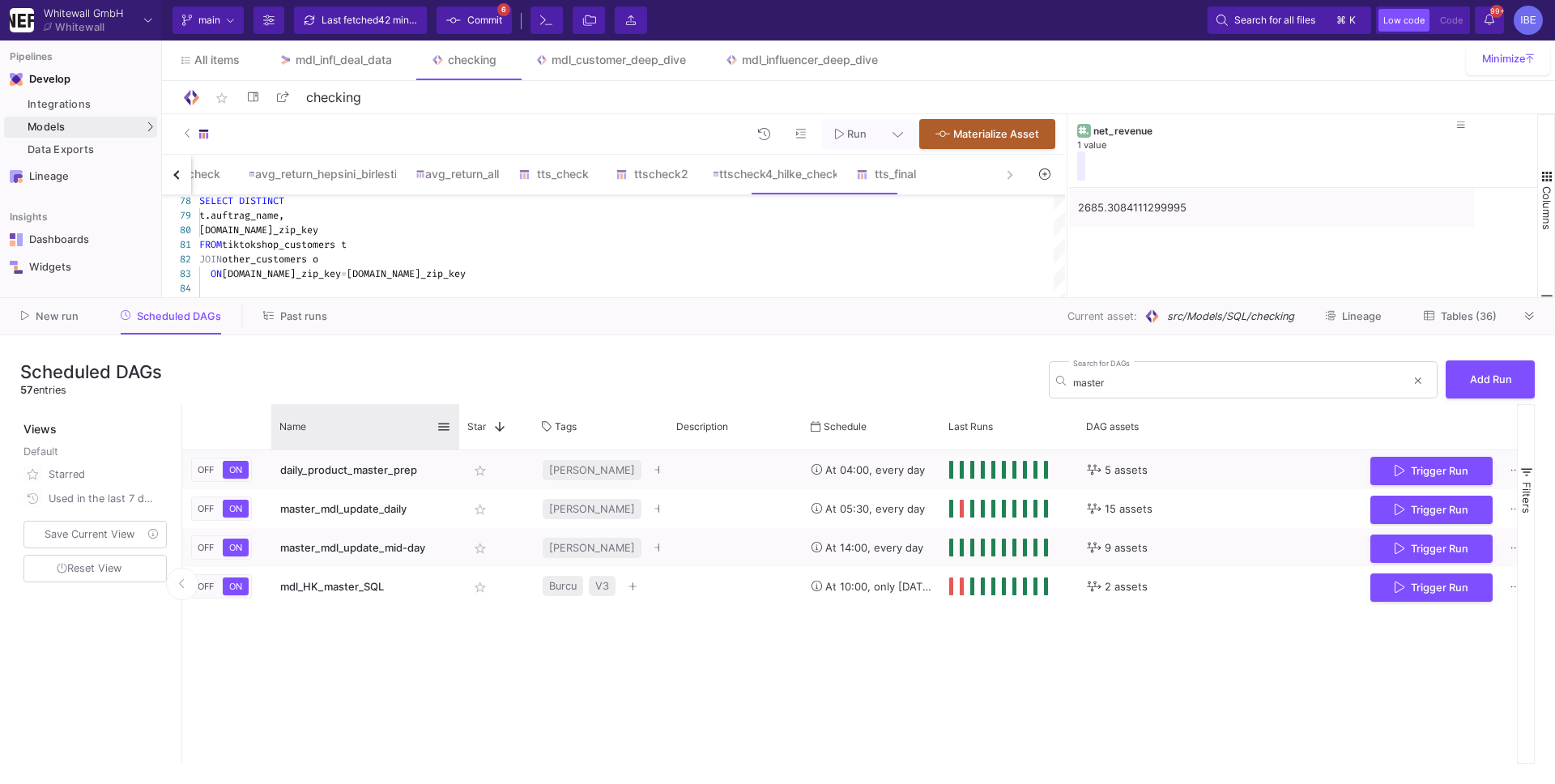
drag, startPoint x: 403, startPoint y: 423, endPoint x: 494, endPoint y: 428, distance: 91.1
click at [463, 428] on div at bounding box center [459, 427] width 7 height 45
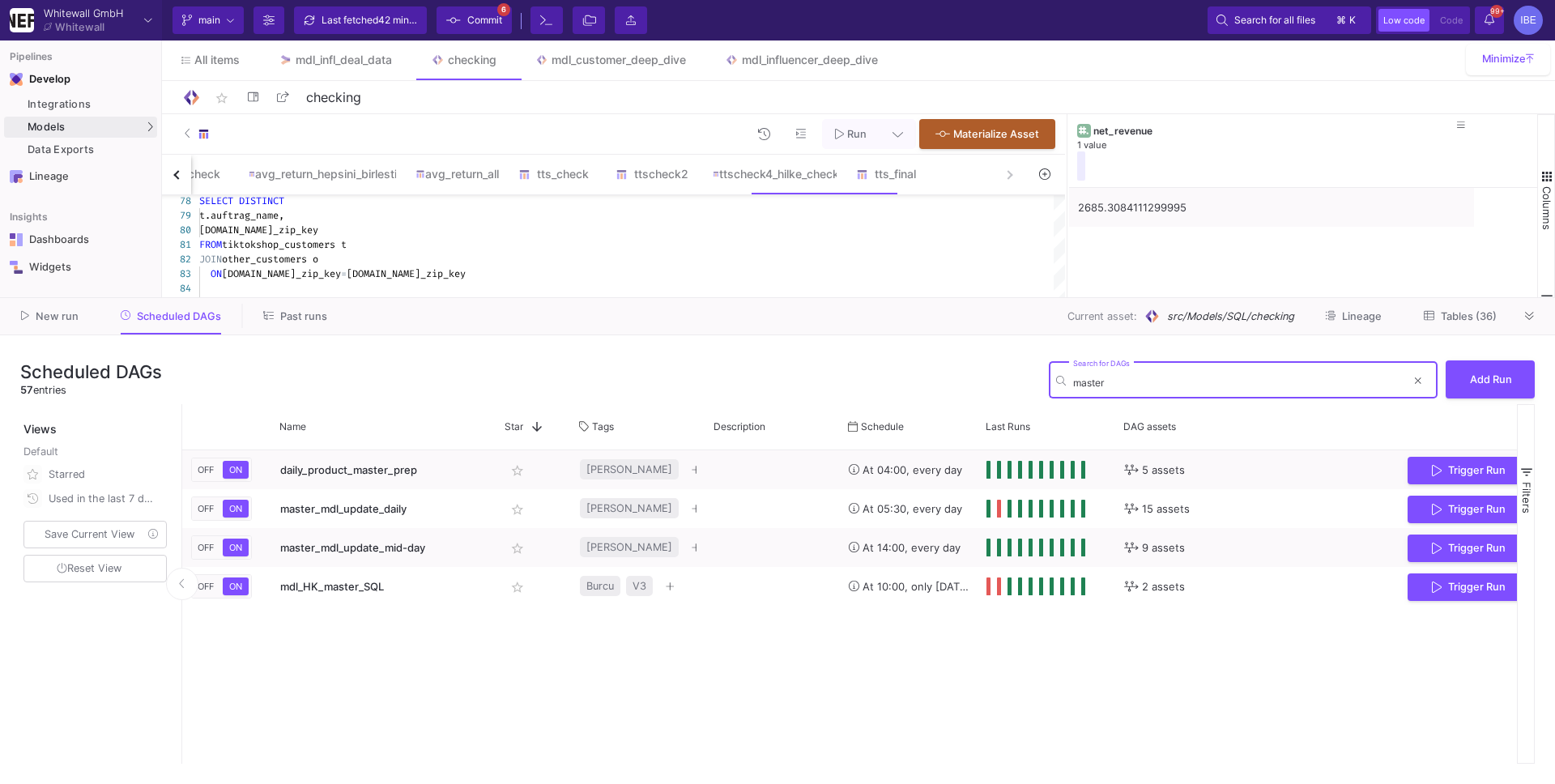
click at [1125, 377] on input "master" at bounding box center [1239, 382] width 333 height 12
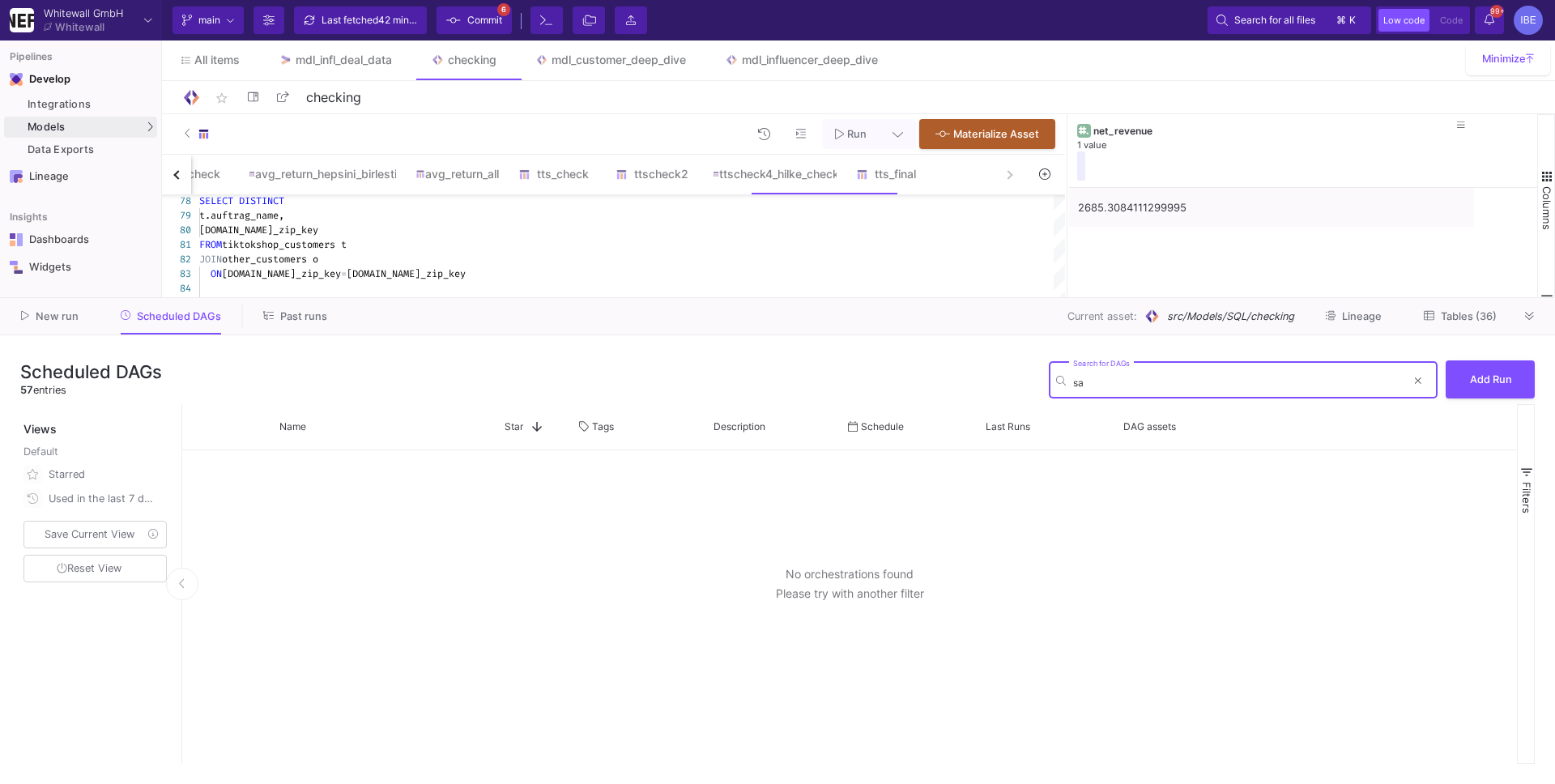
type input "s"
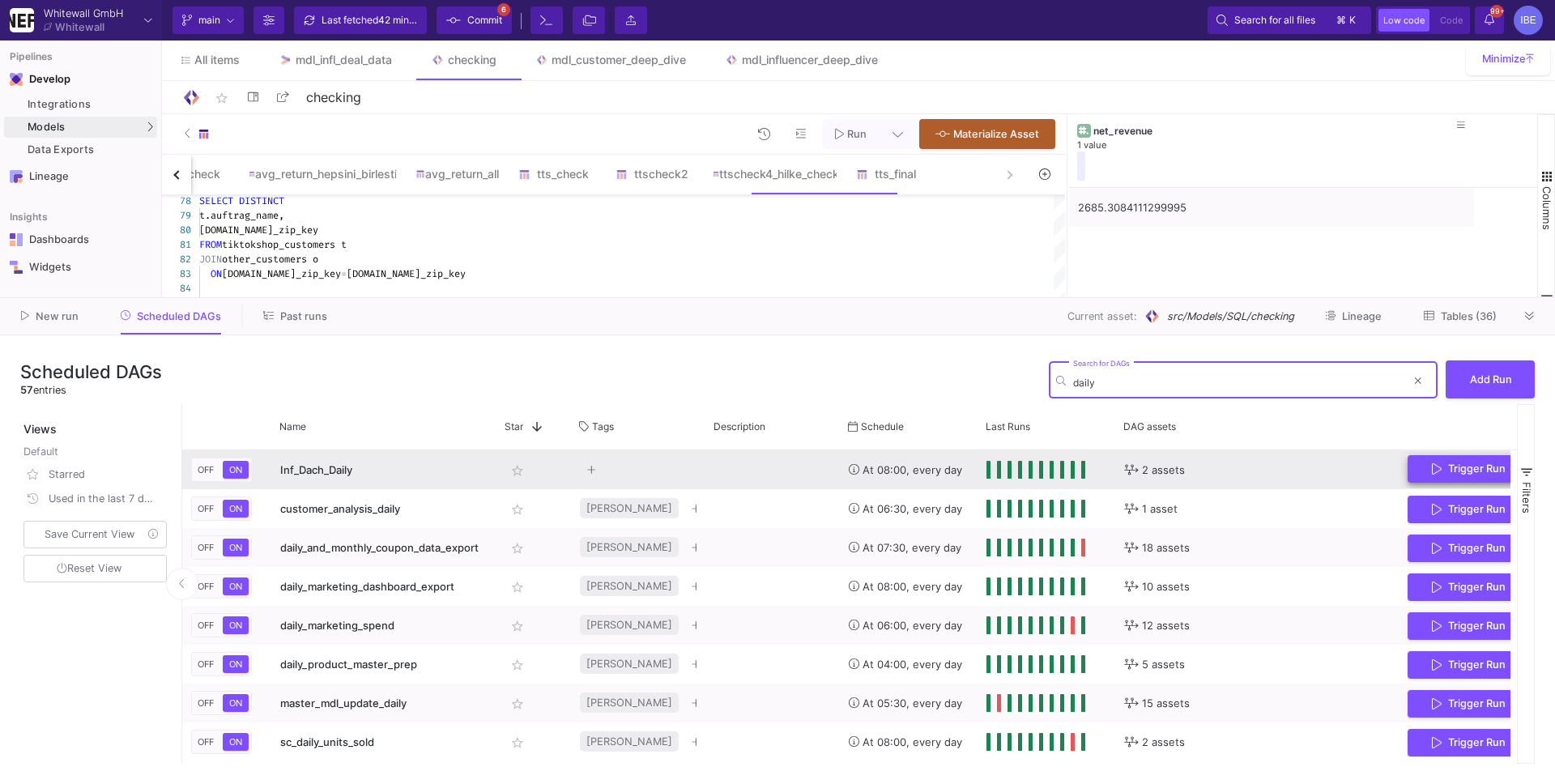
type input "daily"
click at [1421, 472] on button "Trigger Run" at bounding box center [1469, 469] width 122 height 28
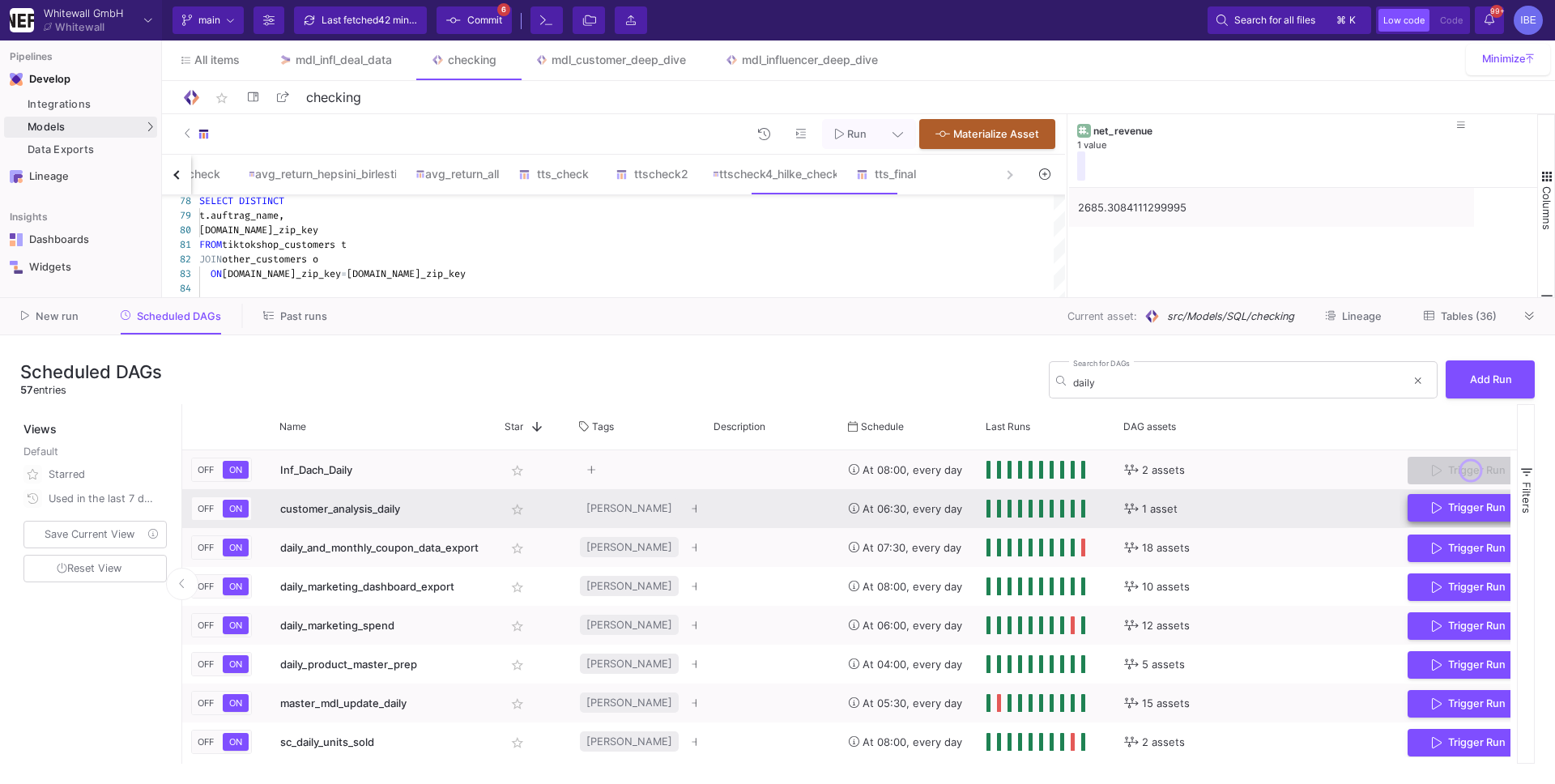
click at [1425, 516] on button "Trigger Run" at bounding box center [1469, 508] width 122 height 28
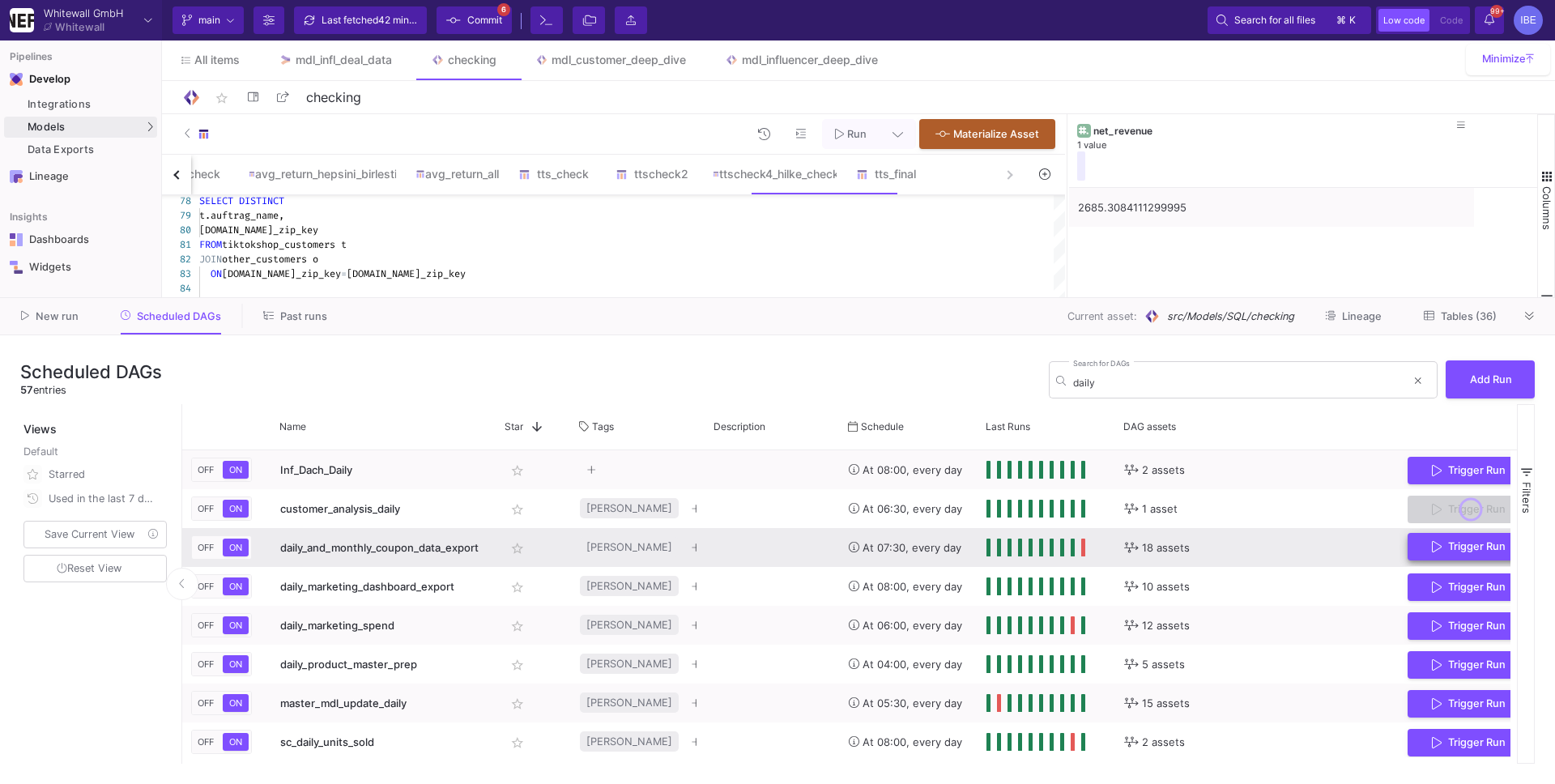
click at [1426, 556] on button "Trigger Run" at bounding box center [1469, 547] width 122 height 28
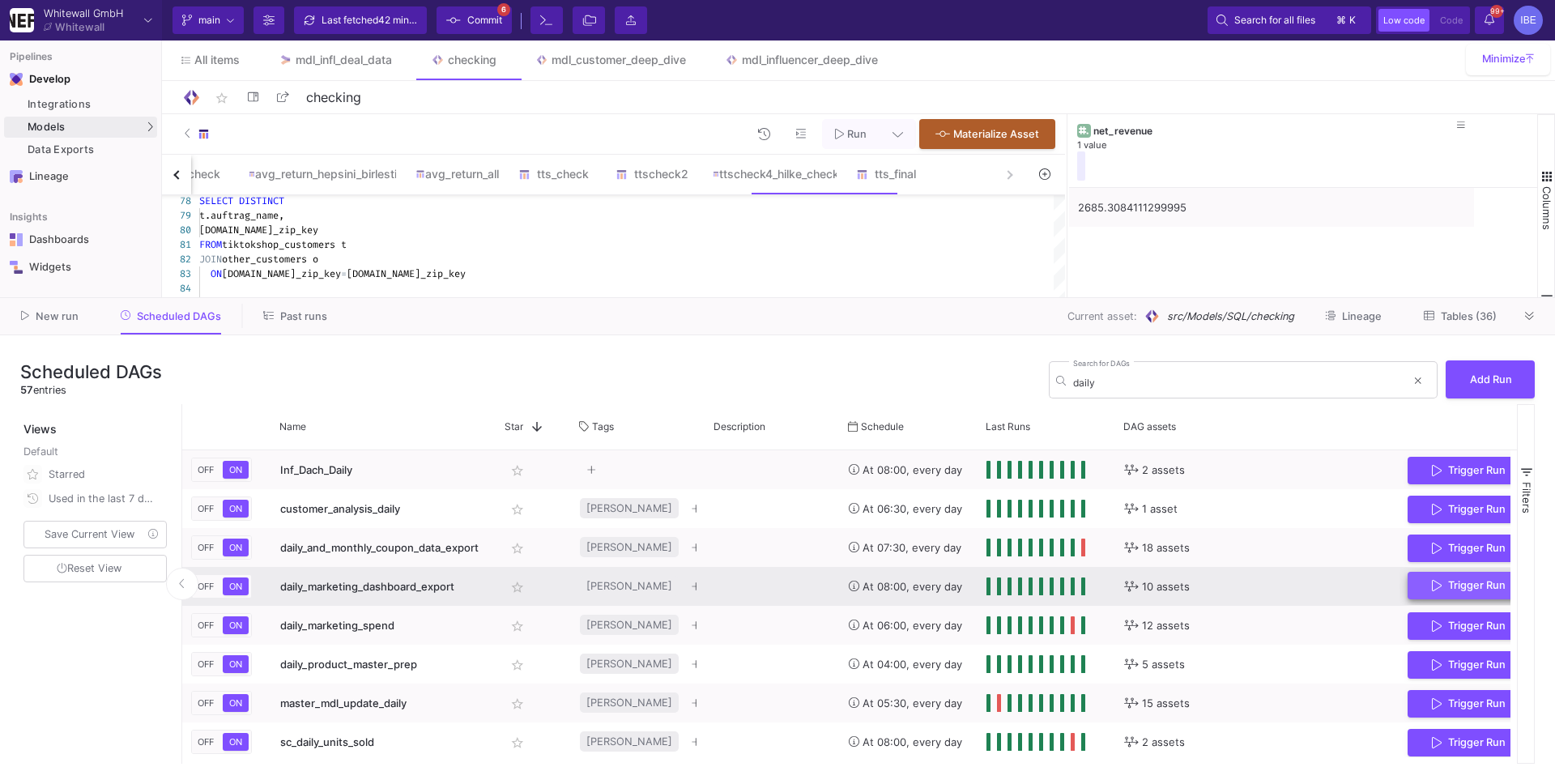
click at [1434, 587] on icon "Press SPACE to select this row." at bounding box center [1437, 586] width 9 height 13
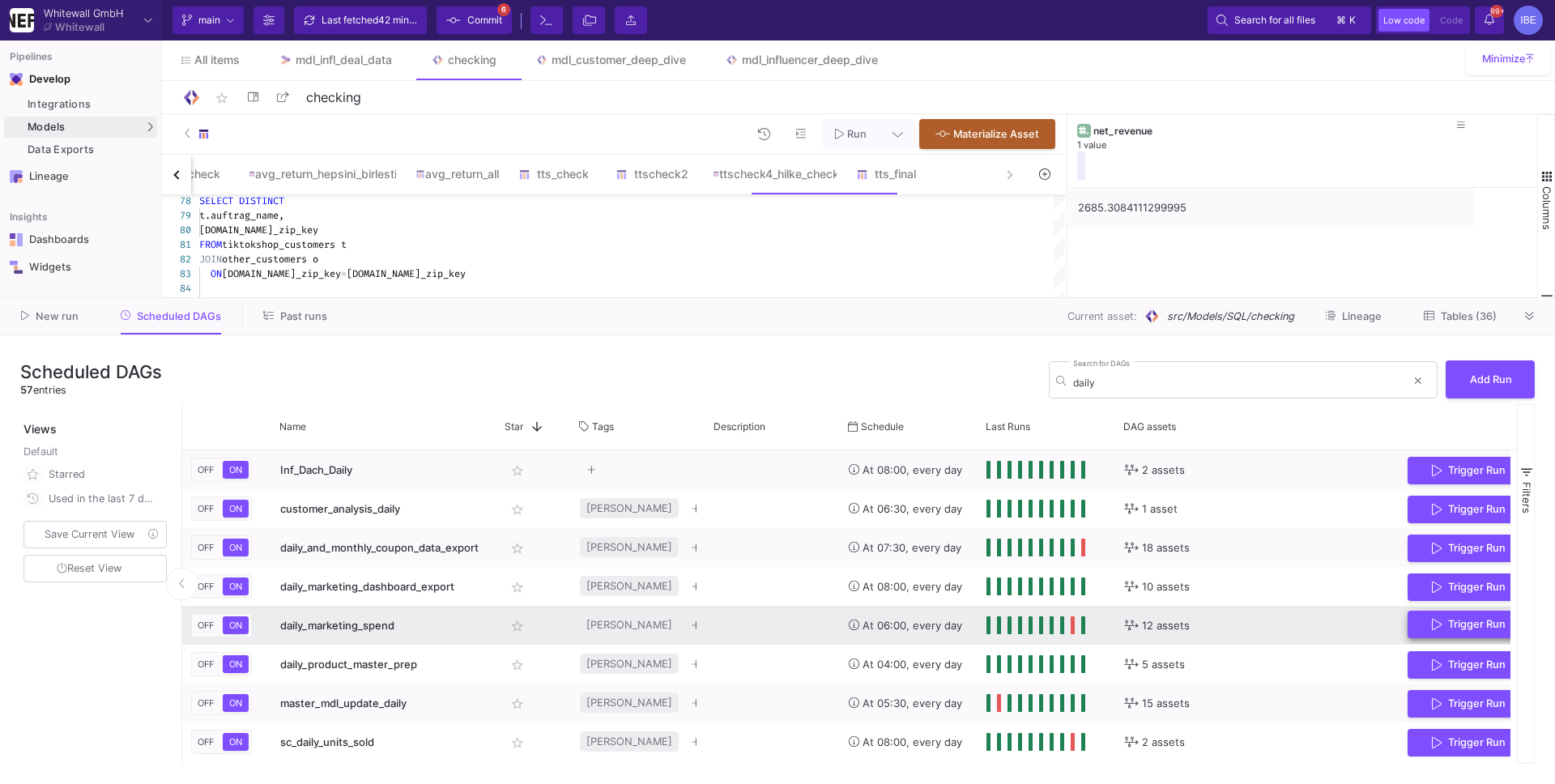
click at [1435, 629] on icon "Press SPACE to select this row." at bounding box center [1437, 624] width 9 height 13
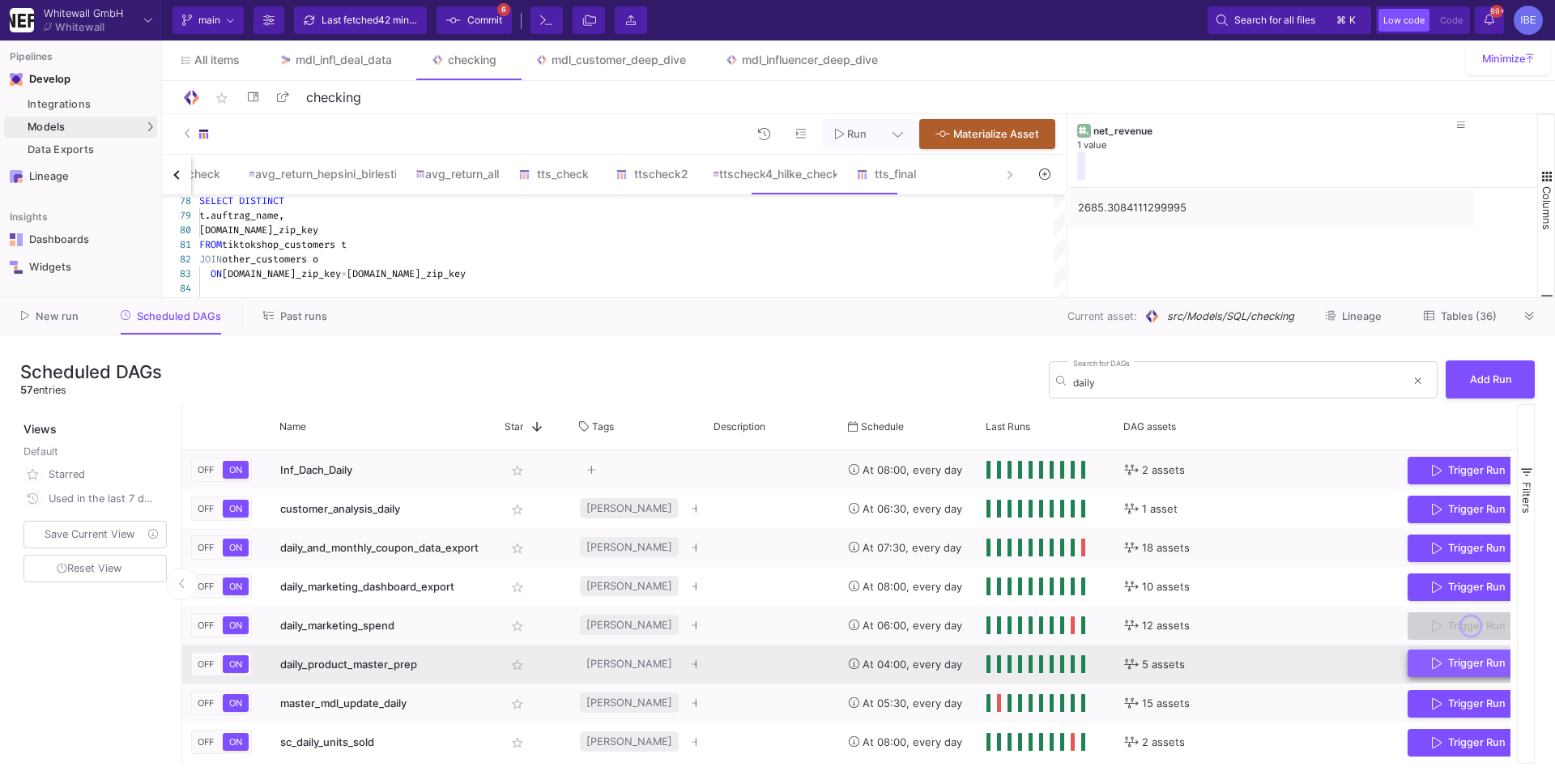
click at [1436, 674] on button "Trigger Run" at bounding box center [1469, 664] width 122 height 28
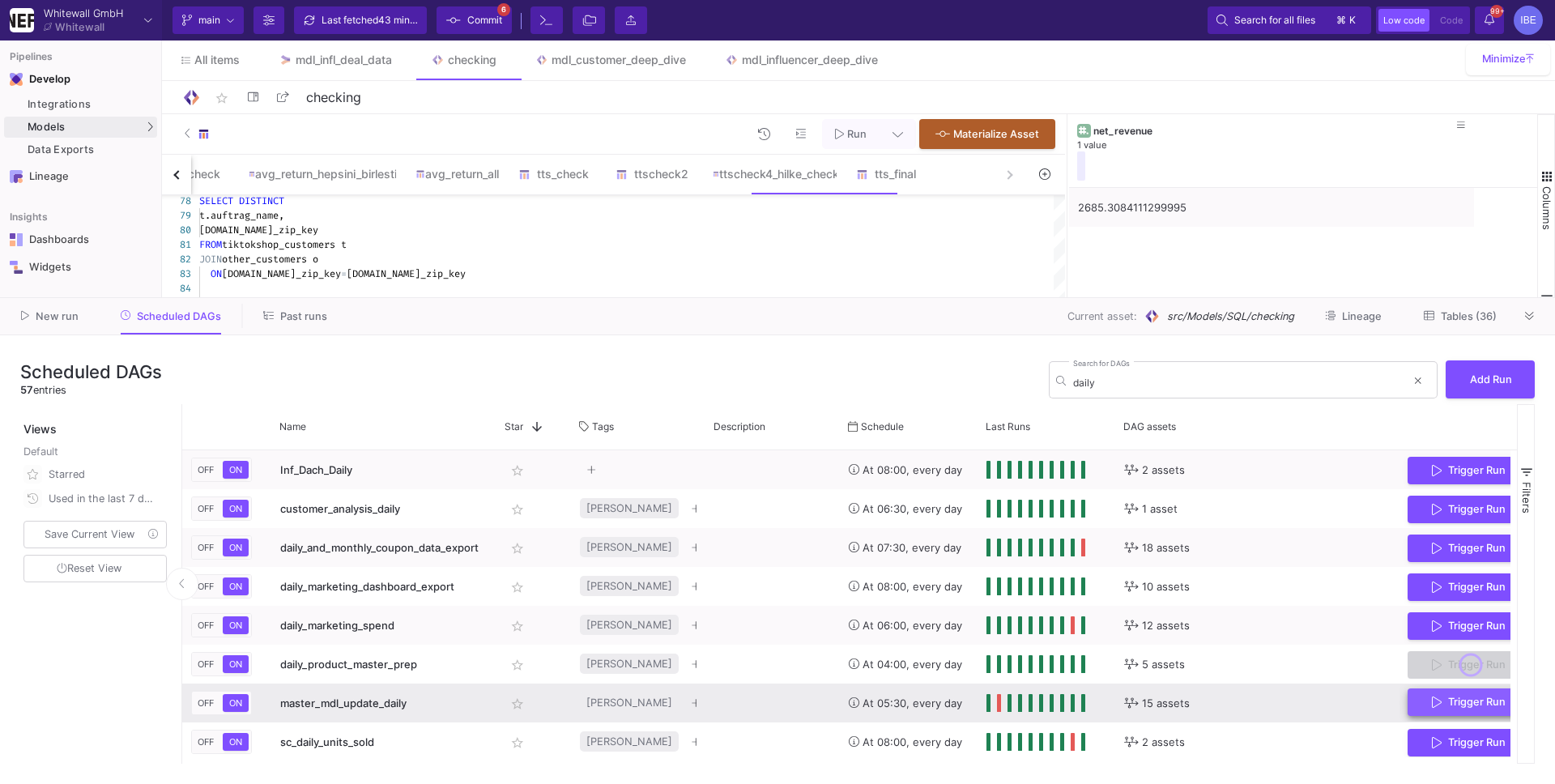
click at [1432, 701] on icon "Press SPACE to select this row." at bounding box center [1437, 702] width 9 height 11
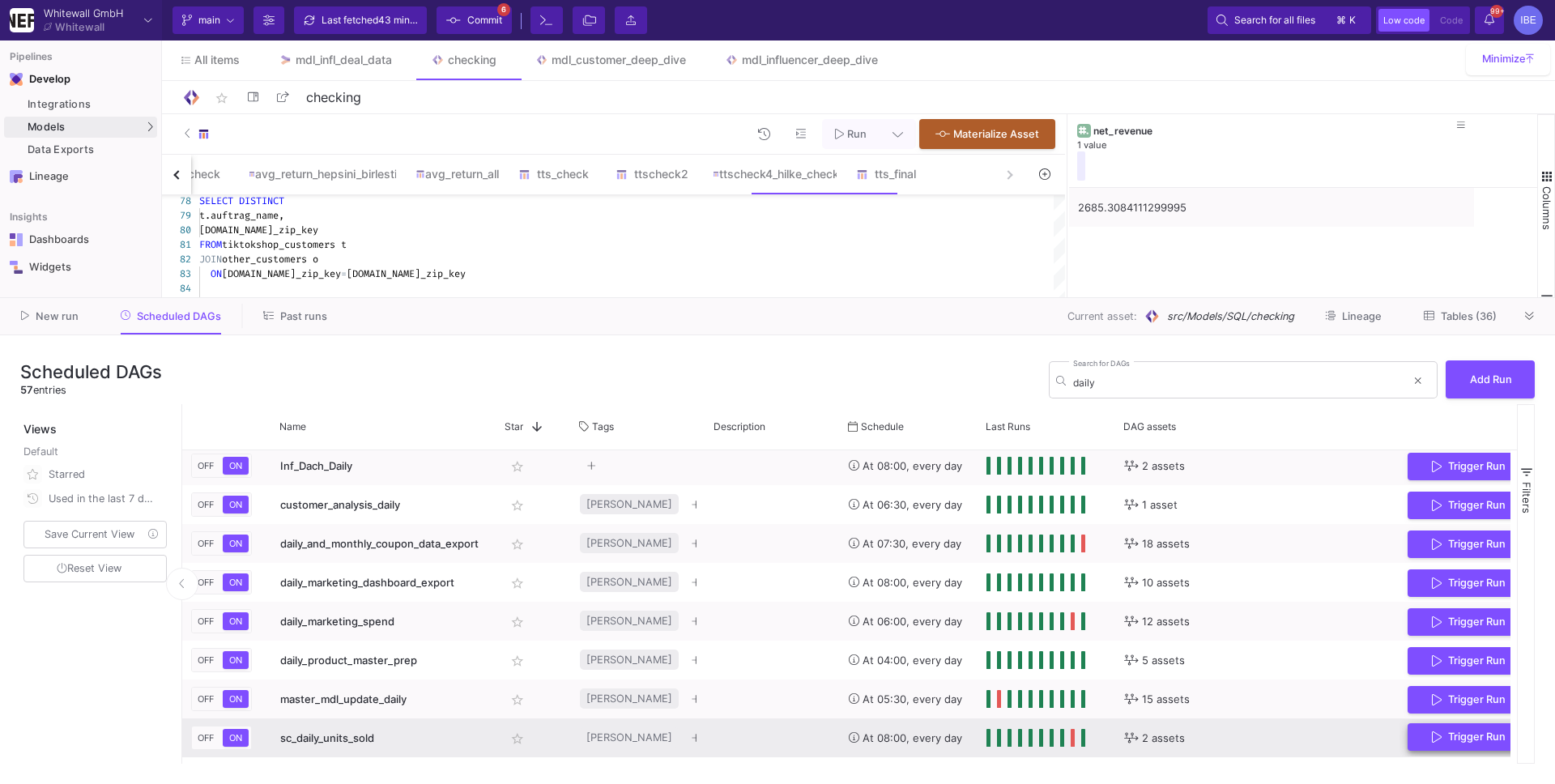
click at [1432, 735] on icon "Press SPACE to select this row." at bounding box center [1437, 737] width 9 height 11
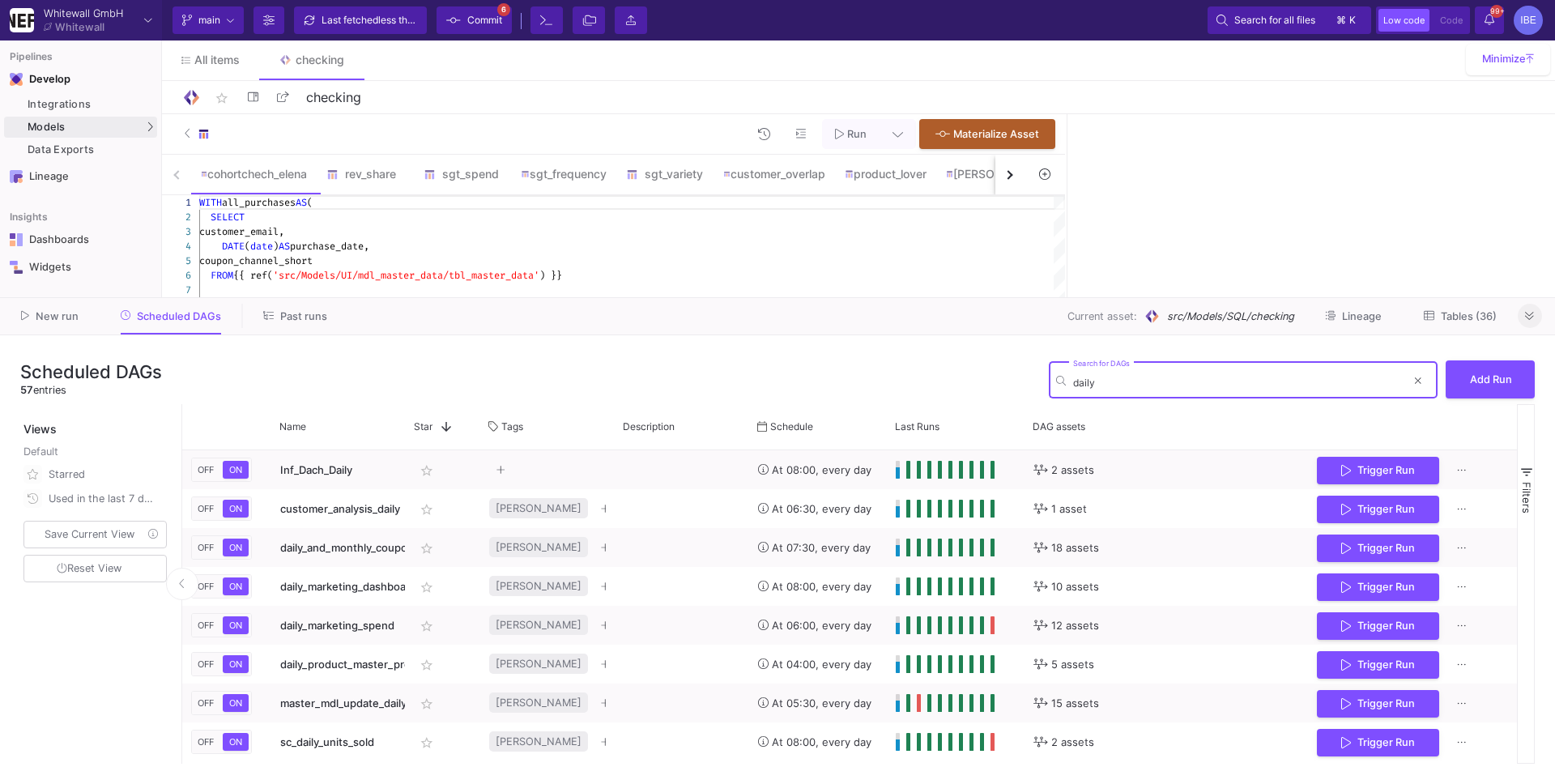
type input "daily"
click at [1531, 322] on button at bounding box center [1530, 316] width 24 height 24
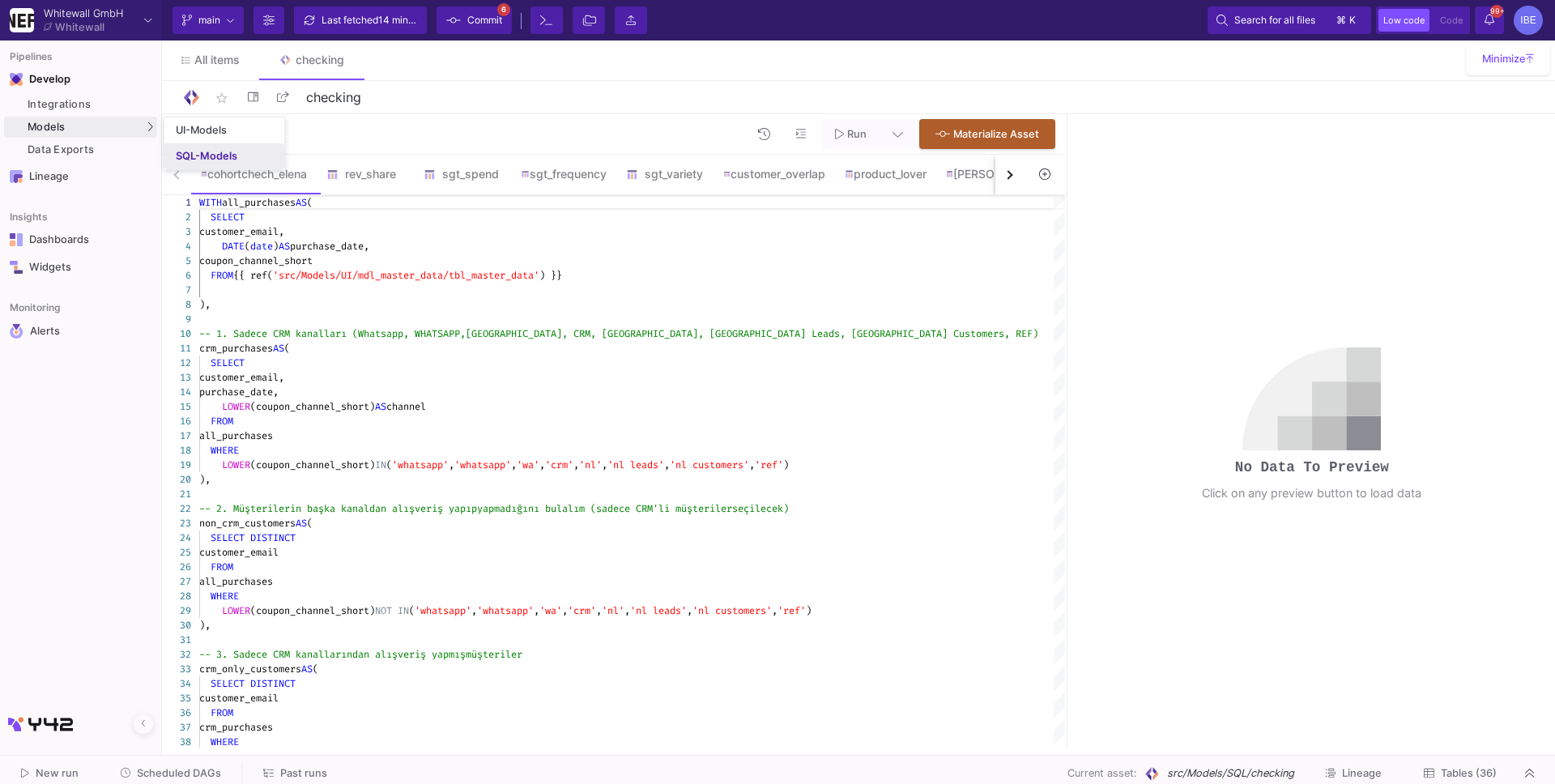
click at [188, 159] on div "SQL-Models" at bounding box center [206, 156] width 61 height 13
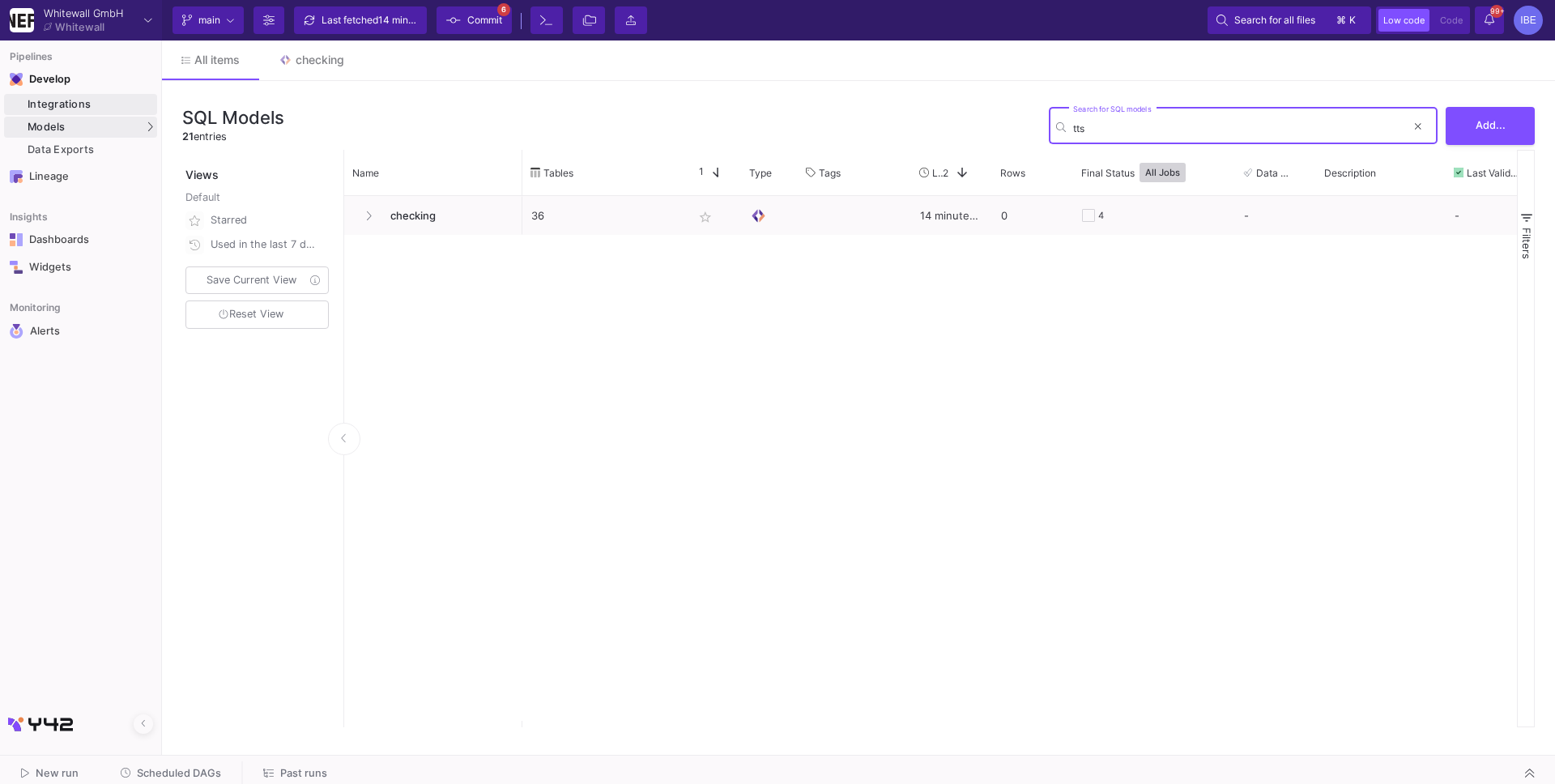
type input "tts"
click at [125, 104] on div "Integrations" at bounding box center [89, 104] width 125 height 13
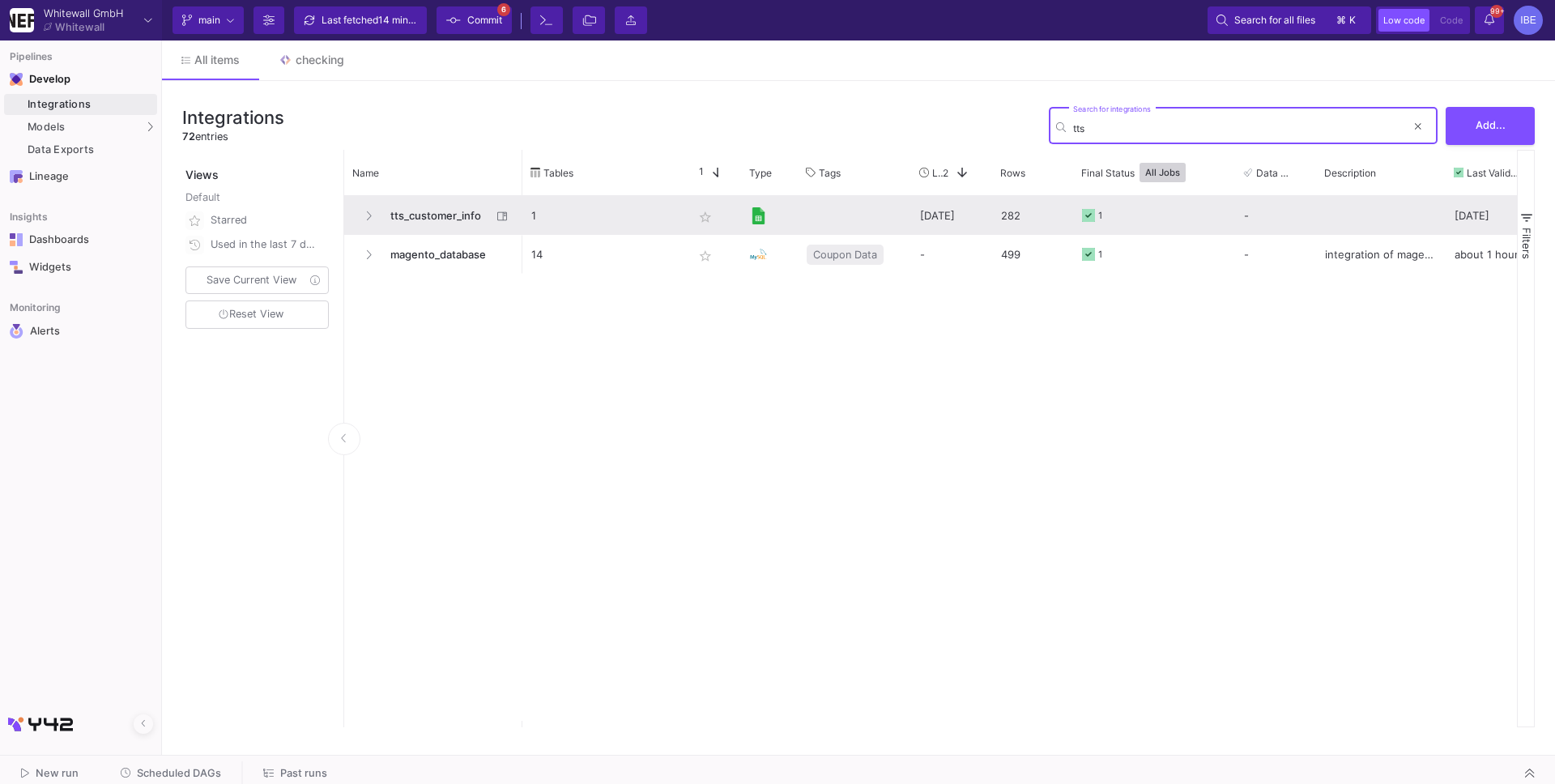
type input "tts"
click at [454, 222] on span "tts_customer_info" at bounding box center [436, 215] width 111 height 38
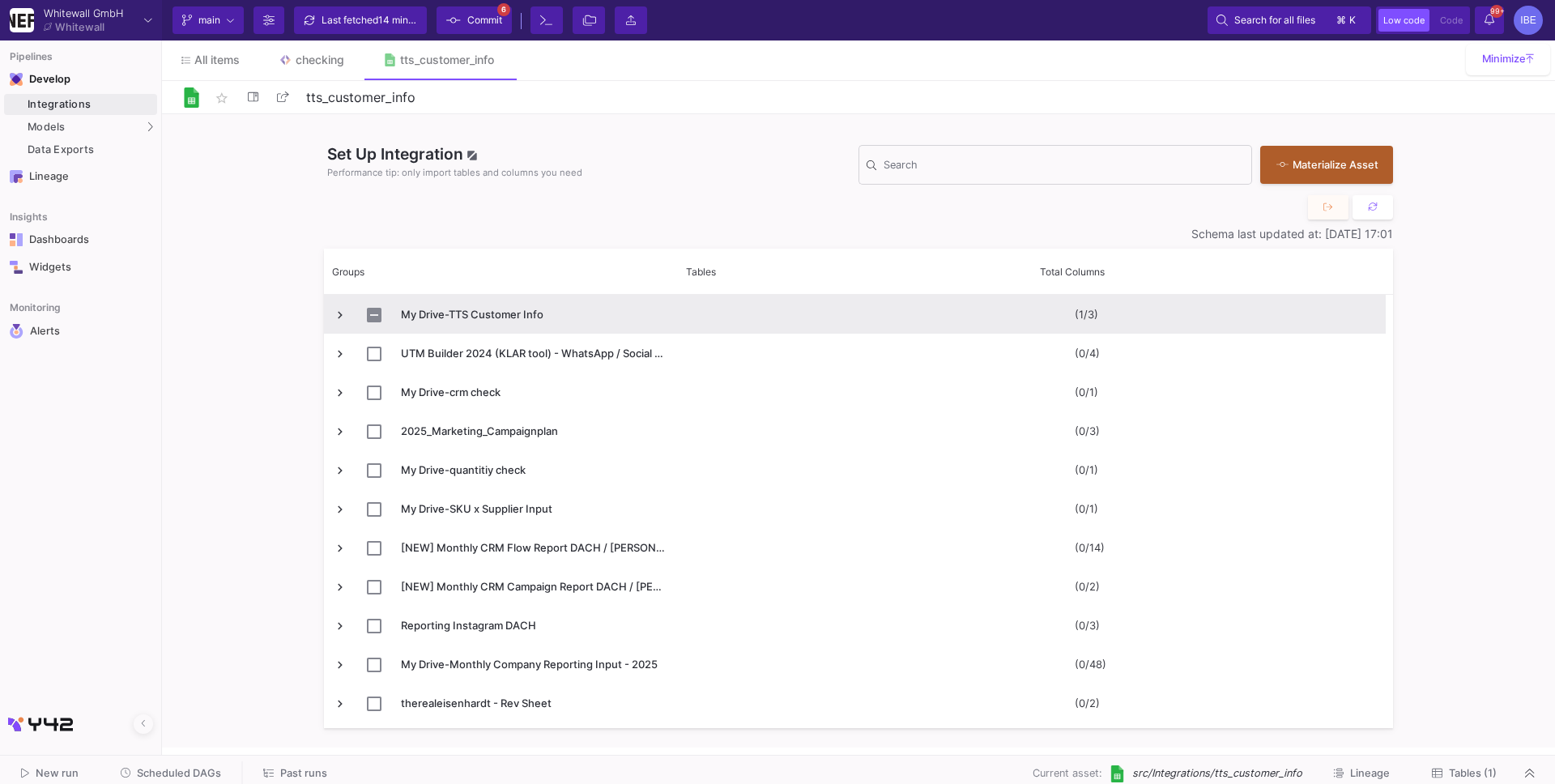
click at [334, 320] on span "Press SPACE to select this row." at bounding box center [340, 315] width 15 height 15
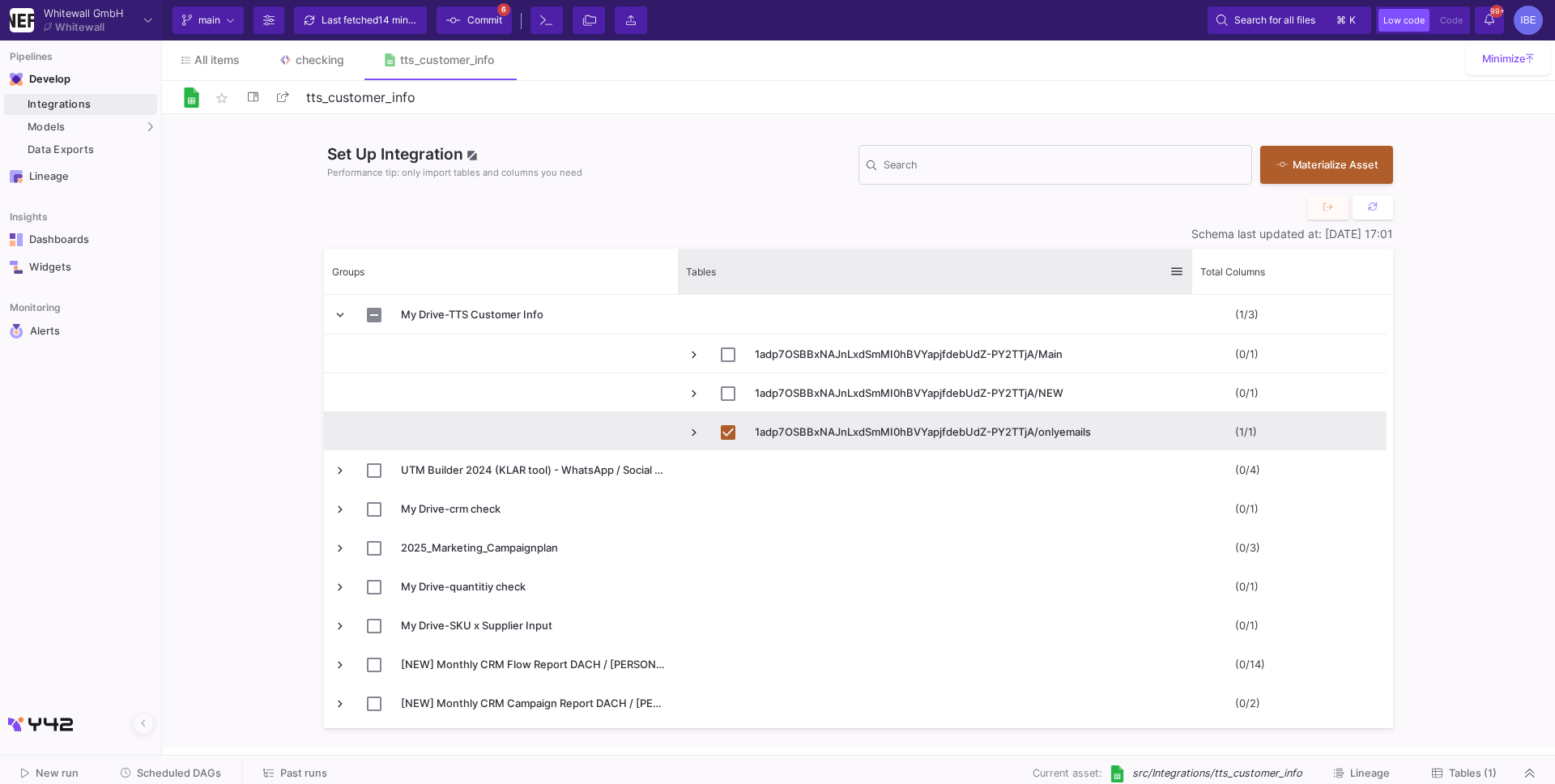
drag, startPoint x: 1029, startPoint y: 261, endPoint x: 1180, endPoint y: 277, distance: 151.8
click at [1188, 277] on div at bounding box center [1191, 271] width 7 height 45
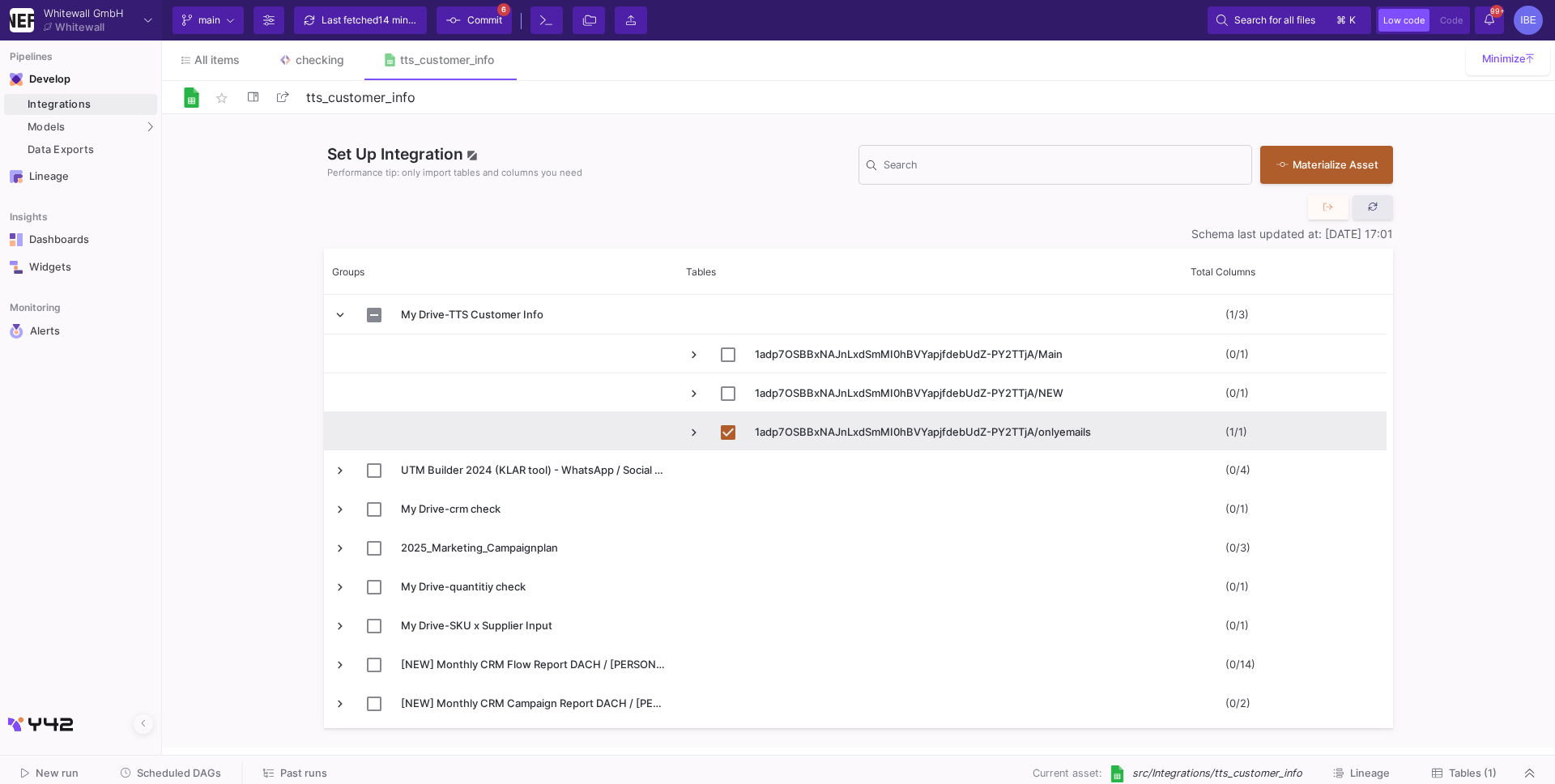
click at [1374, 204] on icon at bounding box center [1373, 206] width 10 height 10
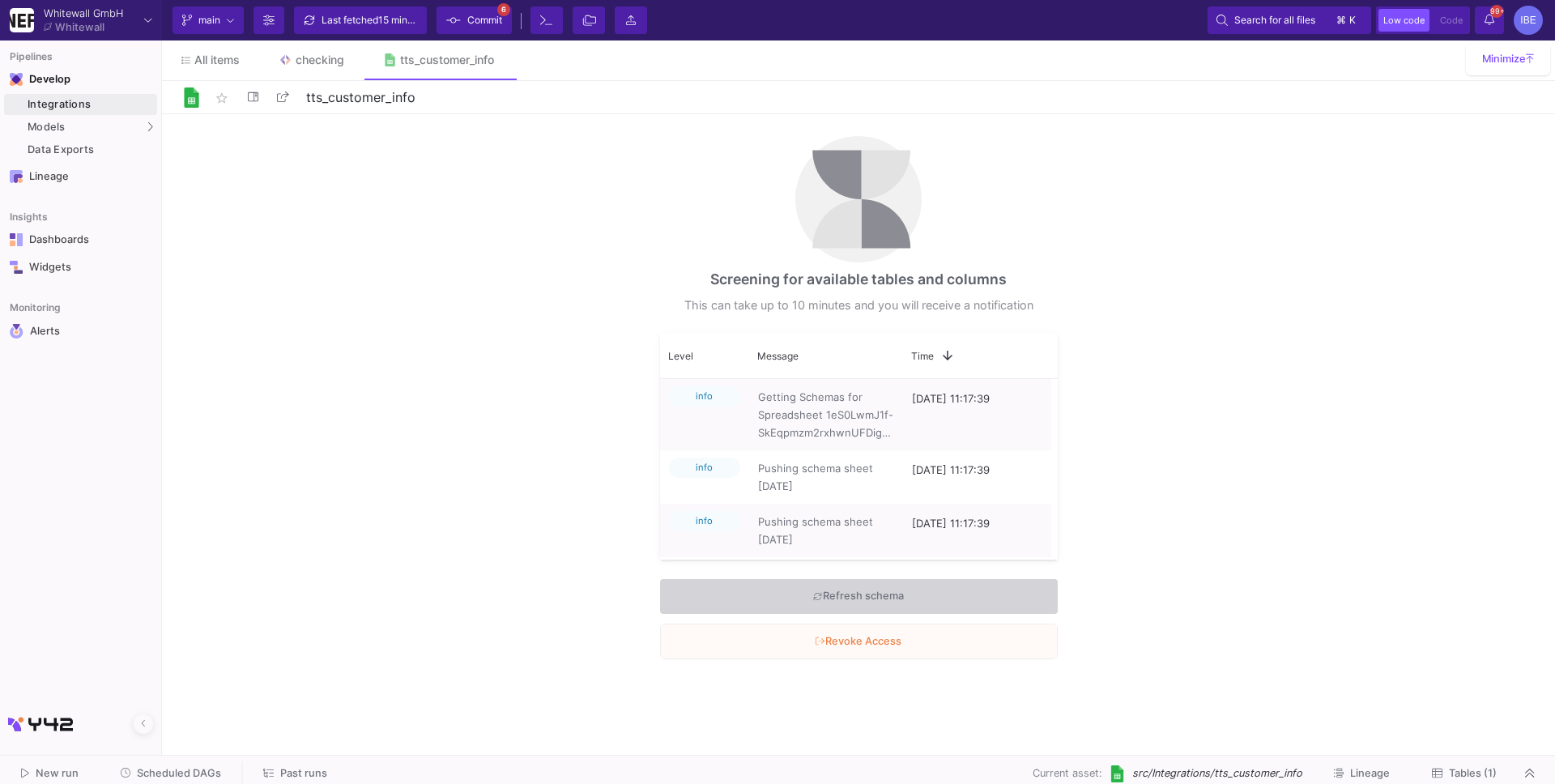
click at [183, 772] on span "Scheduled DAGs" at bounding box center [180, 773] width 85 height 12
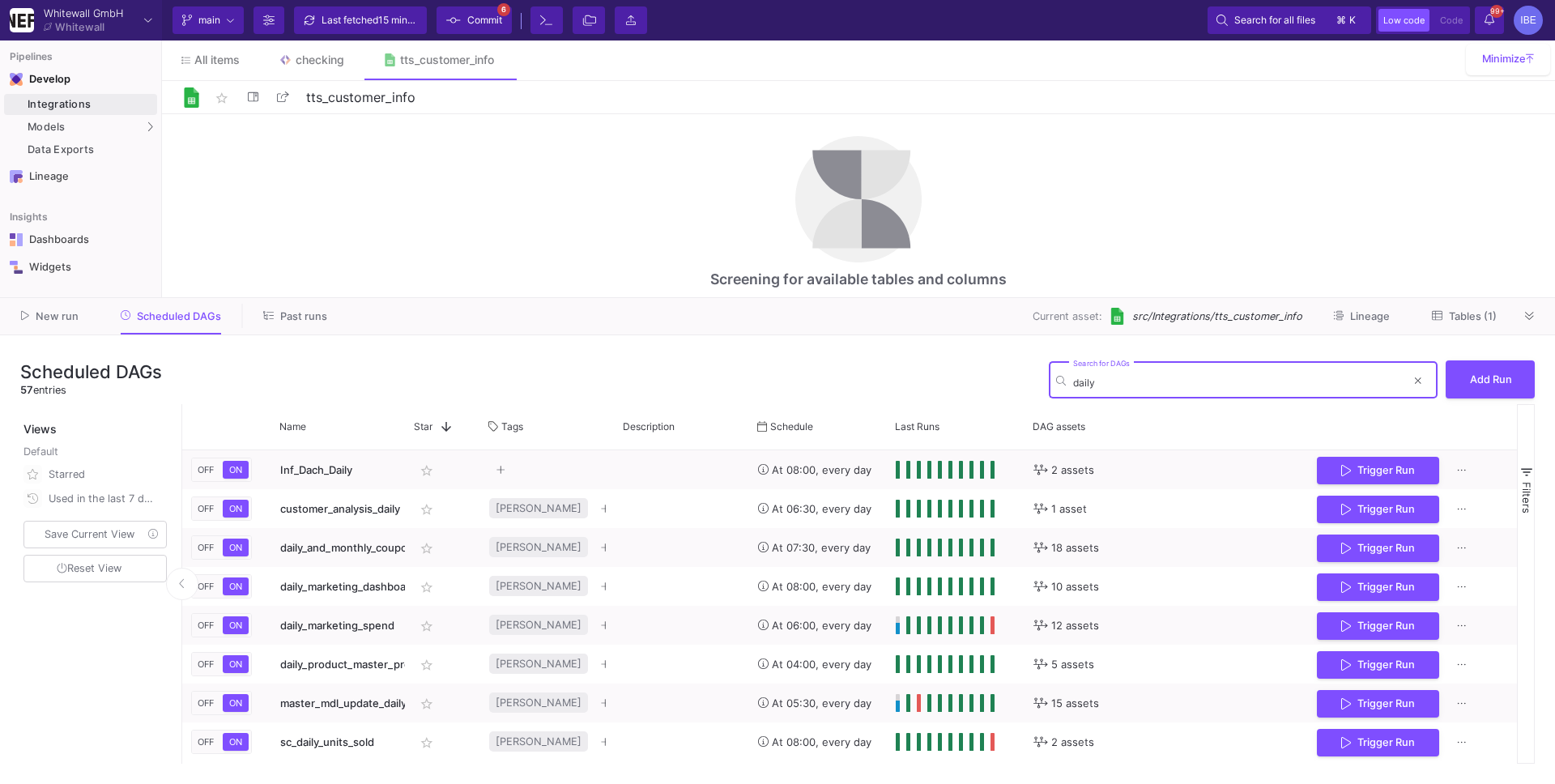
type input "daily"
click at [1538, 313] on button at bounding box center [1530, 316] width 24 height 24
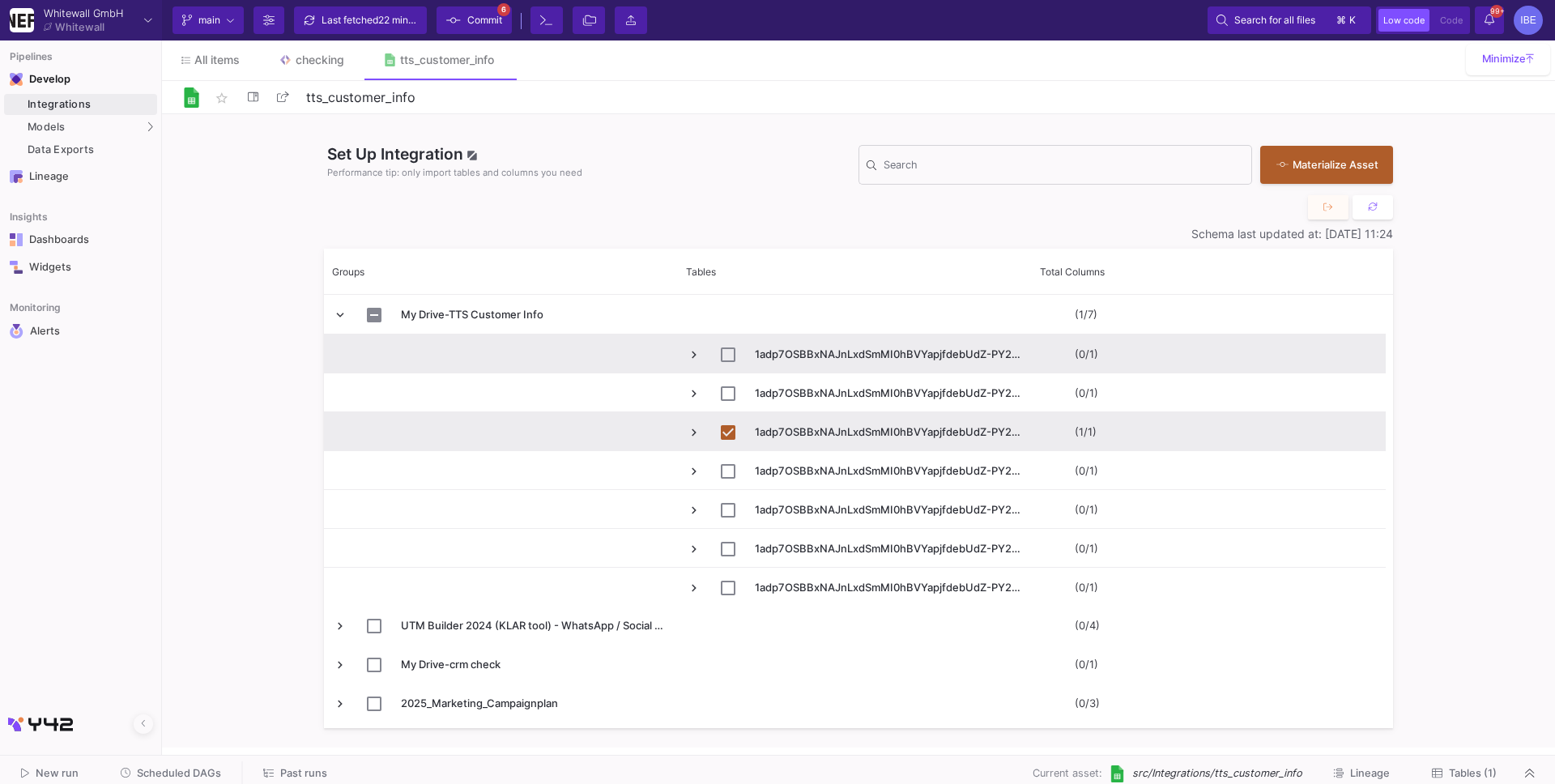
click at [696, 351] on span "Press SPACE to select this row." at bounding box center [694, 354] width 15 height 15
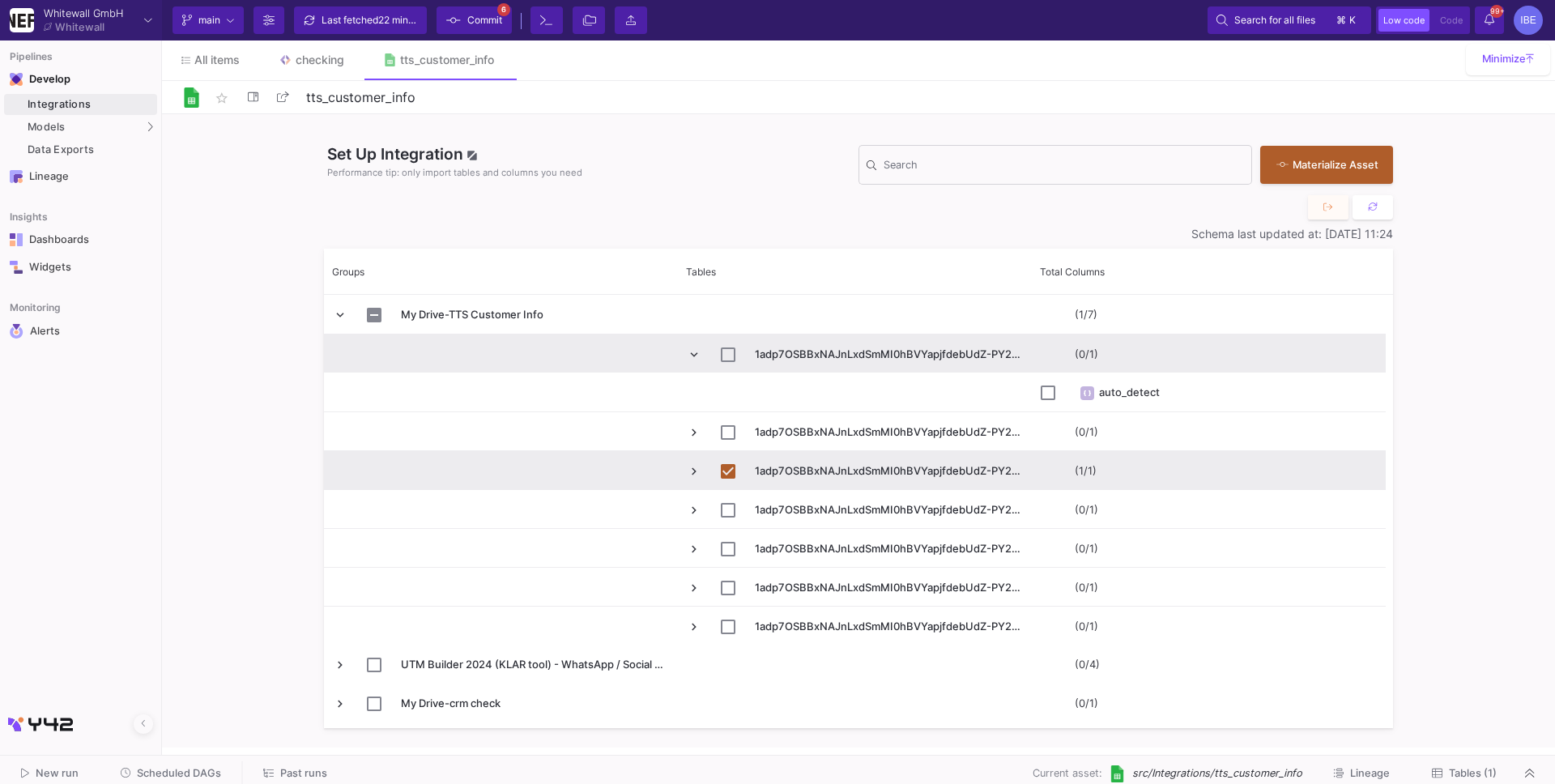
click at [697, 351] on span "Press SPACE to select this row." at bounding box center [694, 354] width 15 height 15
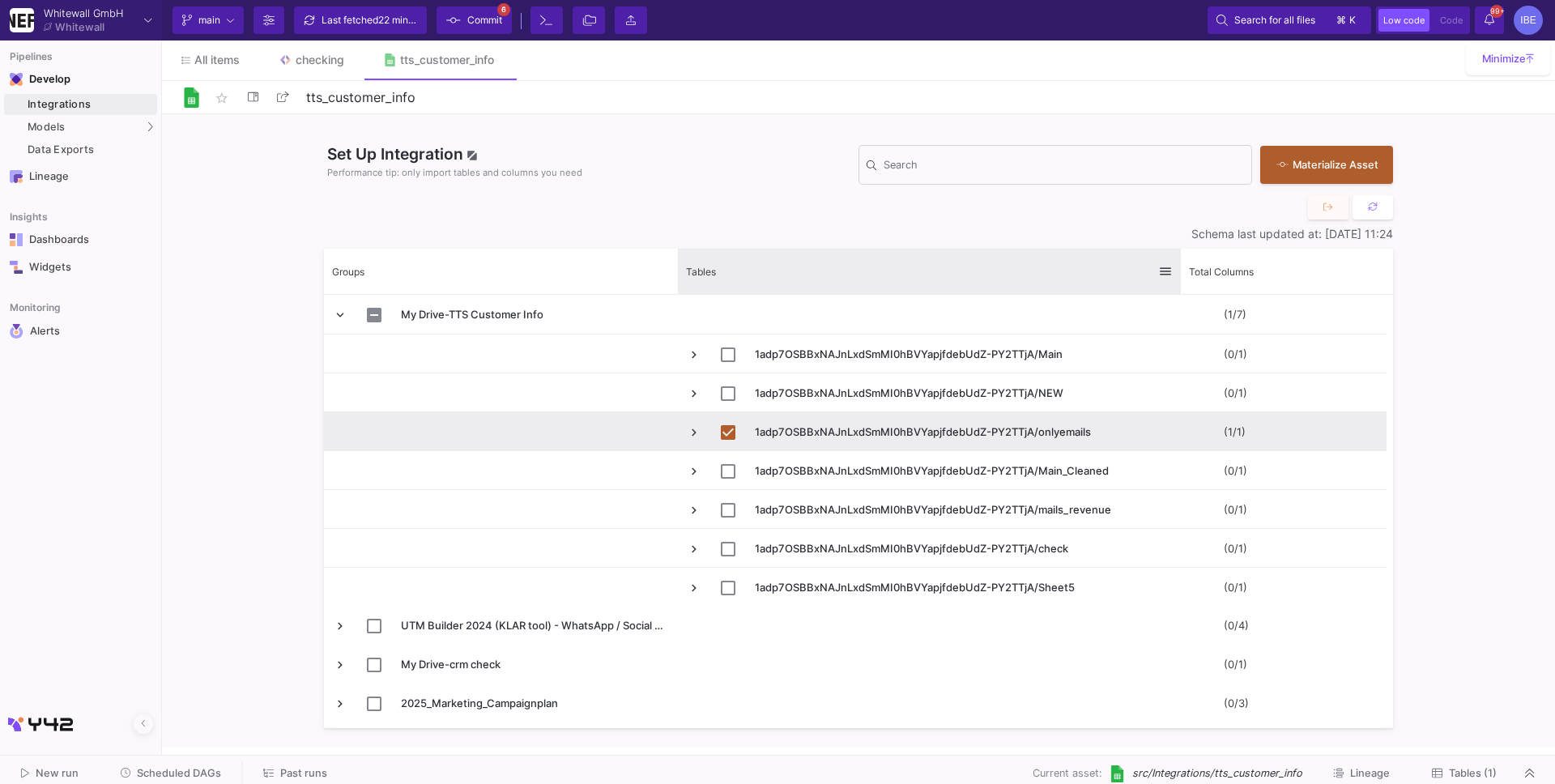
drag, startPoint x: 1029, startPoint y: 267, endPoint x: 1180, endPoint y: 283, distance: 151.8
click at [1181, 284] on div at bounding box center [1180, 271] width 7 height 45
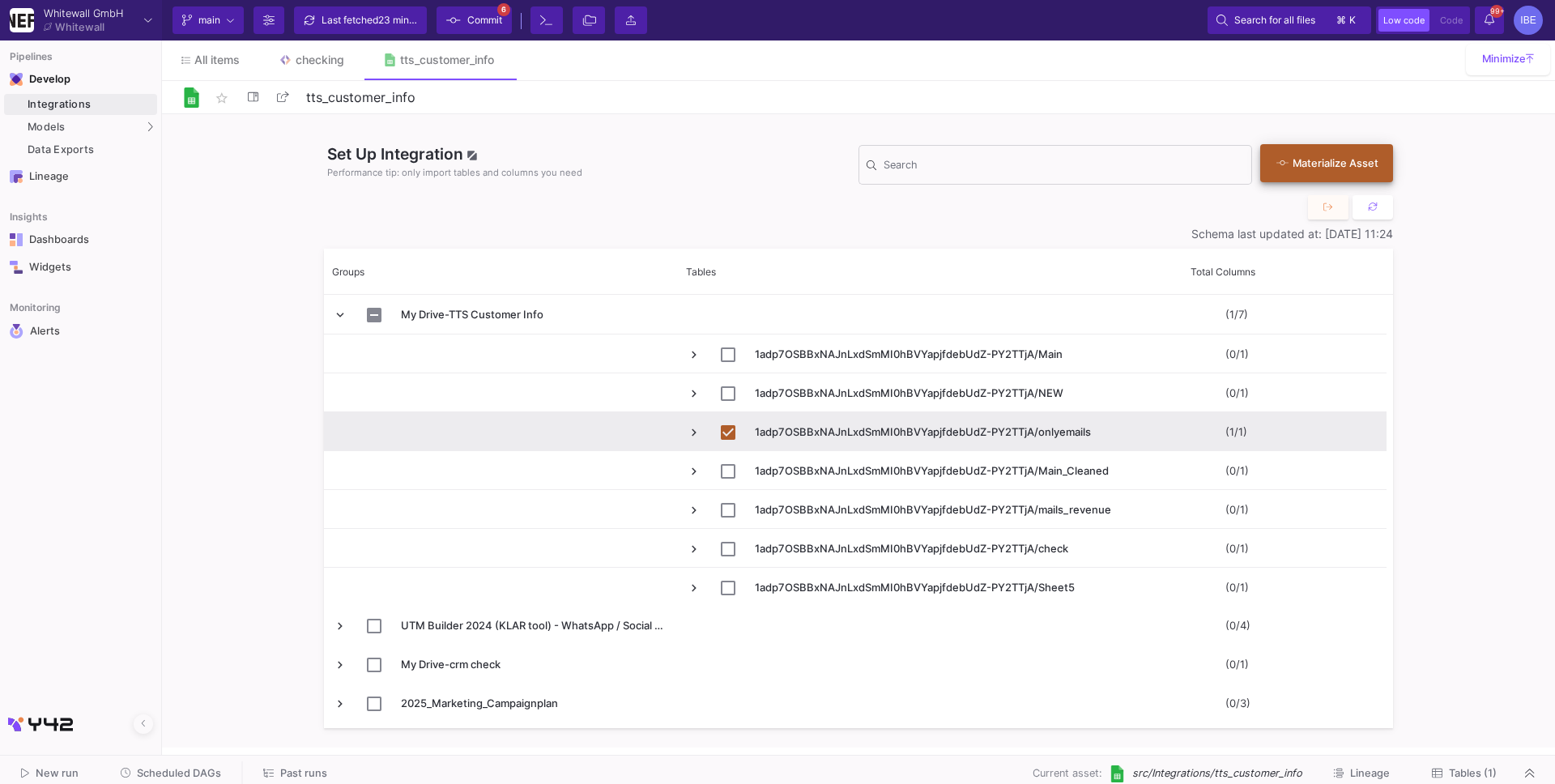
click at [1359, 152] on button "Materialize Asset" at bounding box center [1326, 163] width 133 height 38
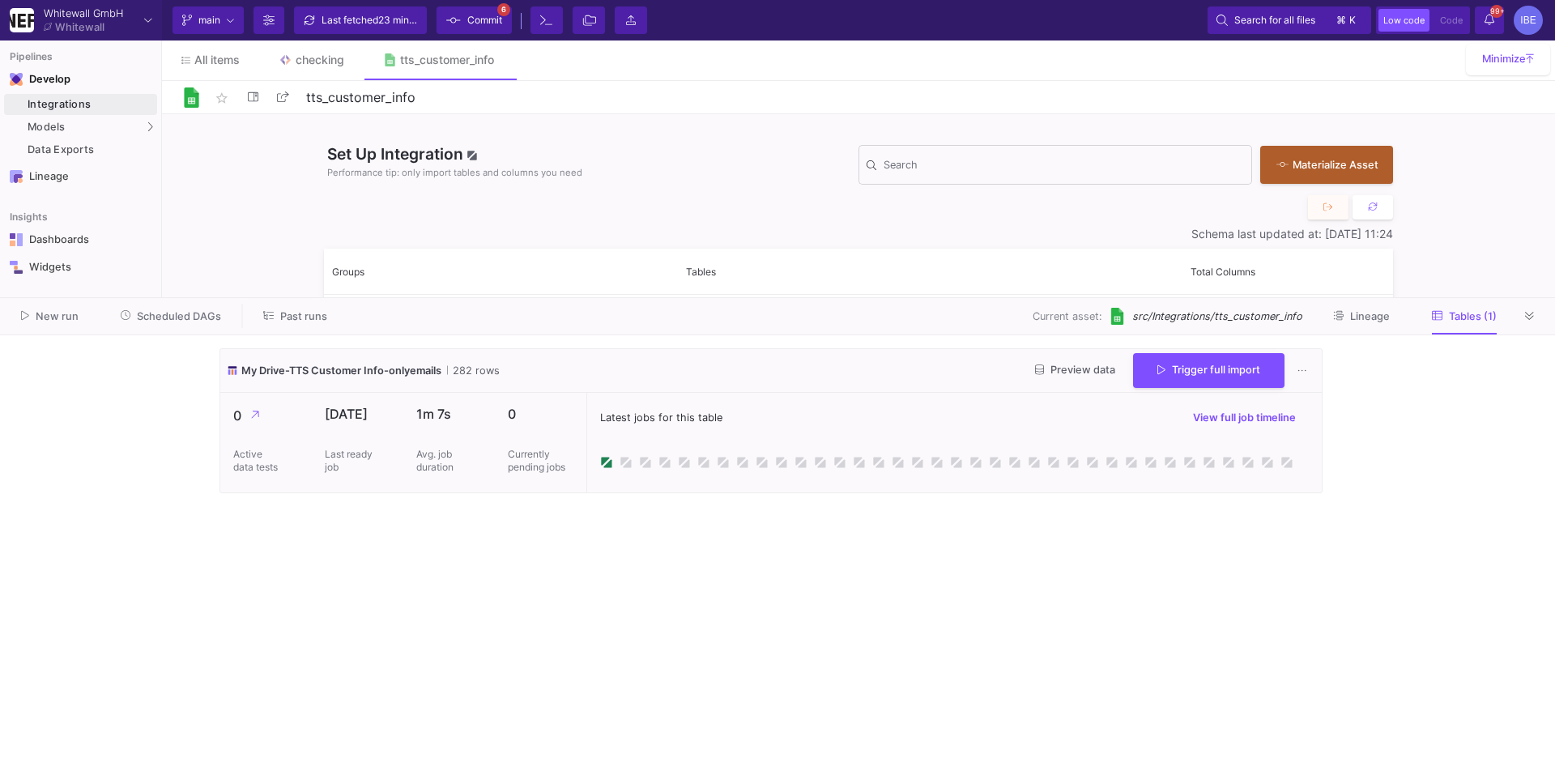
click at [1518, 323] on div at bounding box center [1530, 316] width 24 height 24
click at [1525, 313] on icon at bounding box center [1529, 316] width 8 height 10
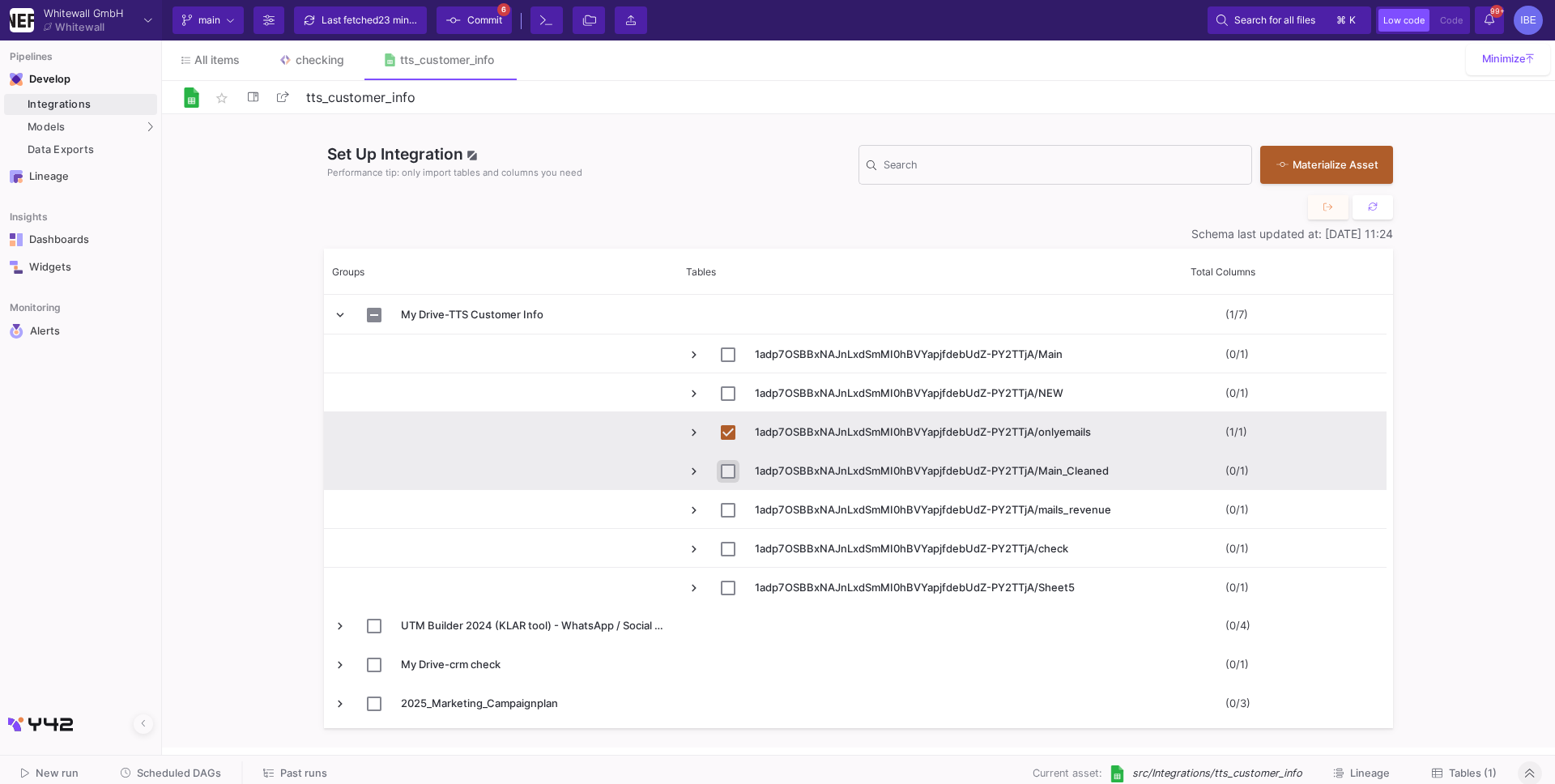
click at [729, 467] on input "Press Space to toggle row selection (unchecked)" at bounding box center [728, 471] width 15 height 15
checkbox input "true"
click at [1386, 205] on button at bounding box center [1372, 208] width 40 height 24
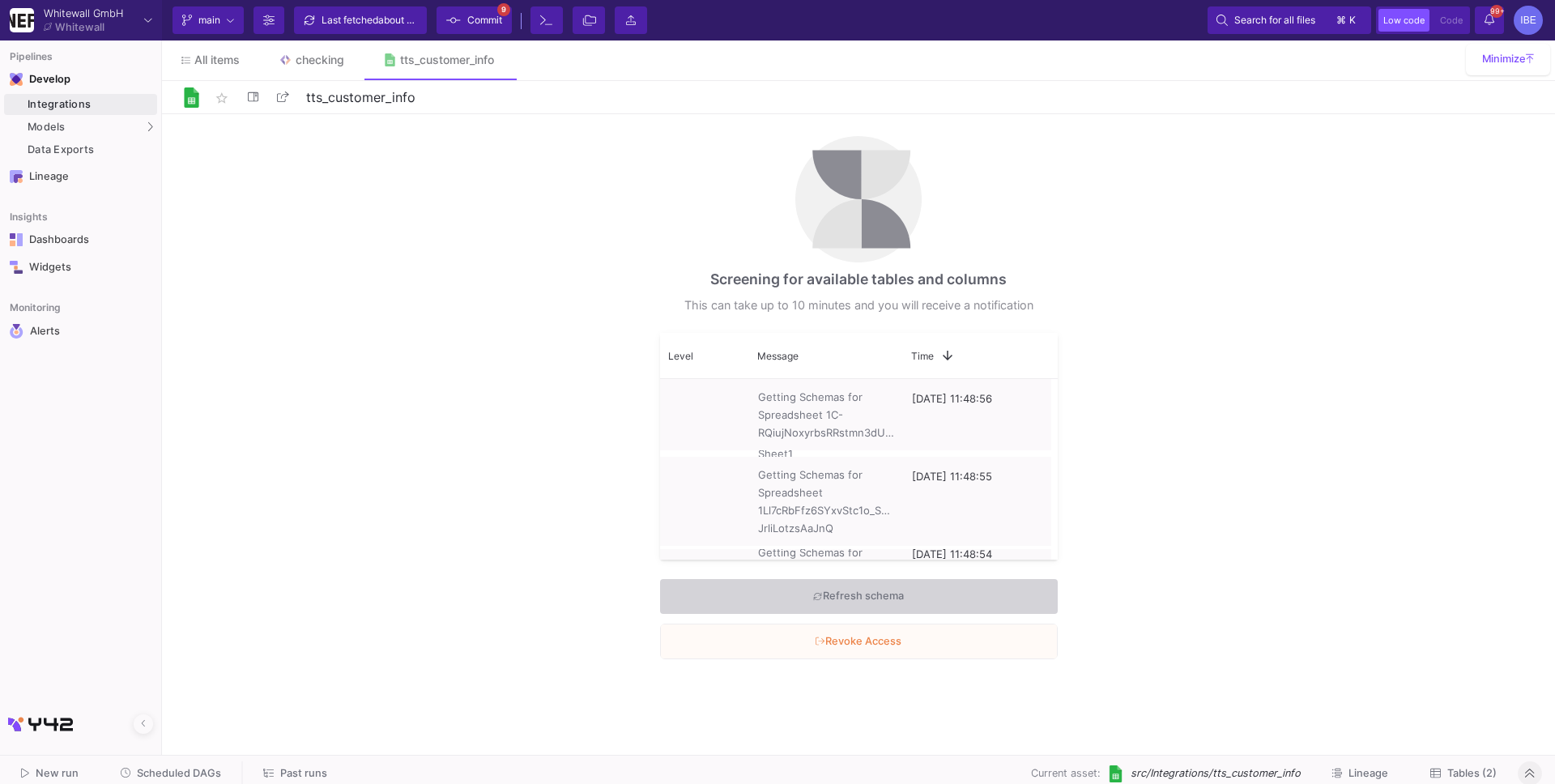
checkbox input "false"
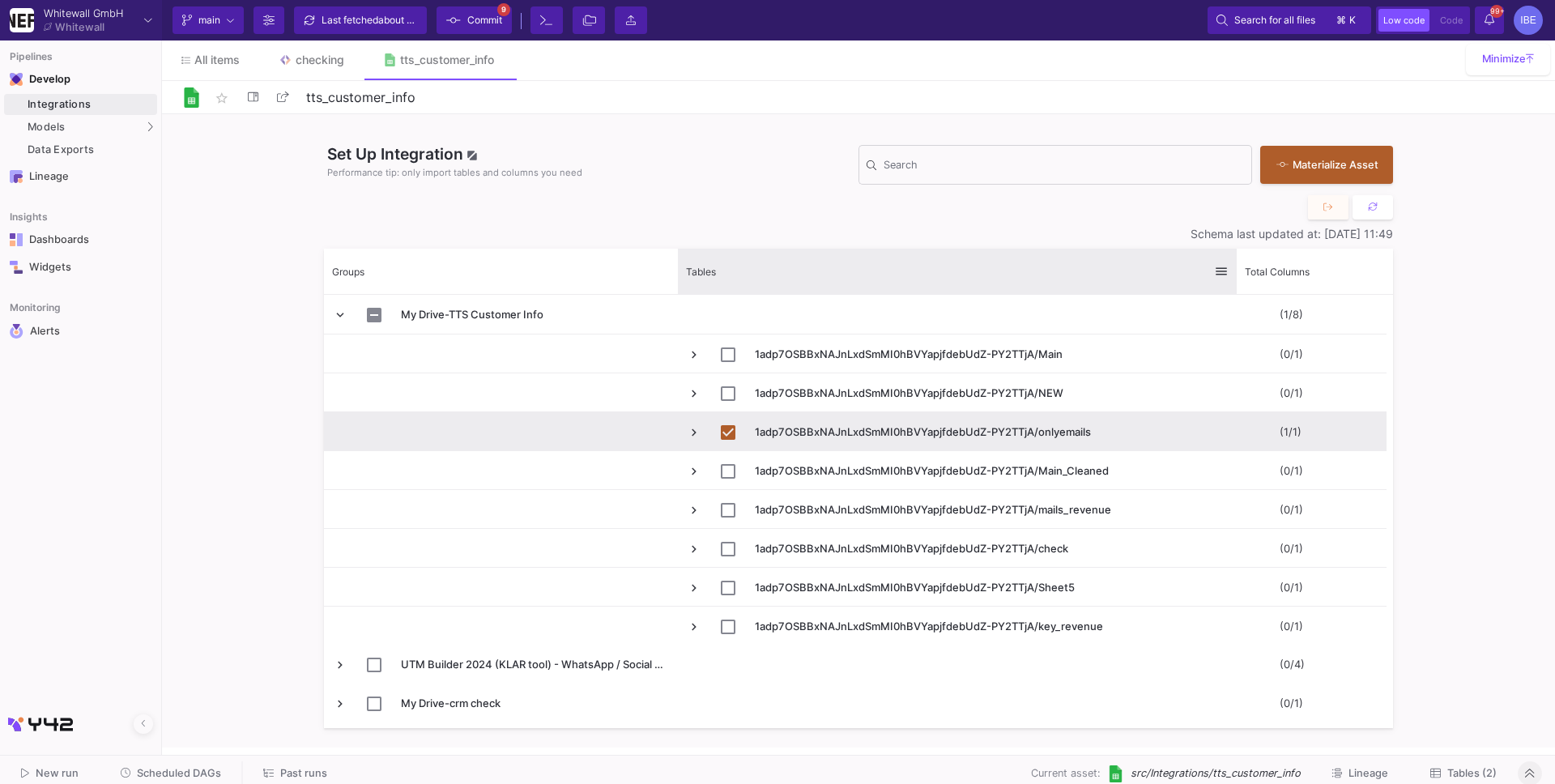
drag, startPoint x: 1029, startPoint y: 260, endPoint x: 1233, endPoint y: 273, distance: 204.4
click at [1233, 273] on div at bounding box center [1236, 271] width 7 height 45
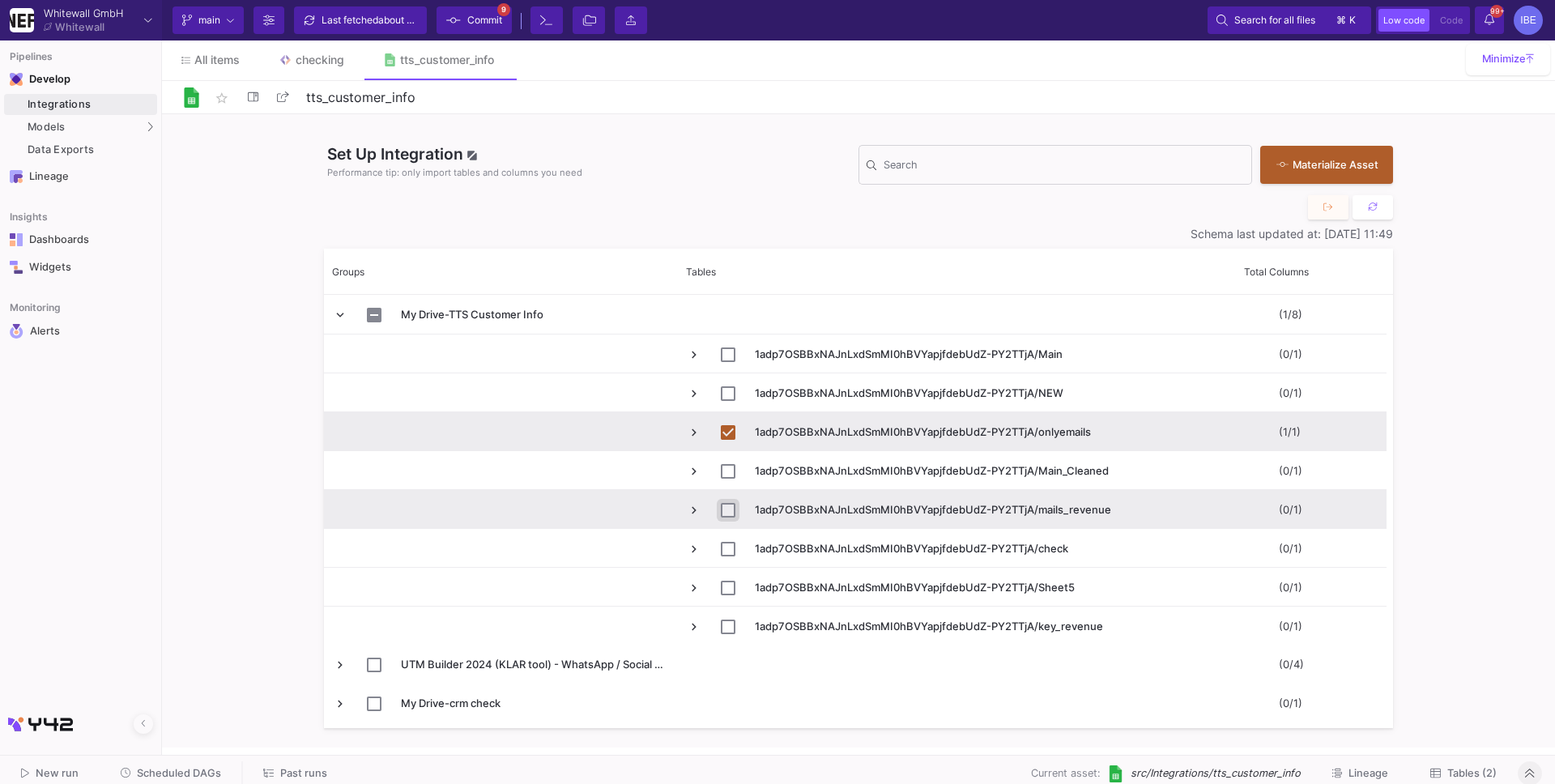
click at [731, 509] on input "Press Space to toggle row selection (unchecked)" at bounding box center [728, 510] width 15 height 15
checkbox input "true"
click at [730, 509] on input "Press Space to toggle row selection (checked)" at bounding box center [728, 510] width 15 height 15
checkbox input "false"
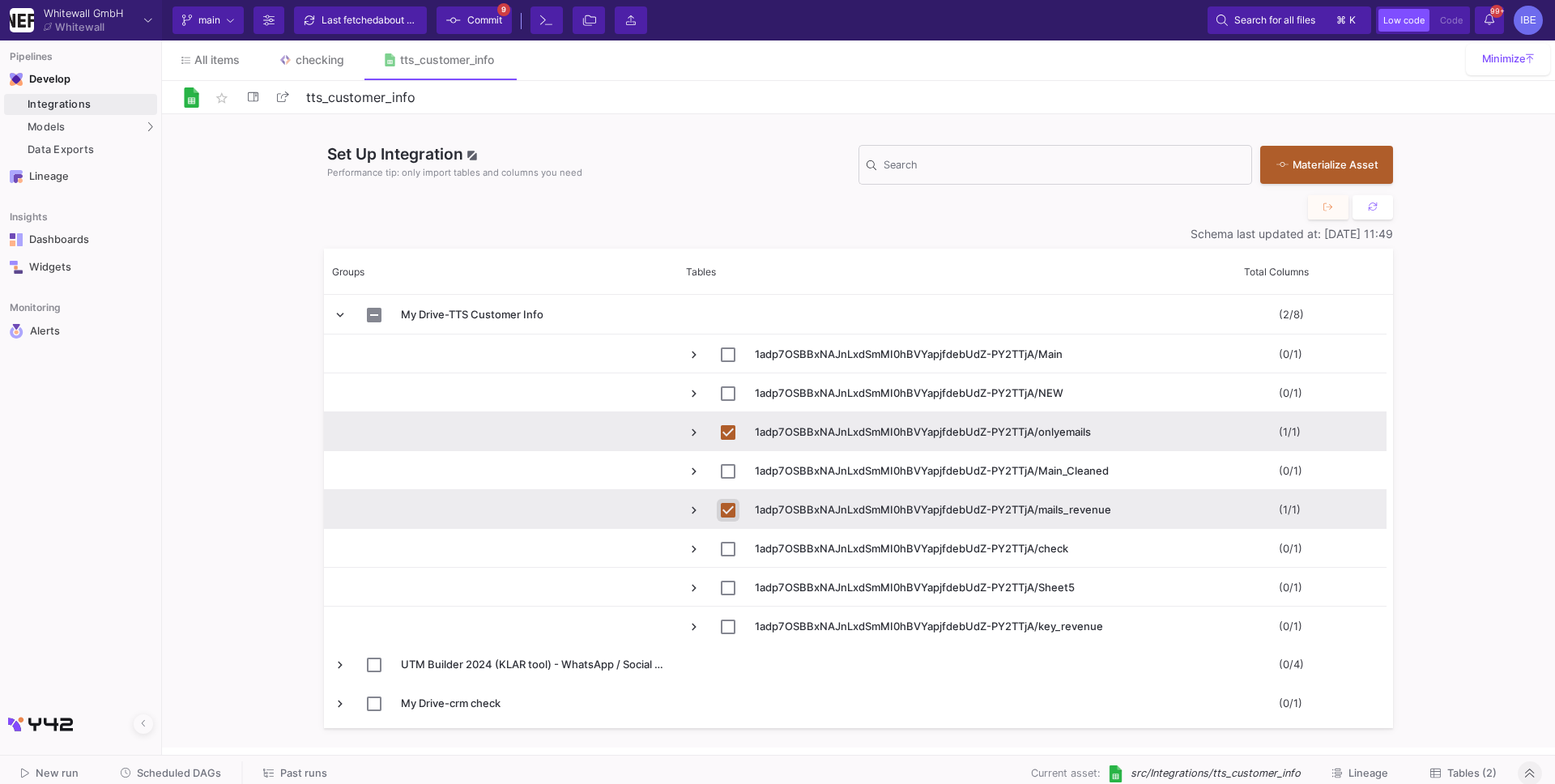
checkbox input "false"
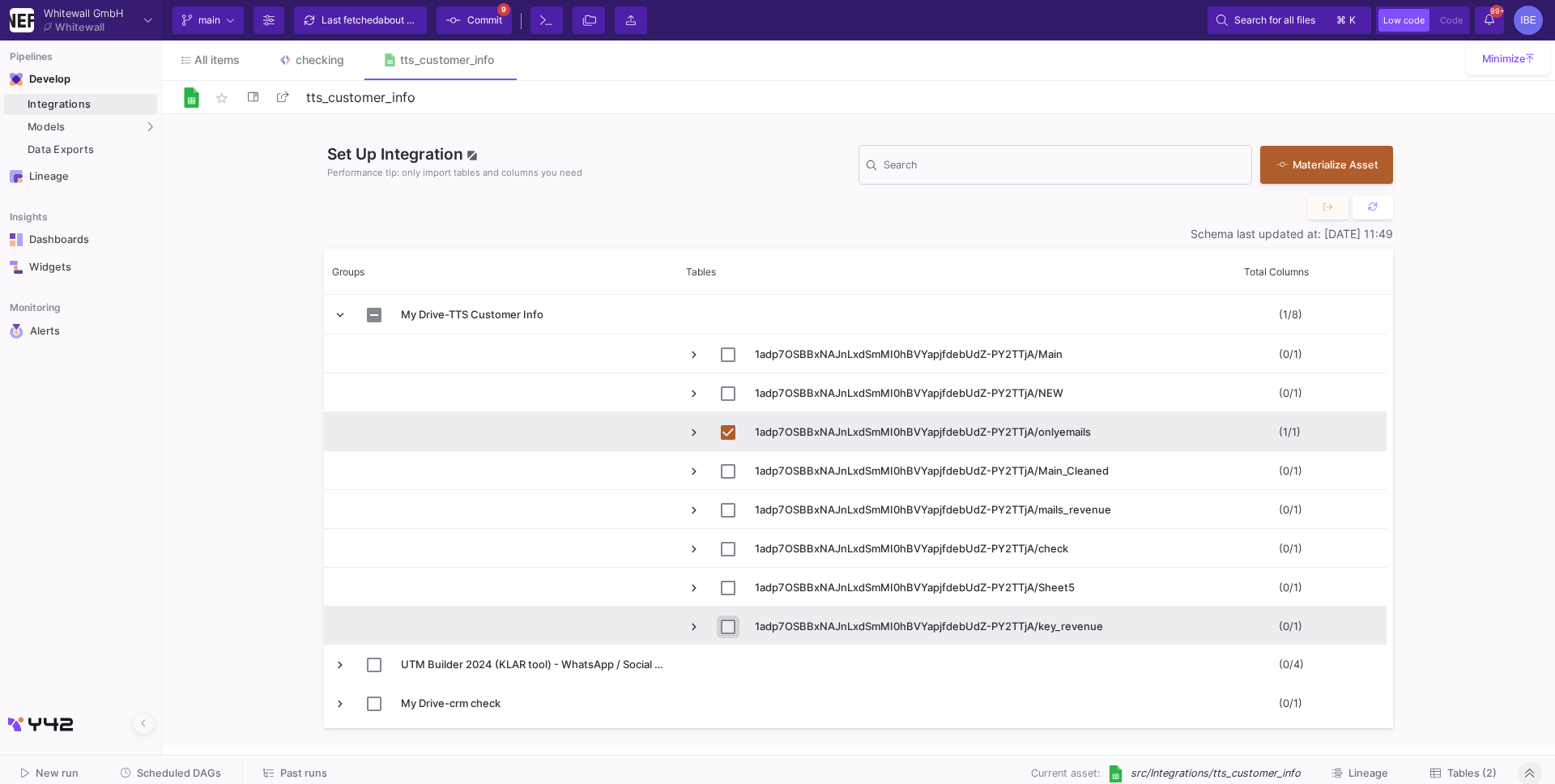
click at [729, 629] on input "Press Space to toggle row selection (unchecked)" at bounding box center [728, 627] width 15 height 15
checkbox input "true"
click at [1327, 176] on button "Materialize Asset" at bounding box center [1326, 163] width 133 height 38
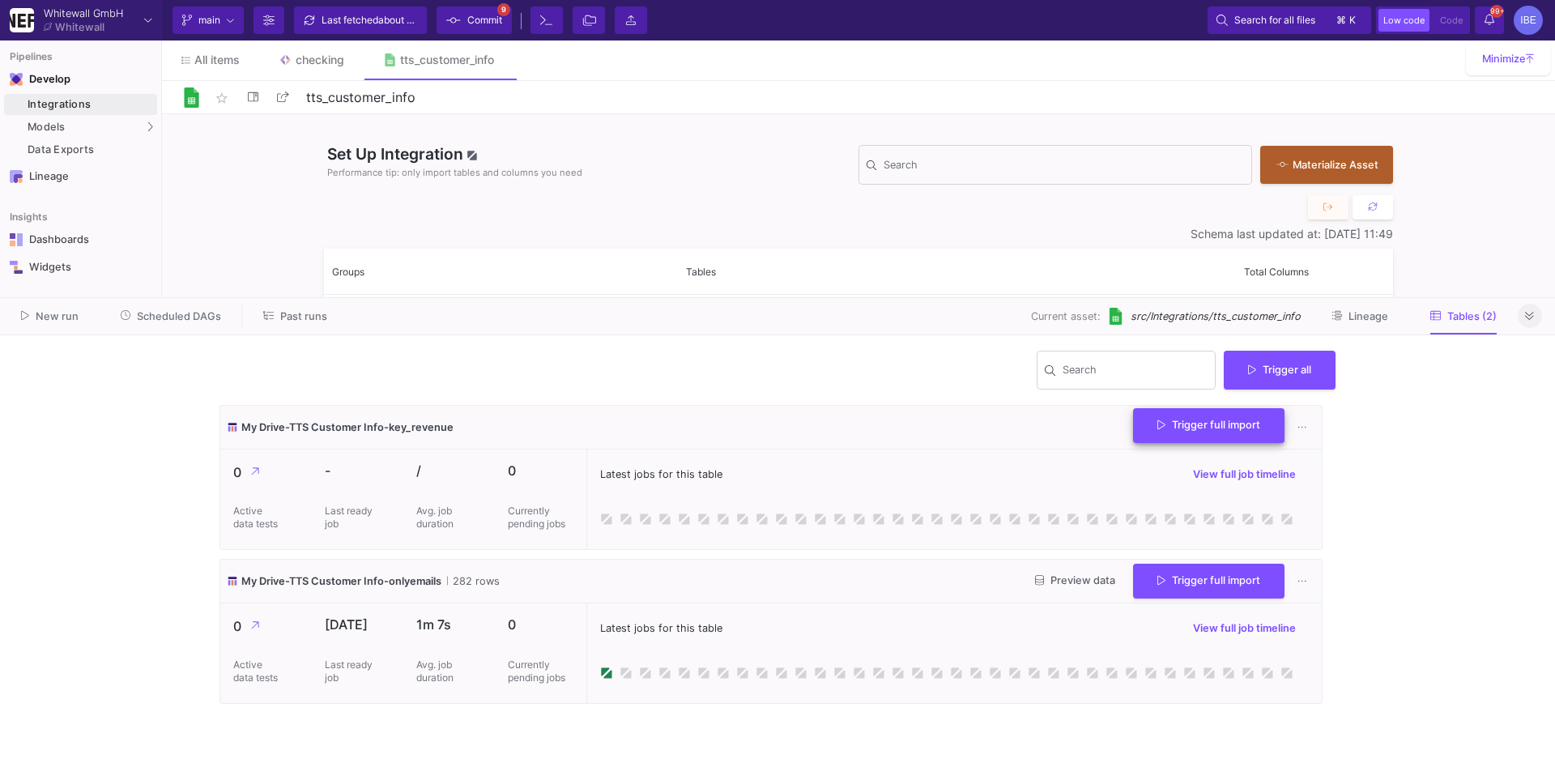
click at [1175, 427] on span "Trigger full import" at bounding box center [1208, 424] width 102 height 12
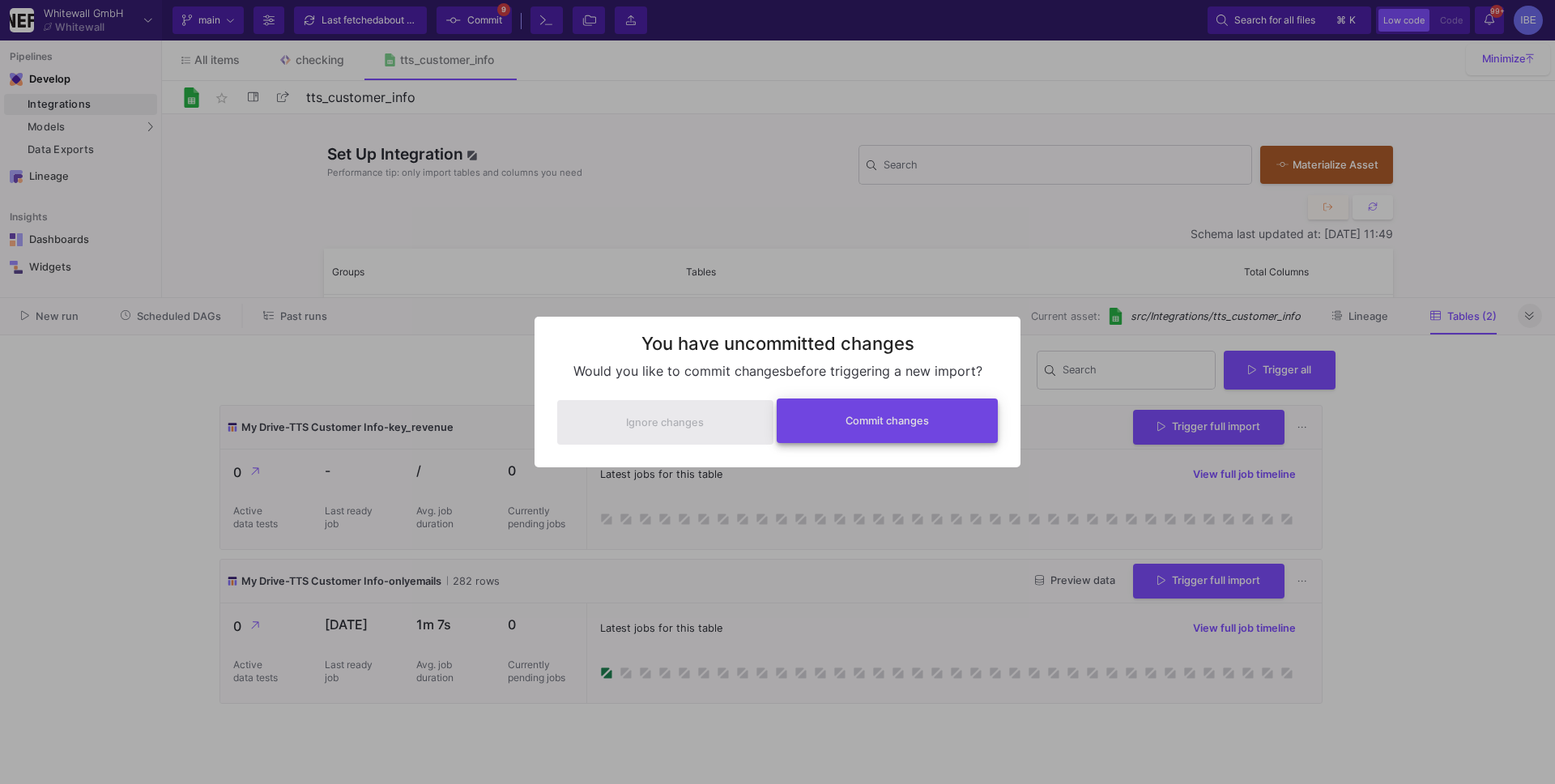
click at [927, 408] on button "Commit changes" at bounding box center [887, 420] width 222 height 44
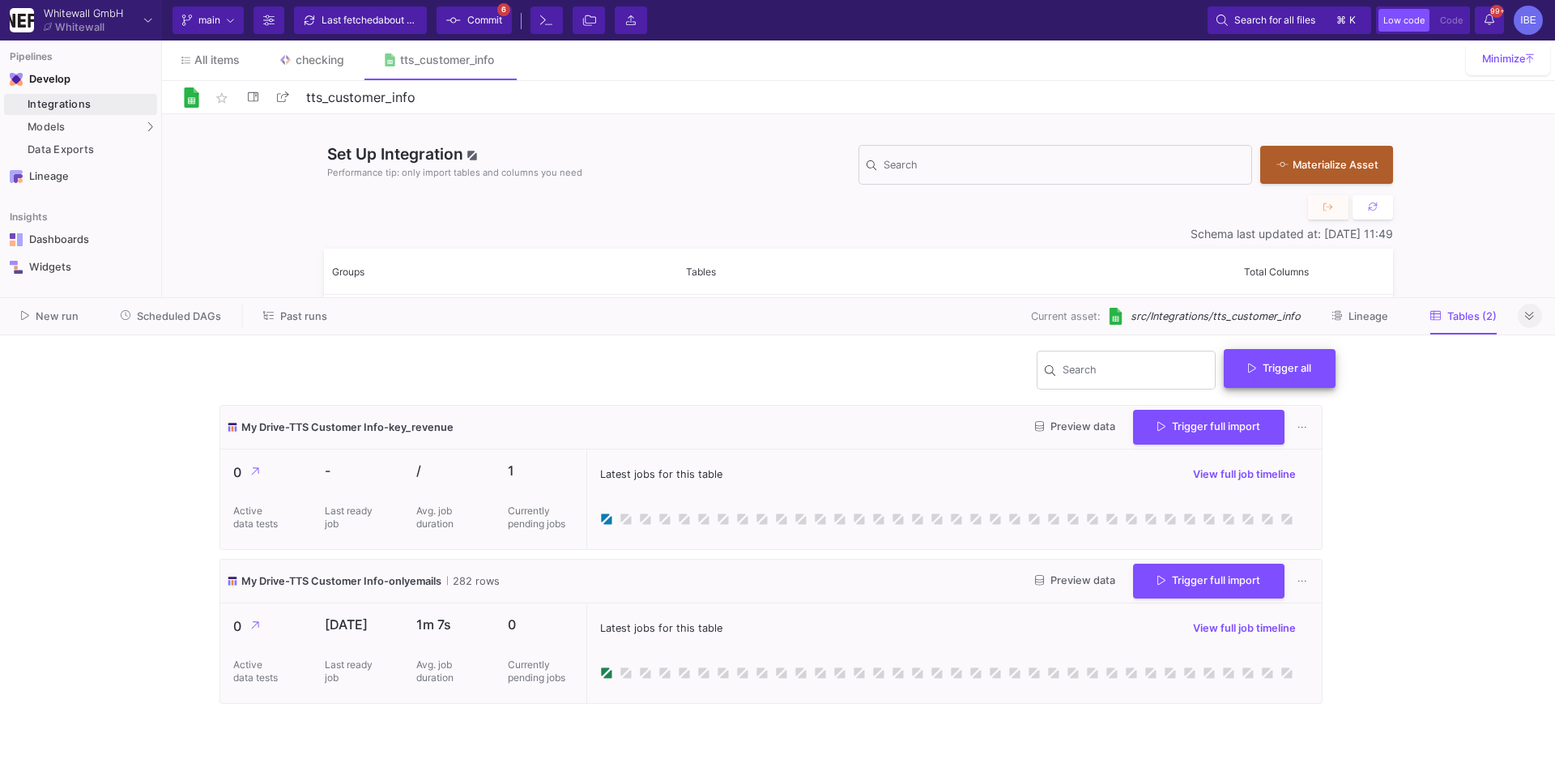
drag, startPoint x: 927, startPoint y: 408, endPoint x: 1229, endPoint y: 355, distance: 306.6
click at [931, 408] on div "My Drive-TTS Customer Info-key_revenue Preview data Trigger full import" at bounding box center [770, 427] width 1101 height 44
click at [1173, 586] on button "Trigger full import" at bounding box center [1208, 579] width 151 height 35
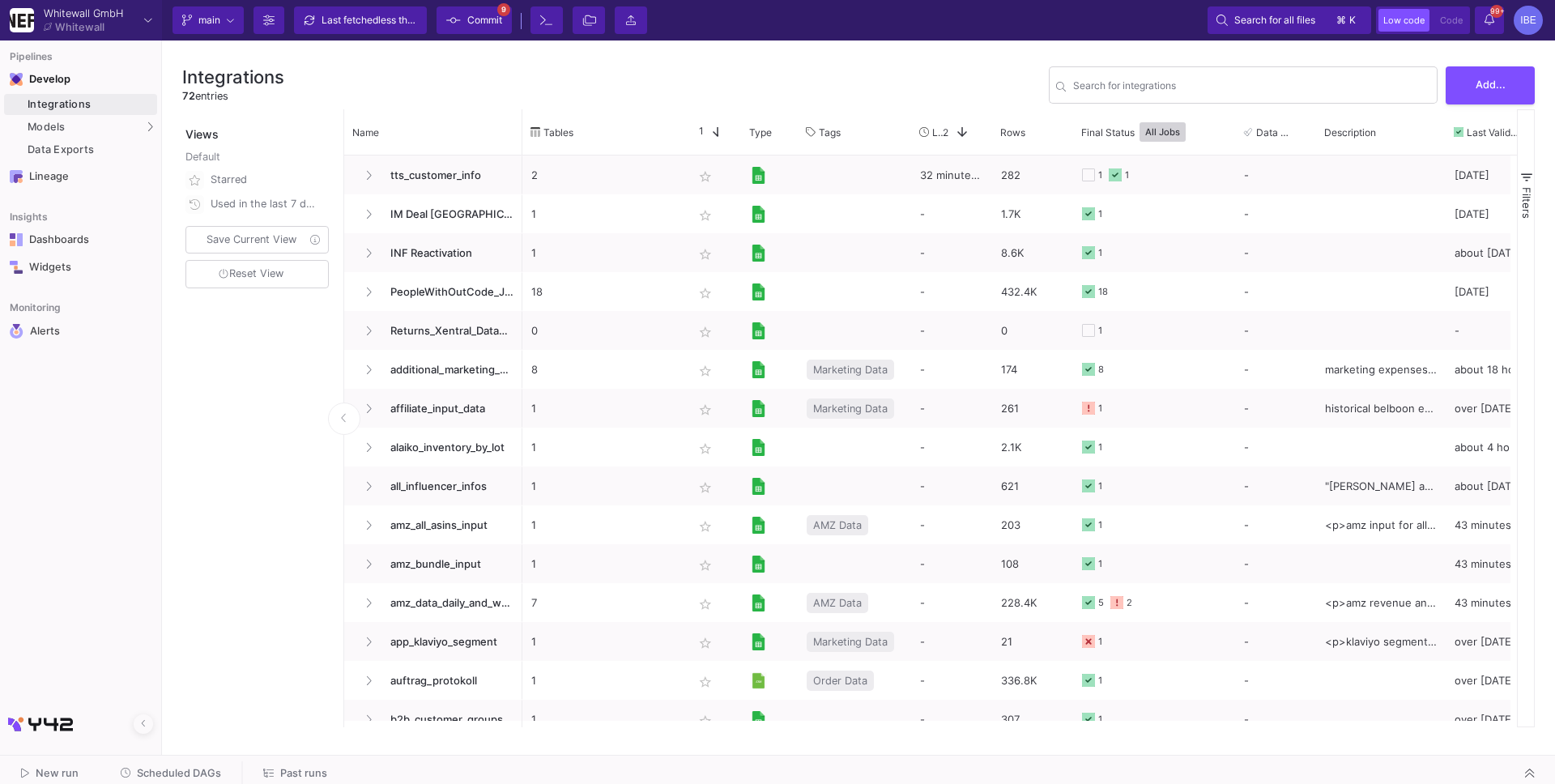
drag, startPoint x: 201, startPoint y: 172, endPoint x: 154, endPoint y: 197, distance: 53.2
click at [154, 198] on mat-sidenav-container "Pipelines Develop Integrations Models Models UI-Models SQL-Models Data Exports …" at bounding box center [778, 373] width 1555 height 747
click at [199, 162] on div "SQL-Models" at bounding box center [206, 156] width 61 height 13
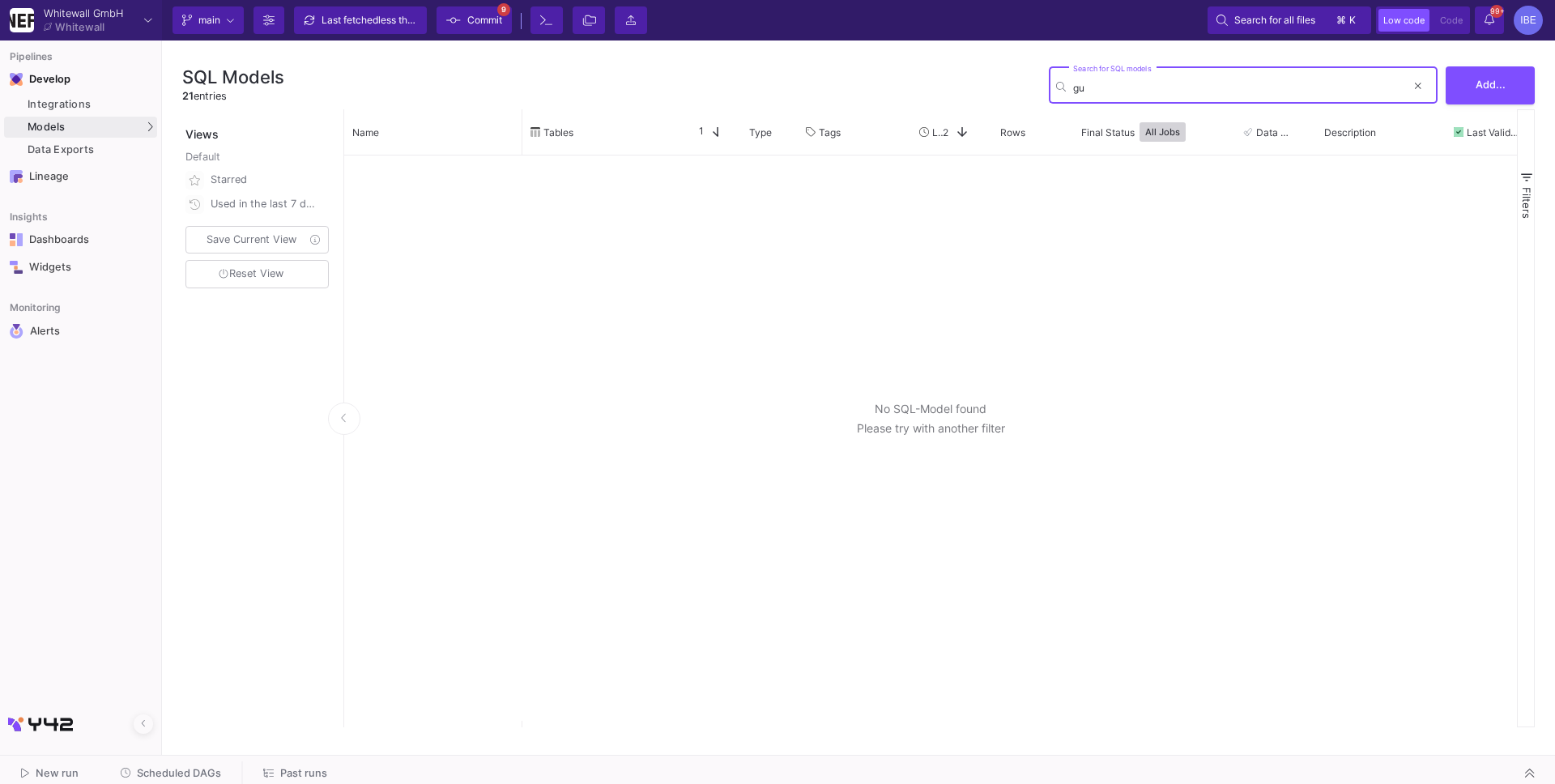
type input "g"
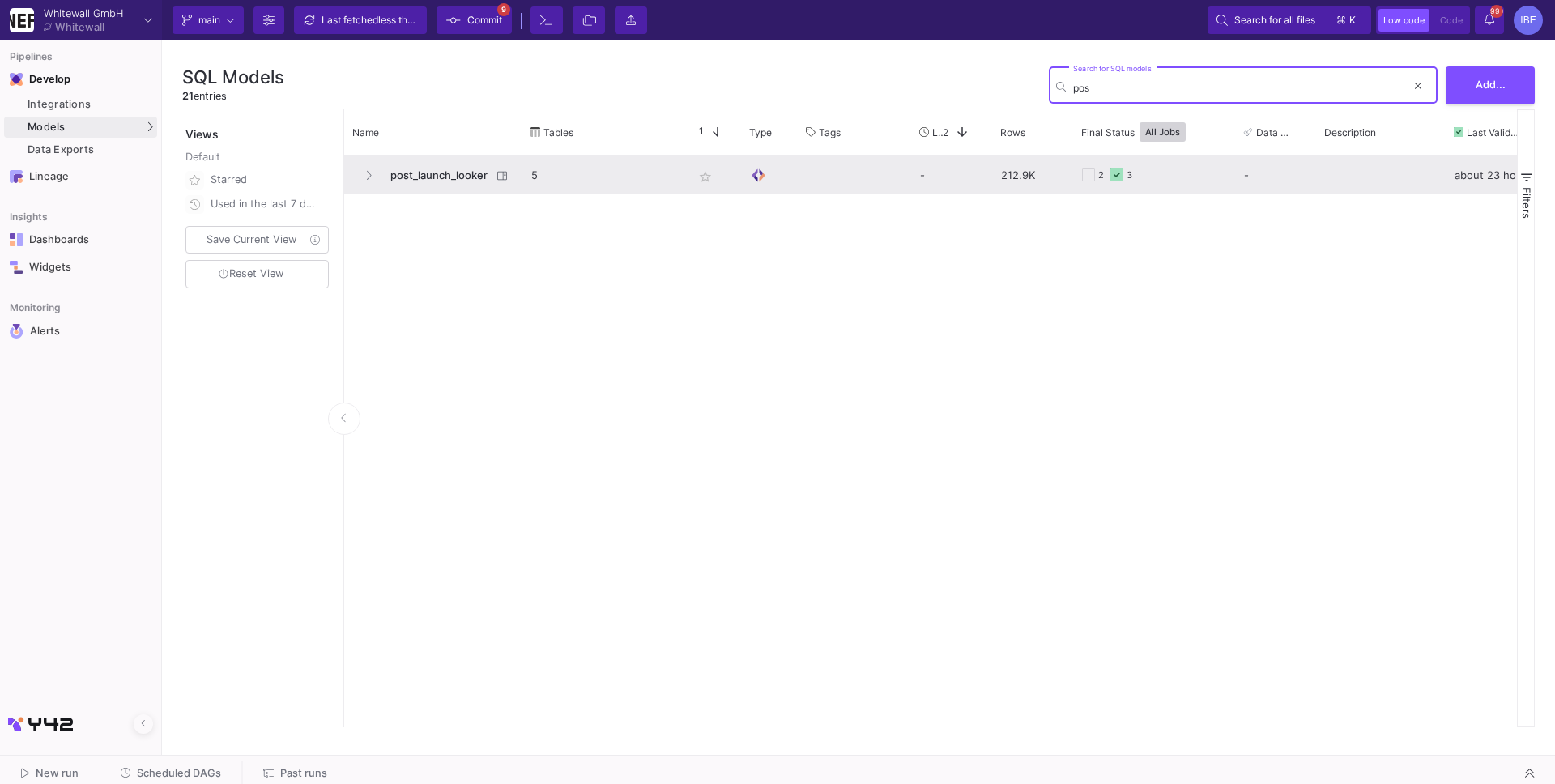
type input "pos"
click at [446, 183] on span "post_launch_looker" at bounding box center [436, 175] width 111 height 38
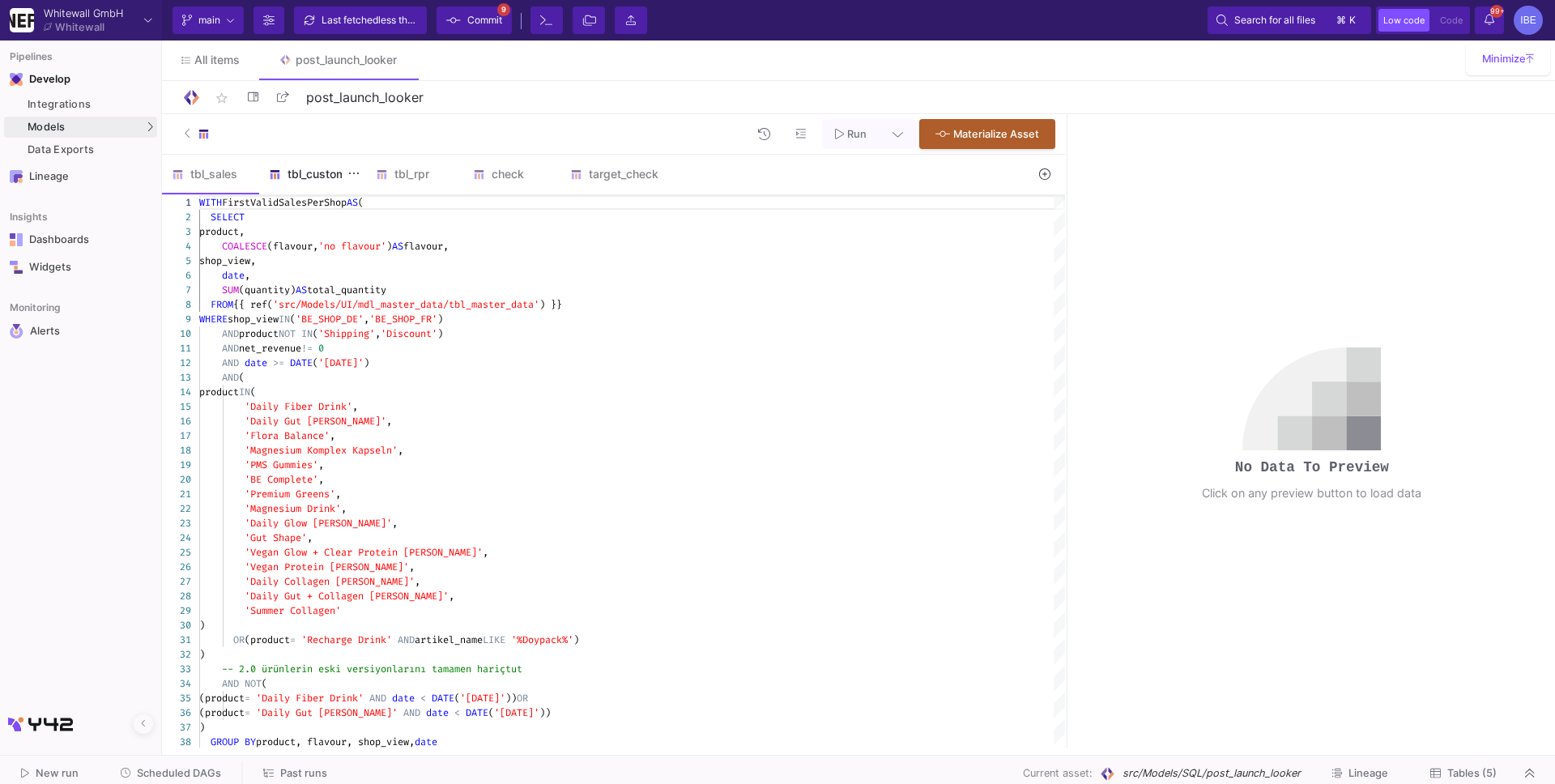
click at [310, 180] on div "tbl_customer" at bounding box center [312, 174] width 87 height 13
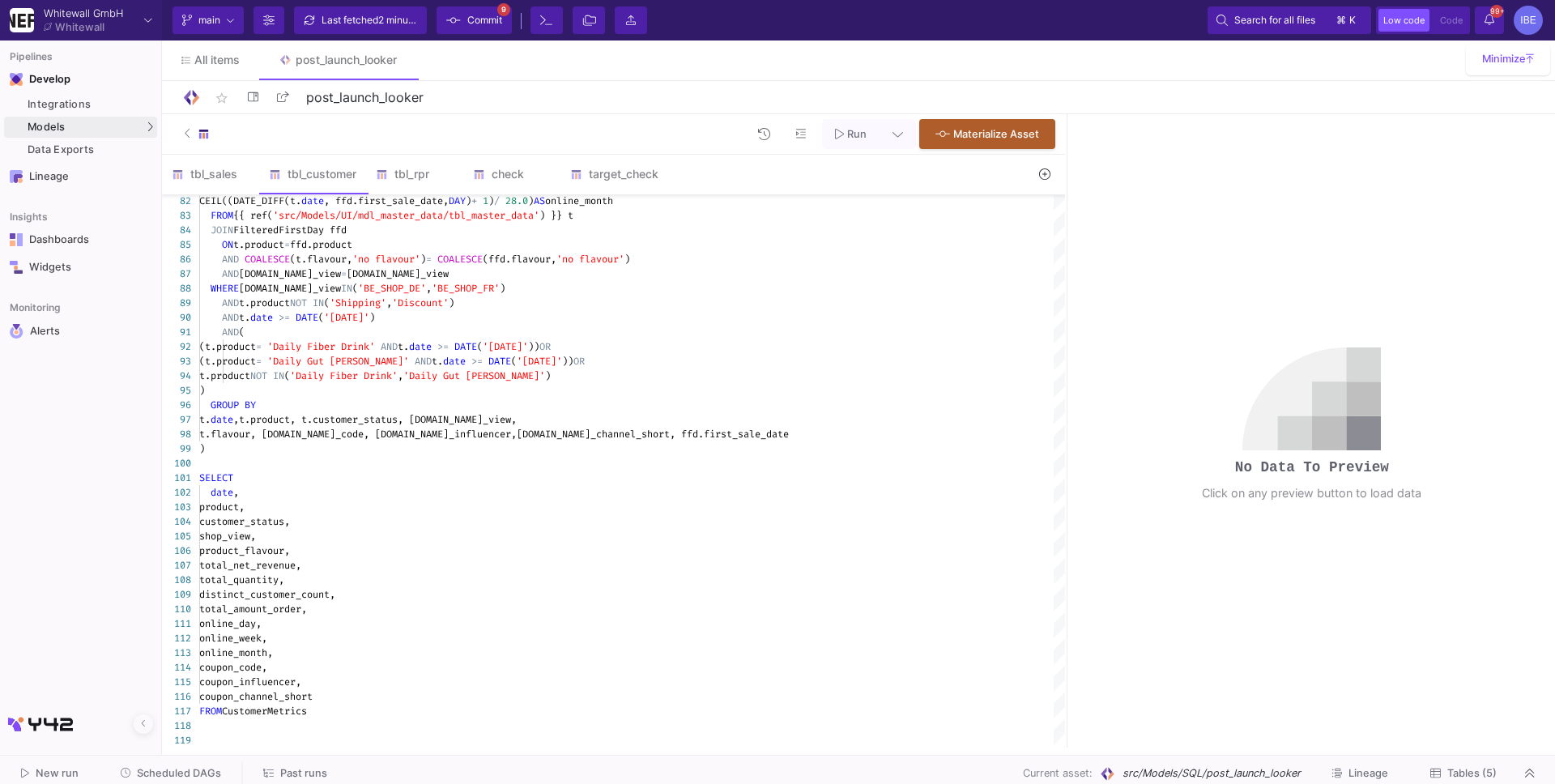
click at [206, 767] on span "Scheduled DAGs" at bounding box center [180, 773] width 85 height 12
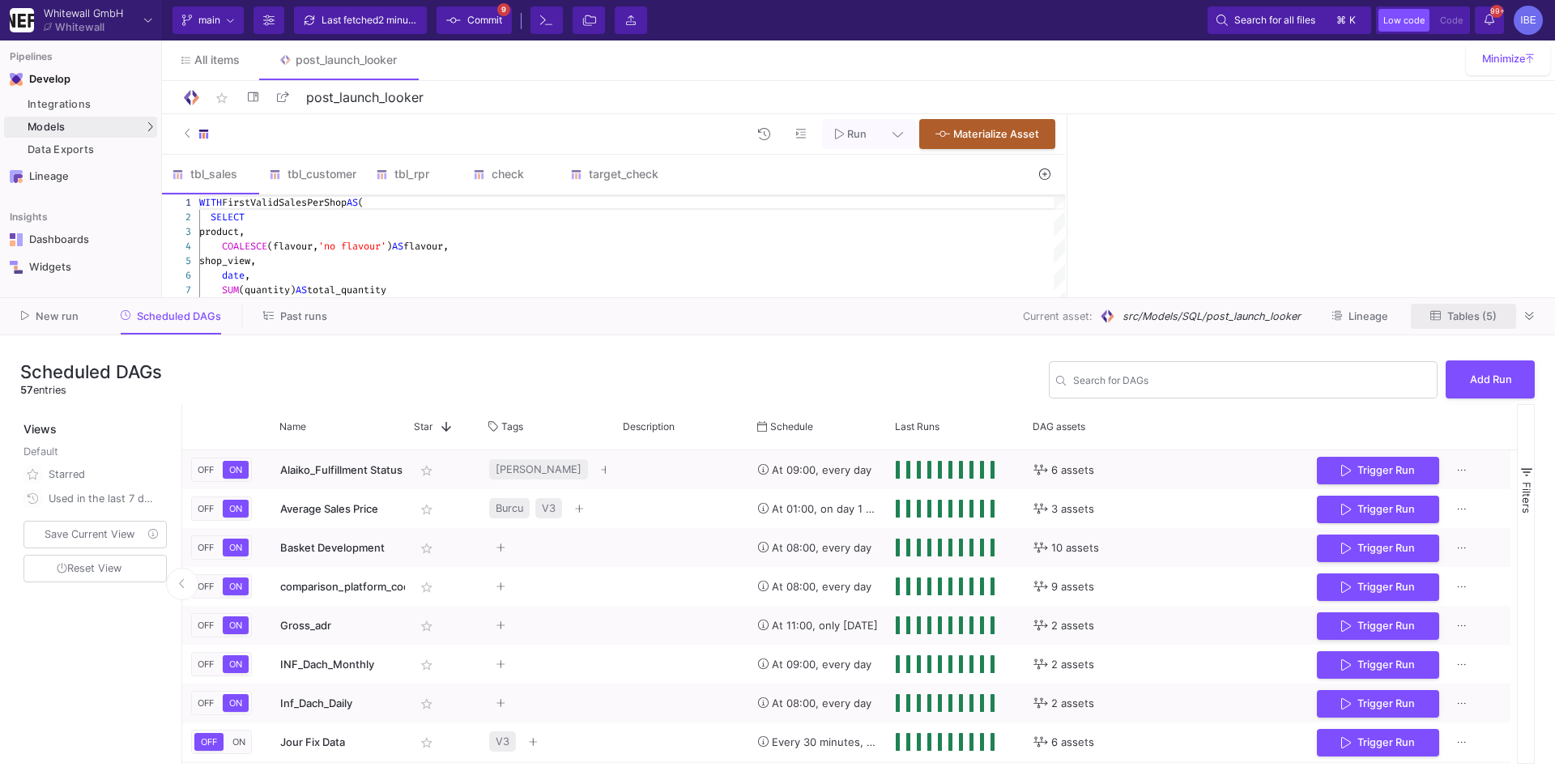
click at [1462, 317] on span "Tables (5)" at bounding box center [1471, 316] width 50 height 12
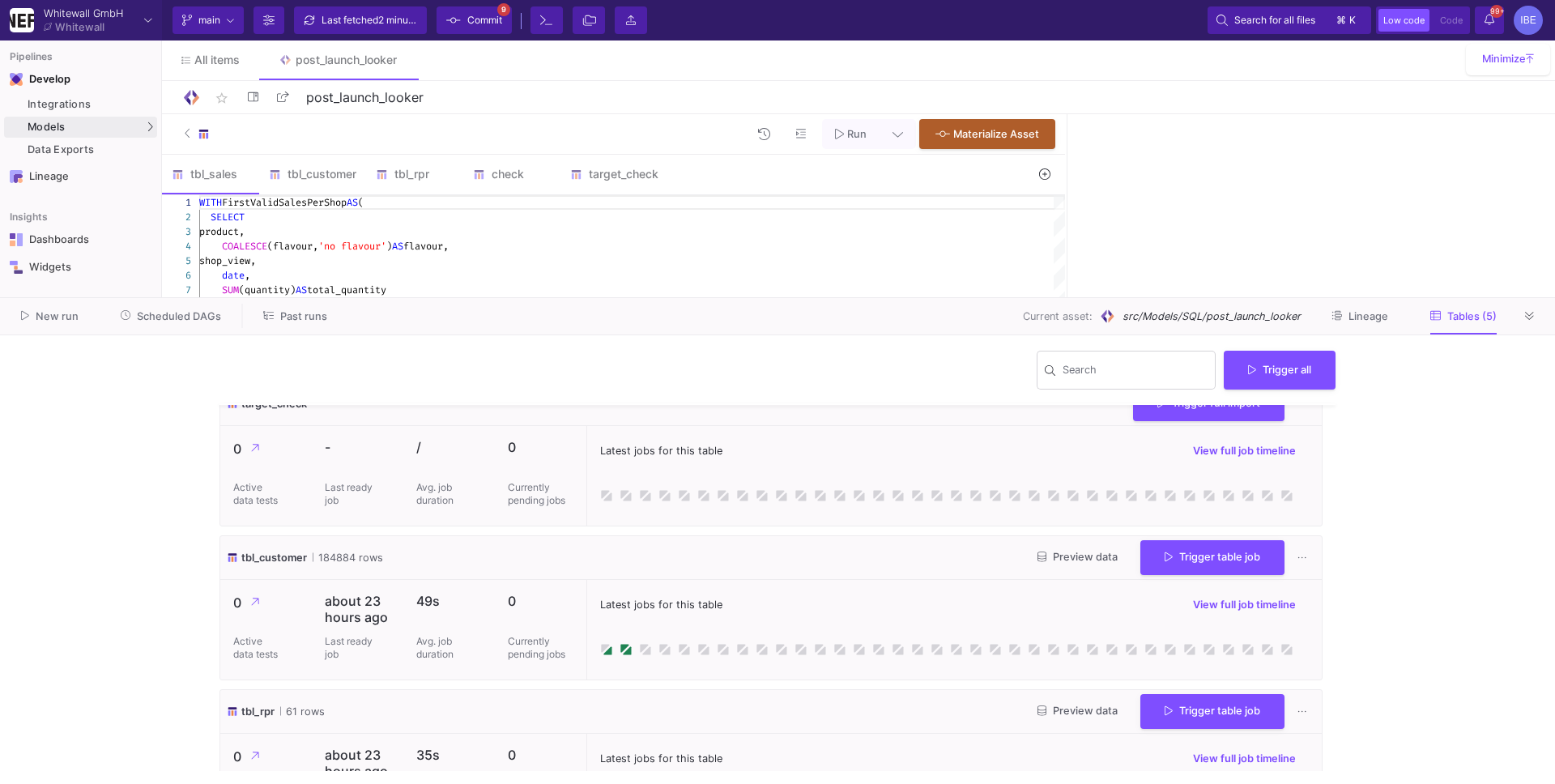
scroll to position [178, 0]
click at [1187, 562] on button "Trigger table job" at bounding box center [1212, 555] width 144 height 35
click at [1187, 583] on button "Full import" at bounding box center [1200, 596] width 135 height 39
click at [1188, 706] on span "Trigger table job" at bounding box center [1212, 708] width 96 height 12
click at [1187, 635] on button "Full import" at bounding box center [1200, 635] width 135 height 39
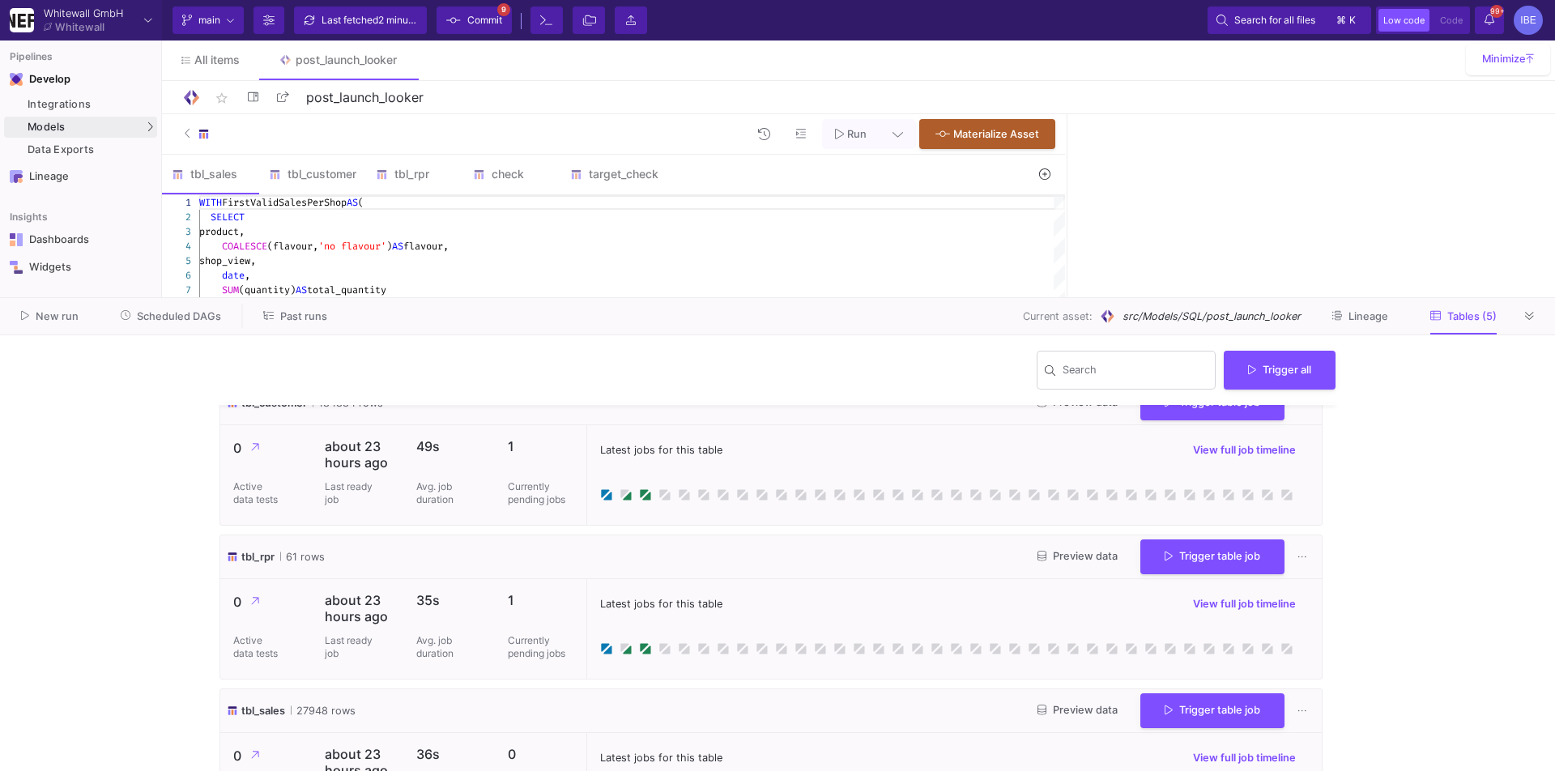
scroll to position [395, 0]
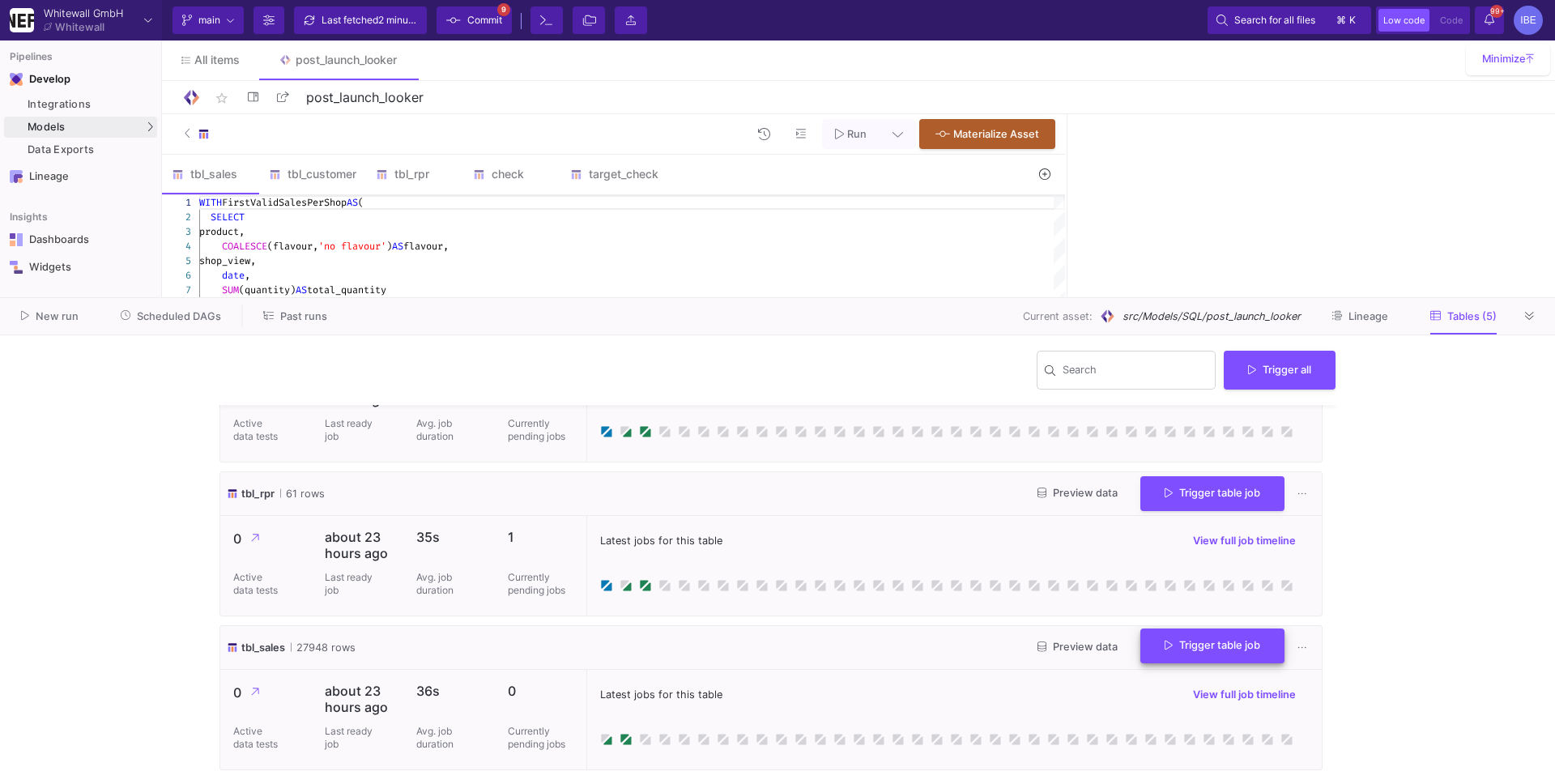
click at [1192, 641] on span "Trigger table job" at bounding box center [1212, 644] width 96 height 12
click at [1187, 681] on button "Full import" at bounding box center [1200, 687] width 135 height 39
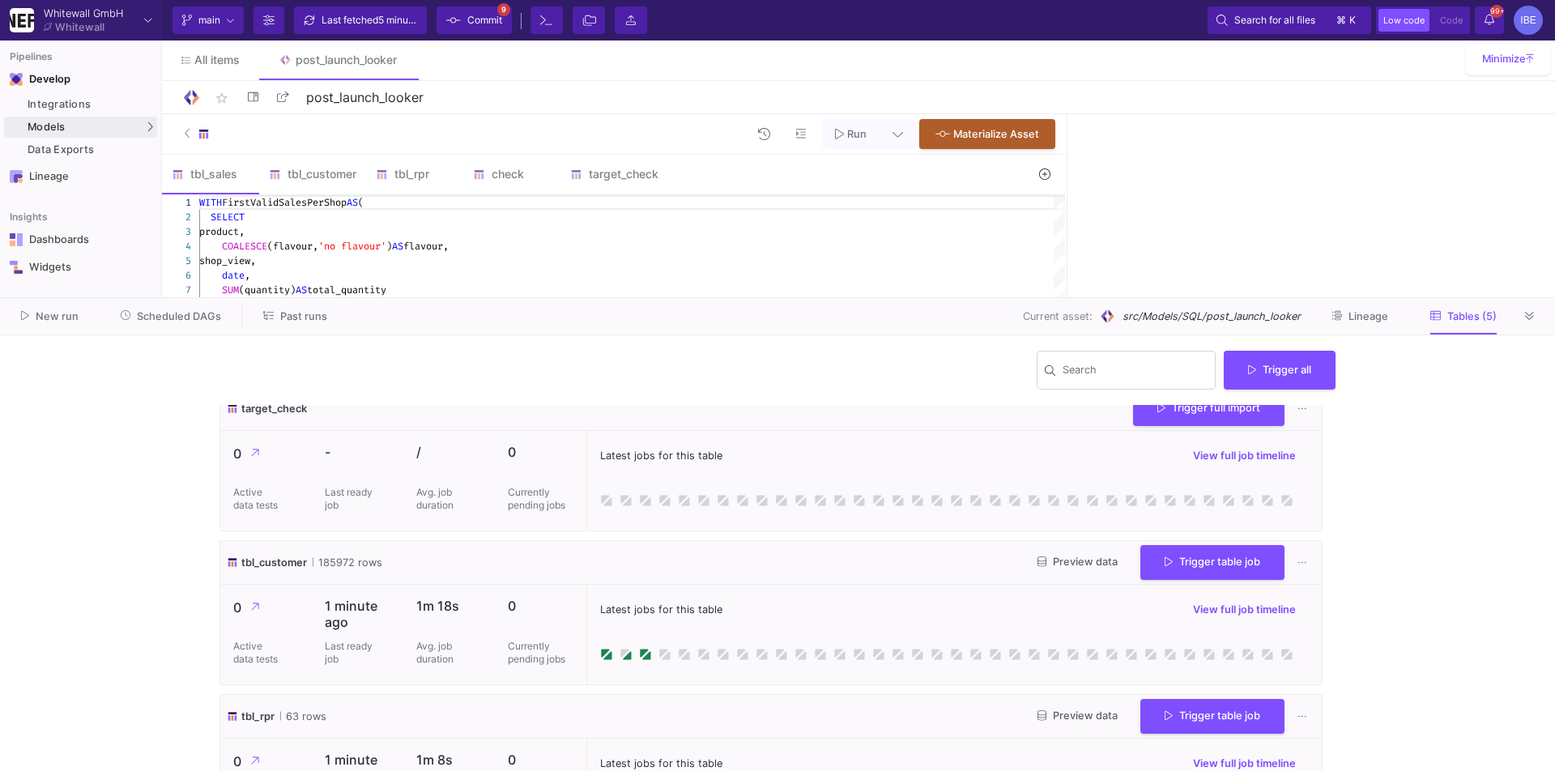
scroll to position [0, 0]
